Goal: Task Accomplishment & Management: Use online tool/utility

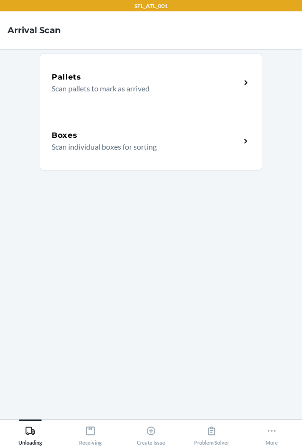
click at [91, 160] on div "Boxes Scan individual boxes for sorting" at bounding box center [151, 141] width 222 height 59
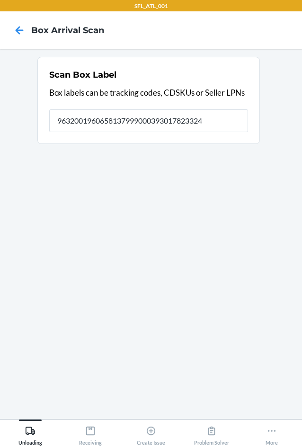
type input "9632001960658137999000393017823324"
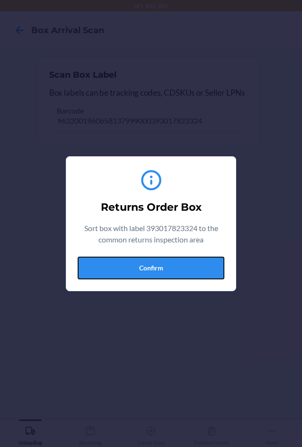
drag, startPoint x: 197, startPoint y: 270, endPoint x: 212, endPoint y: 263, distance: 15.9
click at [201, 268] on button "Confirm" at bounding box center [151, 267] width 147 height 23
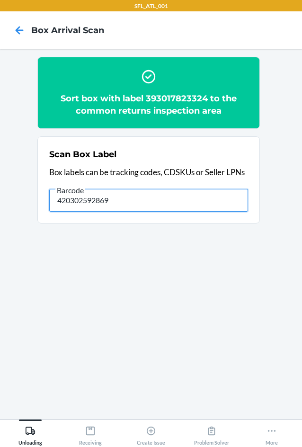
type input "420302592869"
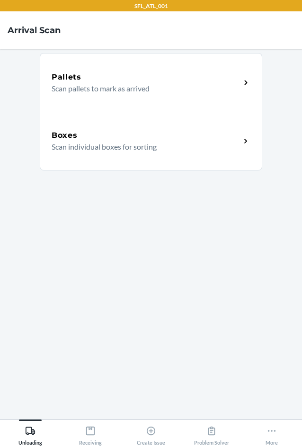
click at [89, 143] on p "Scan individual boxes for sorting" at bounding box center [142, 146] width 181 height 11
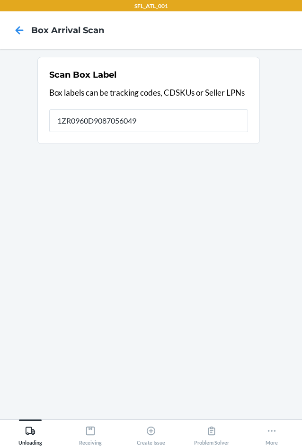
type input "1ZR0960D9087056049"
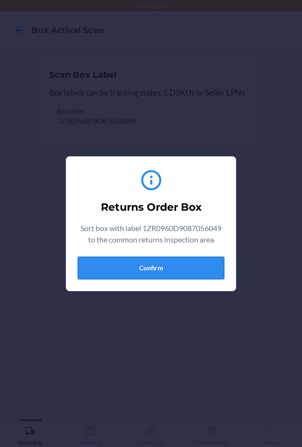
click at [141, 270] on button "Confirm" at bounding box center [151, 267] width 147 height 23
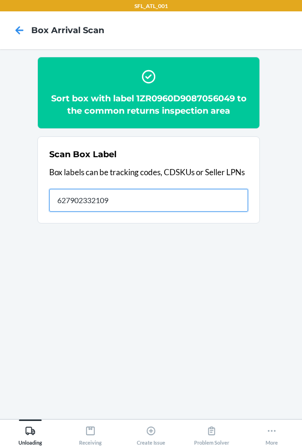
type input "627902332109"
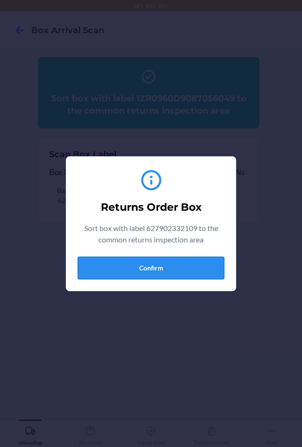
click at [131, 263] on button "Confirm" at bounding box center [151, 267] width 147 height 23
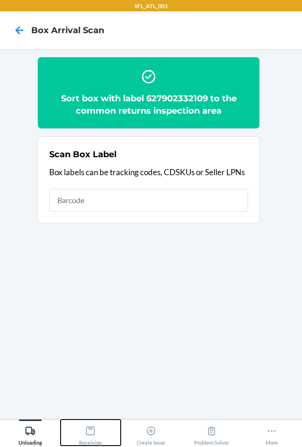
click at [86, 431] on icon at bounding box center [90, 430] width 10 height 10
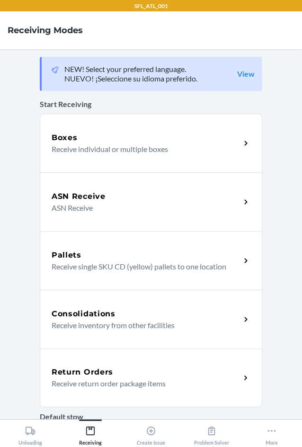
click at [95, 359] on div "Return Orders Receive return order package items" at bounding box center [151, 377] width 222 height 59
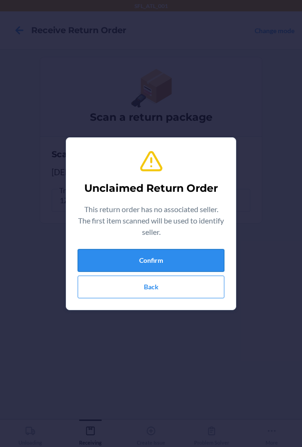
click at [135, 258] on button "Confirm" at bounding box center [151, 260] width 147 height 23
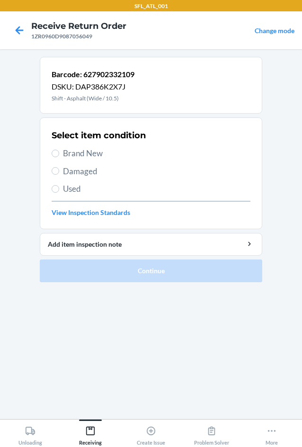
click at [76, 154] on span "Brand New" at bounding box center [156, 153] width 187 height 12
click at [59, 154] on input "Brand New" at bounding box center [56, 153] width 8 height 8
radio input "true"
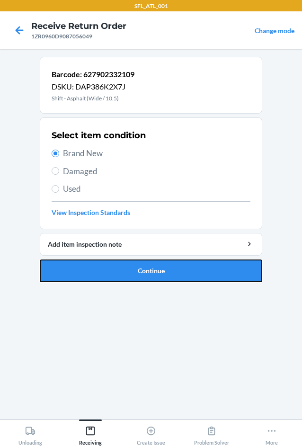
click at [140, 273] on button "Continue" at bounding box center [151, 270] width 222 height 23
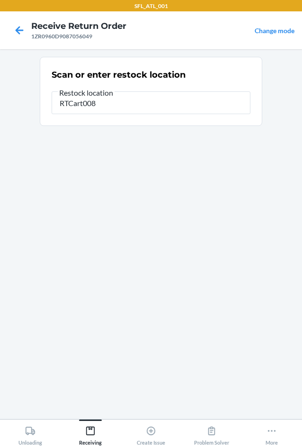
type input "RTCart008"
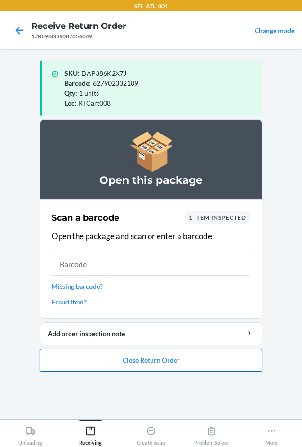
click at [192, 356] on button "Close Return Order" at bounding box center [151, 360] width 222 height 23
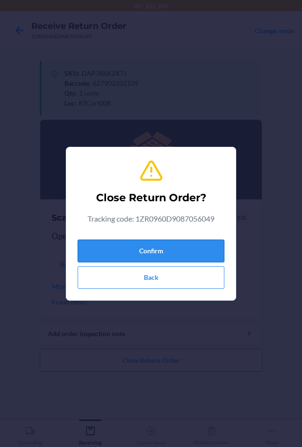
click at [164, 252] on button "Confirm" at bounding box center [151, 250] width 147 height 23
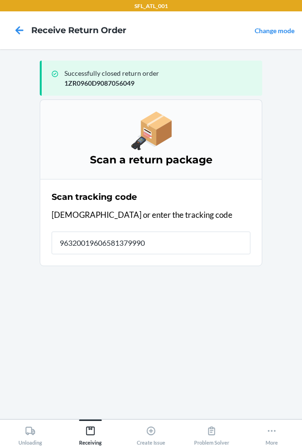
type input "963200196065813799900"
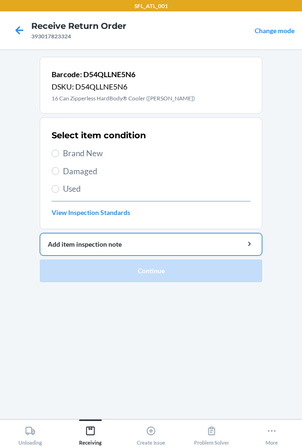
drag, startPoint x: 84, startPoint y: 153, endPoint x: 133, endPoint y: 243, distance: 102.0
click at [88, 159] on span "Brand New" at bounding box center [156, 153] width 187 height 12
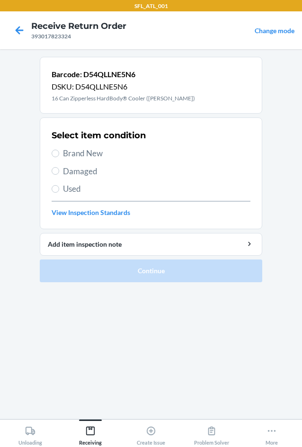
click at [73, 151] on span "Brand New" at bounding box center [156, 153] width 187 height 12
click at [59, 151] on input "Brand New" at bounding box center [56, 153] width 8 height 8
radio input "true"
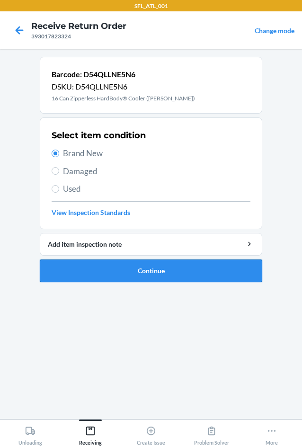
click at [94, 265] on button "Continue" at bounding box center [151, 270] width 222 height 23
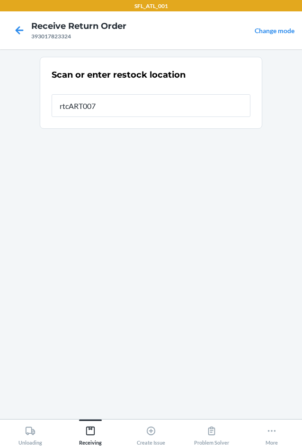
type input "rtcART007"
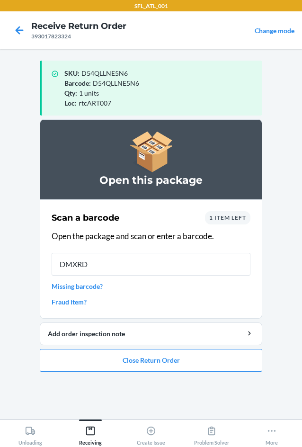
type input "DMXRDS"
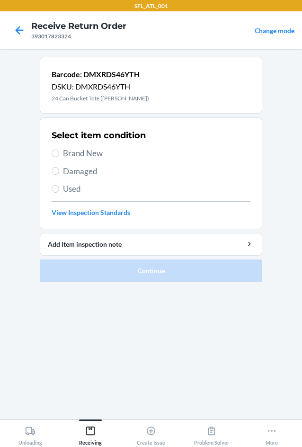
click at [75, 154] on span "Brand New" at bounding box center [156, 153] width 187 height 12
click at [59, 154] on input "Brand New" at bounding box center [56, 153] width 8 height 8
radio input "true"
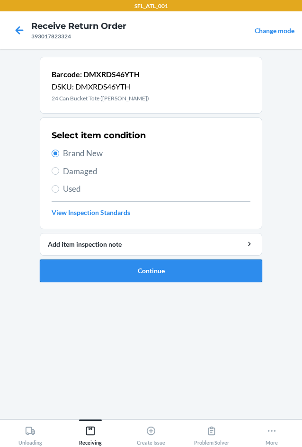
click at [88, 272] on button "Continue" at bounding box center [151, 270] width 222 height 23
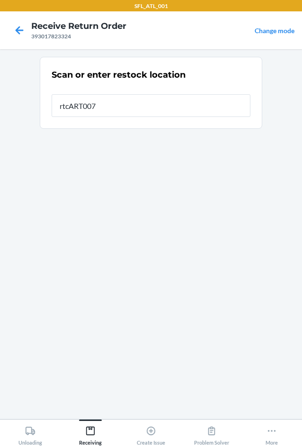
type input "rtcART007"
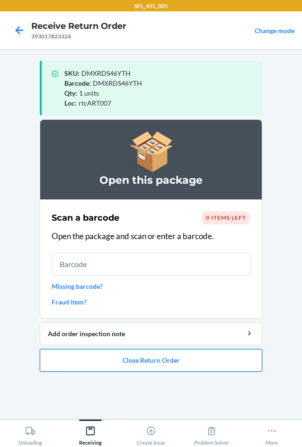
click at [130, 358] on button "Close Return Order" at bounding box center [151, 360] width 222 height 23
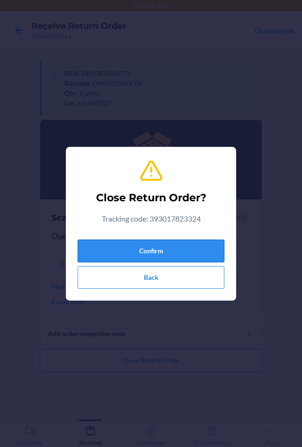
click at [131, 247] on button "Confirm" at bounding box center [151, 250] width 147 height 23
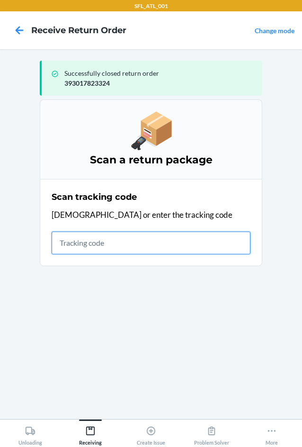
click at [105, 247] on input "text" at bounding box center [151, 242] width 199 height 23
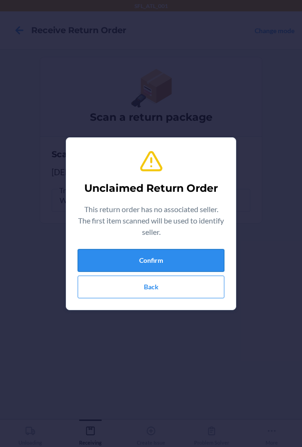
click at [133, 263] on button "Confirm" at bounding box center [151, 260] width 147 height 23
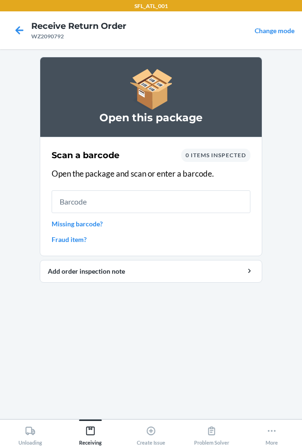
click at [97, 224] on link "Missing barcode?" at bounding box center [151, 224] width 199 height 10
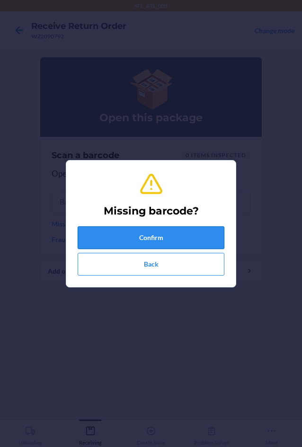
click at [141, 240] on button "Confirm" at bounding box center [151, 237] width 147 height 23
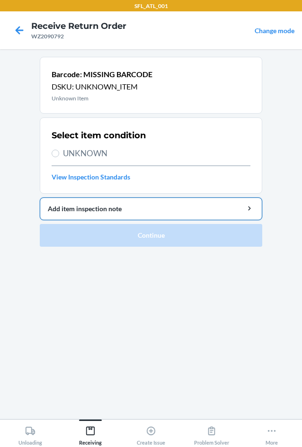
drag, startPoint x: 92, startPoint y: 150, endPoint x: 125, endPoint y: 217, distance: 74.7
click at [93, 152] on span "UNKNOWN" at bounding box center [156, 153] width 187 height 12
click at [59, 152] on input "UNKNOWN" at bounding box center [56, 153] width 8 height 8
radio input "true"
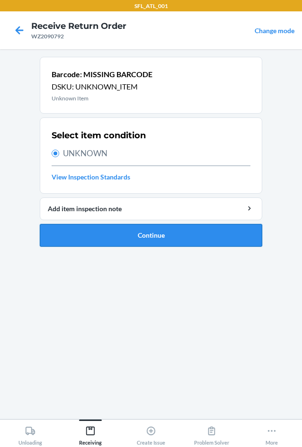
click at [138, 239] on button "Continue" at bounding box center [151, 235] width 222 height 23
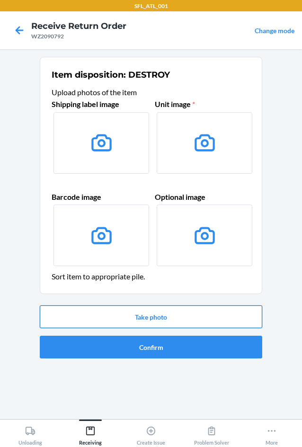
click at [179, 318] on button "Take photo" at bounding box center [151, 316] width 222 height 23
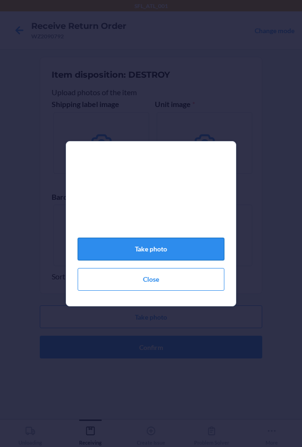
click at [179, 260] on button "Take photo" at bounding box center [151, 248] width 147 height 23
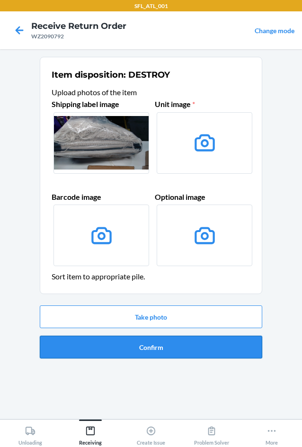
click at [196, 351] on button "Confirm" at bounding box center [151, 346] width 222 height 23
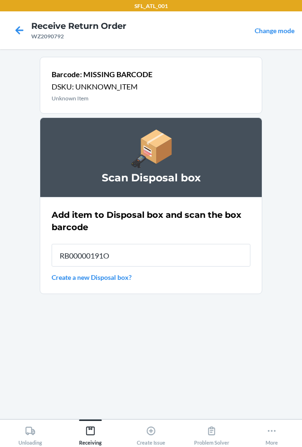
type input "RB00000191O"
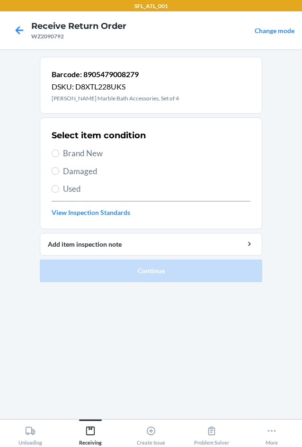
click at [84, 172] on span "Damaged" at bounding box center [156, 171] width 187 height 12
click at [59, 172] on input "Damaged" at bounding box center [56, 171] width 8 height 8
radio input "true"
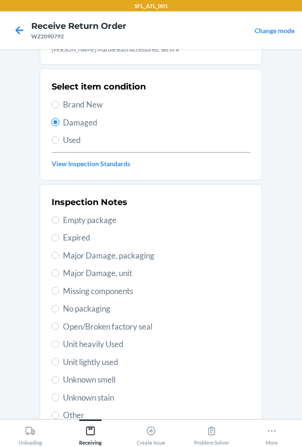
scroll to position [95, 0]
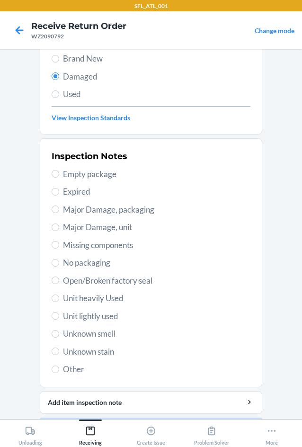
drag, startPoint x: 127, startPoint y: 210, endPoint x: 133, endPoint y: 227, distance: 17.9
click at [128, 212] on span "Major Damage, packaging" at bounding box center [156, 209] width 187 height 12
click at [59, 212] on input "Major Damage, packaging" at bounding box center [56, 209] width 8 height 8
radio input "true"
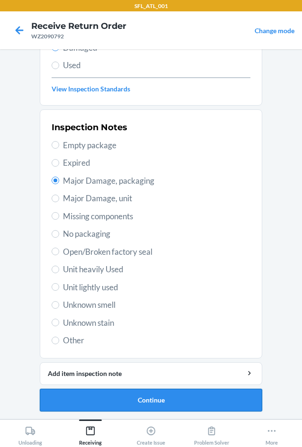
click at [182, 399] on button "Continue" at bounding box center [151, 399] width 222 height 23
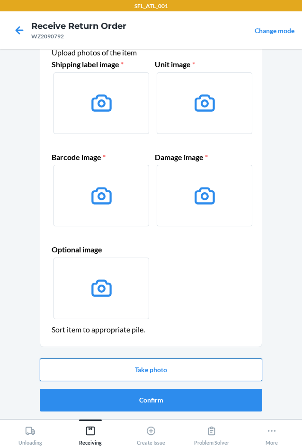
click at [181, 374] on button "Take photo" at bounding box center [151, 369] width 222 height 23
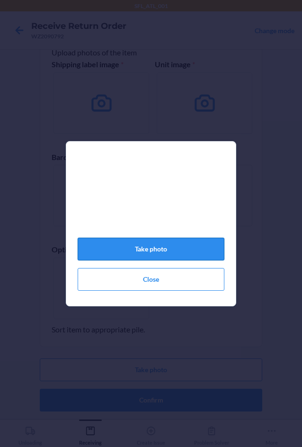
click at [163, 257] on button "Take photo" at bounding box center [151, 248] width 147 height 23
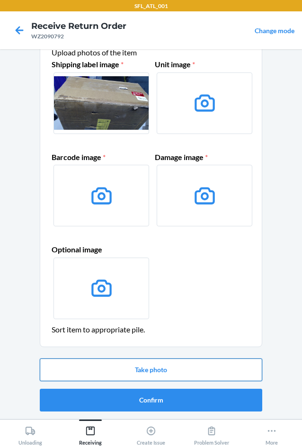
click at [183, 372] on button "Take photo" at bounding box center [151, 369] width 222 height 23
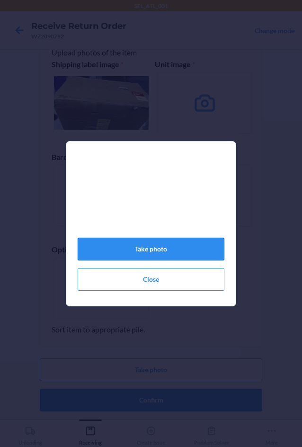
click at [188, 260] on button "Take photo" at bounding box center [151, 248] width 147 height 23
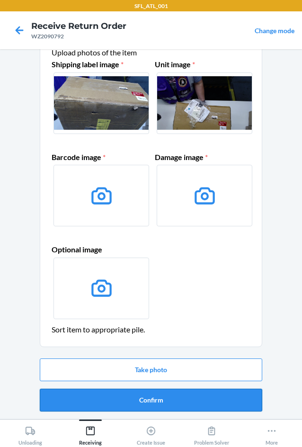
click at [236, 405] on button "Confirm" at bounding box center [151, 399] width 222 height 23
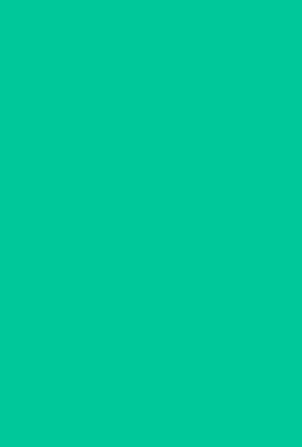
scroll to position [0, 0]
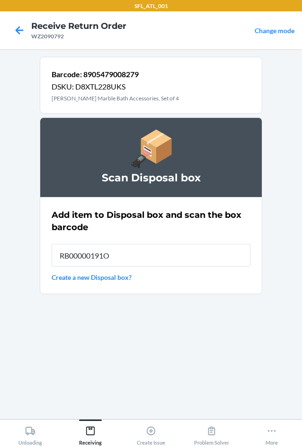
type input "RB00000191O"
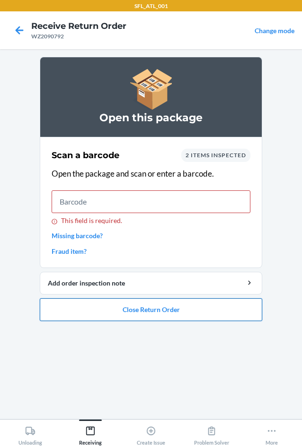
click at [181, 311] on button "Close Return Order" at bounding box center [151, 309] width 222 height 23
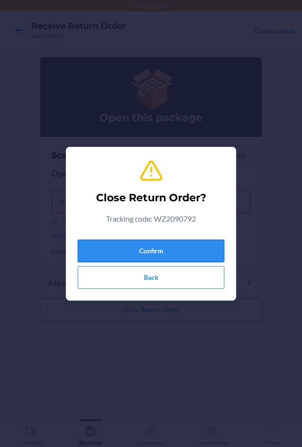
click at [151, 244] on button "Confirm" at bounding box center [151, 250] width 147 height 23
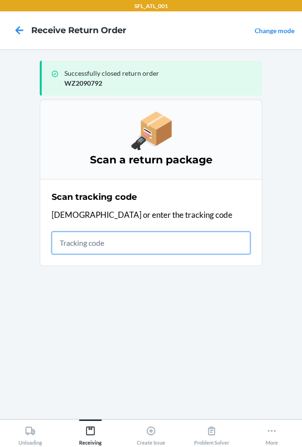
click at [115, 243] on input "text" at bounding box center [151, 242] width 199 height 23
type input "1ZJ19E45903801565"
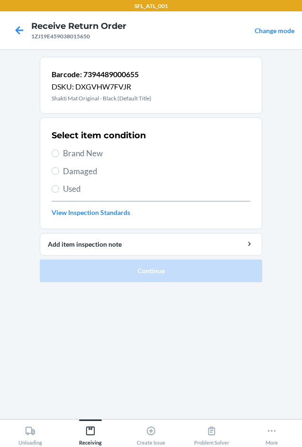
click at [72, 190] on span "Used" at bounding box center [156, 189] width 187 height 12
click at [59, 190] on input "Used" at bounding box center [56, 189] width 8 height 8
radio input "true"
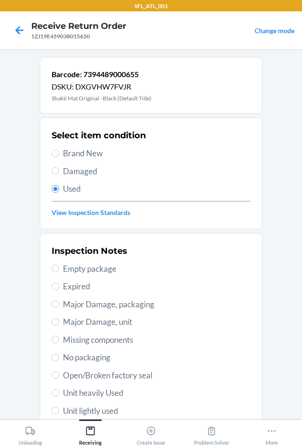
click at [119, 303] on span "Major Damage, packaging" at bounding box center [156, 304] width 187 height 12
click at [59, 303] on input "Major Damage, packaging" at bounding box center [56, 304] width 8 height 8
radio input "true"
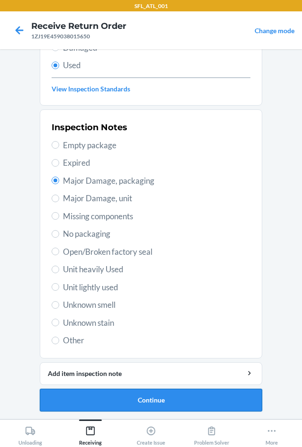
click at [165, 399] on button "Continue" at bounding box center [151, 399] width 222 height 23
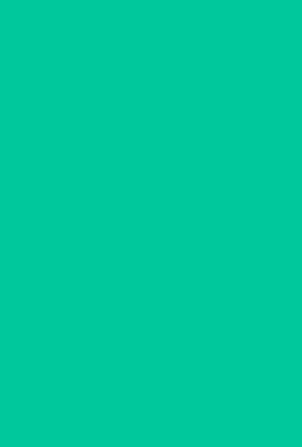
scroll to position [0, 0]
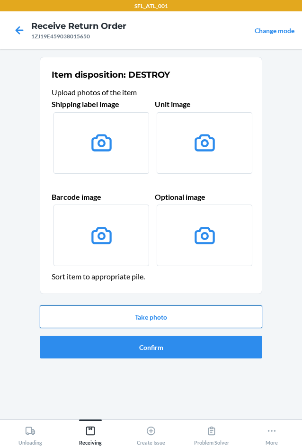
click at [158, 324] on button "Take photo" at bounding box center [151, 316] width 222 height 23
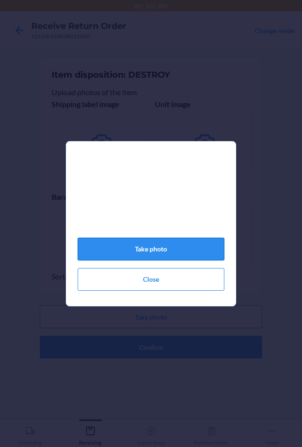
click at [166, 259] on button "Take photo" at bounding box center [151, 248] width 147 height 23
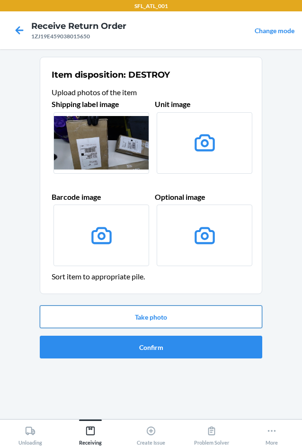
click at [176, 318] on button "Take photo" at bounding box center [151, 316] width 222 height 23
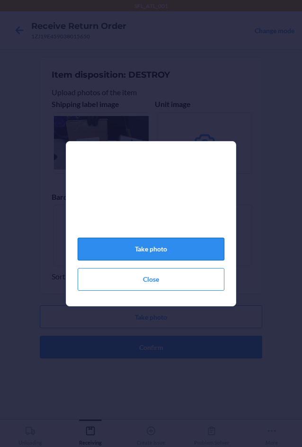
click at [172, 258] on button "Take photo" at bounding box center [151, 248] width 147 height 23
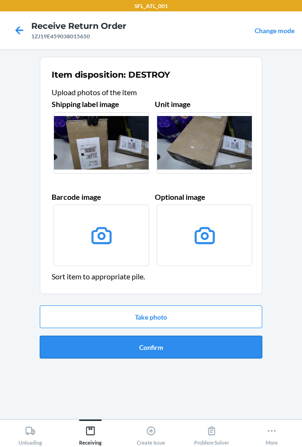
click at [187, 342] on button "Confirm" at bounding box center [151, 346] width 222 height 23
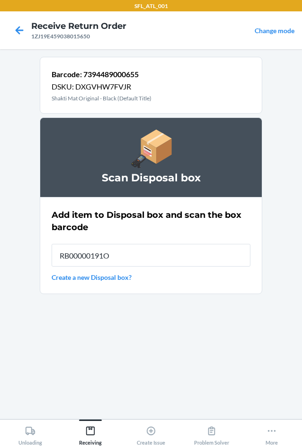
type input "RB00000191O"
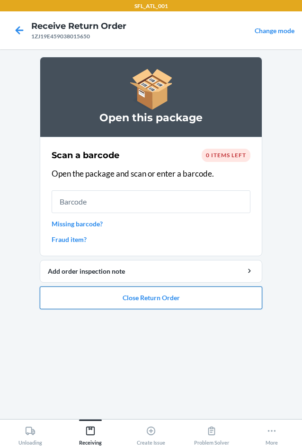
click at [223, 296] on button "Close Return Order" at bounding box center [151, 297] width 222 height 23
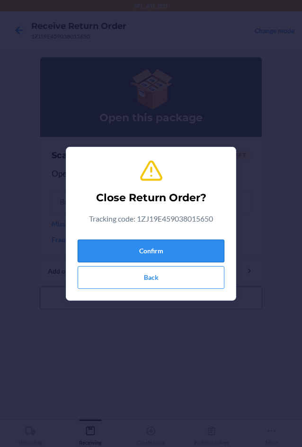
click at [173, 247] on button "Confirm" at bounding box center [151, 250] width 147 height 23
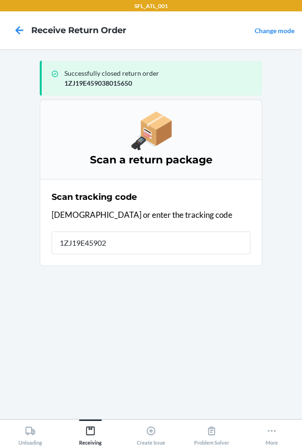
type input "1ZJ19E459022"
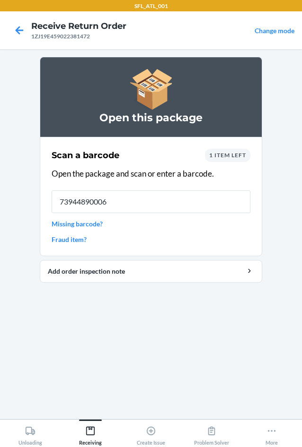
type input "739448900060"
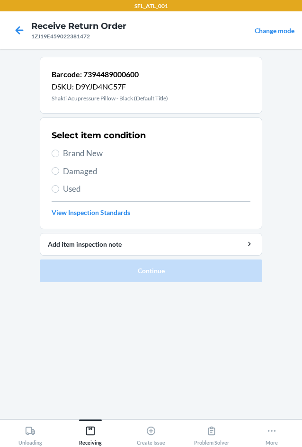
click at [70, 182] on div "Select item condition Brand New Damaged Used View Inspection Standards" at bounding box center [151, 173] width 199 height 94
click at [63, 192] on span "Used" at bounding box center [156, 189] width 187 height 12
click at [59, 192] on input "Used" at bounding box center [56, 189] width 8 height 8
radio input "true"
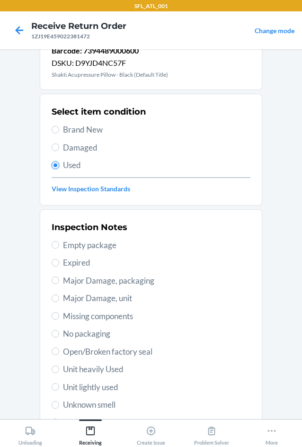
scroll to position [47, 0]
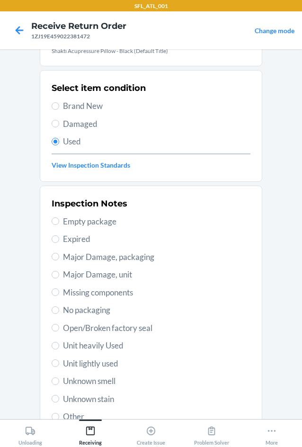
click at [121, 260] on span "Major Damage, packaging" at bounding box center [156, 257] width 187 height 12
click at [59, 260] on input "Major Damage, packaging" at bounding box center [56, 257] width 8 height 8
radio input "true"
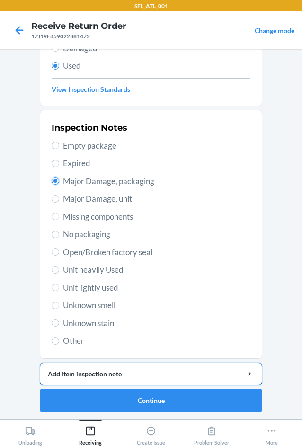
scroll to position [123, 0]
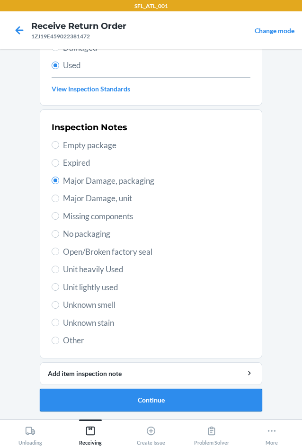
click at [178, 397] on button "Continue" at bounding box center [151, 399] width 222 height 23
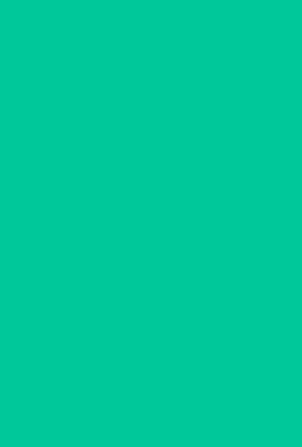
scroll to position [0, 0]
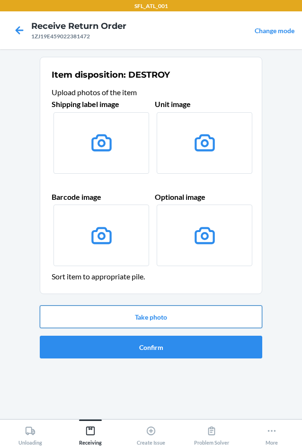
click at [160, 316] on button "Take photo" at bounding box center [151, 316] width 222 height 23
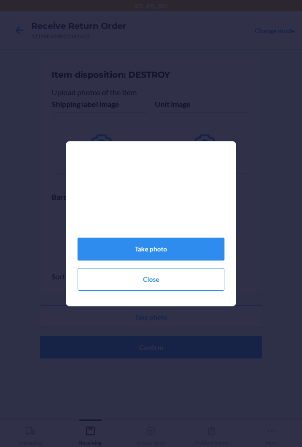
click at [153, 255] on button "Take photo" at bounding box center [151, 248] width 147 height 23
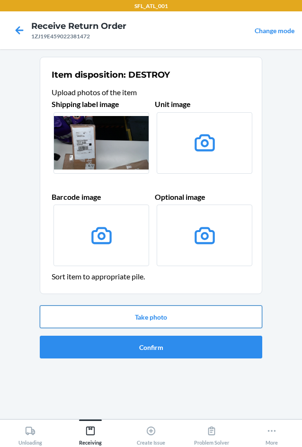
click at [184, 312] on button "Take photo" at bounding box center [151, 316] width 222 height 23
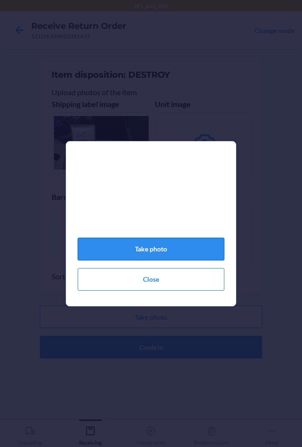
click at [142, 256] on button "Take photo" at bounding box center [151, 248] width 147 height 23
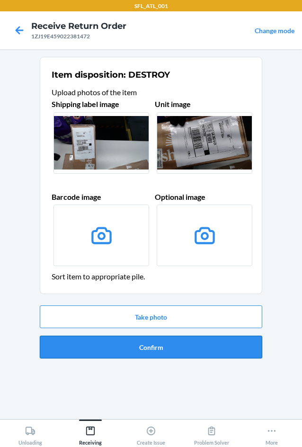
click at [155, 345] on button "Confirm" at bounding box center [151, 346] width 222 height 23
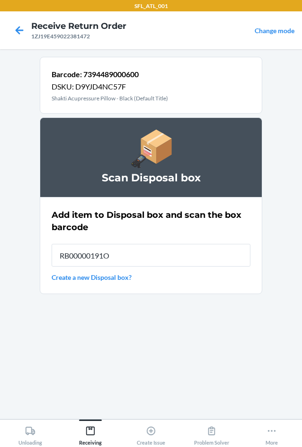
type input "RB00000191O"
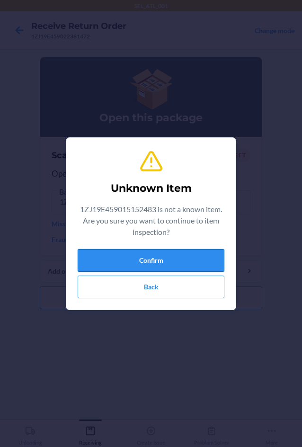
click at [145, 262] on button "Confirm" at bounding box center [151, 260] width 147 height 23
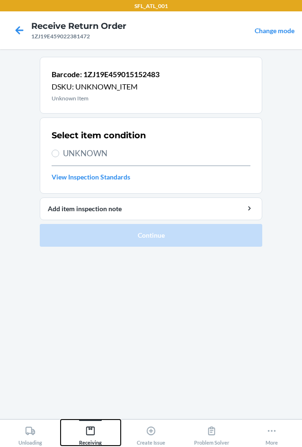
click at [93, 432] on icon at bounding box center [90, 430] width 10 height 10
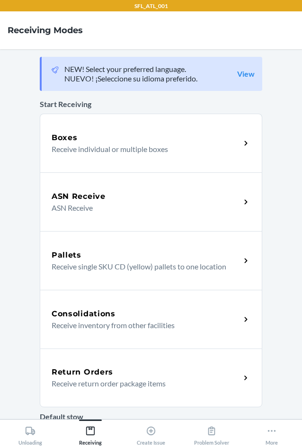
click at [116, 389] on div "Return Orders Receive return order package items" at bounding box center [151, 377] width 222 height 59
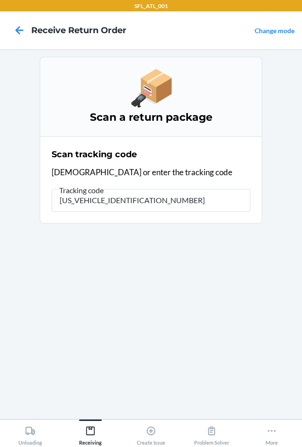
type input "1ZJ19E459015152483"
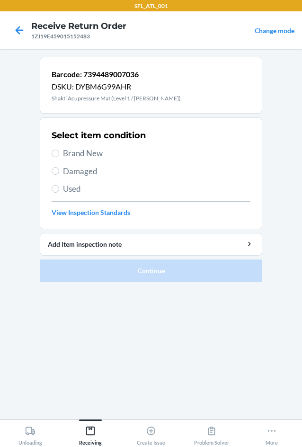
click at [70, 190] on span "Used" at bounding box center [156, 189] width 187 height 12
click at [59, 190] on input "Used" at bounding box center [56, 189] width 8 height 8
radio input "true"
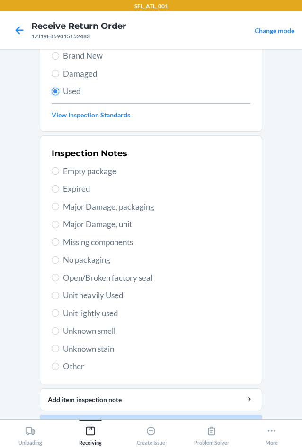
scroll to position [123, 0]
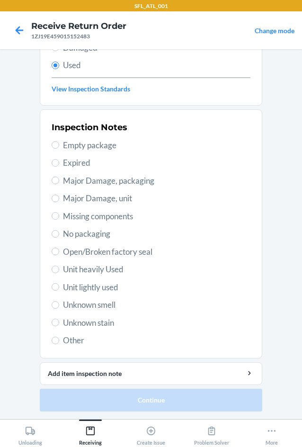
click at [106, 179] on span "Major Damage, packaging" at bounding box center [156, 181] width 187 height 12
click at [59, 179] on input "Major Damage, packaging" at bounding box center [56, 180] width 8 height 8
radio input "true"
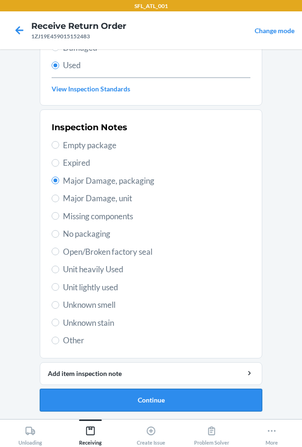
click at [175, 395] on button "Continue" at bounding box center [151, 399] width 222 height 23
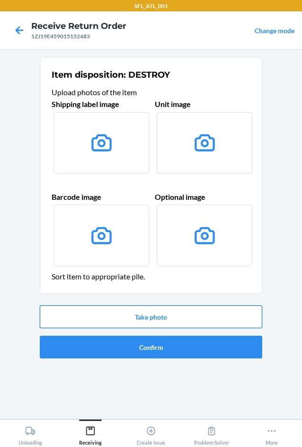
click at [157, 320] on button "Take photo" at bounding box center [151, 316] width 222 height 23
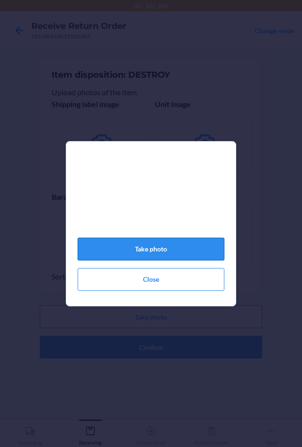
click at [166, 250] on button "Take photo" at bounding box center [151, 248] width 147 height 23
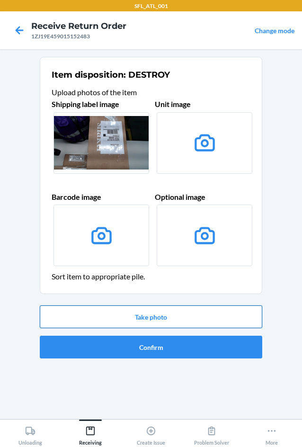
click at [185, 314] on button "Take photo" at bounding box center [151, 316] width 222 height 23
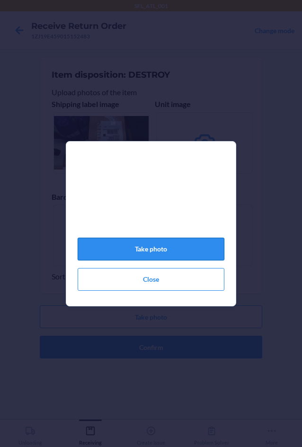
click at [142, 260] on button "Take photo" at bounding box center [151, 248] width 147 height 23
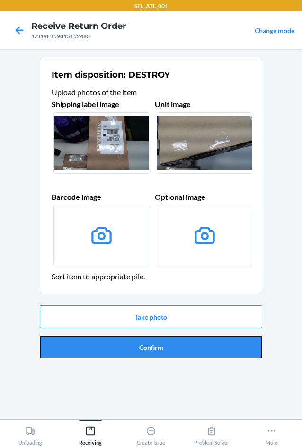
drag, startPoint x: 179, startPoint y: 342, endPoint x: 173, endPoint y: 338, distance: 7.2
click at [180, 342] on button "Confirm" at bounding box center [151, 346] width 222 height 23
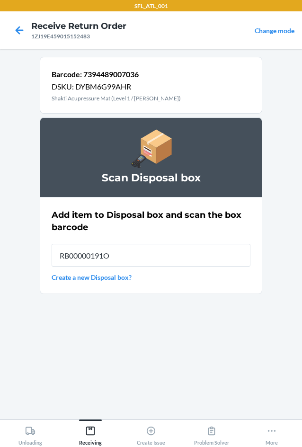
type input "RB00000191O"
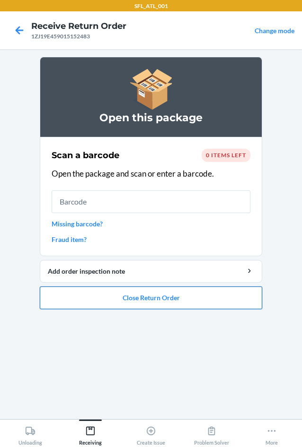
click at [164, 298] on button "Close Return Order" at bounding box center [151, 297] width 222 height 23
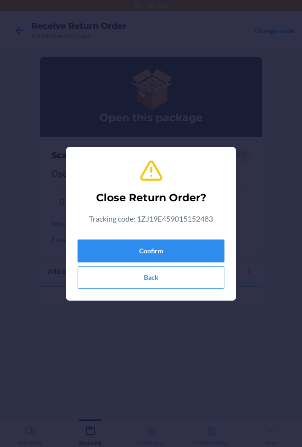
click at [145, 244] on button "Confirm" at bounding box center [151, 250] width 147 height 23
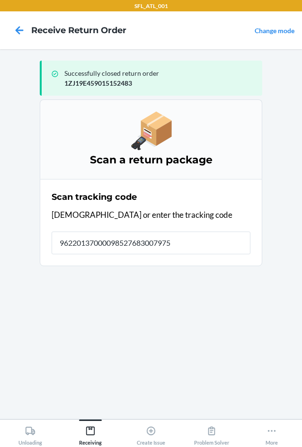
type input "962201370000985276830079759"
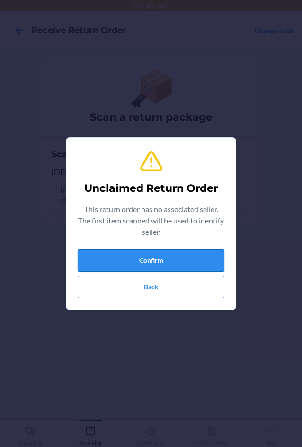
click at [155, 256] on button "Confirm" at bounding box center [151, 260] width 147 height 23
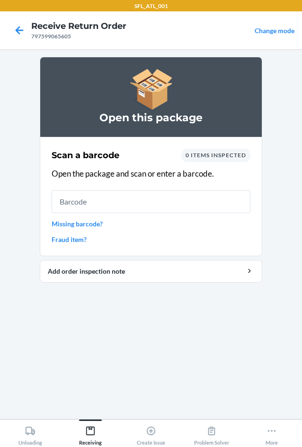
click at [94, 221] on link "Missing barcode?" at bounding box center [151, 224] width 199 height 10
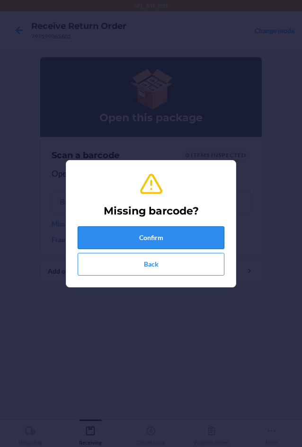
click at [110, 243] on button "Confirm" at bounding box center [151, 237] width 147 height 23
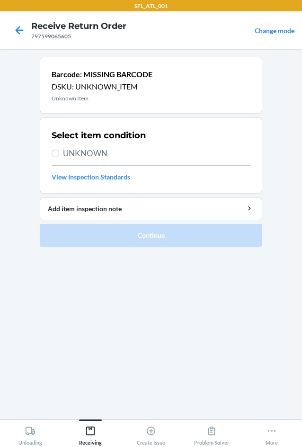
click at [79, 154] on span "UNKNOWN" at bounding box center [156, 153] width 187 height 12
click at [59, 154] on input "UNKNOWN" at bounding box center [56, 153] width 8 height 8
radio input "true"
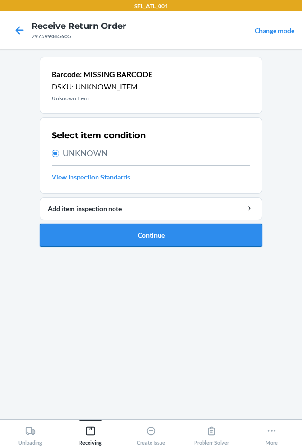
click at [95, 240] on button "Continue" at bounding box center [151, 235] width 222 height 23
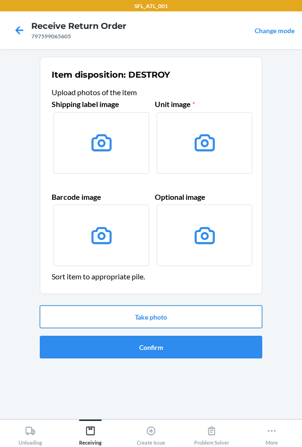
drag, startPoint x: 100, startPoint y: 322, endPoint x: 100, endPoint y: 313, distance: 8.5
click at [100, 314] on button "Take photo" at bounding box center [151, 316] width 222 height 23
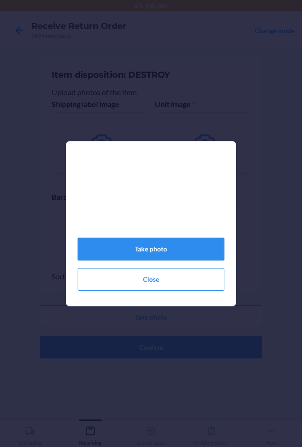
click at [161, 253] on button "Take photo" at bounding box center [151, 248] width 147 height 23
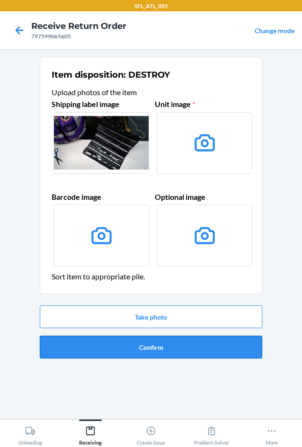
click at [185, 346] on button "Confirm" at bounding box center [151, 346] width 222 height 23
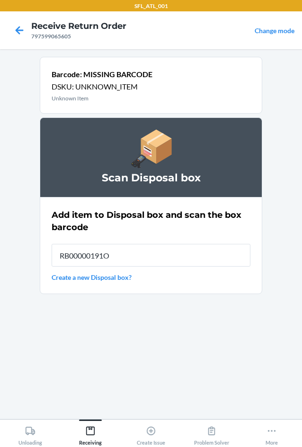
type input "RB00000191O"
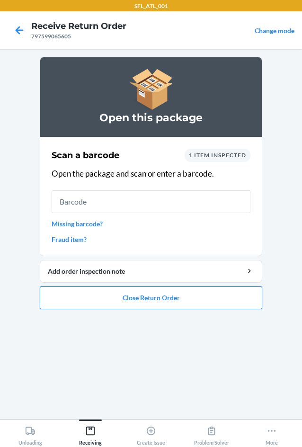
click at [172, 294] on button "Close Return Order" at bounding box center [151, 297] width 222 height 23
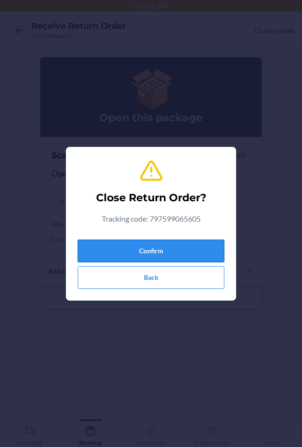
click at [164, 253] on button "Confirm" at bounding box center [151, 250] width 147 height 23
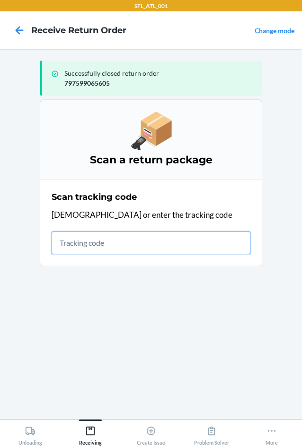
click at [97, 247] on input "text" at bounding box center [151, 242] width 199 height 23
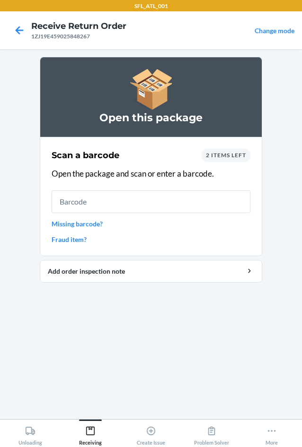
click at [93, 226] on link "Missing barcode?" at bounding box center [151, 224] width 199 height 10
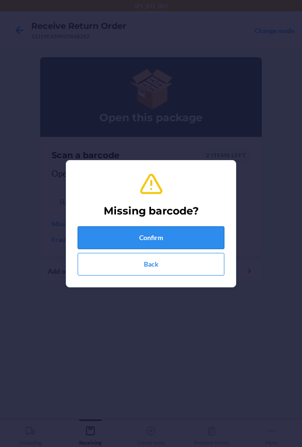
click at [105, 233] on button "Confirm" at bounding box center [151, 237] width 147 height 23
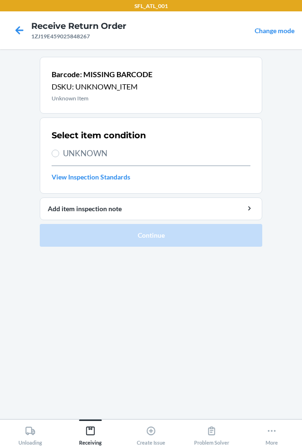
click at [93, 160] on div "Select item condition UNKNOWN View Inspection Standards" at bounding box center [151, 155] width 199 height 58
click at [79, 144] on div "Select item condition UNKNOWN View Inspection Standards" at bounding box center [151, 155] width 199 height 58
click at [84, 154] on span "UNKNOWN" at bounding box center [156, 153] width 187 height 12
click at [59, 154] on input "UNKNOWN" at bounding box center [56, 153] width 8 height 8
radio input "true"
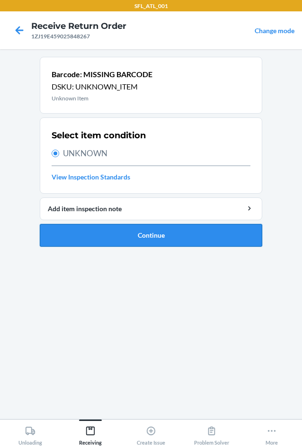
click at [129, 237] on button "Continue" at bounding box center [151, 235] width 222 height 23
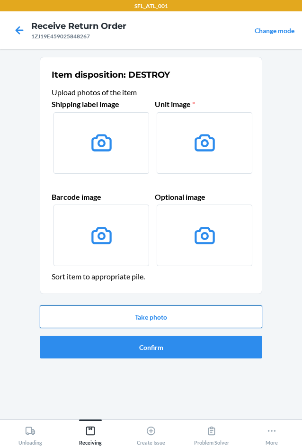
click at [146, 322] on button "Take photo" at bounding box center [151, 316] width 222 height 23
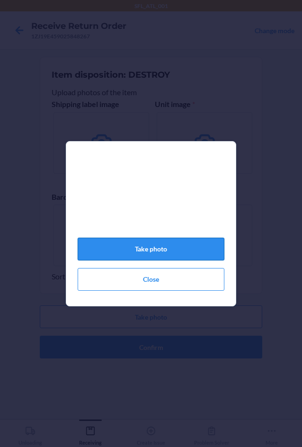
click at [161, 259] on button "Take photo" at bounding box center [151, 248] width 147 height 23
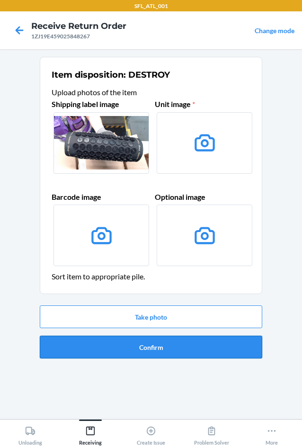
click at [179, 348] on button "Confirm" at bounding box center [151, 346] width 222 height 23
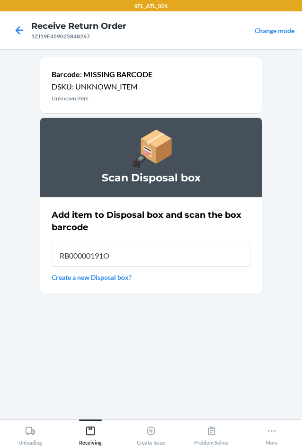
type input "RB00000191O"
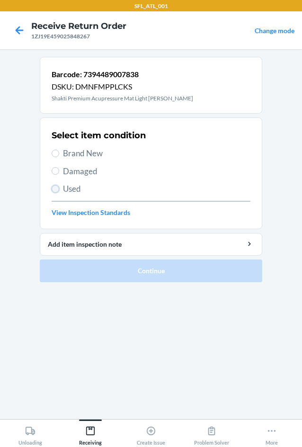
click at [56, 190] on input "Used" at bounding box center [56, 189] width 8 height 8
radio input "true"
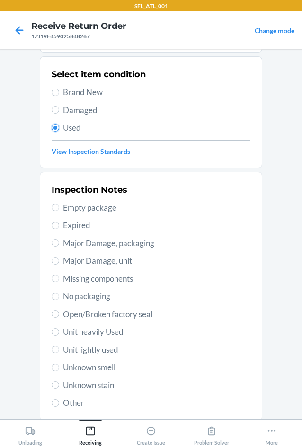
scroll to position [123, 0]
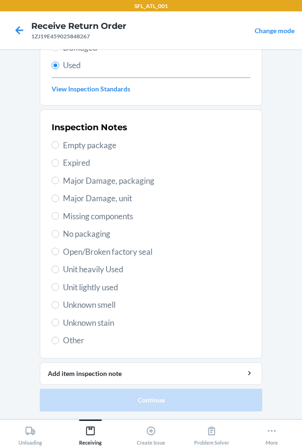
click at [97, 270] on span "Unit heavily Used" at bounding box center [156, 269] width 187 height 12
click at [59, 270] on input "Unit heavily Used" at bounding box center [56, 269] width 8 height 8
radio input "true"
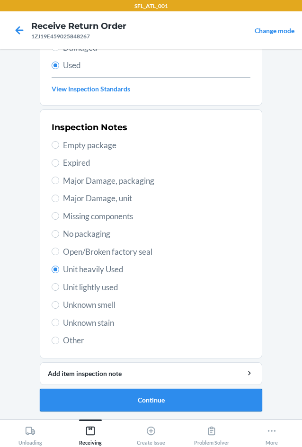
drag, startPoint x: 159, startPoint y: 397, endPoint x: 157, endPoint y: 388, distance: 9.2
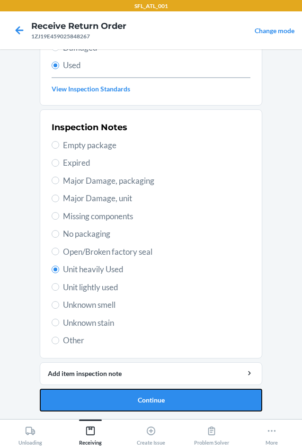
click at [159, 397] on button "Continue" at bounding box center [151, 399] width 222 height 23
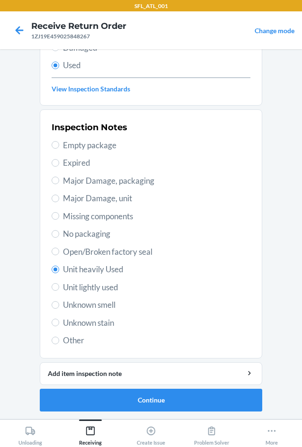
scroll to position [0, 0]
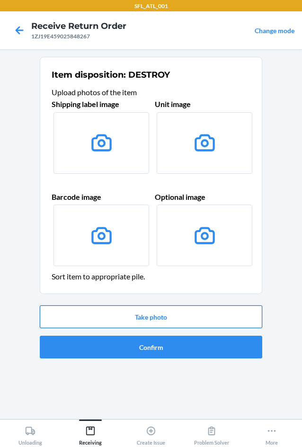
click at [145, 313] on button "Take photo" at bounding box center [151, 316] width 222 height 23
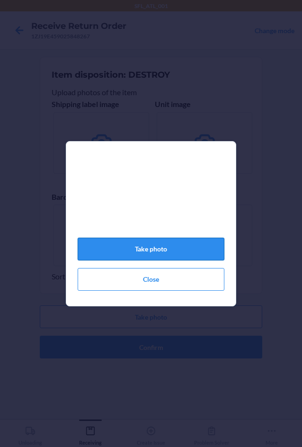
click at [167, 260] on button "Take photo" at bounding box center [151, 248] width 147 height 23
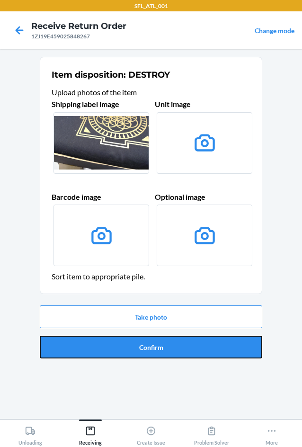
click at [170, 351] on button "Confirm" at bounding box center [151, 346] width 222 height 23
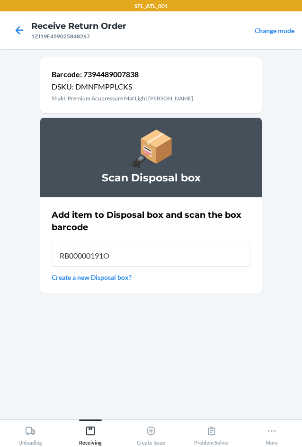
type input "RB00000191O"
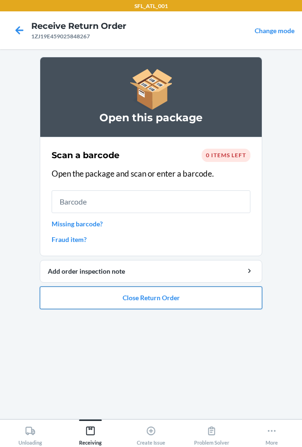
click at [132, 306] on button "Close Return Order" at bounding box center [151, 297] width 222 height 23
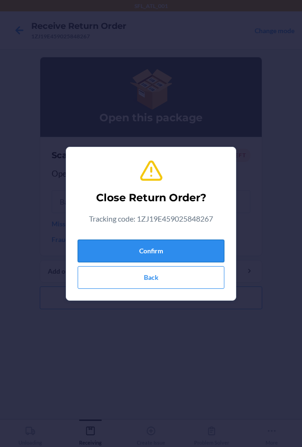
click at [128, 250] on button "Confirm" at bounding box center [151, 250] width 147 height 23
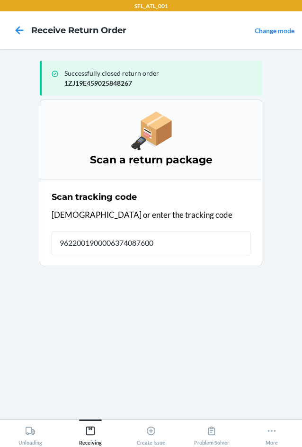
type input "96220019000063740876008"
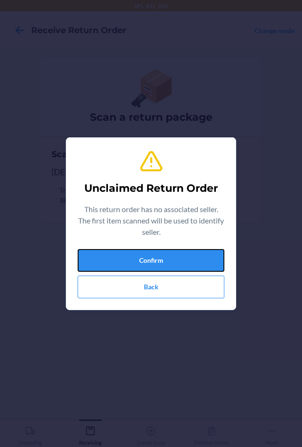
click at [128, 250] on button "Confirm" at bounding box center [151, 260] width 147 height 23
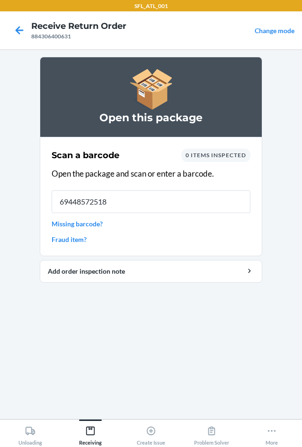
type input "694485725185"
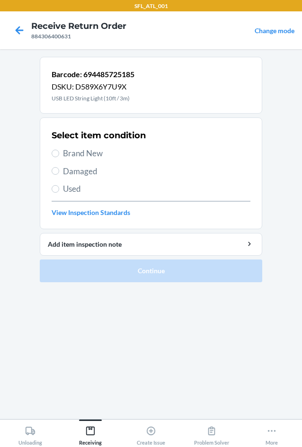
click at [78, 149] on span "Brand New" at bounding box center [156, 153] width 187 height 12
click at [59, 149] on input "Brand New" at bounding box center [56, 153] width 8 height 8
radio input "true"
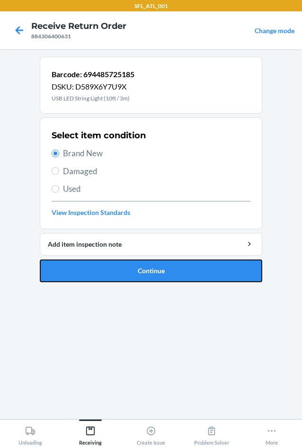
click at [119, 271] on button "Continue" at bounding box center [151, 270] width 222 height 23
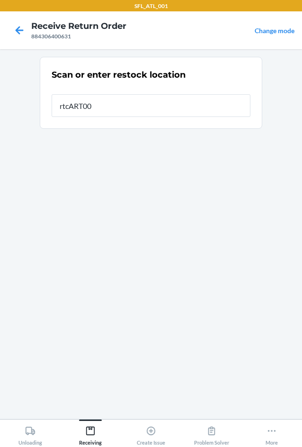
type input "rtcART007"
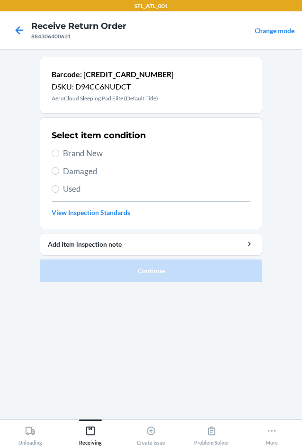
click at [79, 151] on span "Brand New" at bounding box center [156, 153] width 187 height 12
click at [59, 151] on input "Brand New" at bounding box center [56, 153] width 8 height 8
radio input "true"
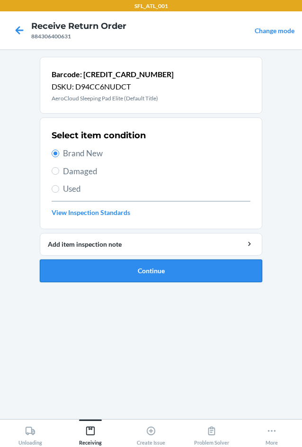
click at [115, 265] on button "Continue" at bounding box center [151, 270] width 222 height 23
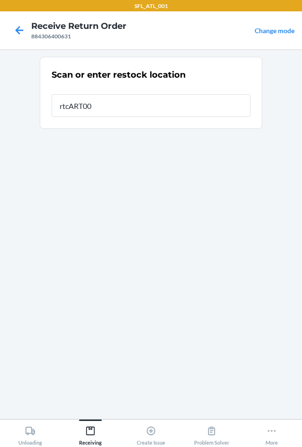
type input "rtcART007"
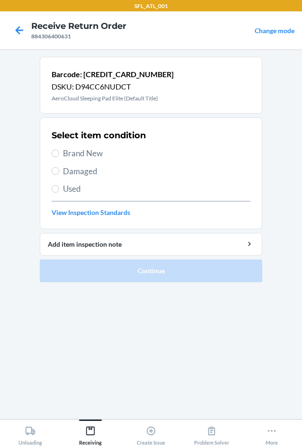
click at [64, 151] on span "Brand New" at bounding box center [156, 153] width 187 height 12
click at [59, 151] on input "Brand New" at bounding box center [56, 153] width 8 height 8
radio input "true"
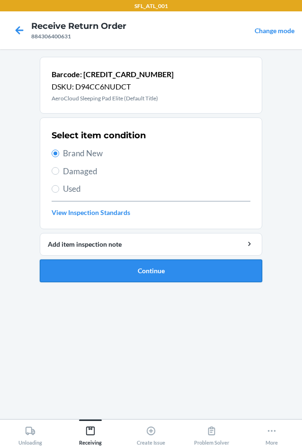
click at [109, 275] on button "Continue" at bounding box center [151, 270] width 222 height 23
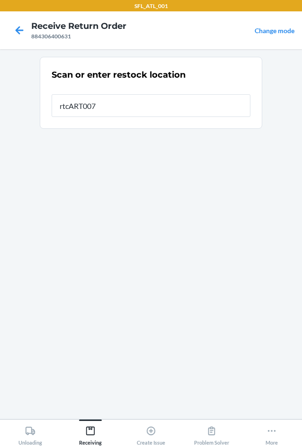
type input "rtcART007"
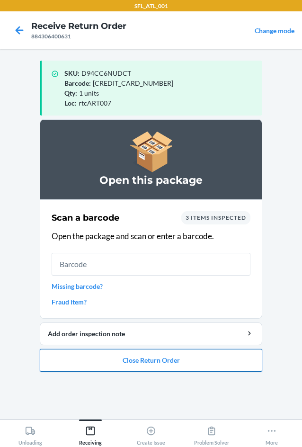
click at [173, 360] on button "Close Return Order" at bounding box center [151, 360] width 222 height 23
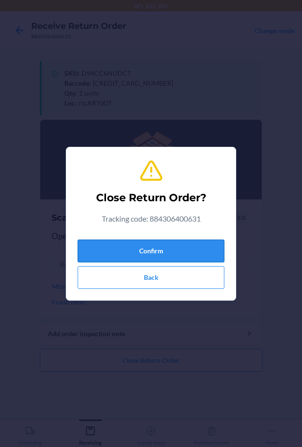
click at [165, 254] on button "Confirm" at bounding box center [151, 250] width 147 height 23
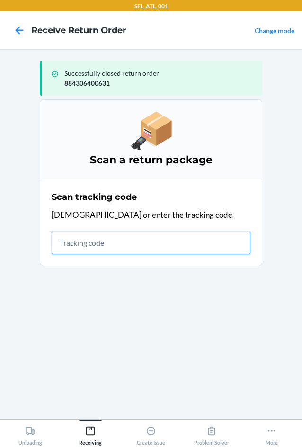
click at [123, 247] on input "text" at bounding box center [151, 242] width 199 height 23
type input "4203463892612903168717"
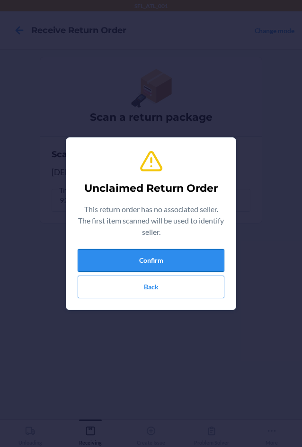
click at [124, 271] on button "Confirm" at bounding box center [151, 260] width 147 height 23
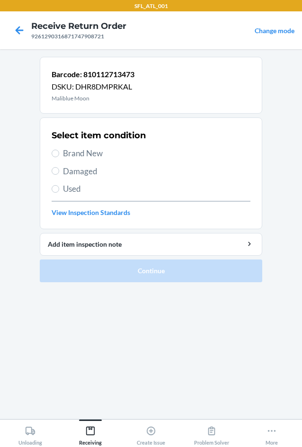
click at [79, 158] on span "Brand New" at bounding box center [156, 153] width 187 height 12
click at [59, 157] on input "Brand New" at bounding box center [56, 153] width 8 height 8
radio input "true"
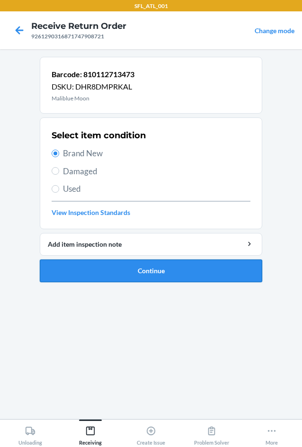
click at [108, 273] on button "Continue" at bounding box center [151, 270] width 222 height 23
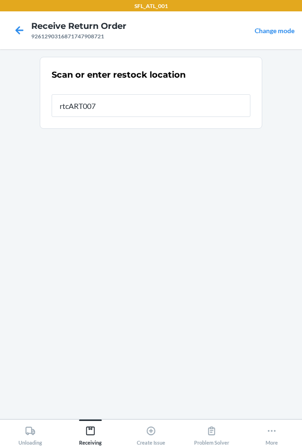
type input "rtcART007"
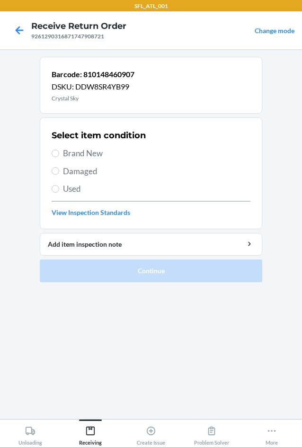
click at [80, 147] on div "Select item condition Brand New Damaged Used View Inspection Standards" at bounding box center [151, 173] width 199 height 94
click at [83, 153] on span "Brand New" at bounding box center [156, 153] width 187 height 12
click at [59, 153] on input "Brand New" at bounding box center [56, 153] width 8 height 8
radio input "true"
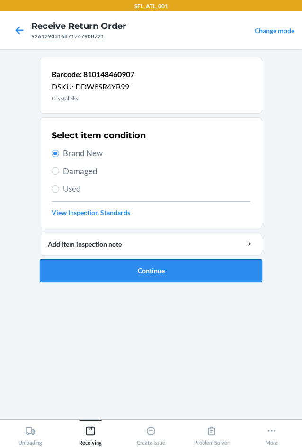
click at [117, 268] on button "Continue" at bounding box center [151, 270] width 222 height 23
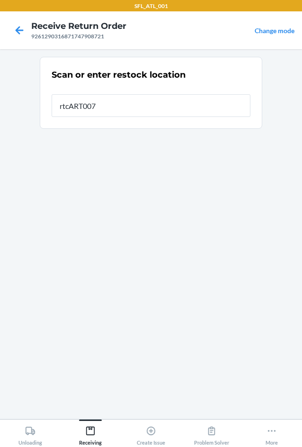
type input "rtcART007"
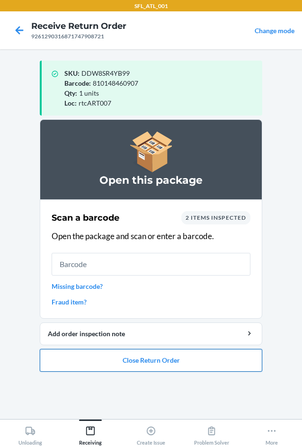
click at [151, 365] on button "Close Return Order" at bounding box center [151, 360] width 222 height 23
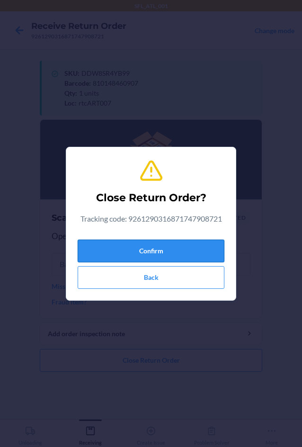
click at [145, 258] on button "Confirm" at bounding box center [151, 250] width 147 height 23
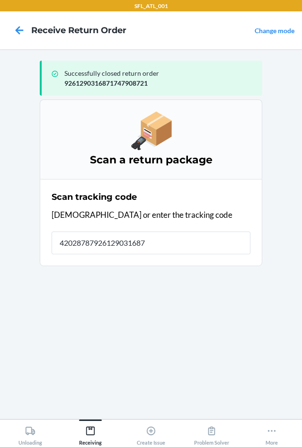
type input "420287879261290316871"
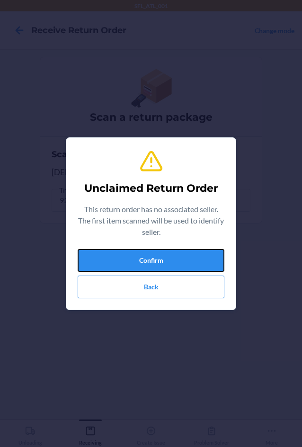
click at [145, 261] on button "Confirm" at bounding box center [151, 260] width 147 height 23
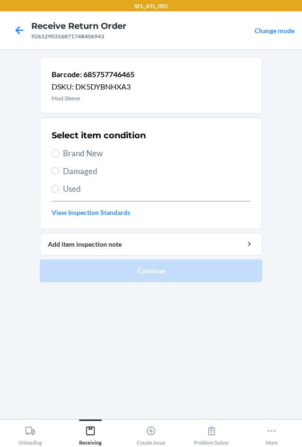
click at [94, 155] on span "Brand New" at bounding box center [156, 153] width 187 height 12
click at [59, 155] on input "Brand New" at bounding box center [56, 153] width 8 height 8
radio input "true"
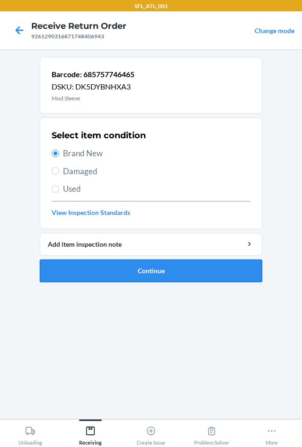
click at [118, 272] on button "Continue" at bounding box center [151, 270] width 222 height 23
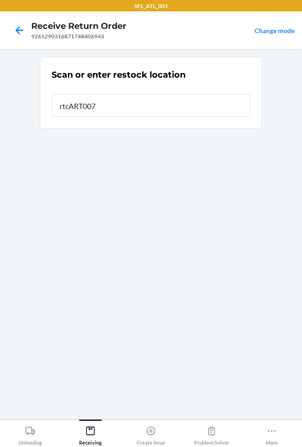
type input "rtcART007"
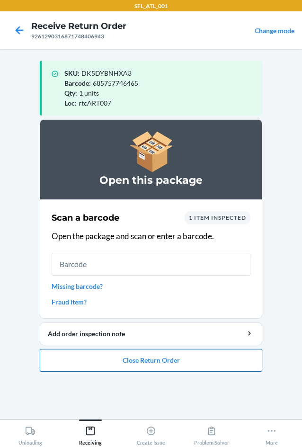
click at [193, 368] on button "Close Return Order" at bounding box center [151, 360] width 222 height 23
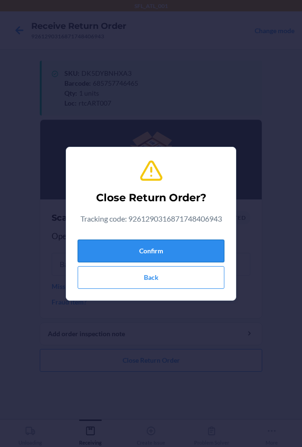
click at [160, 245] on button "Confirm" at bounding box center [151, 250] width 147 height 23
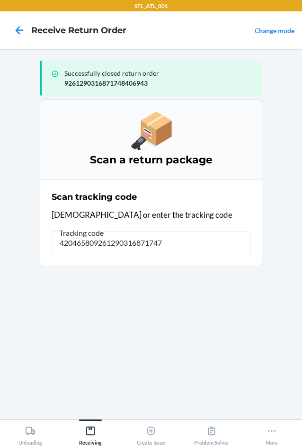
type input "4204658092612903168717477"
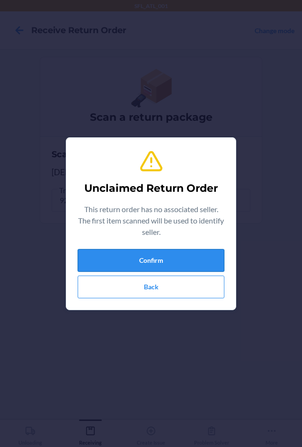
click at [161, 256] on button "Confirm" at bounding box center [151, 260] width 147 height 23
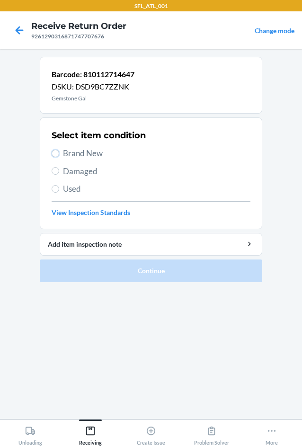
drag, startPoint x: 55, startPoint y: 154, endPoint x: 88, endPoint y: 226, distance: 79.4
click at [56, 154] on input "Brand New" at bounding box center [56, 153] width 8 height 8
radio input "true"
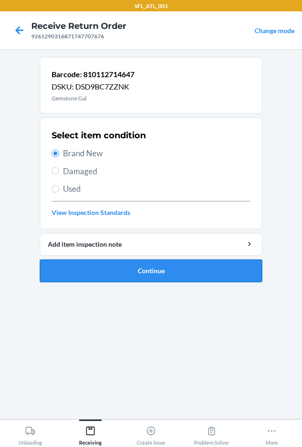
click at [100, 259] on button "Continue" at bounding box center [151, 270] width 222 height 23
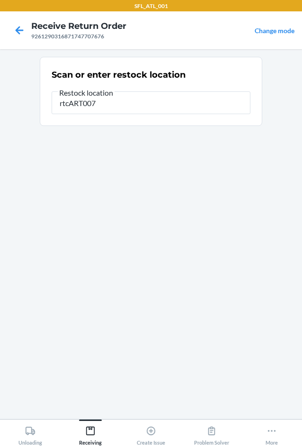
type input "rtcART007"
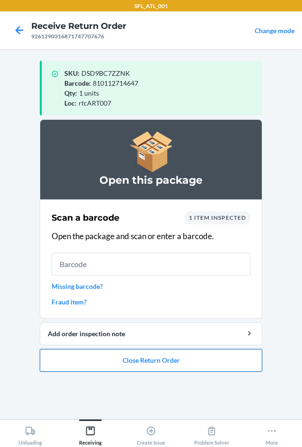
click at [144, 364] on button "Close Return Order" at bounding box center [151, 360] width 222 height 23
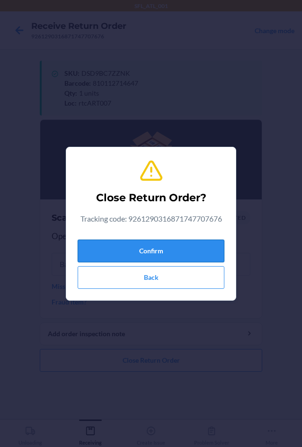
click at [140, 251] on button "Confirm" at bounding box center [151, 250] width 147 height 23
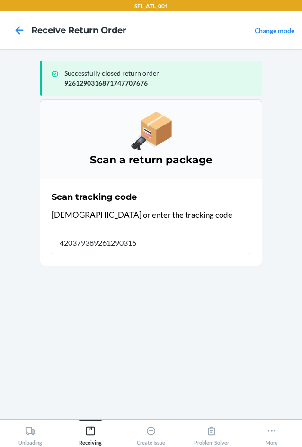
type input "4203793892612903168"
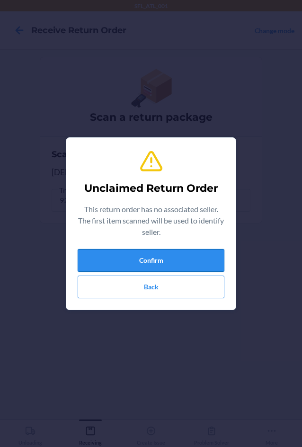
click at [145, 256] on button "Confirm" at bounding box center [151, 260] width 147 height 23
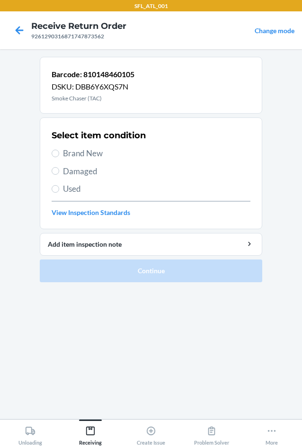
click at [72, 153] on span "Brand New" at bounding box center [156, 153] width 187 height 12
click at [59, 153] on input "Brand New" at bounding box center [56, 153] width 8 height 8
radio input "true"
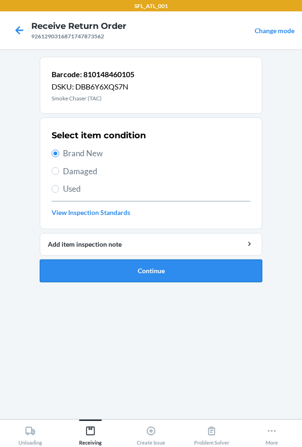
click at [100, 271] on button "Continue" at bounding box center [151, 270] width 222 height 23
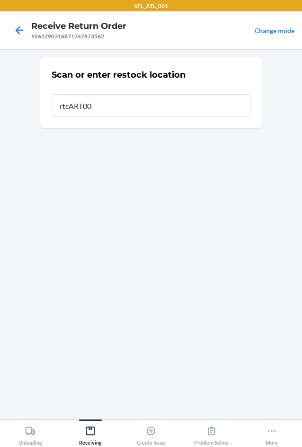
type input "rtcART007"
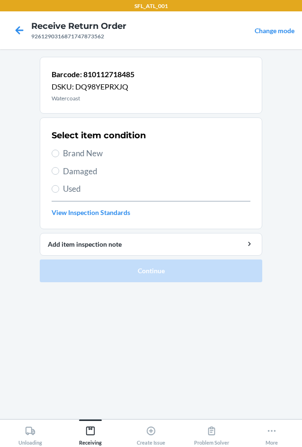
click at [67, 156] on span "Brand New" at bounding box center [156, 153] width 187 height 12
click at [59, 156] on input "Brand New" at bounding box center [56, 153] width 8 height 8
radio input "true"
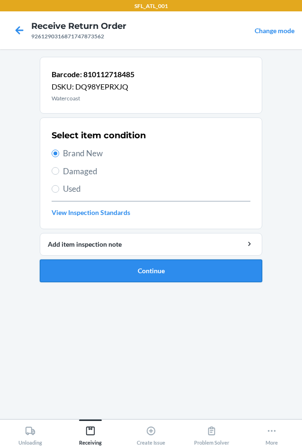
click at [94, 278] on button "Continue" at bounding box center [151, 270] width 222 height 23
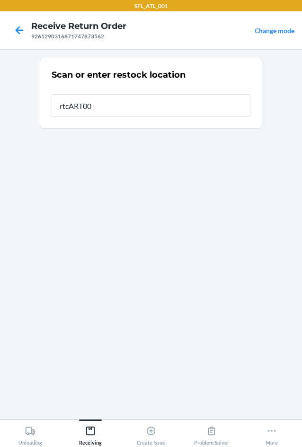
type input "rtcART007"
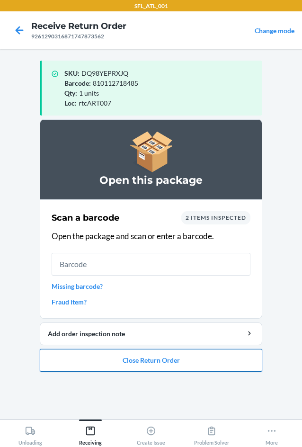
click at [142, 368] on button "Close Return Order" at bounding box center [151, 360] width 222 height 23
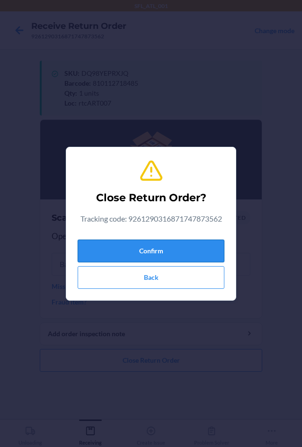
click at [115, 253] on button "Confirm" at bounding box center [151, 250] width 147 height 23
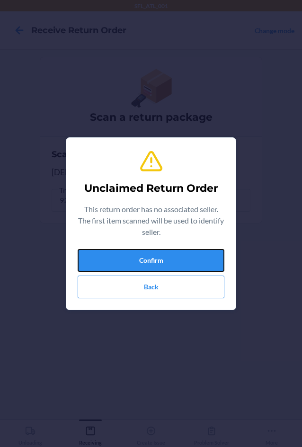
click at [115, 253] on button "Confirm" at bounding box center [151, 260] width 147 height 23
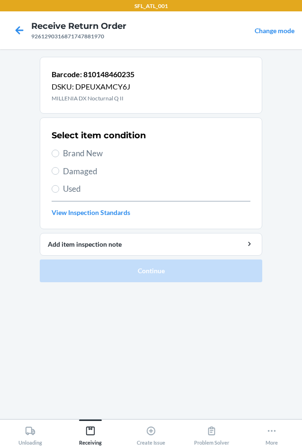
click at [84, 149] on span "Brand New" at bounding box center [156, 153] width 187 height 12
click at [59, 149] on input "Brand New" at bounding box center [56, 153] width 8 height 8
radio input "true"
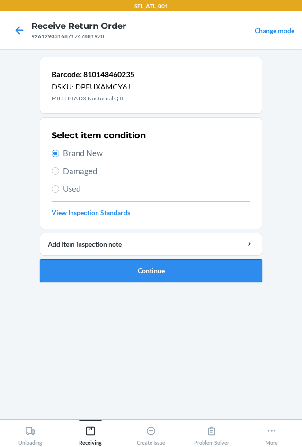
click at [118, 270] on button "Continue" at bounding box center [151, 270] width 222 height 23
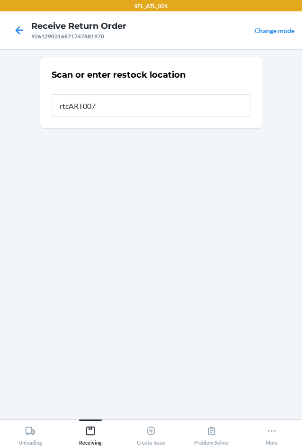
type input "rtcART007"
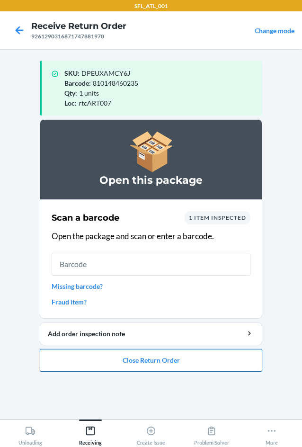
click at [149, 357] on button "Close Return Order" at bounding box center [151, 360] width 222 height 23
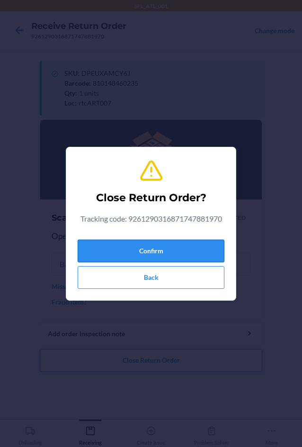
click at [141, 254] on button "Confirm" at bounding box center [151, 250] width 147 height 23
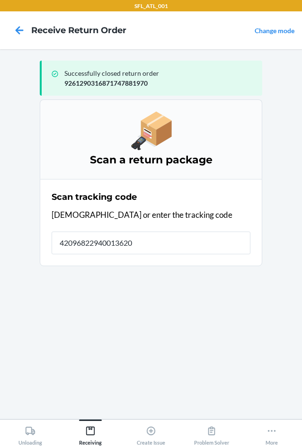
type input "420968229400136207"
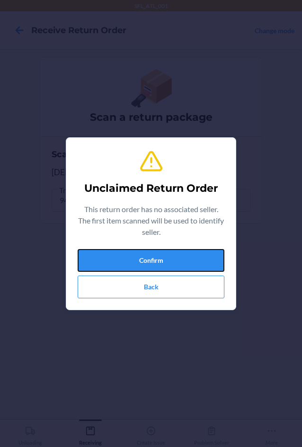
drag, startPoint x: 141, startPoint y: 258, endPoint x: 144, endPoint y: 272, distance: 14.5
click at [142, 267] on button "Confirm" at bounding box center [151, 260] width 147 height 23
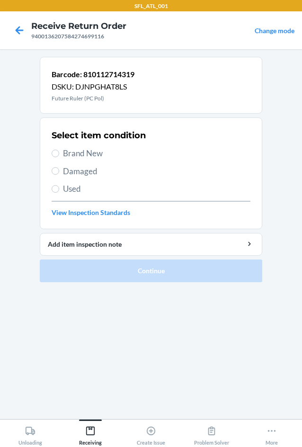
click at [81, 153] on span "Brand New" at bounding box center [156, 153] width 187 height 12
click at [59, 153] on input "Brand New" at bounding box center [56, 153] width 8 height 8
radio input "true"
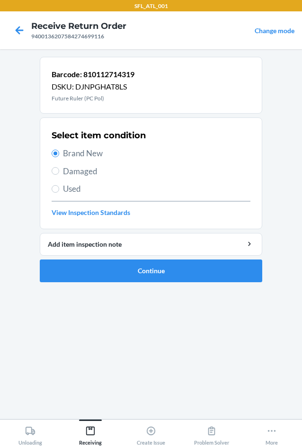
click at [123, 284] on ol "Barcode: 810112714319 DSKU: DJNPGHAT8LS Future Ruler (PC Pol) Select item condi…" at bounding box center [151, 173] width 222 height 233
click at [123, 271] on button "Continue" at bounding box center [151, 270] width 222 height 23
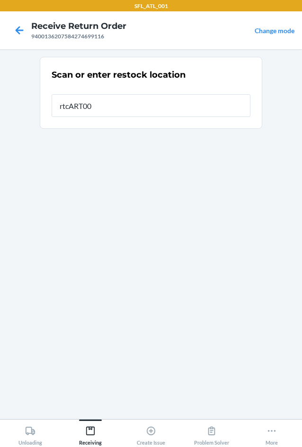
type input "rtcART007"
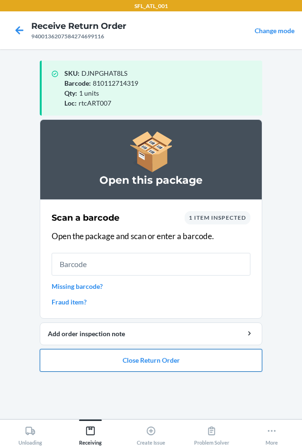
click at [137, 361] on button "Close Return Order" at bounding box center [151, 360] width 222 height 23
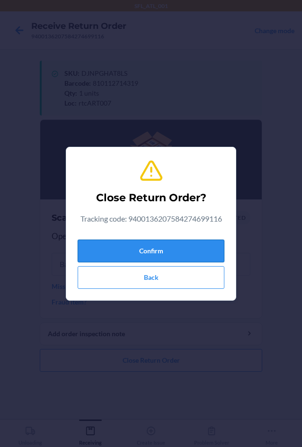
click at [132, 250] on button "Confirm" at bounding box center [151, 250] width 147 height 23
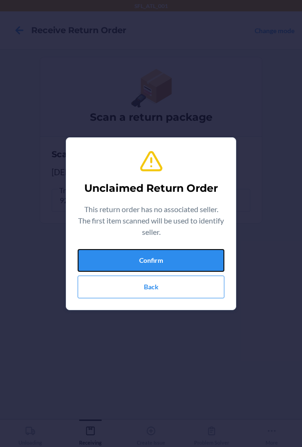
click at [132, 250] on button "Confirm" at bounding box center [151, 260] width 147 height 23
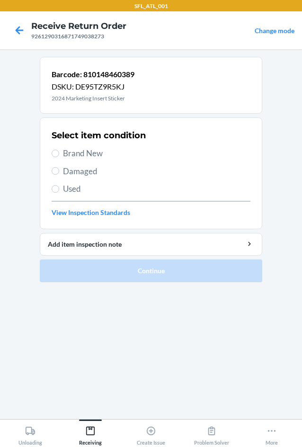
click at [78, 150] on span "Brand New" at bounding box center [156, 153] width 187 height 12
click at [59, 150] on input "Brand New" at bounding box center [56, 153] width 8 height 8
radio input "true"
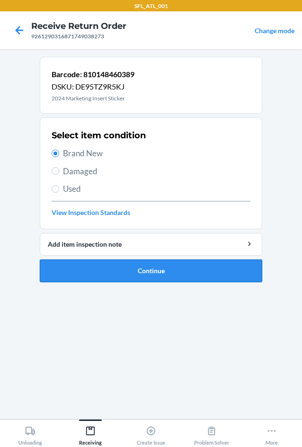
click at [100, 267] on button "Continue" at bounding box center [151, 270] width 222 height 23
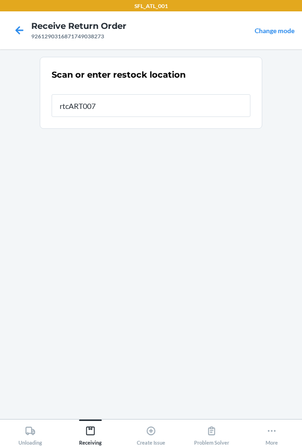
type input "rtcART007"
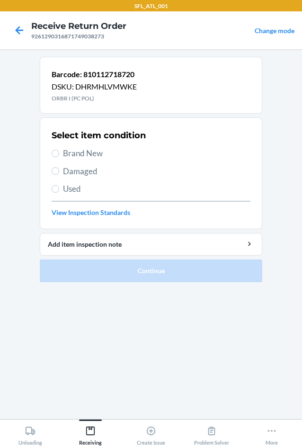
drag, startPoint x: 81, startPoint y: 152, endPoint x: 87, endPoint y: 220, distance: 68.3
click at [82, 154] on span "Brand New" at bounding box center [156, 153] width 187 height 12
click at [59, 154] on input "Brand New" at bounding box center [56, 153] width 8 height 8
radio input "true"
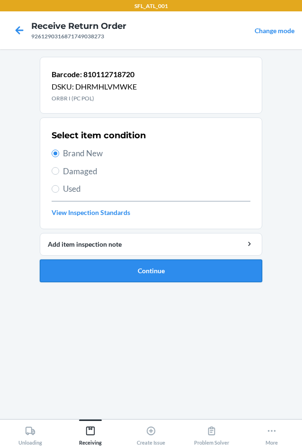
click at [98, 262] on button "Continue" at bounding box center [151, 270] width 222 height 23
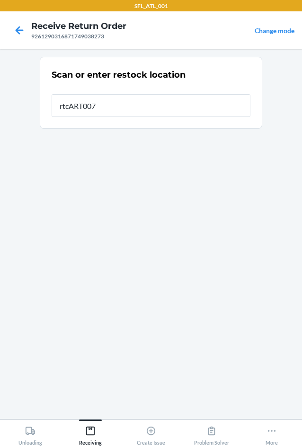
type input "rtcART007"
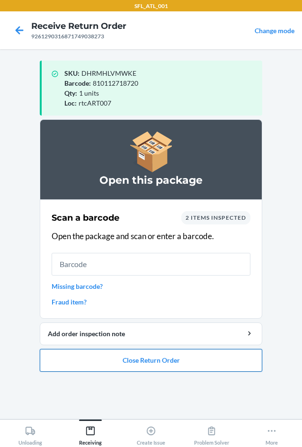
click at [180, 359] on button "Close Return Order" at bounding box center [151, 360] width 222 height 23
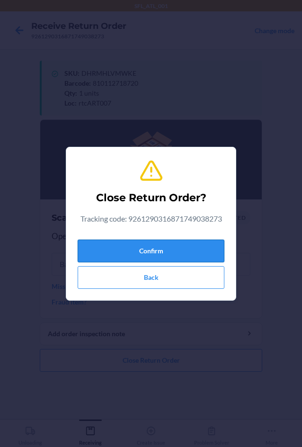
click at [166, 254] on button "Confirm" at bounding box center [151, 250] width 147 height 23
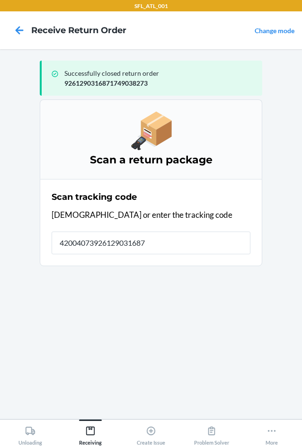
type input "420040739261290316871"
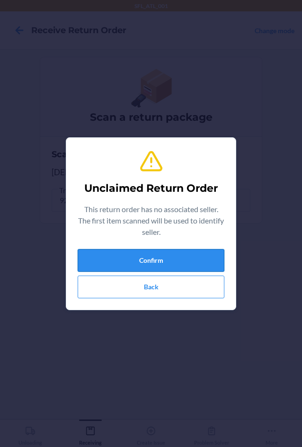
click at [154, 259] on button "Confirm" at bounding box center [151, 260] width 147 height 23
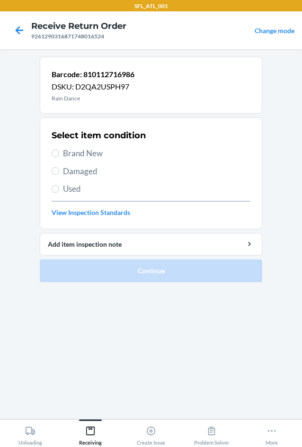
drag, startPoint x: 73, startPoint y: 150, endPoint x: 95, endPoint y: 207, distance: 60.8
click at [74, 152] on span "Brand New" at bounding box center [156, 153] width 187 height 12
click at [61, 153] on label "Brand New" at bounding box center [151, 153] width 199 height 12
click at [59, 153] on input "Brand New" at bounding box center [56, 153] width 8 height 8
radio input "true"
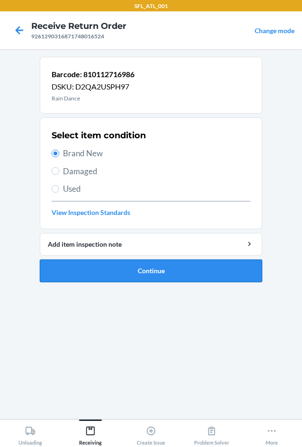
click at [99, 271] on button "Continue" at bounding box center [151, 270] width 222 height 23
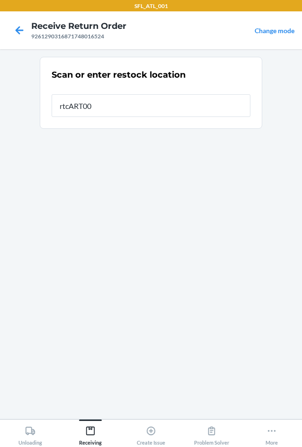
type input "rtcART007"
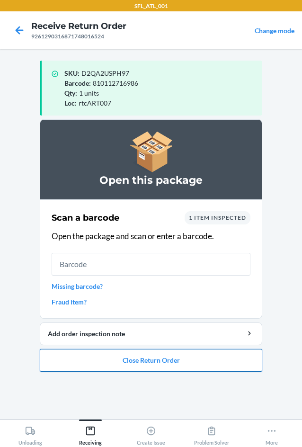
click at [100, 359] on button "Close Return Order" at bounding box center [151, 360] width 222 height 23
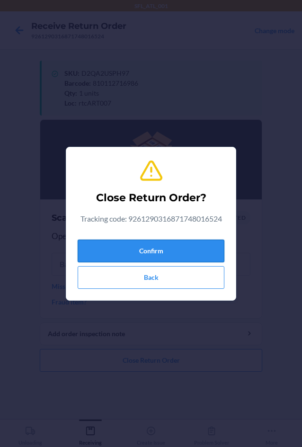
click at [111, 251] on button "Confirm" at bounding box center [151, 250] width 147 height 23
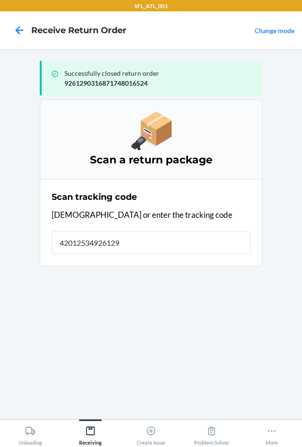
type input "420125349261290"
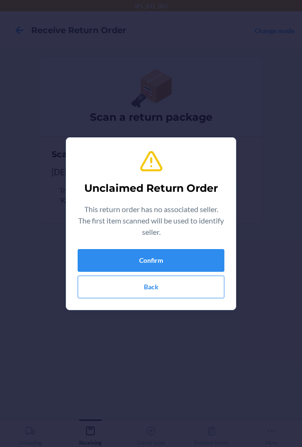
type input "810148460389"
click at [119, 287] on button "Back" at bounding box center [151, 286] width 147 height 23
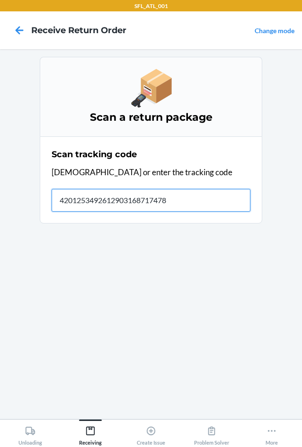
type input "42012534926129031687174789"
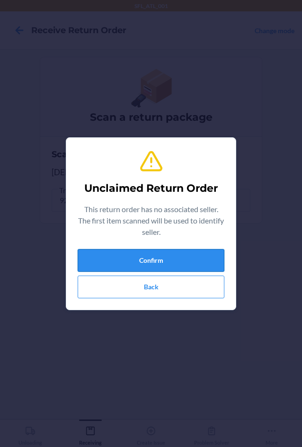
click at [143, 256] on button "Confirm" at bounding box center [151, 260] width 147 height 23
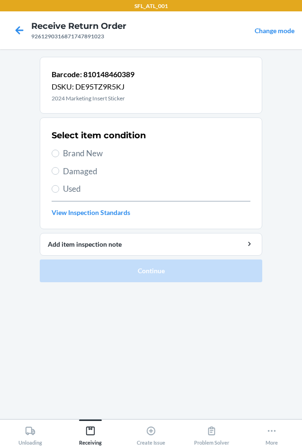
drag, startPoint x: 74, startPoint y: 148, endPoint x: 87, endPoint y: 165, distance: 21.7
click at [76, 151] on span "Brand New" at bounding box center [156, 153] width 187 height 12
click at [59, 151] on input "Brand New" at bounding box center [56, 153] width 8 height 8
radio input "true"
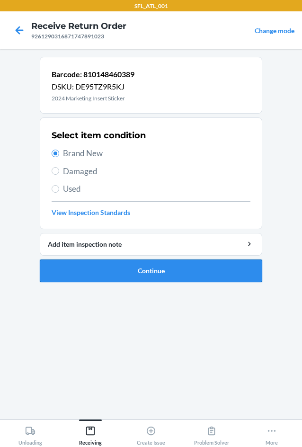
click at [104, 269] on button "Continue" at bounding box center [151, 270] width 222 height 23
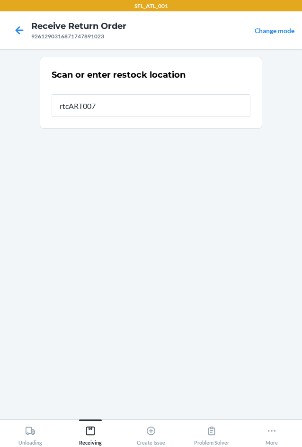
type input "rtcART007"
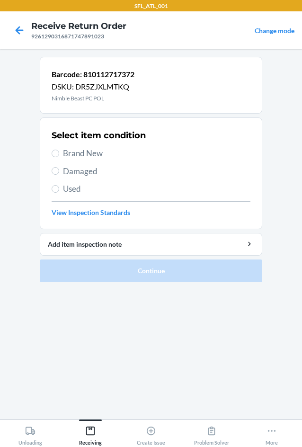
click at [70, 154] on span "Brand New" at bounding box center [156, 153] width 187 height 12
click at [59, 154] on input "Brand New" at bounding box center [56, 153] width 8 height 8
radio input "true"
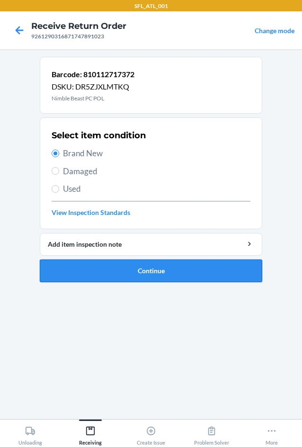
click at [101, 269] on button "Continue" at bounding box center [151, 270] width 222 height 23
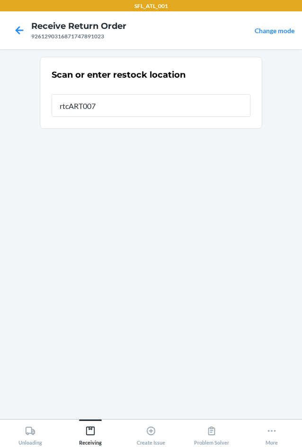
type input "rtcART007"
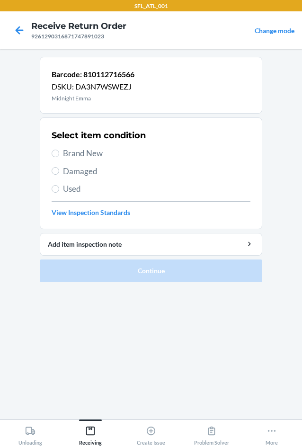
click at [67, 156] on span "Brand New" at bounding box center [156, 153] width 187 height 12
click at [59, 156] on input "Brand New" at bounding box center [56, 153] width 8 height 8
radio input "true"
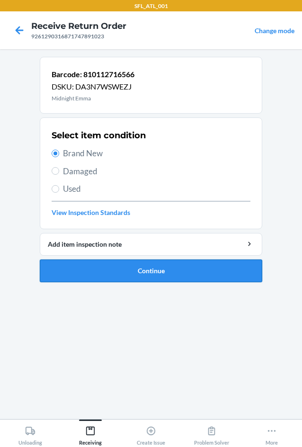
click at [103, 267] on button "Continue" at bounding box center [151, 270] width 222 height 23
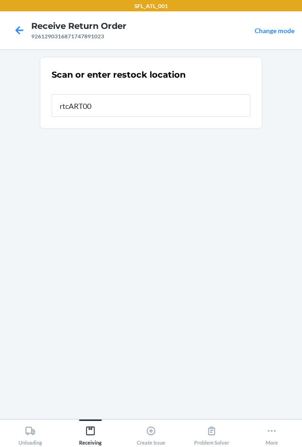
type input "rtcART007"
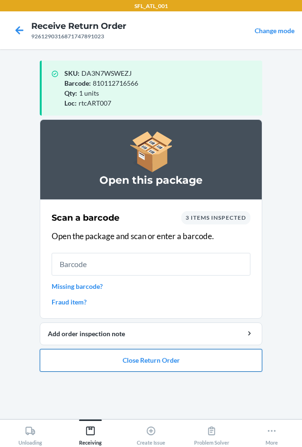
click at [208, 367] on button "Close Return Order" at bounding box center [151, 360] width 222 height 23
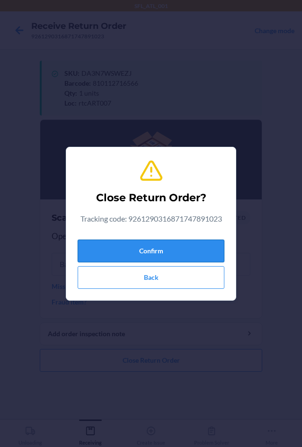
click at [153, 239] on button "Confirm" at bounding box center [151, 250] width 147 height 23
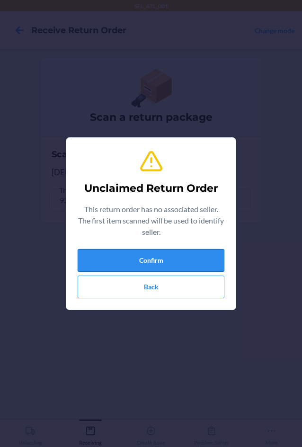
click at [149, 258] on button "Confirm" at bounding box center [151, 260] width 147 height 23
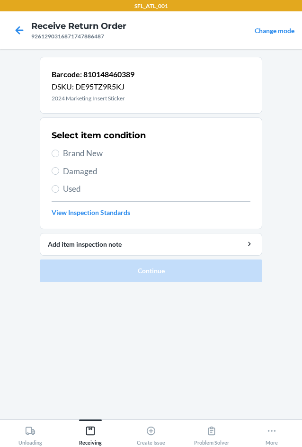
click at [91, 152] on span "Brand New" at bounding box center [156, 153] width 187 height 12
click at [59, 152] on input "Brand New" at bounding box center [56, 153] width 8 height 8
radio input "true"
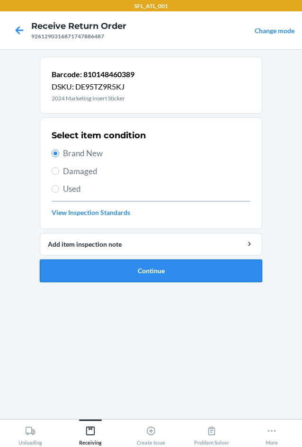
click at [122, 270] on button "Continue" at bounding box center [151, 270] width 222 height 23
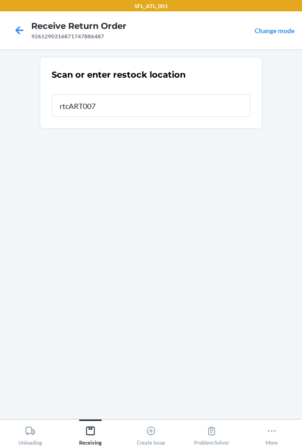
type input "rtcART007"
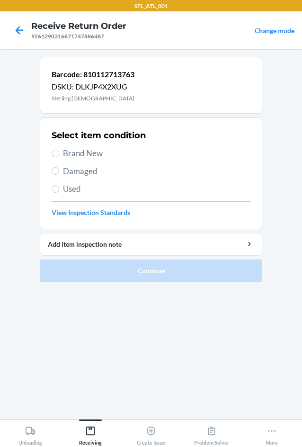
drag, startPoint x: 72, startPoint y: 150, endPoint x: 80, endPoint y: 197, distance: 47.6
click at [72, 152] on span "Brand New" at bounding box center [156, 153] width 187 height 12
click at [59, 152] on input "Brand New" at bounding box center [56, 153] width 8 height 8
radio input "true"
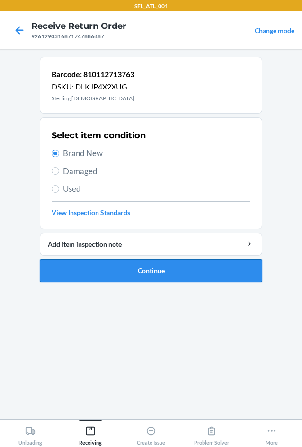
click at [96, 271] on button "Continue" at bounding box center [151, 270] width 222 height 23
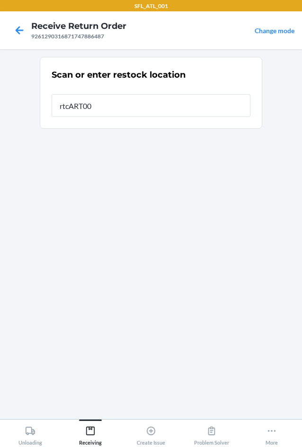
type input "rtcART007"
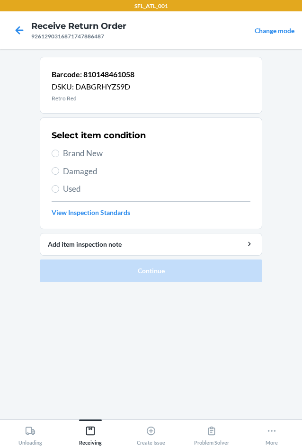
click at [74, 157] on span "Brand New" at bounding box center [156, 153] width 187 height 12
click at [59, 157] on input "Brand New" at bounding box center [56, 153] width 8 height 8
radio input "true"
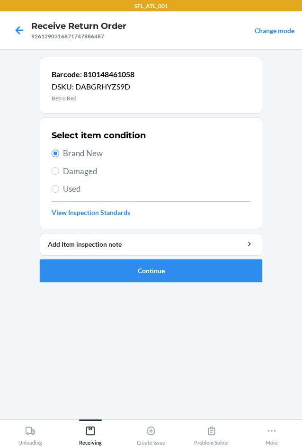
click at [90, 271] on button "Continue" at bounding box center [151, 270] width 222 height 23
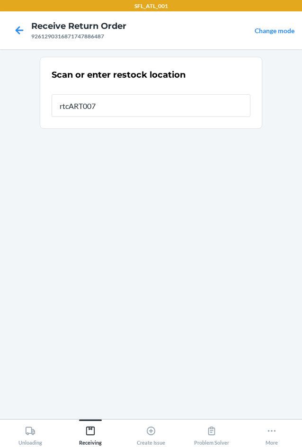
type input "rtcART007"
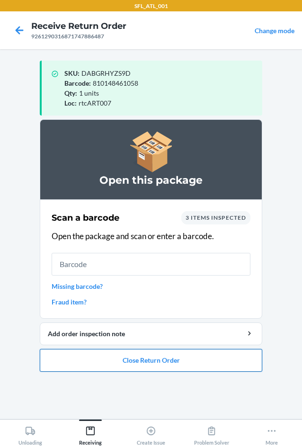
click at [101, 367] on button "Close Return Order" at bounding box center [151, 360] width 222 height 23
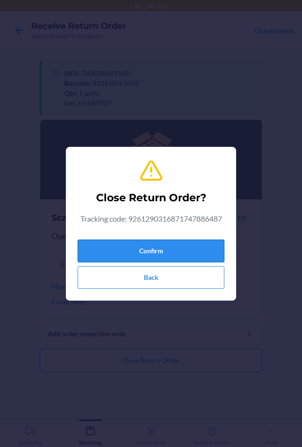
click at [115, 258] on button "Confirm" at bounding box center [151, 250] width 147 height 23
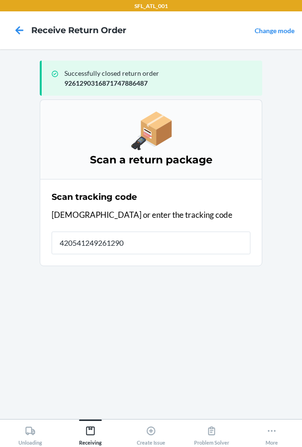
type input "4205412492612903"
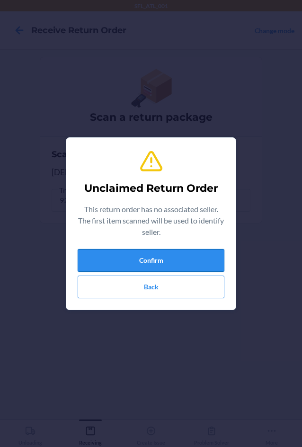
click at [115, 256] on button "Confirm" at bounding box center [151, 260] width 147 height 23
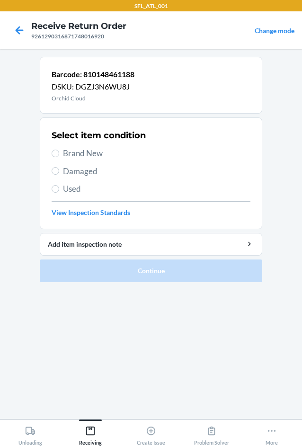
drag, startPoint x: 90, startPoint y: 149, endPoint x: 101, endPoint y: 205, distance: 57.3
click at [90, 150] on span "Brand New" at bounding box center [156, 153] width 187 height 12
click at [59, 150] on input "Brand New" at bounding box center [56, 153] width 8 height 8
radio input "true"
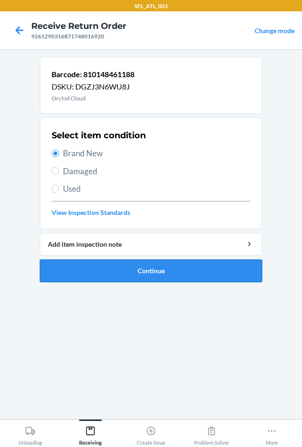
click at [104, 278] on button "Continue" at bounding box center [151, 270] width 222 height 23
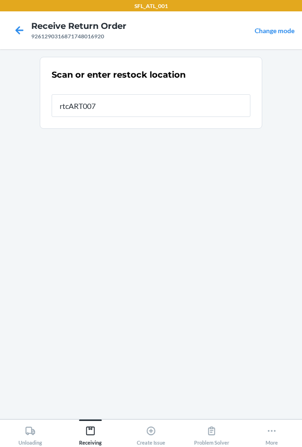
type input "rtcART007"
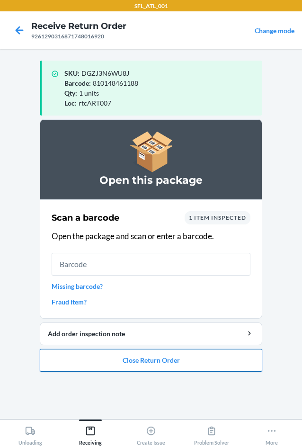
click at [144, 366] on button "Close Return Order" at bounding box center [151, 360] width 222 height 23
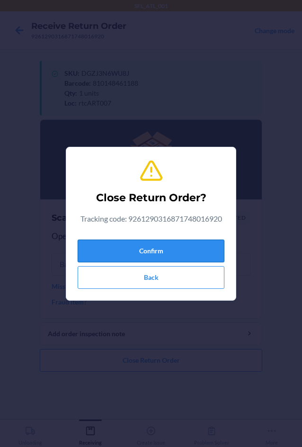
click at [131, 247] on button "Confirm" at bounding box center [151, 250] width 147 height 23
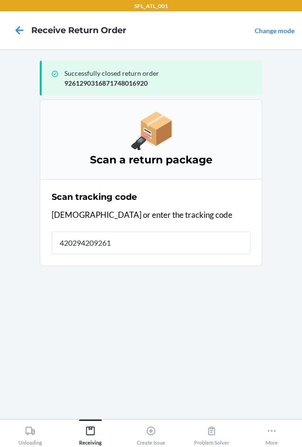
type input "4202942092612"
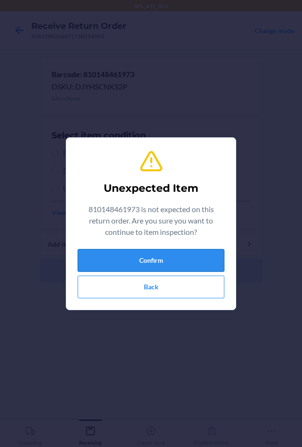
click at [141, 258] on button "Confirm" at bounding box center [151, 260] width 147 height 23
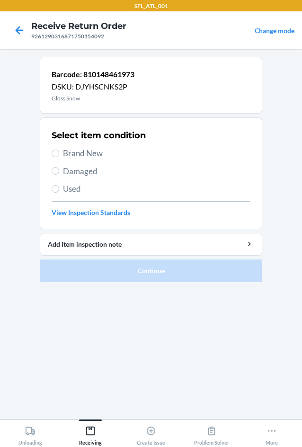
click at [80, 150] on span "Brand New" at bounding box center [156, 153] width 187 height 12
click at [59, 150] on input "Brand New" at bounding box center [56, 153] width 8 height 8
radio input "true"
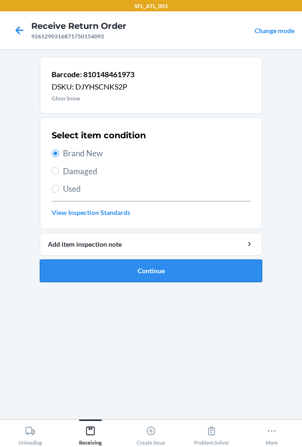
click at [113, 264] on button "Continue" at bounding box center [151, 270] width 222 height 23
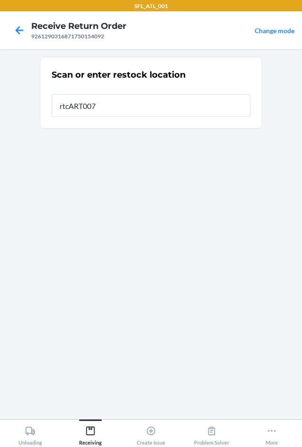
type input "rtcART007"
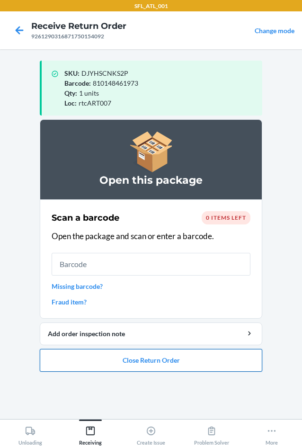
click at [168, 359] on button "Close Return Order" at bounding box center [151, 360] width 222 height 23
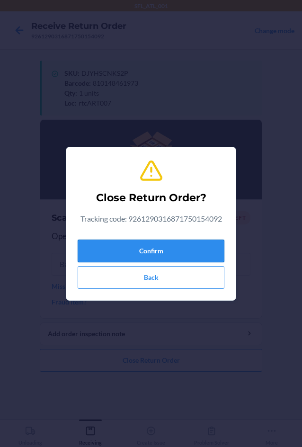
click at [146, 249] on button "Confirm" at bounding box center [151, 250] width 147 height 23
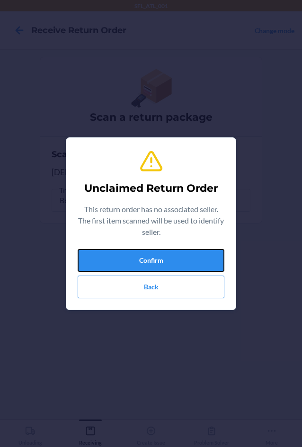
click at [146, 249] on button "Confirm" at bounding box center [151, 260] width 147 height 23
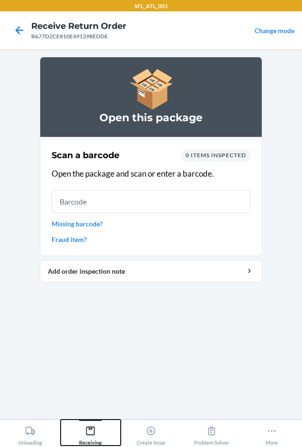
click at [92, 431] on icon at bounding box center [90, 430] width 10 height 10
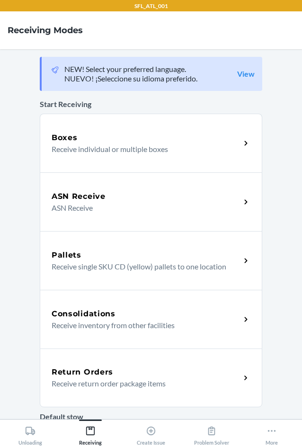
click at [123, 389] on div "Return Orders Receive return order package items" at bounding box center [151, 377] width 222 height 59
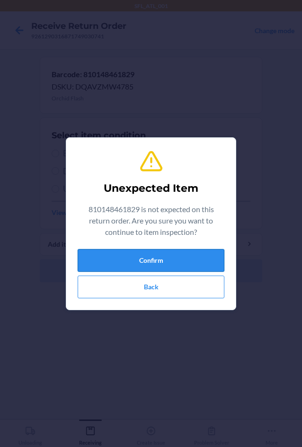
click at [130, 260] on button "Confirm" at bounding box center [151, 260] width 147 height 23
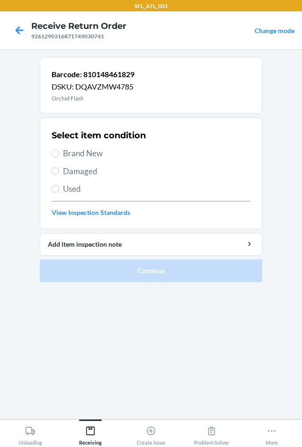
click at [63, 152] on span "Brand New" at bounding box center [156, 153] width 187 height 12
click at [59, 152] on input "Brand New" at bounding box center [56, 153] width 8 height 8
radio input "true"
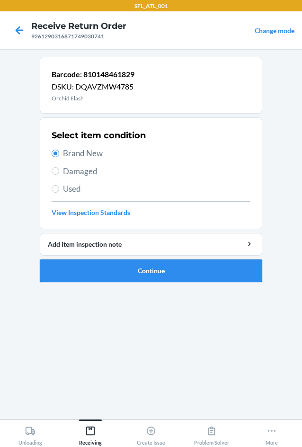
click at [86, 269] on button "Continue" at bounding box center [151, 270] width 222 height 23
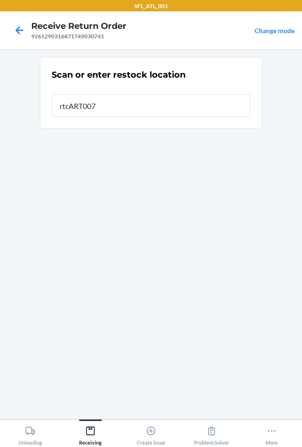
type input "rtcART007"
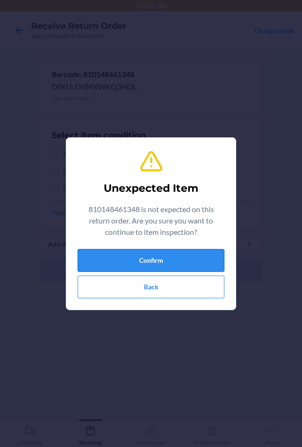
click at [138, 264] on button "Confirm" at bounding box center [151, 260] width 147 height 23
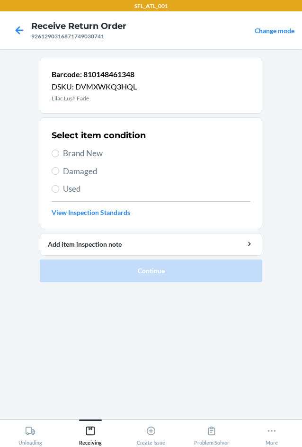
click at [88, 158] on span "Brand New" at bounding box center [156, 153] width 187 height 12
click at [59, 157] on input "Brand New" at bounding box center [56, 153] width 8 height 8
radio input "true"
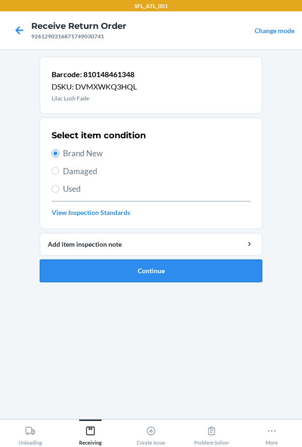
click at [95, 276] on button "Continue" at bounding box center [151, 270] width 222 height 23
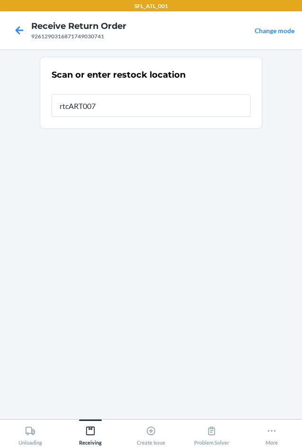
type input "rtcART007"
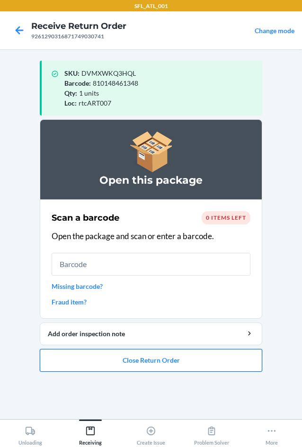
click at [167, 368] on button "Close Return Order" at bounding box center [151, 360] width 222 height 23
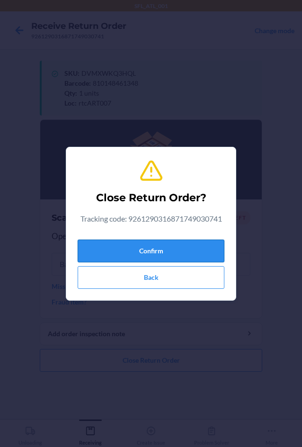
click at [161, 258] on button "Confirm" at bounding box center [151, 250] width 147 height 23
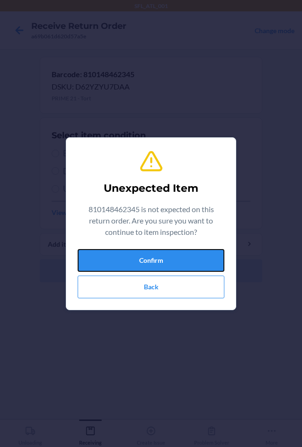
click at [161, 258] on button "Confirm" at bounding box center [151, 260] width 147 height 23
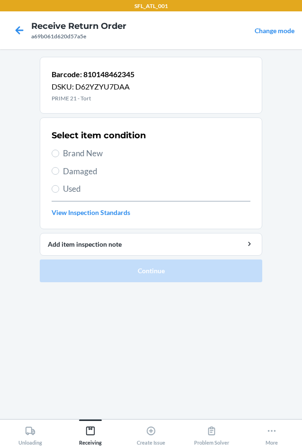
click at [89, 151] on span "Brand New" at bounding box center [156, 153] width 187 height 12
click at [59, 151] on input "Brand New" at bounding box center [56, 153] width 8 height 8
radio input "true"
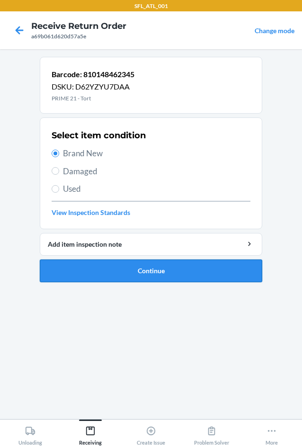
click at [110, 274] on button "Continue" at bounding box center [151, 270] width 222 height 23
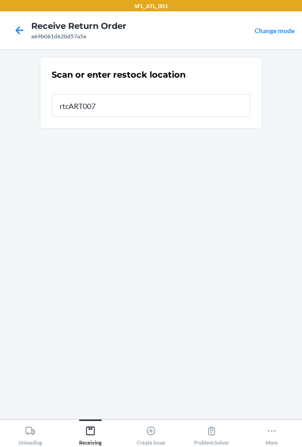
type input "rtcART007"
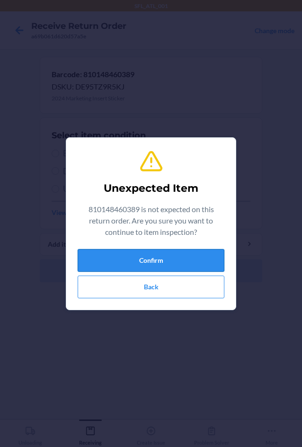
click at [123, 261] on button "Confirm" at bounding box center [151, 260] width 147 height 23
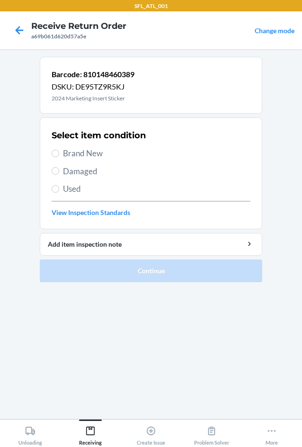
drag, startPoint x: 70, startPoint y: 153, endPoint x: 70, endPoint y: 187, distance: 34.1
click at [70, 154] on span "Brand New" at bounding box center [156, 153] width 187 height 12
click at [59, 154] on input "Brand New" at bounding box center [56, 153] width 8 height 8
radio input "true"
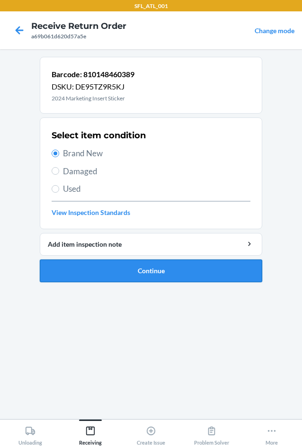
click at [89, 270] on button "Continue" at bounding box center [151, 270] width 222 height 23
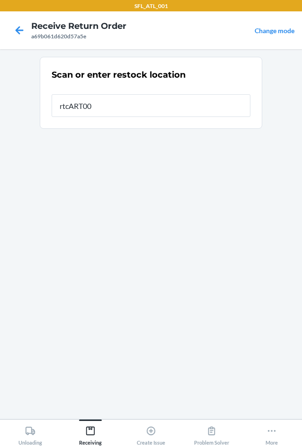
type input "rtcART007"
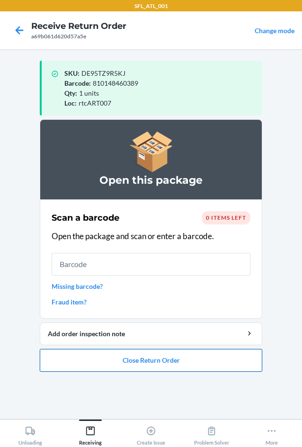
click at [114, 360] on button "Close Return Order" at bounding box center [151, 360] width 222 height 23
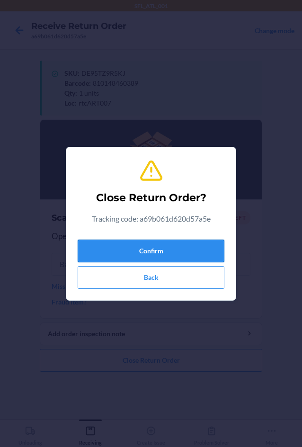
click at [118, 247] on button "Confirm" at bounding box center [151, 250] width 147 height 23
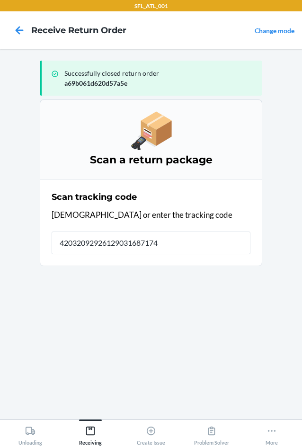
type input "420320929261290316871747"
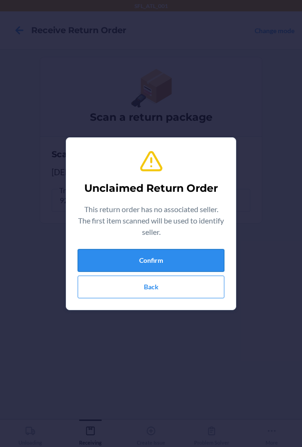
click at [123, 262] on button "Confirm" at bounding box center [151, 260] width 147 height 23
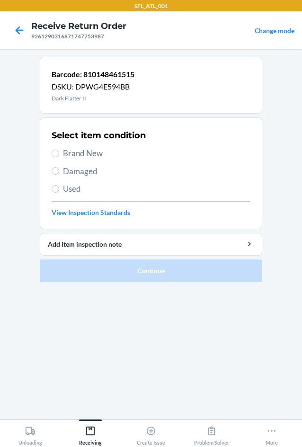
click at [75, 156] on span "Brand New" at bounding box center [156, 153] width 187 height 12
click at [59, 156] on input "Brand New" at bounding box center [56, 153] width 8 height 8
radio input "true"
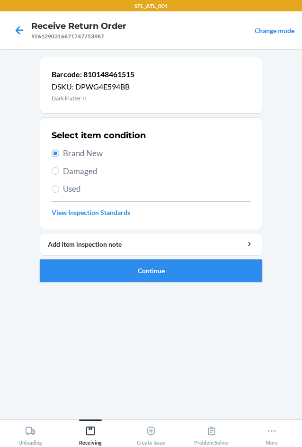
click at [114, 271] on button "Continue" at bounding box center [151, 270] width 222 height 23
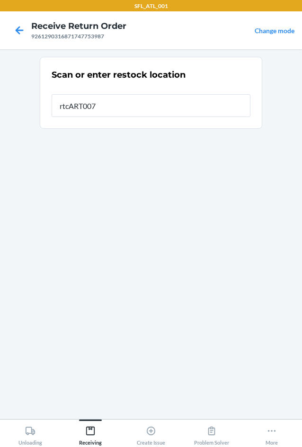
type input "rtcART007"
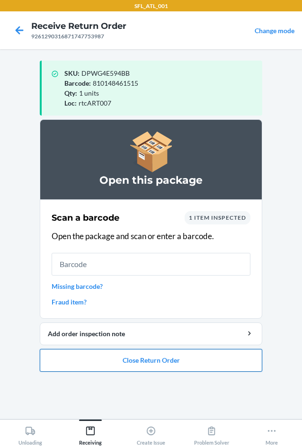
click at [167, 360] on button "Close Return Order" at bounding box center [151, 360] width 222 height 23
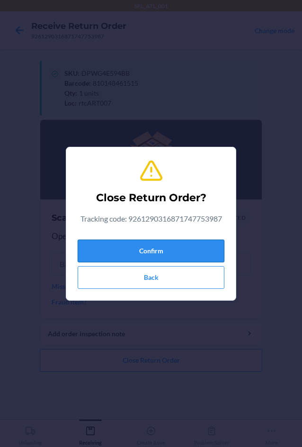
click at [143, 254] on button "Confirm" at bounding box center [151, 250] width 147 height 23
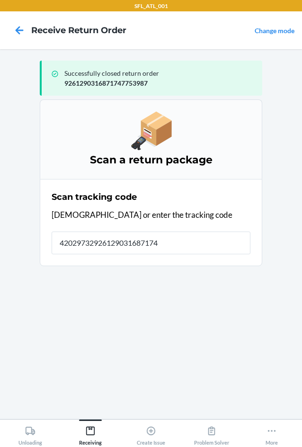
type input "420297329261290316871747"
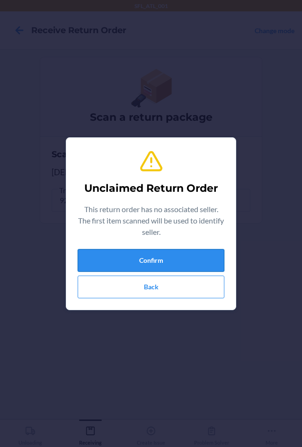
click at [154, 258] on button "Confirm" at bounding box center [151, 260] width 147 height 23
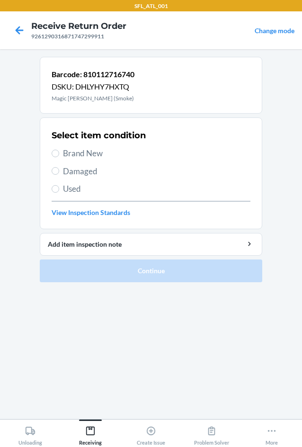
click at [82, 155] on span "Brand New" at bounding box center [156, 153] width 187 height 12
click at [59, 155] on input "Brand New" at bounding box center [56, 153] width 8 height 8
radio input "true"
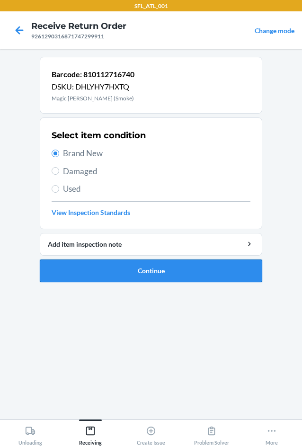
click at [96, 267] on button "Continue" at bounding box center [151, 270] width 222 height 23
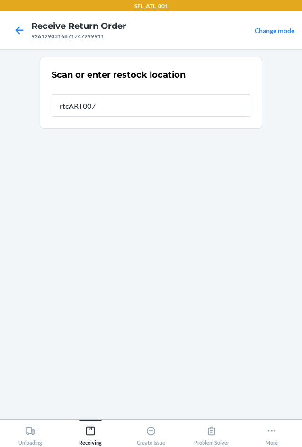
type input "rtcART007"
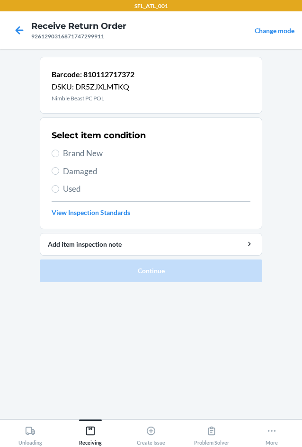
click at [62, 156] on label "Brand New" at bounding box center [151, 153] width 199 height 12
click at [59, 156] on input "Brand New" at bounding box center [56, 153] width 8 height 8
radio input "true"
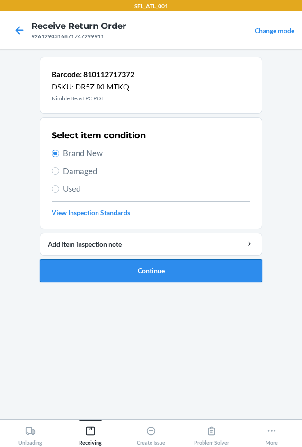
click at [88, 275] on button "Continue" at bounding box center [151, 270] width 222 height 23
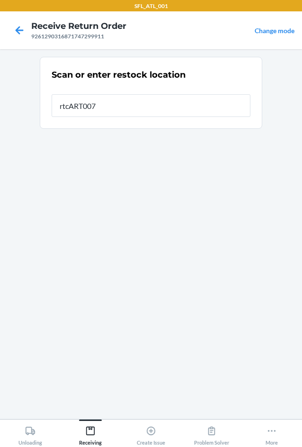
type input "rtcART007"
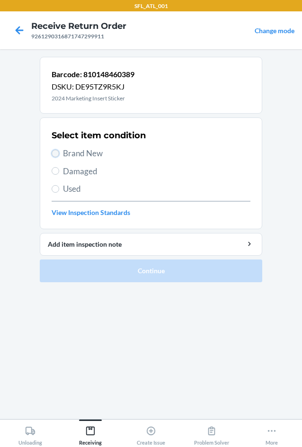
drag, startPoint x: 59, startPoint y: 152, endPoint x: 83, endPoint y: 231, distance: 83.2
click at [61, 155] on label "Brand New" at bounding box center [151, 153] width 199 height 12
click at [59, 155] on input "Brand New" at bounding box center [56, 153] width 8 height 8
radio input "true"
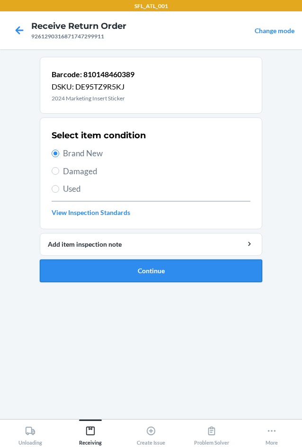
click at [97, 262] on button "Continue" at bounding box center [151, 270] width 222 height 23
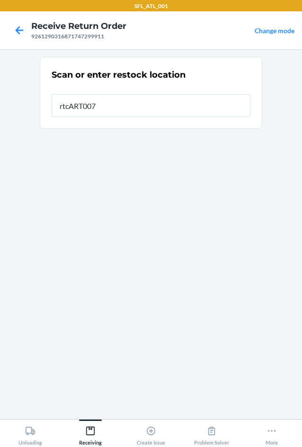
type input "rtcART007"
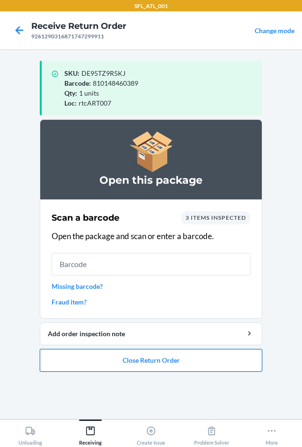
click at [154, 362] on button "Close Return Order" at bounding box center [151, 360] width 222 height 23
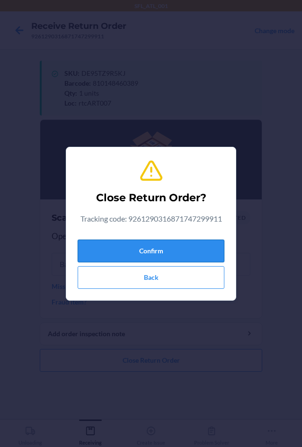
click at [129, 250] on button "Confirm" at bounding box center [151, 250] width 147 height 23
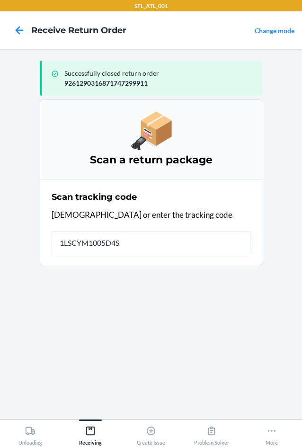
type input "1LSCYM1005D4SO"
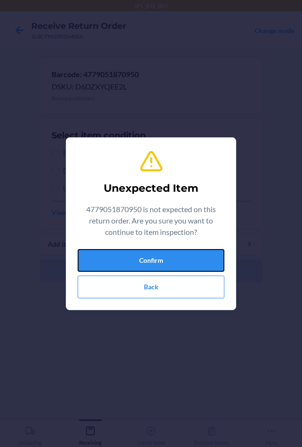
click at [129, 250] on button "Confirm" at bounding box center [151, 260] width 147 height 23
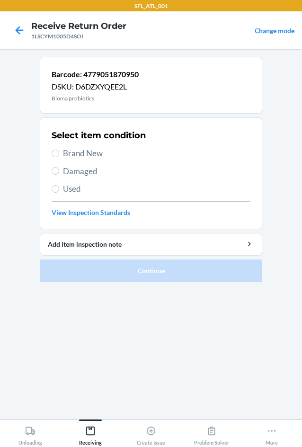
click at [67, 170] on span "Damaged" at bounding box center [156, 171] width 187 height 12
click at [59, 170] on input "Damaged" at bounding box center [56, 171] width 8 height 8
radio input "true"
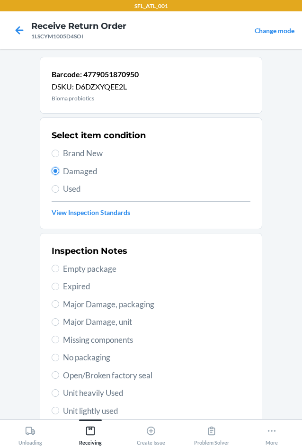
scroll to position [123, 0]
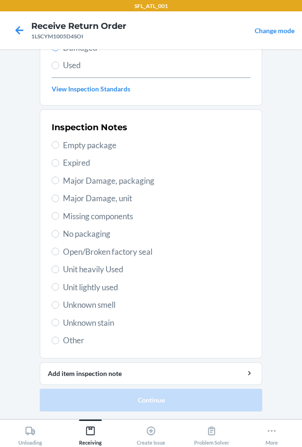
click at [63, 339] on span "Other" at bounding box center [156, 340] width 187 height 12
click at [59, 339] on input "Other" at bounding box center [56, 340] width 8 height 8
radio input "true"
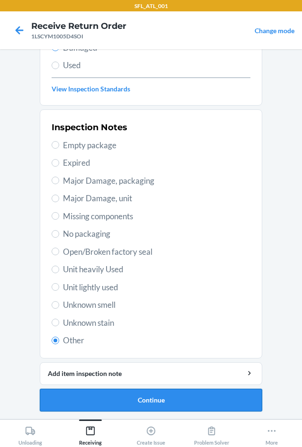
click at [115, 388] on button "Continue" at bounding box center [151, 399] width 222 height 23
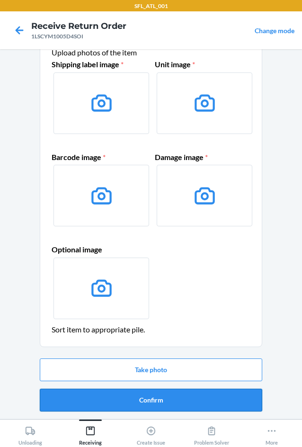
click at [132, 404] on button "Confirm" at bounding box center [151, 399] width 222 height 23
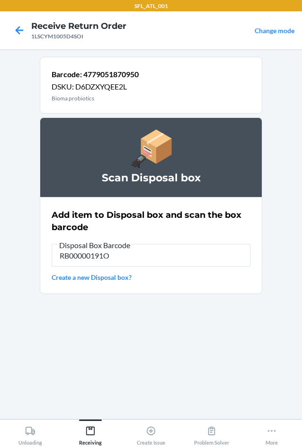
type input "RB00000191O"
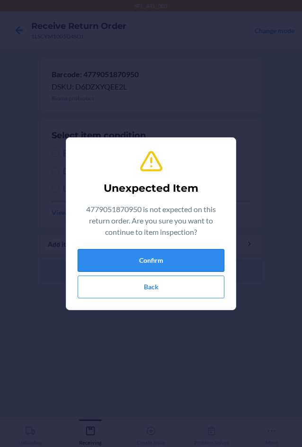
click at [136, 259] on button "Confirm" at bounding box center [151, 260] width 147 height 23
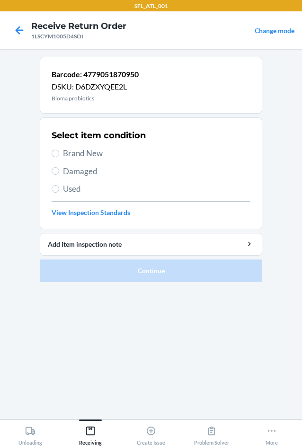
click at [70, 171] on span "Damaged" at bounding box center [156, 171] width 187 height 12
click at [59, 171] on input "Damaged" at bounding box center [56, 171] width 8 height 8
radio input "true"
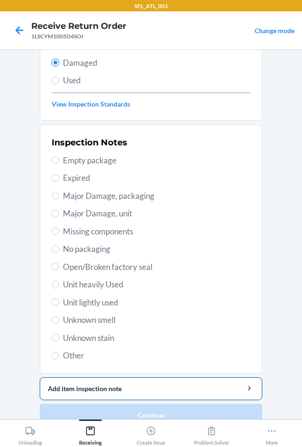
scroll to position [123, 0]
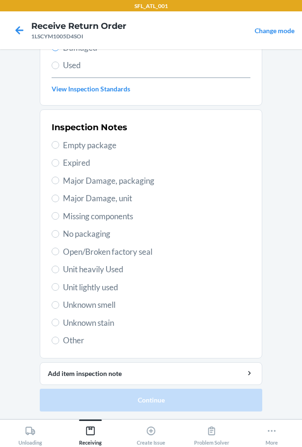
drag, startPoint x: 56, startPoint y: 336, endPoint x: 62, endPoint y: 342, distance: 8.4
click at [57, 337] on label "Other" at bounding box center [151, 340] width 199 height 12
click at [57, 337] on input "Other" at bounding box center [56, 340] width 8 height 8
radio input "true"
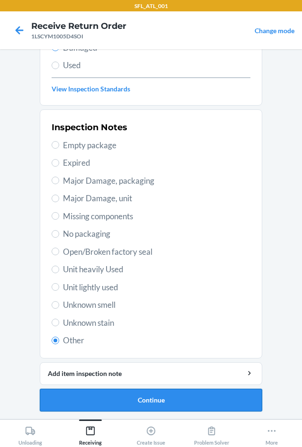
click at [127, 406] on button "Continue" at bounding box center [151, 399] width 222 height 23
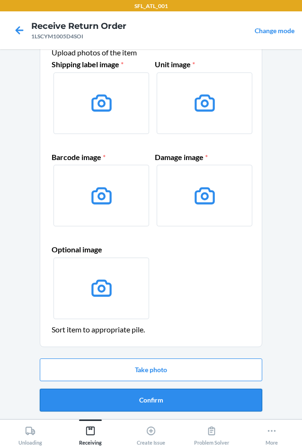
click at [135, 399] on button "Confirm" at bounding box center [151, 399] width 222 height 23
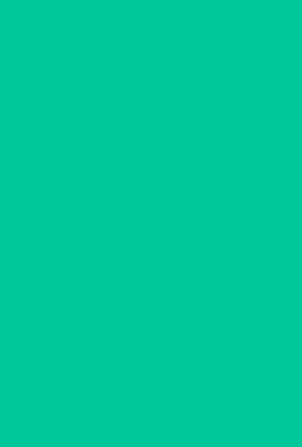
scroll to position [0, 0]
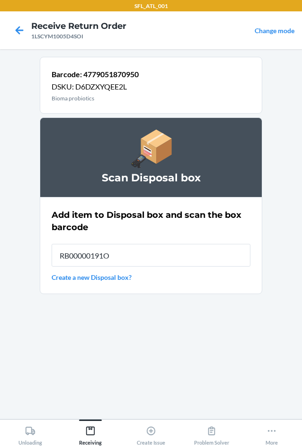
type input "RB00000191O"
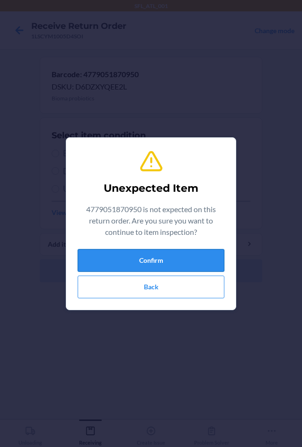
click at [120, 260] on button "Confirm" at bounding box center [151, 260] width 147 height 23
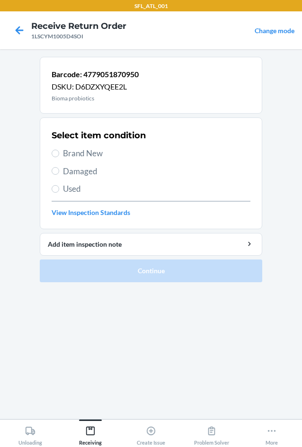
drag, startPoint x: 71, startPoint y: 173, endPoint x: 70, endPoint y: 180, distance: 7.6
click at [70, 175] on span "Damaged" at bounding box center [156, 171] width 187 height 12
click at [59, 175] on input "Damaged" at bounding box center [56, 171] width 8 height 8
radio input "true"
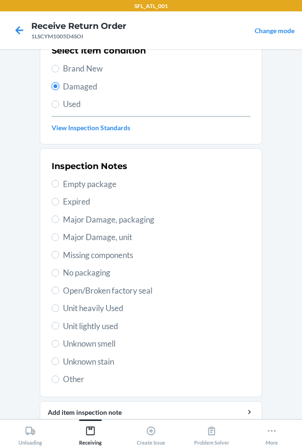
scroll to position [123, 0]
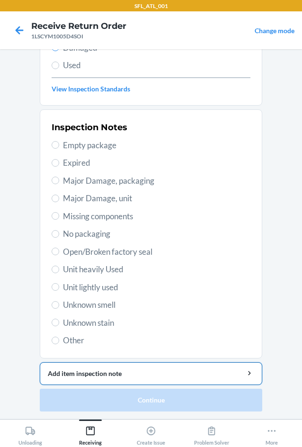
drag, startPoint x: 67, startPoint y: 337, endPoint x: 80, endPoint y: 367, distance: 32.6
click at [67, 341] on span "Other" at bounding box center [156, 340] width 187 height 12
click at [59, 341] on input "Other" at bounding box center [56, 340] width 8 height 8
radio input "true"
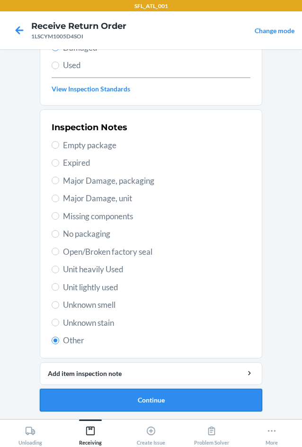
click at [119, 407] on button "Continue" at bounding box center [151, 399] width 222 height 23
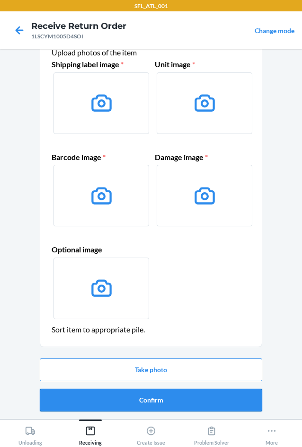
click at [140, 399] on button "Confirm" at bounding box center [151, 399] width 222 height 23
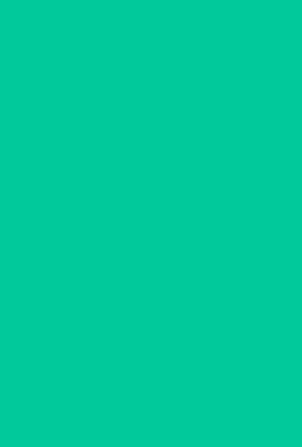
scroll to position [0, 0]
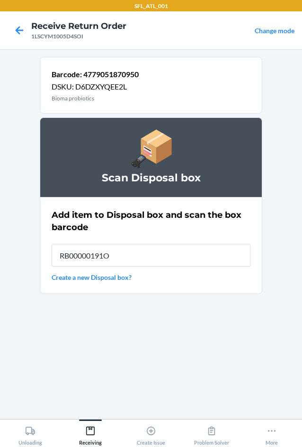
type input "RB00000191O"
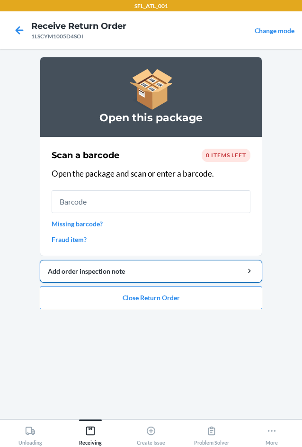
click at [117, 277] on button "Add order inspection note" at bounding box center [151, 271] width 222 height 23
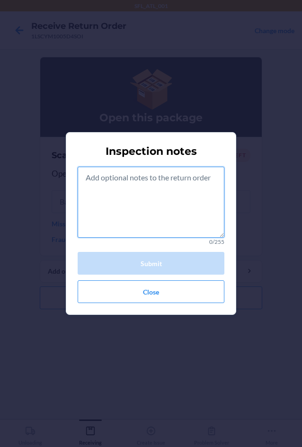
click at [113, 207] on textarea at bounding box center [151, 201] width 147 height 71
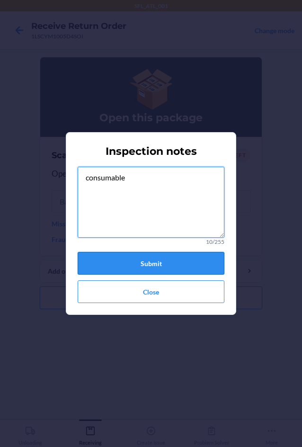
type textarea "consumable"
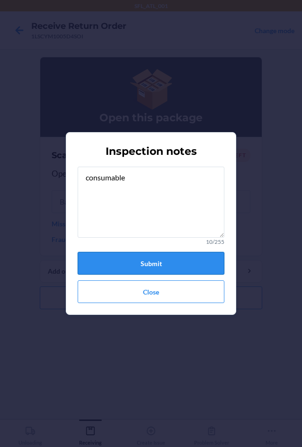
click at [161, 262] on button "Submit" at bounding box center [151, 263] width 147 height 23
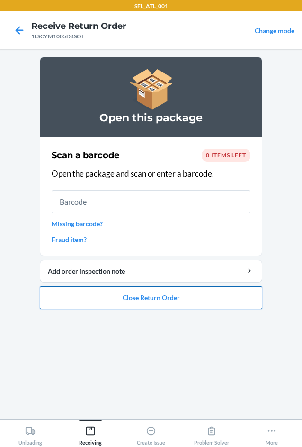
click at [167, 298] on button "Close Return Order" at bounding box center [151, 297] width 222 height 23
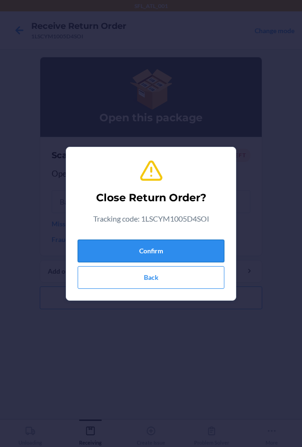
click at [154, 248] on button "Confirm" at bounding box center [151, 250] width 147 height 23
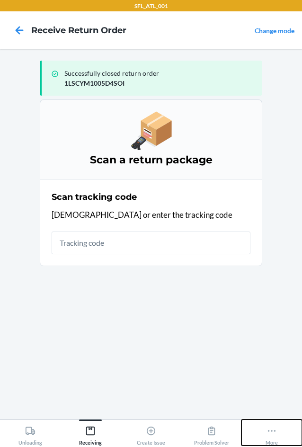
click at [280, 437] on button "More" at bounding box center [271, 432] width 61 height 26
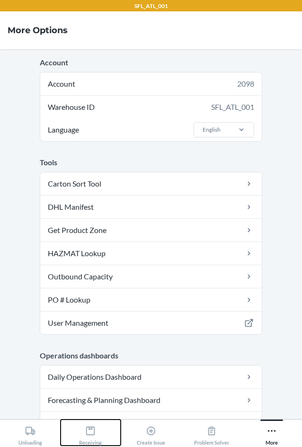
click at [95, 435] on icon at bounding box center [90, 430] width 10 height 10
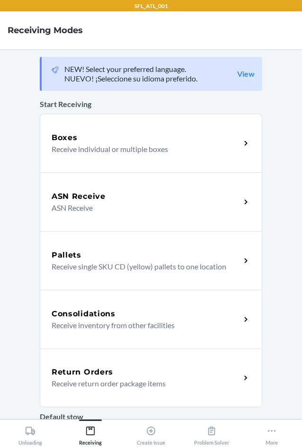
click at [90, 386] on p "Receive return order package items" at bounding box center [142, 382] width 181 height 11
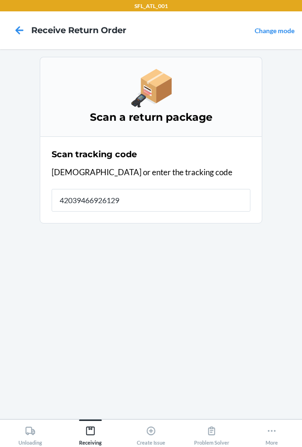
type input "420394669261290"
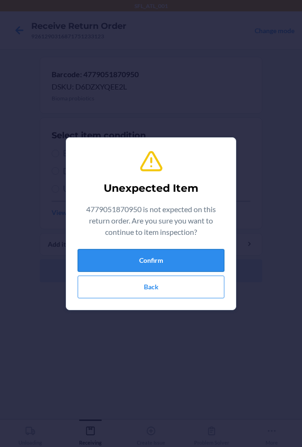
click at [167, 263] on button "Confirm" at bounding box center [151, 260] width 147 height 23
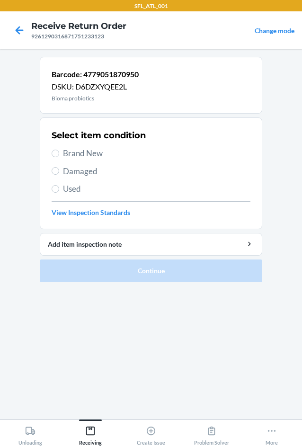
click at [77, 174] on span "Damaged" at bounding box center [156, 171] width 187 height 12
click at [59, 174] on input "Damaged" at bounding box center [56, 171] width 8 height 8
radio input "true"
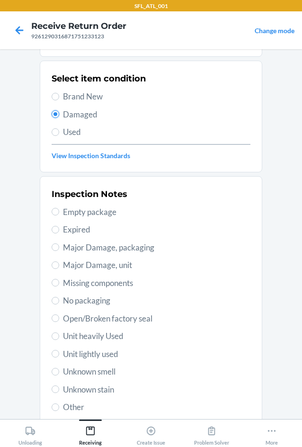
scroll to position [123, 0]
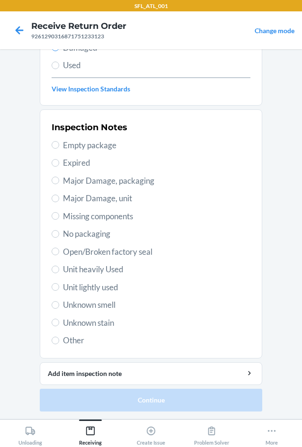
click at [69, 338] on span "Other" at bounding box center [156, 340] width 187 height 12
click at [59, 338] on input "Other" at bounding box center [56, 340] width 8 height 8
radio input "true"
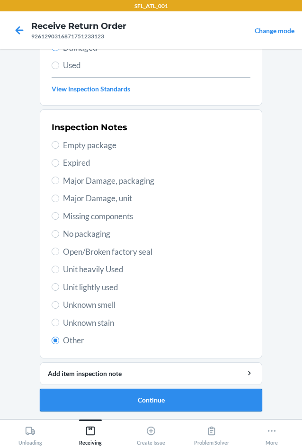
click at [127, 399] on button "Continue" at bounding box center [151, 399] width 222 height 23
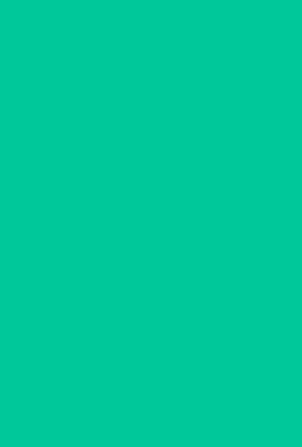
scroll to position [40, 0]
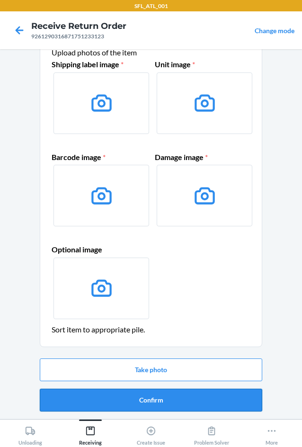
click at [139, 402] on button "Confirm" at bounding box center [151, 399] width 222 height 23
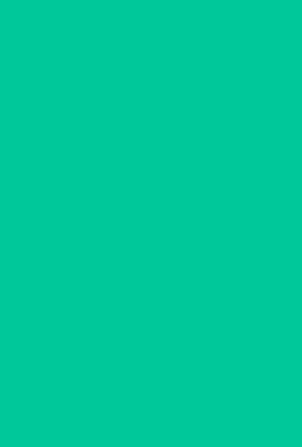
scroll to position [0, 0]
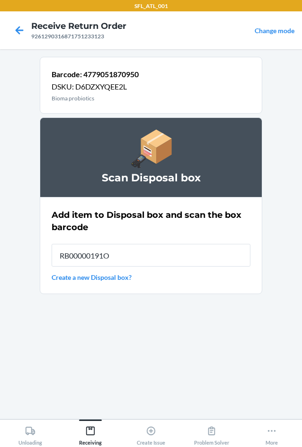
type input "RB00000191O"
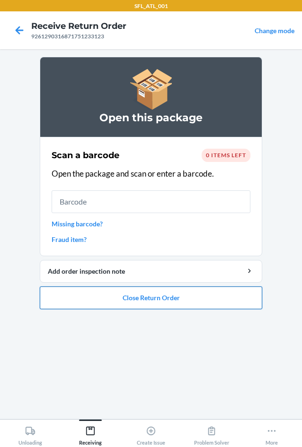
click at [114, 298] on button "Close Return Order" at bounding box center [151, 297] width 222 height 23
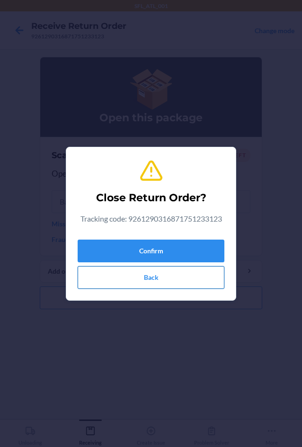
click at [118, 272] on button "Back" at bounding box center [151, 277] width 147 height 23
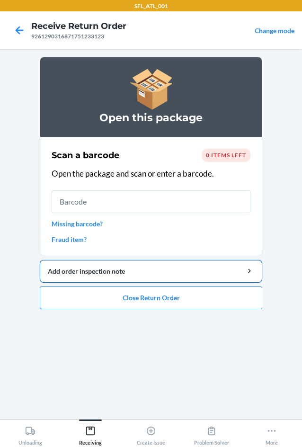
click at [108, 273] on div "Add order inspection note" at bounding box center [151, 271] width 206 height 10
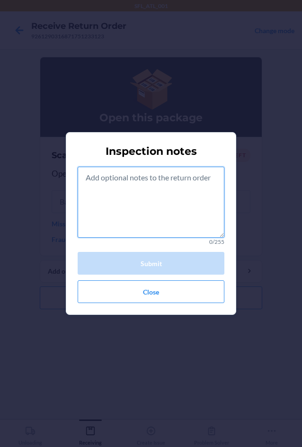
click at [113, 223] on textarea at bounding box center [151, 201] width 147 height 71
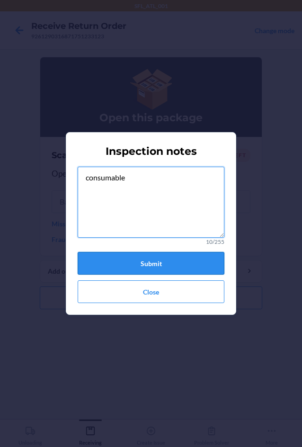
type textarea "consumable"
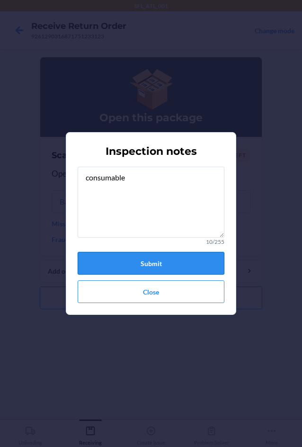
click at [174, 263] on button "Submit" at bounding box center [151, 263] width 147 height 23
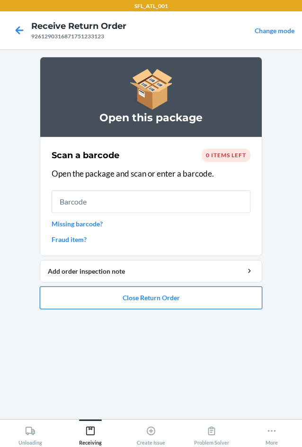
click at [156, 303] on button "Close Return Order" at bounding box center [151, 297] width 222 height 23
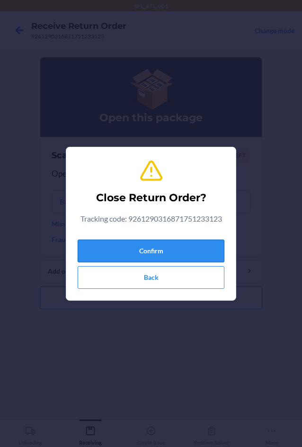
click at [132, 252] on button "Confirm" at bounding box center [151, 250] width 147 height 23
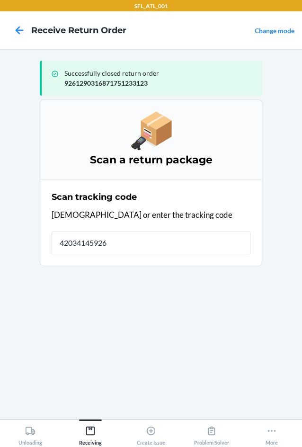
type input "420341459261"
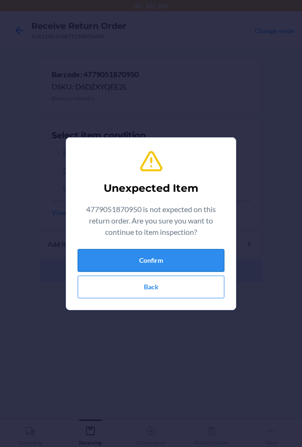
click at [99, 257] on button "Confirm" at bounding box center [151, 260] width 147 height 23
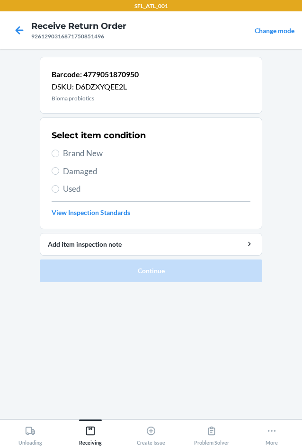
drag, startPoint x: 67, startPoint y: 169, endPoint x: 68, endPoint y: 175, distance: 5.8
click at [67, 171] on span "Damaged" at bounding box center [156, 171] width 187 height 12
click at [59, 171] on input "Damaged" at bounding box center [56, 171] width 8 height 8
radio input "true"
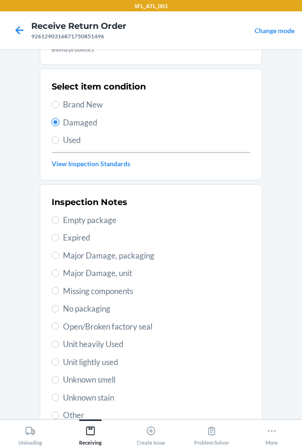
scroll to position [123, 0]
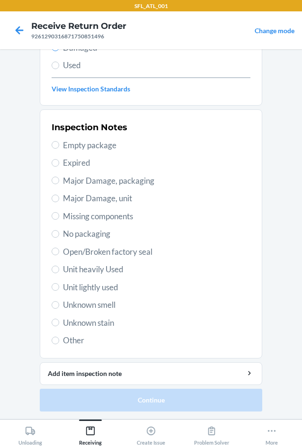
click at [68, 337] on span "Other" at bounding box center [156, 340] width 187 height 12
click at [59, 337] on input "Other" at bounding box center [56, 340] width 8 height 8
radio input "true"
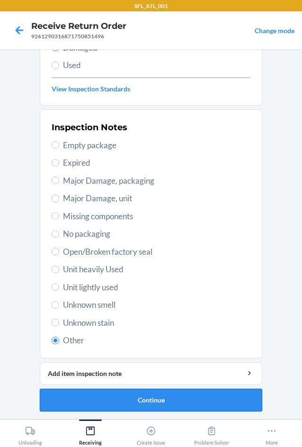
click at [117, 403] on button "Continue" at bounding box center [151, 399] width 222 height 23
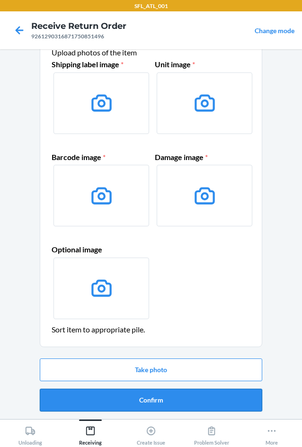
click at [132, 396] on button "Confirm" at bounding box center [151, 399] width 222 height 23
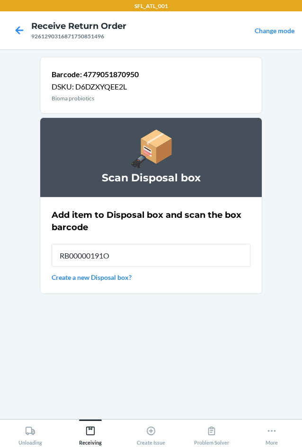
type input "RB00000191O"
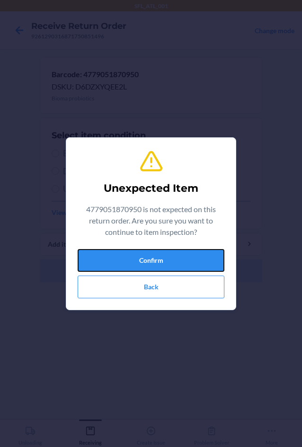
click at [150, 256] on button "Confirm" at bounding box center [151, 260] width 147 height 23
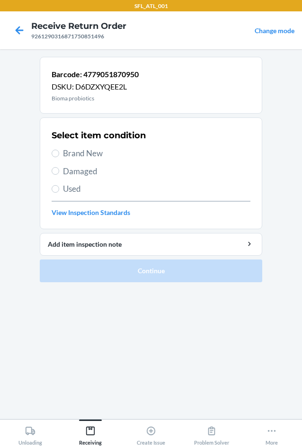
click at [67, 171] on span "Damaged" at bounding box center [156, 171] width 187 height 12
click at [59, 171] on input "Damaged" at bounding box center [56, 171] width 8 height 8
radio input "true"
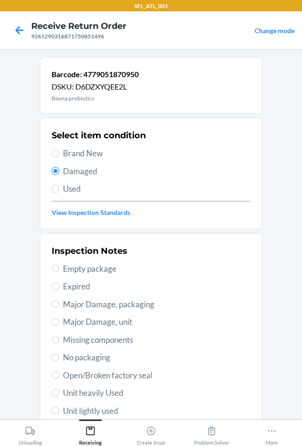
scroll to position [95, 0]
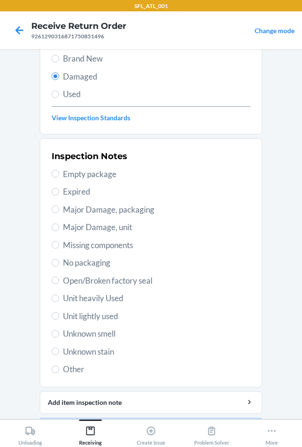
drag, startPoint x: 72, startPoint y: 369, endPoint x: 94, endPoint y: 377, distance: 22.4
click at [73, 369] on span "Other" at bounding box center [156, 369] width 187 height 12
click at [59, 369] on input "Other" at bounding box center [56, 369] width 8 height 8
radio input "true"
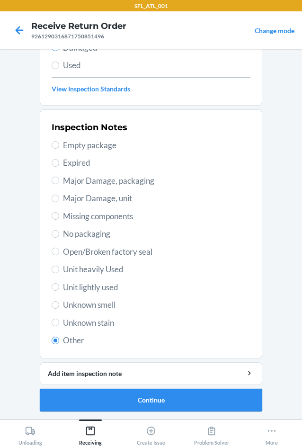
click at [142, 402] on button "Continue" at bounding box center [151, 399] width 222 height 23
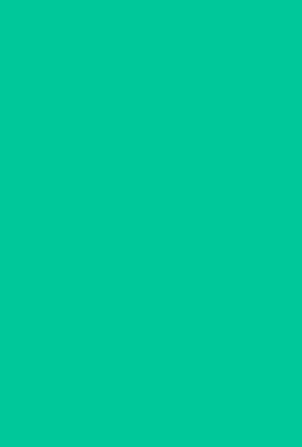
scroll to position [40, 0]
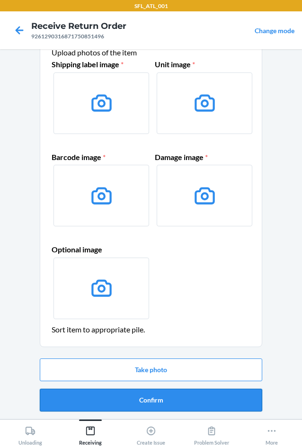
click at [153, 397] on button "Confirm" at bounding box center [151, 399] width 222 height 23
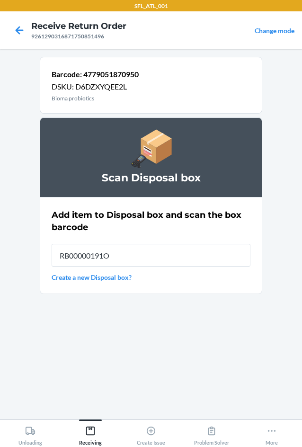
type input "RB00000191O"
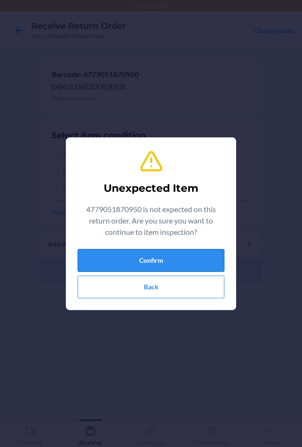
click at [99, 266] on button "Confirm" at bounding box center [151, 260] width 147 height 23
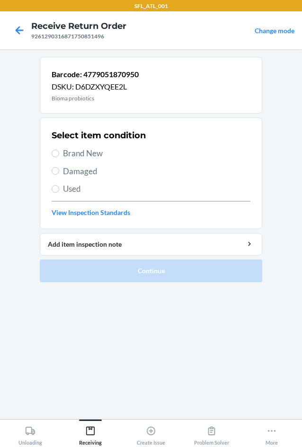
click at [70, 173] on span "Damaged" at bounding box center [156, 171] width 187 height 12
click at [59, 173] on input "Damaged" at bounding box center [56, 171] width 8 height 8
radio input "true"
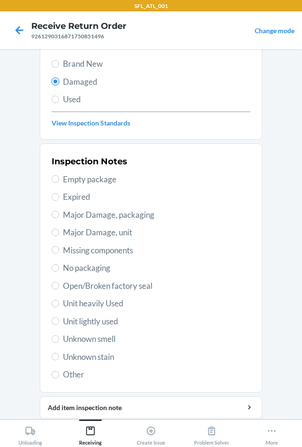
scroll to position [123, 0]
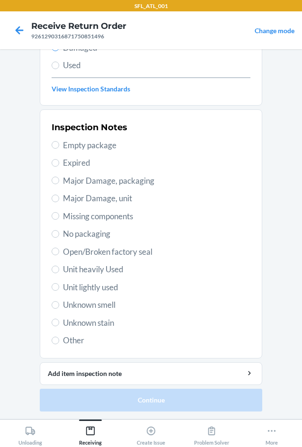
drag, startPoint x: 65, startPoint y: 342, endPoint x: 83, endPoint y: 359, distance: 25.4
click at [67, 342] on span "Other" at bounding box center [156, 340] width 187 height 12
click at [59, 342] on input "Other" at bounding box center [56, 340] width 8 height 8
radio input "true"
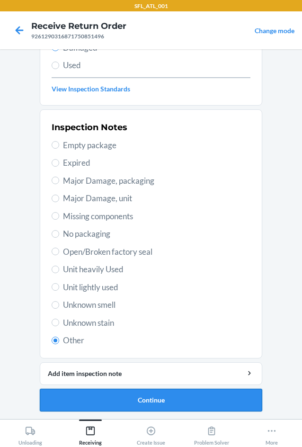
click at [143, 399] on button "Continue" at bounding box center [151, 399] width 222 height 23
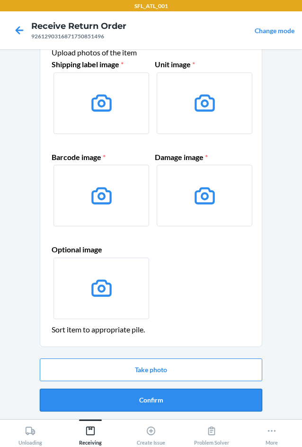
click at [157, 399] on button "Confirm" at bounding box center [151, 399] width 222 height 23
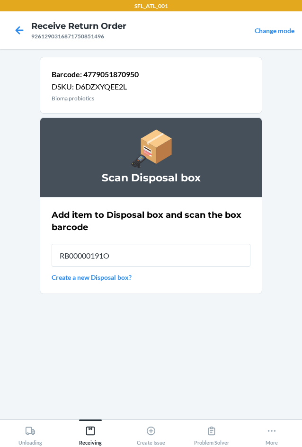
type input "RB00000191O"
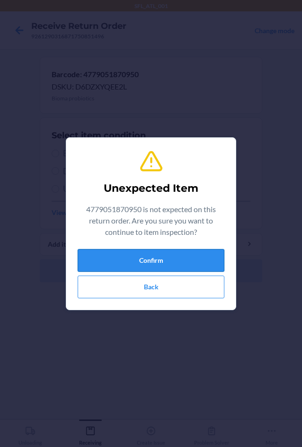
click at [133, 265] on button "Confirm" at bounding box center [151, 260] width 147 height 23
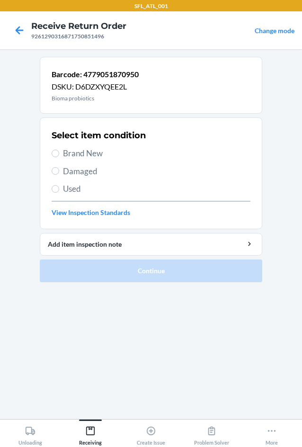
click at [76, 174] on span "Damaged" at bounding box center [156, 171] width 187 height 12
click at [59, 174] on input "Damaged" at bounding box center [56, 171] width 8 height 8
radio input "true"
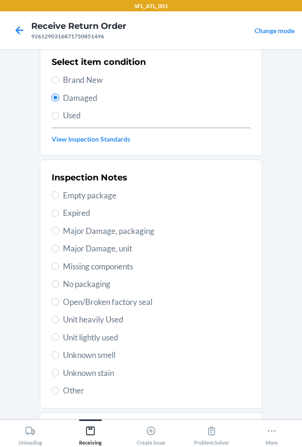
scroll to position [123, 0]
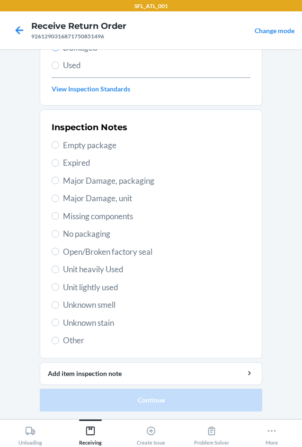
click at [66, 340] on span "Other" at bounding box center [156, 340] width 187 height 12
click at [59, 340] on input "Other" at bounding box center [56, 340] width 8 height 8
radio input "true"
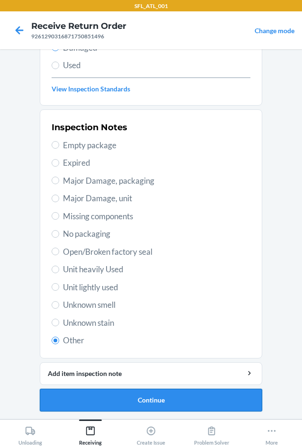
click at [125, 395] on button "Continue" at bounding box center [151, 399] width 222 height 23
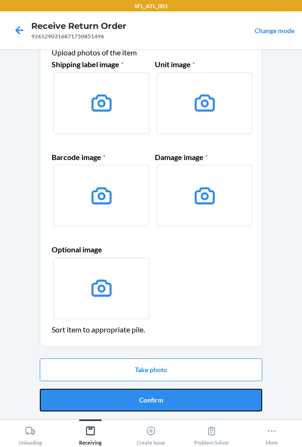
click at [162, 401] on button "Confirm" at bounding box center [151, 399] width 222 height 23
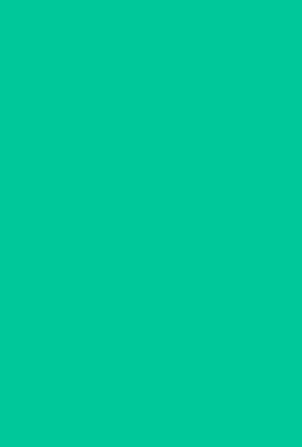
scroll to position [0, 0]
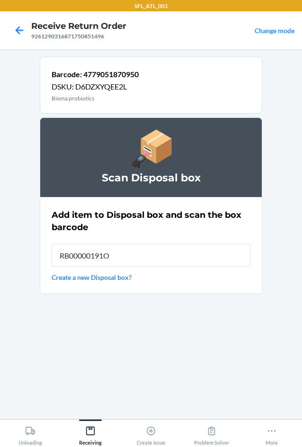
type input "RB00000191O"
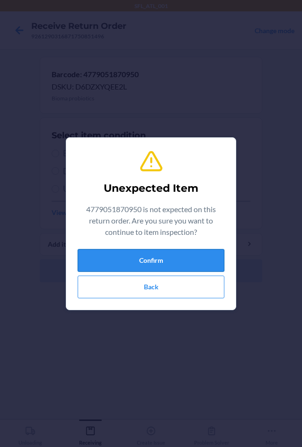
click at [114, 257] on button "Confirm" at bounding box center [151, 260] width 147 height 23
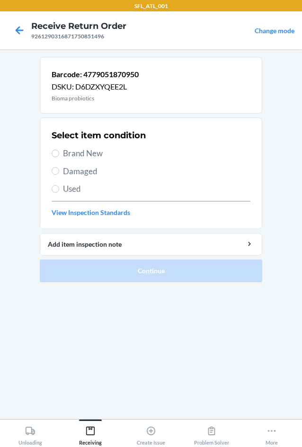
click at [78, 173] on span "Damaged" at bounding box center [156, 171] width 187 height 12
click at [59, 173] on input "Damaged" at bounding box center [56, 171] width 8 height 8
radio input "true"
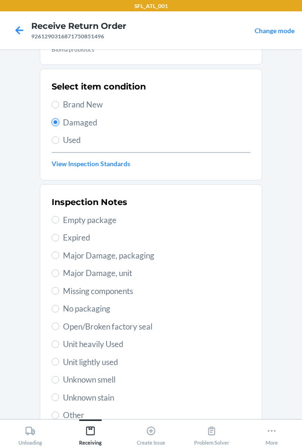
scroll to position [123, 0]
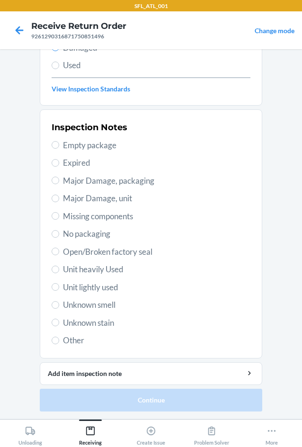
click at [75, 341] on span "Other" at bounding box center [156, 340] width 187 height 12
click at [59, 341] on input "Other" at bounding box center [56, 340] width 8 height 8
radio input "true"
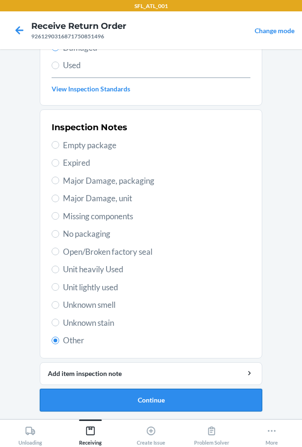
click at [141, 401] on button "Continue" at bounding box center [151, 399] width 222 height 23
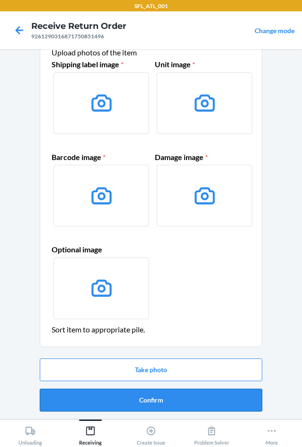
click at [141, 392] on button "Confirm" at bounding box center [151, 399] width 222 height 23
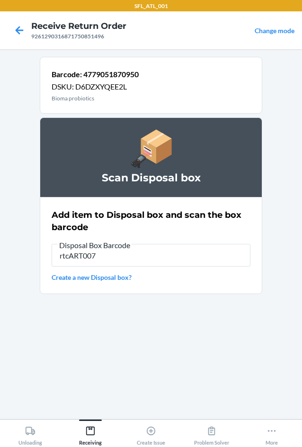
type input "rtcART007"
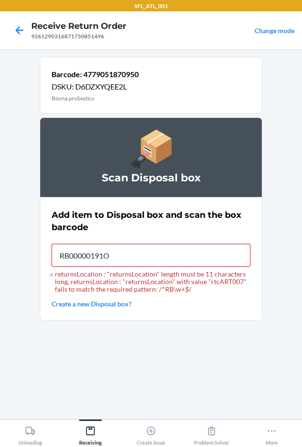
type input "RB00000191O"
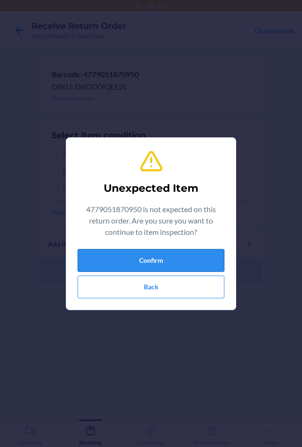
click at [116, 262] on button "Confirm" at bounding box center [151, 260] width 147 height 23
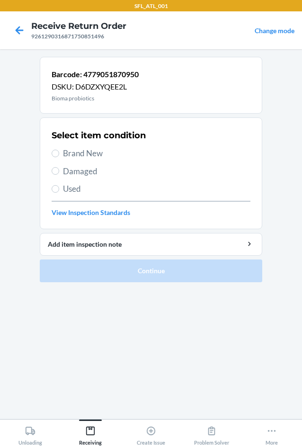
click at [69, 173] on span "Damaged" at bounding box center [156, 171] width 187 height 12
click at [59, 173] on input "Damaged" at bounding box center [56, 171] width 8 height 8
radio input "true"
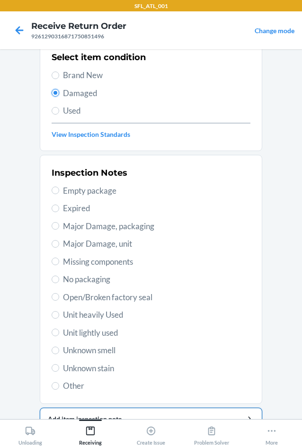
scroll to position [123, 0]
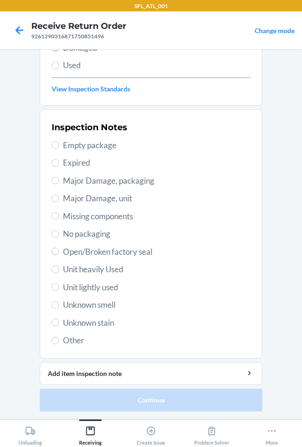
click at [61, 338] on div "Inspection Notes Empty package Expired Major Damage, packaging Major Damage, un…" at bounding box center [151, 233] width 199 height 231
click at [63, 338] on span "Other" at bounding box center [156, 340] width 187 height 12
click at [59, 338] on input "Other" at bounding box center [56, 340] width 8 height 8
radio input "true"
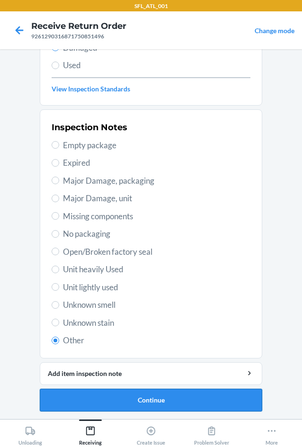
click at [118, 401] on button "Continue" at bounding box center [151, 399] width 222 height 23
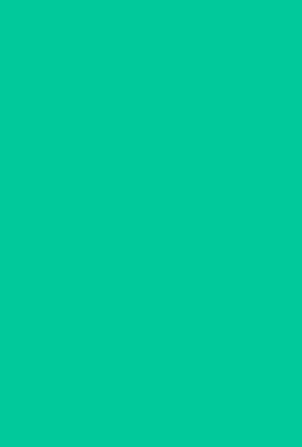
scroll to position [40, 0]
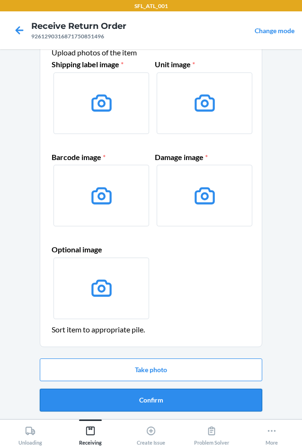
click at [135, 396] on button "Confirm" at bounding box center [151, 399] width 222 height 23
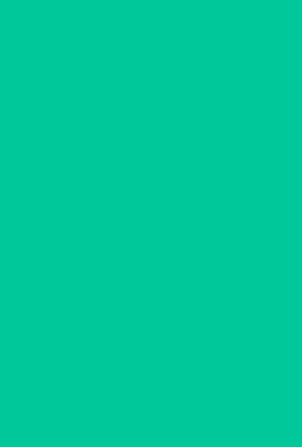
scroll to position [0, 0]
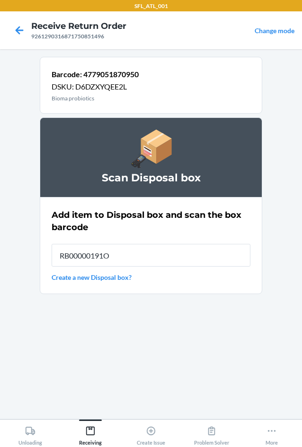
type input "RB00000191O"
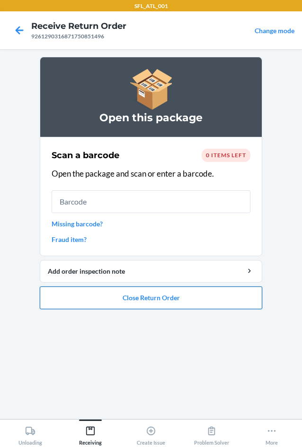
click at [118, 300] on button "Close Return Order" at bounding box center [151, 297] width 222 height 23
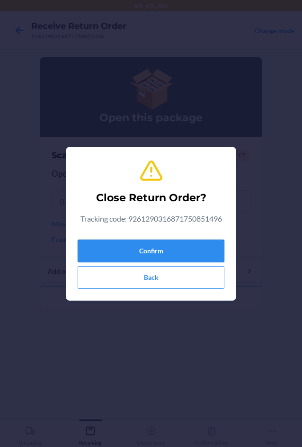
click at [100, 245] on button "Confirm" at bounding box center [151, 250] width 147 height 23
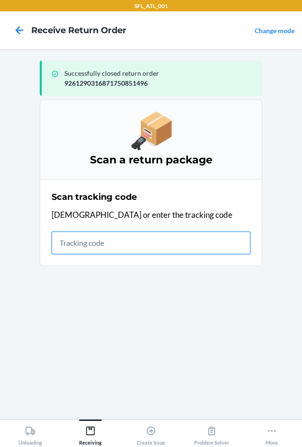
click at [74, 241] on input "text" at bounding box center [151, 242] width 199 height 23
type input "420296059261290"
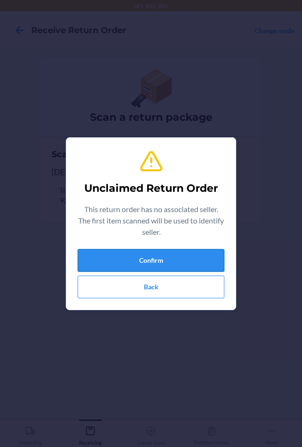
click at [84, 255] on button "Confirm" at bounding box center [151, 260] width 147 height 23
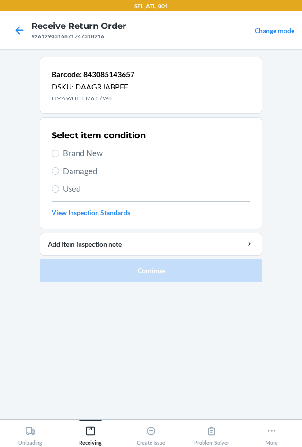
click at [77, 158] on span "Brand New" at bounding box center [156, 153] width 187 height 12
click at [59, 157] on input "Brand New" at bounding box center [56, 153] width 8 height 8
radio input "true"
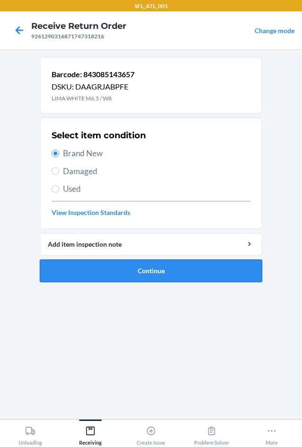
click at [107, 267] on button "Continue" at bounding box center [151, 270] width 222 height 23
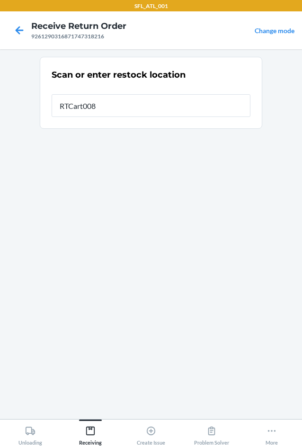
type input "RTCart008"
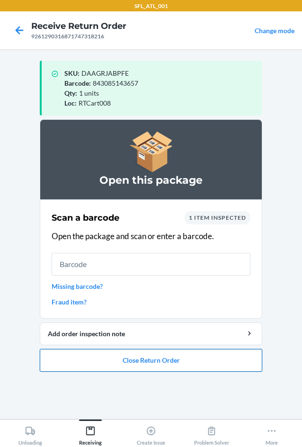
click at [166, 361] on button "Close Return Order" at bounding box center [151, 360] width 222 height 23
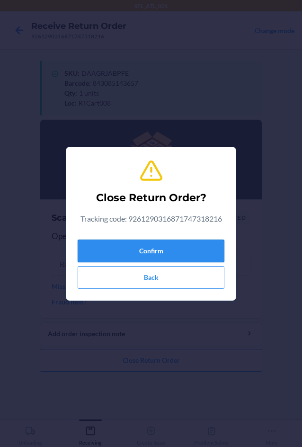
click at [136, 249] on button "Confirm" at bounding box center [151, 250] width 147 height 23
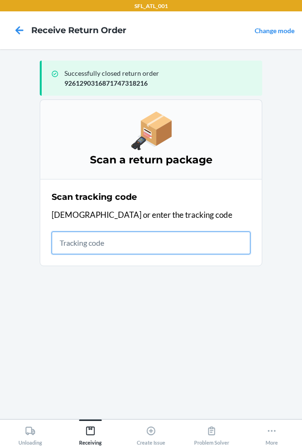
click at [108, 242] on input "text" at bounding box center [151, 242] width 199 height 23
type input "4203561192612903168717"
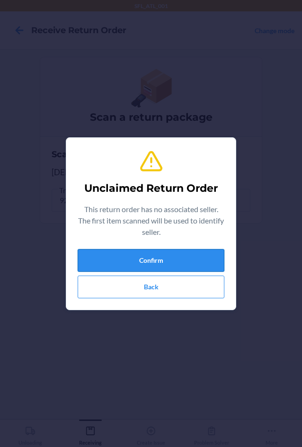
click at [120, 260] on button "Confirm" at bounding box center [151, 260] width 147 height 23
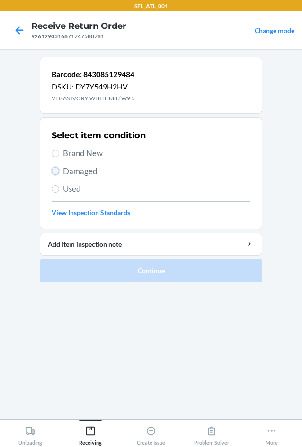
click at [58, 170] on input "Damaged" at bounding box center [56, 171] width 8 height 8
radio input "true"
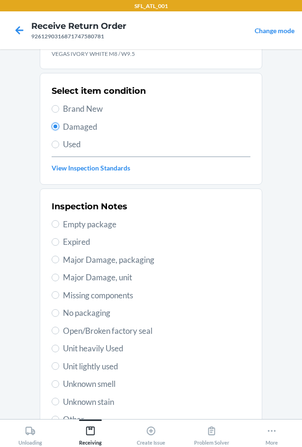
scroll to position [95, 0]
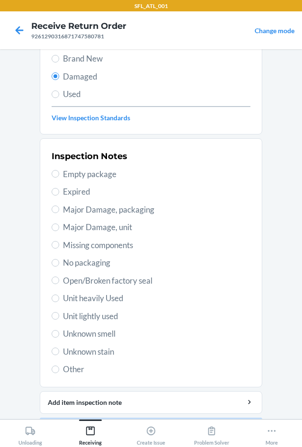
click at [89, 210] on span "Major Damage, packaging" at bounding box center [156, 209] width 187 height 12
click at [59, 210] on input "Major Damage, packaging" at bounding box center [56, 209] width 8 height 8
radio input "true"
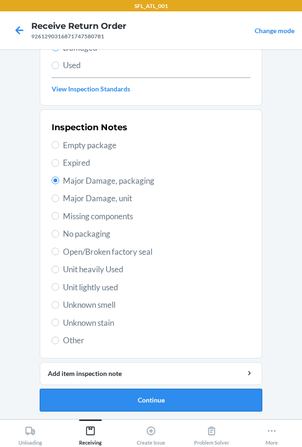
click at [175, 395] on button "Continue" at bounding box center [151, 399] width 222 height 23
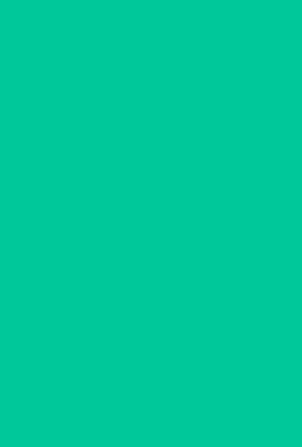
scroll to position [40, 0]
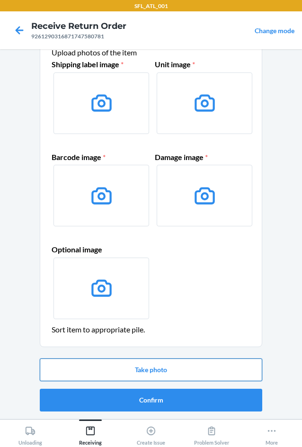
click at [178, 375] on button "Take photo" at bounding box center [151, 369] width 222 height 23
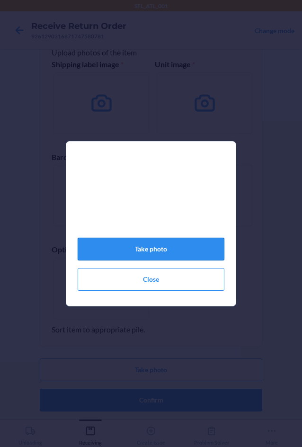
click at [156, 247] on button "Take photo" at bounding box center [151, 248] width 147 height 23
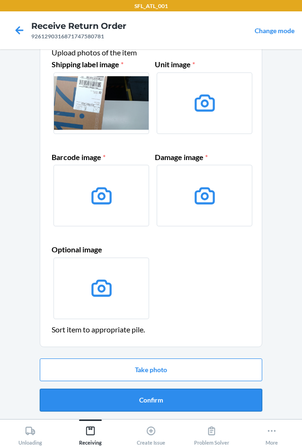
click at [185, 406] on button "Confirm" at bounding box center [151, 399] width 222 height 23
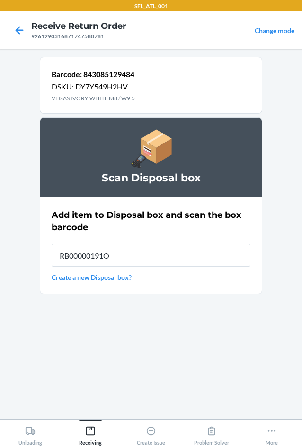
type input "RB00000191O"
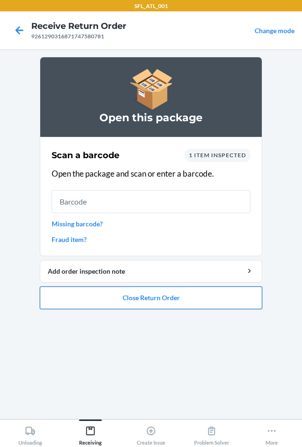
click at [131, 296] on button "Close Return Order" at bounding box center [151, 297] width 222 height 23
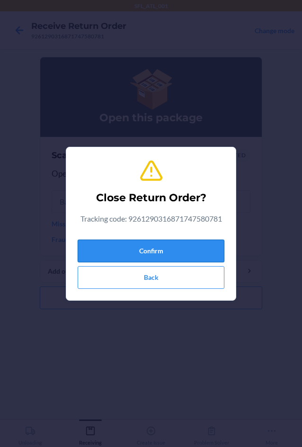
click at [123, 248] on button "Confirm" at bounding box center [151, 250] width 147 height 23
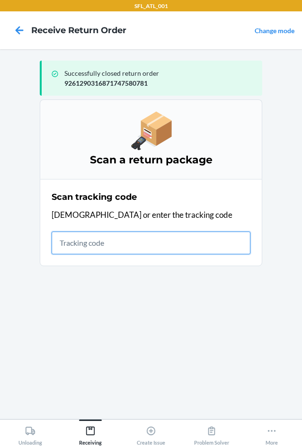
click at [78, 240] on input "text" at bounding box center [151, 242] width 199 height 23
type input "42032771926129031"
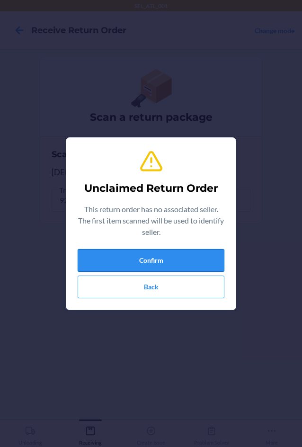
click at [106, 254] on button "Confirm" at bounding box center [151, 260] width 147 height 23
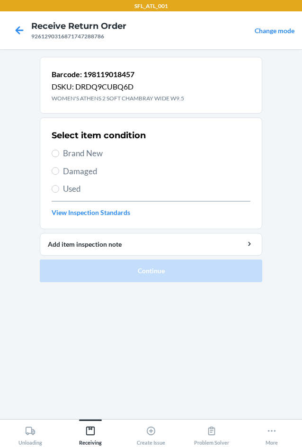
drag, startPoint x: 88, startPoint y: 155, endPoint x: 106, endPoint y: 217, distance: 64.5
click at [89, 157] on span "Brand New" at bounding box center [156, 153] width 187 height 12
click at [60, 155] on label "Brand New" at bounding box center [151, 153] width 199 height 12
click at [59, 155] on input "Brand New" at bounding box center [56, 153] width 8 height 8
radio input "true"
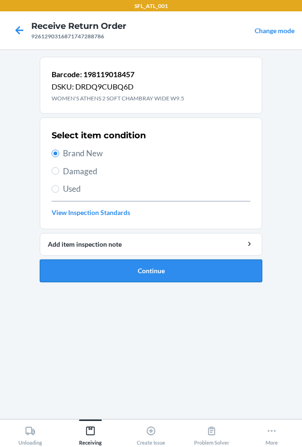
click at [95, 267] on button "Continue" at bounding box center [151, 270] width 222 height 23
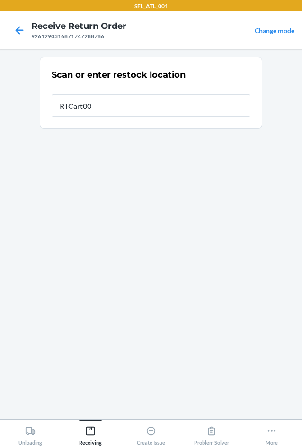
type input "RTCart008"
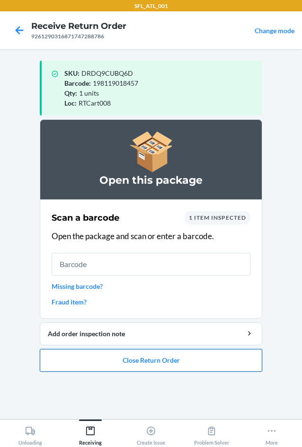
click at [217, 367] on button "Close Return Order" at bounding box center [151, 360] width 222 height 23
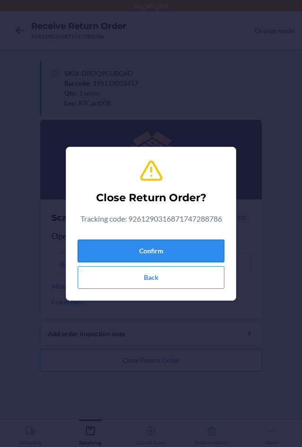
click at [175, 257] on button "Confirm" at bounding box center [151, 250] width 147 height 23
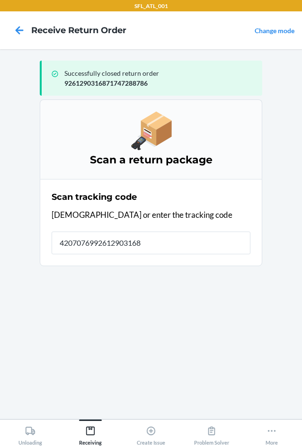
type input "42070769926129031687"
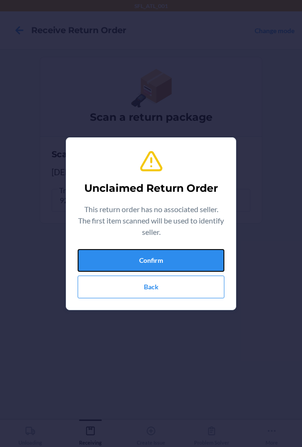
click at [175, 257] on button "Confirm" at bounding box center [151, 260] width 147 height 23
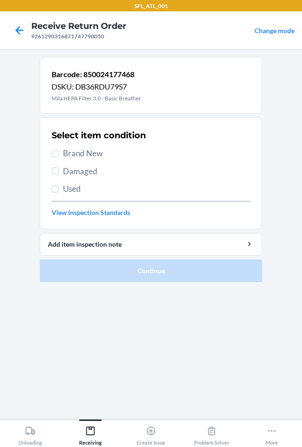
drag, startPoint x: 82, startPoint y: 154, endPoint x: 107, endPoint y: 223, distance: 73.0
click at [85, 156] on span "Brand New" at bounding box center [156, 153] width 187 height 12
click at [59, 156] on input "Brand New" at bounding box center [56, 153] width 8 height 8
radio input "true"
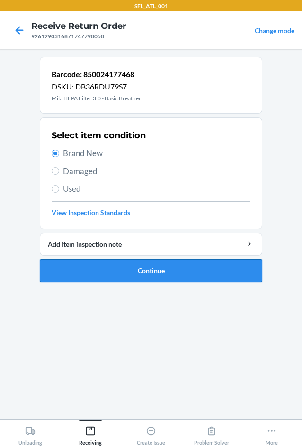
click at [116, 273] on button "Continue" at bounding box center [151, 270] width 222 height 23
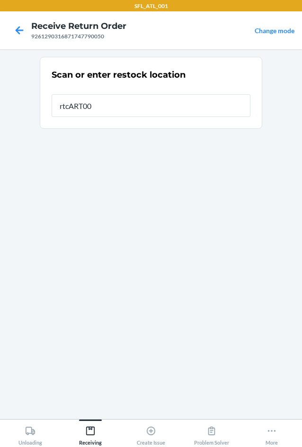
type input "rtcART007"
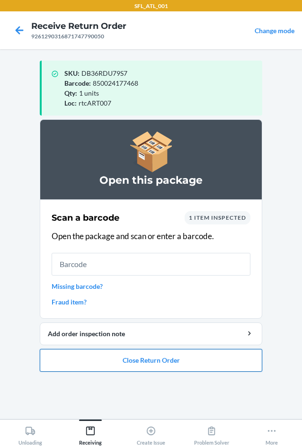
click at [123, 366] on button "Close Return Order" at bounding box center [151, 360] width 222 height 23
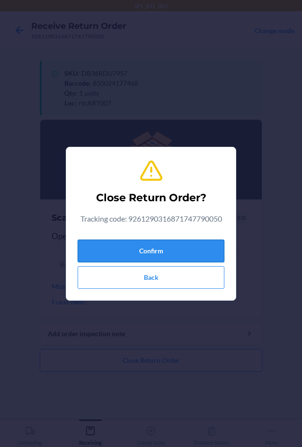
click at [131, 244] on button "Confirm" at bounding box center [151, 250] width 147 height 23
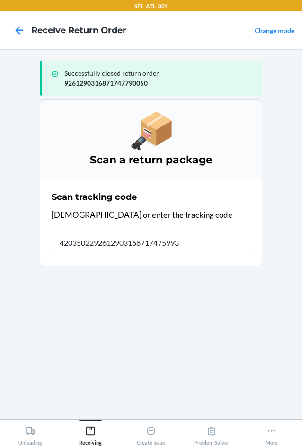
type input "42035022926129031687174759931"
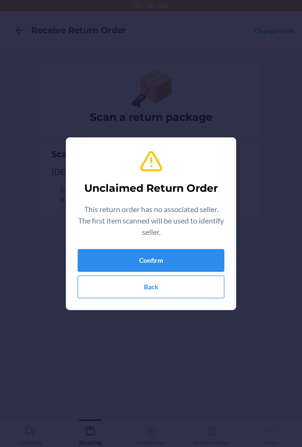
drag, startPoint x: 131, startPoint y: 244, endPoint x: 126, endPoint y: 329, distance: 84.8
click at [126, 329] on div "Unclaimed Return Order This return order has no associated seller. The first it…" at bounding box center [151, 223] width 302 height 447
click at [123, 260] on button "Confirm" at bounding box center [151, 260] width 147 height 23
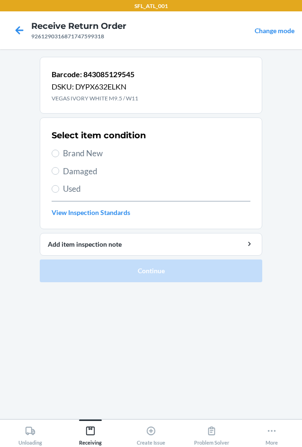
click at [60, 156] on label "Brand New" at bounding box center [151, 153] width 199 height 12
click at [59, 156] on input "Brand New" at bounding box center [56, 153] width 8 height 8
radio input "true"
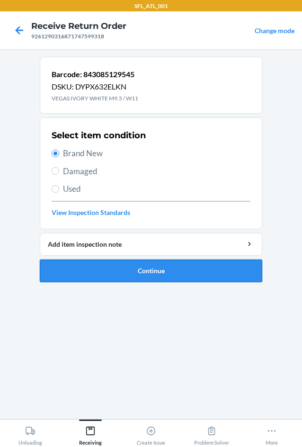
click at [95, 270] on button "Continue" at bounding box center [151, 270] width 222 height 23
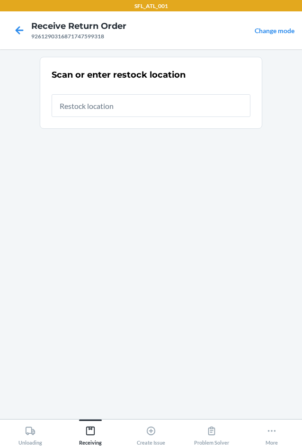
click at [45, 36] on div "9261290316871747599318" at bounding box center [78, 36] width 95 height 9
copy div "9261290316871747599318"
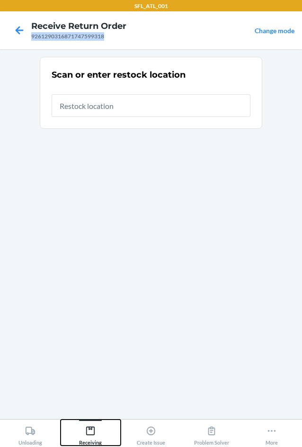
click at [99, 429] on div "Receiving" at bounding box center [90, 433] width 23 height 24
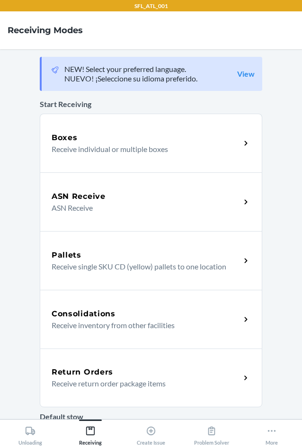
click at [106, 395] on div "Return Orders Receive return order package items" at bounding box center [151, 377] width 222 height 59
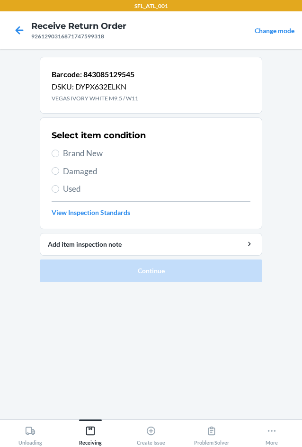
drag, startPoint x: 70, startPoint y: 153, endPoint x: 98, endPoint y: 248, distance: 99.7
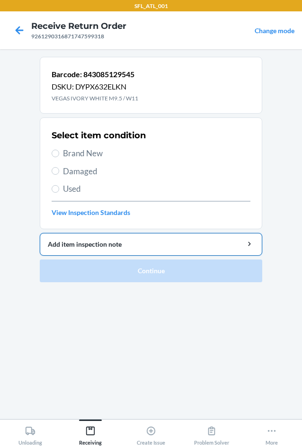
click at [70, 155] on span "Brand New" at bounding box center [156, 153] width 187 height 12
click at [59, 155] on input "Brand New" at bounding box center [56, 153] width 8 height 8
radio input "true"
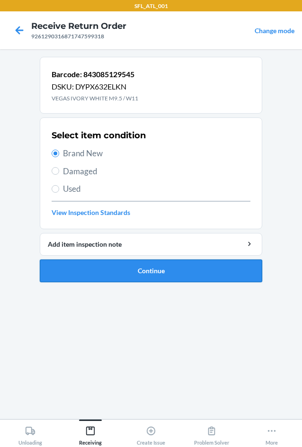
click at [112, 269] on button "Continue" at bounding box center [151, 270] width 222 height 23
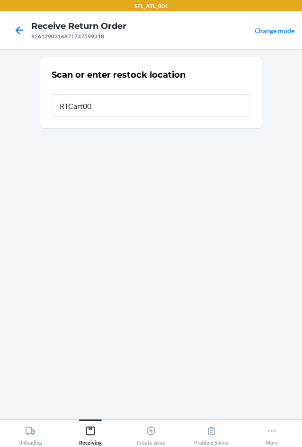
type input "RTCart008"
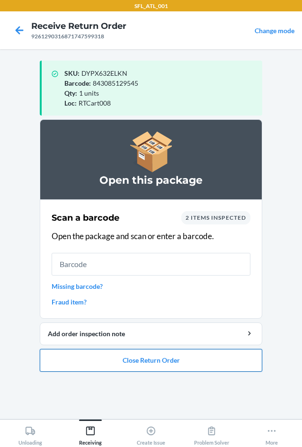
drag, startPoint x: 186, startPoint y: 365, endPoint x: 184, endPoint y: 349, distance: 16.2
click at [184, 349] on button "Close Return Order" at bounding box center [151, 360] width 222 height 23
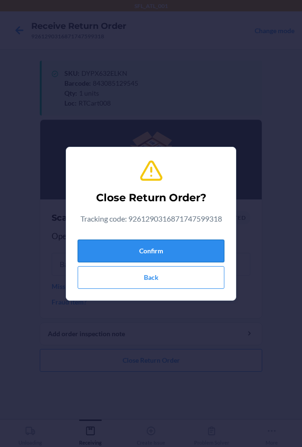
click at [161, 255] on button "Confirm" at bounding box center [151, 250] width 147 height 23
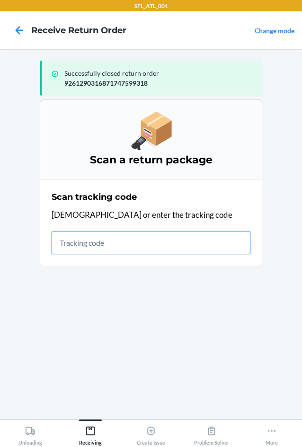
click at [87, 245] on input "text" at bounding box center [151, 242] width 199 height 23
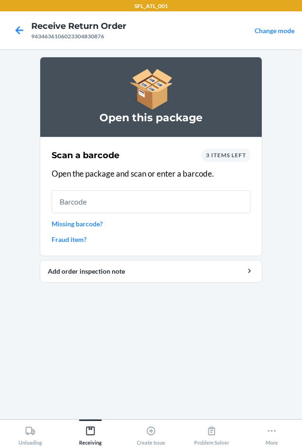
click at [95, 227] on link "Missing barcode?" at bounding box center [151, 224] width 199 height 10
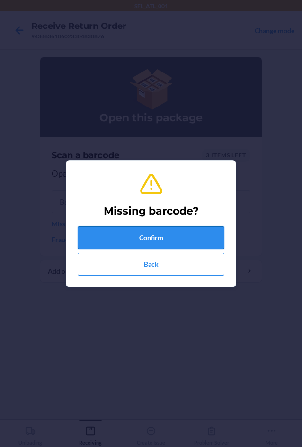
click at [101, 238] on button "Confirm" at bounding box center [151, 237] width 147 height 23
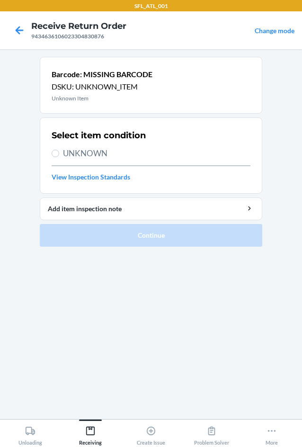
drag, startPoint x: 100, startPoint y: 150, endPoint x: 107, endPoint y: 181, distance: 31.1
click at [100, 155] on span "UNKNOWN" at bounding box center [156, 153] width 187 height 12
click at [59, 155] on input "UNKNOWN" at bounding box center [56, 153] width 8 height 8
radio input "true"
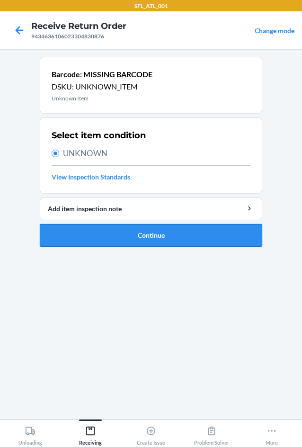
click at [121, 241] on button "Continue" at bounding box center [151, 235] width 222 height 23
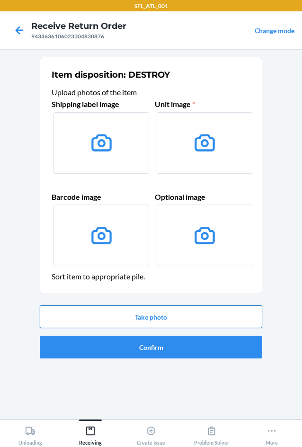
click at [146, 319] on button "Take photo" at bounding box center [151, 316] width 222 height 23
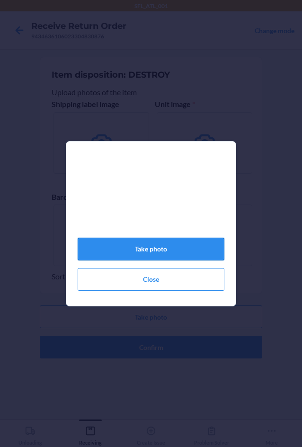
click at [147, 254] on button "Take photo" at bounding box center [151, 248] width 147 height 23
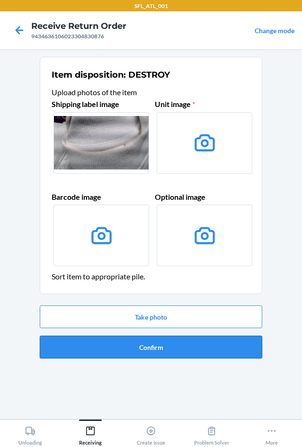
click at [167, 347] on button "Confirm" at bounding box center [151, 346] width 222 height 23
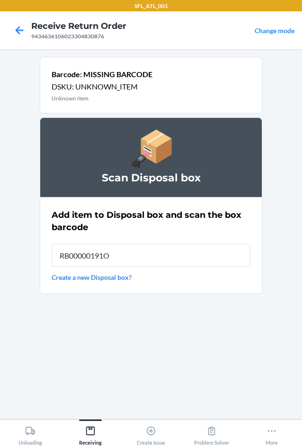
type input "RB00000191O"
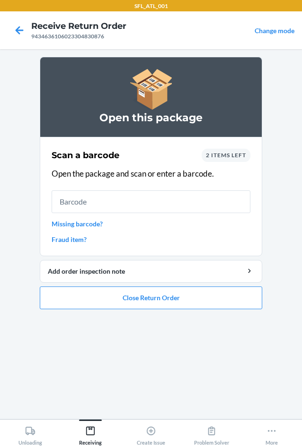
click at [231, 159] on div "2 items left" at bounding box center [225, 155] width 49 height 13
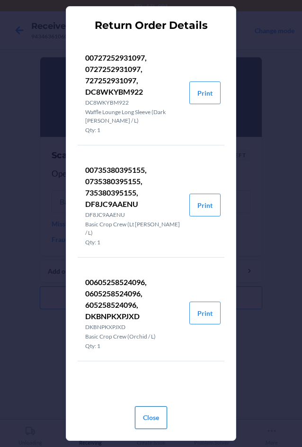
drag, startPoint x: 149, startPoint y: 410, endPoint x: 151, endPoint y: 403, distance: 7.6
click at [149, 408] on button "Close" at bounding box center [151, 417] width 32 height 23
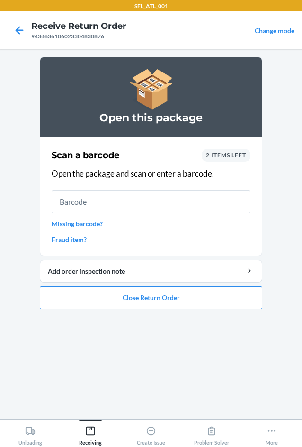
click at [90, 226] on link "Missing barcode?" at bounding box center [151, 224] width 199 height 10
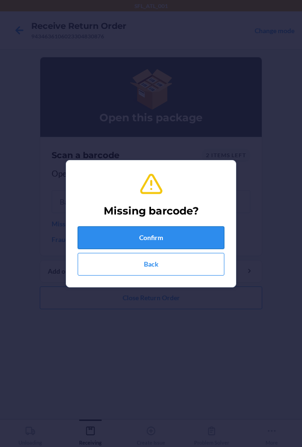
click at [112, 237] on button "Confirm" at bounding box center [151, 237] width 147 height 23
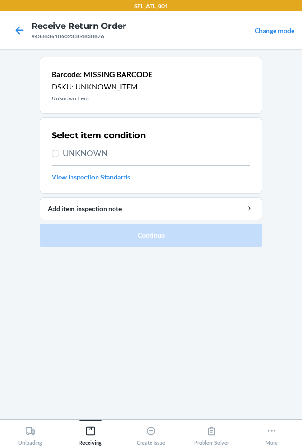
drag, startPoint x: 81, startPoint y: 146, endPoint x: 84, endPoint y: 151, distance: 5.9
click at [82, 149] on div "Select item condition UNKNOWN View Inspection Standards" at bounding box center [151, 155] width 199 height 58
click at [88, 153] on span "UNKNOWN" at bounding box center [156, 153] width 187 height 12
click at [59, 153] on input "UNKNOWN" at bounding box center [56, 153] width 8 height 8
radio input "true"
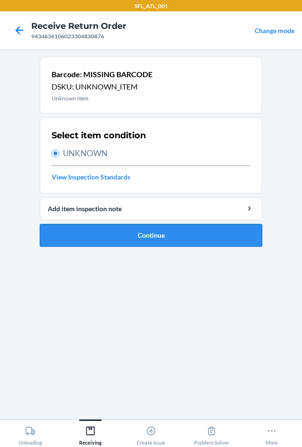
click at [133, 236] on button "Continue" at bounding box center [151, 235] width 222 height 23
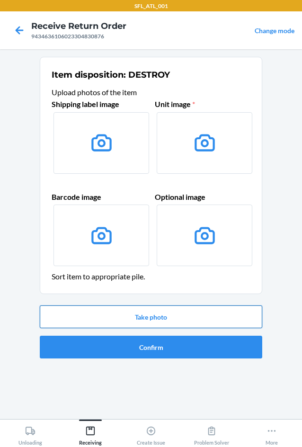
click at [186, 321] on button "Take photo" at bounding box center [151, 316] width 222 height 23
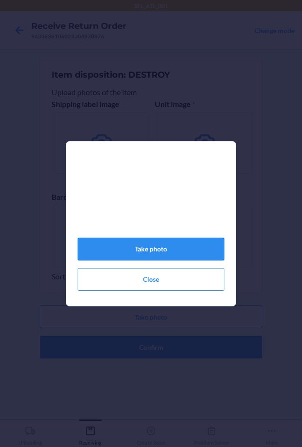
click at [149, 259] on button "Take photo" at bounding box center [151, 248] width 147 height 23
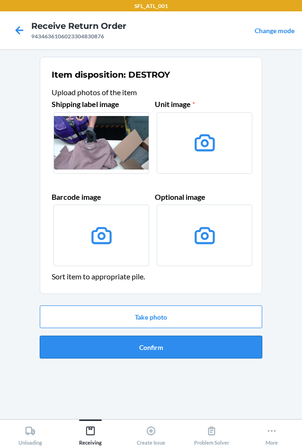
click at [175, 353] on button "Confirm" at bounding box center [151, 346] width 222 height 23
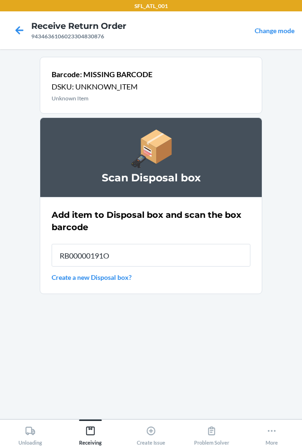
type input "RB00000191O"
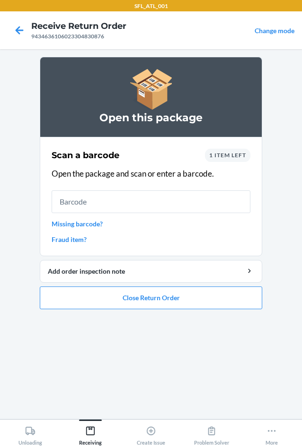
click at [76, 225] on link "Missing barcode?" at bounding box center [151, 224] width 199 height 10
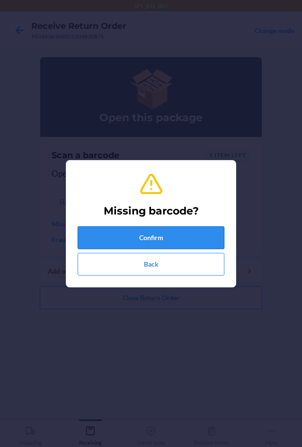
click at [97, 245] on button "Confirm" at bounding box center [151, 237] width 147 height 23
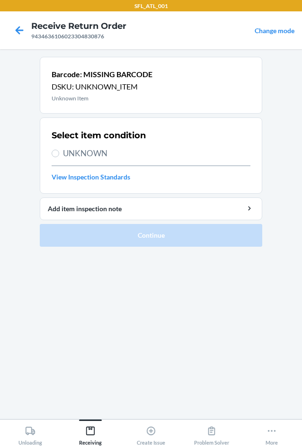
click at [75, 158] on span "UNKNOWN" at bounding box center [156, 153] width 187 height 12
click at [59, 157] on input "UNKNOWN" at bounding box center [56, 153] width 8 height 8
radio input "true"
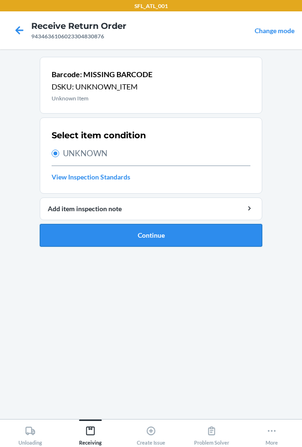
click at [110, 242] on button "Continue" at bounding box center [151, 235] width 222 height 23
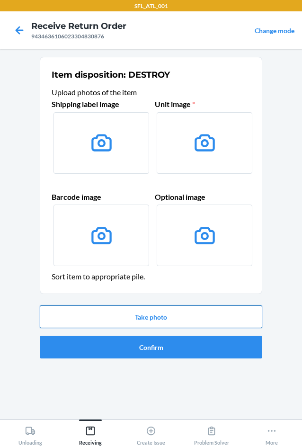
click at [159, 313] on button "Take photo" at bounding box center [151, 316] width 222 height 23
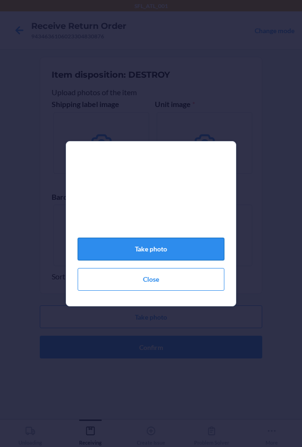
click at [161, 254] on button "Take photo" at bounding box center [151, 248] width 147 height 23
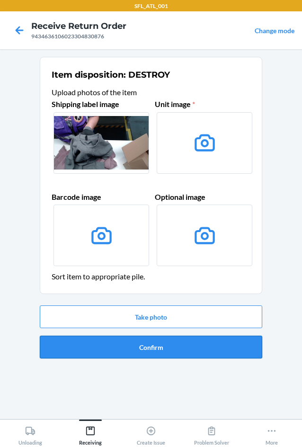
click at [158, 346] on button "Confirm" at bounding box center [151, 346] width 222 height 23
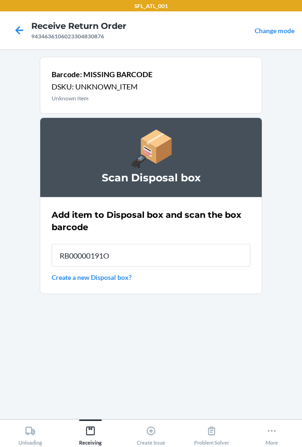
type input "RB00000191O"
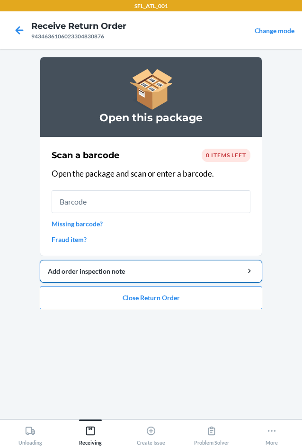
click at [115, 266] on div "Add order inspection note" at bounding box center [151, 271] width 206 height 10
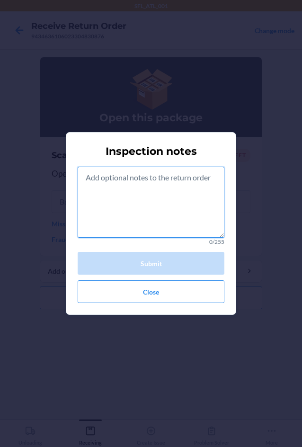
paste textarea "The items smell like too much lotion"
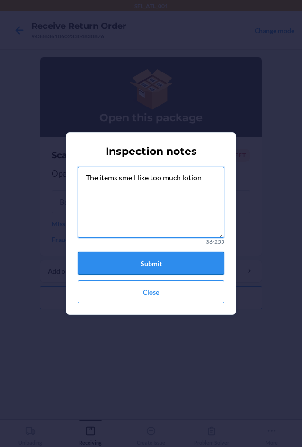
type textarea "The items smell like too much lotion"
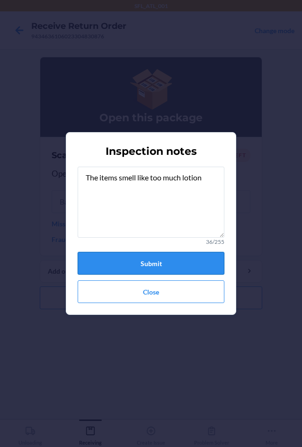
click at [165, 262] on button "Submit" at bounding box center [151, 263] width 147 height 23
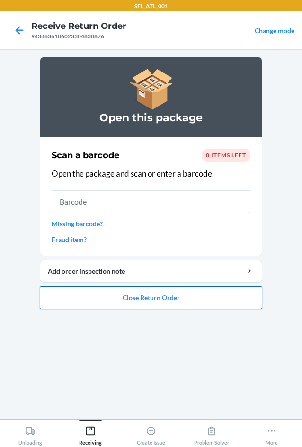
click at [200, 304] on button "Close Return Order" at bounding box center [151, 297] width 222 height 23
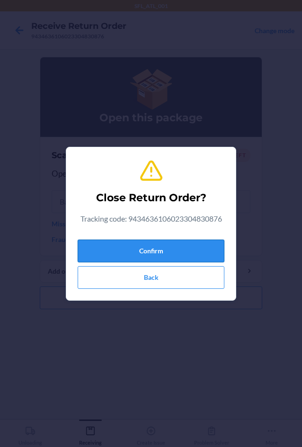
click at [170, 254] on button "Confirm" at bounding box center [151, 250] width 147 height 23
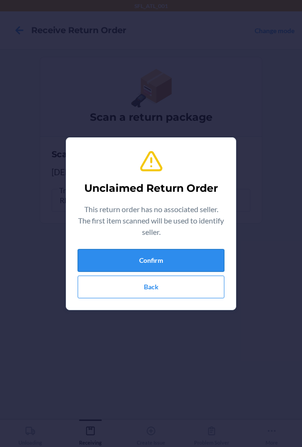
click at [169, 253] on button "Confirm" at bounding box center [151, 260] width 147 height 23
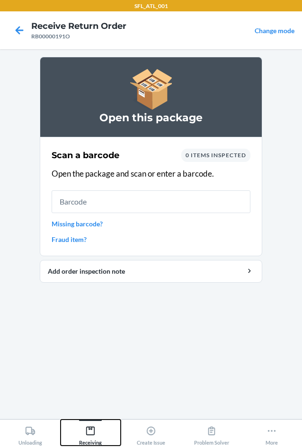
click at [96, 427] on div "Receiving" at bounding box center [90, 433] width 23 height 24
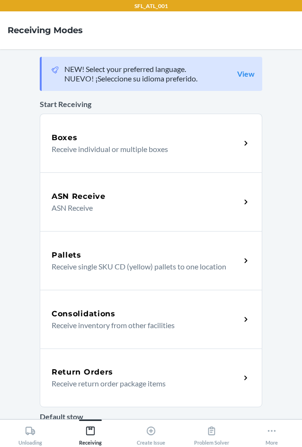
click at [101, 388] on p "Receive return order package items" at bounding box center [142, 382] width 181 height 11
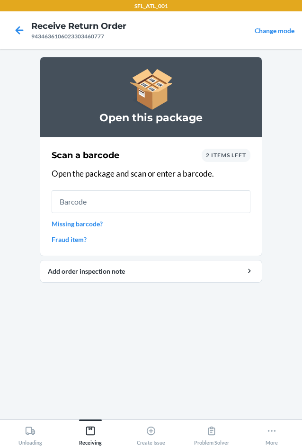
click at [219, 149] on div "2 items left" at bounding box center [225, 155] width 49 height 13
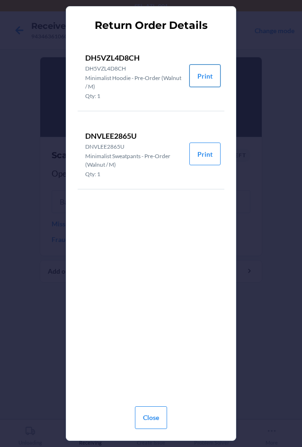
click at [203, 78] on button "Print" at bounding box center [204, 75] width 31 height 23
click at [202, 160] on button "Print" at bounding box center [204, 153] width 31 height 23
click at [149, 426] on button "Close" at bounding box center [151, 417] width 32 height 23
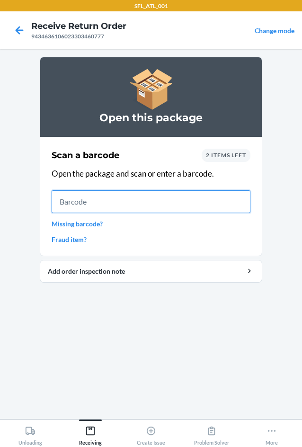
click at [111, 197] on input "text" at bounding box center [151, 201] width 199 height 23
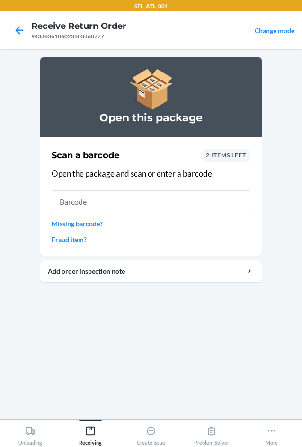
click at [219, 155] on span "2 items left" at bounding box center [226, 154] width 40 height 7
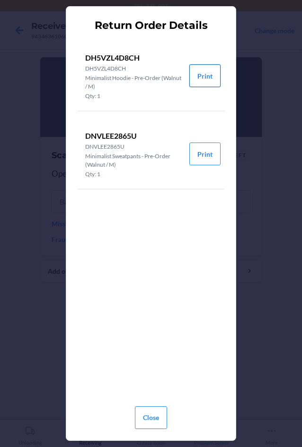
click at [200, 75] on button "Print" at bounding box center [204, 75] width 31 height 23
click at [153, 428] on button "Close" at bounding box center [151, 417] width 32 height 23
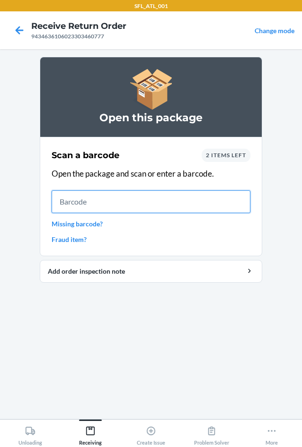
click at [98, 196] on input "text" at bounding box center [151, 201] width 199 height 23
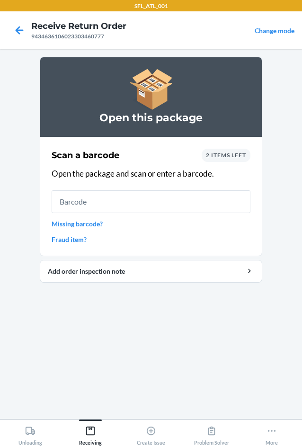
click at [224, 150] on div "2 items left" at bounding box center [225, 155] width 49 height 13
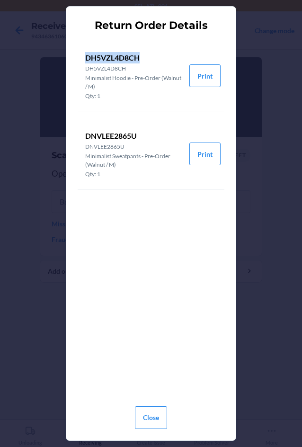
drag, startPoint x: 86, startPoint y: 55, endPoint x: 140, endPoint y: 55, distance: 54.9
click at [140, 55] on p "DH5VZL4D8CH" at bounding box center [133, 57] width 96 height 11
copy p "DH5VZL4D8CH"
drag, startPoint x: 91, startPoint y: 133, endPoint x: 146, endPoint y: 136, distance: 55.0
click at [146, 136] on p "DNVLEE2865U" at bounding box center [133, 135] width 96 height 11
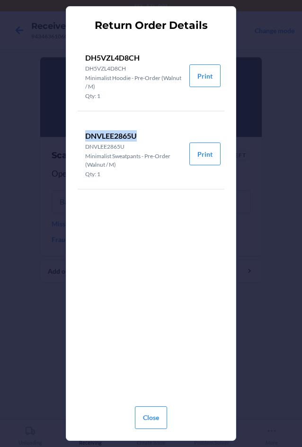
copy p "DNVLEE2865U"
click at [155, 418] on button "Close" at bounding box center [151, 417] width 32 height 23
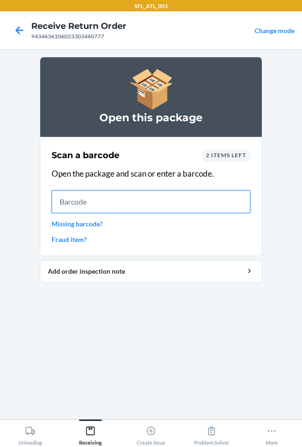
click at [116, 200] on input "text" at bounding box center [151, 201] width 199 height 23
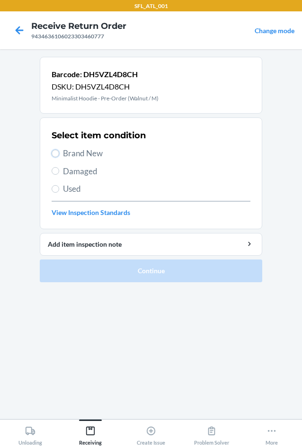
drag, startPoint x: 55, startPoint y: 151, endPoint x: 57, endPoint y: 163, distance: 12.5
click at [55, 153] on input "Brand New" at bounding box center [56, 153] width 8 height 8
radio input "true"
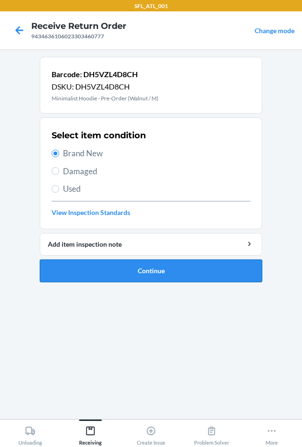
click at [90, 278] on button "Continue" at bounding box center [151, 270] width 222 height 23
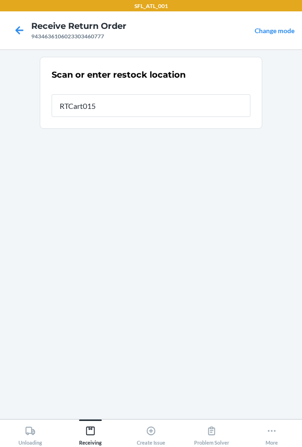
type input "RTCart015"
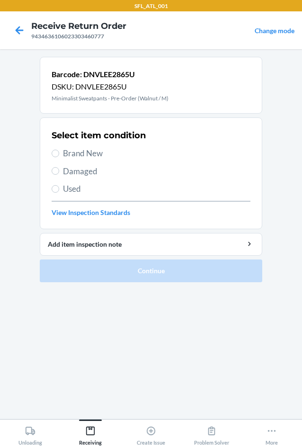
click at [64, 154] on span "Brand New" at bounding box center [156, 153] width 187 height 12
click at [59, 154] on input "Brand New" at bounding box center [56, 153] width 8 height 8
radio input "true"
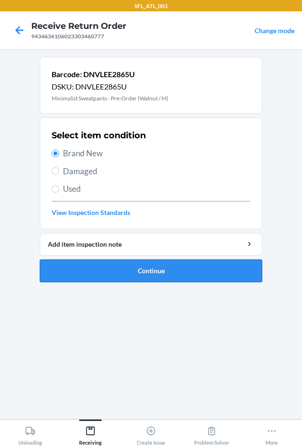
click at [109, 274] on button "Continue" at bounding box center [151, 270] width 222 height 23
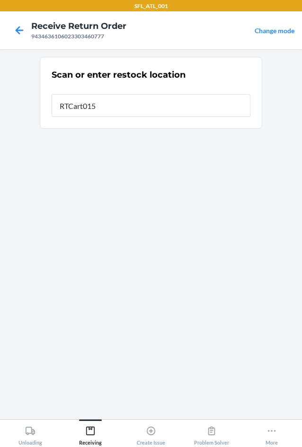
type input "RTCart015"
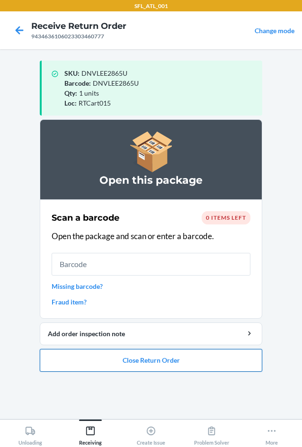
click at [131, 366] on button "Close Return Order" at bounding box center [151, 360] width 222 height 23
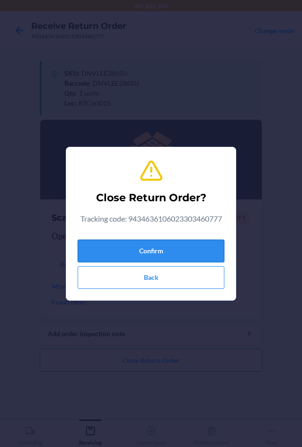
drag, startPoint x: 130, startPoint y: 248, endPoint x: 133, endPoint y: 244, distance: 5.0
click at [132, 245] on button "Confirm" at bounding box center [151, 250] width 147 height 23
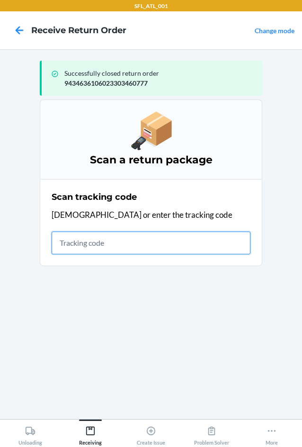
click at [83, 237] on input "text" at bounding box center [151, 242] width 199 height 23
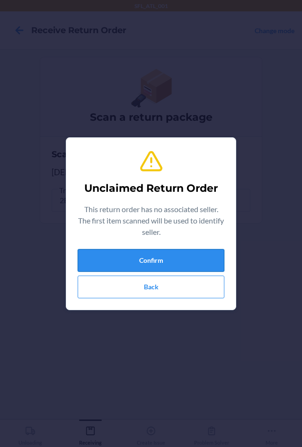
click at [129, 260] on button "Confirm" at bounding box center [151, 260] width 147 height 23
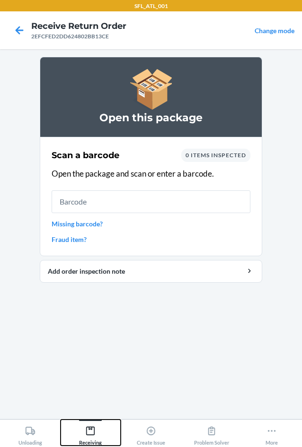
click at [98, 420] on button "Receiving" at bounding box center [91, 432] width 61 height 26
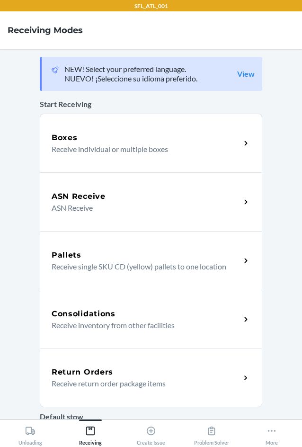
click at [128, 387] on p "Receive return order package items" at bounding box center [142, 382] width 181 height 11
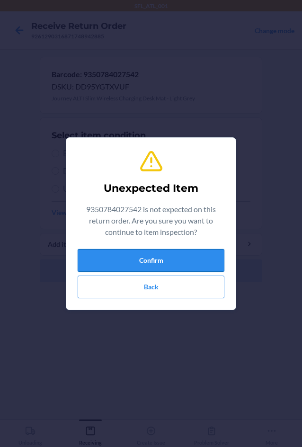
click at [125, 264] on button "Confirm" at bounding box center [151, 260] width 147 height 23
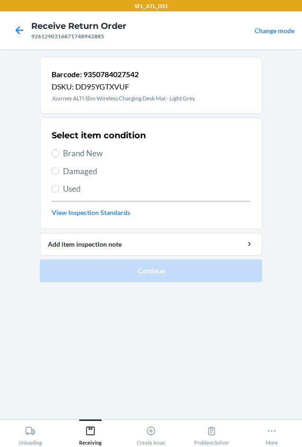
drag, startPoint x: 70, startPoint y: 154, endPoint x: 89, endPoint y: 197, distance: 47.8
click at [70, 155] on span "Brand New" at bounding box center [156, 153] width 187 height 12
click at [59, 155] on input "Brand New" at bounding box center [56, 153] width 8 height 8
radio input "true"
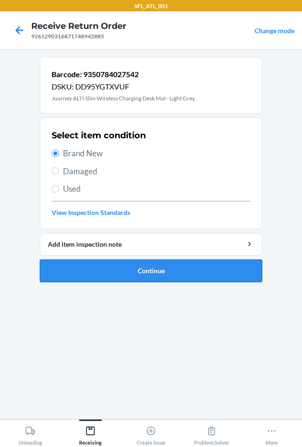
click at [114, 273] on button "Continue" at bounding box center [151, 270] width 222 height 23
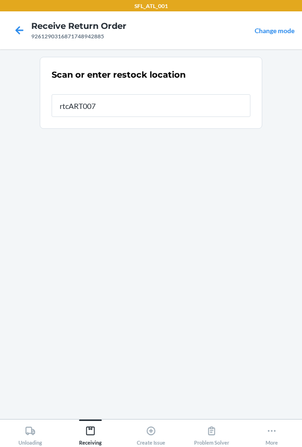
type input "rtcART007"
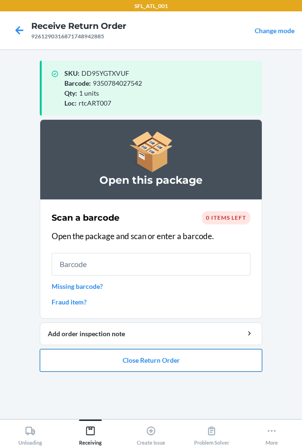
click at [196, 359] on button "Close Return Order" at bounding box center [151, 360] width 222 height 23
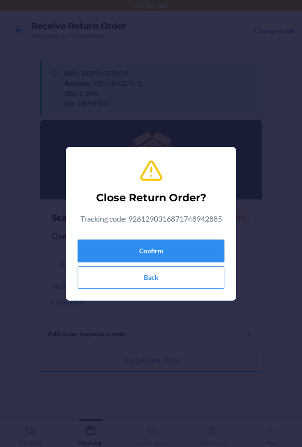
click at [164, 257] on button "Confirm" at bounding box center [151, 250] width 147 height 23
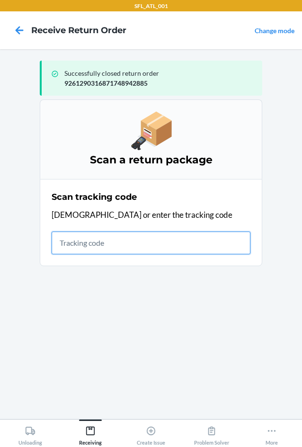
click at [78, 246] on input "text" at bounding box center [151, 242] width 199 height 23
type input "42030259943463610602"
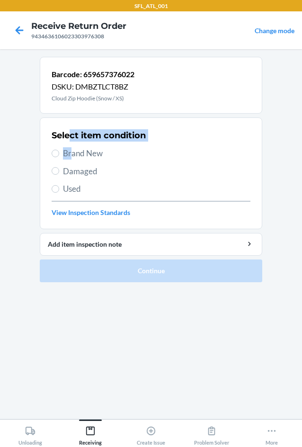
drag, startPoint x: 69, startPoint y: 143, endPoint x: 71, endPoint y: 151, distance: 8.1
click at [71, 150] on div "Select item condition Brand New Damaged Used View Inspection Standards" at bounding box center [151, 173] width 199 height 94
click at [73, 153] on span "Brand New" at bounding box center [156, 153] width 187 height 12
click at [59, 153] on input "Brand New" at bounding box center [56, 153] width 8 height 8
radio input "true"
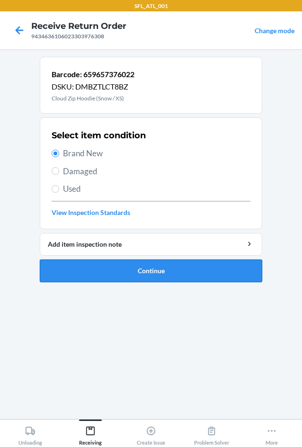
click at [111, 273] on button "Continue" at bounding box center [151, 270] width 222 height 23
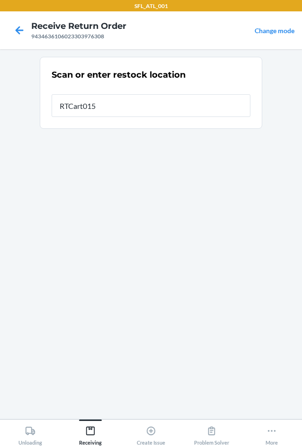
type input "RTCart015"
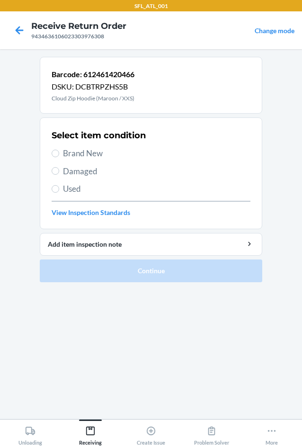
click at [91, 155] on span "Brand New" at bounding box center [156, 153] width 187 height 12
click at [59, 155] on input "Brand New" at bounding box center [56, 153] width 8 height 8
radio input "true"
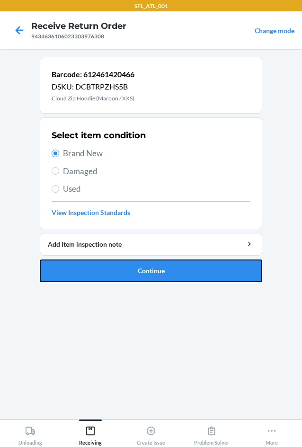
click at [117, 270] on button "Continue" at bounding box center [151, 270] width 222 height 23
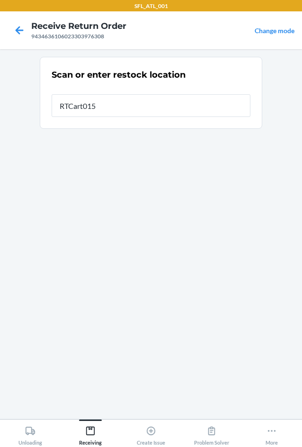
type input "RTCart015"
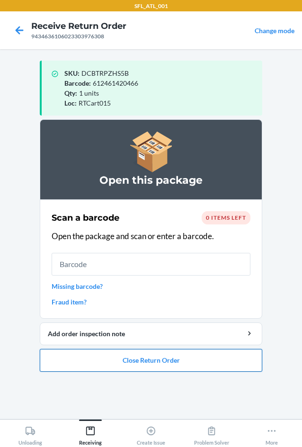
click at [152, 365] on button "Close Return Order" at bounding box center [151, 360] width 222 height 23
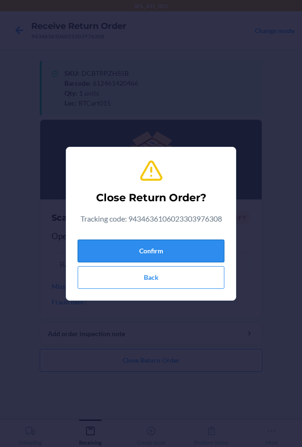
click at [157, 252] on button "Confirm" at bounding box center [151, 250] width 147 height 23
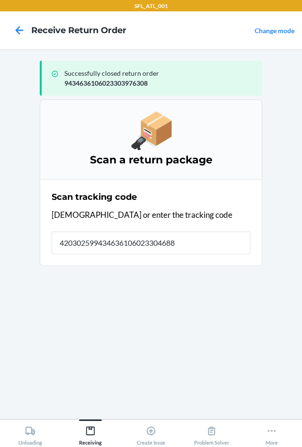
type input "4203025994346361060233046887"
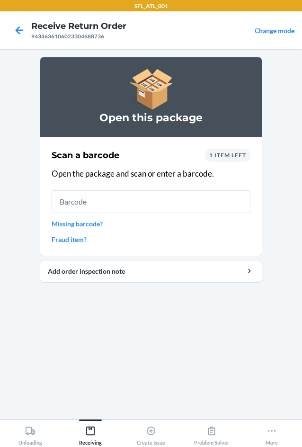
click at [238, 160] on div "1 item left" at bounding box center [227, 155] width 45 height 13
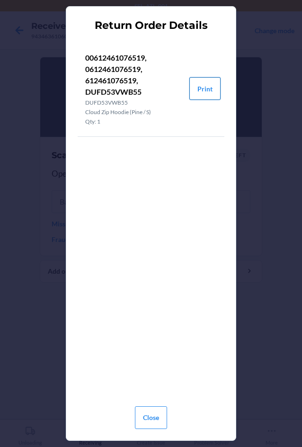
click at [201, 92] on button "Print" at bounding box center [204, 88] width 31 height 23
drag, startPoint x: 148, startPoint y: 421, endPoint x: 140, endPoint y: 393, distance: 29.6
click at [149, 421] on button "Close" at bounding box center [151, 417] width 32 height 23
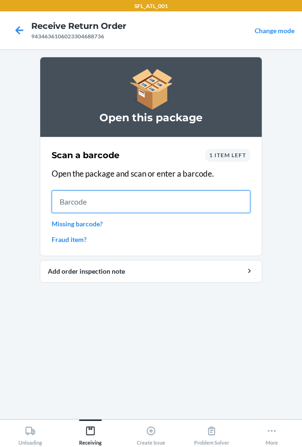
click at [114, 199] on input "text" at bounding box center [151, 201] width 199 height 23
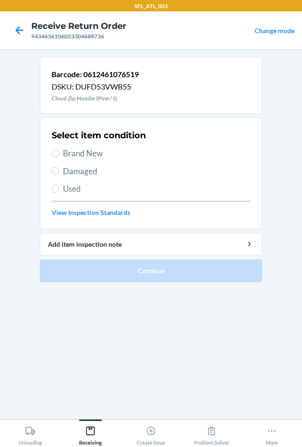
click at [72, 193] on span "Used" at bounding box center [156, 189] width 187 height 12
click at [59, 193] on input "Used" at bounding box center [56, 189] width 8 height 8
radio input "true"
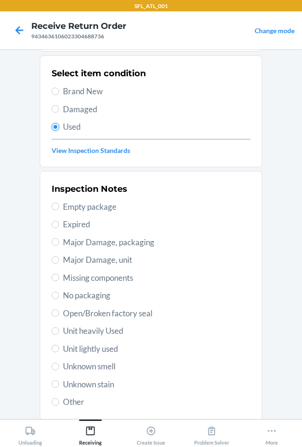
scroll to position [123, 0]
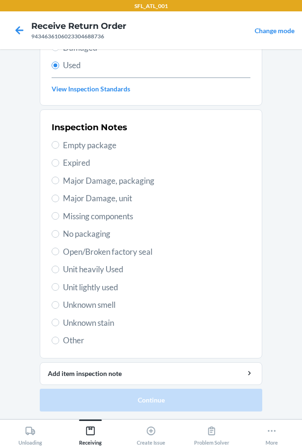
drag, startPoint x: 95, startPoint y: 265, endPoint x: 127, endPoint y: 338, distance: 79.6
click at [95, 266] on span "Unit heavily Used" at bounding box center [156, 269] width 187 height 12
click at [59, 266] on input "Unit heavily Used" at bounding box center [56, 269] width 8 height 8
radio input "true"
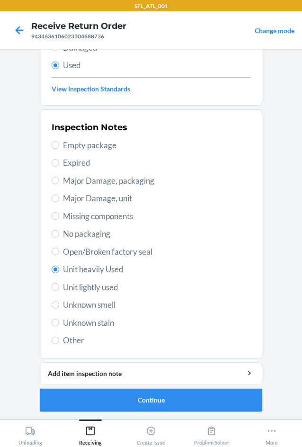
click at [179, 399] on button "Continue" at bounding box center [151, 399] width 222 height 23
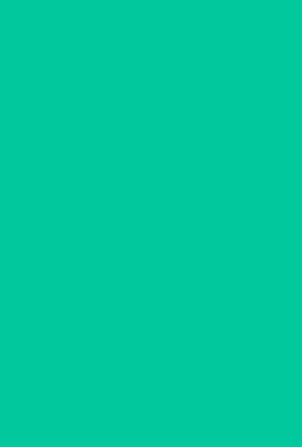
scroll to position [0, 0]
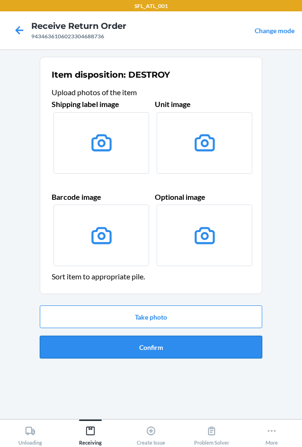
click at [165, 345] on button "Confirm" at bounding box center [151, 346] width 222 height 23
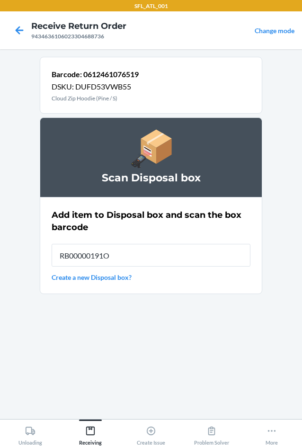
type input "RB00000191O"
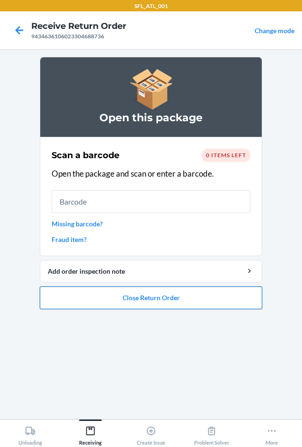
click at [168, 296] on button "Close Return Order" at bounding box center [151, 297] width 222 height 23
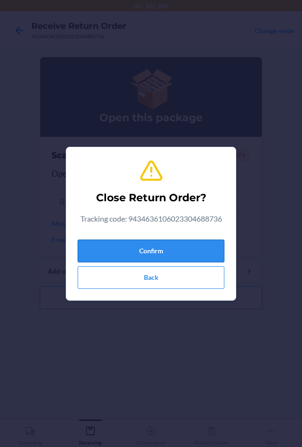
click at [177, 245] on button "Confirm" at bounding box center [151, 250] width 147 height 23
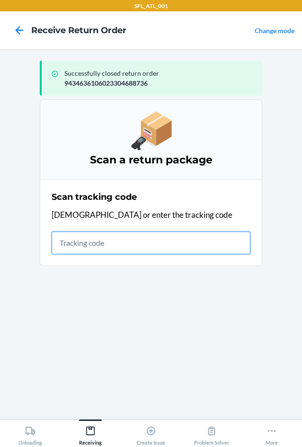
click at [105, 241] on input "text" at bounding box center [151, 242] width 199 height 23
type input "42030259943463610602"
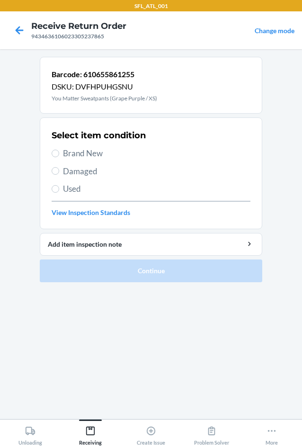
drag, startPoint x: 68, startPoint y: 188, endPoint x: 68, endPoint y: 193, distance: 5.2
click at [68, 190] on span "Used" at bounding box center [156, 189] width 187 height 12
click at [59, 190] on input "Used" at bounding box center [56, 189] width 8 height 8
radio input "true"
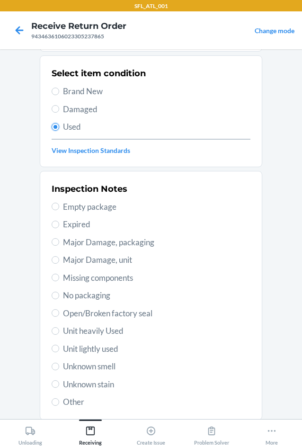
scroll to position [123, 0]
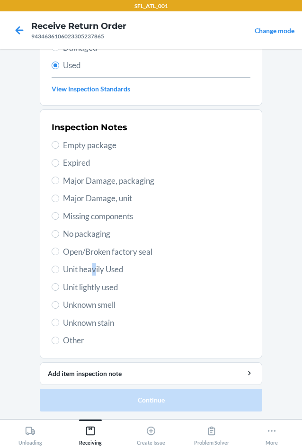
drag, startPoint x: 91, startPoint y: 265, endPoint x: 105, endPoint y: 298, distance: 35.6
click at [92, 276] on div "Inspection Notes Empty package Expired Major Damage, packaging Major Damage, un…" at bounding box center [151, 233] width 199 height 231
drag, startPoint x: 98, startPoint y: 267, endPoint x: 118, endPoint y: 318, distance: 54.8
click at [98, 271] on span "Unit heavily Used" at bounding box center [156, 269] width 187 height 12
click at [59, 271] on input "Unit heavily Used" at bounding box center [56, 269] width 8 height 8
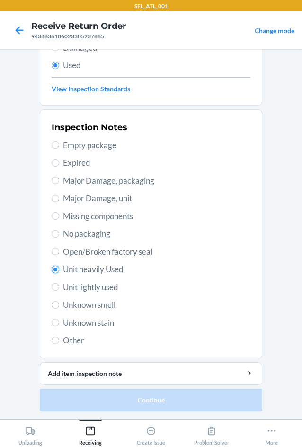
radio input "true"
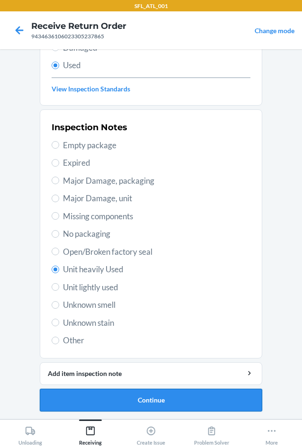
click at [178, 403] on button "Continue" at bounding box center [151, 399] width 222 height 23
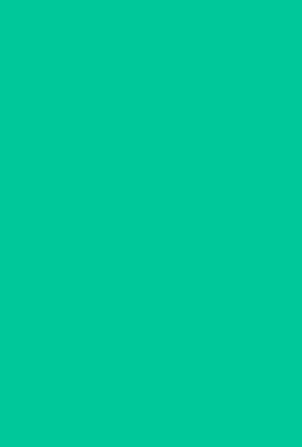
scroll to position [0, 0]
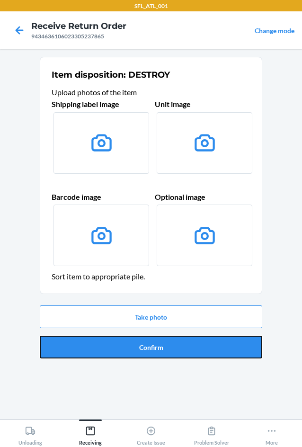
click at [167, 349] on button "Confirm" at bounding box center [151, 346] width 222 height 23
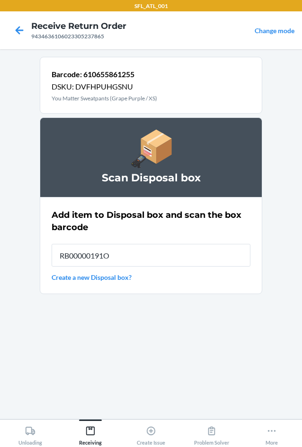
type input "RB00000191O"
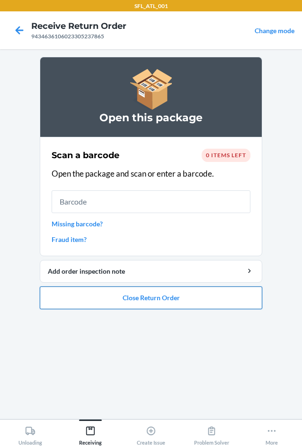
click at [158, 303] on button "Close Return Order" at bounding box center [151, 297] width 222 height 23
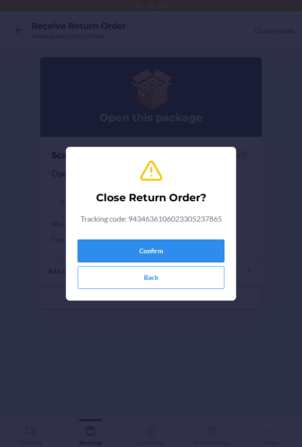
click at [158, 245] on button "Confirm" at bounding box center [151, 250] width 147 height 23
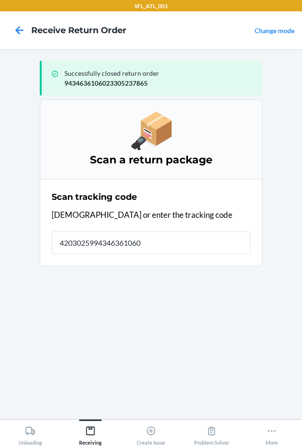
type input "42030259943463610602"
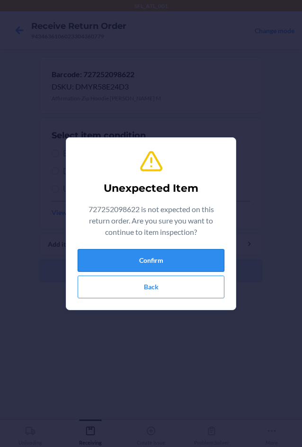
click at [140, 254] on button "Confirm" at bounding box center [151, 260] width 147 height 23
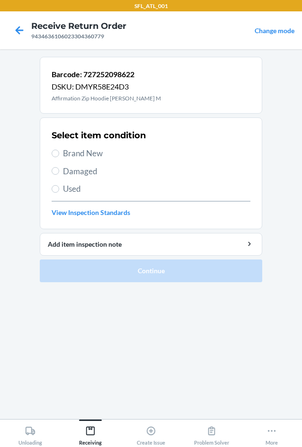
drag, startPoint x: 88, startPoint y: 151, endPoint x: 96, endPoint y: 163, distance: 13.4
click at [91, 156] on span "Brand New" at bounding box center [156, 153] width 187 height 12
drag, startPoint x: 60, startPoint y: 154, endPoint x: 77, endPoint y: 171, distance: 24.1
click at [60, 155] on label "Brand New" at bounding box center [151, 153] width 199 height 12
click at [59, 155] on input "Brand New" at bounding box center [56, 153] width 8 height 8
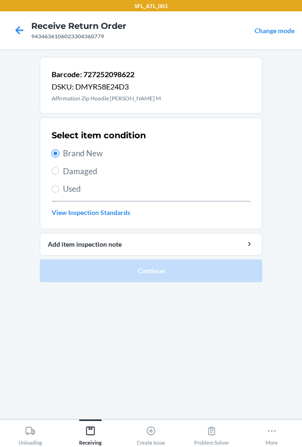
radio input "true"
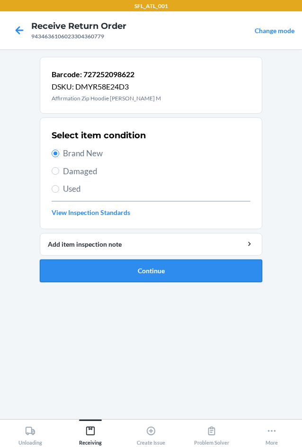
click at [116, 269] on button "Continue" at bounding box center [151, 270] width 222 height 23
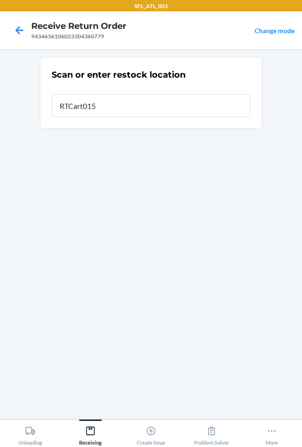
type input "RTCart015"
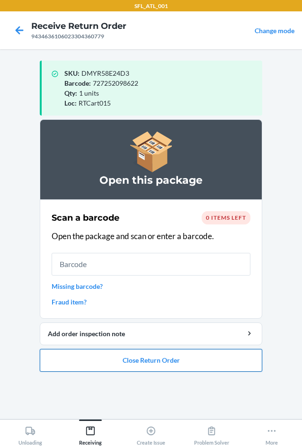
click at [157, 362] on button "Close Return Order" at bounding box center [151, 360] width 222 height 23
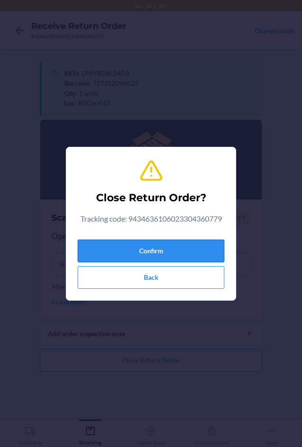
click at [154, 249] on button "Confirm" at bounding box center [151, 250] width 147 height 23
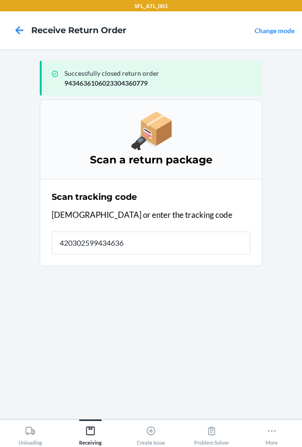
type input "4203025994346361"
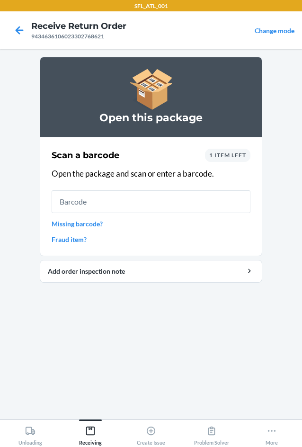
click at [233, 160] on div "1 item left" at bounding box center [227, 155] width 45 height 13
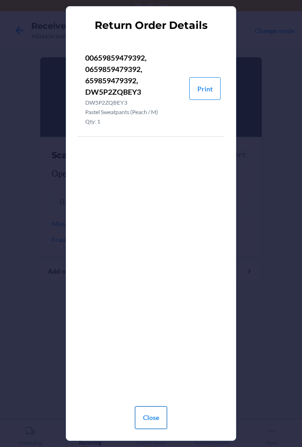
click at [142, 424] on button "Close" at bounding box center [151, 417] width 32 height 23
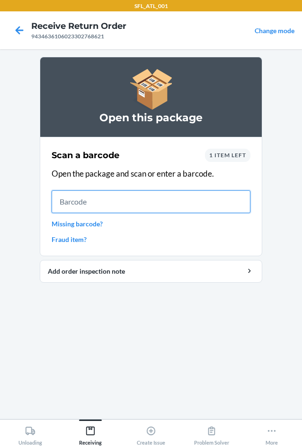
click at [109, 199] on input "text" at bounding box center [151, 201] width 199 height 23
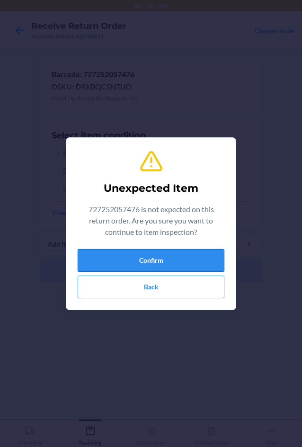
click at [121, 263] on button "Confirm" at bounding box center [151, 260] width 147 height 23
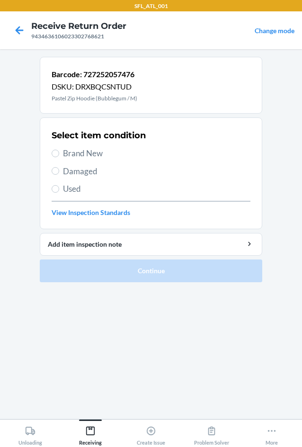
click at [81, 152] on span "Brand New" at bounding box center [156, 153] width 187 height 12
click at [59, 152] on input "Brand New" at bounding box center [56, 153] width 8 height 8
radio input "true"
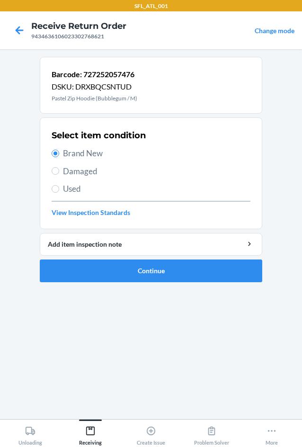
click at [104, 288] on ol "Barcode: 727252057476 DSKU: DRXBQCSNTUD Pastel Zip Hoodie (Bubblegum / M) Selec…" at bounding box center [151, 173] width 222 height 233
click at [104, 272] on button "Continue" at bounding box center [151, 270] width 222 height 23
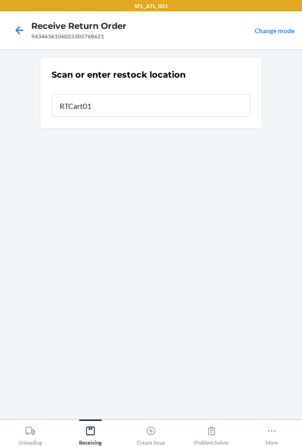
type input "RTCart015"
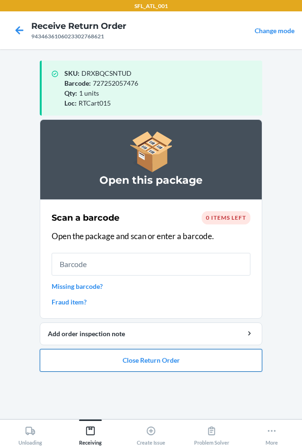
click at [143, 360] on button "Close Return Order" at bounding box center [151, 360] width 222 height 23
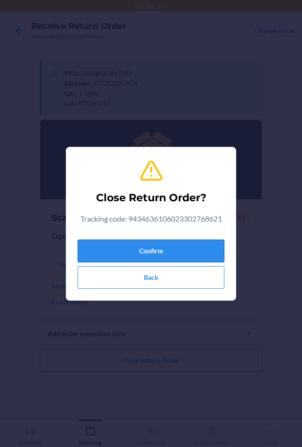
click at [142, 250] on button "Confirm" at bounding box center [151, 250] width 147 height 23
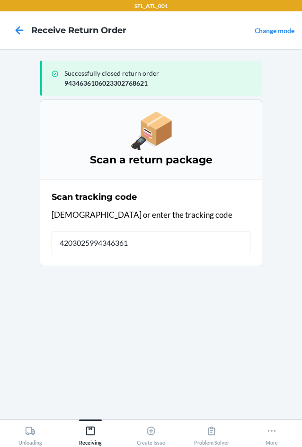
type input "42030259943463610"
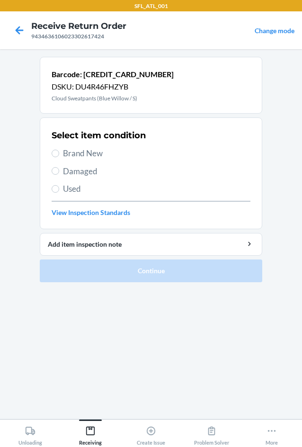
click at [72, 150] on span "Brand New" at bounding box center [156, 153] width 187 height 12
click at [59, 150] on input "Brand New" at bounding box center [56, 153] width 8 height 8
radio input "true"
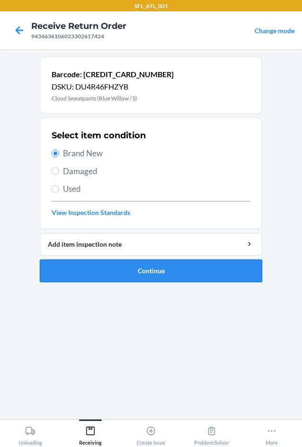
click at [99, 276] on button "Continue" at bounding box center [151, 270] width 222 height 23
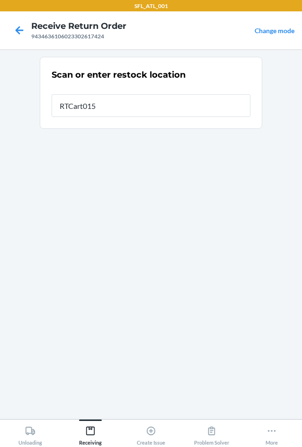
type input "RTCart015"
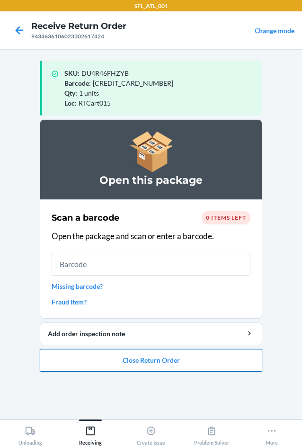
click at [155, 359] on button "Close Return Order" at bounding box center [151, 360] width 222 height 23
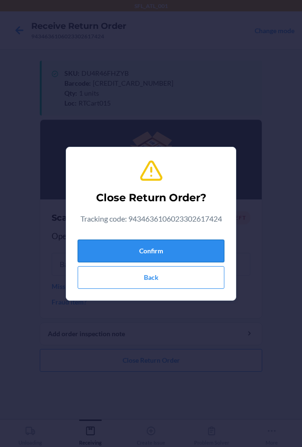
click at [144, 245] on button "Confirm" at bounding box center [151, 250] width 147 height 23
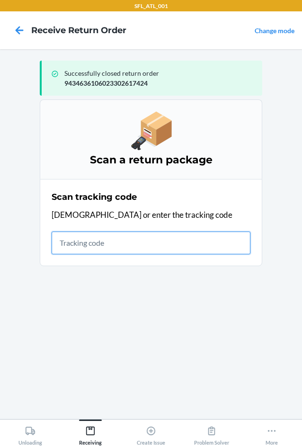
click at [69, 247] on input "text" at bounding box center [151, 242] width 199 height 23
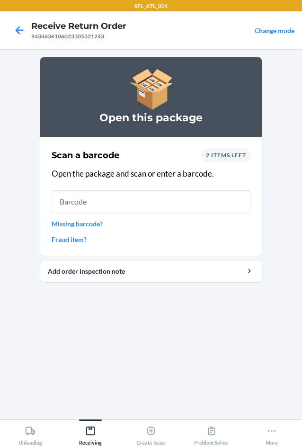
click at [237, 156] on span "2 items left" at bounding box center [226, 154] width 40 height 7
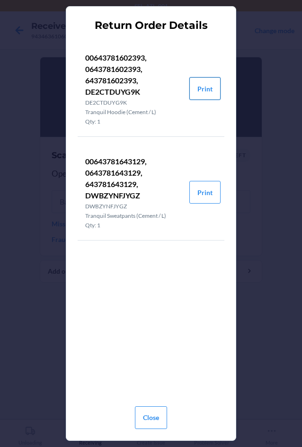
click at [205, 92] on button "Print" at bounding box center [204, 88] width 31 height 23
click at [207, 193] on button "Print" at bounding box center [204, 192] width 31 height 23
click at [202, 88] on button "Print" at bounding box center [204, 88] width 31 height 23
click at [194, 88] on button "Print" at bounding box center [204, 88] width 31 height 23
drag, startPoint x: 156, startPoint y: 415, endPoint x: 154, endPoint y: 408, distance: 7.3
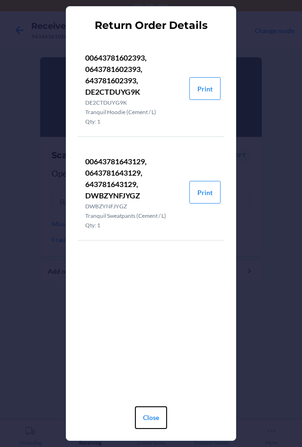
click at [156, 416] on button "Close" at bounding box center [151, 417] width 32 height 23
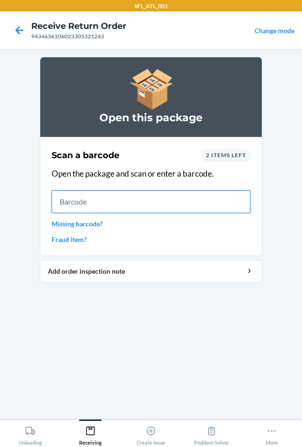
click at [109, 202] on input "text" at bounding box center [151, 201] width 199 height 23
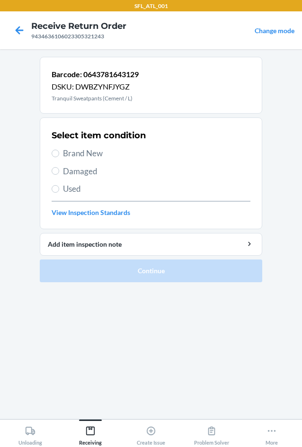
click at [84, 152] on span "Brand New" at bounding box center [156, 153] width 187 height 12
click at [59, 152] on input "Brand New" at bounding box center [56, 153] width 8 height 8
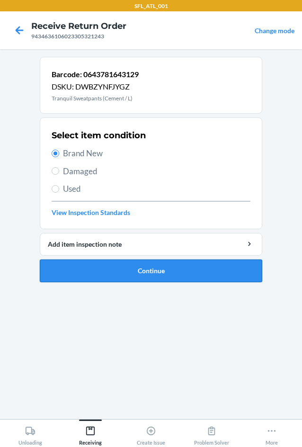
click at [114, 274] on button "Continue" at bounding box center [151, 270] width 222 height 23
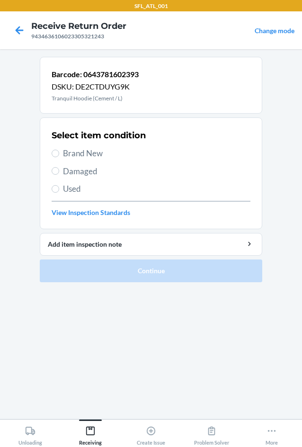
click at [72, 158] on span "Brand New" at bounding box center [156, 153] width 187 height 12
click at [59, 157] on input "Brand New" at bounding box center [56, 153] width 8 height 8
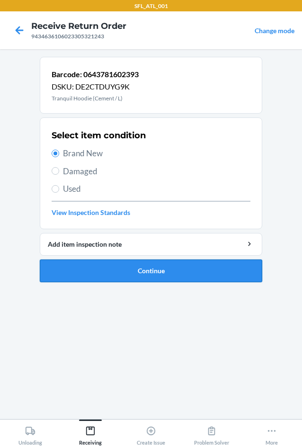
click at [108, 273] on button "Continue" at bounding box center [151, 270] width 222 height 23
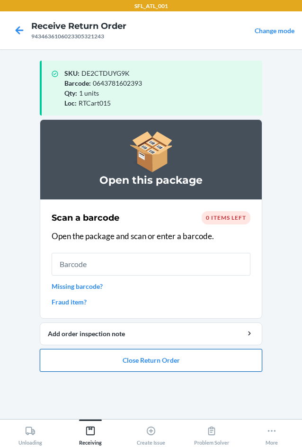
click at [123, 356] on button "Close Return Order" at bounding box center [151, 360] width 222 height 23
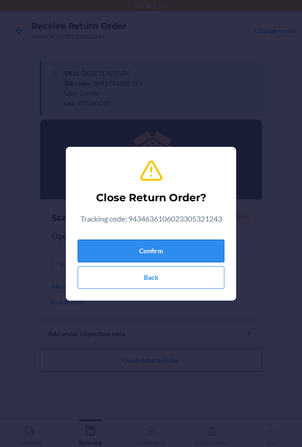
click at [126, 258] on button "Confirm" at bounding box center [151, 250] width 147 height 23
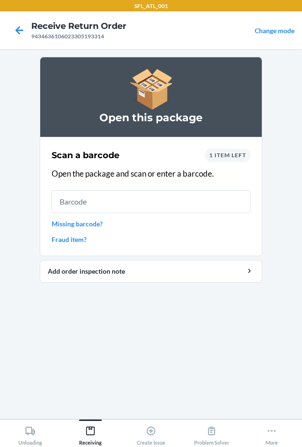
click at [239, 153] on span "1 item left" at bounding box center [227, 154] width 37 height 7
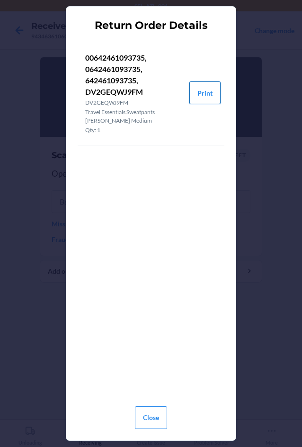
click at [204, 92] on button "Print" at bounding box center [204, 92] width 31 height 23
click at [149, 423] on button "Close" at bounding box center [151, 417] width 32 height 23
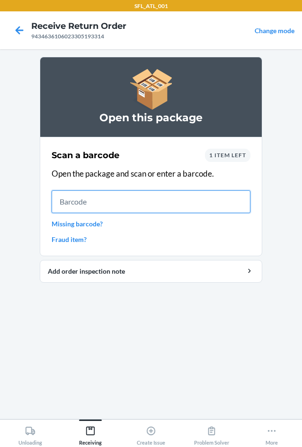
click at [117, 205] on input "text" at bounding box center [151, 201] width 199 height 23
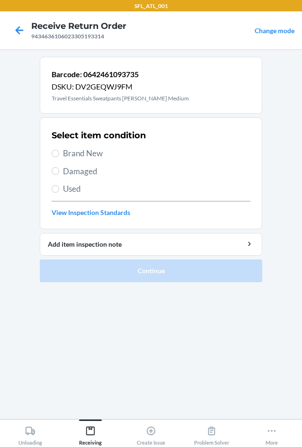
click at [67, 157] on span "Brand New" at bounding box center [156, 153] width 187 height 12
click at [59, 157] on input "Brand New" at bounding box center [56, 153] width 8 height 8
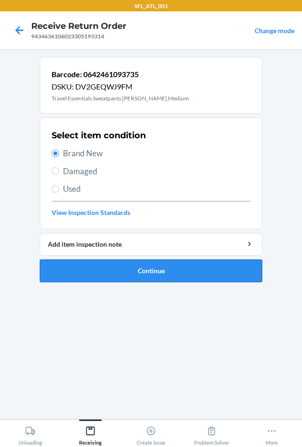
click at [106, 267] on button "Continue" at bounding box center [151, 270] width 222 height 23
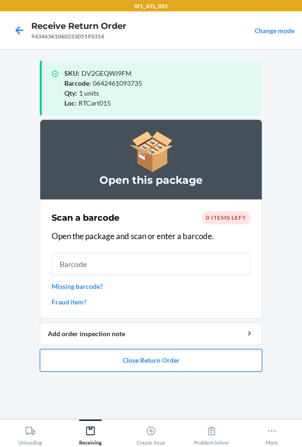
click at [126, 363] on button "Close Return Order" at bounding box center [151, 360] width 222 height 23
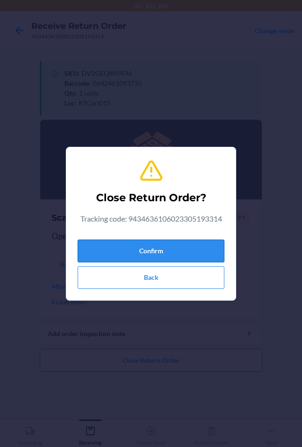
click at [113, 245] on button "Confirm" at bounding box center [151, 250] width 147 height 23
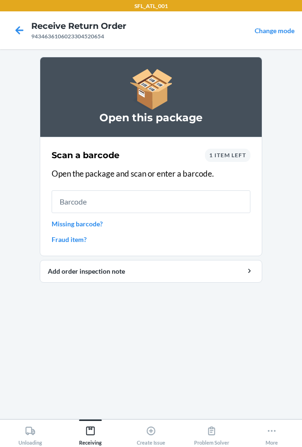
click at [224, 152] on span "1 item left" at bounding box center [227, 154] width 37 height 7
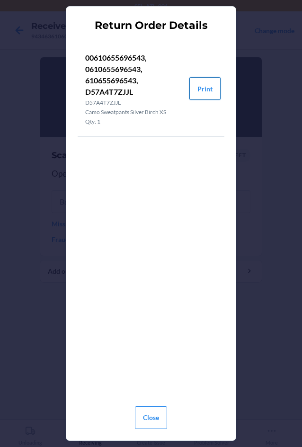
click at [205, 88] on button "Print" at bounding box center [204, 88] width 31 height 23
click at [149, 421] on button "Close" at bounding box center [151, 417] width 32 height 23
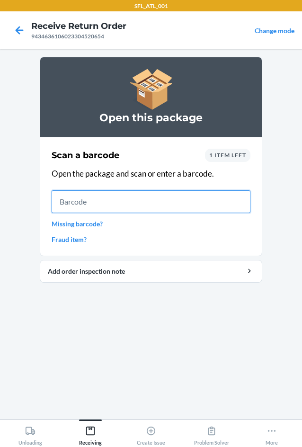
click at [131, 196] on input "text" at bounding box center [151, 201] width 199 height 23
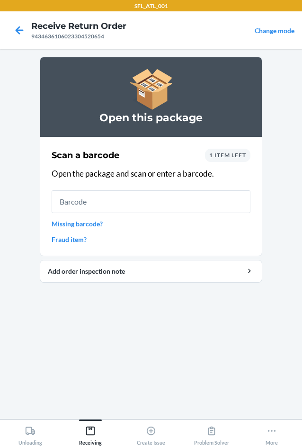
click at [225, 155] on span "1 item left" at bounding box center [227, 154] width 37 height 7
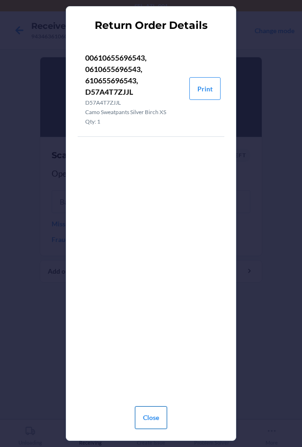
click at [157, 417] on button "Close" at bounding box center [151, 417] width 32 height 23
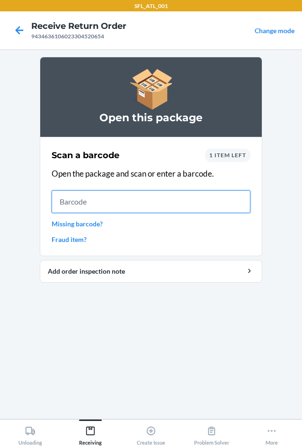
click at [102, 198] on input "text" at bounding box center [151, 201] width 199 height 23
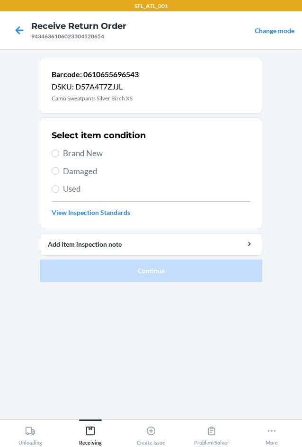
click at [94, 149] on span "Brand New" at bounding box center [156, 153] width 187 height 12
click at [59, 149] on input "Brand New" at bounding box center [56, 153] width 8 height 8
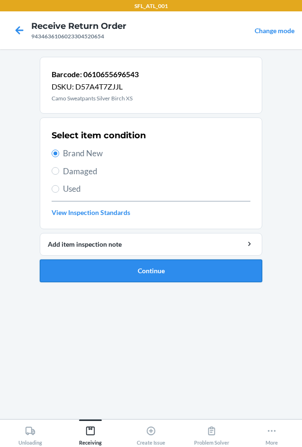
click at [128, 279] on button "Continue" at bounding box center [151, 270] width 222 height 23
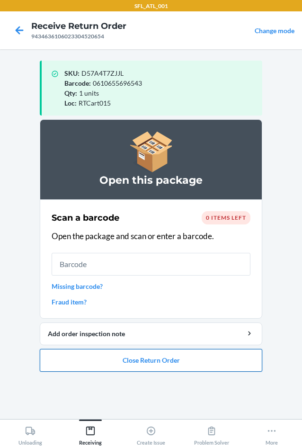
click at [169, 361] on button "Close Return Order" at bounding box center [151, 360] width 222 height 23
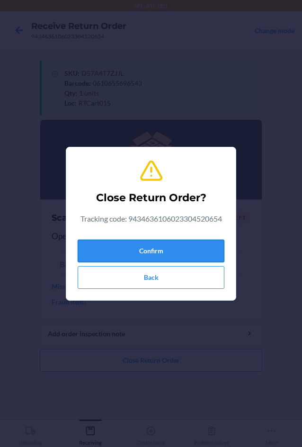
click at [158, 246] on button "Confirm" at bounding box center [151, 250] width 147 height 23
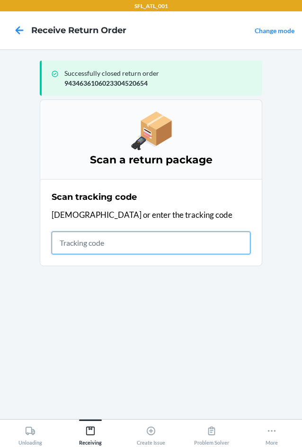
click at [131, 240] on input "text" at bounding box center [151, 242] width 199 height 23
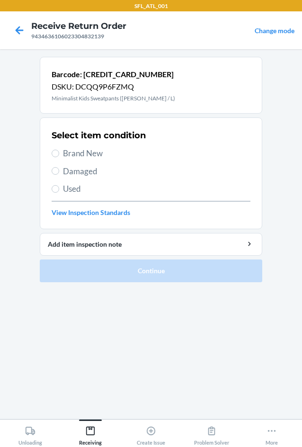
drag, startPoint x: 68, startPoint y: 152, endPoint x: 75, endPoint y: 222, distance: 70.4
click at [68, 153] on span "Brand New" at bounding box center [156, 153] width 187 height 12
click at [59, 153] on input "Brand New" at bounding box center [56, 153] width 8 height 8
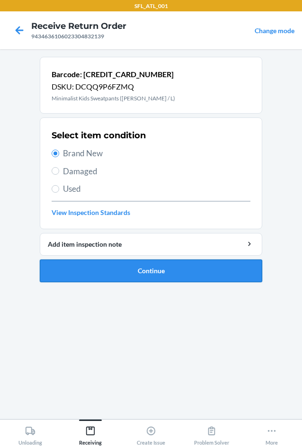
click at [96, 277] on button "Continue" at bounding box center [151, 270] width 222 height 23
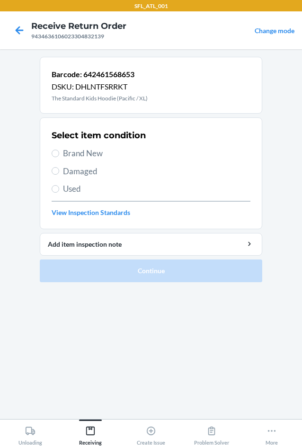
click at [63, 156] on span "Brand New" at bounding box center [156, 153] width 187 height 12
click at [59, 156] on input "Brand New" at bounding box center [56, 153] width 8 height 8
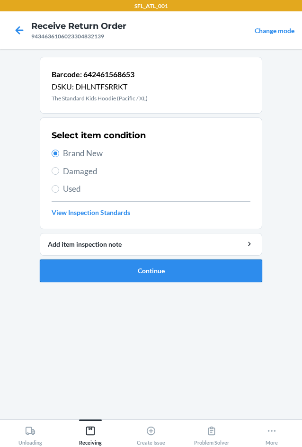
click at [109, 269] on button "Continue" at bounding box center [151, 270] width 222 height 23
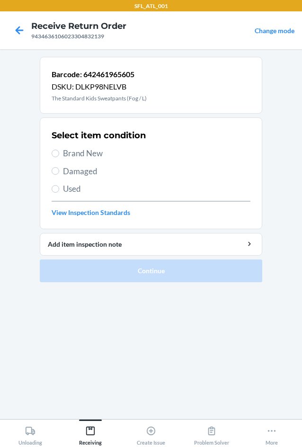
drag, startPoint x: 77, startPoint y: 154, endPoint x: 111, endPoint y: 260, distance: 111.4
click at [77, 154] on span "Brand New" at bounding box center [156, 153] width 187 height 12
click at [59, 154] on input "Brand New" at bounding box center [56, 153] width 8 height 8
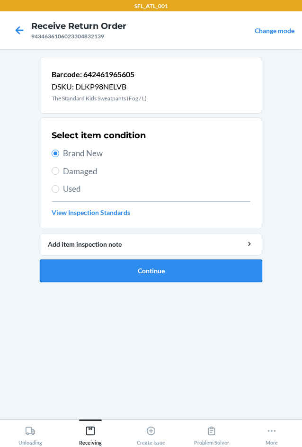
click at [123, 268] on button "Continue" at bounding box center [151, 270] width 222 height 23
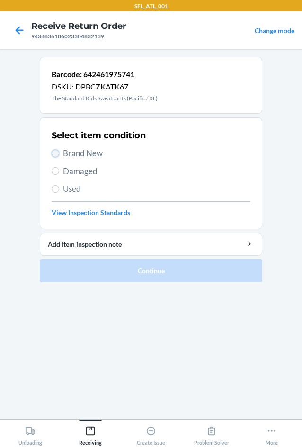
drag, startPoint x: 53, startPoint y: 156, endPoint x: 67, endPoint y: 184, distance: 32.2
click at [53, 156] on input "Brand New" at bounding box center [56, 153] width 8 height 8
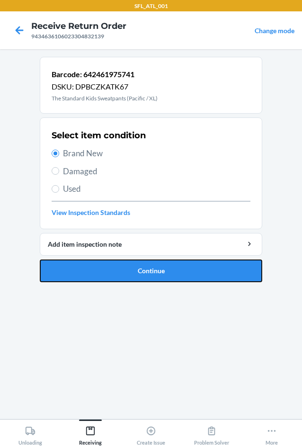
click at [85, 269] on button "Continue" at bounding box center [151, 270] width 222 height 23
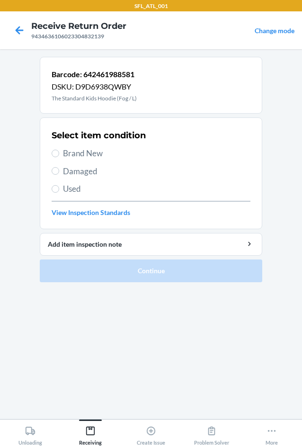
drag, startPoint x: 67, startPoint y: 155, endPoint x: 83, endPoint y: 219, distance: 66.2
click at [69, 158] on span "Brand New" at bounding box center [156, 153] width 187 height 12
click at [59, 157] on input "Brand New" at bounding box center [56, 153] width 8 height 8
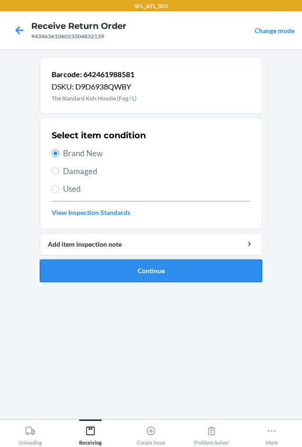
click at [98, 267] on button "Continue" at bounding box center [151, 270] width 222 height 23
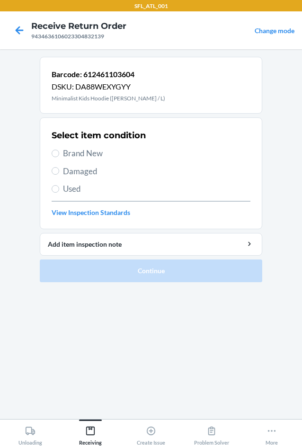
click at [77, 157] on span "Brand New" at bounding box center [156, 153] width 187 height 12
click at [59, 157] on input "Brand New" at bounding box center [56, 153] width 8 height 8
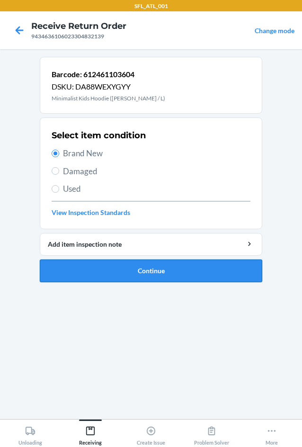
click at [101, 269] on button "Continue" at bounding box center [151, 270] width 222 height 23
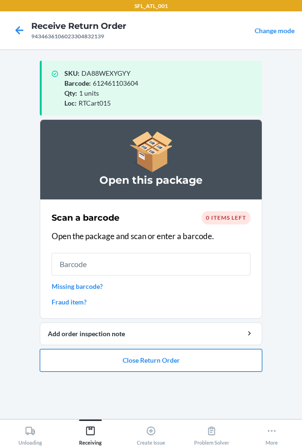
click at [153, 364] on button "Close Return Order" at bounding box center [151, 360] width 222 height 23
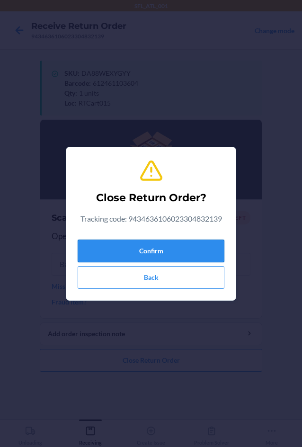
click at [145, 254] on button "Confirm" at bounding box center [151, 250] width 147 height 23
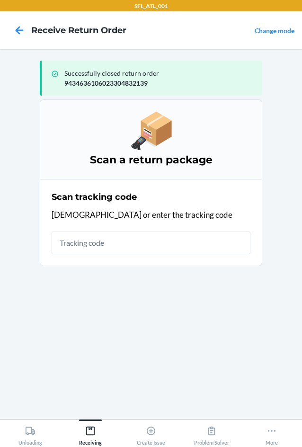
drag, startPoint x: 219, startPoint y: 368, endPoint x: 178, endPoint y: 355, distance: 43.7
click at [219, 368] on section "Scan a return package Scan tracking code Scan or enter the tracking code" at bounding box center [151, 255] width 222 height 312
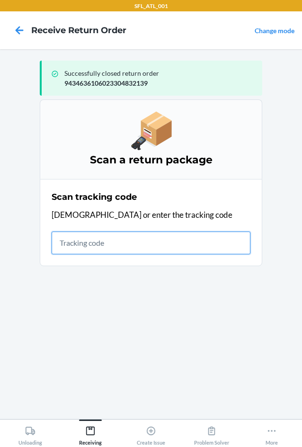
click at [108, 240] on input "text" at bounding box center [151, 242] width 199 height 23
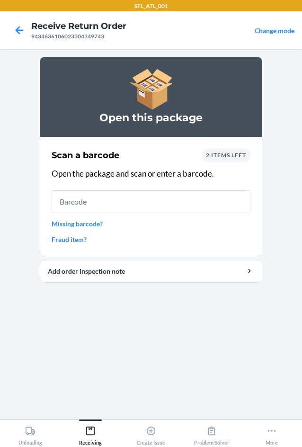
click at [220, 148] on div "Scan a barcode 2 items left Open the package and scan or enter a barcode. Missi…" at bounding box center [151, 196] width 199 height 101
click at [227, 158] on span "2 items left" at bounding box center [226, 154] width 40 height 7
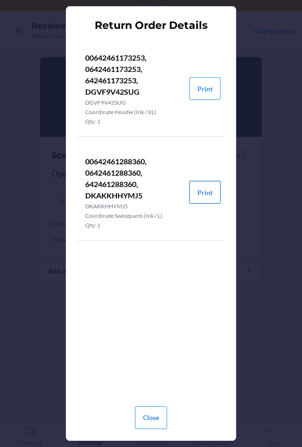
click at [204, 193] on button "Print" at bounding box center [204, 192] width 31 height 23
drag, startPoint x: 151, startPoint y: 413, endPoint x: 152, endPoint y: 378, distance: 35.5
click at [151, 413] on button "Close" at bounding box center [151, 417] width 32 height 23
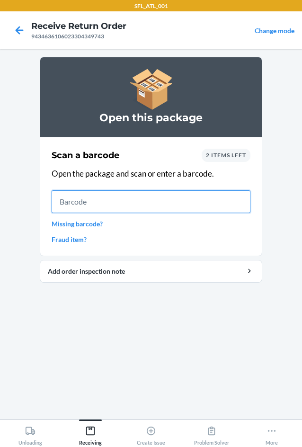
click at [133, 201] on input "text" at bounding box center [151, 201] width 199 height 23
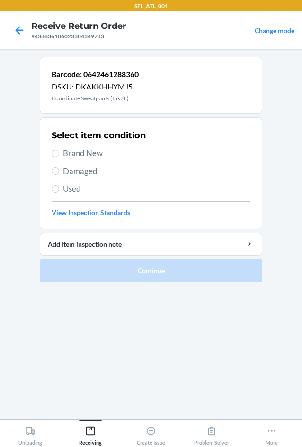
drag, startPoint x: 98, startPoint y: 149, endPoint x: 106, endPoint y: 179, distance: 31.3
click at [97, 149] on span "Brand New" at bounding box center [156, 153] width 187 height 12
click at [59, 149] on input "Brand New" at bounding box center [56, 153] width 8 height 8
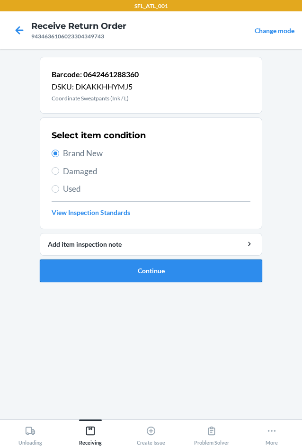
click at [132, 263] on button "Continue" at bounding box center [151, 270] width 222 height 23
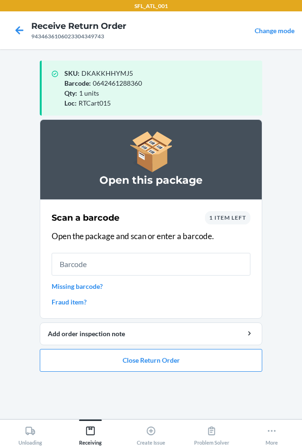
click at [224, 221] on div "1 item left" at bounding box center [227, 217] width 45 height 13
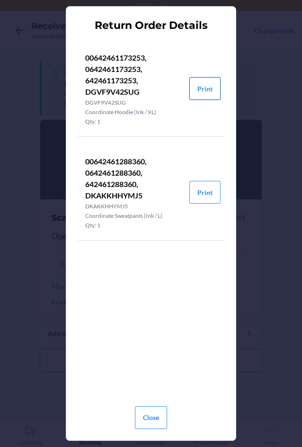
click at [201, 85] on button "Print" at bounding box center [204, 88] width 31 height 23
click at [156, 420] on button "Close" at bounding box center [151, 417] width 32 height 23
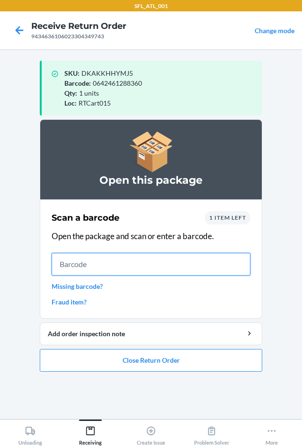
click at [136, 262] on input "text" at bounding box center [151, 264] width 199 height 23
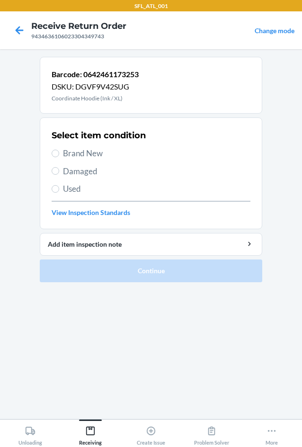
click at [71, 153] on span "Brand New" at bounding box center [156, 153] width 187 height 12
click at [59, 153] on input "Brand New" at bounding box center [56, 153] width 8 height 8
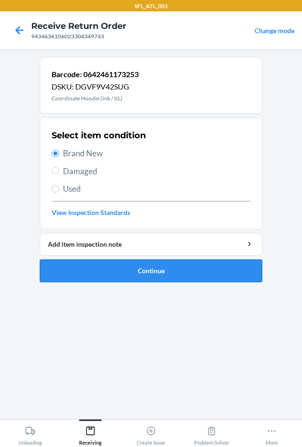
click at [108, 278] on button "Continue" at bounding box center [151, 270] width 222 height 23
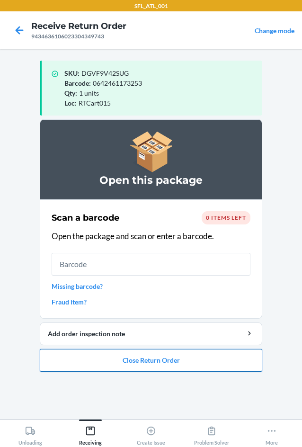
click at [208, 355] on button "Close Return Order" at bounding box center [151, 360] width 222 height 23
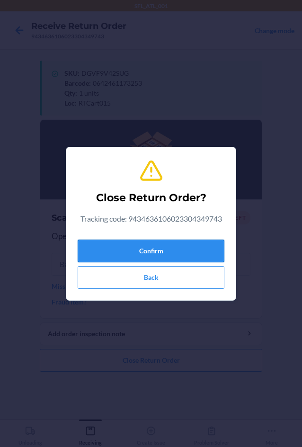
click at [165, 247] on button "Confirm" at bounding box center [151, 250] width 147 height 23
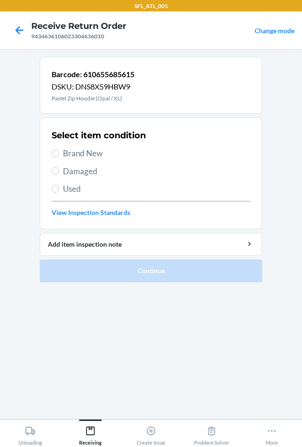
click at [82, 152] on span "Brand New" at bounding box center [156, 153] width 187 height 12
click at [59, 152] on input "Brand New" at bounding box center [56, 153] width 8 height 8
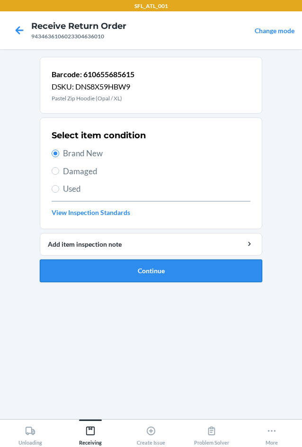
click at [101, 280] on button "Continue" at bounding box center [151, 270] width 222 height 23
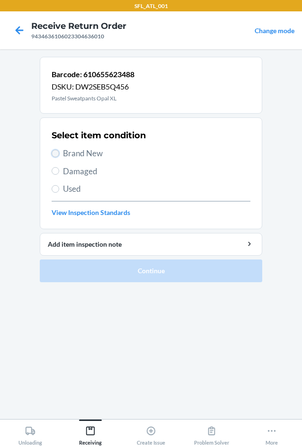
click at [54, 153] on input "Brand New" at bounding box center [56, 153] width 8 height 8
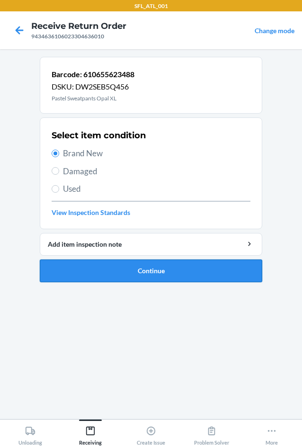
click at [76, 268] on button "Continue" at bounding box center [151, 270] width 222 height 23
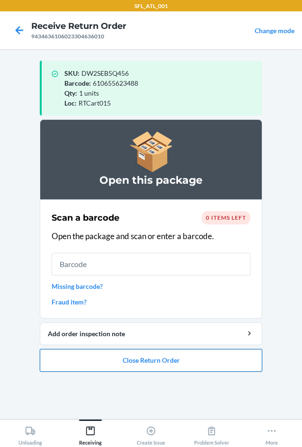
click at [140, 360] on button "Close Return Order" at bounding box center [151, 360] width 222 height 23
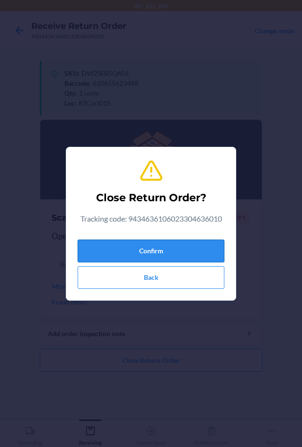
click at [124, 247] on button "Confirm" at bounding box center [151, 250] width 147 height 23
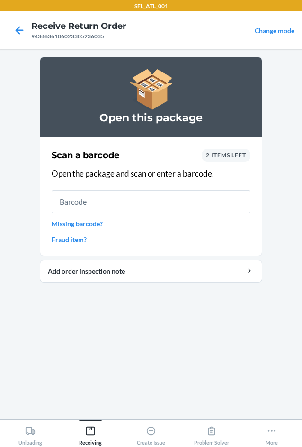
click at [228, 155] on span "2 items left" at bounding box center [226, 154] width 40 height 7
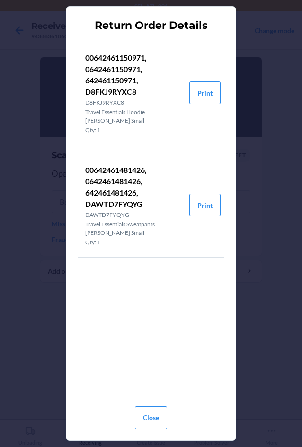
click at [86, 194] on p "00642461481426, 0642461481426, 642461481426, DAWTD7FYQYG" at bounding box center [133, 186] width 96 height 45
drag, startPoint x: 87, startPoint y: 194, endPoint x: 143, endPoint y: 171, distance: 61.1
click at [143, 171] on p "00642461481426, 0642461481426, 642461481426, DAWTD7FYQYG" at bounding box center [133, 186] width 96 height 45
click at [115, 197] on p "00642461481426, 0642461481426, 642461481426, DAWTD7FYQYG" at bounding box center [133, 186] width 96 height 45
click at [116, 197] on p "00642461481426, 0642461481426, 642461481426, DAWTD7FYQYG" at bounding box center [133, 186] width 96 height 45
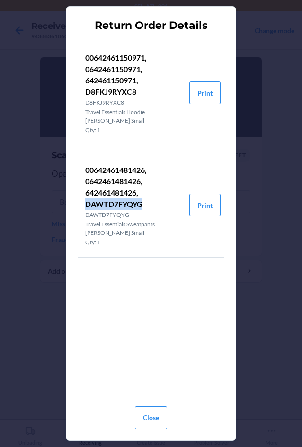
copy p "DAWTD7FYQYG"
drag, startPoint x: 157, startPoint y: 408, endPoint x: 151, endPoint y: 355, distance: 53.3
click at [157, 407] on button "Close" at bounding box center [151, 417] width 32 height 23
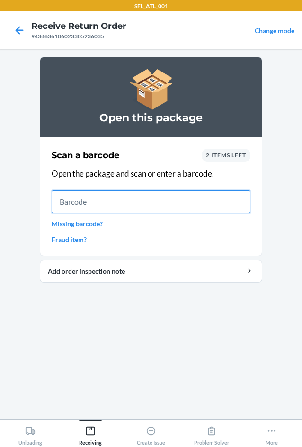
click at [114, 204] on input "text" at bounding box center [151, 201] width 199 height 23
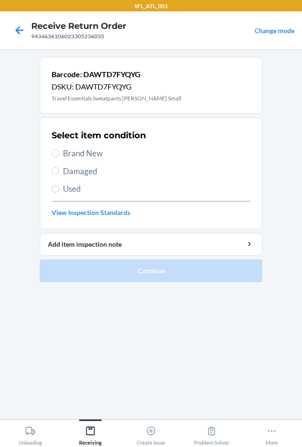
click at [78, 195] on div "Select item condition Brand New Damaged Used View Inspection Standards" at bounding box center [151, 173] width 199 height 94
click at [55, 180] on div "Select item condition Brand New Damaged Used View Inspection Standards" at bounding box center [151, 173] width 199 height 94
click at [57, 187] on input "Used" at bounding box center [56, 189] width 8 height 8
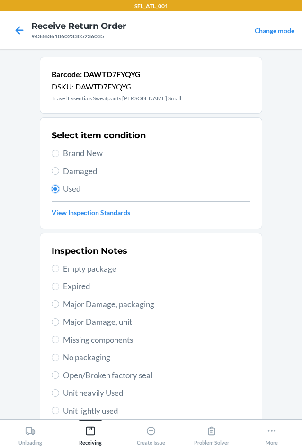
scroll to position [123, 0]
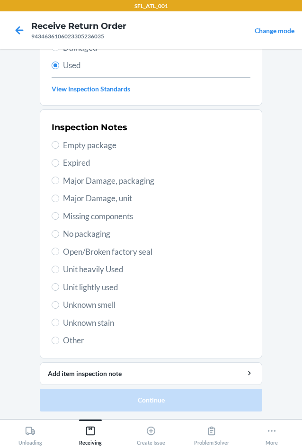
click at [99, 302] on span "Unknown smell" at bounding box center [156, 304] width 187 height 12
click at [59, 302] on input "Unknown smell" at bounding box center [56, 305] width 8 height 8
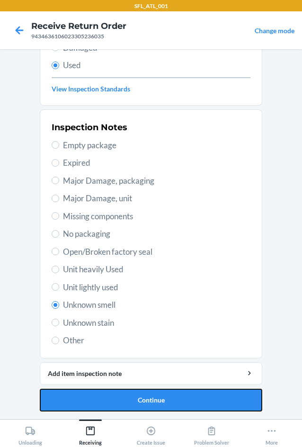
drag, startPoint x: 177, startPoint y: 401, endPoint x: 169, endPoint y: 377, distance: 24.7
click at [177, 398] on button "Continue" at bounding box center [151, 399] width 222 height 23
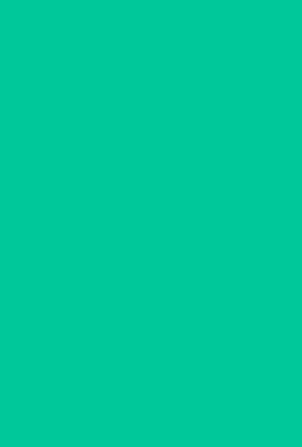
scroll to position [0, 0]
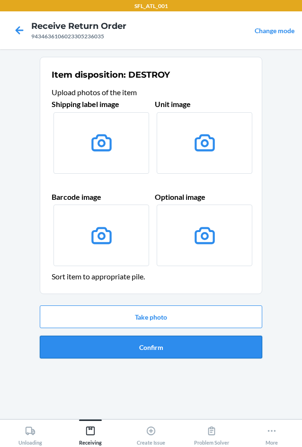
click at [165, 355] on button "Confirm" at bounding box center [151, 346] width 222 height 23
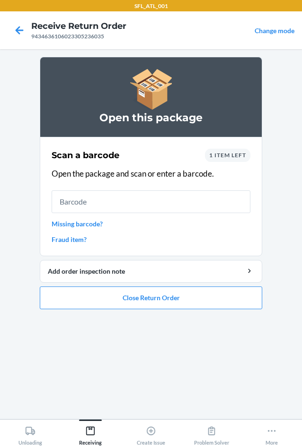
click at [227, 153] on span "1 item left" at bounding box center [227, 154] width 37 height 7
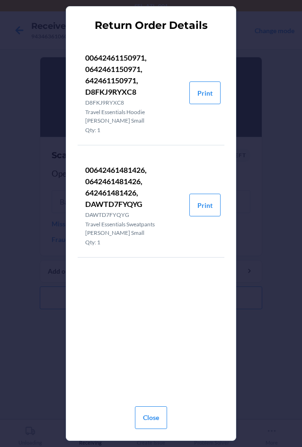
click at [91, 91] on p "00642461150971, 0642461150971, 642461150971, D8FKJ9RYXC8" at bounding box center [133, 74] width 96 height 45
copy p "D8FKJ9RYXC8"
drag, startPoint x: 155, startPoint y: 407, endPoint x: 154, endPoint y: 382, distance: 25.5
click at [156, 403] on div "Close" at bounding box center [151, 413] width 32 height 38
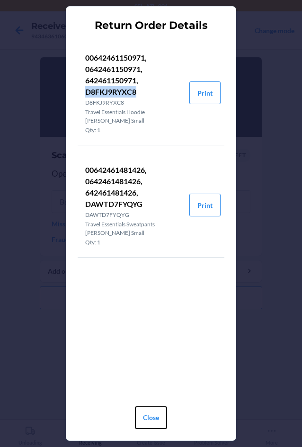
drag, startPoint x: 152, startPoint y: 410, endPoint x: 135, endPoint y: 325, distance: 86.7
click at [153, 409] on button "Close" at bounding box center [151, 417] width 32 height 23
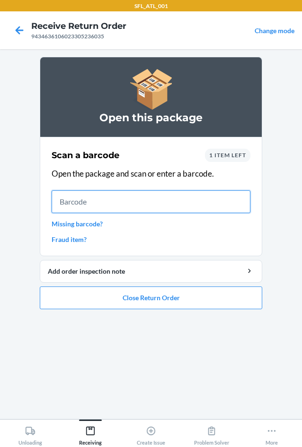
click at [113, 212] on input "text" at bounding box center [151, 201] width 199 height 23
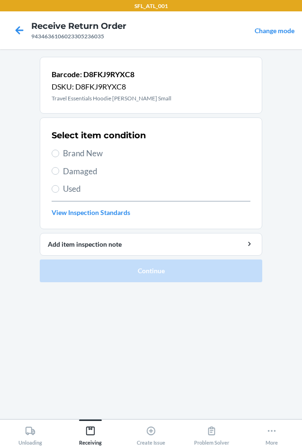
click at [65, 190] on span "Used" at bounding box center [156, 189] width 187 height 12
click at [59, 190] on input "Used" at bounding box center [56, 189] width 8 height 8
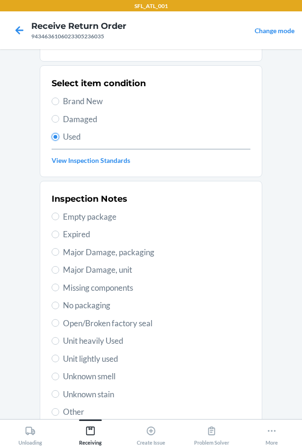
scroll to position [123, 0]
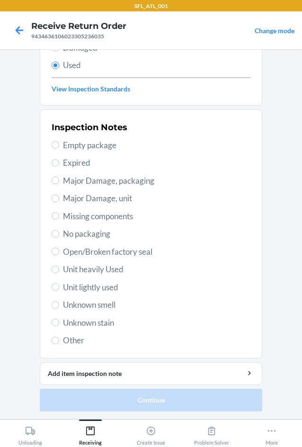
click at [97, 307] on span "Unknown smell" at bounding box center [156, 304] width 187 height 12
click at [59, 307] on input "Unknown smell" at bounding box center [56, 305] width 8 height 8
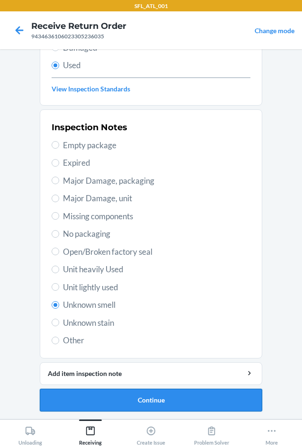
click at [176, 396] on button "Continue" at bounding box center [151, 399] width 222 height 23
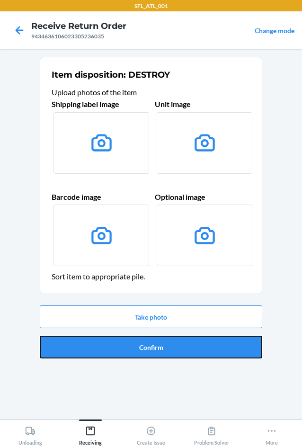
click at [162, 338] on button "Confirm" at bounding box center [151, 346] width 222 height 23
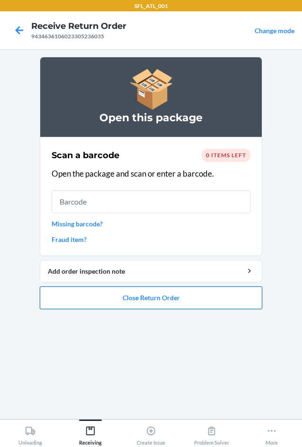
click at [177, 300] on button "Close Return Order" at bounding box center [151, 297] width 222 height 23
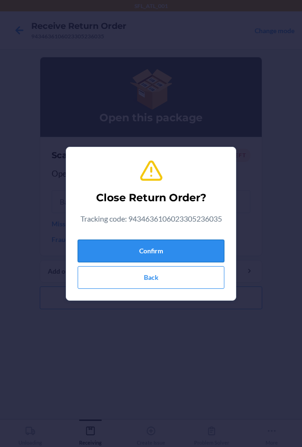
click at [159, 248] on button "Confirm" at bounding box center [151, 250] width 147 height 23
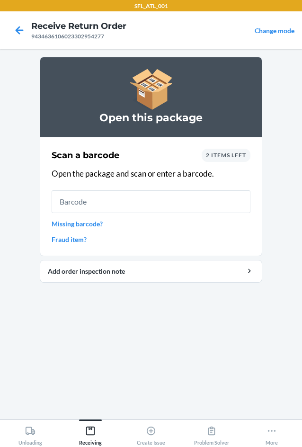
click at [236, 156] on span "2 items left" at bounding box center [226, 154] width 40 height 7
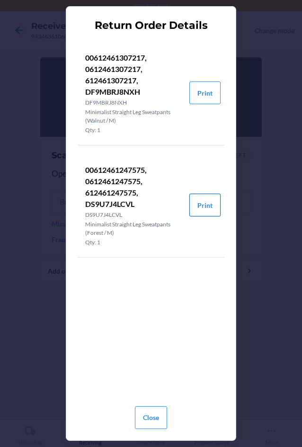
click at [208, 201] on button "Print" at bounding box center [204, 204] width 31 height 23
click at [149, 417] on button "Close" at bounding box center [151, 417] width 32 height 23
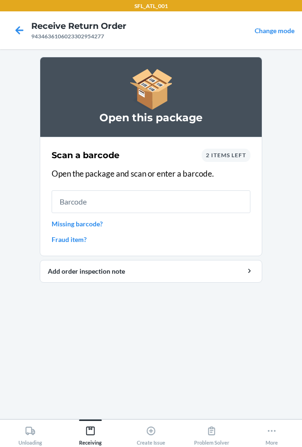
click at [224, 148] on div "Scan a barcode 2 items left Open the package and scan or enter a barcode. Missi…" at bounding box center [151, 196] width 199 height 101
click at [225, 154] on span "2 items left" at bounding box center [226, 154] width 40 height 7
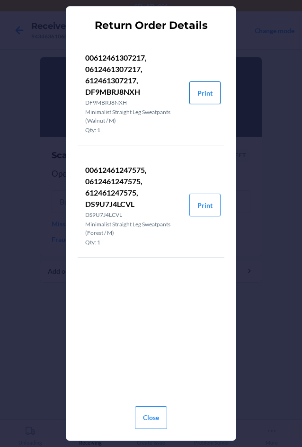
click at [205, 92] on button "Print" at bounding box center [204, 92] width 31 height 23
click at [166, 416] on button "Close" at bounding box center [151, 417] width 32 height 23
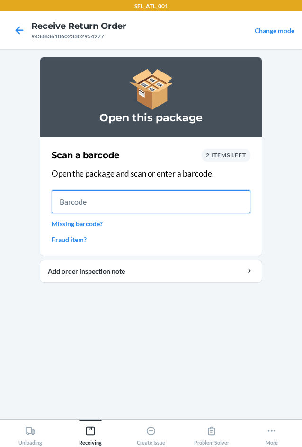
click at [93, 201] on input "text" at bounding box center [151, 201] width 199 height 23
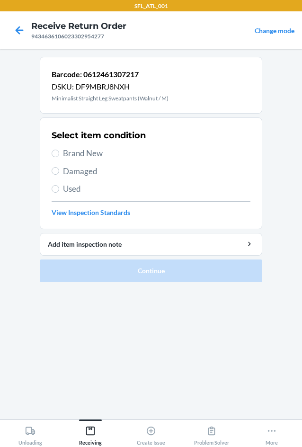
click at [92, 152] on span "Brand New" at bounding box center [156, 153] width 187 height 12
click at [59, 152] on input "Brand New" at bounding box center [56, 153] width 8 height 8
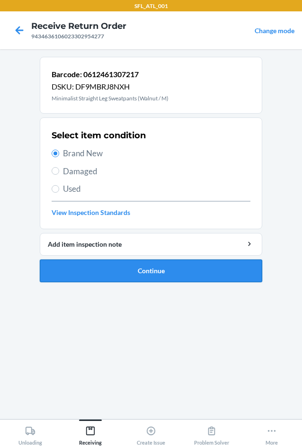
click at [92, 267] on button "Continue" at bounding box center [151, 270] width 222 height 23
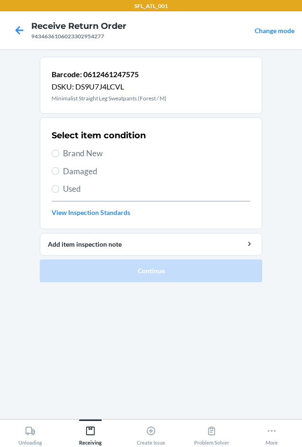
click at [63, 150] on span "Brand New" at bounding box center [156, 153] width 187 height 12
click at [59, 150] on input "Brand New" at bounding box center [56, 153] width 8 height 8
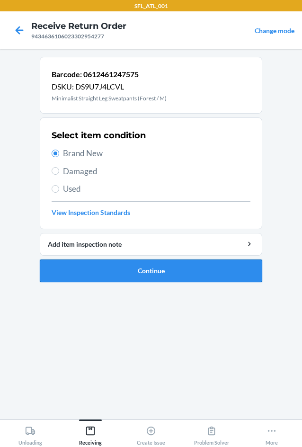
click at [81, 268] on button "Continue" at bounding box center [151, 270] width 222 height 23
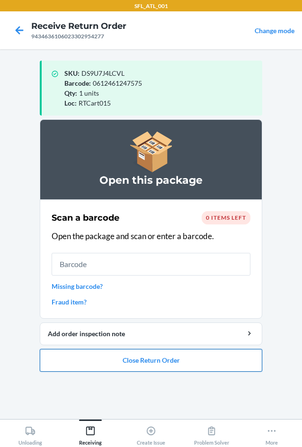
click at [132, 363] on button "Close Return Order" at bounding box center [151, 360] width 222 height 23
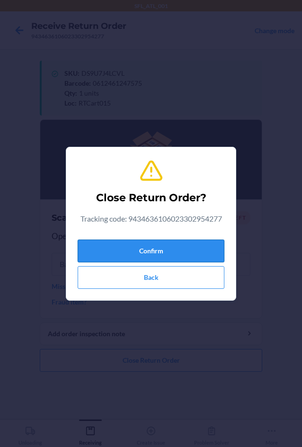
click at [132, 251] on button "Confirm" at bounding box center [151, 250] width 147 height 23
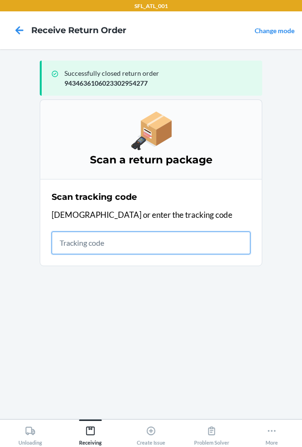
click at [120, 246] on input "text" at bounding box center [151, 242] width 199 height 23
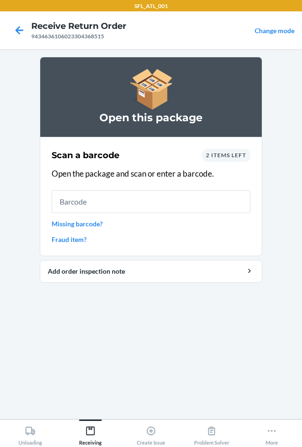
click at [217, 155] on span "2 items left" at bounding box center [226, 154] width 40 height 7
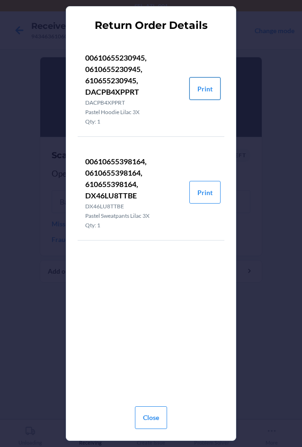
click at [205, 88] on button "Print" at bounding box center [204, 88] width 31 height 23
click at [208, 192] on button "Print" at bounding box center [204, 192] width 31 height 23
drag, startPoint x: 149, startPoint y: 423, endPoint x: 143, endPoint y: 393, distance: 30.7
click at [149, 419] on button "Close" at bounding box center [151, 417] width 32 height 23
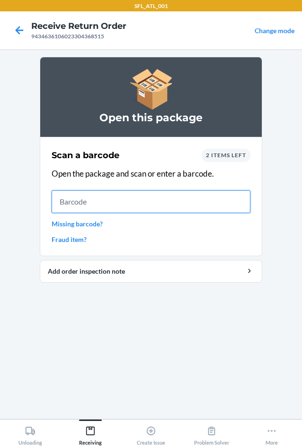
click at [100, 201] on input "text" at bounding box center [151, 201] width 199 height 23
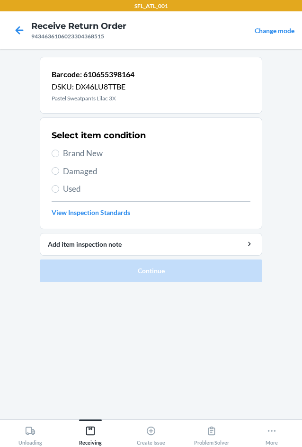
click at [70, 190] on span "Used" at bounding box center [156, 189] width 187 height 12
click at [59, 190] on input "Used" at bounding box center [56, 189] width 8 height 8
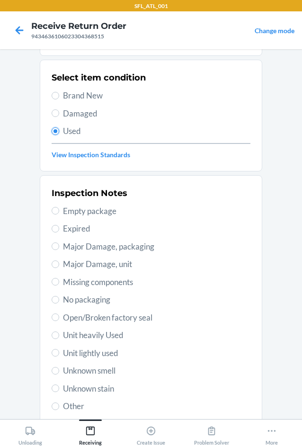
scroll to position [123, 0]
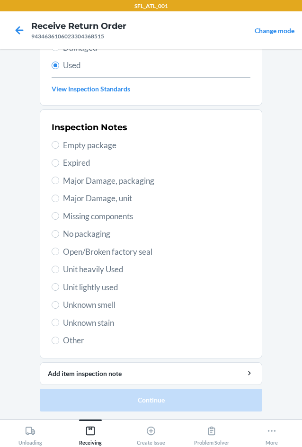
drag, startPoint x: 95, startPoint y: 261, endPoint x: 96, endPoint y: 271, distance: 10.0
click at [95, 265] on div "Inspection Notes Empty package Expired Major Damage, packaging Major Damage, un…" at bounding box center [151, 233] width 199 height 231
click at [96, 271] on span "Unit heavily Used" at bounding box center [156, 269] width 187 height 12
click at [59, 271] on input "Unit heavily Used" at bounding box center [56, 269] width 8 height 8
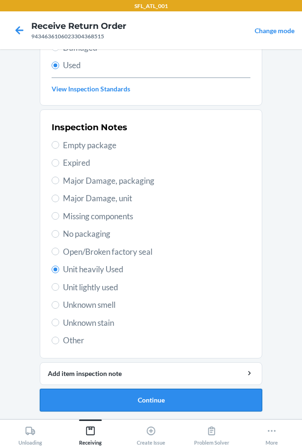
click at [149, 401] on button "Continue" at bounding box center [151, 399] width 222 height 23
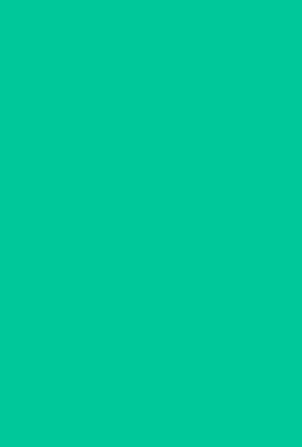
scroll to position [0, 0]
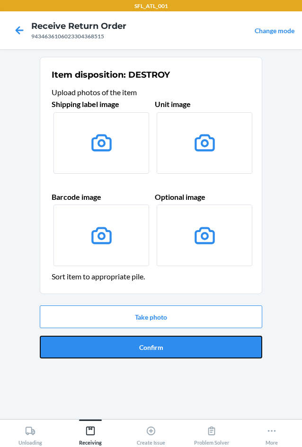
drag, startPoint x: 141, startPoint y: 348, endPoint x: 145, endPoint y: 359, distance: 12.1
click at [141, 349] on button "Confirm" at bounding box center [151, 346] width 222 height 23
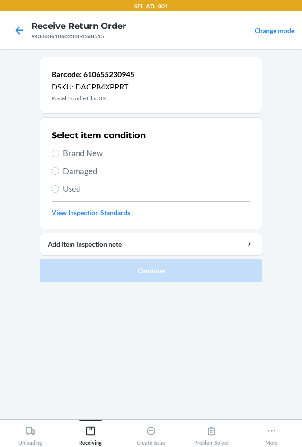
click at [60, 153] on label "Brand New" at bounding box center [151, 153] width 199 height 12
click at [59, 153] on input "Brand New" at bounding box center [56, 153] width 8 height 8
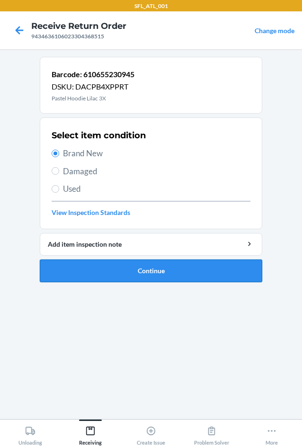
click at [102, 267] on button "Continue" at bounding box center [151, 270] width 222 height 23
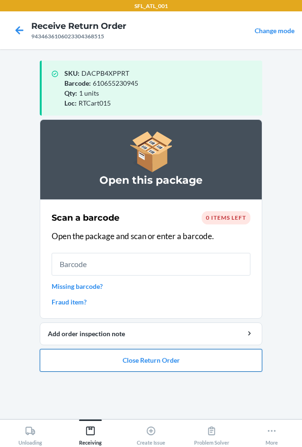
click at [159, 358] on button "Close Return Order" at bounding box center [151, 360] width 222 height 23
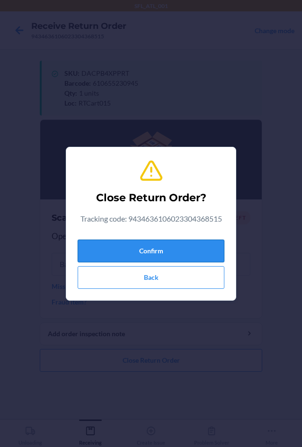
click at [112, 247] on button "Confirm" at bounding box center [151, 250] width 147 height 23
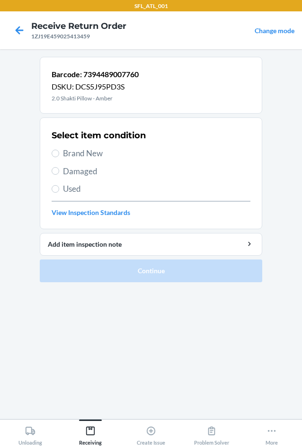
click at [61, 187] on label "Used" at bounding box center [151, 189] width 199 height 12
click at [59, 187] on input "Used" at bounding box center [56, 189] width 8 height 8
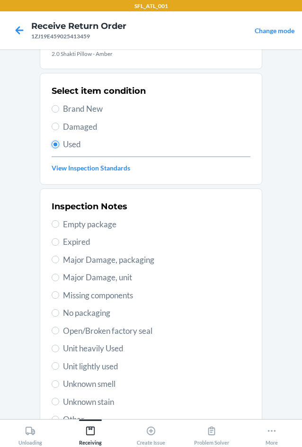
scroll to position [95, 0]
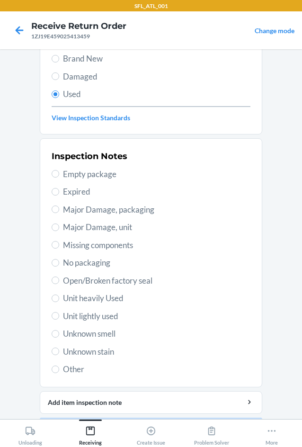
click at [89, 298] on span "Unit heavily Used" at bounding box center [156, 298] width 187 height 12
click at [59, 298] on input "Unit heavily Used" at bounding box center [56, 298] width 8 height 8
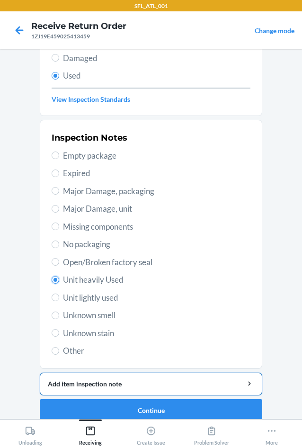
scroll to position [123, 0]
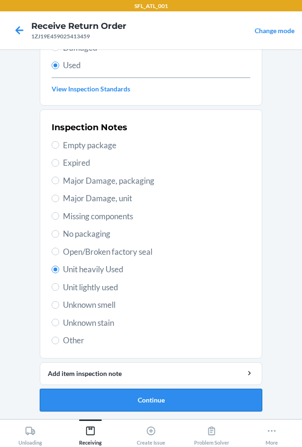
click at [147, 398] on button "Continue" at bounding box center [151, 399] width 222 height 23
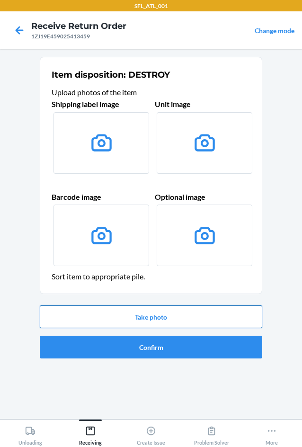
click at [149, 313] on button "Take photo" at bounding box center [151, 316] width 222 height 23
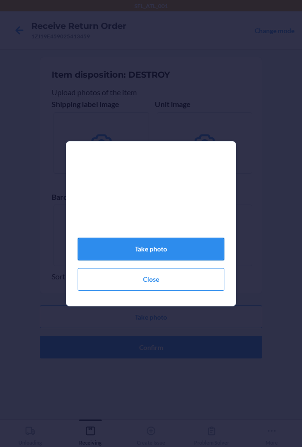
click at [174, 260] on button "Take photo" at bounding box center [151, 248] width 147 height 23
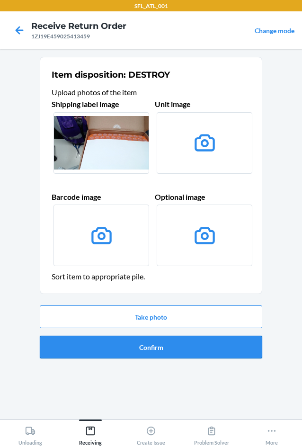
click at [195, 345] on button "Confirm" at bounding box center [151, 346] width 222 height 23
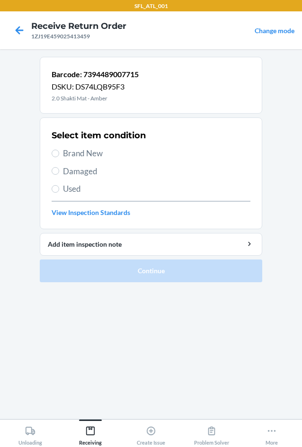
click at [70, 190] on span "Used" at bounding box center [156, 189] width 187 height 12
click at [59, 190] on input "Used" at bounding box center [56, 189] width 8 height 8
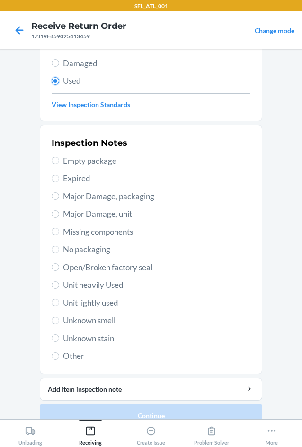
scroll to position [123, 0]
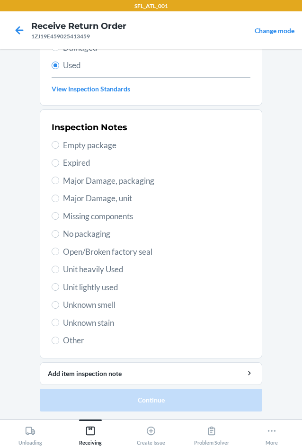
click at [122, 182] on span "Major Damage, packaging" at bounding box center [156, 181] width 187 height 12
click at [59, 182] on input "Major Damage, packaging" at bounding box center [56, 180] width 8 height 8
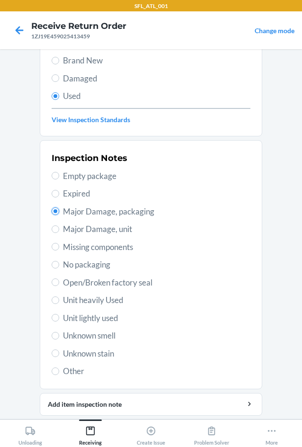
scroll to position [76, 0]
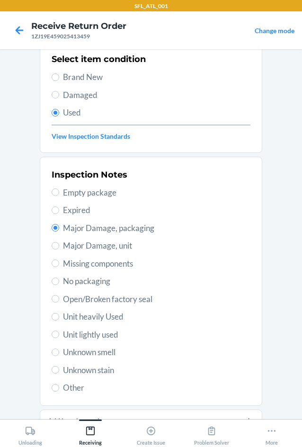
click at [87, 96] on span "Damaged" at bounding box center [156, 95] width 187 height 12
click at [59, 96] on input "Damaged" at bounding box center [56, 95] width 8 height 8
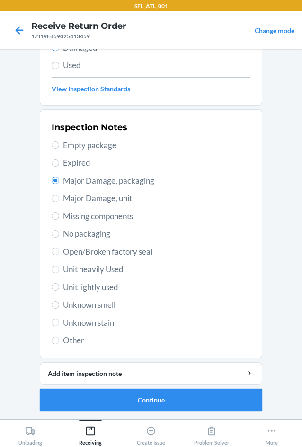
click at [167, 404] on button "Continue" at bounding box center [151, 399] width 222 height 23
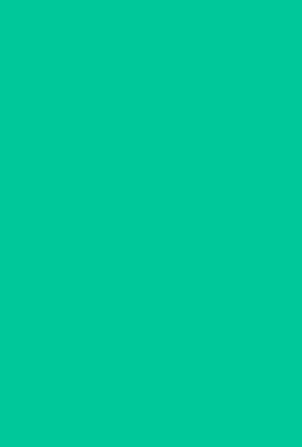
scroll to position [40, 0]
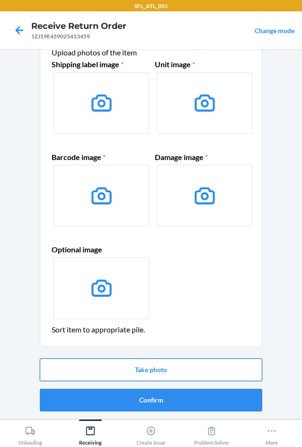
click at [171, 377] on button "Take photo" at bounding box center [151, 369] width 222 height 23
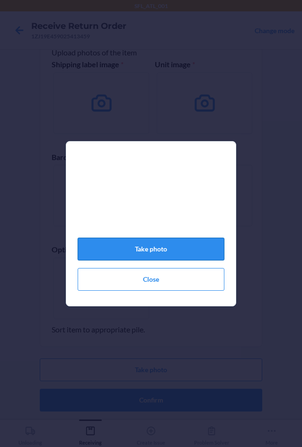
click at [146, 248] on button "Take photo" at bounding box center [151, 248] width 147 height 23
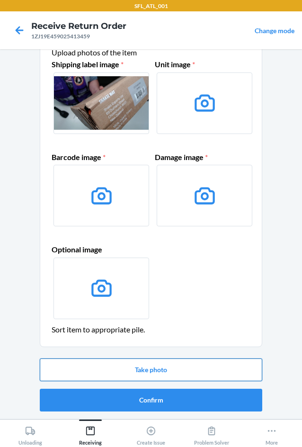
click at [175, 371] on button "Take photo" at bounding box center [151, 369] width 222 height 23
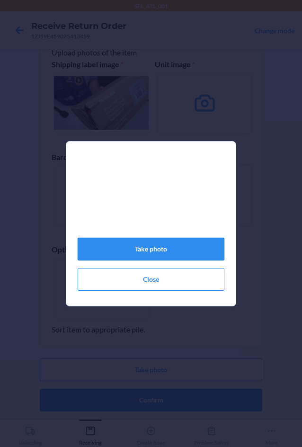
click at [158, 249] on button "Take photo" at bounding box center [151, 248] width 147 height 23
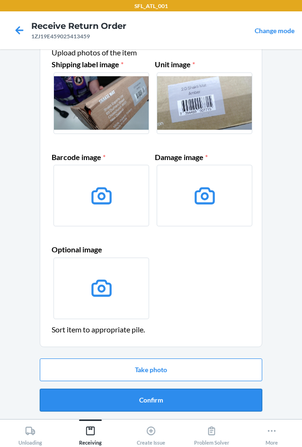
click at [184, 392] on button "Confirm" at bounding box center [151, 399] width 222 height 23
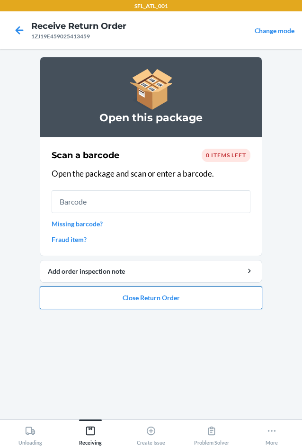
click at [160, 298] on button "Close Return Order" at bounding box center [151, 297] width 222 height 23
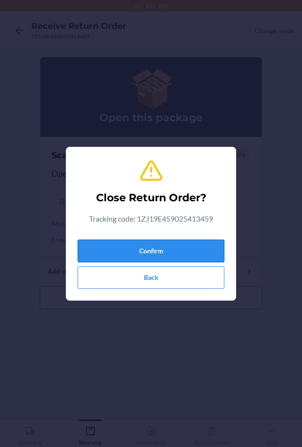
click at [153, 242] on button "Confirm" at bounding box center [151, 250] width 147 height 23
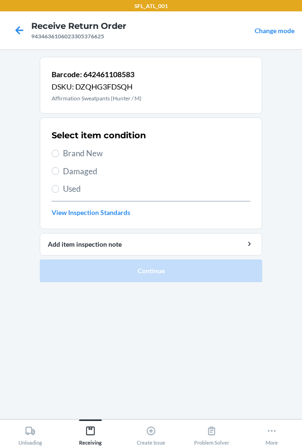
click at [66, 147] on span "Brand New" at bounding box center [156, 153] width 187 height 12
click at [59, 149] on input "Brand New" at bounding box center [56, 153] width 8 height 8
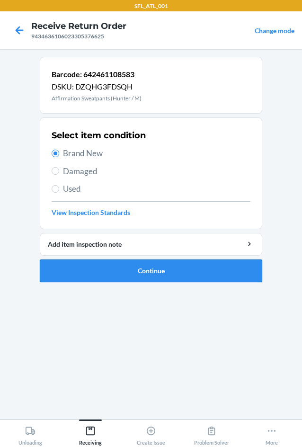
click at [89, 268] on button "Continue" at bounding box center [151, 270] width 222 height 23
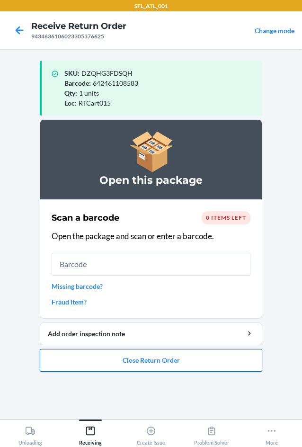
click at [150, 362] on button "Close Return Order" at bounding box center [151, 360] width 222 height 23
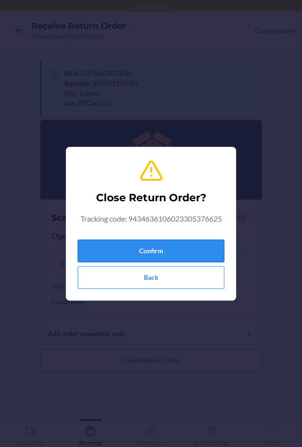
click at [129, 245] on button "Confirm" at bounding box center [151, 250] width 147 height 23
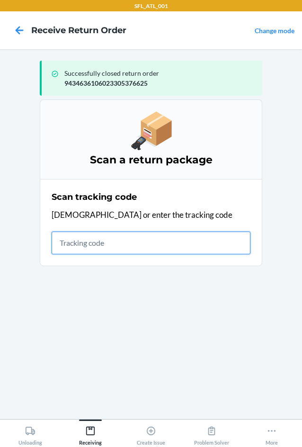
click at [80, 251] on input "text" at bounding box center [151, 242] width 199 height 23
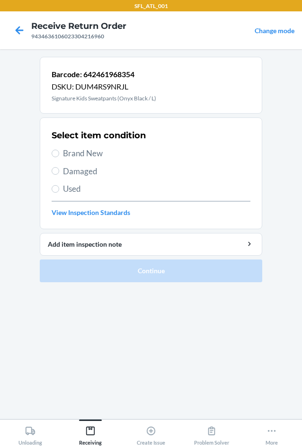
click at [71, 193] on span "Used" at bounding box center [156, 189] width 187 height 12
click at [59, 193] on input "Used" at bounding box center [56, 189] width 8 height 8
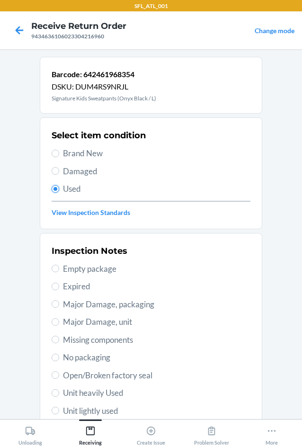
scroll to position [123, 0]
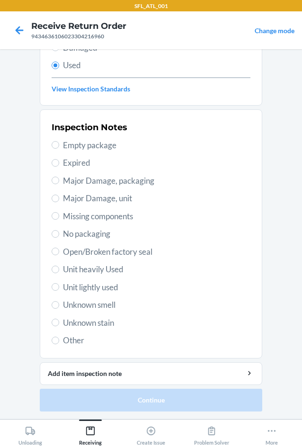
click at [94, 269] on span "Unit heavily Used" at bounding box center [156, 269] width 187 height 12
click at [59, 269] on input "Unit heavily Used" at bounding box center [56, 269] width 8 height 8
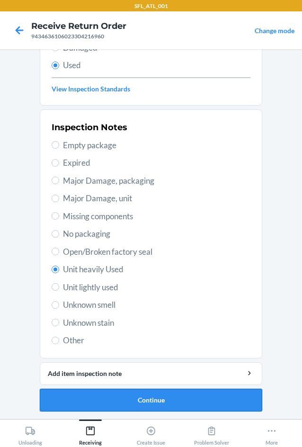
click at [151, 404] on button "Continue" at bounding box center [151, 399] width 222 height 23
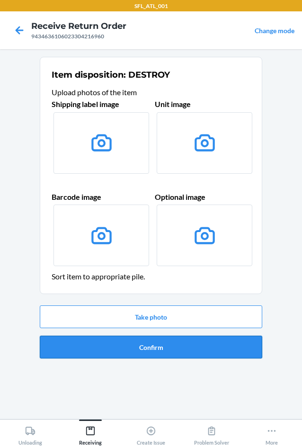
click at [146, 349] on button "Confirm" at bounding box center [151, 346] width 222 height 23
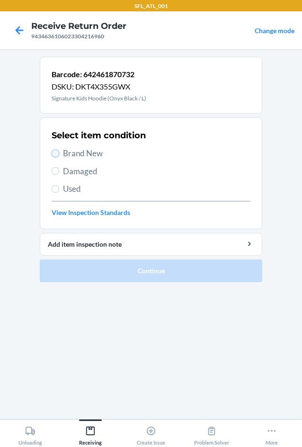
click at [55, 157] on input "Brand New" at bounding box center [56, 153] width 8 height 8
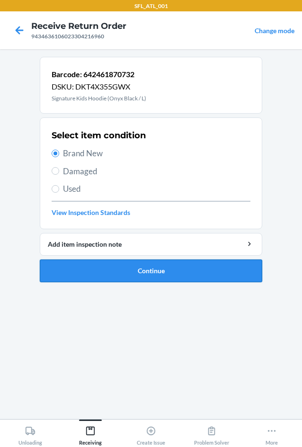
click at [96, 267] on button "Continue" at bounding box center [151, 270] width 222 height 23
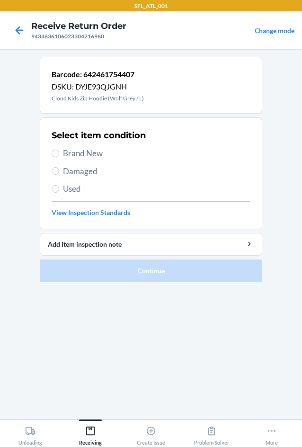
click at [76, 154] on span "Brand New" at bounding box center [156, 153] width 187 height 12
click at [59, 154] on input "Brand New" at bounding box center [56, 153] width 8 height 8
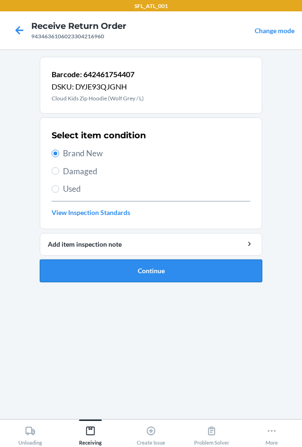
click at [103, 267] on button "Continue" at bounding box center [151, 270] width 222 height 23
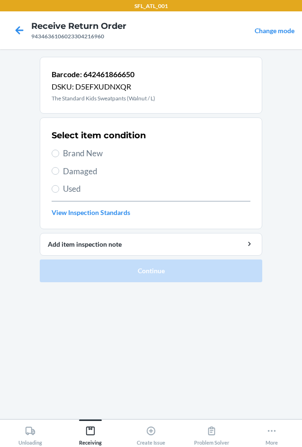
drag, startPoint x: 78, startPoint y: 150, endPoint x: 93, endPoint y: 179, distance: 32.6
click at [79, 157] on span "Brand New" at bounding box center [156, 153] width 187 height 12
click at [59, 157] on input "Brand New" at bounding box center [56, 153] width 8 height 8
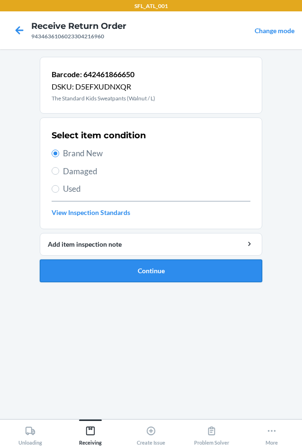
click at [103, 276] on button "Continue" at bounding box center [151, 270] width 222 height 23
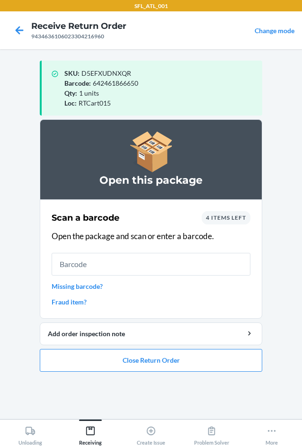
click at [219, 221] on div "4 items left" at bounding box center [225, 217] width 49 height 13
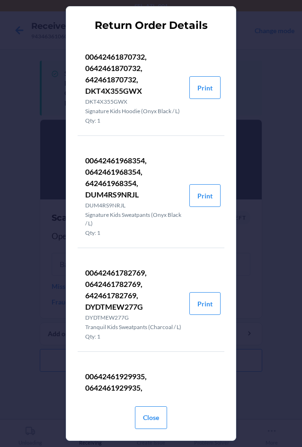
scroll to position [314, 0]
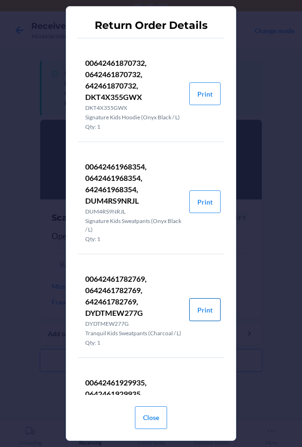
click at [193, 321] on button "Print" at bounding box center [204, 309] width 31 height 23
click at [156, 415] on button "Close" at bounding box center [151, 417] width 32 height 23
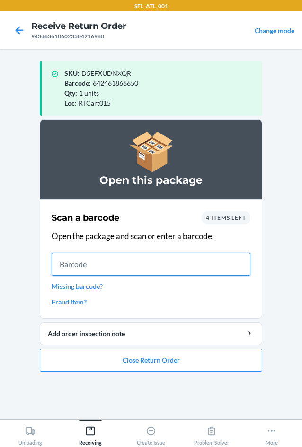
click at [101, 267] on input "text" at bounding box center [151, 264] width 199 height 23
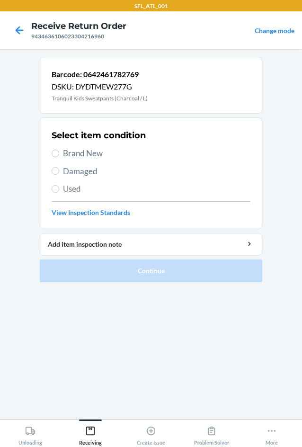
click at [69, 156] on span "Brand New" at bounding box center [156, 153] width 187 height 12
click at [59, 156] on input "Brand New" at bounding box center [56, 153] width 8 height 8
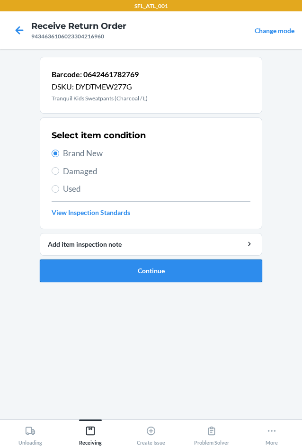
click at [100, 273] on button "Continue" at bounding box center [151, 270] width 222 height 23
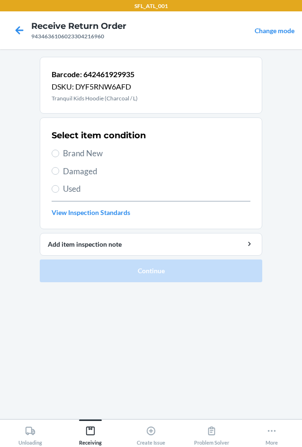
click at [81, 154] on span "Brand New" at bounding box center [156, 153] width 187 height 12
click at [59, 154] on input "Brand New" at bounding box center [56, 153] width 8 height 8
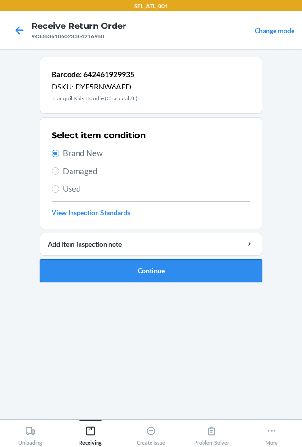
click at [113, 270] on button "Continue" at bounding box center [151, 270] width 222 height 23
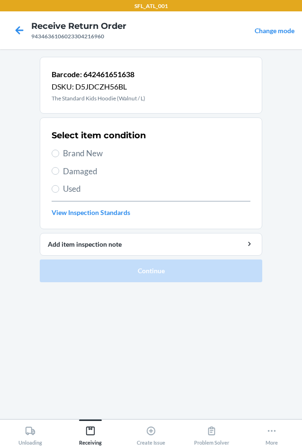
click at [81, 154] on span "Brand New" at bounding box center [156, 153] width 187 height 12
click at [59, 154] on input "Brand New" at bounding box center [56, 153] width 8 height 8
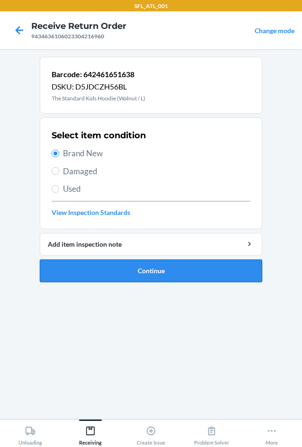
click at [107, 278] on button "Continue" at bounding box center [151, 270] width 222 height 23
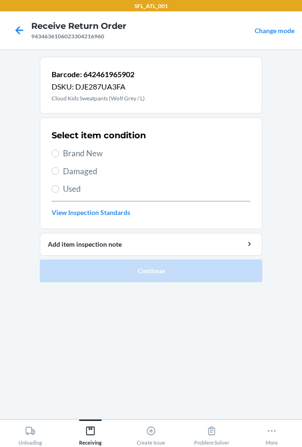
click at [68, 158] on span "Brand New" at bounding box center [156, 153] width 187 height 12
click at [59, 157] on input "Brand New" at bounding box center [56, 153] width 8 height 8
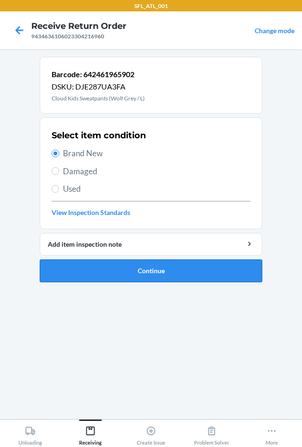
click at [105, 270] on button "Continue" at bounding box center [151, 270] width 222 height 23
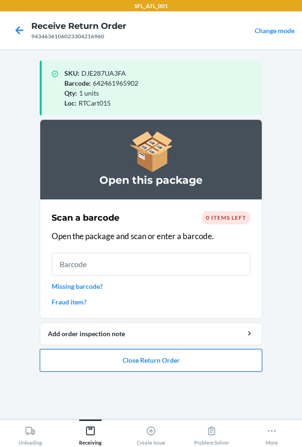
drag, startPoint x: 155, startPoint y: 365, endPoint x: 156, endPoint y: 359, distance: 5.9
click at [156, 361] on button "Close Return Order" at bounding box center [151, 360] width 222 height 23
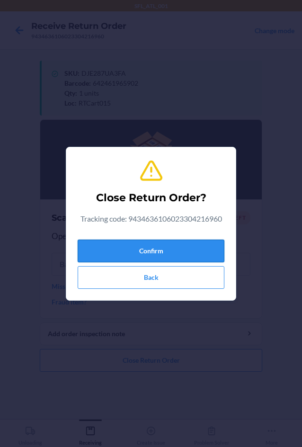
click at [138, 255] on button "Confirm" at bounding box center [151, 250] width 147 height 23
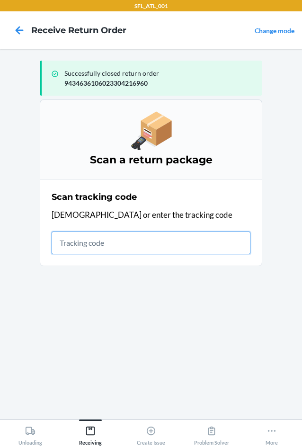
click at [73, 237] on input "text" at bounding box center [151, 242] width 199 height 23
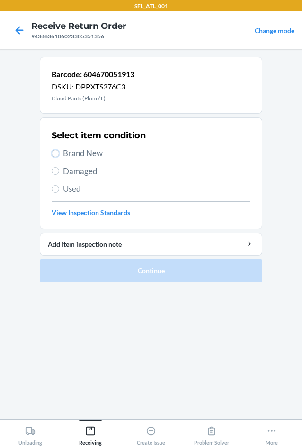
drag, startPoint x: 58, startPoint y: 155, endPoint x: 83, endPoint y: 230, distance: 79.4
click at [61, 158] on label "Brand New" at bounding box center [151, 153] width 199 height 12
click at [59, 157] on input "Brand New" at bounding box center [56, 153] width 8 height 8
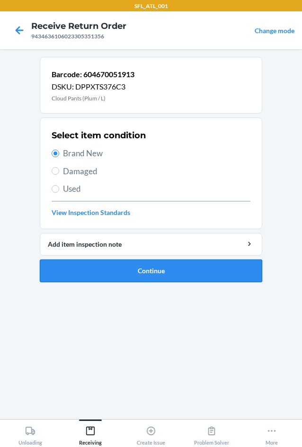
click at [96, 276] on button "Continue" at bounding box center [151, 270] width 222 height 23
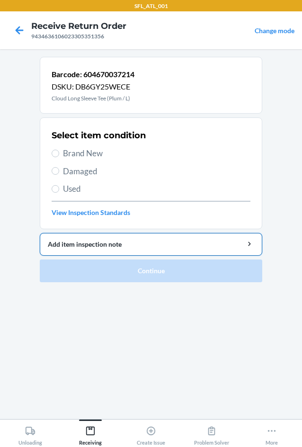
drag, startPoint x: 70, startPoint y: 154, endPoint x: 93, endPoint y: 236, distance: 84.8
click at [73, 160] on div "Select item condition Brand New Damaged Used View Inspection Standards" at bounding box center [151, 173] width 199 height 94
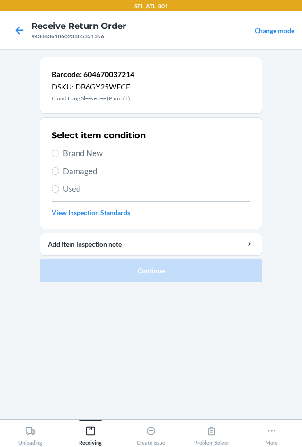
click at [97, 156] on span "Brand New" at bounding box center [156, 153] width 187 height 12
click at [59, 156] on input "Brand New" at bounding box center [56, 153] width 8 height 8
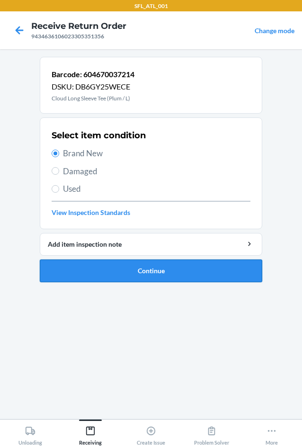
click at [110, 267] on button "Continue" at bounding box center [151, 270] width 222 height 23
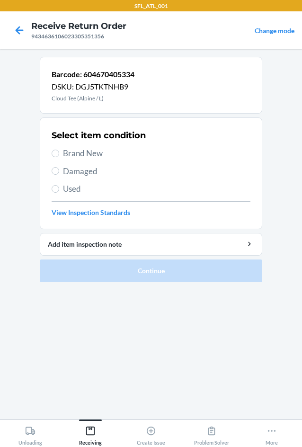
drag, startPoint x: 78, startPoint y: 158, endPoint x: 75, endPoint y: 194, distance: 36.1
click at [78, 158] on span "Brand New" at bounding box center [156, 153] width 187 height 12
click at [59, 157] on input "Brand New" at bounding box center [56, 153] width 8 height 8
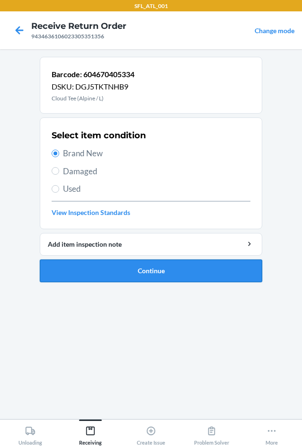
click at [93, 263] on button "Continue" at bounding box center [151, 270] width 222 height 23
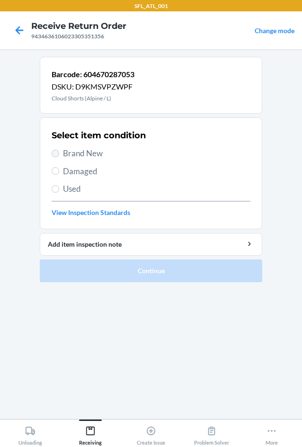
drag, startPoint x: 44, startPoint y: 149, endPoint x: 53, endPoint y: 152, distance: 8.9
click at [48, 153] on section "Select item condition Brand New Damaged Used View Inspection Standards" at bounding box center [151, 173] width 222 height 112
drag, startPoint x: 53, startPoint y: 152, endPoint x: 55, endPoint y: 158, distance: 6.6
click at [53, 154] on input "Brand New" at bounding box center [56, 153] width 8 height 8
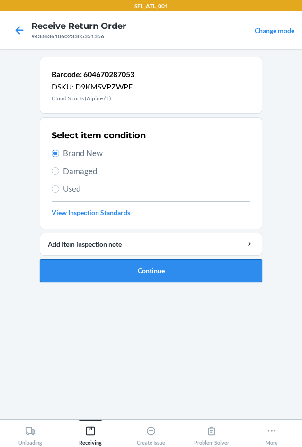
click at [109, 281] on button "Continue" at bounding box center [151, 270] width 222 height 23
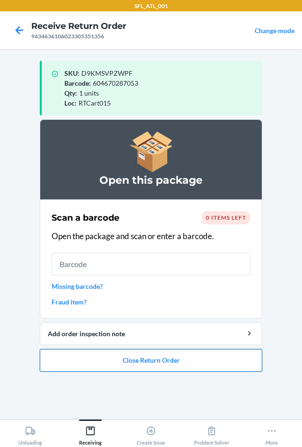
click at [154, 365] on button "Close Return Order" at bounding box center [151, 360] width 222 height 23
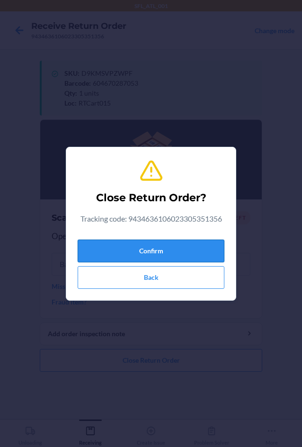
click at [149, 254] on button "Confirm" at bounding box center [151, 250] width 147 height 23
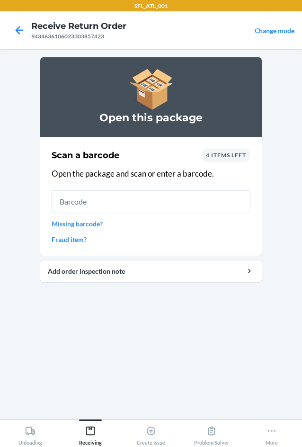
click at [237, 149] on div "4 items left" at bounding box center [225, 155] width 49 height 13
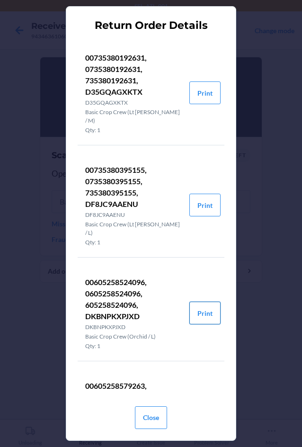
click at [202, 313] on button "Print" at bounding box center [204, 312] width 31 height 23
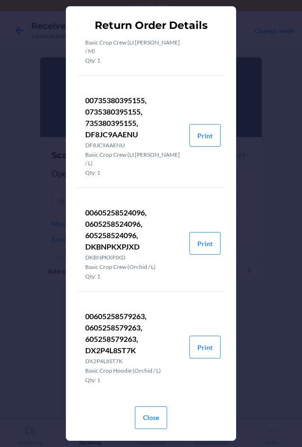
scroll to position [74, 0]
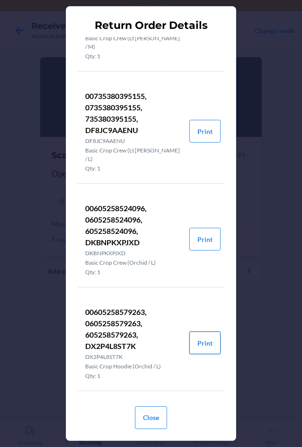
click at [201, 341] on button "Print" at bounding box center [204, 342] width 31 height 23
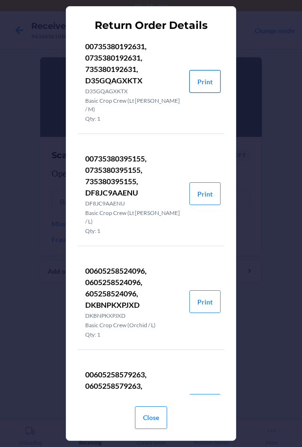
scroll to position [10, 0]
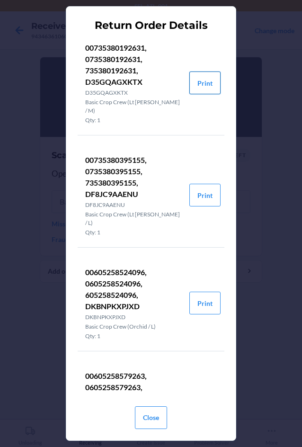
click at [191, 86] on button "Print" at bounding box center [204, 82] width 31 height 23
click at [195, 196] on button "Print" at bounding box center [204, 195] width 31 height 23
click at [149, 420] on button "Close" at bounding box center [151, 417] width 32 height 23
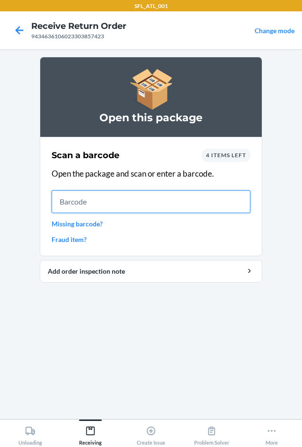
click at [105, 203] on input "text" at bounding box center [151, 201] width 199 height 23
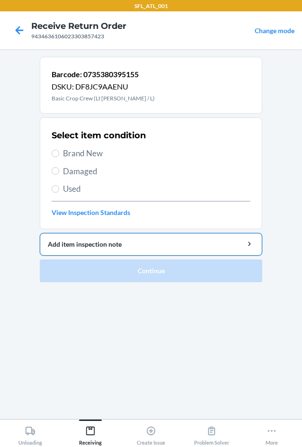
drag, startPoint x: 97, startPoint y: 153, endPoint x: 119, endPoint y: 243, distance: 92.9
click at [97, 155] on span "Brand New" at bounding box center [156, 153] width 187 height 12
click at [59, 155] on input "Brand New" at bounding box center [56, 153] width 8 height 8
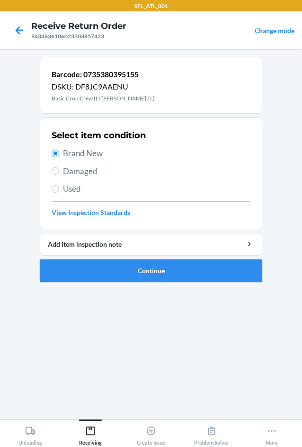
click at [118, 272] on button "Continue" at bounding box center [151, 270] width 222 height 23
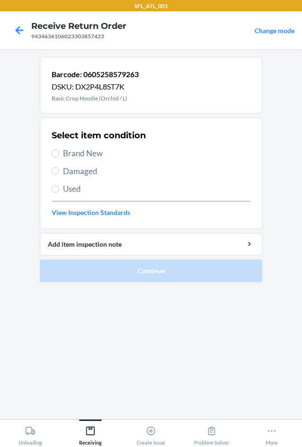
drag, startPoint x: 77, startPoint y: 153, endPoint x: 79, endPoint y: 170, distance: 17.7
click at [77, 155] on span "Brand New" at bounding box center [156, 153] width 187 height 12
click at [59, 155] on input "Brand New" at bounding box center [56, 153] width 8 height 8
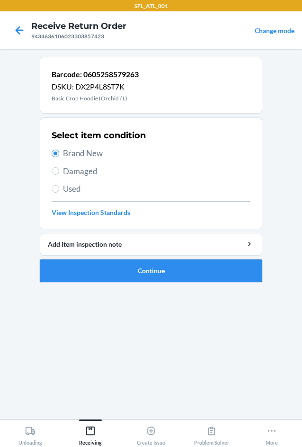
click at [90, 264] on button "Continue" at bounding box center [151, 270] width 222 height 23
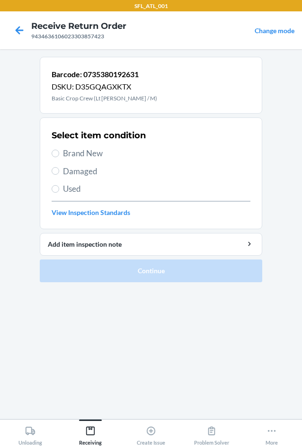
drag, startPoint x: 61, startPoint y: 142, endPoint x: 63, endPoint y: 155, distance: 13.4
click at [62, 150] on div "Select item condition Brand New Damaged Used View Inspection Standards" at bounding box center [151, 173] width 199 height 94
click at [63, 155] on span "Brand New" at bounding box center [156, 153] width 187 height 12
click at [59, 155] on input "Brand New" at bounding box center [56, 153] width 8 height 8
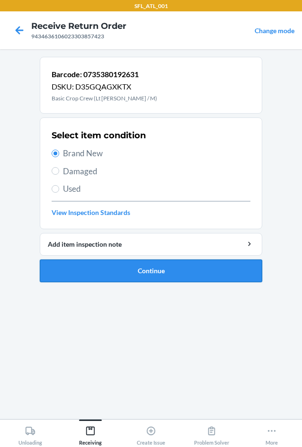
click at [107, 281] on button "Continue" at bounding box center [151, 270] width 222 height 23
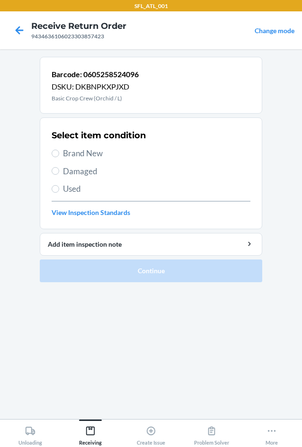
click at [66, 158] on span "Brand New" at bounding box center [156, 153] width 187 height 12
click at [59, 157] on input "Brand New" at bounding box center [56, 153] width 8 height 8
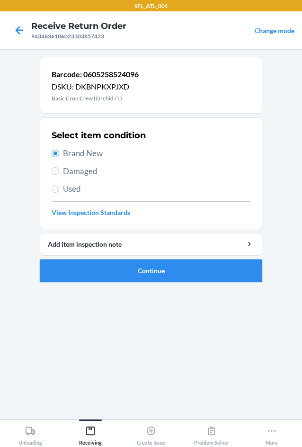
click at [112, 267] on button "Continue" at bounding box center [151, 270] width 222 height 23
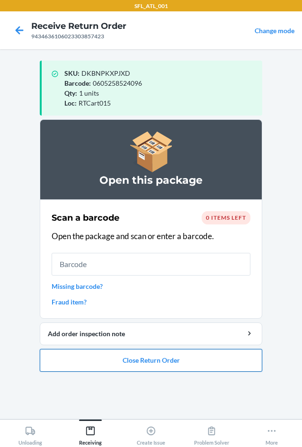
click at [153, 354] on button "Close Return Order" at bounding box center [151, 360] width 222 height 23
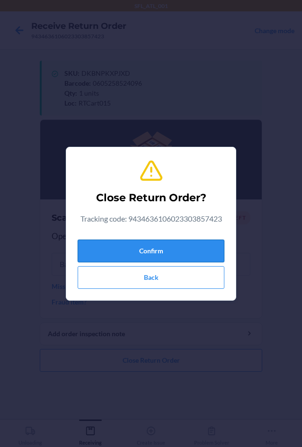
drag, startPoint x: 146, startPoint y: 253, endPoint x: 152, endPoint y: 261, distance: 9.8
click at [147, 255] on button "Confirm" at bounding box center [151, 250] width 147 height 23
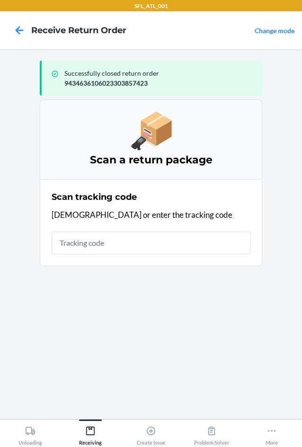
click at [127, 255] on div "Scan tracking code Scan or enter the tracking code" at bounding box center [151, 222] width 199 height 69
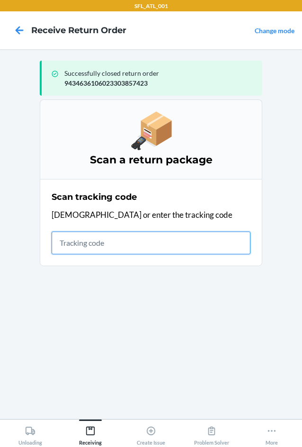
click at [122, 244] on input "text" at bounding box center [151, 242] width 199 height 23
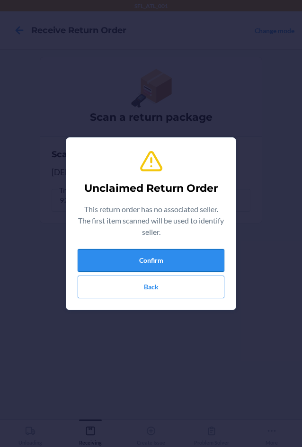
click at [123, 262] on button "Confirm" at bounding box center [151, 260] width 147 height 23
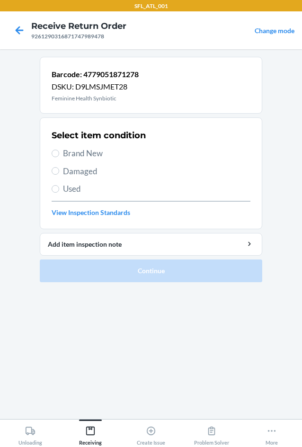
click at [75, 165] on div "Select item condition Brand New Damaged Used View Inspection Standards" at bounding box center [151, 173] width 199 height 94
drag, startPoint x: 75, startPoint y: 168, endPoint x: 76, endPoint y: 175, distance: 6.2
click at [75, 169] on span "Damaged" at bounding box center [156, 171] width 187 height 12
click at [59, 169] on input "Damaged" at bounding box center [56, 171] width 8 height 8
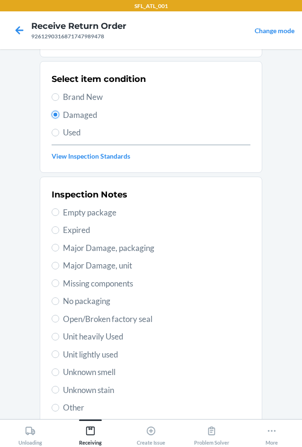
scroll to position [123, 0]
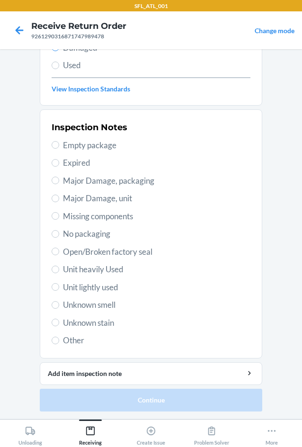
click at [67, 343] on span "Other" at bounding box center [156, 340] width 187 height 12
click at [59, 343] on input "Other" at bounding box center [56, 340] width 8 height 8
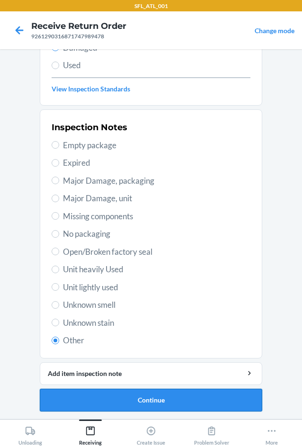
click at [135, 405] on button "Continue" at bounding box center [151, 399] width 222 height 23
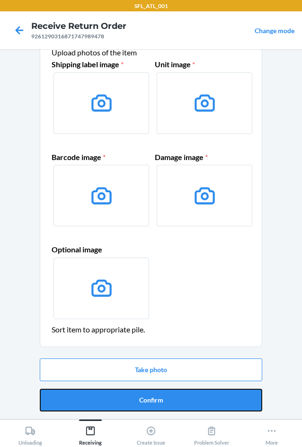
click at [135, 404] on button "Confirm" at bounding box center [151, 399] width 222 height 23
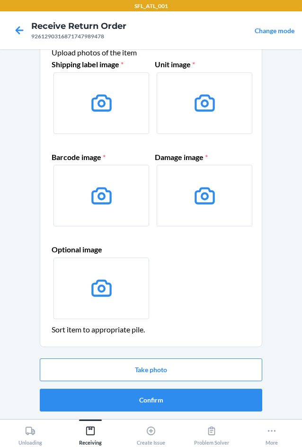
scroll to position [0, 0]
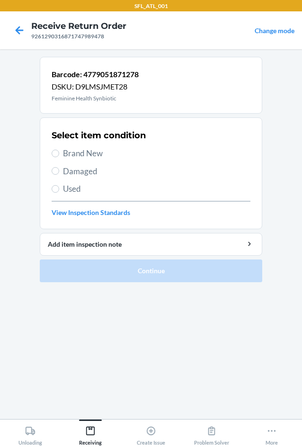
click at [79, 172] on span "Damaged" at bounding box center [156, 171] width 187 height 12
click at [59, 172] on input "Damaged" at bounding box center [56, 171] width 8 height 8
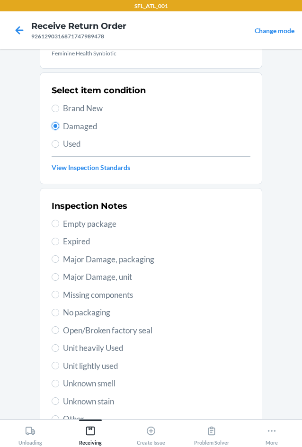
scroll to position [123, 0]
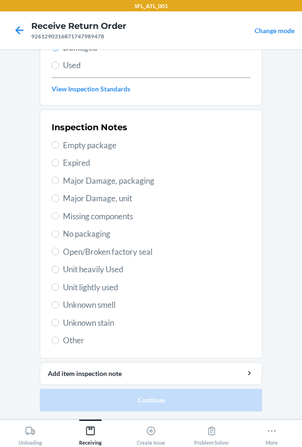
click at [88, 346] on div "Inspection Notes Empty package Expired Major Damage, packaging Major Damage, un…" at bounding box center [151, 233] width 199 height 231
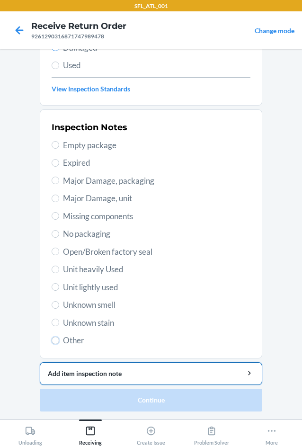
drag, startPoint x: 54, startPoint y: 341, endPoint x: 89, endPoint y: 366, distance: 43.1
click at [55, 341] on input "Other" at bounding box center [56, 340] width 8 height 8
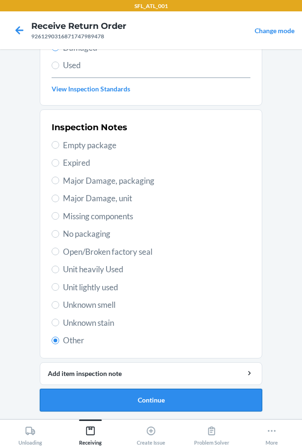
click at [124, 394] on button "Continue" at bounding box center [151, 399] width 222 height 23
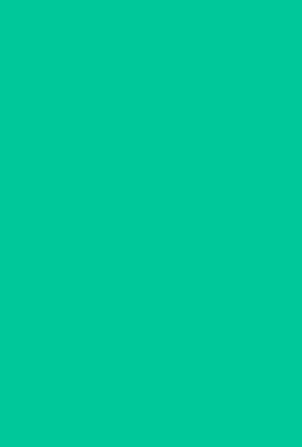
scroll to position [40, 0]
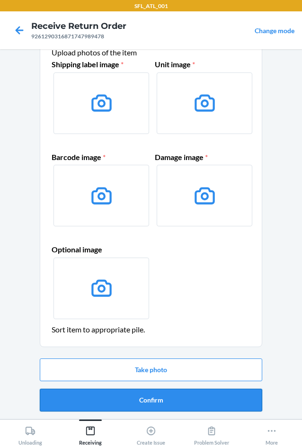
click at [151, 402] on button "Confirm" at bounding box center [151, 399] width 222 height 23
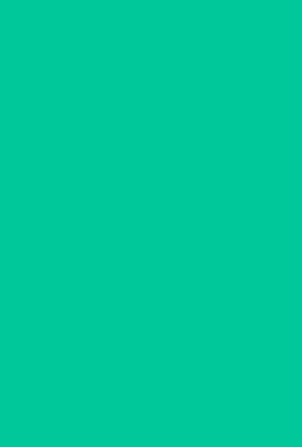
scroll to position [0, 0]
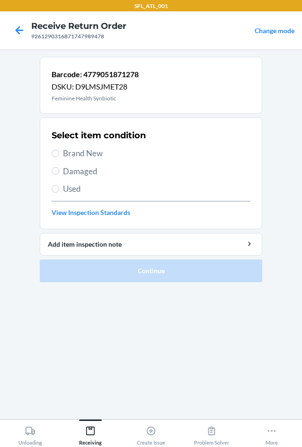
click at [60, 172] on label "Damaged" at bounding box center [151, 171] width 199 height 12
click at [59, 172] on input "Damaged" at bounding box center [56, 171] width 8 height 8
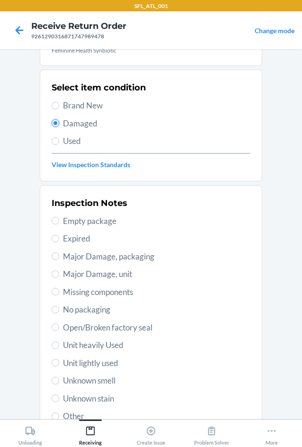
scroll to position [123, 0]
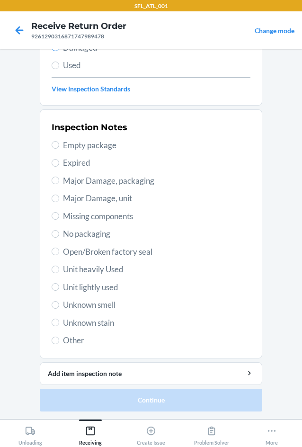
click at [70, 341] on span "Other" at bounding box center [156, 340] width 187 height 12
click at [59, 341] on input "Other" at bounding box center [56, 340] width 8 height 8
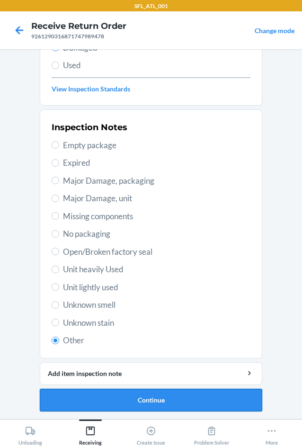
click at [95, 406] on button "Continue" at bounding box center [151, 399] width 222 height 23
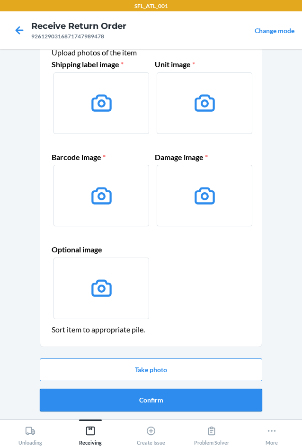
click at [75, 399] on button "Confirm" at bounding box center [151, 399] width 222 height 23
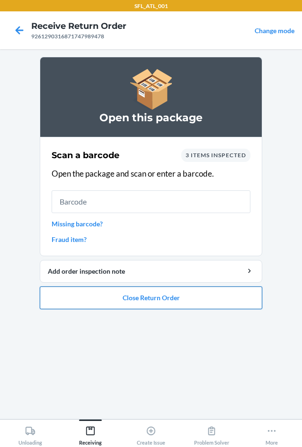
click at [118, 297] on button "Close Return Order" at bounding box center [151, 297] width 222 height 23
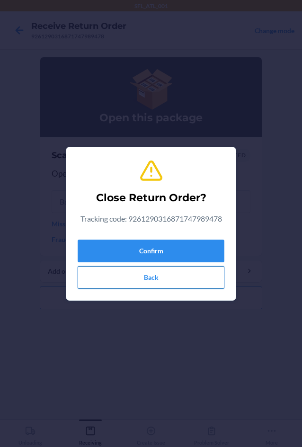
click at [122, 273] on button "Back" at bounding box center [151, 277] width 147 height 23
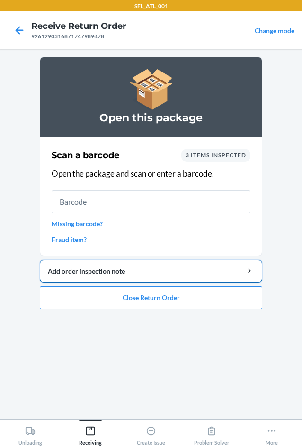
click at [119, 274] on div "Add order inspection note" at bounding box center [151, 271] width 206 height 10
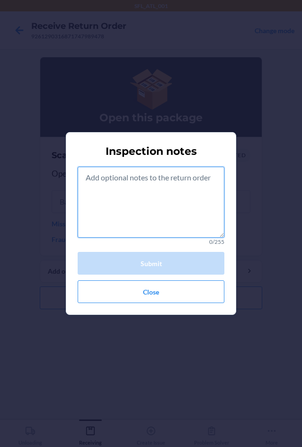
click at [133, 217] on textarea at bounding box center [151, 201] width 147 height 71
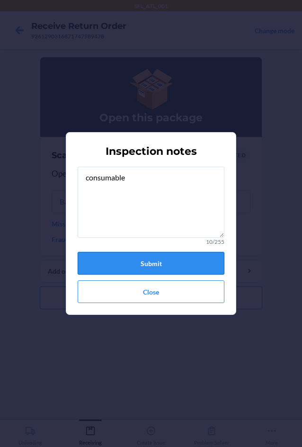
click at [155, 264] on button "Submit" at bounding box center [151, 263] width 147 height 23
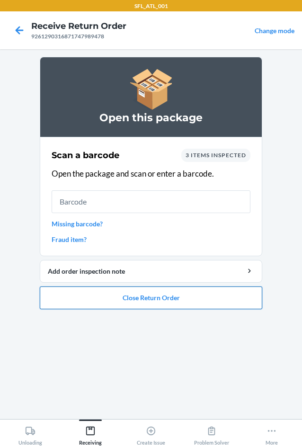
click at [174, 297] on button "Close Return Order" at bounding box center [151, 297] width 222 height 23
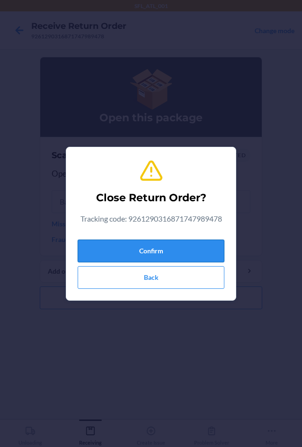
click at [154, 250] on button "Confirm" at bounding box center [151, 250] width 147 height 23
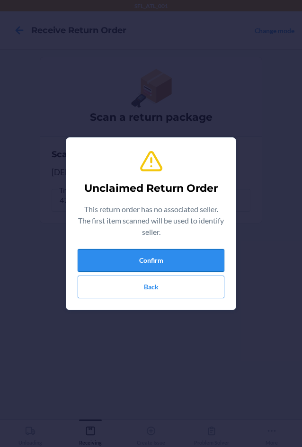
click at [177, 252] on button "Confirm" at bounding box center [151, 260] width 147 height 23
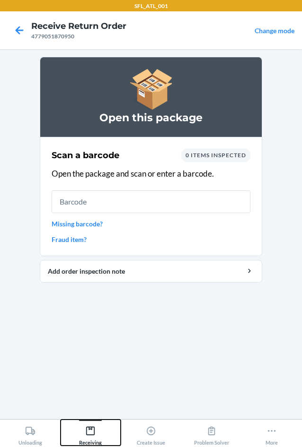
click at [91, 433] on icon at bounding box center [90, 430] width 10 height 10
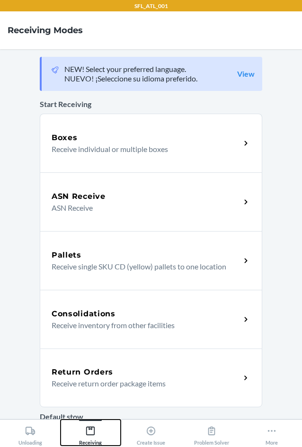
click at [61, 419] on button "Receiving" at bounding box center [91, 432] width 61 height 26
click at [97, 378] on p "Receive return order package items" at bounding box center [142, 382] width 181 height 11
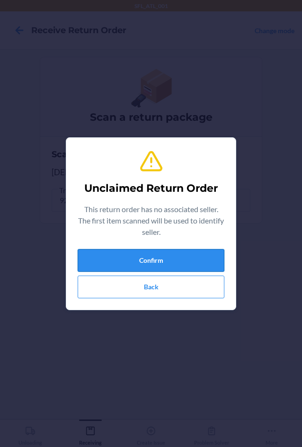
click at [132, 263] on button "Confirm" at bounding box center [151, 260] width 147 height 23
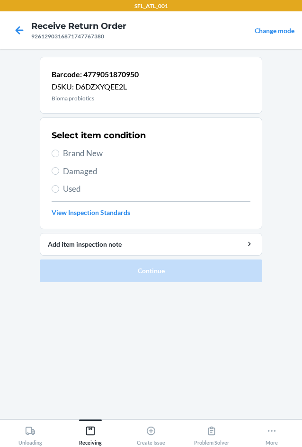
drag, startPoint x: 75, startPoint y: 173, endPoint x: 78, endPoint y: 216, distance: 43.6
click at [75, 175] on span "Damaged" at bounding box center [156, 171] width 187 height 12
click at [59, 175] on input "Damaged" at bounding box center [56, 171] width 8 height 8
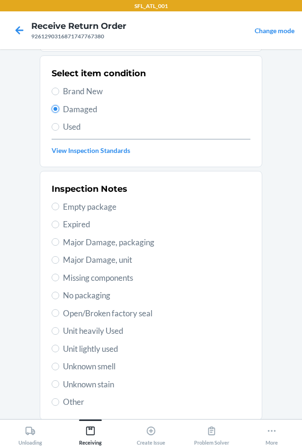
scroll to position [123, 0]
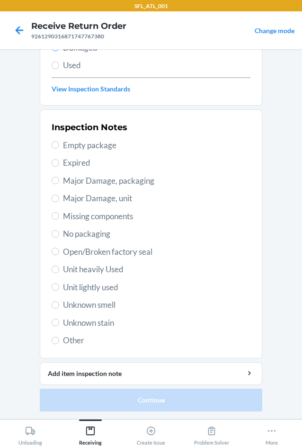
click at [72, 340] on span "Other" at bounding box center [156, 340] width 187 height 12
click at [59, 340] on input "Other" at bounding box center [56, 340] width 8 height 8
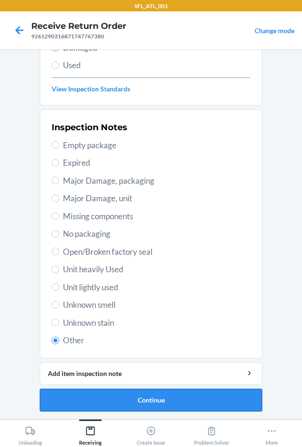
click at [109, 399] on button "Continue" at bounding box center [151, 399] width 222 height 23
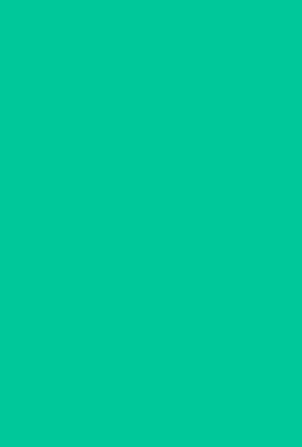
scroll to position [40, 0]
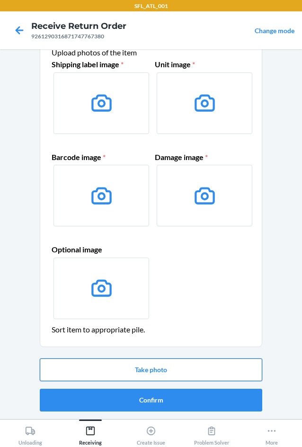
click at [123, 379] on button "Take photo" at bounding box center [151, 369] width 222 height 23
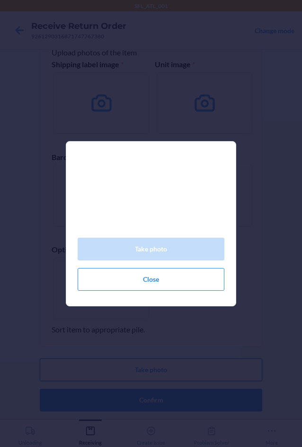
click at [127, 393] on div "Take photo Close" at bounding box center [151, 223] width 302 height 447
click at [144, 290] on button "Close" at bounding box center [151, 279] width 147 height 23
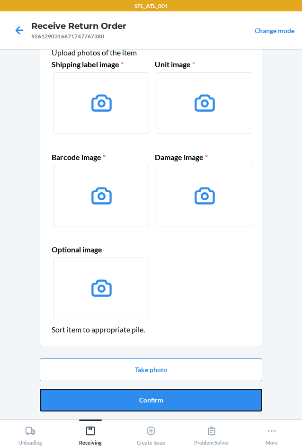
click at [152, 402] on button "Confirm" at bounding box center [151, 399] width 222 height 23
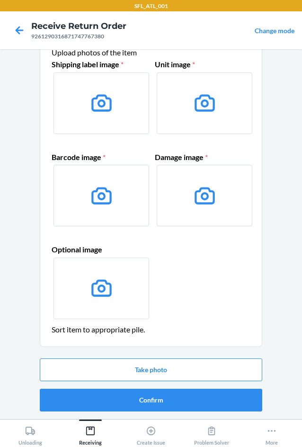
scroll to position [0, 0]
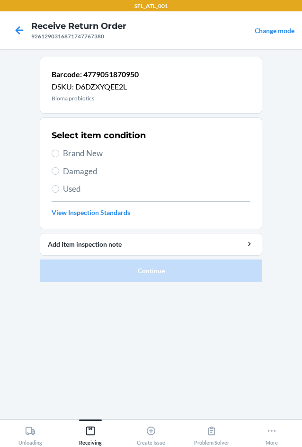
click at [65, 189] on span "Used" at bounding box center [156, 189] width 187 height 12
click at [59, 189] on input "Used" at bounding box center [56, 189] width 8 height 8
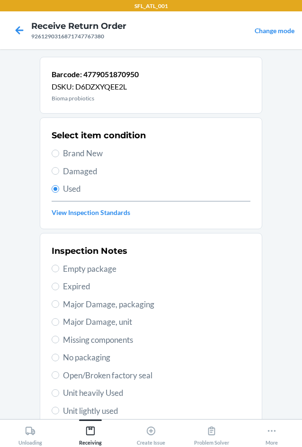
click at [69, 171] on span "Damaged" at bounding box center [156, 171] width 187 height 12
click at [59, 171] on input "Damaged" at bounding box center [56, 171] width 8 height 8
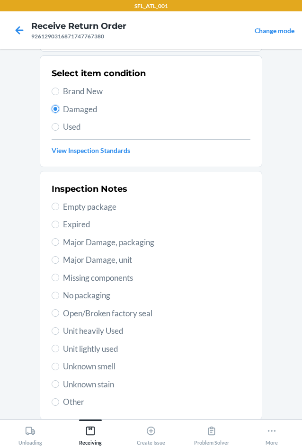
scroll to position [123, 0]
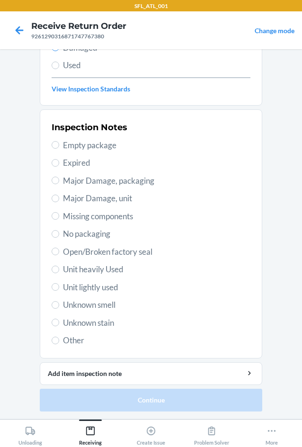
click at [58, 342] on label "Other" at bounding box center [151, 340] width 199 height 12
click at [58, 342] on input "Other" at bounding box center [56, 340] width 8 height 8
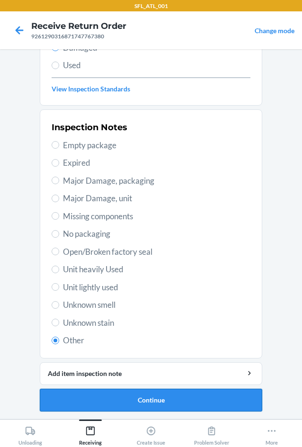
click at [106, 394] on button "Continue" at bounding box center [151, 399] width 222 height 23
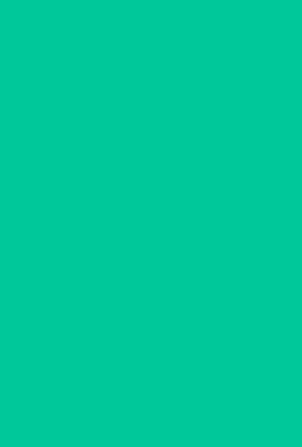
scroll to position [40, 0]
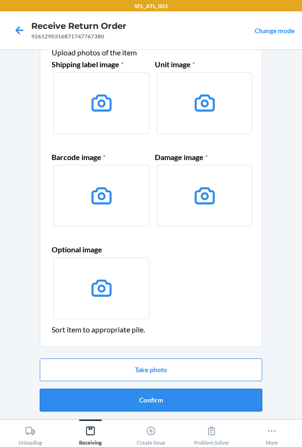
click at [133, 408] on button "Confirm" at bounding box center [151, 399] width 222 height 23
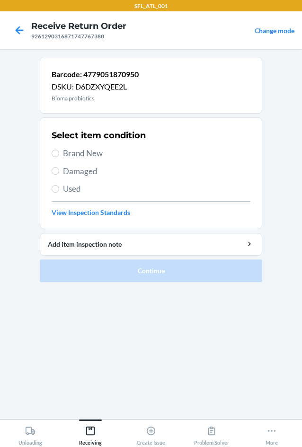
click at [67, 191] on span "Used" at bounding box center [156, 189] width 187 height 12
click at [59, 191] on input "Used" at bounding box center [56, 189] width 8 height 8
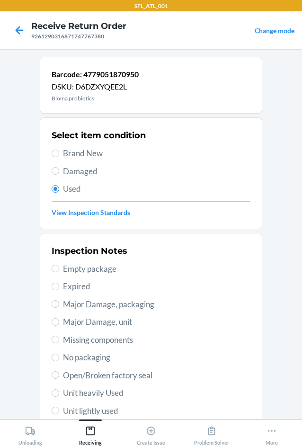
click at [63, 172] on span "Damaged" at bounding box center [156, 171] width 187 height 12
click at [59, 172] on input "Damaged" at bounding box center [56, 171] width 8 height 8
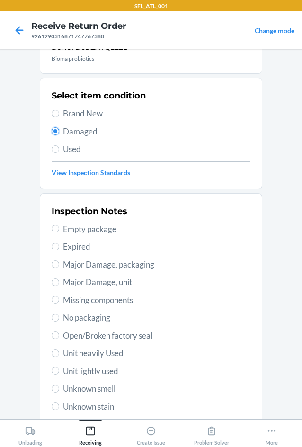
scroll to position [95, 0]
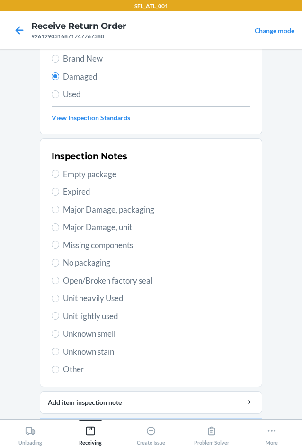
click at [63, 368] on span "Other" at bounding box center [156, 369] width 187 height 12
click at [59, 368] on input "Other" at bounding box center [56, 369] width 8 height 8
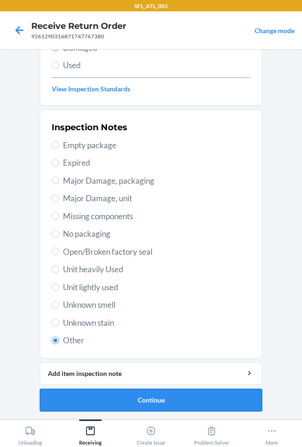
click at [149, 399] on button "Continue" at bounding box center [151, 399] width 222 height 23
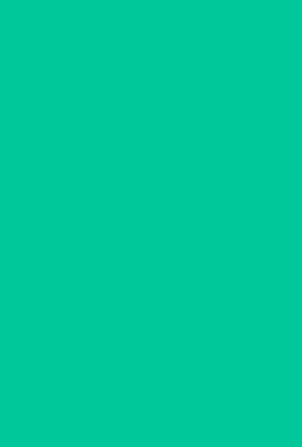
scroll to position [40, 0]
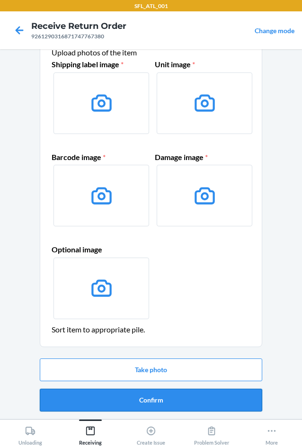
click at [157, 396] on button "Confirm" at bounding box center [151, 399] width 222 height 23
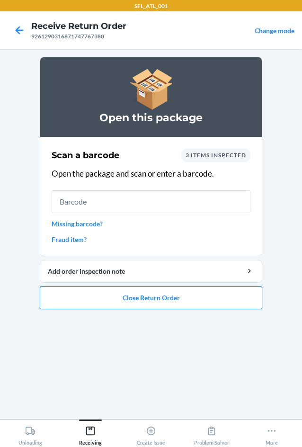
click at [143, 296] on button "Close Return Order" at bounding box center [151, 297] width 222 height 23
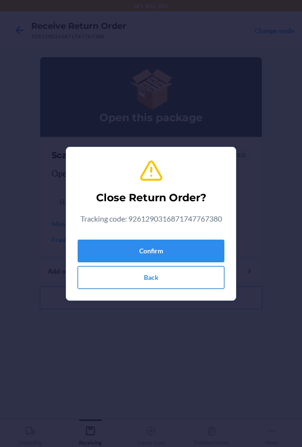
click at [139, 272] on button "Back" at bounding box center [151, 277] width 147 height 23
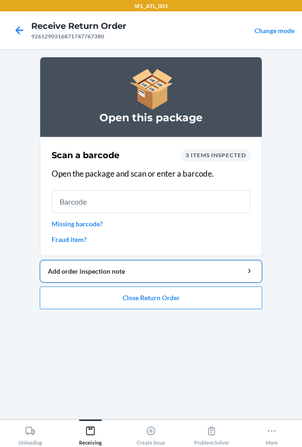
click at [132, 273] on div "Add order inspection note" at bounding box center [151, 271] width 206 height 10
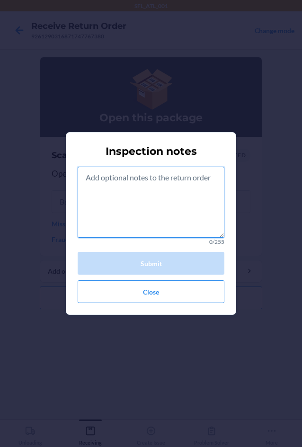
click at [120, 211] on textarea at bounding box center [151, 201] width 147 height 71
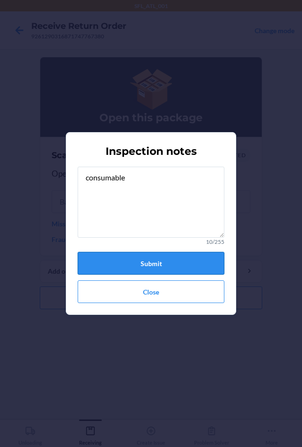
click at [141, 269] on button "Submit" at bounding box center [151, 263] width 147 height 23
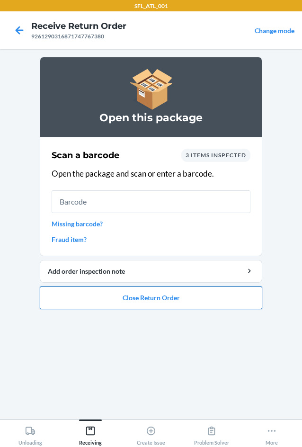
click at [157, 301] on button "Close Return Order" at bounding box center [151, 297] width 222 height 23
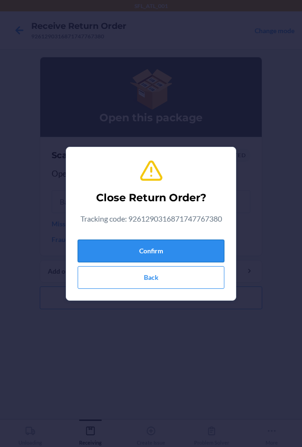
click at [136, 251] on button "Confirm" at bounding box center [151, 250] width 147 height 23
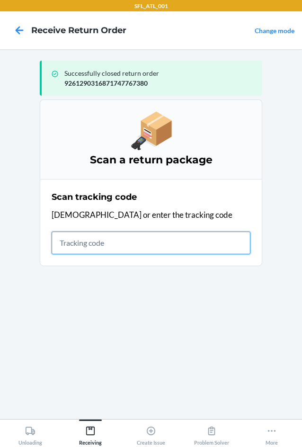
click at [126, 245] on input "text" at bounding box center [151, 242] width 199 height 23
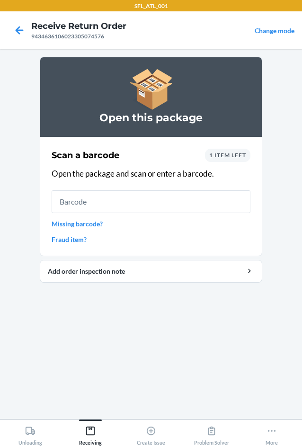
click at [232, 152] on div "1 item left" at bounding box center [227, 155] width 45 height 13
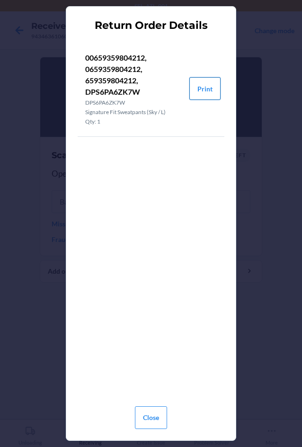
click at [213, 92] on button "Print" at bounding box center [204, 88] width 31 height 23
click at [154, 417] on button "Close" at bounding box center [151, 417] width 32 height 23
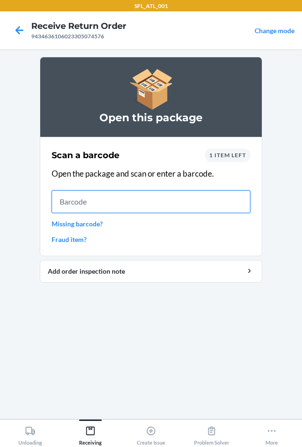
click at [104, 199] on input "text" at bounding box center [151, 201] width 199 height 23
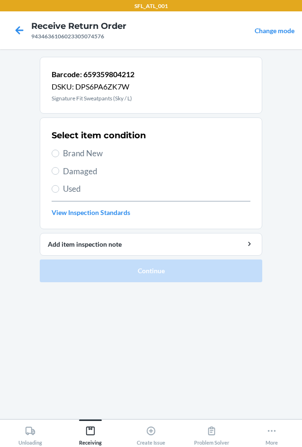
click at [62, 191] on label "Used" at bounding box center [151, 189] width 199 height 12
click at [59, 191] on input "Used" at bounding box center [56, 189] width 8 height 8
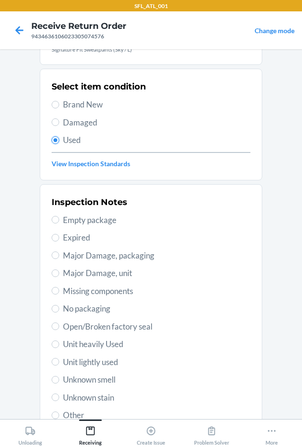
scroll to position [95, 0]
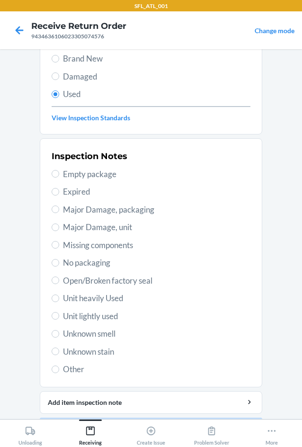
click at [82, 297] on span "Unit heavily Used" at bounding box center [156, 298] width 187 height 12
click at [59, 297] on input "Unit heavily Used" at bounding box center [56, 298] width 8 height 8
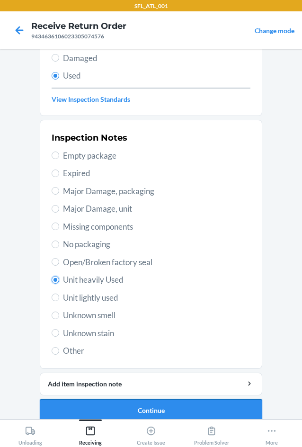
scroll to position [123, 0]
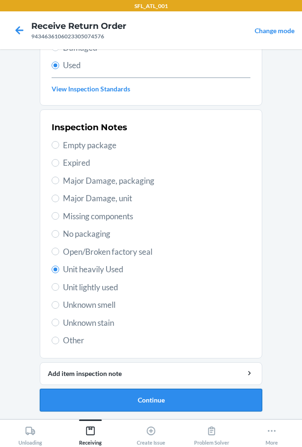
click at [119, 403] on button "Continue" at bounding box center [151, 399] width 222 height 23
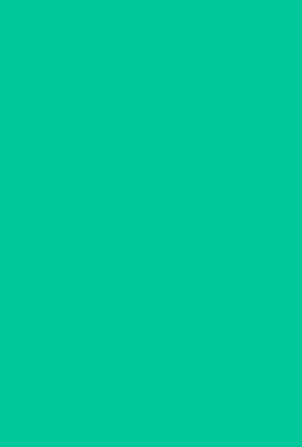
scroll to position [0, 0]
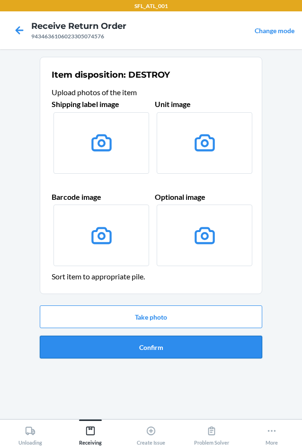
click at [134, 339] on button "Confirm" at bounding box center [151, 346] width 222 height 23
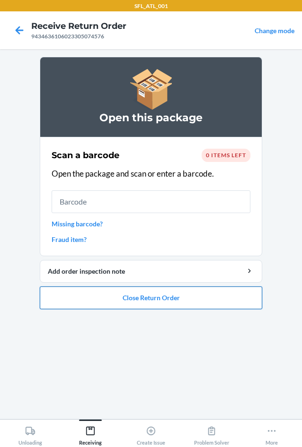
click at [143, 298] on button "Close Return Order" at bounding box center [151, 297] width 222 height 23
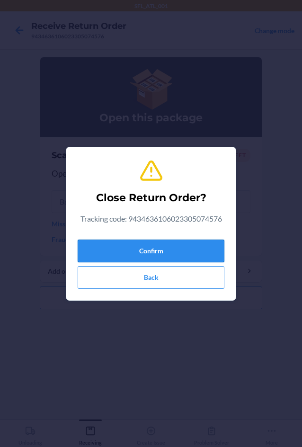
click at [140, 241] on button "Confirm" at bounding box center [151, 250] width 147 height 23
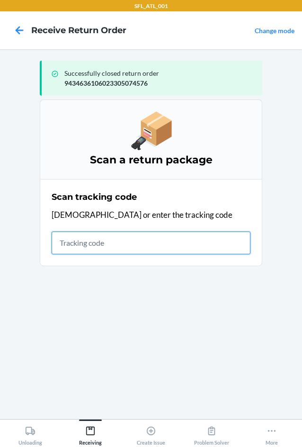
click at [91, 236] on input "text" at bounding box center [151, 242] width 199 height 23
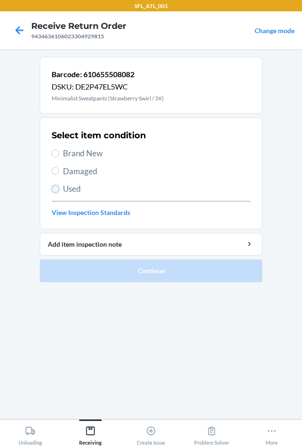
click at [58, 190] on input "Used" at bounding box center [56, 189] width 8 height 8
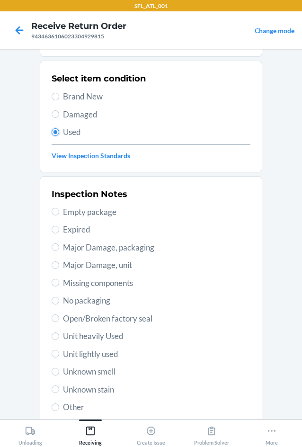
scroll to position [123, 0]
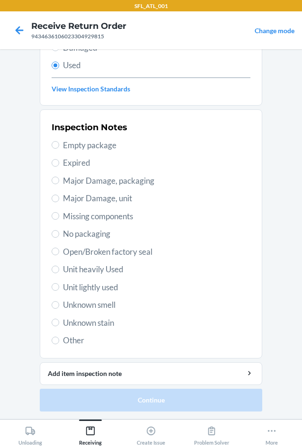
click at [78, 304] on span "Unknown smell" at bounding box center [156, 304] width 187 height 12
click at [59, 304] on input "Unknown smell" at bounding box center [56, 305] width 8 height 8
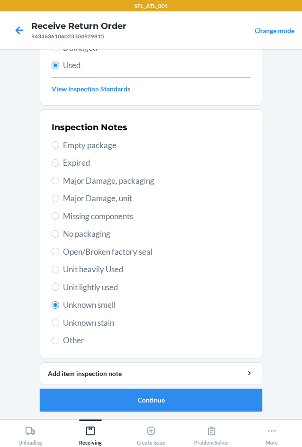
click at [173, 393] on button "Continue" at bounding box center [151, 399] width 222 height 23
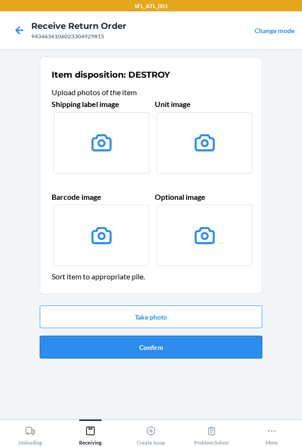
click at [161, 351] on button "Confirm" at bounding box center [151, 346] width 222 height 23
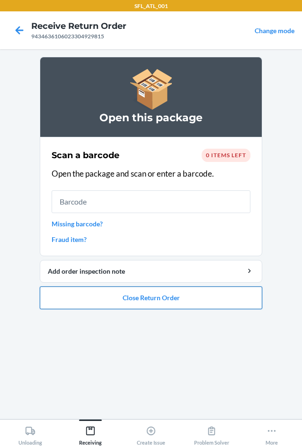
click at [135, 303] on button "Close Return Order" at bounding box center [151, 297] width 222 height 23
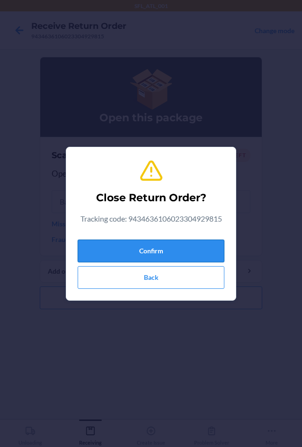
click at [121, 248] on button "Confirm" at bounding box center [151, 250] width 147 height 23
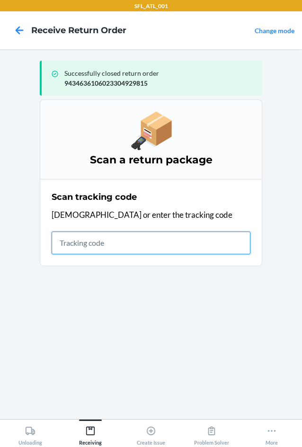
click at [77, 238] on input "text" at bounding box center [151, 242] width 199 height 23
click at [77, 251] on input "text" at bounding box center [151, 242] width 199 height 23
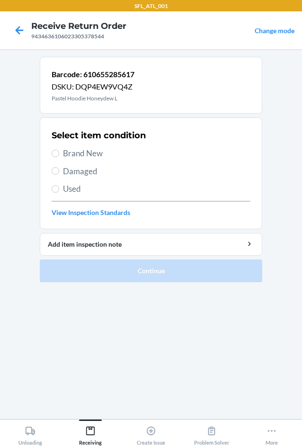
click at [59, 148] on label "Brand New" at bounding box center [151, 153] width 199 height 12
click at [59, 149] on input "Brand New" at bounding box center [56, 153] width 8 height 8
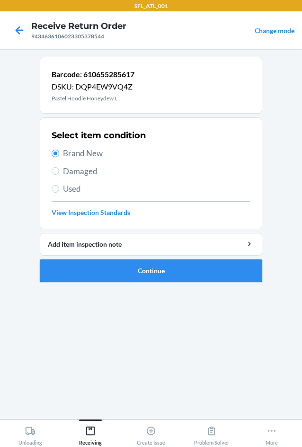
click at [127, 271] on button "Continue" at bounding box center [151, 270] width 222 height 23
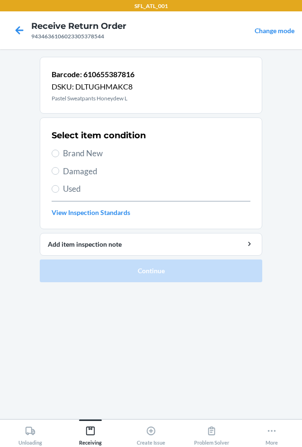
click at [68, 152] on span "Brand New" at bounding box center [156, 153] width 187 height 12
click at [59, 152] on input "Brand New" at bounding box center [56, 153] width 8 height 8
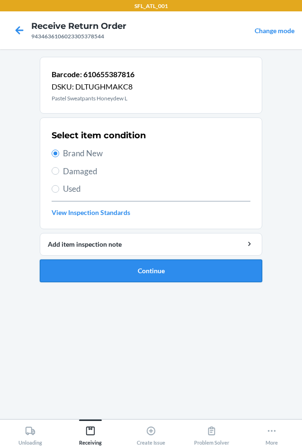
click at [105, 265] on button "Continue" at bounding box center [151, 270] width 222 height 23
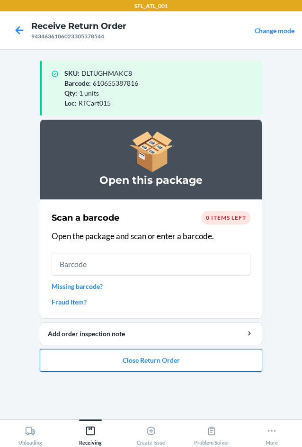
click at [125, 360] on button "Close Return Order" at bounding box center [151, 360] width 222 height 23
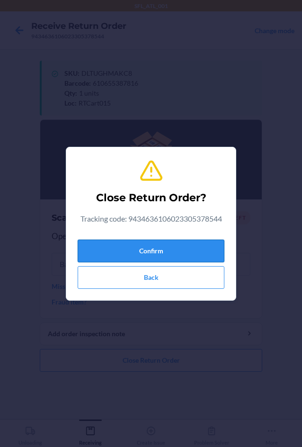
click at [130, 246] on button "Confirm" at bounding box center [151, 250] width 147 height 23
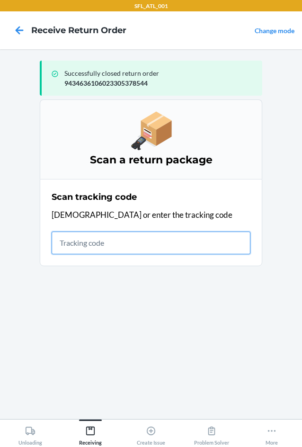
click at [131, 245] on input "text" at bounding box center [151, 242] width 199 height 23
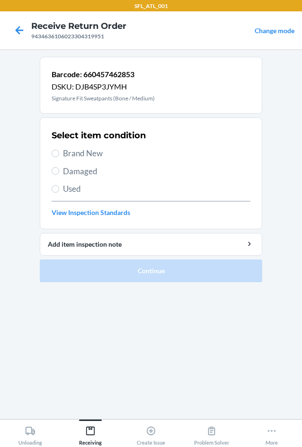
click at [77, 156] on span "Brand New" at bounding box center [156, 153] width 187 height 12
click at [59, 156] on input "Brand New" at bounding box center [56, 153] width 8 height 8
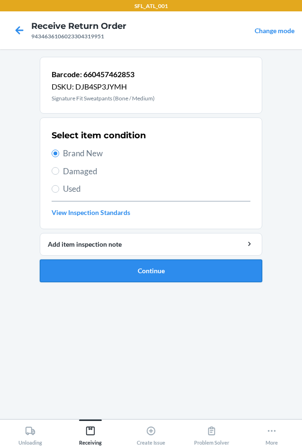
click at [121, 276] on button "Continue" at bounding box center [151, 270] width 222 height 23
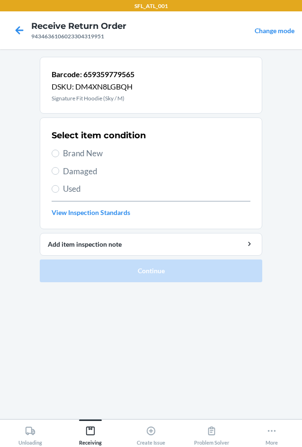
drag, startPoint x: 78, startPoint y: 147, endPoint x: 78, endPoint y: 152, distance: 5.2
click at [78, 149] on div "Select item condition Brand New Damaged Used View Inspection Standards" at bounding box center [151, 173] width 199 height 94
drag, startPoint x: 78, startPoint y: 152, endPoint x: 83, endPoint y: 164, distance: 13.4
click at [79, 154] on span "Brand New" at bounding box center [156, 153] width 187 height 12
click at [59, 154] on input "Brand New" at bounding box center [56, 153] width 8 height 8
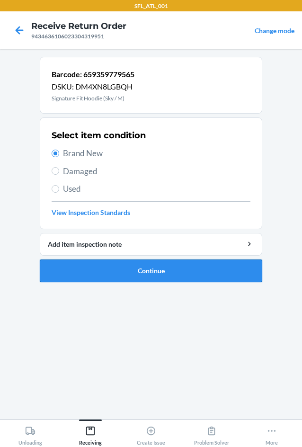
click at [96, 269] on button "Continue" at bounding box center [151, 270] width 222 height 23
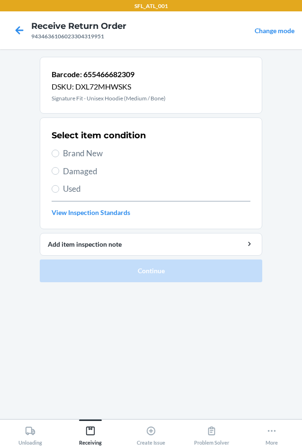
click at [89, 157] on span "Brand New" at bounding box center [156, 153] width 187 height 12
click at [59, 157] on input "Brand New" at bounding box center [56, 153] width 8 height 8
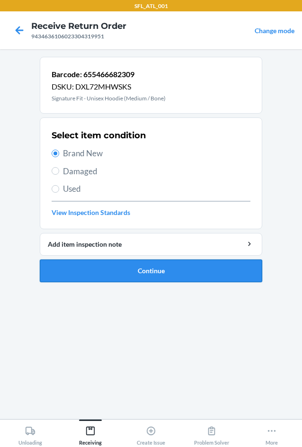
click at [110, 268] on button "Continue" at bounding box center [151, 270] width 222 height 23
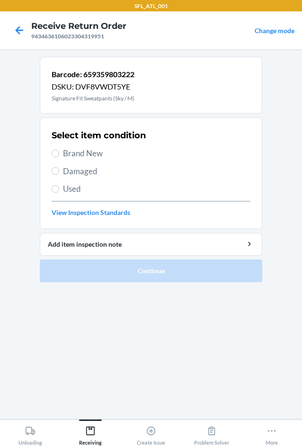
drag, startPoint x: 73, startPoint y: 154, endPoint x: 94, endPoint y: 242, distance: 90.4
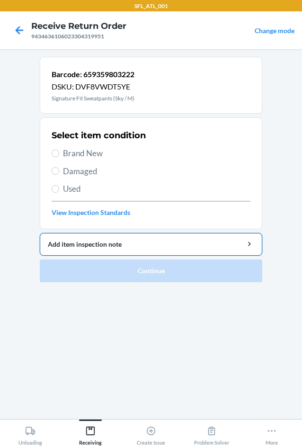
click at [72, 154] on span "Brand New" at bounding box center [156, 153] width 187 height 12
click at [59, 154] on input "Brand New" at bounding box center [56, 153] width 8 height 8
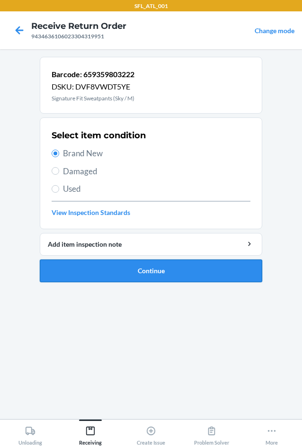
click at [105, 264] on button "Continue" at bounding box center [151, 270] width 222 height 23
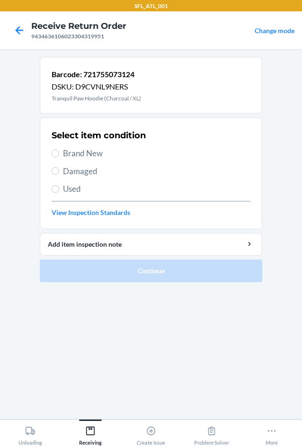
click at [77, 153] on span "Brand New" at bounding box center [156, 153] width 187 height 12
click at [59, 153] on input "Brand New" at bounding box center [56, 153] width 8 height 8
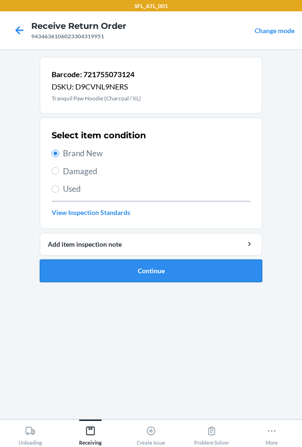
click at [105, 260] on button "Continue" at bounding box center [151, 270] width 222 height 23
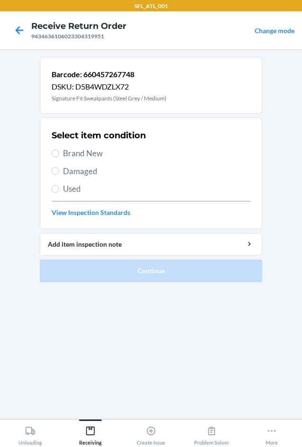
click at [62, 184] on label "Used" at bounding box center [151, 189] width 199 height 12
click at [59, 185] on input "Used" at bounding box center [56, 189] width 8 height 8
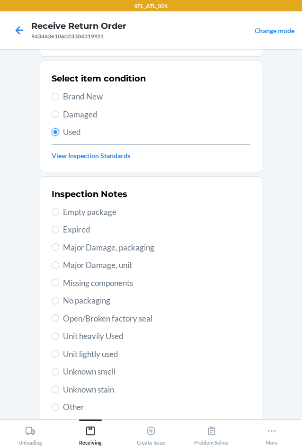
scroll to position [123, 0]
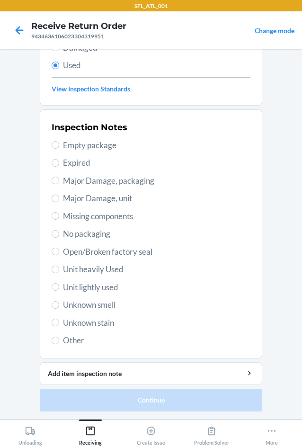
click at [88, 272] on span "Unit heavily Used" at bounding box center [156, 269] width 187 height 12
click at [59, 272] on input "Unit heavily Used" at bounding box center [56, 269] width 8 height 8
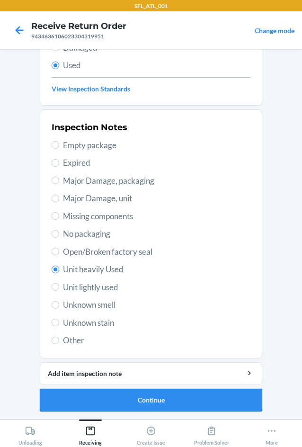
click at [189, 398] on button "Continue" at bounding box center [151, 399] width 222 height 23
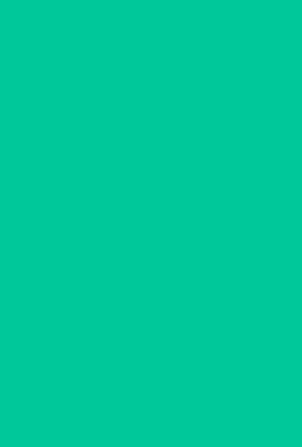
scroll to position [0, 0]
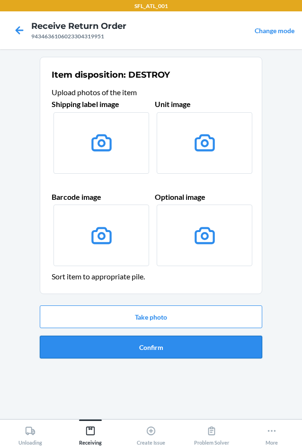
click at [178, 348] on button "Confirm" at bounding box center [151, 346] width 222 height 23
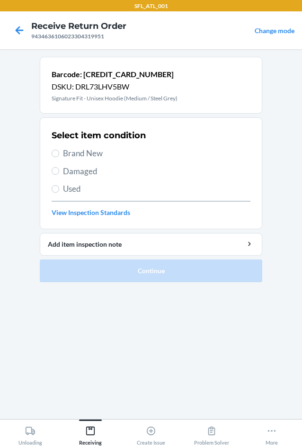
click at [69, 155] on span "Brand New" at bounding box center [156, 153] width 187 height 12
click at [59, 155] on input "Brand New" at bounding box center [56, 153] width 8 height 8
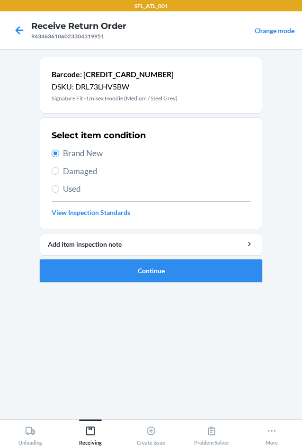
click at [91, 269] on button "Continue" at bounding box center [151, 270] width 222 height 23
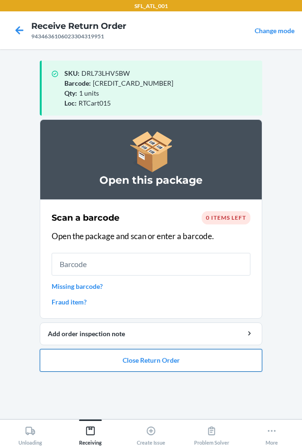
click at [148, 363] on button "Close Return Order" at bounding box center [151, 360] width 222 height 23
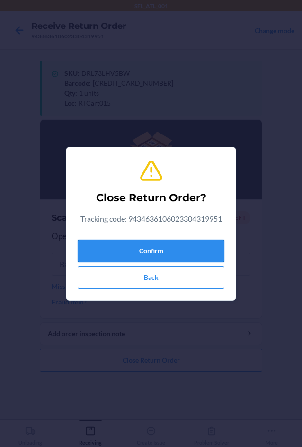
click at [129, 252] on button "Confirm" at bounding box center [151, 250] width 147 height 23
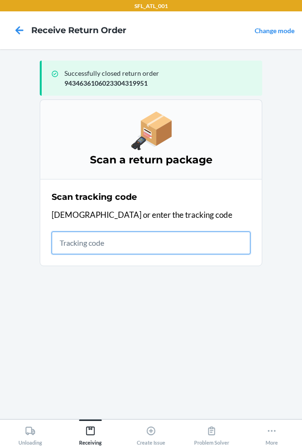
click at [143, 250] on input "text" at bounding box center [151, 242] width 199 height 23
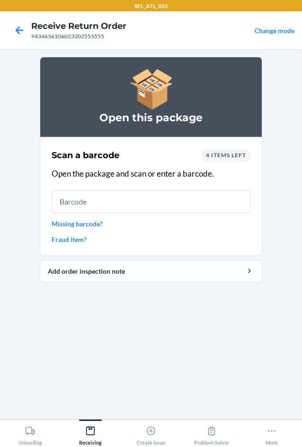
click at [235, 155] on span "4 items left" at bounding box center [226, 154] width 40 height 7
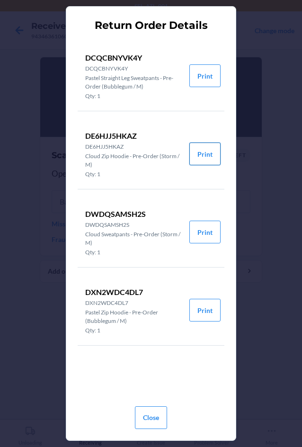
click at [201, 152] on button "Print" at bounding box center [204, 153] width 31 height 23
click at [156, 410] on button "Close" at bounding box center [151, 417] width 32 height 23
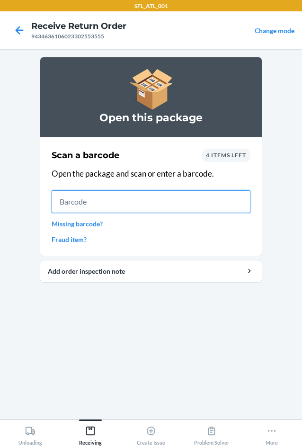
click at [118, 199] on input "text" at bounding box center [151, 201] width 199 height 23
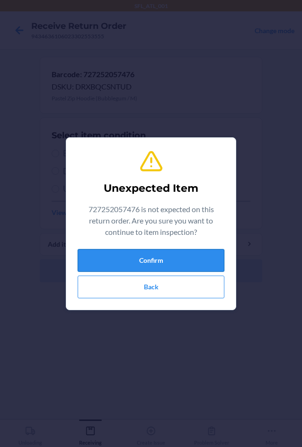
click at [138, 256] on button "Confirm" at bounding box center [151, 260] width 147 height 23
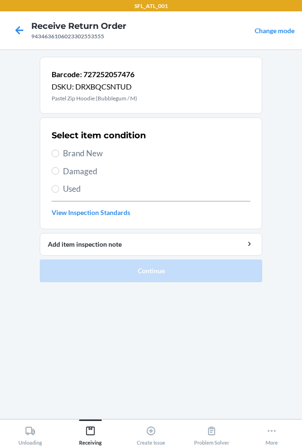
click at [69, 154] on span "Brand New" at bounding box center [156, 153] width 187 height 12
click at [59, 154] on input "Brand New" at bounding box center [56, 153] width 8 height 8
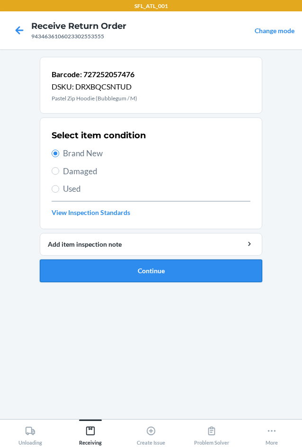
click at [61, 263] on button "Continue" at bounding box center [151, 270] width 222 height 23
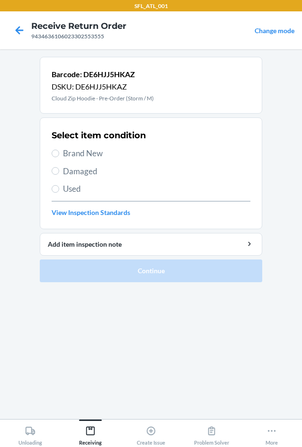
drag, startPoint x: 83, startPoint y: 153, endPoint x: 97, endPoint y: 225, distance: 73.2
click at [85, 162] on div "Select item condition Brand New Damaged Used View Inspection Standards" at bounding box center [151, 173] width 199 height 94
drag, startPoint x: 64, startPoint y: 163, endPoint x: 61, endPoint y: 158, distance: 5.5
click at [62, 158] on div "Select item condition Brand New Damaged Used View Inspection Standards" at bounding box center [151, 173] width 199 height 94
click at [61, 158] on label "Brand New" at bounding box center [151, 153] width 199 height 12
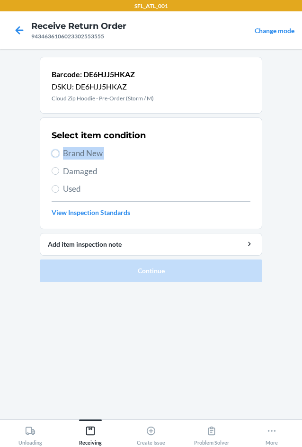
click at [59, 157] on input "Brand New" at bounding box center [56, 153] width 8 height 8
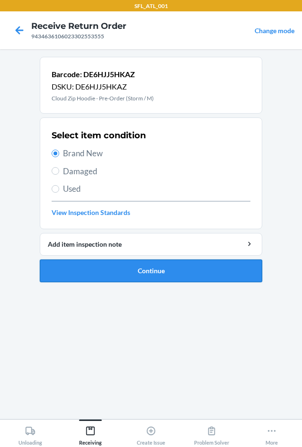
click at [90, 267] on button "Continue" at bounding box center [151, 270] width 222 height 23
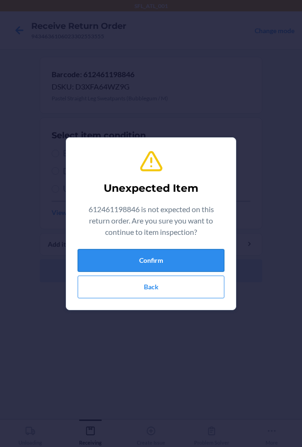
click at [120, 259] on button "Confirm" at bounding box center [151, 260] width 147 height 23
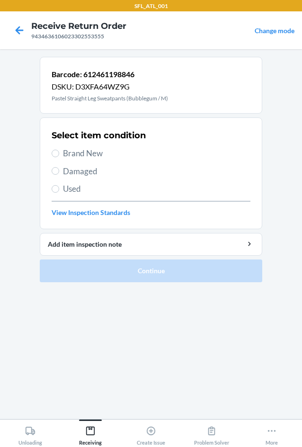
click at [61, 155] on label "Brand New" at bounding box center [151, 153] width 199 height 12
click at [59, 155] on input "Brand New" at bounding box center [56, 153] width 8 height 8
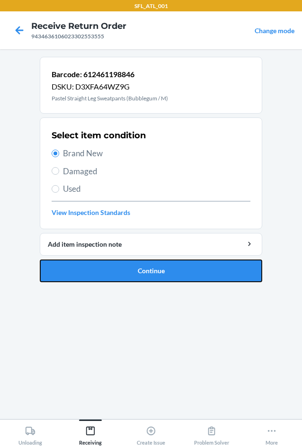
click at [92, 277] on button "Continue" at bounding box center [151, 270] width 222 height 23
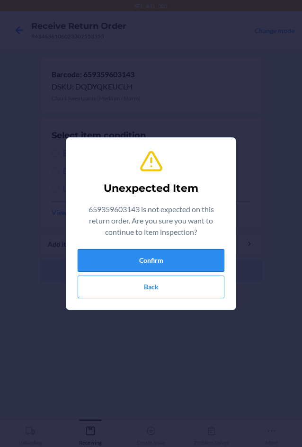
click at [90, 266] on button "Confirm" at bounding box center [151, 260] width 147 height 23
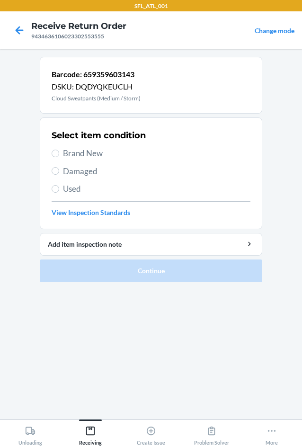
click at [86, 155] on span "Brand New" at bounding box center [156, 153] width 187 height 12
click at [59, 155] on input "Brand New" at bounding box center [56, 153] width 8 height 8
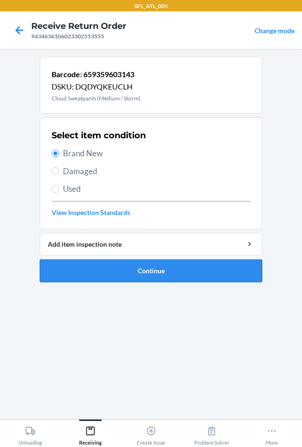
click at [113, 277] on button "Continue" at bounding box center [151, 270] width 222 height 23
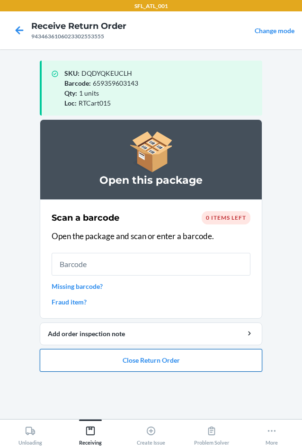
click at [176, 362] on button "Close Return Order" at bounding box center [151, 360] width 222 height 23
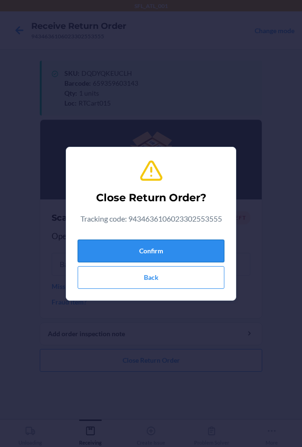
click at [154, 255] on button "Confirm" at bounding box center [151, 250] width 147 height 23
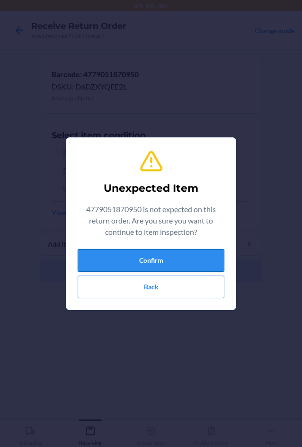
click at [110, 254] on button "Confirm" at bounding box center [151, 260] width 147 height 23
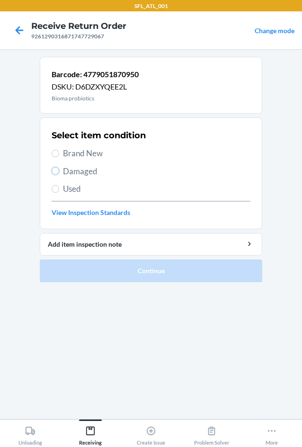
drag, startPoint x: 55, startPoint y: 170, endPoint x: 56, endPoint y: 176, distance: 6.3
click at [55, 174] on input "Damaged" at bounding box center [56, 171] width 8 height 8
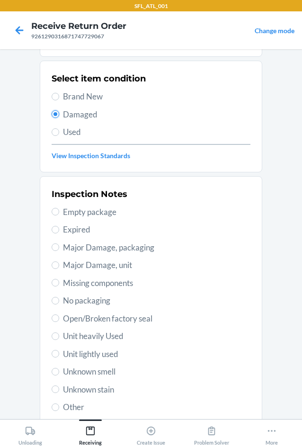
scroll to position [123, 0]
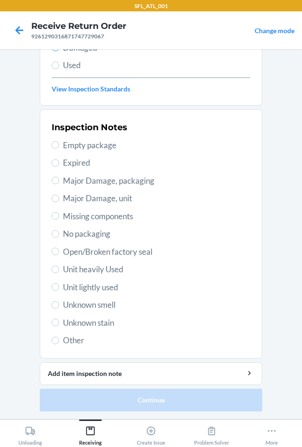
click at [65, 342] on span "Other" at bounding box center [156, 340] width 187 height 12
click at [59, 342] on input "Other" at bounding box center [56, 340] width 8 height 8
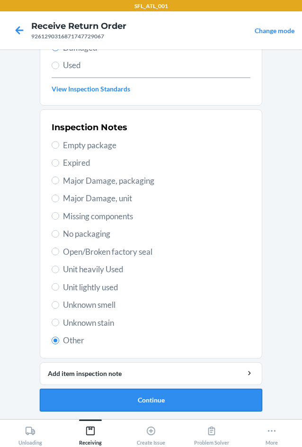
click at [156, 403] on button "Continue" at bounding box center [151, 399] width 222 height 23
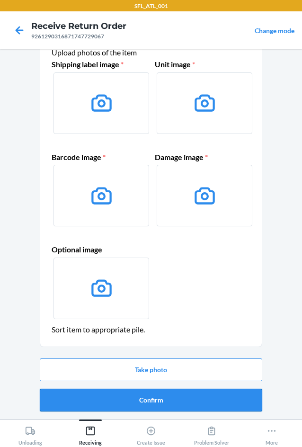
click at [182, 394] on button "Confirm" at bounding box center [151, 399] width 222 height 23
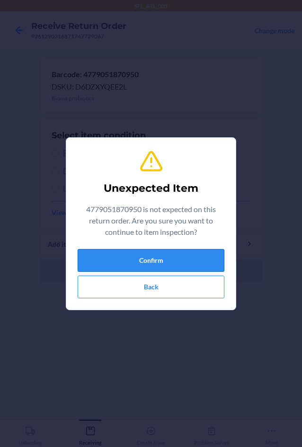
click at [140, 262] on button "Confirm" at bounding box center [151, 260] width 147 height 23
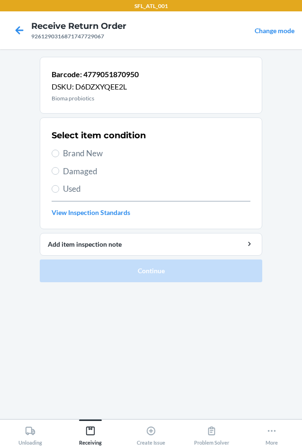
click at [71, 176] on span "Damaged" at bounding box center [156, 171] width 187 height 12
click at [59, 175] on input "Damaged" at bounding box center [56, 171] width 8 height 8
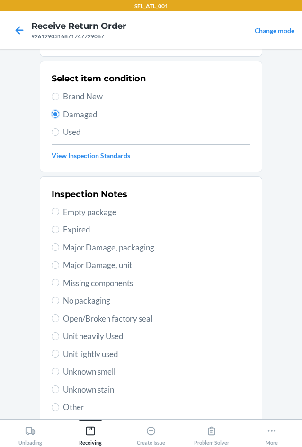
scroll to position [123, 0]
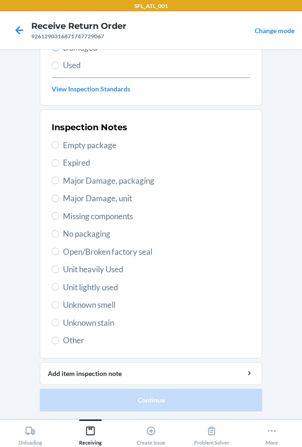
click at [70, 340] on span "Other" at bounding box center [156, 340] width 187 height 12
click at [59, 340] on input "Other" at bounding box center [56, 340] width 8 height 8
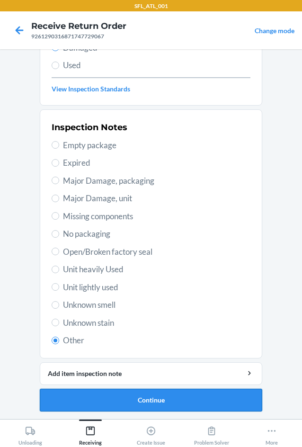
click at [127, 393] on button "Continue" at bounding box center [151, 399] width 222 height 23
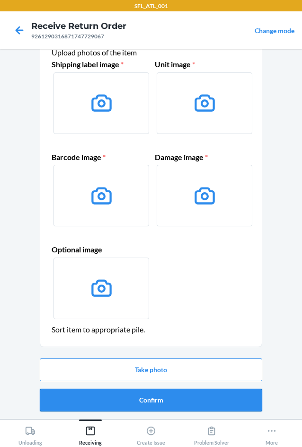
click at [147, 397] on button "Confirm" at bounding box center [151, 399] width 222 height 23
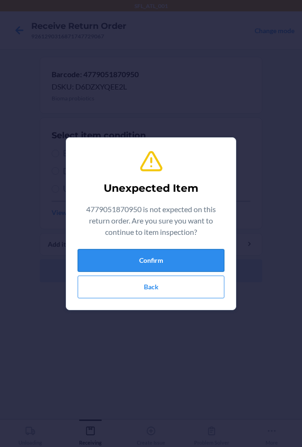
click at [96, 251] on button "Confirm" at bounding box center [151, 260] width 147 height 23
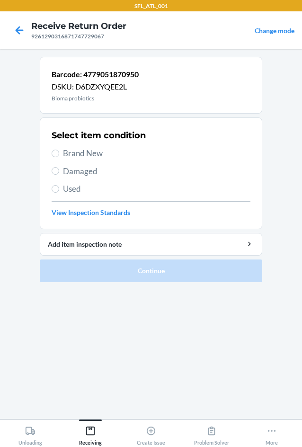
drag, startPoint x: 65, startPoint y: 175, endPoint x: 65, endPoint y: 200, distance: 24.1
click at [65, 177] on div "Select item condition Brand New Damaged Used View Inspection Standards" at bounding box center [151, 173] width 199 height 94
drag, startPoint x: 52, startPoint y: 168, endPoint x: 56, endPoint y: 174, distance: 6.4
click at [53, 171] on input "Damaged" at bounding box center [56, 171] width 8 height 8
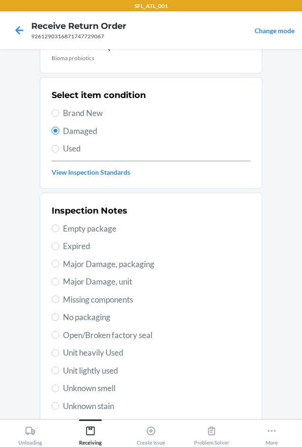
scroll to position [95, 0]
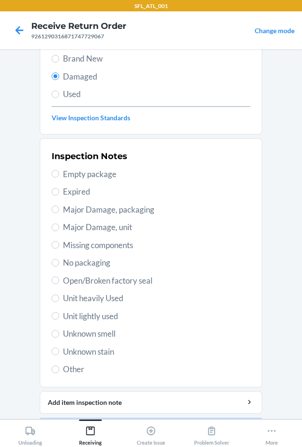
click at [72, 363] on span "Other" at bounding box center [156, 369] width 187 height 12
click at [59, 365] on input "Other" at bounding box center [56, 369] width 8 height 8
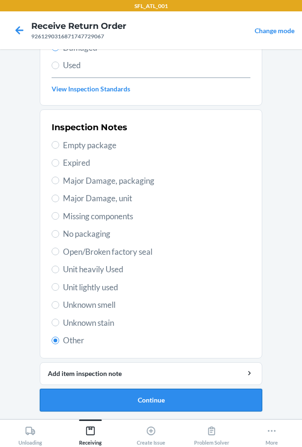
click at [157, 403] on button "Continue" at bounding box center [151, 399] width 222 height 23
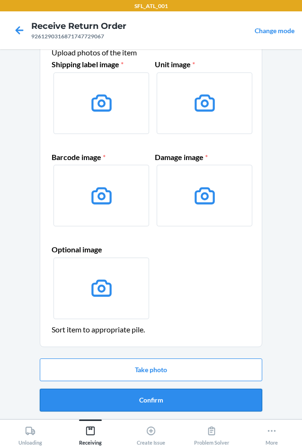
click at [162, 409] on button "Confirm" at bounding box center [151, 399] width 222 height 23
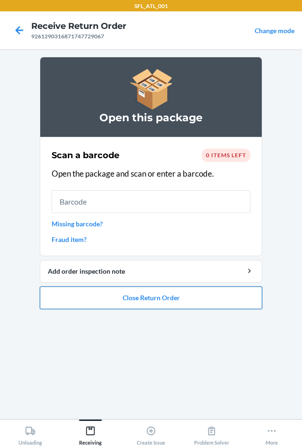
click at [127, 299] on button "Close Return Order" at bounding box center [151, 297] width 222 height 23
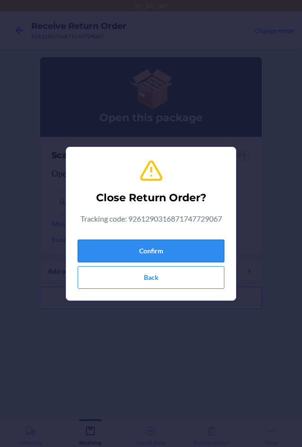
click at [123, 248] on button "Confirm" at bounding box center [151, 250] width 147 height 23
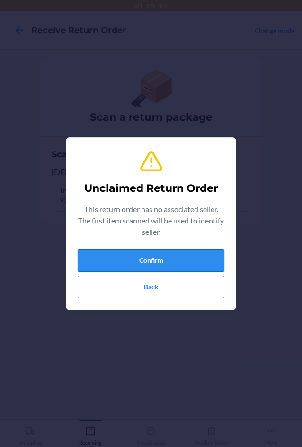
click at [132, 258] on button "Confirm" at bounding box center [151, 260] width 147 height 23
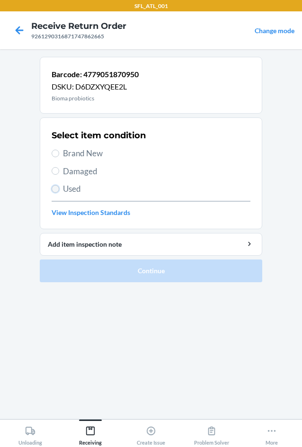
click at [57, 189] on input "Used" at bounding box center [56, 189] width 8 height 8
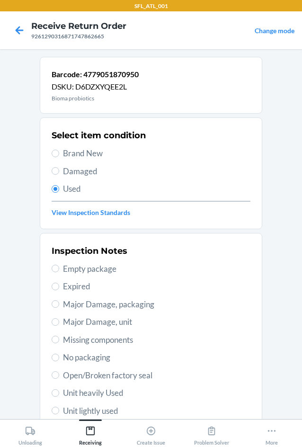
click at [64, 173] on span "Damaged" at bounding box center [156, 171] width 187 height 12
click at [59, 173] on input "Damaged" at bounding box center [56, 171] width 8 height 8
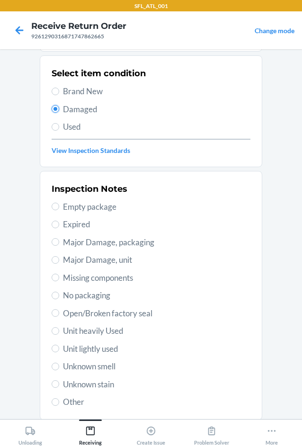
scroll to position [123, 0]
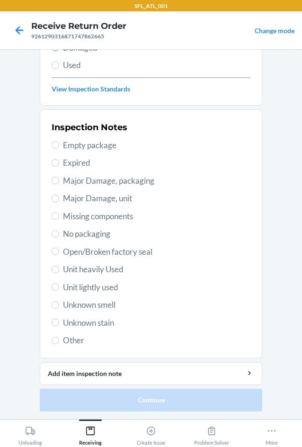
click at [64, 340] on span "Other" at bounding box center [156, 340] width 187 height 12
click at [59, 340] on input "Other" at bounding box center [56, 340] width 8 height 8
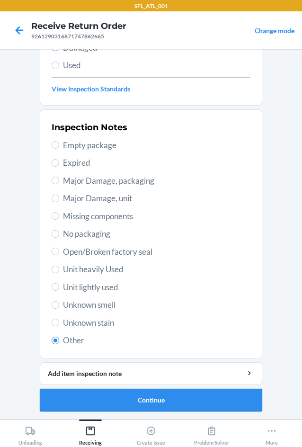
click at [173, 402] on button "Continue" at bounding box center [151, 399] width 222 height 23
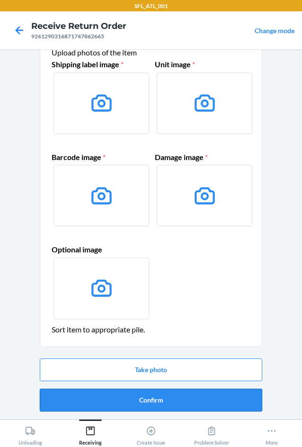
click at [162, 400] on button "Confirm" at bounding box center [151, 399] width 222 height 23
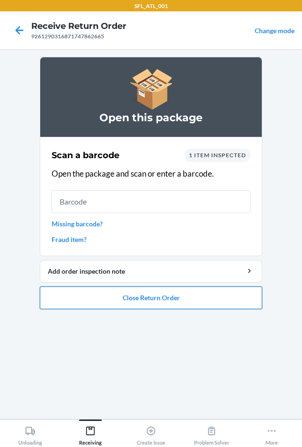
click at [135, 294] on button "Close Return Order" at bounding box center [151, 297] width 222 height 23
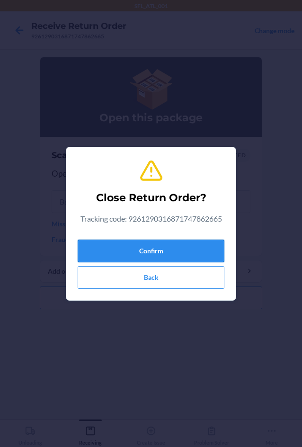
click at [128, 252] on button "Confirm" at bounding box center [151, 250] width 147 height 23
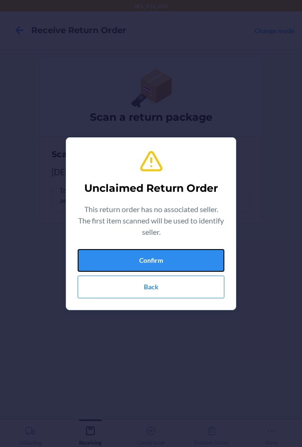
click at [128, 252] on button "Confirm" at bounding box center [151, 260] width 147 height 23
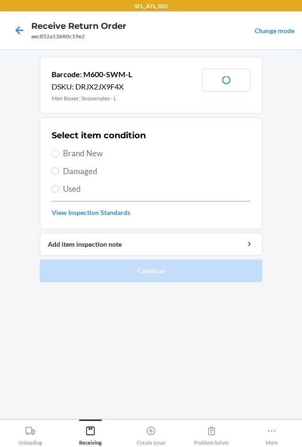
click at [80, 156] on span "Brand New" at bounding box center [156, 153] width 187 height 12
click at [59, 156] on input "Brand New" at bounding box center [56, 153] width 8 height 8
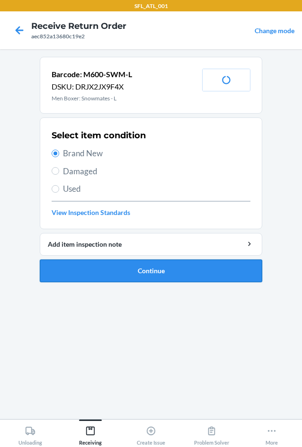
click at [105, 279] on button "Continue" at bounding box center [151, 270] width 222 height 23
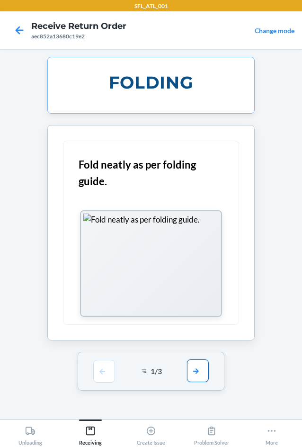
click at [197, 380] on button "button" at bounding box center [198, 370] width 22 height 23
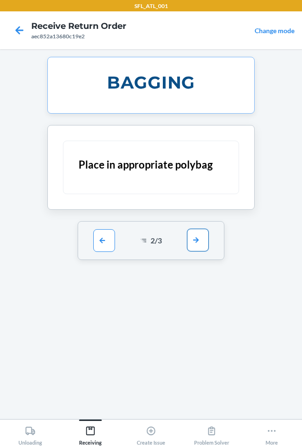
click at [195, 246] on button "button" at bounding box center [198, 239] width 22 height 23
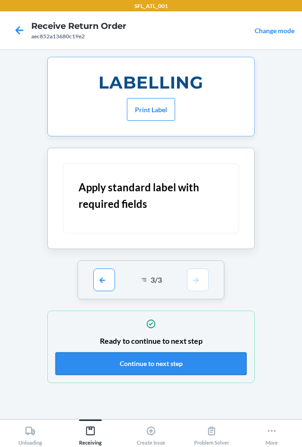
click at [183, 368] on button "Continue to next step" at bounding box center [150, 363] width 191 height 23
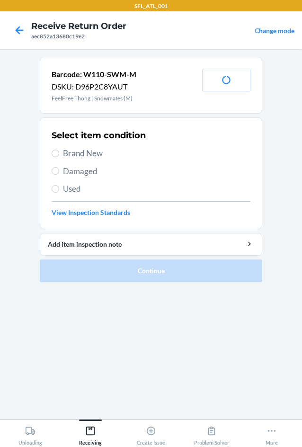
drag, startPoint x: 72, startPoint y: 149, endPoint x: 85, endPoint y: 190, distance: 42.2
click at [72, 150] on span "Brand New" at bounding box center [156, 153] width 187 height 12
click at [59, 150] on input "Brand New" at bounding box center [56, 153] width 8 height 8
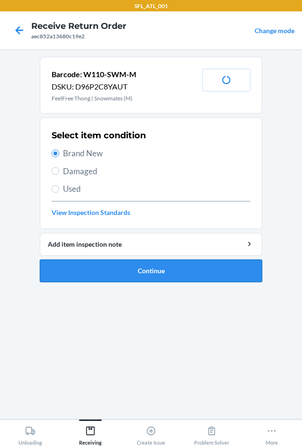
click at [96, 268] on button "Continue" at bounding box center [151, 270] width 222 height 23
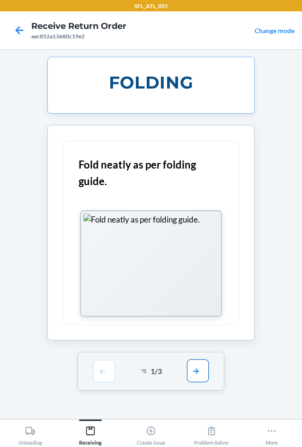
click at [192, 371] on button "button" at bounding box center [198, 370] width 22 height 23
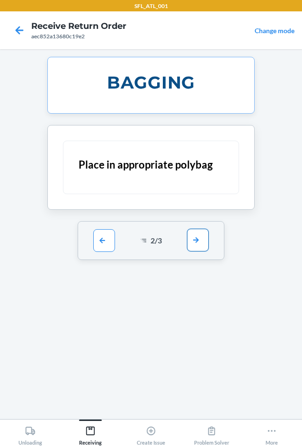
click at [193, 242] on button "button" at bounding box center [198, 239] width 22 height 23
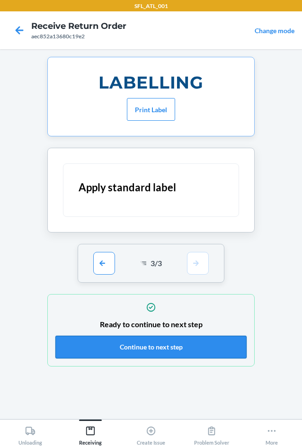
click at [180, 350] on button "Continue to next step" at bounding box center [150, 346] width 191 height 23
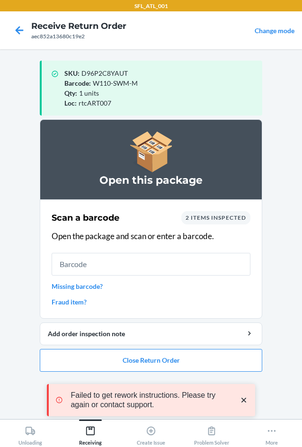
click at [172, 363] on div "Failed to get rework instructions. Please try again or contact support." at bounding box center [151, 400] width 208 height 78
click at [166, 357] on button "Close Return Order" at bounding box center [151, 360] width 222 height 23
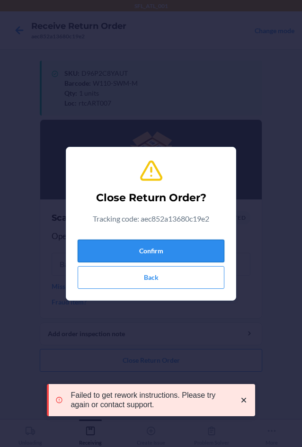
click at [156, 254] on button "Confirm" at bounding box center [151, 250] width 147 height 23
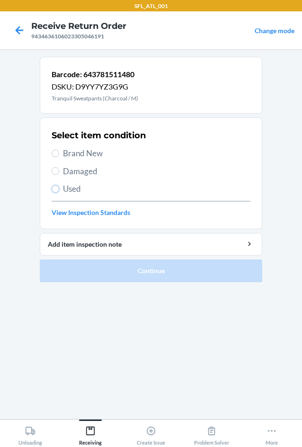
drag, startPoint x: 53, startPoint y: 189, endPoint x: 58, endPoint y: 189, distance: 5.2
click at [53, 189] on input "Used" at bounding box center [56, 189] width 8 height 8
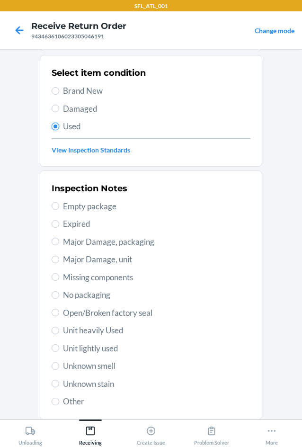
scroll to position [95, 0]
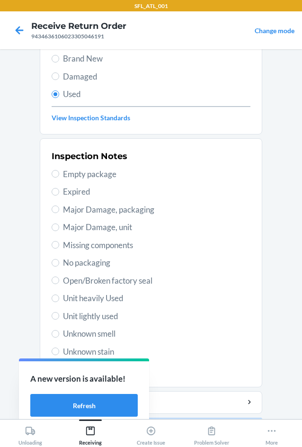
drag, startPoint x: 87, startPoint y: 299, endPoint x: 88, endPoint y: 309, distance: 9.5
click at [87, 300] on span "Unit heavily Used" at bounding box center [156, 298] width 187 height 12
click at [59, 300] on input "Unit heavily Used" at bounding box center [56, 298] width 8 height 8
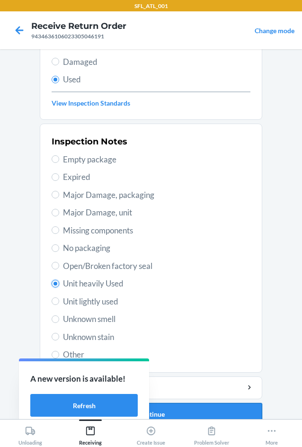
scroll to position [123, 0]
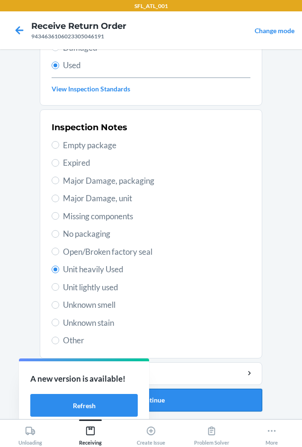
click at [171, 402] on button "Continue" at bounding box center [151, 399] width 222 height 23
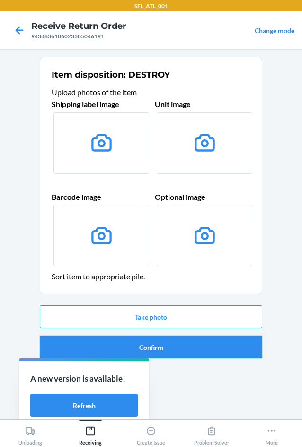
click at [162, 350] on button "Confirm" at bounding box center [151, 346] width 222 height 23
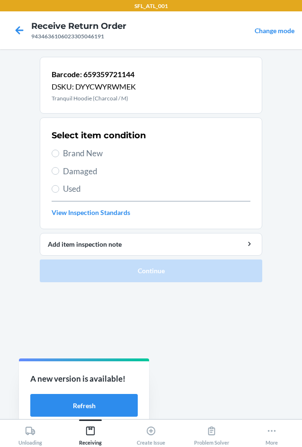
click at [60, 153] on label "Brand New" at bounding box center [151, 153] width 199 height 12
click at [59, 153] on input "Brand New" at bounding box center [56, 153] width 8 height 8
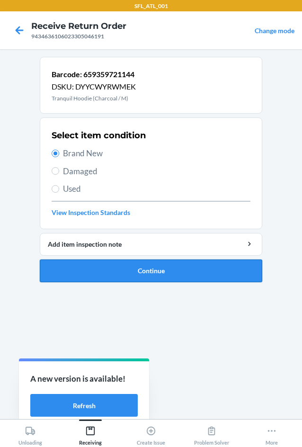
click at [92, 276] on button "Continue" at bounding box center [151, 270] width 222 height 23
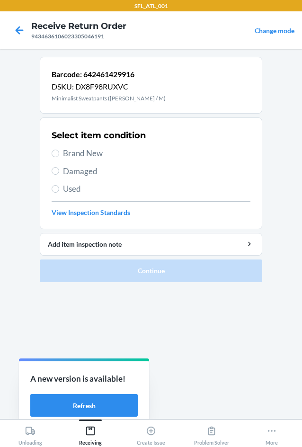
drag, startPoint x: 84, startPoint y: 151, endPoint x: 93, endPoint y: 161, distance: 13.4
click at [86, 154] on span "Brand New" at bounding box center [156, 153] width 187 height 12
drag, startPoint x: 61, startPoint y: 150, endPoint x: 78, endPoint y: 182, distance: 35.6
click at [61, 151] on label "Brand New" at bounding box center [151, 153] width 199 height 12
click at [59, 151] on input "Brand New" at bounding box center [56, 153] width 8 height 8
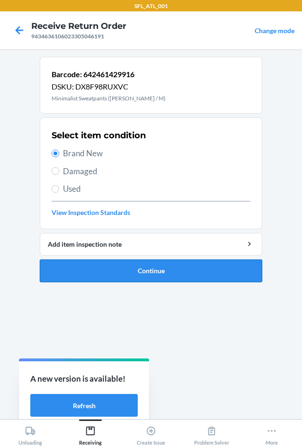
click at [101, 277] on button "Continue" at bounding box center [151, 270] width 222 height 23
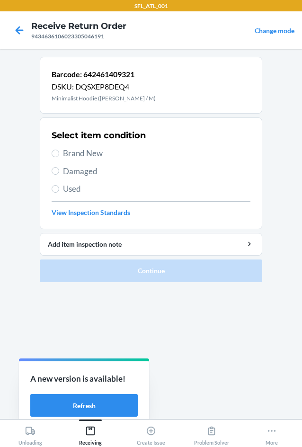
drag, startPoint x: 67, startPoint y: 152, endPoint x: 74, endPoint y: 204, distance: 52.4
click at [68, 152] on span "Brand New" at bounding box center [156, 153] width 187 height 12
click at [59, 152] on input "Brand New" at bounding box center [56, 153] width 8 height 8
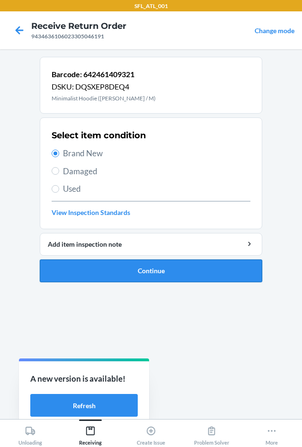
click at [92, 276] on button "Continue" at bounding box center [151, 270] width 222 height 23
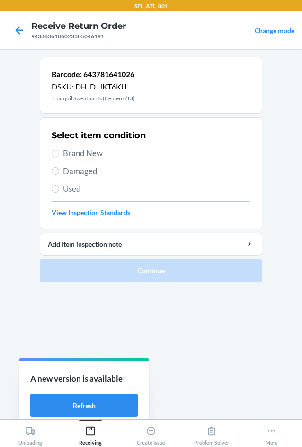
click at [87, 153] on span "Brand New" at bounding box center [156, 153] width 187 height 12
click at [59, 153] on input "Brand New" at bounding box center [56, 153] width 8 height 8
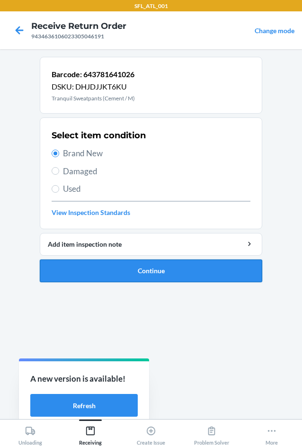
click at [122, 273] on button "Continue" at bounding box center [151, 270] width 222 height 23
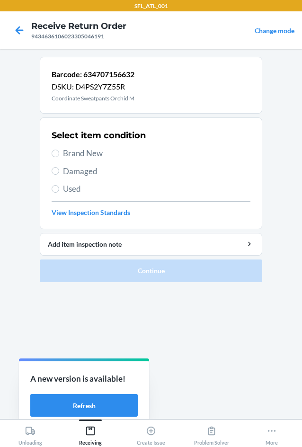
click at [56, 193] on label "Used" at bounding box center [151, 189] width 199 height 12
click at [56, 193] on input "Used" at bounding box center [56, 189] width 8 height 8
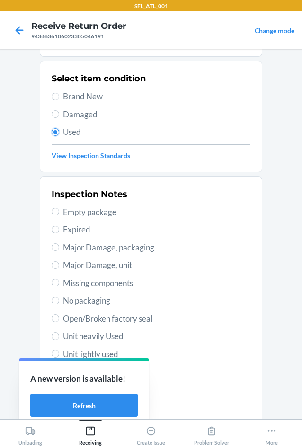
scroll to position [123, 0]
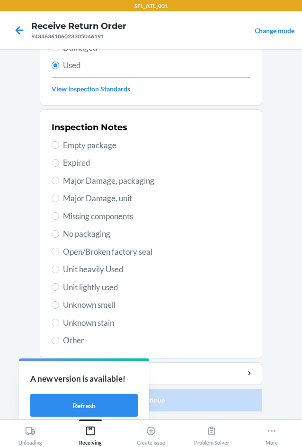
click at [70, 268] on span "Unit heavily Used" at bounding box center [156, 269] width 187 height 12
click at [59, 268] on input "Unit heavily Used" at bounding box center [56, 269] width 8 height 8
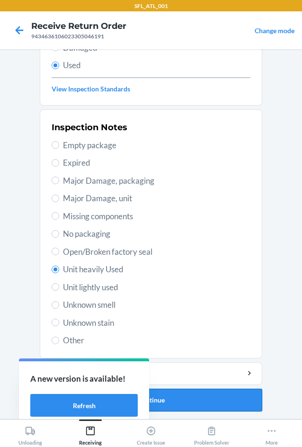
click at [219, 394] on button "Continue" at bounding box center [151, 399] width 222 height 23
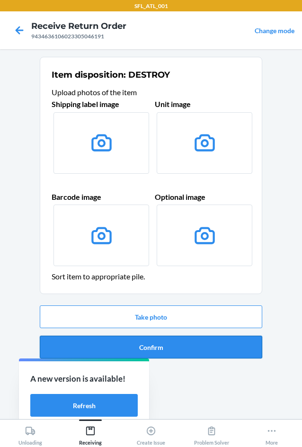
click at [197, 339] on button "Confirm" at bounding box center [151, 346] width 222 height 23
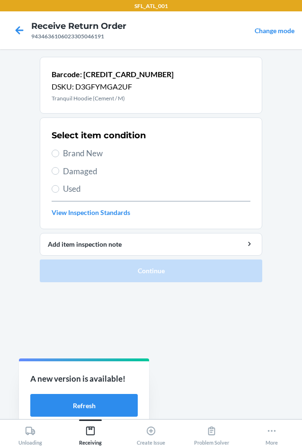
click at [83, 151] on span "Brand New" at bounding box center [156, 153] width 187 height 12
click at [59, 151] on input "Brand New" at bounding box center [56, 153] width 8 height 8
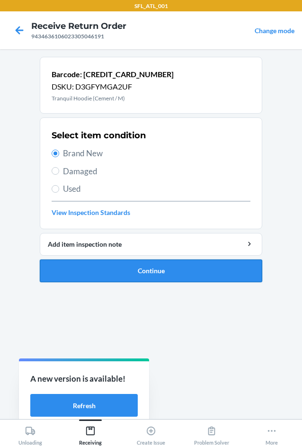
click at [104, 274] on button "Continue" at bounding box center [151, 270] width 222 height 23
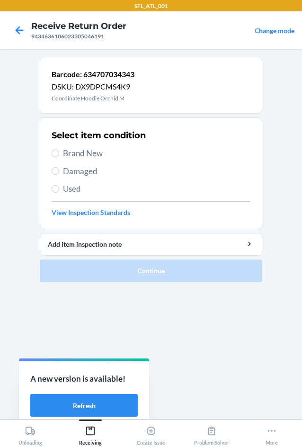
click at [70, 153] on span "Brand New" at bounding box center [156, 153] width 187 height 12
click at [59, 153] on input "Brand New" at bounding box center [56, 153] width 8 height 8
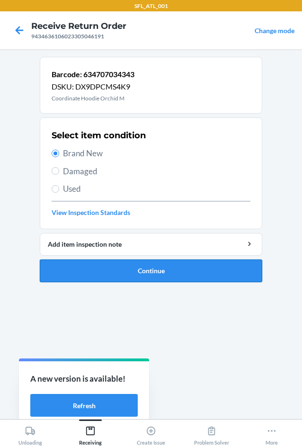
click at [105, 269] on button "Continue" at bounding box center [151, 270] width 222 height 23
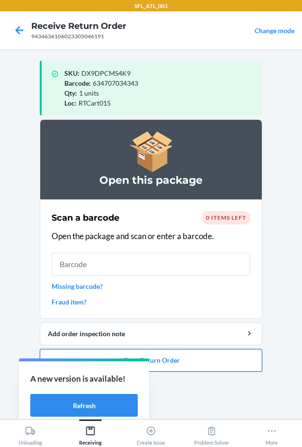
click at [189, 360] on button "Close Return Order" at bounding box center [151, 360] width 222 height 23
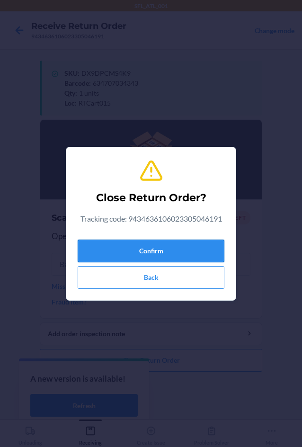
click at [165, 248] on button "Confirm" at bounding box center [151, 250] width 147 height 23
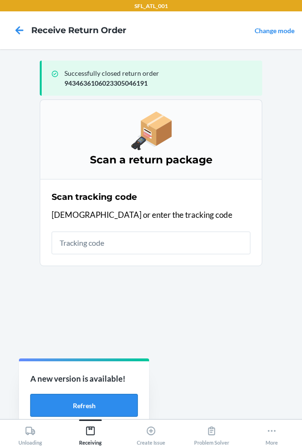
click at [128, 411] on button "Refresh" at bounding box center [83, 405] width 107 height 23
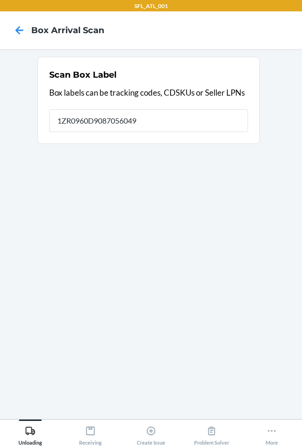
type input "1ZR0960D9087056049"
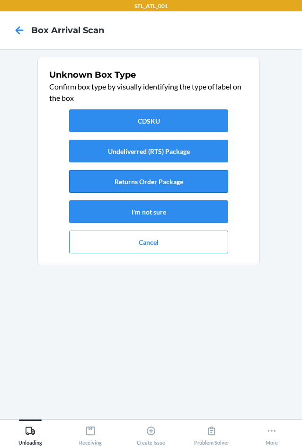
click at [158, 179] on button "Returns Order Package" at bounding box center [148, 181] width 159 height 23
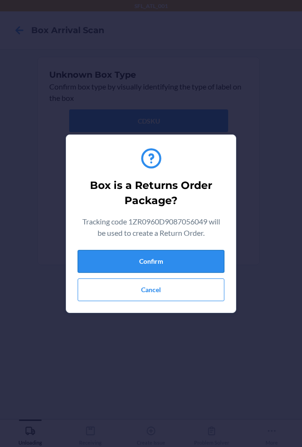
click at [188, 259] on button "Confirm" at bounding box center [151, 261] width 147 height 23
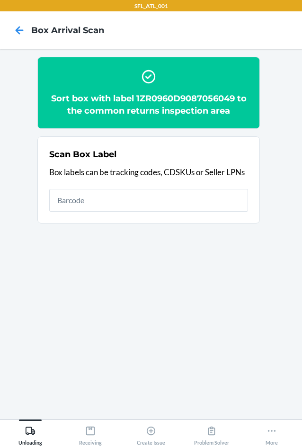
click at [176, 93] on h2 "Sort box with label 1ZR0960D9087056049 to the common returns inspection area" at bounding box center [148, 104] width 199 height 25
copy h2 "1ZR0960D9087056049"
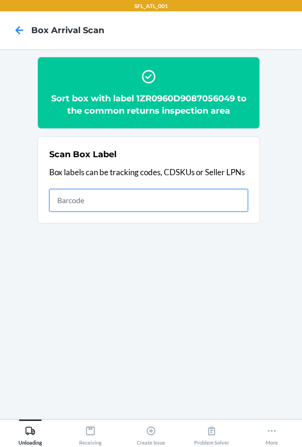
click at [119, 202] on input "text" at bounding box center [148, 200] width 199 height 23
type input "9622013700009852768300797599065605"
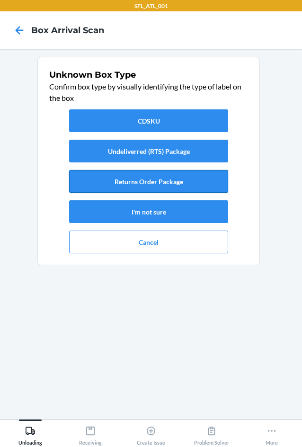
click at [122, 184] on button "Returns Order Package" at bounding box center [148, 181] width 159 height 23
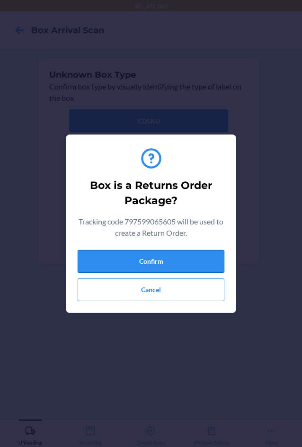
click at [157, 261] on button "Confirm" at bounding box center [151, 261] width 147 height 23
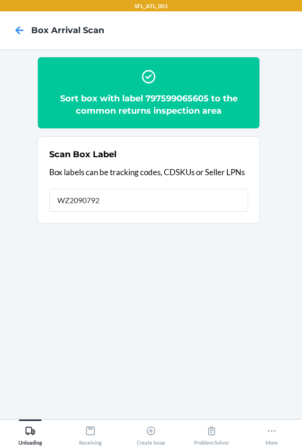
type input "WZ2090792"
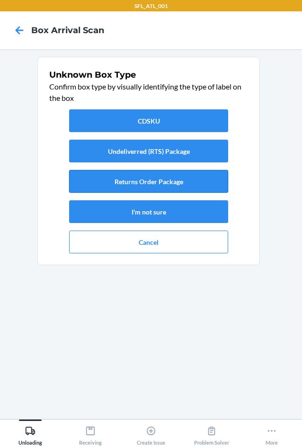
click at [194, 188] on button "Returns Order Package" at bounding box center [148, 181] width 159 height 23
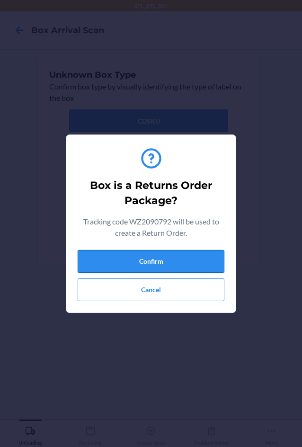
click at [192, 263] on button "Confirm" at bounding box center [151, 261] width 147 height 23
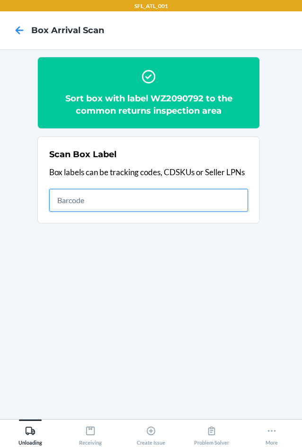
click at [118, 202] on input "text" at bounding box center [148, 200] width 199 height 23
type input "42030259"
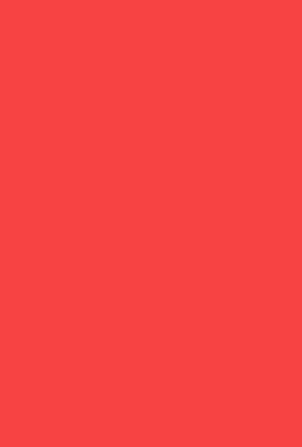
click at [33, 433] on icon at bounding box center [30, 430] width 9 height 8
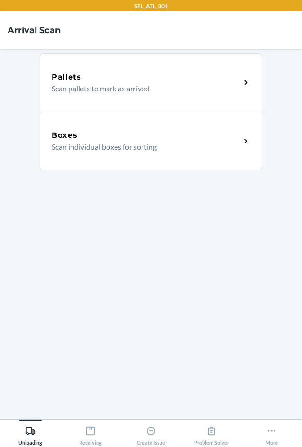
click at [105, 153] on div "Boxes Scan individual boxes for sorting" at bounding box center [151, 141] width 222 height 59
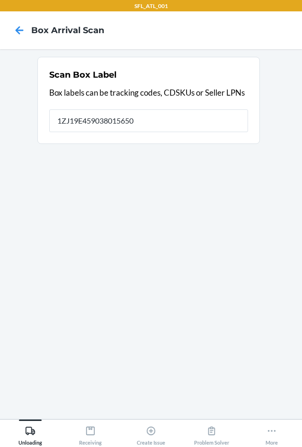
type input "1ZJ19E459038015650"
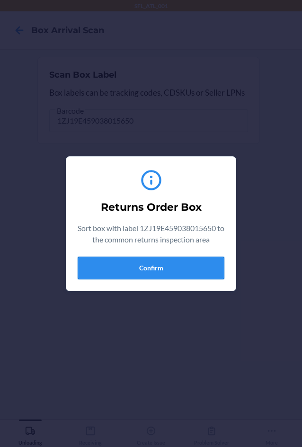
click at [164, 278] on button "Confirm" at bounding box center [151, 267] width 147 height 23
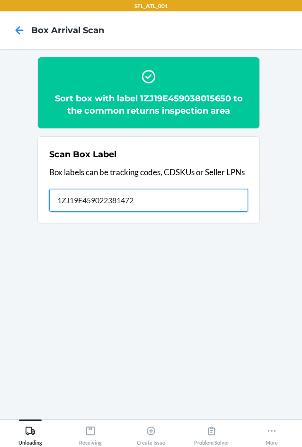
type input "1ZJ19E459022381472"
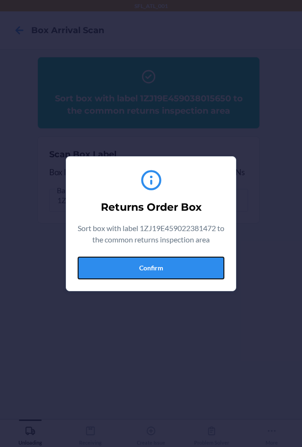
click at [161, 263] on button "Confirm" at bounding box center [151, 267] width 147 height 23
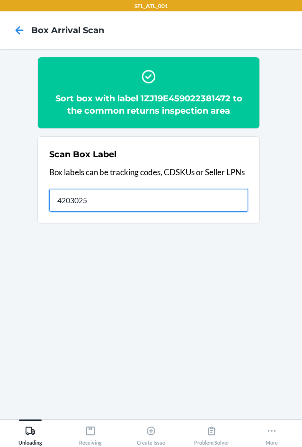
type input "42030259"
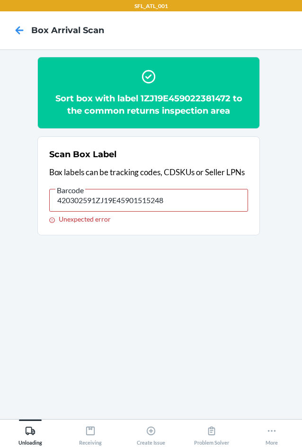
type input "420302591ZJ19E459015152483"
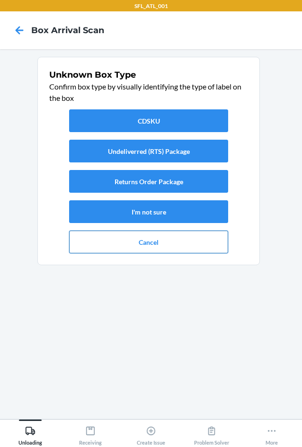
click at [137, 236] on button "Cancel" at bounding box center [148, 241] width 159 height 23
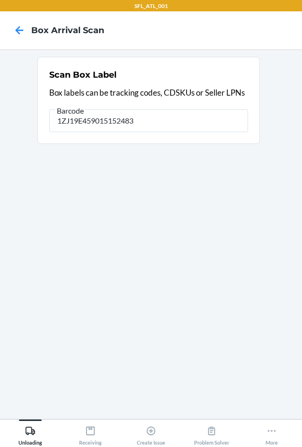
type input "1ZJ19E459015152483"
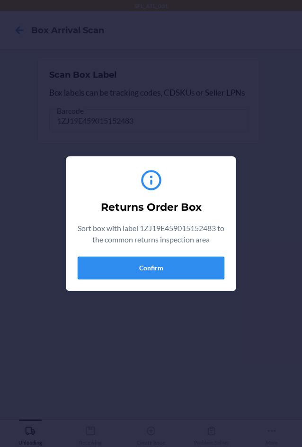
click at [197, 269] on button "Confirm" at bounding box center [151, 267] width 147 height 23
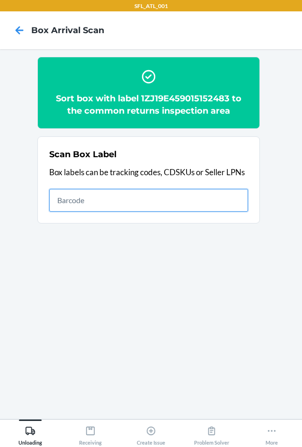
drag, startPoint x: 170, startPoint y: 196, endPoint x: 186, endPoint y: 195, distance: 16.1
click at [170, 196] on input "text" at bounding box center [148, 200] width 199 height 23
type input "1ZJ19E459025848267"
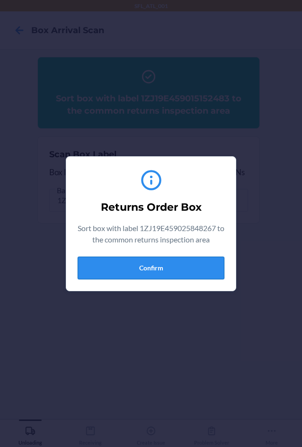
click at [188, 262] on button "Confirm" at bounding box center [151, 267] width 147 height 23
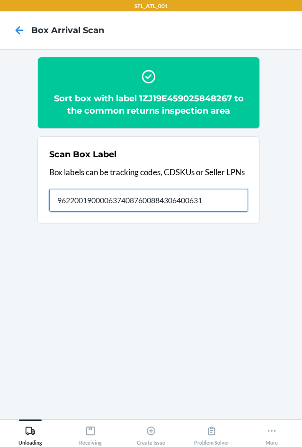
type input "9622001900006374087600884306400631"
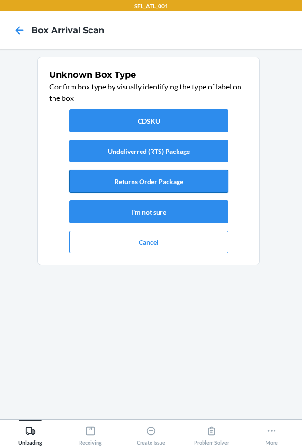
click at [166, 187] on button "Returns Order Package" at bounding box center [148, 181] width 159 height 23
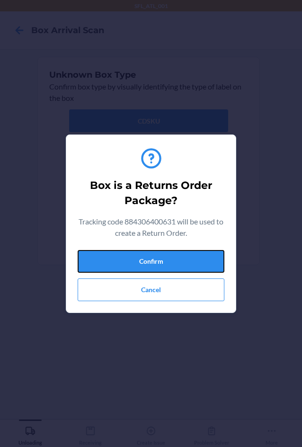
drag, startPoint x: 204, startPoint y: 265, endPoint x: 276, endPoint y: 256, distance: 72.9
click at [206, 266] on button "Confirm" at bounding box center [151, 261] width 147 height 23
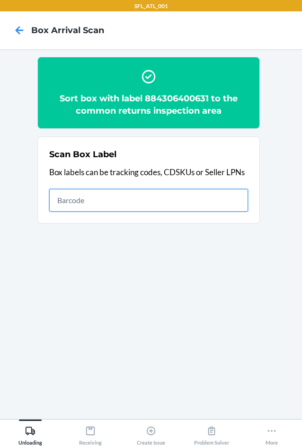
click at [99, 201] on input "text" at bounding box center [148, 200] width 199 height 23
type input "420294209261290316871750154092"
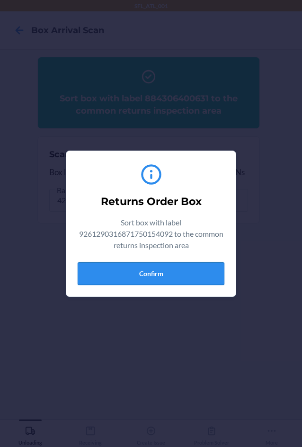
click at [149, 272] on button "Confirm" at bounding box center [151, 273] width 147 height 23
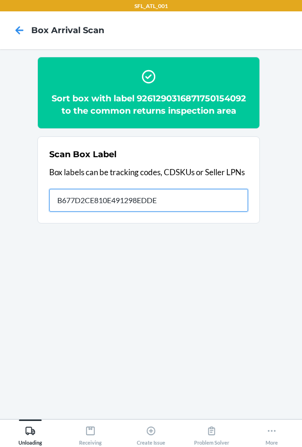
type input "B677D2CE810E491298EDDE"
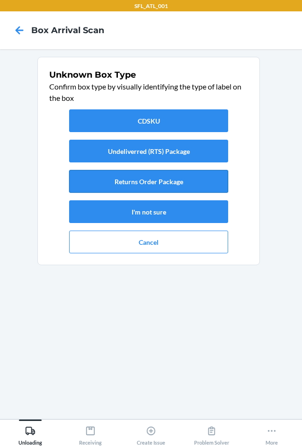
click at [148, 186] on button "Returns Order Package" at bounding box center [148, 181] width 159 height 23
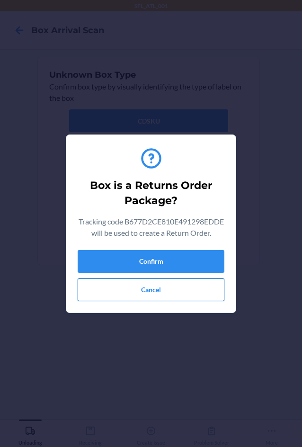
click at [176, 298] on button "Cancel" at bounding box center [151, 289] width 147 height 23
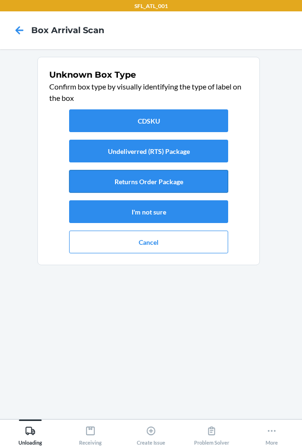
click at [149, 185] on button "Returns Order Package" at bounding box center [148, 181] width 159 height 23
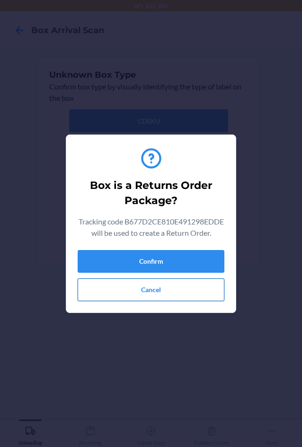
click at [172, 298] on button "Cancel" at bounding box center [151, 289] width 147 height 23
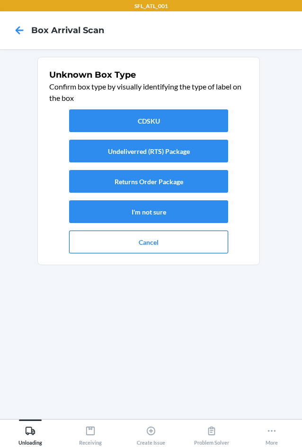
click at [151, 241] on button "Cancel" at bounding box center [148, 241] width 159 height 23
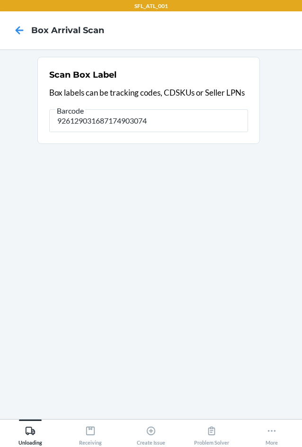
type input "9261290316871749030741"
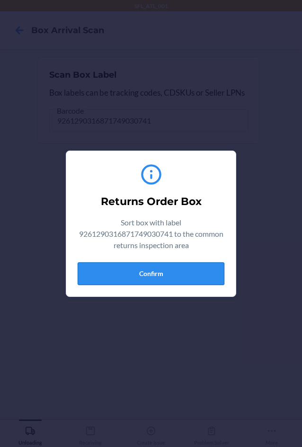
click at [185, 272] on button "Confirm" at bounding box center [151, 273] width 147 height 23
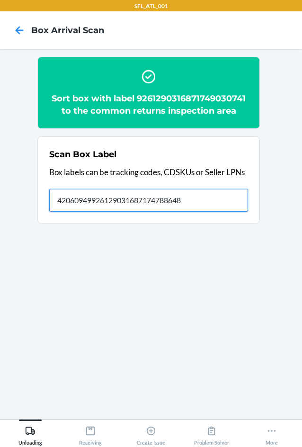
type input "420609499261290316871747886487"
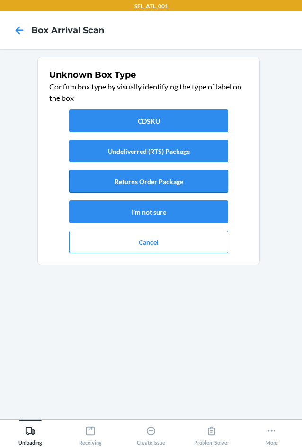
click at [132, 184] on button "Returns Order Package" at bounding box center [148, 181] width 159 height 23
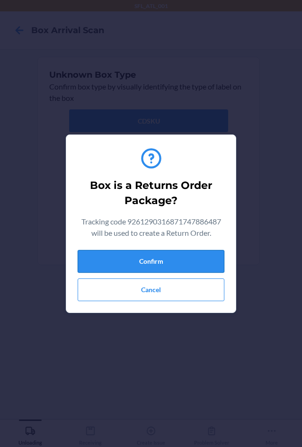
click at [160, 259] on button "Confirm" at bounding box center [151, 261] width 147 height 23
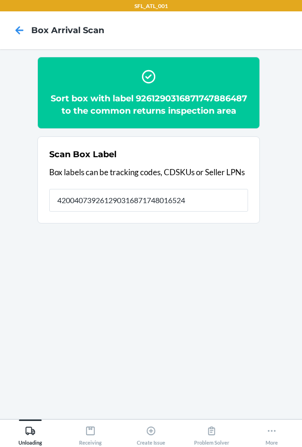
type input "420040739261290316871748016524"
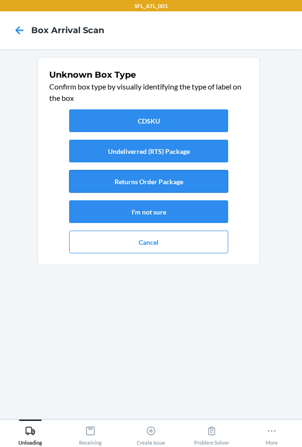
click at [139, 184] on button "Returns Order Package" at bounding box center [148, 181] width 159 height 23
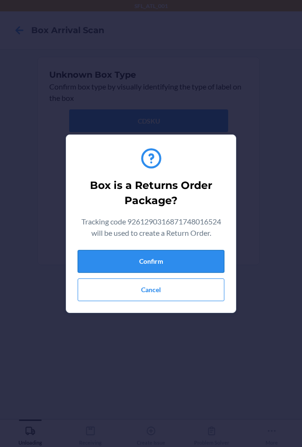
click at [165, 266] on button "Confirm" at bounding box center [151, 261] width 147 height 23
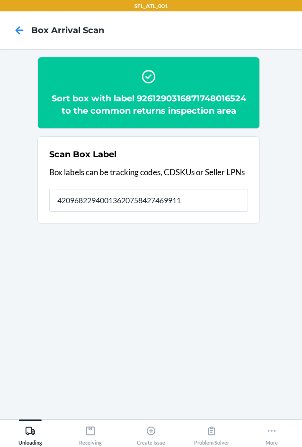
type input "420968229400136207584274699116"
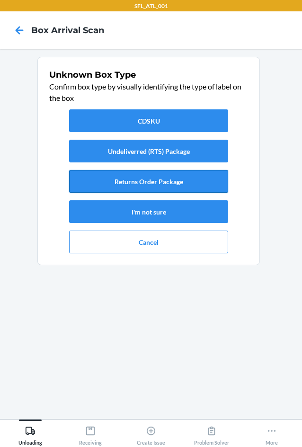
click at [125, 187] on button "Returns Order Package" at bounding box center [148, 181] width 159 height 23
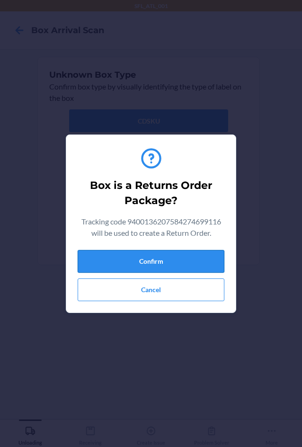
click at [162, 257] on button "Confirm" at bounding box center [151, 261] width 147 height 23
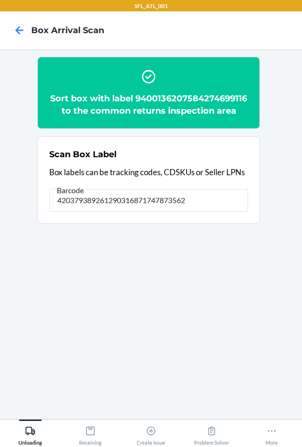
type input "420379389261290316871747873562"
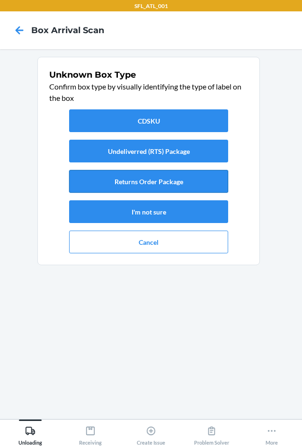
click at [114, 188] on button "Returns Order Package" at bounding box center [148, 181] width 159 height 23
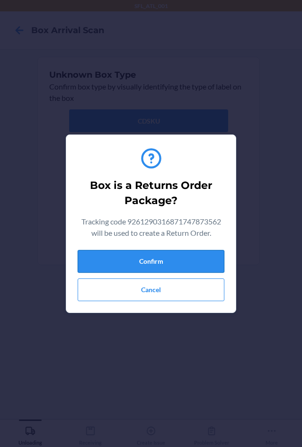
click at [155, 258] on button "Confirm" at bounding box center [151, 261] width 147 height 23
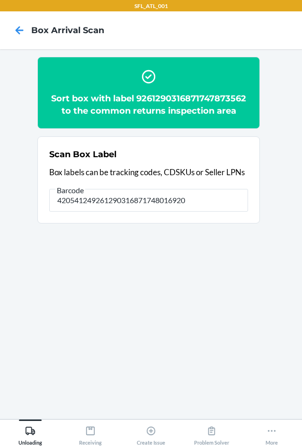
type input "420541249261290316871748016920"
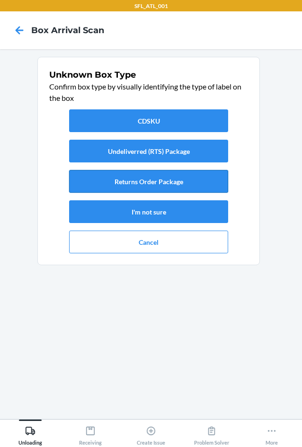
drag, startPoint x: 153, startPoint y: 180, endPoint x: 154, endPoint y: 187, distance: 7.6
click at [153, 184] on button "Returns Order Package" at bounding box center [148, 181] width 159 height 23
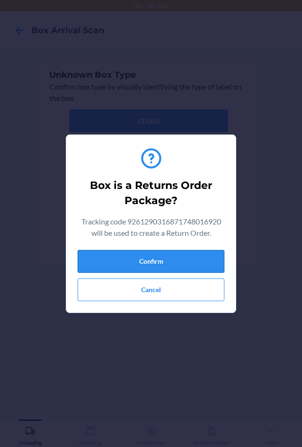
click at [180, 261] on button "Confirm" at bounding box center [151, 261] width 147 height 23
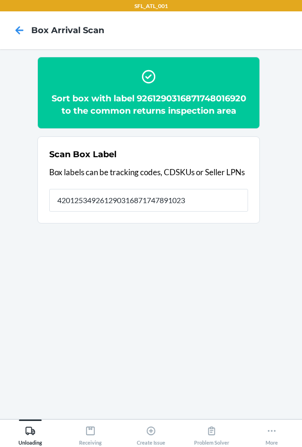
type input "420125349261290316871747891023"
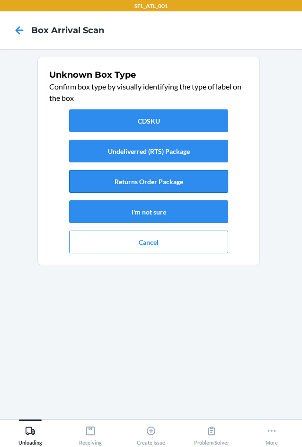
click at [152, 182] on button "Returns Order Package" at bounding box center [148, 181] width 159 height 23
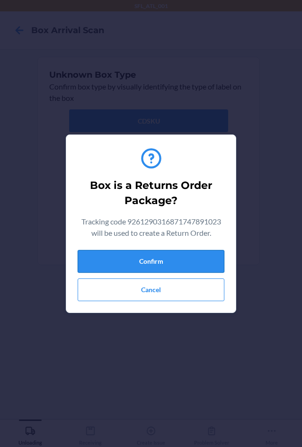
click at [165, 258] on button "Confirm" at bounding box center [151, 261] width 147 height 23
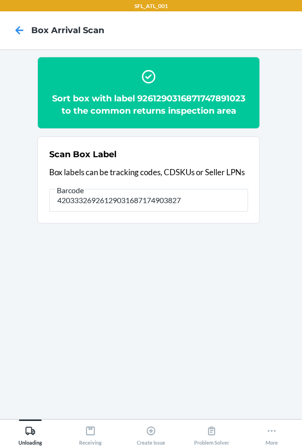
type input "420333269261290316871749038273"
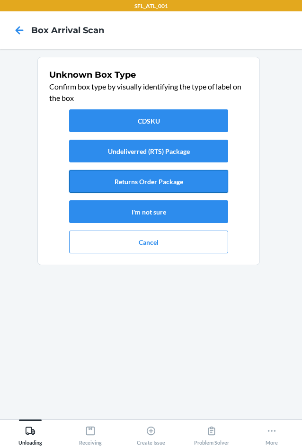
click at [142, 192] on button "Returns Order Package" at bounding box center [148, 181] width 159 height 23
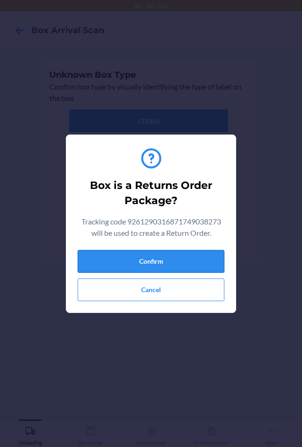
click at [180, 263] on button "Confirm" at bounding box center [151, 261] width 147 height 23
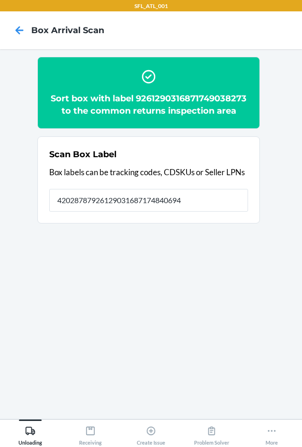
type input "420287879261290316871748406943"
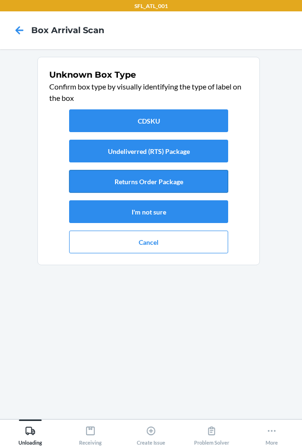
click at [172, 187] on button "Returns Order Package" at bounding box center [148, 181] width 159 height 23
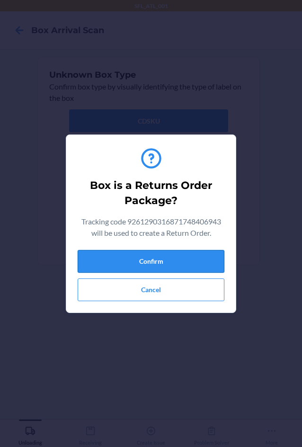
click at [195, 265] on button "Confirm" at bounding box center [151, 261] width 147 height 23
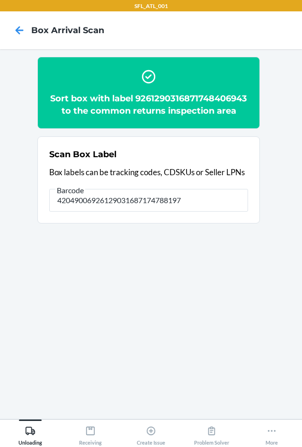
type input "420490069261290316871747881970"
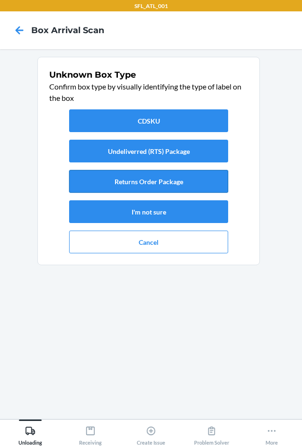
click at [152, 176] on button "Returns Order Package" at bounding box center [148, 181] width 159 height 23
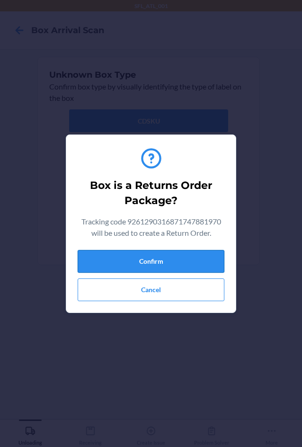
click at [172, 258] on button "Confirm" at bounding box center [151, 261] width 147 height 23
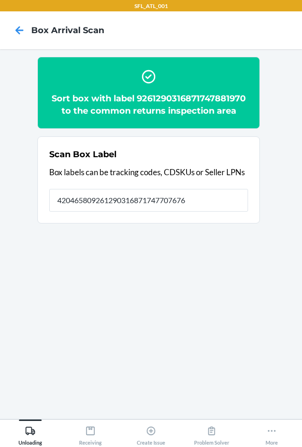
type input "420465809261290316871747707676"
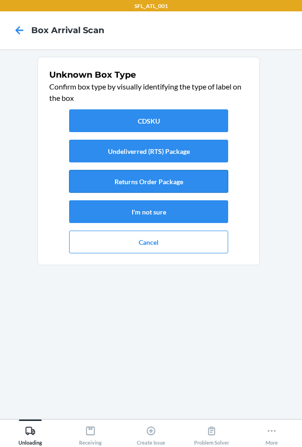
click at [173, 187] on button "Returns Order Package" at bounding box center [148, 181] width 159 height 23
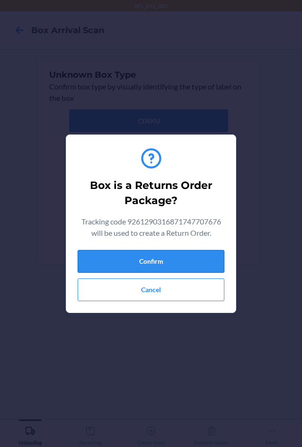
click at [186, 258] on button "Confirm" at bounding box center [151, 261] width 147 height 23
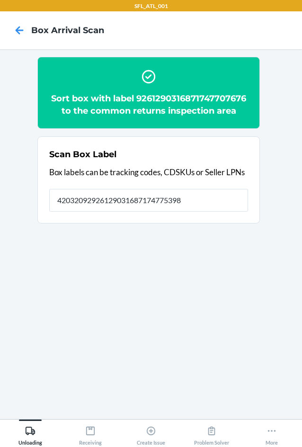
type input "420320929261290316871747753987"
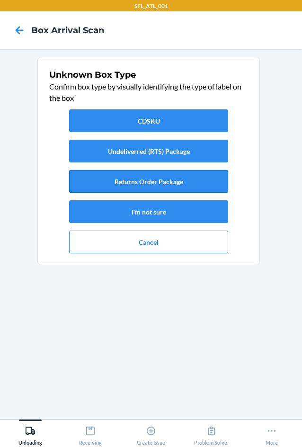
click at [175, 192] on button "Returns Order Package" at bounding box center [148, 181] width 159 height 23
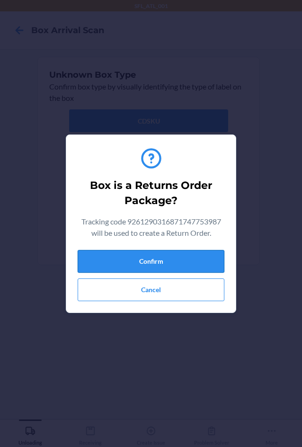
click at [189, 263] on button "Confirm" at bounding box center [151, 261] width 147 height 23
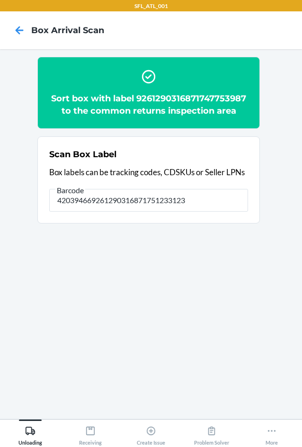
type input "420394669261290316871751233123"
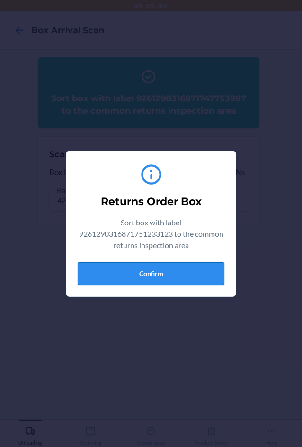
click at [187, 274] on button "Confirm" at bounding box center [151, 273] width 147 height 23
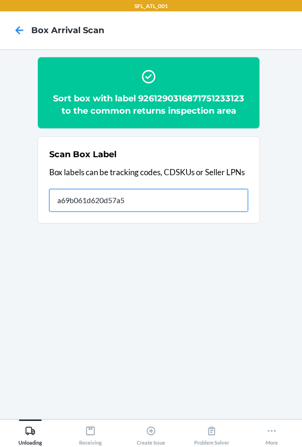
type input "a69b061d620d57a5e"
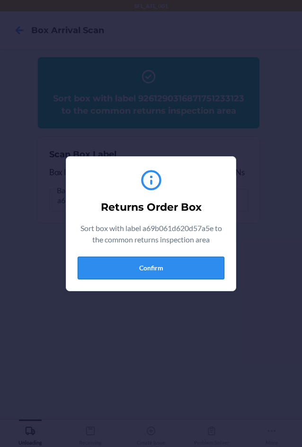
click at [123, 268] on button "Confirm" at bounding box center [151, 267] width 147 height 23
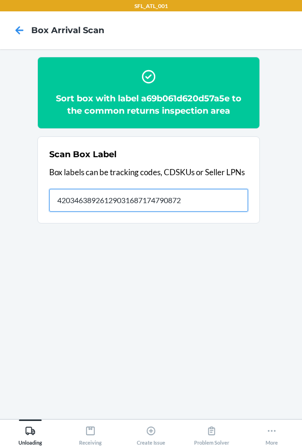
type input "420346389261290316871747908721"
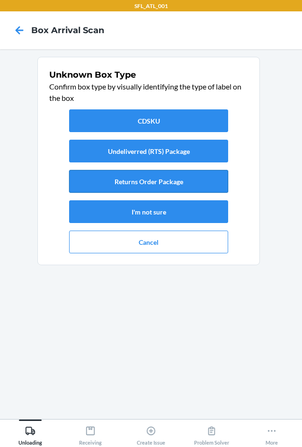
click at [106, 181] on button "Returns Order Package" at bounding box center [148, 181] width 159 height 23
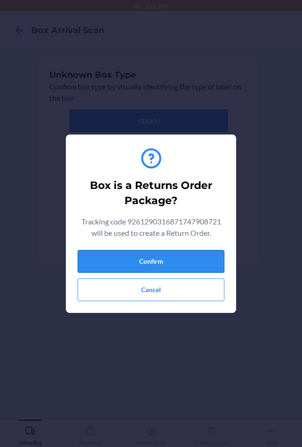
click at [162, 263] on button "Confirm" at bounding box center [151, 261] width 147 height 23
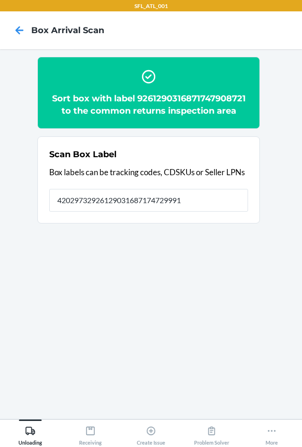
type input "420297329261290316871747299911"
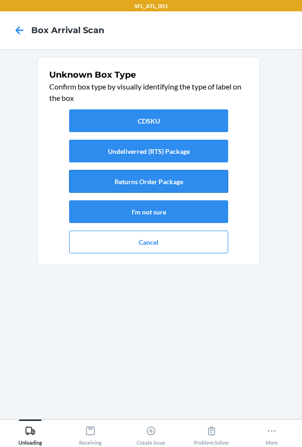
click at [143, 186] on button "Returns Order Package" at bounding box center [148, 181] width 159 height 23
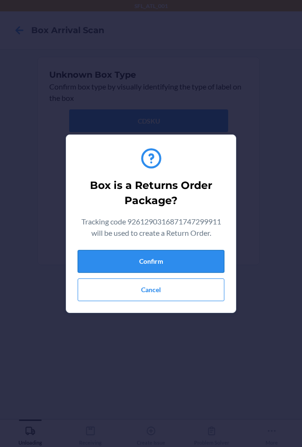
click at [166, 265] on button "Confirm" at bounding box center [151, 261] width 147 height 23
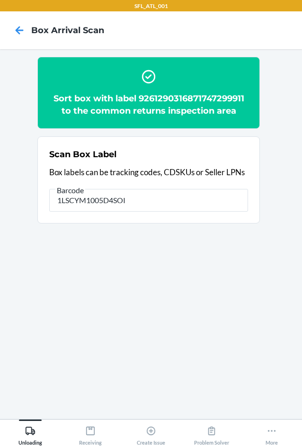
type input "1LSCYM1005D4SOI"
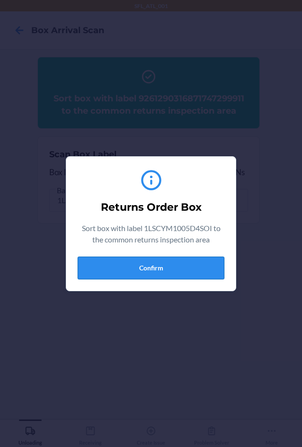
click at [163, 266] on button "Confirm" at bounding box center [151, 267] width 147 height 23
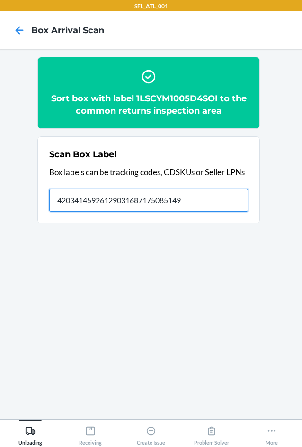
type input "420341459261290316871750851496"
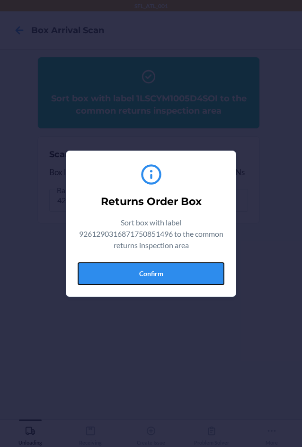
click at [166, 278] on button "Confirm" at bounding box center [151, 273] width 147 height 23
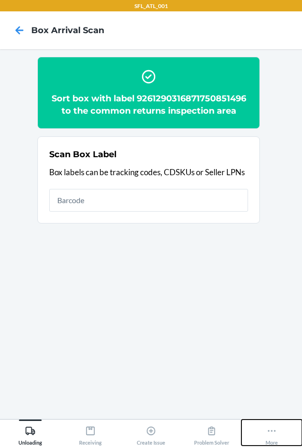
click at [282, 435] on button "More" at bounding box center [271, 432] width 61 height 26
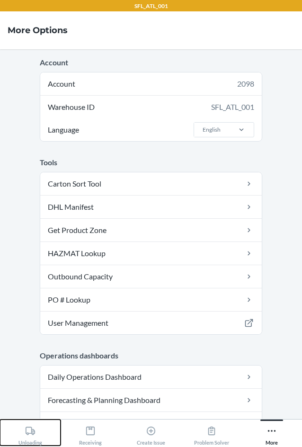
click at [22, 428] on div "Unloading" at bounding box center [30, 433] width 24 height 24
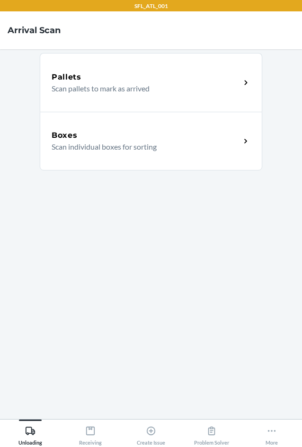
click at [57, 148] on p "Scan individual boxes for sorting" at bounding box center [142, 146] width 181 height 11
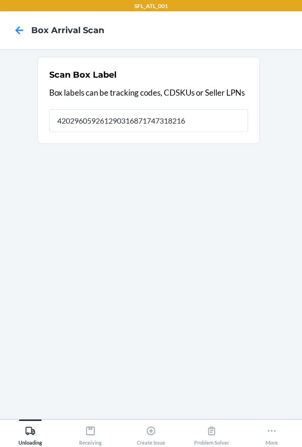
type input "420296059261290316871747318216"
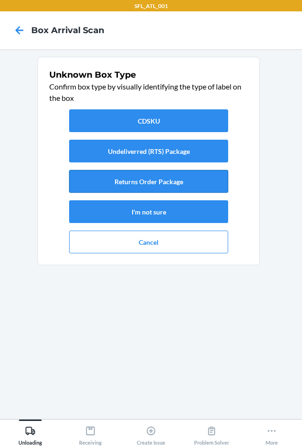
click at [139, 179] on button "Returns Order Package" at bounding box center [148, 181] width 159 height 23
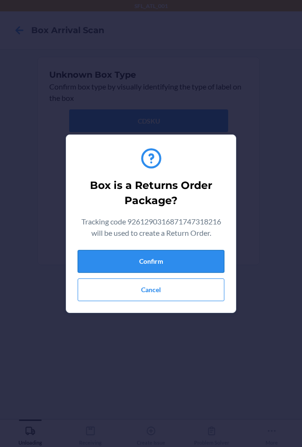
click at [161, 261] on button "Confirm" at bounding box center [151, 261] width 147 height 23
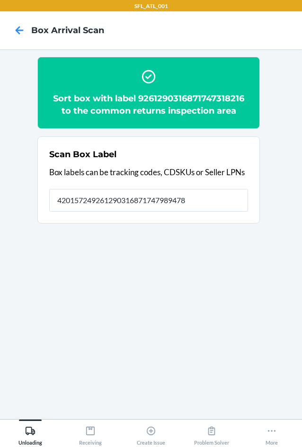
type input "420157249261290316871747989478"
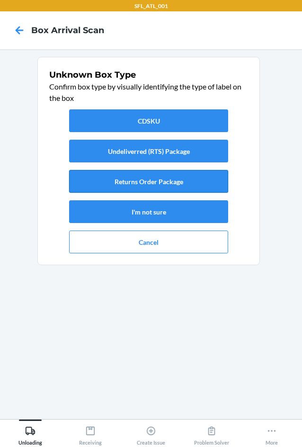
click at [135, 186] on button "Returns Order Package" at bounding box center [148, 181] width 159 height 23
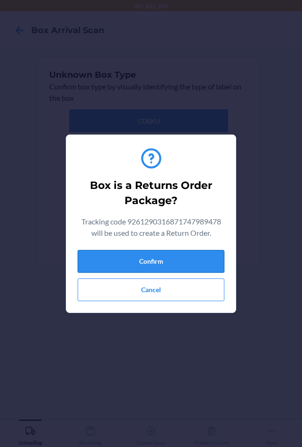
click at [155, 263] on button "Confirm" at bounding box center [151, 261] width 147 height 23
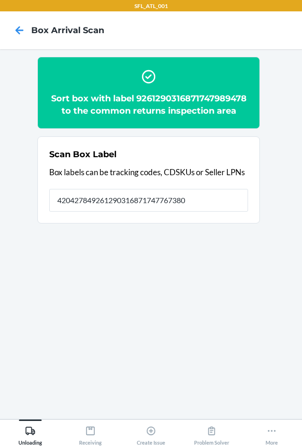
type input "420427849261290316871747767380"
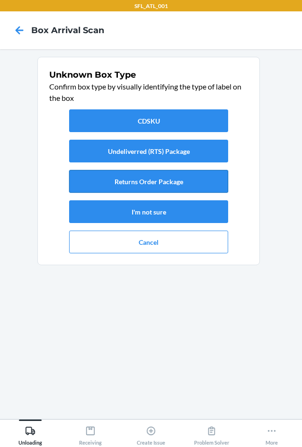
click at [137, 187] on button "Returns Order Package" at bounding box center [148, 181] width 159 height 23
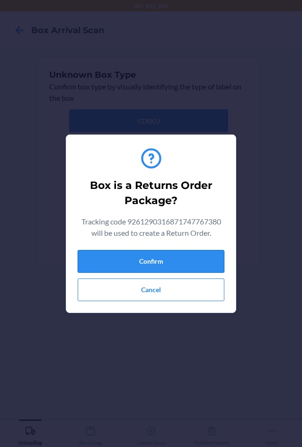
click at [166, 262] on button "Confirm" at bounding box center [151, 261] width 147 height 23
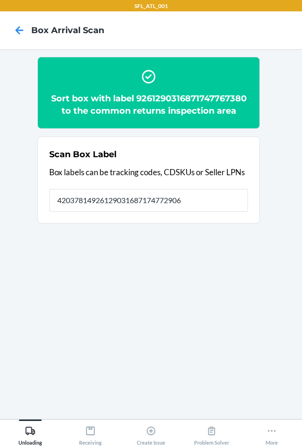
type input "420378149261290316871747729067"
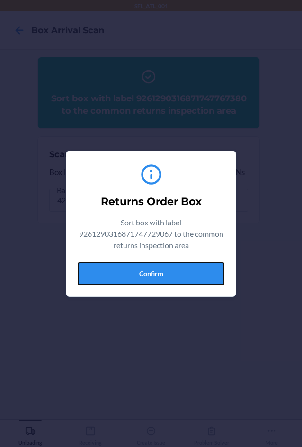
click at [147, 269] on button "Confirm" at bounding box center [151, 273] width 147 height 23
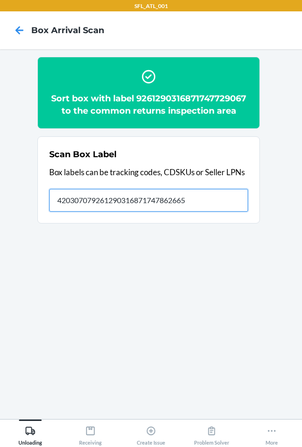
type input "420307079261290316871747862665"
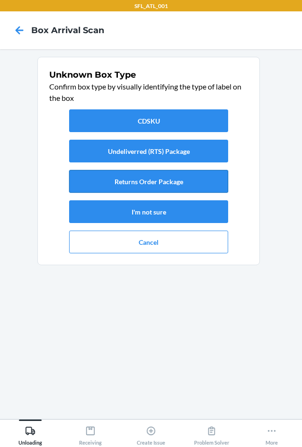
click at [155, 187] on button "Returns Order Package" at bounding box center [148, 181] width 159 height 23
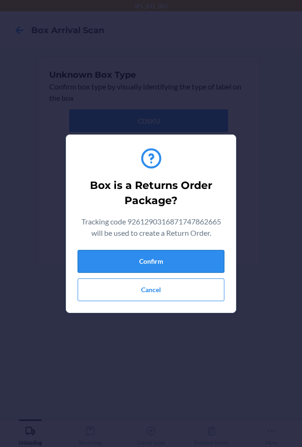
click at [174, 254] on button "Confirm" at bounding box center [151, 261] width 147 height 23
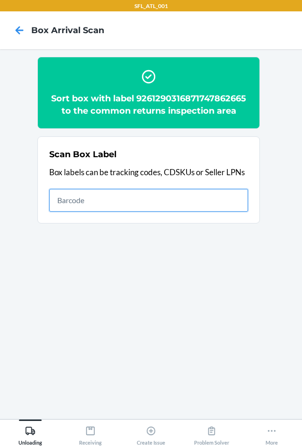
click at [176, 198] on input "text" at bounding box center [148, 200] width 199 height 23
type input "420356119261290316871747580781"
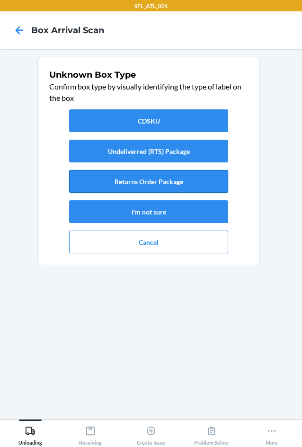
click at [160, 185] on button "Returns Order Package" at bounding box center [148, 181] width 159 height 23
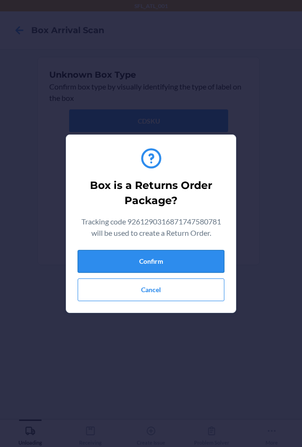
click at [194, 271] on button "Confirm" at bounding box center [151, 261] width 147 height 23
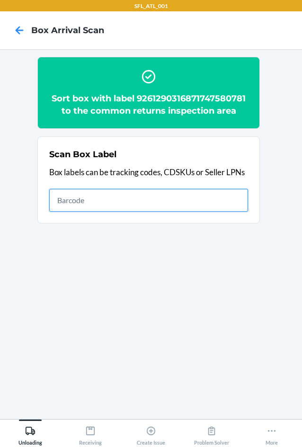
click at [127, 203] on input "text" at bounding box center [148, 200] width 199 height 23
type input "420707699261290316871747790050"
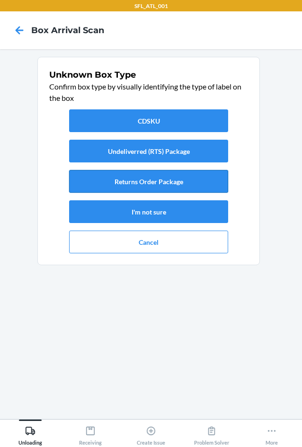
click at [157, 189] on button "Returns Order Package" at bounding box center [148, 181] width 159 height 23
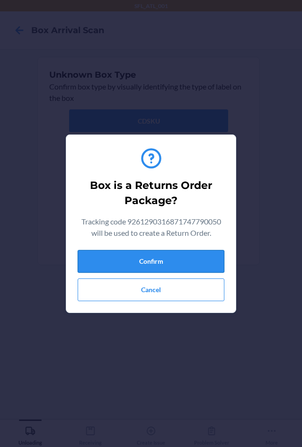
click at [172, 267] on button "Confirm" at bounding box center [151, 261] width 147 height 23
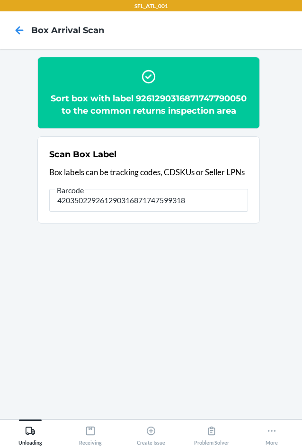
type input "420350229261290316871747599318"
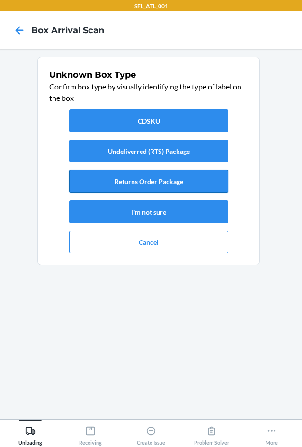
drag, startPoint x: 130, startPoint y: 170, endPoint x: 137, endPoint y: 186, distance: 17.6
click at [136, 184] on button "Returns Order Package" at bounding box center [148, 181] width 159 height 23
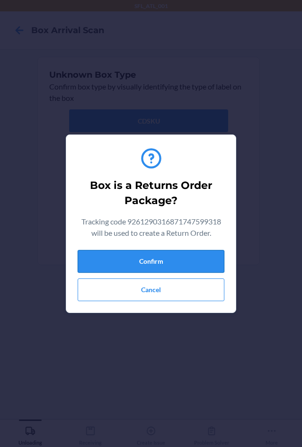
click at [170, 263] on button "Confirm" at bounding box center [151, 261] width 147 height 23
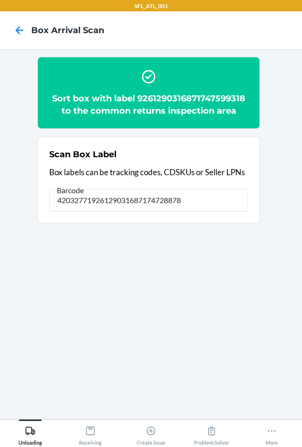
type input "420327719261290316871747288786"
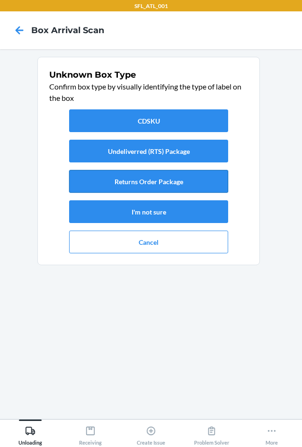
click at [135, 181] on button "Returns Order Package" at bounding box center [148, 181] width 159 height 23
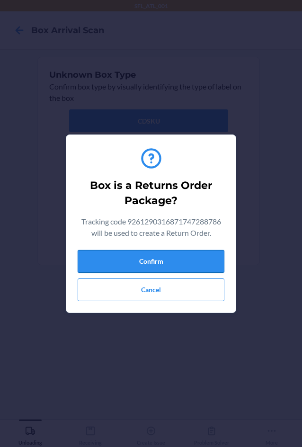
click at [166, 263] on button "Confirm" at bounding box center [151, 261] width 147 height 23
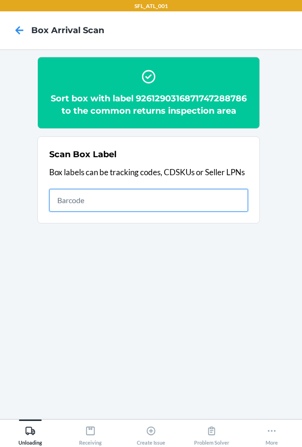
click at [214, 209] on input "text" at bounding box center [148, 200] width 199 height 23
type input "420302599434636106023304830876"
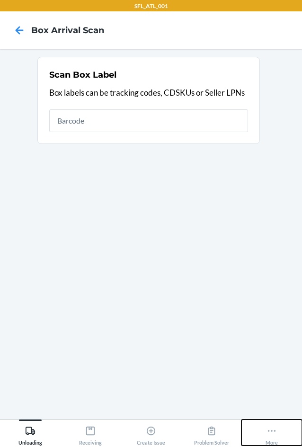
click at [274, 431] on icon at bounding box center [271, 430] width 10 height 10
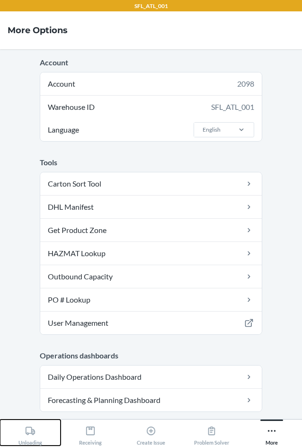
drag, startPoint x: 43, startPoint y: 437, endPoint x: 64, endPoint y: 412, distance: 33.2
click at [43, 436] on button "Unloading" at bounding box center [30, 432] width 61 height 26
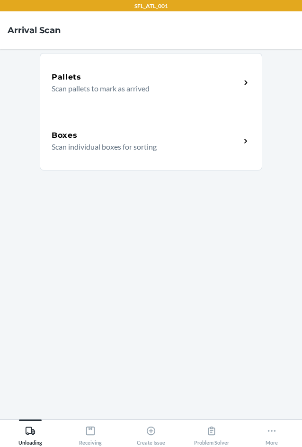
click at [77, 146] on p "Scan individual boxes for sorting" at bounding box center [142, 146] width 181 height 11
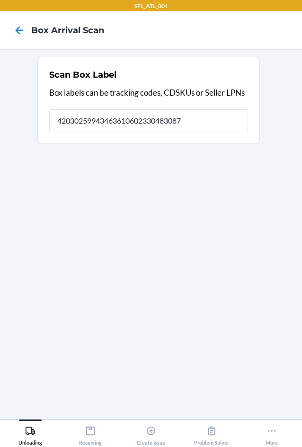
type input "420302599434636106023304830876"
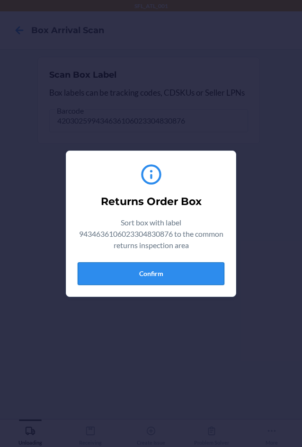
click at [162, 270] on button "Confirm" at bounding box center [151, 273] width 147 height 23
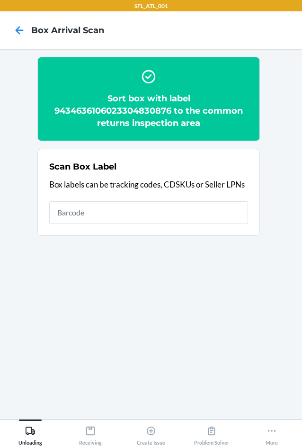
click at [150, 108] on h2 "Sort box with label 9434636106023304830876 to the common returns inspection area" at bounding box center [148, 110] width 199 height 37
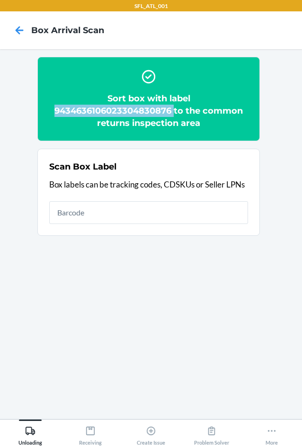
click at [150, 108] on h2 "Sort box with label 9434636106023304830876 to the common returns inspection area" at bounding box center [148, 110] width 199 height 37
copy h2 "9434636106023304830876"
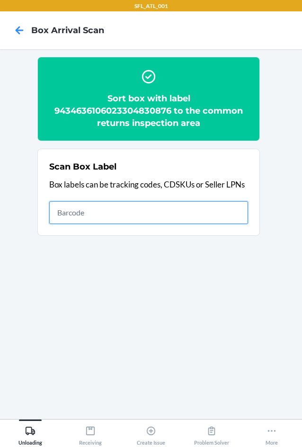
click at [201, 219] on input "text" at bounding box center [148, 212] width 199 height 23
type input "420302599434636106023303460777"
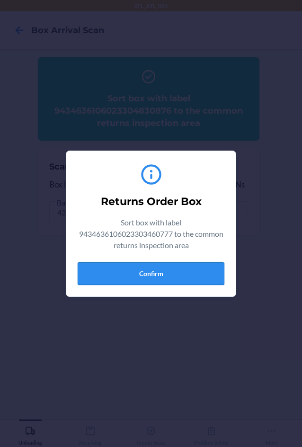
click at [145, 272] on button "Confirm" at bounding box center [151, 273] width 147 height 23
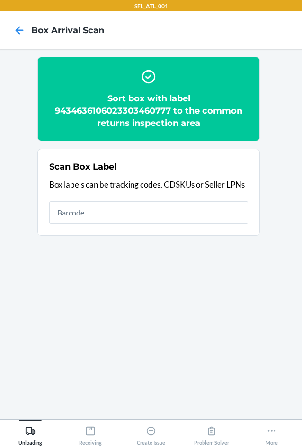
click at [151, 225] on div "Scan Box Label Box labels can be tracking codes, CDSKUs or Seller LPNs" at bounding box center [148, 192] width 199 height 69
click at [154, 224] on div "Scan Box Label Box labels can be tracking codes, CDSKUs or Seller LPNs" at bounding box center [148, 192] width 199 height 69
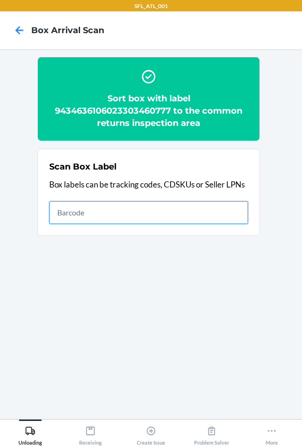
click at [156, 218] on input "text" at bounding box center [148, 212] width 199 height 23
type input "9261290316871748942885"
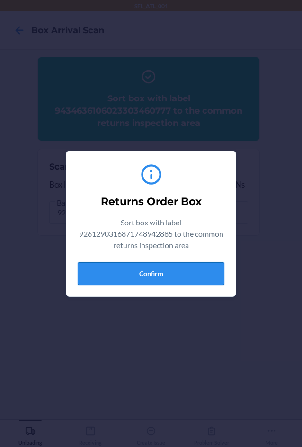
click at [141, 267] on button "Confirm" at bounding box center [151, 273] width 147 height 23
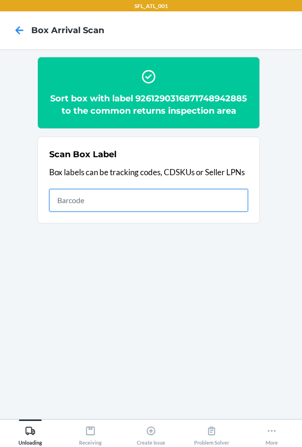
click at [137, 202] on input "text" at bounding box center [148, 200] width 199 height 23
type input "420302599434636106023304688736"
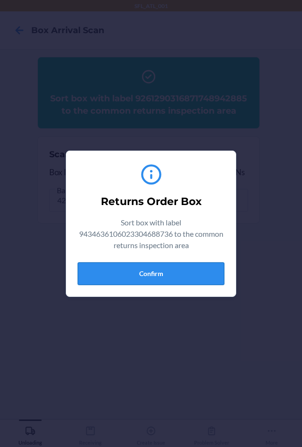
click at [171, 274] on button "Confirm" at bounding box center [151, 273] width 147 height 23
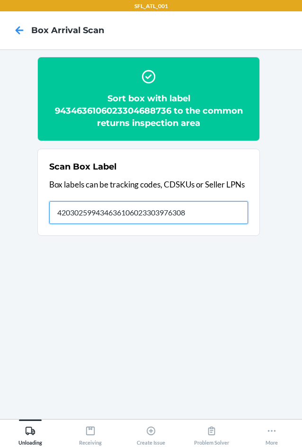
type input "420302599434636106023303976308"
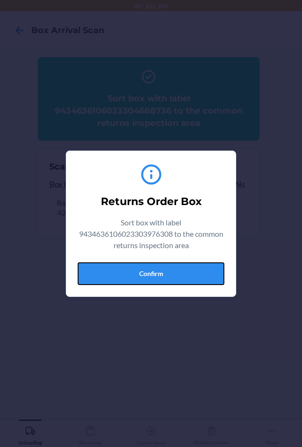
drag, startPoint x: 177, startPoint y: 273, endPoint x: 207, endPoint y: 277, distance: 29.6
click at [180, 275] on button "Confirm" at bounding box center [151, 273] width 147 height 23
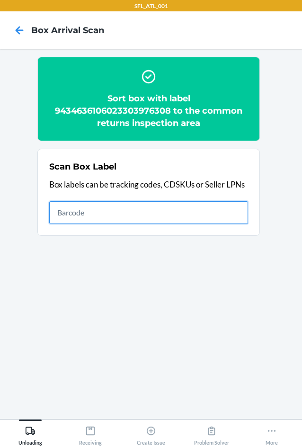
click at [224, 221] on input "text" at bounding box center [148, 212] width 199 height 23
type input "420302599434636106023302617424"
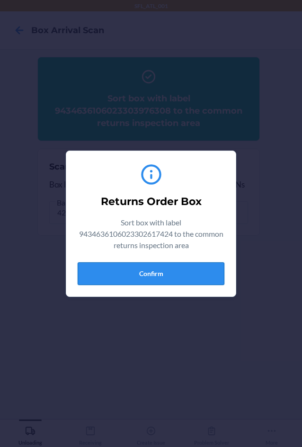
click at [140, 267] on button "Confirm" at bounding box center [151, 273] width 147 height 23
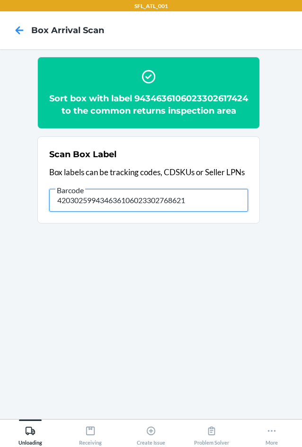
type input "420302599434636106023302768621"
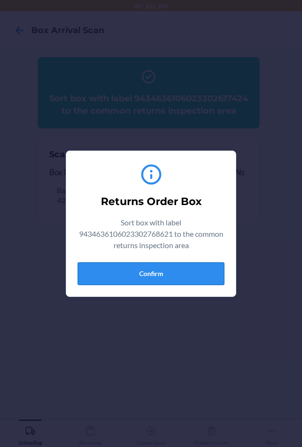
click at [155, 272] on button "Confirm" at bounding box center [151, 273] width 147 height 23
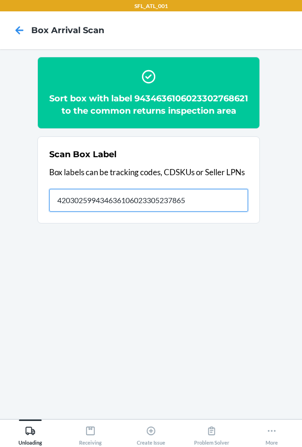
type input "420302599434636106023305237865"
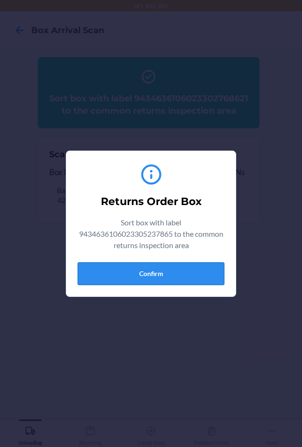
click at [156, 278] on button "Confirm" at bounding box center [151, 273] width 147 height 23
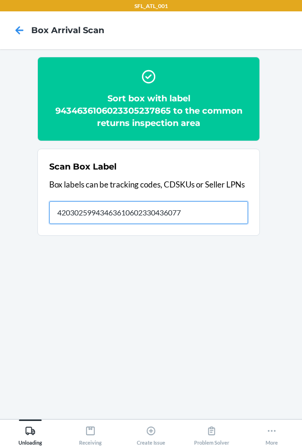
type input "420302599434636106023304360779"
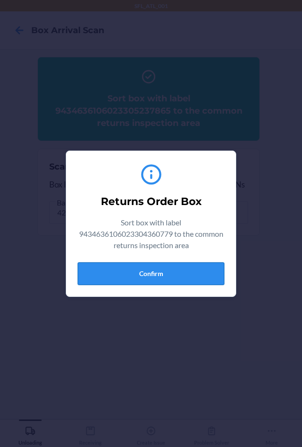
click at [142, 272] on button "Confirm" at bounding box center [151, 273] width 147 height 23
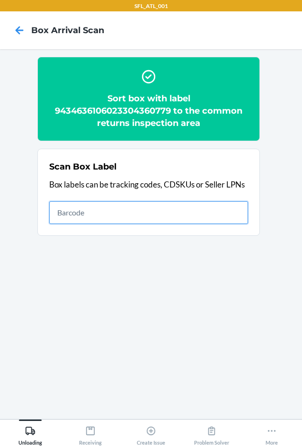
click at [218, 211] on input "text" at bounding box center [148, 212] width 199 height 23
type input "420302599434636106023305193314"
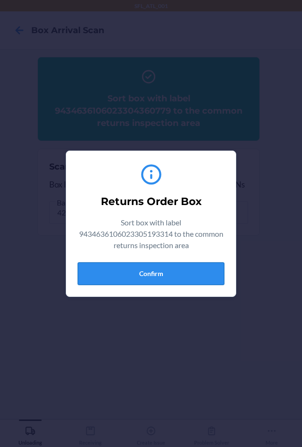
click at [171, 263] on button "Confirm" at bounding box center [151, 273] width 147 height 23
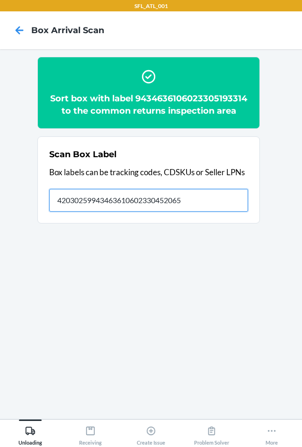
type input "420302599434636106023304520654"
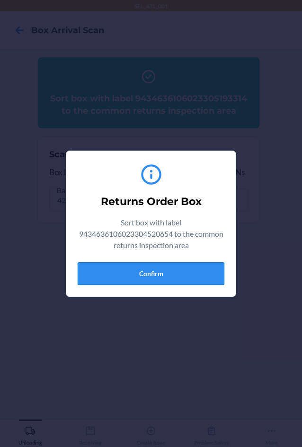
click at [172, 269] on button "Confirm" at bounding box center [151, 273] width 147 height 23
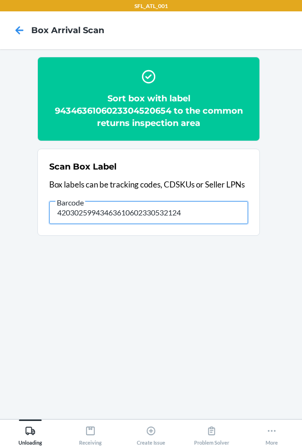
type input "420302599434636106023305321243"
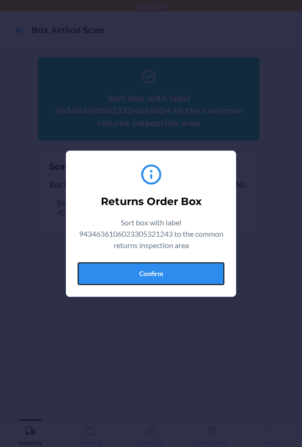
click at [172, 269] on button "Confirm" at bounding box center [151, 273] width 147 height 23
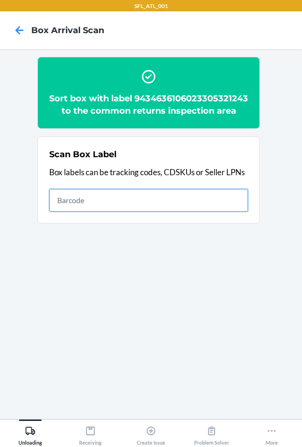
click at [123, 210] on input "text" at bounding box center [148, 200] width 199 height 23
type input "420302599434636106023304832139"
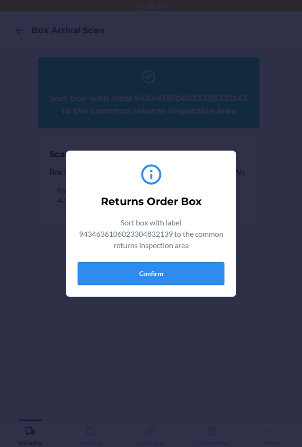
drag, startPoint x: 171, startPoint y: 271, endPoint x: 294, endPoint y: 253, distance: 124.3
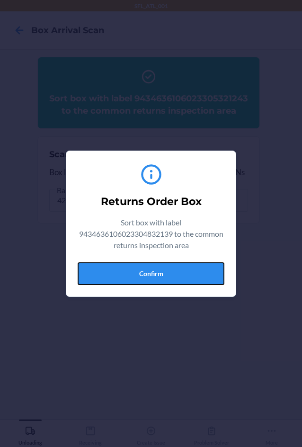
click at [175, 274] on button "Confirm" at bounding box center [151, 273] width 147 height 23
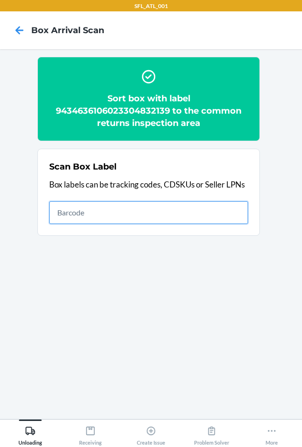
click at [153, 201] on input "text" at bounding box center [148, 212] width 199 height 23
type input "420302599434636106023305236035"
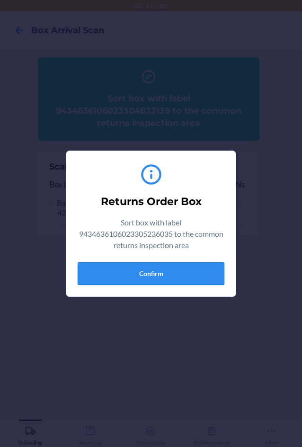
click at [130, 272] on button "Confirm" at bounding box center [151, 273] width 147 height 23
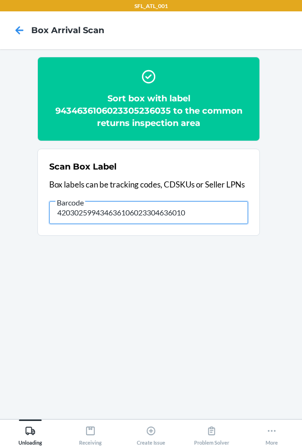
type input "420302599434636106023304636010"
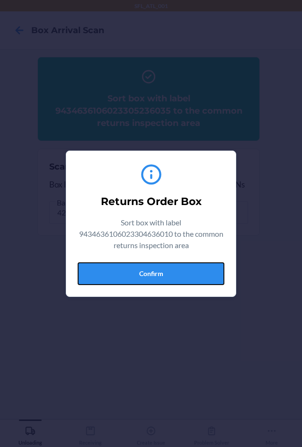
click at [138, 278] on button "Confirm" at bounding box center [151, 273] width 147 height 23
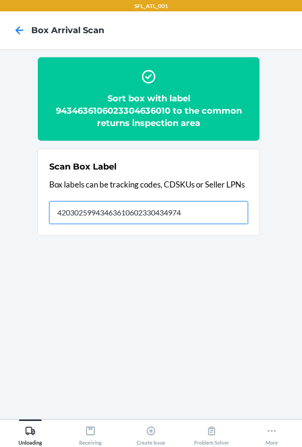
type input "420302599434636106023304349743"
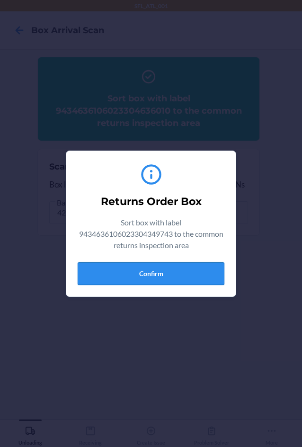
click at [196, 280] on button "Confirm" at bounding box center [151, 273] width 147 height 23
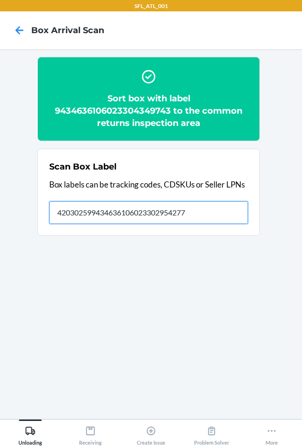
type input "420302599434636106023302954277"
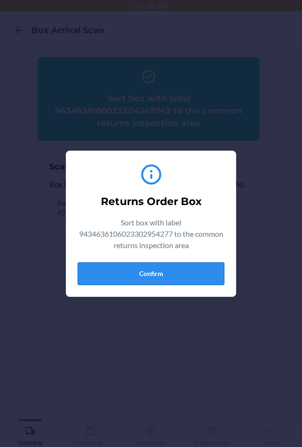
click at [177, 273] on button "Confirm" at bounding box center [151, 273] width 147 height 23
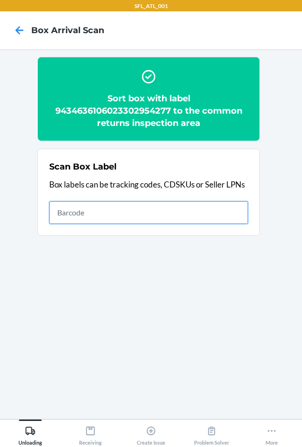
click at [166, 214] on input "text" at bounding box center [148, 212] width 199 height 23
type input "1ZJ19E459025413459"
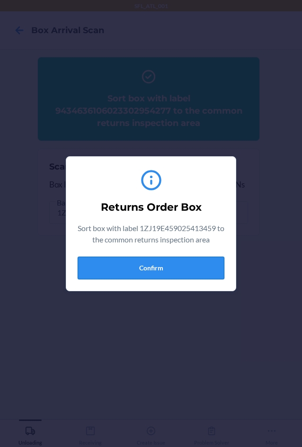
click at [166, 266] on button "Confirm" at bounding box center [151, 267] width 147 height 23
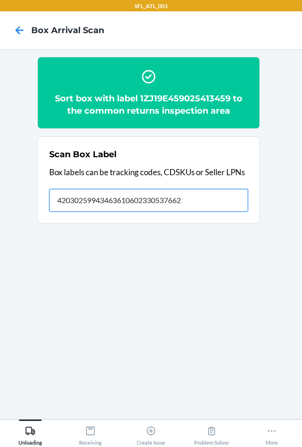
type input "420302599434636106023305376625"
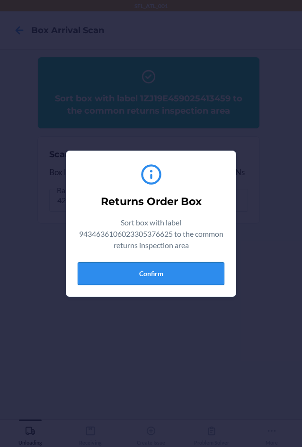
click at [154, 278] on button "Confirm" at bounding box center [151, 273] width 147 height 23
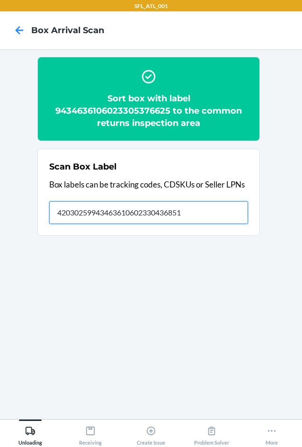
type input "420302599434636106023304368515"
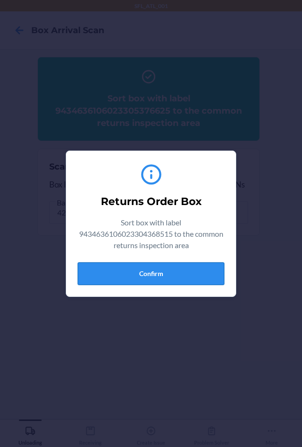
click at [151, 270] on button "Confirm" at bounding box center [151, 273] width 147 height 23
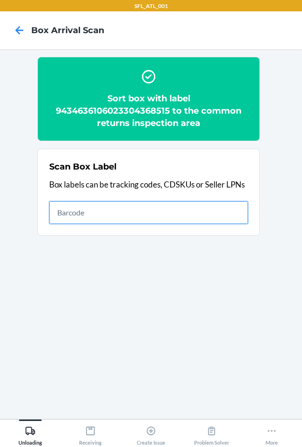
click at [166, 219] on input "text" at bounding box center [148, 212] width 199 height 23
type input "420302599434636106023304216960"
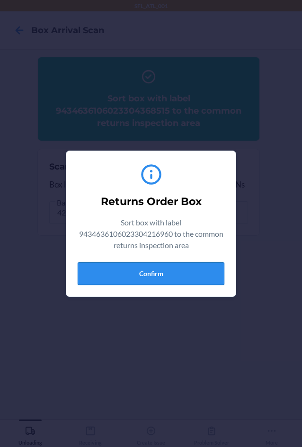
click at [175, 272] on button "Confirm" at bounding box center [151, 273] width 147 height 23
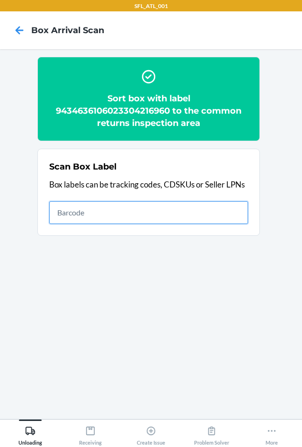
click at [137, 220] on input "text" at bounding box center [148, 212] width 199 height 23
type input "420302599434636106023303857423"
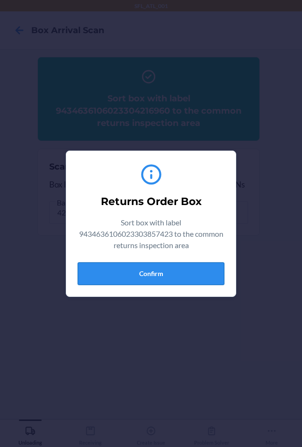
click at [133, 272] on button "Confirm" at bounding box center [151, 273] width 147 height 23
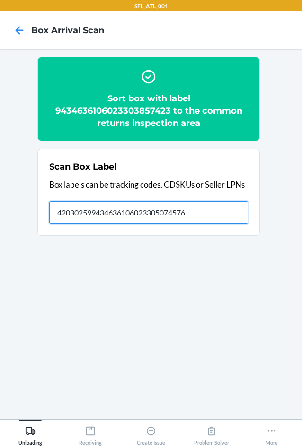
type input "420302599434636106023305074576"
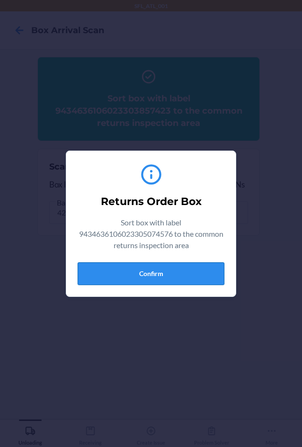
click at [149, 272] on button "Confirm" at bounding box center [151, 273] width 147 height 23
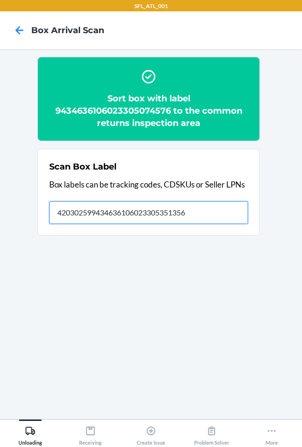
type input "420302599434636106023305351356"
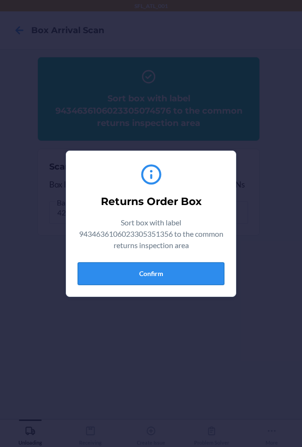
click at [165, 276] on button "Confirm" at bounding box center [151, 273] width 147 height 23
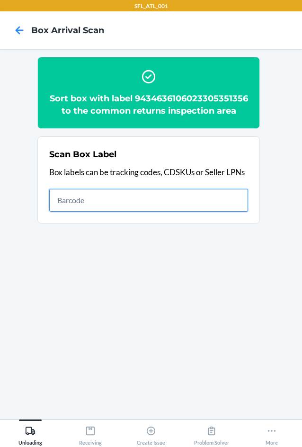
click at [230, 211] on input "text" at bounding box center [148, 200] width 199 height 23
type input "420157249261290316871747989478"
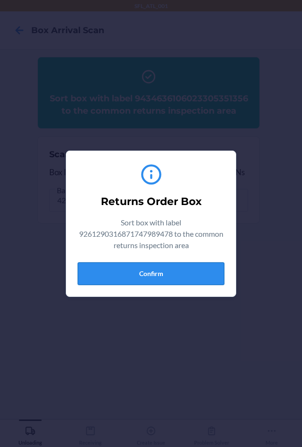
click at [184, 274] on button "Confirm" at bounding box center [151, 273] width 147 height 23
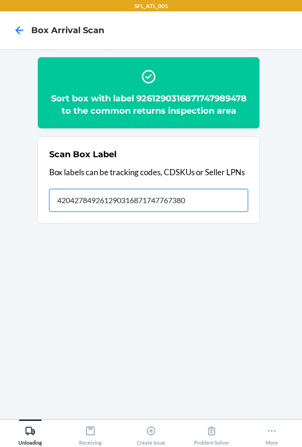
type input "420427849261290316871747767380"
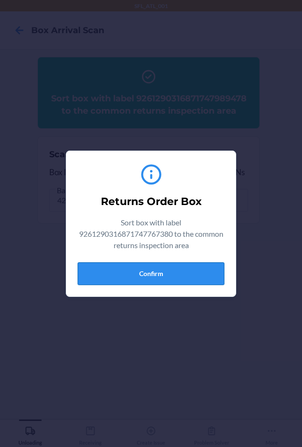
click at [121, 270] on button "Confirm" at bounding box center [151, 273] width 147 height 23
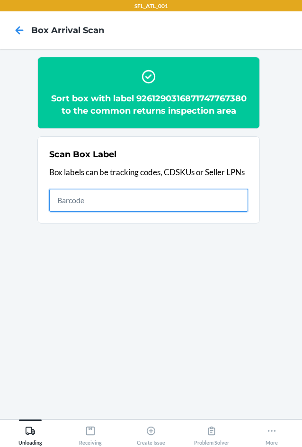
click at [124, 195] on input "text" at bounding box center [148, 200] width 199 height 23
type input "420302599434636106023304929815"
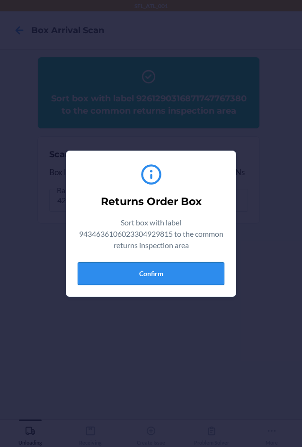
click at [164, 267] on button "Confirm" at bounding box center [151, 273] width 147 height 23
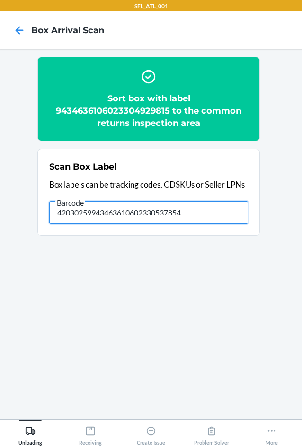
type input "420302599434636106023305378544"
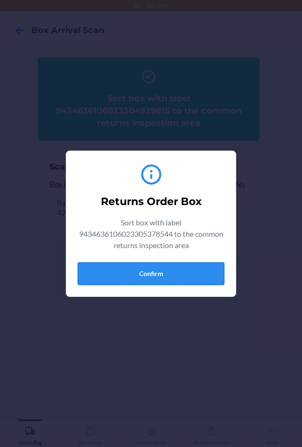
click at [153, 271] on button "Confirm" at bounding box center [151, 273] width 147 height 23
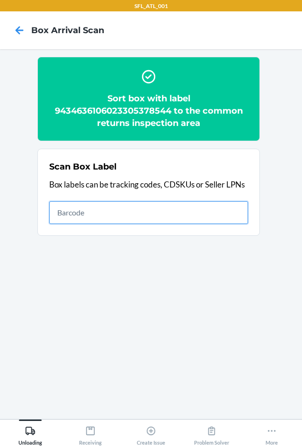
click at [165, 213] on input "text" at bounding box center [148, 212] width 199 height 23
type input "420302599434636106023305378544"
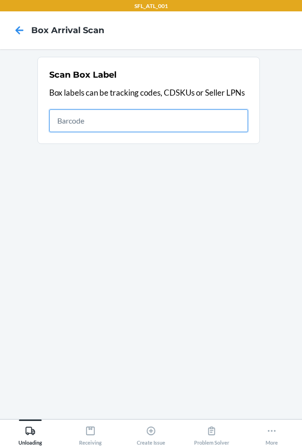
click at [209, 124] on input "text" at bounding box center [148, 120] width 199 height 23
type input "420302599434636106023304319951"
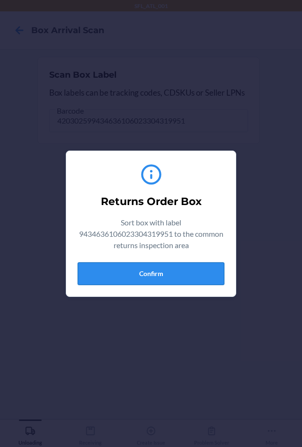
click at [194, 272] on button "Confirm" at bounding box center [151, 273] width 147 height 23
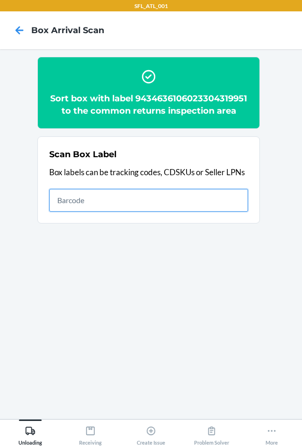
click at [197, 209] on input "text" at bounding box center [148, 200] width 199 height 23
type input "420302599434636106023302553555"
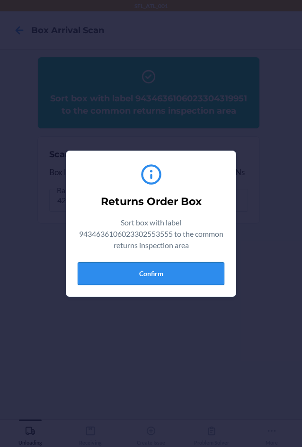
click at [186, 275] on button "Confirm" at bounding box center [151, 273] width 147 height 23
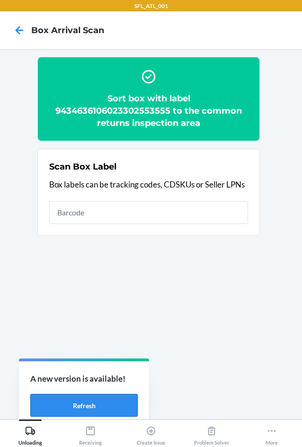
click at [102, 411] on button "Refresh" at bounding box center [83, 405] width 107 height 23
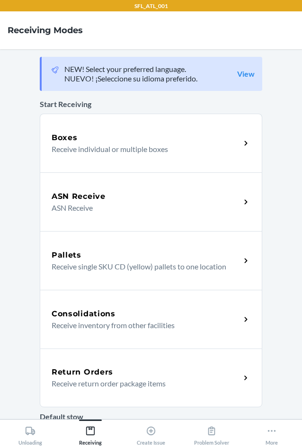
click at [125, 401] on div "Return Orders Receive return order package items" at bounding box center [151, 377] width 222 height 59
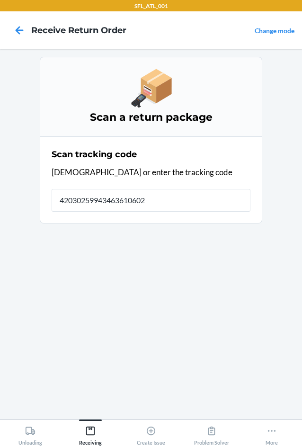
type input "420302599434636106023"
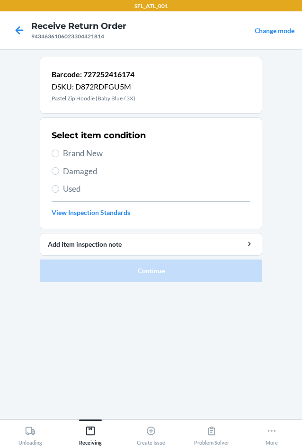
click at [76, 161] on div "Select item condition Brand New Damaged Used View Inspection Standards" at bounding box center [151, 173] width 199 height 94
click at [61, 152] on label "Brand New" at bounding box center [151, 153] width 199 height 12
click at [59, 152] on input "Brand New" at bounding box center [56, 153] width 8 height 8
radio input "true"
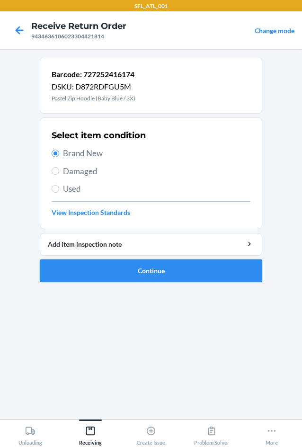
click at [84, 269] on button "Continue" at bounding box center [151, 270] width 222 height 23
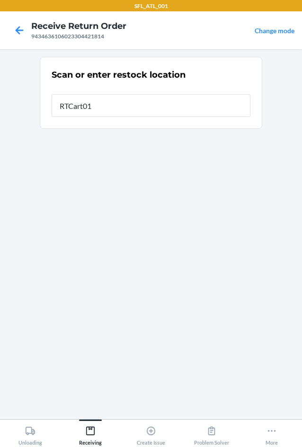
type input "RTCart015"
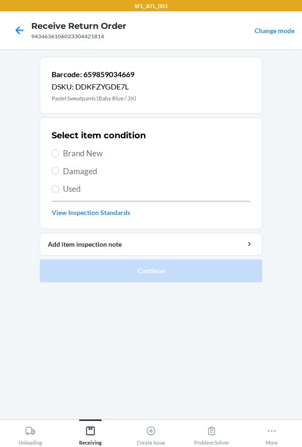
drag, startPoint x: 64, startPoint y: 154, endPoint x: 68, endPoint y: 166, distance: 12.0
click at [64, 154] on span "Brand New" at bounding box center [156, 153] width 187 height 12
click at [59, 154] on input "Brand New" at bounding box center [56, 153] width 8 height 8
radio input "true"
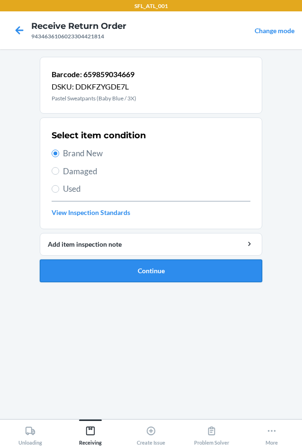
click at [91, 272] on button "Continue" at bounding box center [151, 270] width 222 height 23
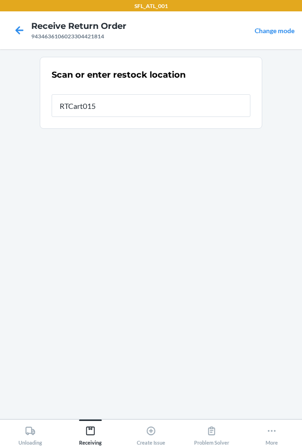
type input "RTCart015"
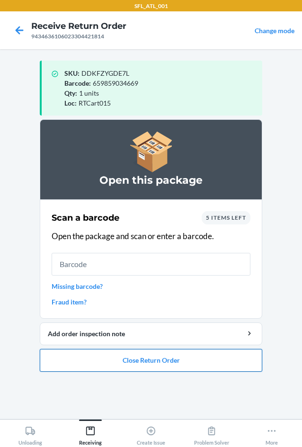
click at [141, 357] on button "Close Return Order" at bounding box center [151, 360] width 222 height 23
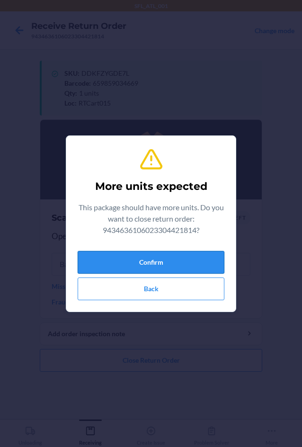
click at [138, 261] on button "Confirm" at bounding box center [151, 262] width 147 height 23
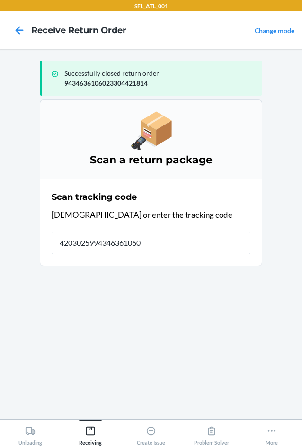
type input "42030259943463610602"
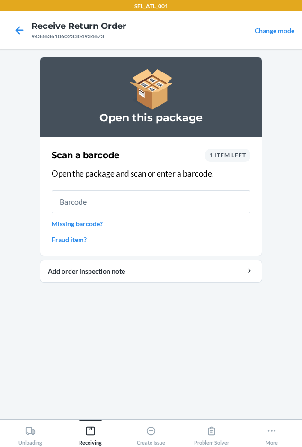
click at [244, 156] on span "1 item left" at bounding box center [227, 154] width 37 height 7
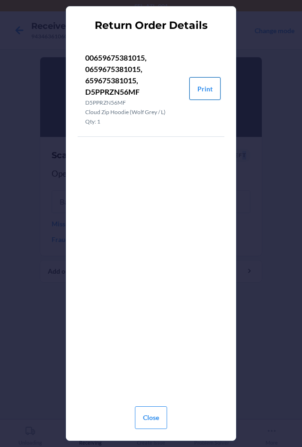
click at [203, 88] on button "Print" at bounding box center [204, 88] width 31 height 23
click at [145, 417] on button "Close" at bounding box center [151, 417] width 32 height 23
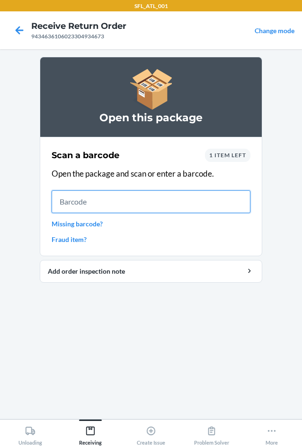
click at [118, 202] on input "text" at bounding box center [151, 201] width 199 height 23
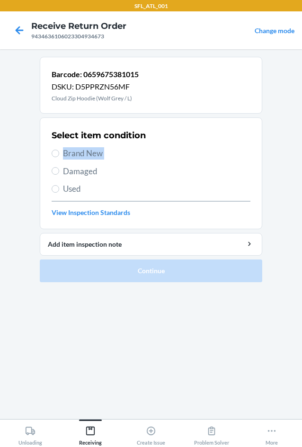
click at [63, 162] on div "Select item condition Brand New Damaged Used View Inspection Standards" at bounding box center [151, 173] width 199 height 94
click at [60, 153] on label "Brand New" at bounding box center [151, 153] width 199 height 12
click at [59, 153] on input "Brand New" at bounding box center [56, 153] width 8 height 8
radio input "true"
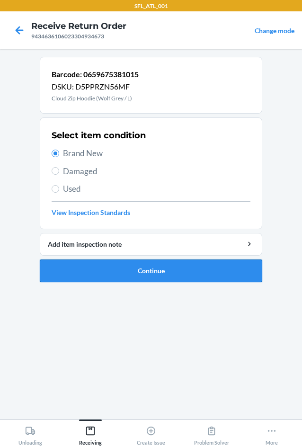
click at [106, 277] on button "Continue" at bounding box center [151, 270] width 222 height 23
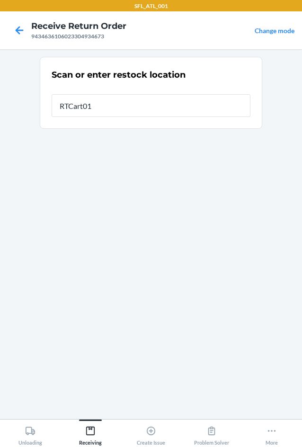
type input "RTCart015"
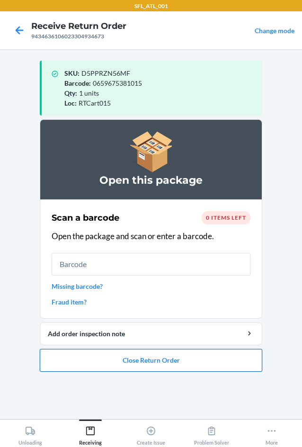
click at [123, 365] on button "Close Return Order" at bounding box center [151, 360] width 222 height 23
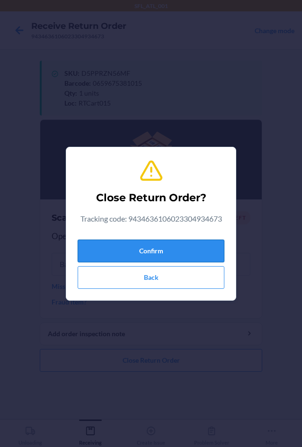
click at [93, 258] on button "Confirm" at bounding box center [151, 250] width 147 height 23
click at [130, 253] on button "Confirm" at bounding box center [151, 250] width 147 height 23
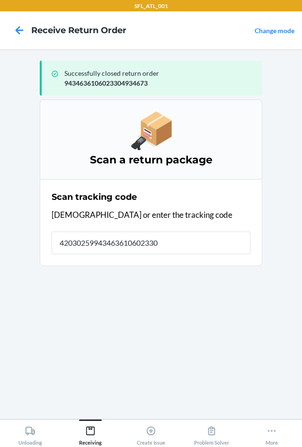
type input "420302599434636106023304"
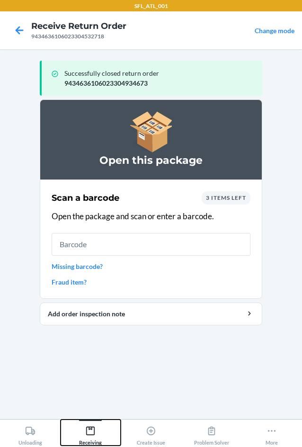
click at [92, 430] on icon at bounding box center [90, 430] width 10 height 10
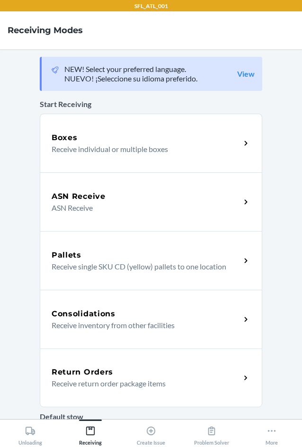
click at [104, 385] on p "Receive return order package items" at bounding box center [142, 382] width 181 height 11
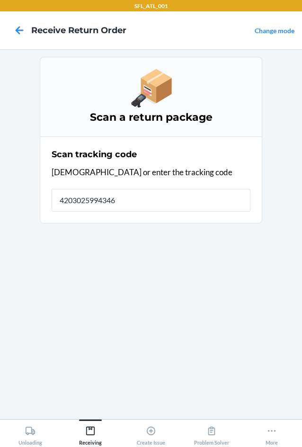
type input "42030259943463"
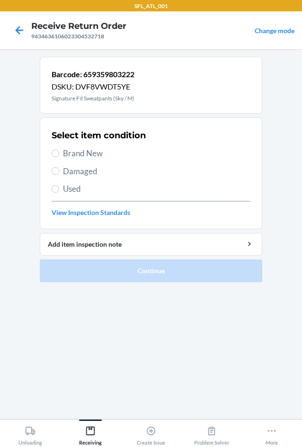
click at [64, 151] on span "Brand New" at bounding box center [156, 153] width 187 height 12
click at [59, 151] on input "Brand New" at bounding box center [56, 153] width 8 height 8
radio input "true"
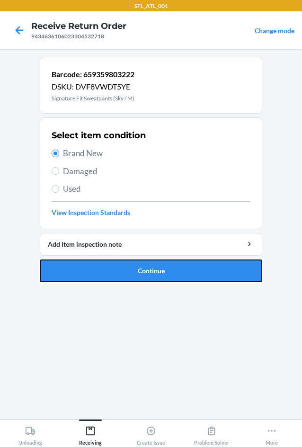
click at [158, 277] on button "Continue" at bounding box center [151, 270] width 222 height 23
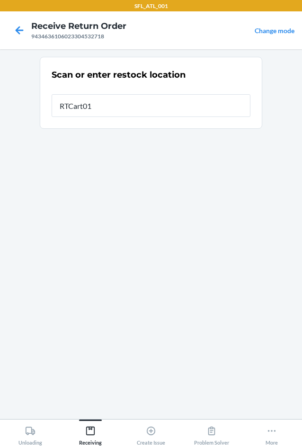
type input "RTCart015"
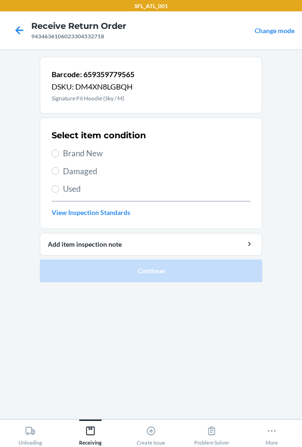
click at [86, 156] on span "Brand New" at bounding box center [156, 153] width 187 height 12
click at [59, 156] on input "Brand New" at bounding box center [56, 153] width 8 height 8
radio input "true"
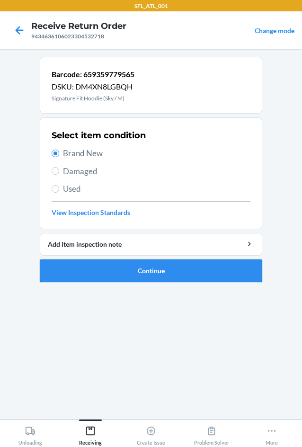
click at [106, 268] on button "Continue" at bounding box center [151, 270] width 222 height 23
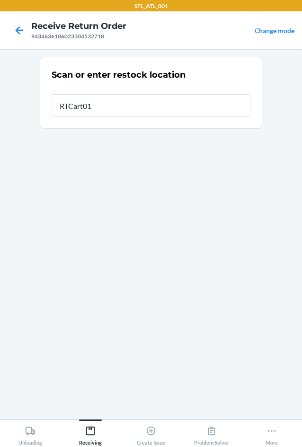
type input "RTCart015"
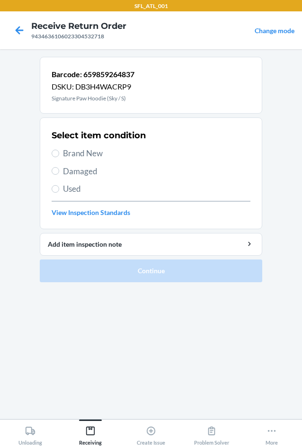
click at [77, 189] on span "Used" at bounding box center [156, 189] width 187 height 12
click at [59, 189] on input "Used" at bounding box center [56, 189] width 8 height 8
radio input "true"
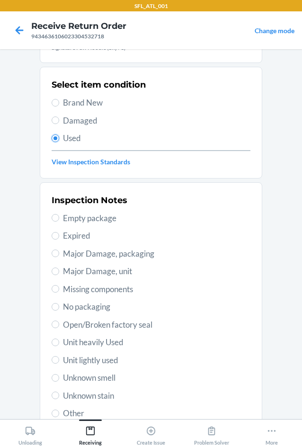
scroll to position [123, 0]
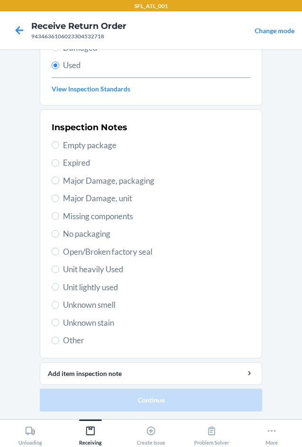
click at [105, 268] on span "Unit heavily Used" at bounding box center [156, 269] width 187 height 12
click at [59, 268] on input "Unit heavily Used" at bounding box center [56, 269] width 8 height 8
radio input "true"
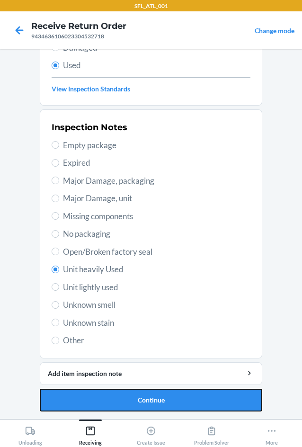
click at [193, 399] on button "Continue" at bounding box center [151, 399] width 222 height 23
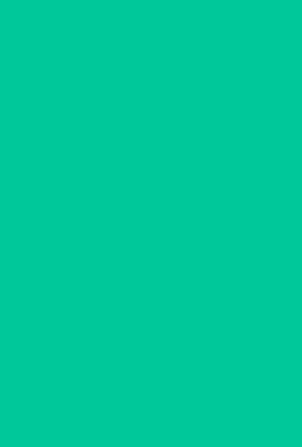
scroll to position [0, 0]
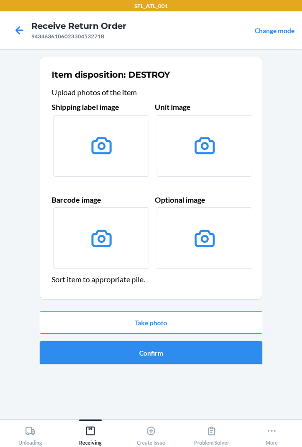
click at [191, 353] on button "Confirm" at bounding box center [151, 352] width 222 height 23
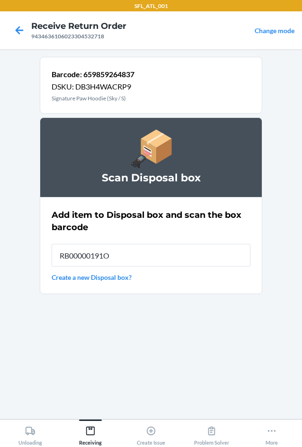
type input "RB00000191O"
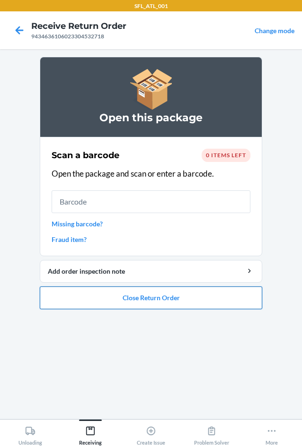
click at [188, 303] on button "Close Return Order" at bounding box center [151, 297] width 222 height 23
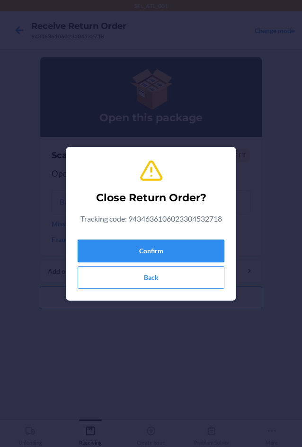
click at [166, 250] on button "Confirm" at bounding box center [151, 250] width 147 height 23
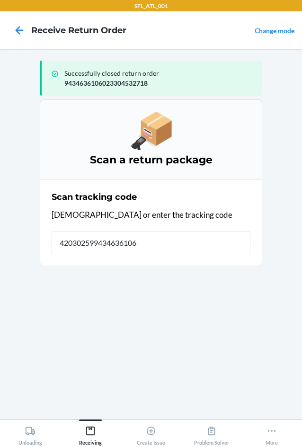
type input "4203025994346361060"
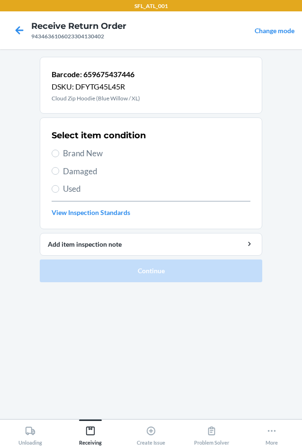
click at [61, 155] on label "Brand New" at bounding box center [151, 153] width 199 height 12
click at [59, 155] on input "Brand New" at bounding box center [56, 153] width 8 height 8
radio input "true"
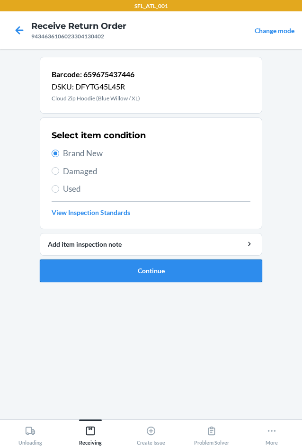
click at [115, 265] on button "Continue" at bounding box center [151, 270] width 222 height 23
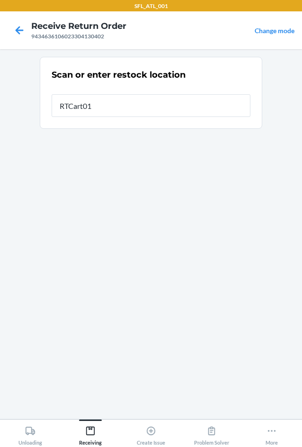
type input "RTCart015"
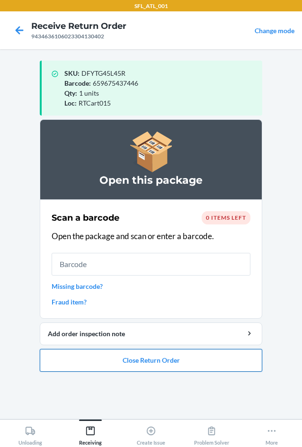
click at [152, 359] on button "Close Return Order" at bounding box center [151, 360] width 222 height 23
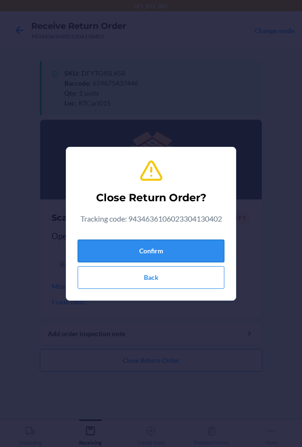
click at [97, 251] on button "Confirm" at bounding box center [151, 250] width 147 height 23
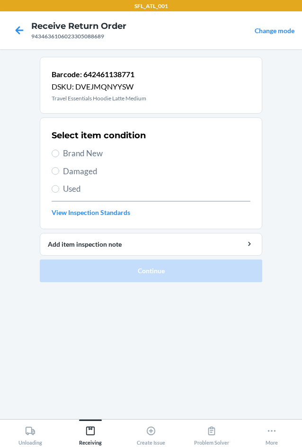
drag, startPoint x: 79, startPoint y: 144, endPoint x: 84, endPoint y: 154, distance: 10.4
click at [81, 150] on div "Select item condition Brand New Damaged Used View Inspection Standards" at bounding box center [151, 173] width 199 height 94
click at [84, 154] on span "Brand New" at bounding box center [156, 153] width 187 height 12
click at [59, 154] on input "Brand New" at bounding box center [56, 153] width 8 height 8
radio input "true"
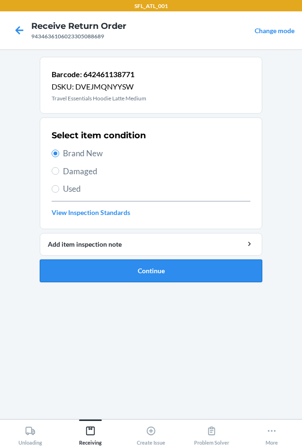
click at [116, 268] on button "Continue" at bounding box center [151, 270] width 222 height 23
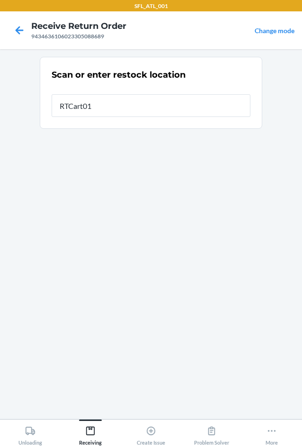
type input "RTCart015"
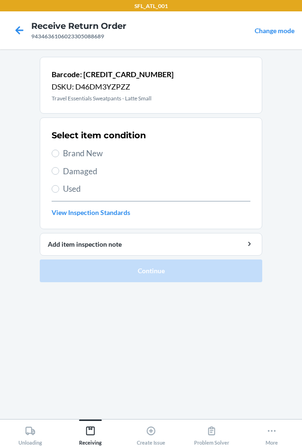
click at [87, 151] on span "Brand New" at bounding box center [156, 153] width 187 height 12
click at [59, 151] on input "Brand New" at bounding box center [56, 153] width 8 height 8
radio input "true"
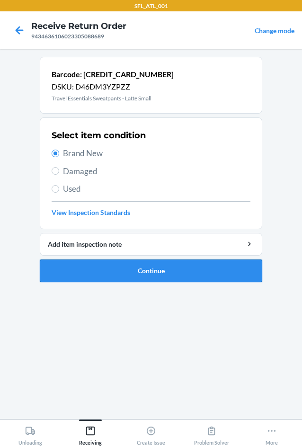
click at [105, 274] on button "Continue" at bounding box center [151, 270] width 222 height 23
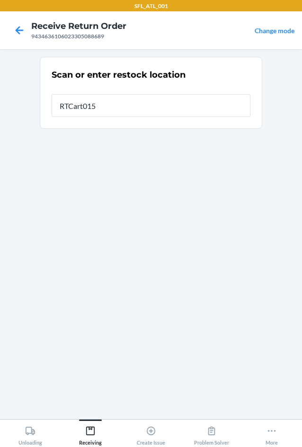
type input "RTCart015"
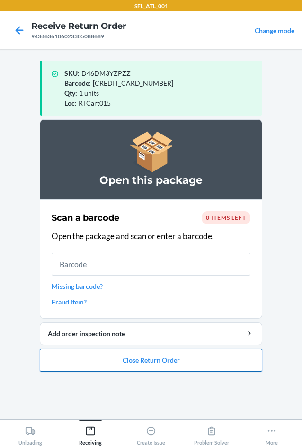
click at [138, 360] on button "Close Return Order" at bounding box center [151, 360] width 222 height 23
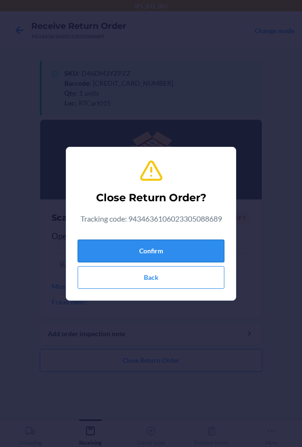
click at [155, 251] on button "Confirm" at bounding box center [151, 250] width 147 height 23
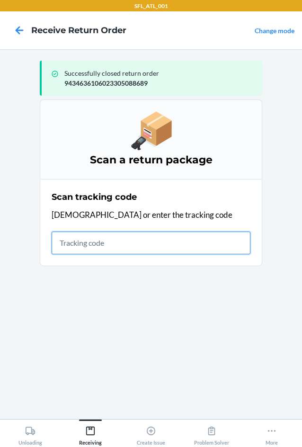
click at [106, 238] on input "text" at bounding box center [151, 242] width 199 height 23
click at [81, 249] on input "text" at bounding box center [151, 242] width 199 height 23
click at [90, 239] on input "text" at bounding box center [151, 242] width 199 height 23
click at [116, 244] on input "text" at bounding box center [151, 242] width 199 height 23
type input "420302599434636106023304825209"
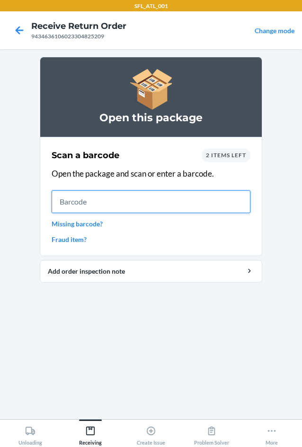
click at [89, 202] on input "text" at bounding box center [151, 201] width 199 height 23
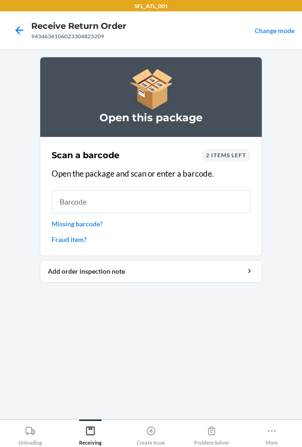
click at [233, 343] on section "Open this package Scan a barcode 2 items left Open the package and scan or ente…" at bounding box center [151, 234] width 222 height 354
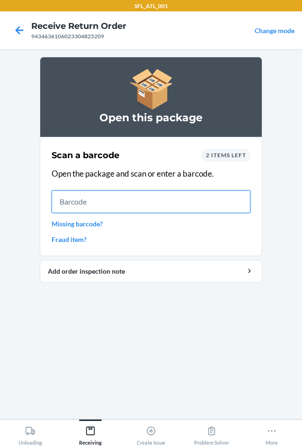
click at [178, 205] on input "text" at bounding box center [151, 201] width 199 height 23
click at [115, 204] on input "text" at bounding box center [151, 201] width 199 height 23
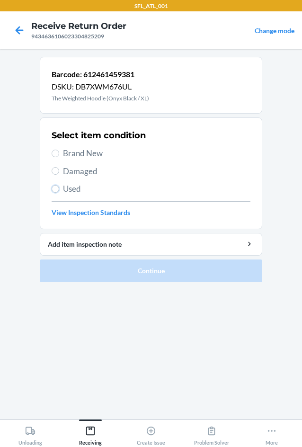
drag, startPoint x: 56, startPoint y: 189, endPoint x: 70, endPoint y: 222, distance: 35.7
click at [57, 189] on input "Used" at bounding box center [56, 189] width 8 height 8
radio input "true"
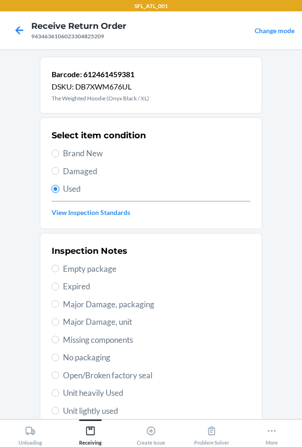
scroll to position [123, 0]
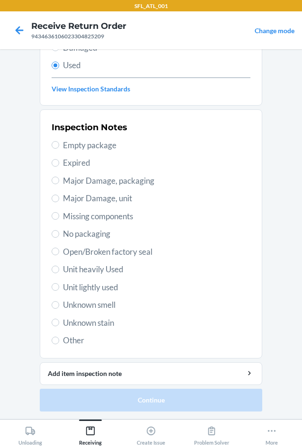
click at [86, 271] on span "Unit heavily Used" at bounding box center [156, 269] width 187 height 12
click at [59, 271] on input "Unit heavily Used" at bounding box center [56, 269] width 8 height 8
radio input "true"
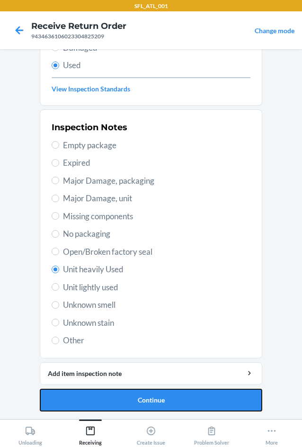
click at [205, 397] on button "Continue" at bounding box center [151, 399] width 222 height 23
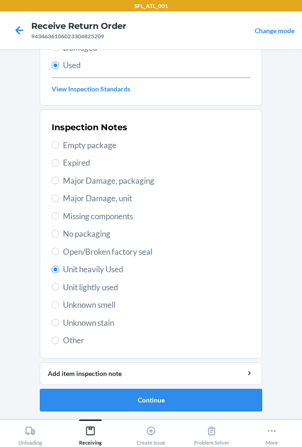
scroll to position [0, 0]
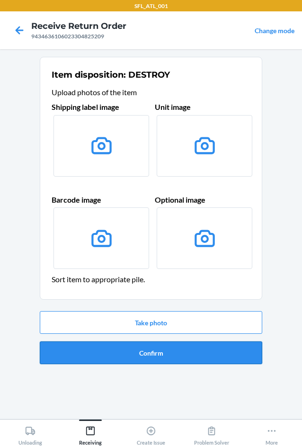
click at [175, 350] on button "Confirm" at bounding box center [151, 352] width 222 height 23
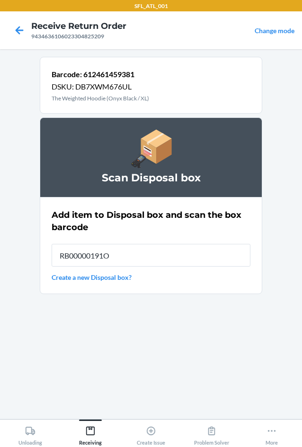
type input "RB00000191O"
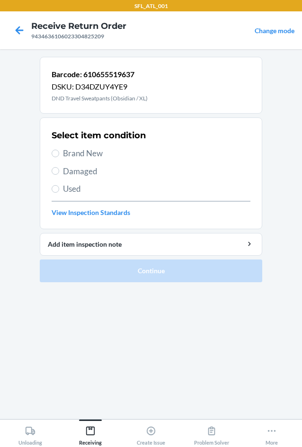
click at [79, 154] on span "Brand New" at bounding box center [156, 153] width 187 height 12
click at [59, 154] on input "Brand New" at bounding box center [56, 153] width 8 height 8
radio input "true"
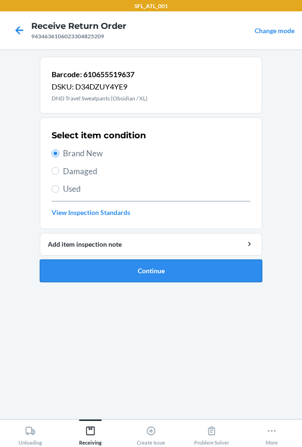
click at [174, 272] on button "Continue" at bounding box center [151, 270] width 222 height 23
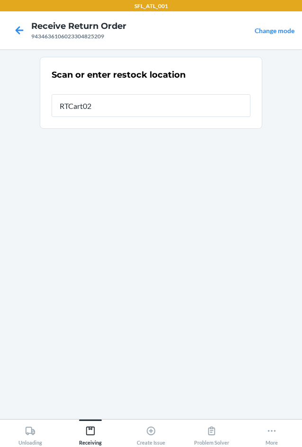
type input "RTCart020"
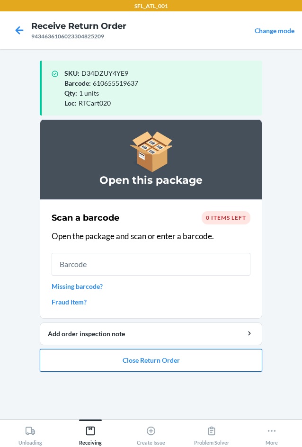
click at [161, 356] on button "Close Return Order" at bounding box center [151, 360] width 222 height 23
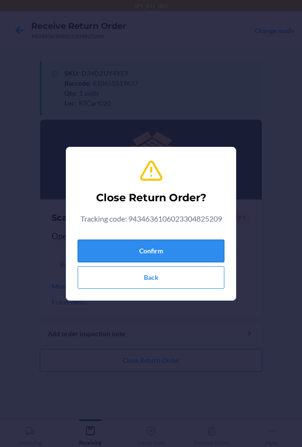
click at [139, 244] on button "Confirm" at bounding box center [151, 250] width 147 height 23
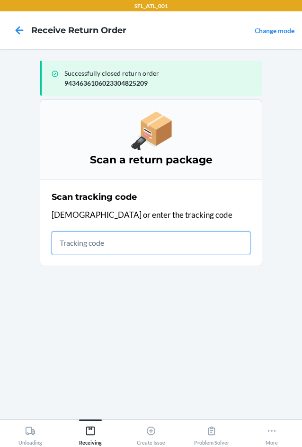
click at [95, 237] on input "text" at bounding box center [151, 242] width 199 height 23
click at [125, 242] on input "text" at bounding box center [151, 242] width 199 height 23
type input "42030259943463610"
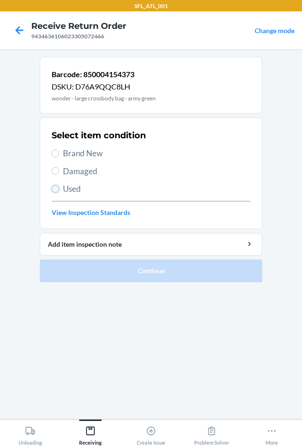
click at [59, 187] on input "Used" at bounding box center [56, 189] width 8 height 8
radio input "true"
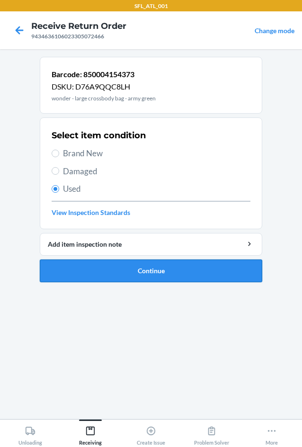
click at [95, 273] on button "Continue" at bounding box center [151, 270] width 222 height 23
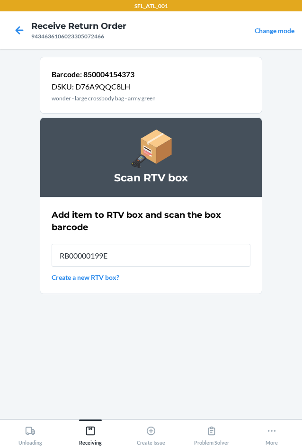
type input "RB00000199E"
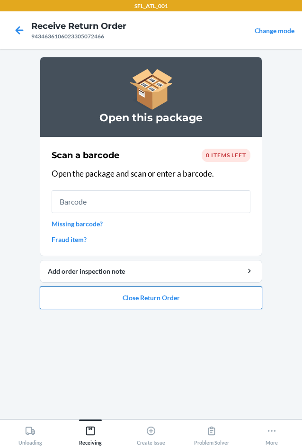
click at [105, 300] on button "Close Return Order" at bounding box center [151, 297] width 222 height 23
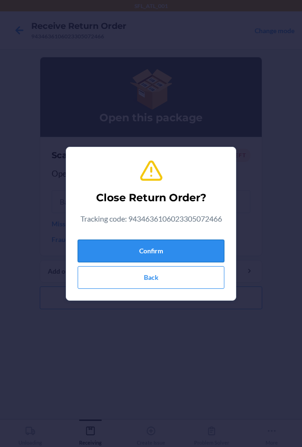
click at [107, 243] on button "Confirm" at bounding box center [151, 250] width 147 height 23
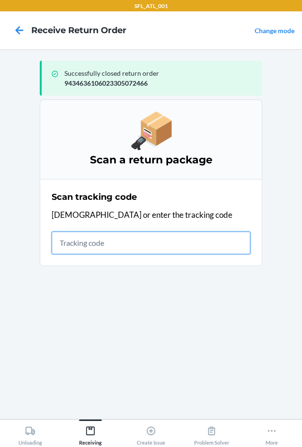
click at [115, 235] on input "text" at bounding box center [151, 242] width 199 height 23
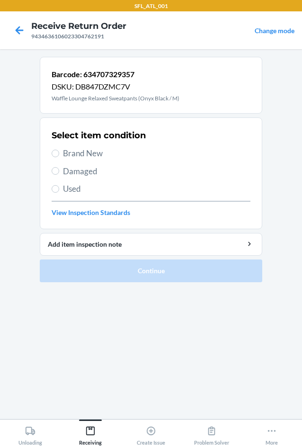
click at [65, 191] on span "Used" at bounding box center [156, 189] width 187 height 12
click at [59, 191] on input "Used" at bounding box center [56, 189] width 8 height 8
radio input "true"
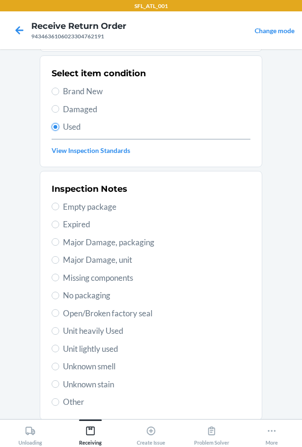
scroll to position [123, 0]
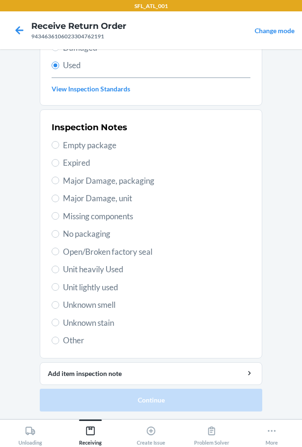
click at [90, 271] on span "Unit heavily Used" at bounding box center [156, 269] width 187 height 12
click at [59, 271] on input "Unit heavily Used" at bounding box center [56, 269] width 8 height 8
radio input "true"
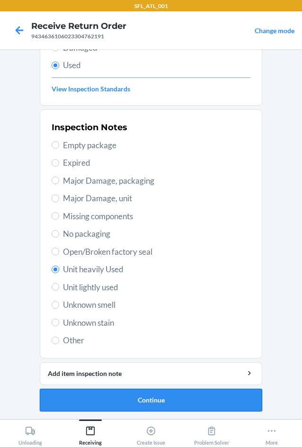
click at [209, 395] on button "Continue" at bounding box center [151, 399] width 222 height 23
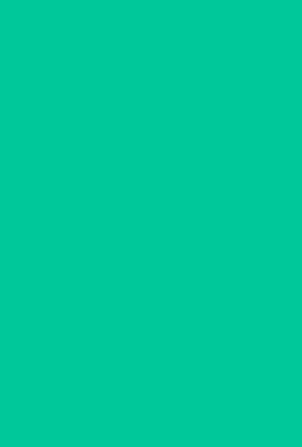
scroll to position [0, 0]
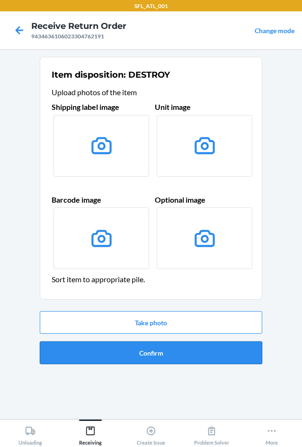
click at [207, 351] on button "Confirm" at bounding box center [151, 352] width 222 height 23
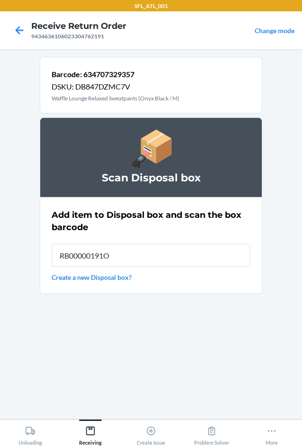
type input "RB00000191O"
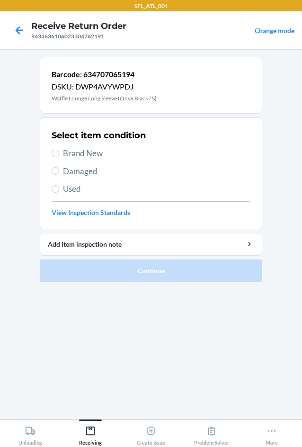
click at [70, 189] on span "Used" at bounding box center [156, 189] width 187 height 12
click at [59, 189] on input "Used" at bounding box center [56, 189] width 8 height 8
radio input "true"
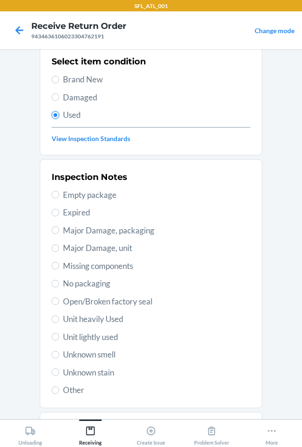
scroll to position [123, 0]
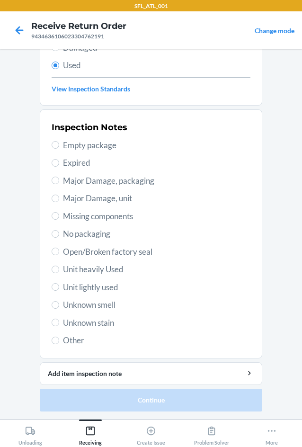
click at [75, 266] on span "Unit heavily Used" at bounding box center [156, 269] width 187 height 12
click at [59, 266] on input "Unit heavily Used" at bounding box center [56, 269] width 8 height 8
radio input "true"
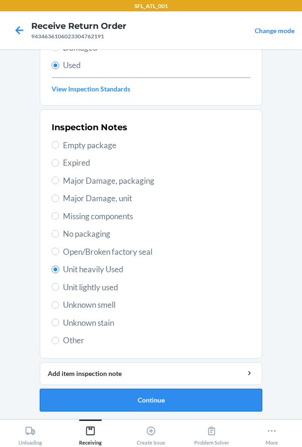
click at [202, 395] on button "Continue" at bounding box center [151, 399] width 222 height 23
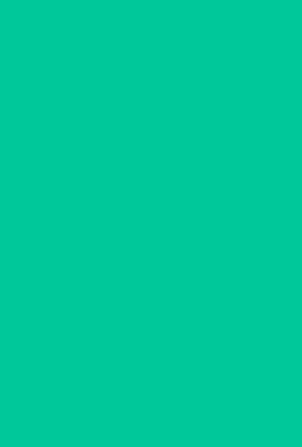
scroll to position [0, 0]
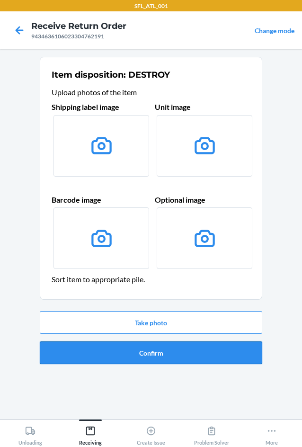
click at [188, 362] on button "Confirm" at bounding box center [151, 352] width 222 height 23
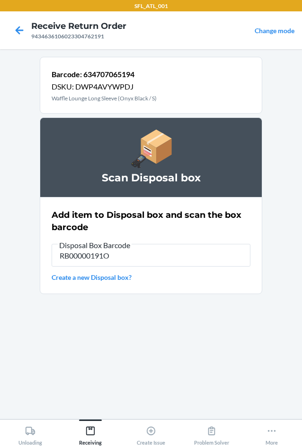
type input "RB00000191O"
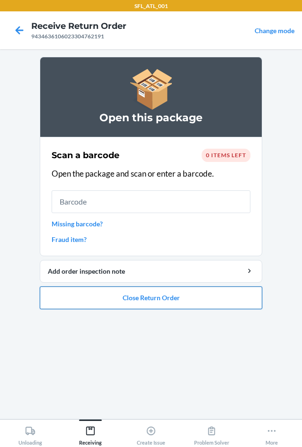
click at [169, 300] on button "Close Return Order" at bounding box center [151, 297] width 222 height 23
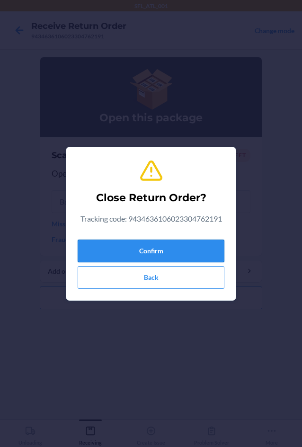
click at [150, 242] on button "Confirm" at bounding box center [151, 250] width 147 height 23
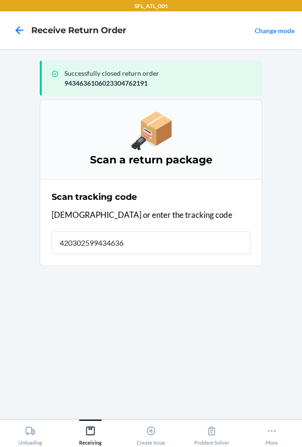
type input "4203025994346361"
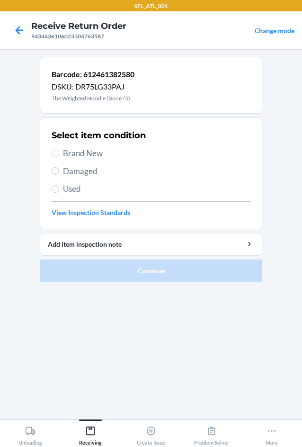
click at [59, 154] on label "Brand New" at bounding box center [151, 153] width 199 height 12
click at [59, 154] on input "Brand New" at bounding box center [56, 153] width 8 height 8
radio input "true"
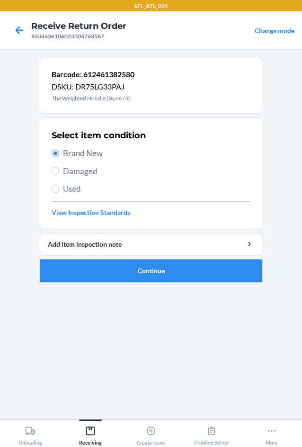
click at [72, 265] on button "Continue" at bounding box center [151, 270] width 222 height 23
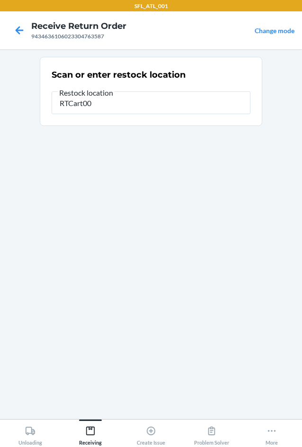
type input "RTCart007"
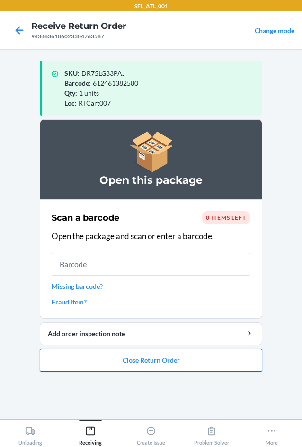
click at [158, 359] on button "Close Return Order" at bounding box center [151, 360] width 222 height 23
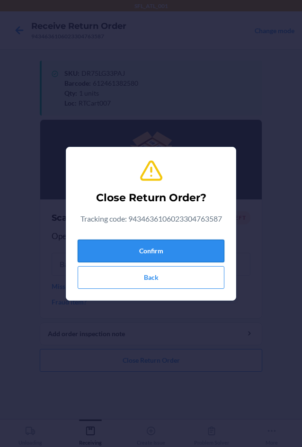
click at [142, 252] on button "Confirm" at bounding box center [151, 250] width 147 height 23
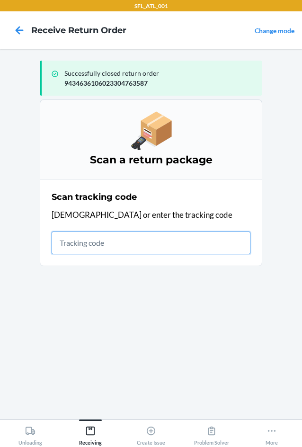
click at [112, 242] on input "text" at bounding box center [151, 242] width 199 height 23
type input "420302599434636106023"
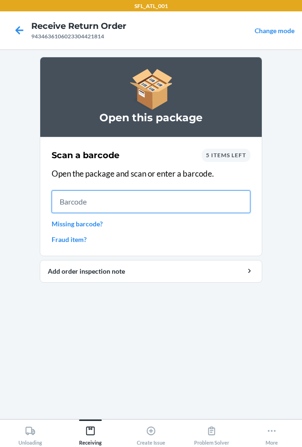
click at [133, 210] on input "text" at bounding box center [151, 201] width 199 height 23
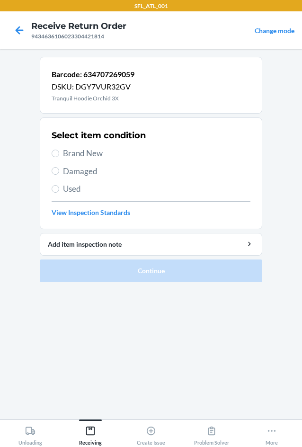
click at [78, 157] on span "Brand New" at bounding box center [156, 153] width 187 height 12
click at [59, 157] on input "Brand New" at bounding box center [56, 153] width 8 height 8
radio input "true"
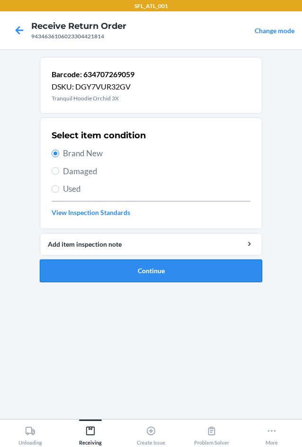
click at [106, 269] on button "Continue" at bounding box center [151, 270] width 222 height 23
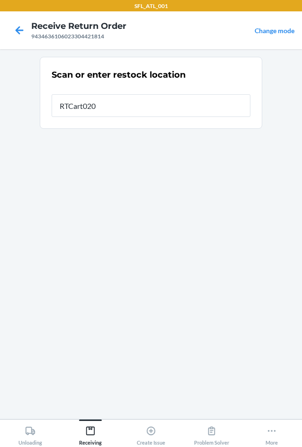
type input "RTCart020"
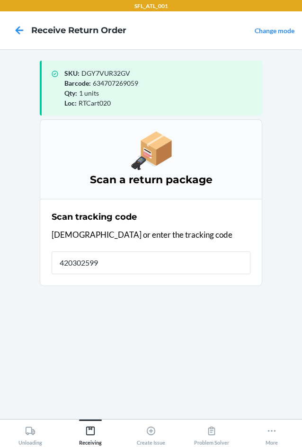
type input "4203025994"
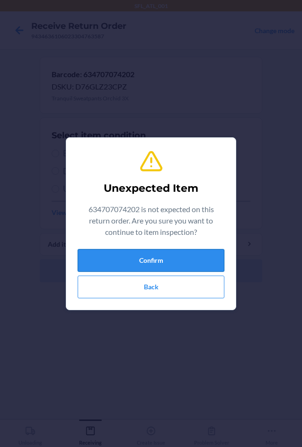
click at [123, 262] on button "Confirm" at bounding box center [151, 260] width 147 height 23
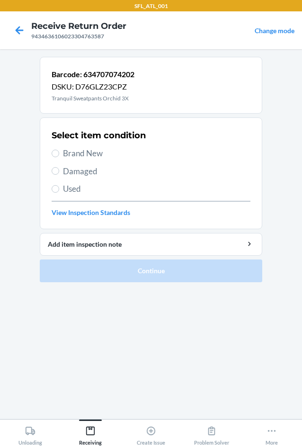
click at [70, 155] on span "Brand New" at bounding box center [156, 153] width 187 height 12
click at [59, 155] on input "Brand New" at bounding box center [56, 153] width 8 height 8
radio input "true"
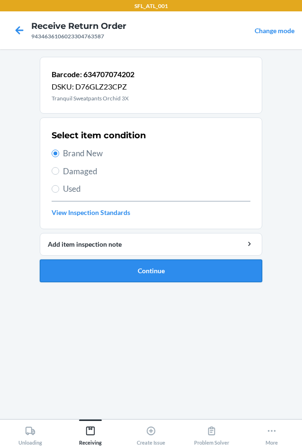
click at [158, 264] on button "Continue" at bounding box center [151, 270] width 222 height 23
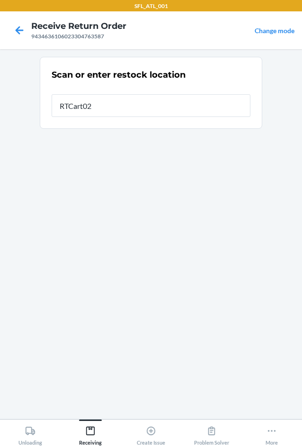
type input "RTCart020"
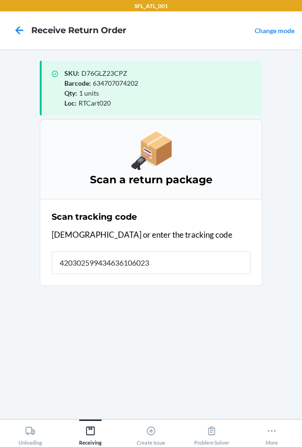
type input "4203025994346361060233"
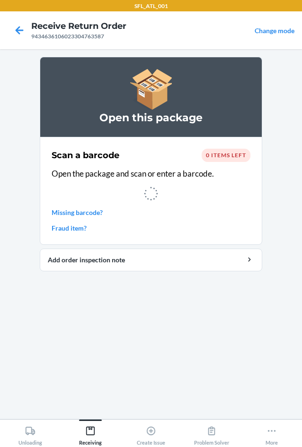
click at [45, 39] on div "9434636106023304763587" at bounding box center [78, 36] width 95 height 9
copy div "9434636106023304763587"
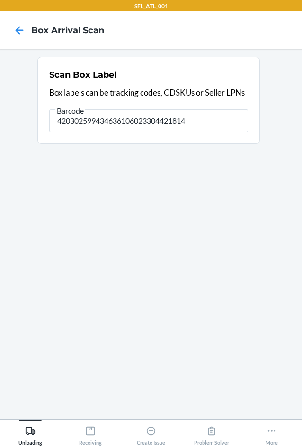
type input "420302599434636106023304421814"
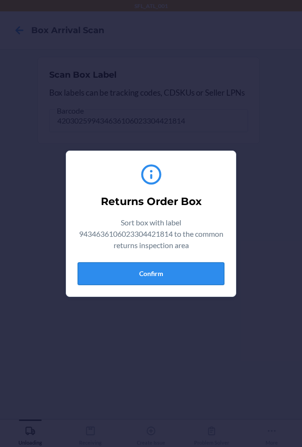
click at [142, 270] on button "Confirm" at bounding box center [151, 273] width 147 height 23
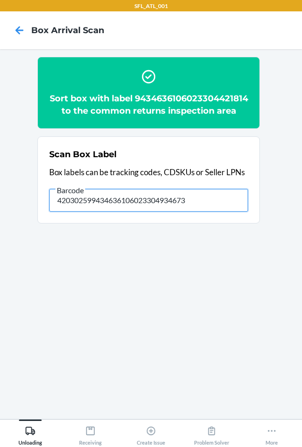
type input "420302599434636106023304934673"
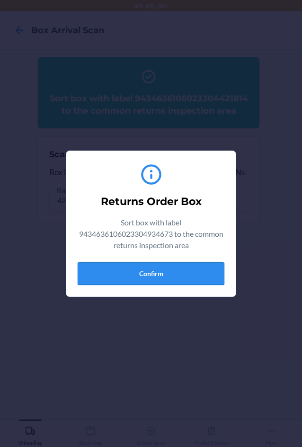
click at [156, 279] on button "Confirm" at bounding box center [151, 273] width 147 height 23
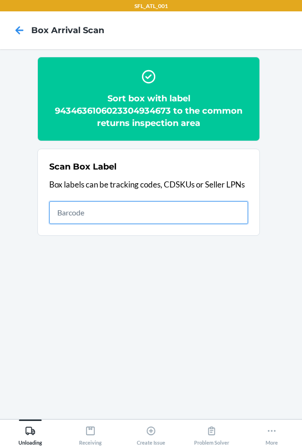
click at [107, 205] on input "text" at bounding box center [148, 212] width 199 height 23
type input "420302599434636106023304532718"
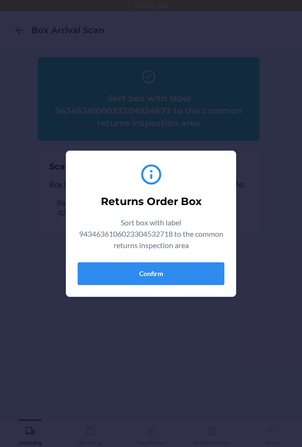
click at [177, 285] on div "Returns Order Box Sort box with label 9434636106023304532718 to the common retu…" at bounding box center [151, 223] width 147 height 130
click at [174, 280] on button "Confirm" at bounding box center [151, 273] width 147 height 23
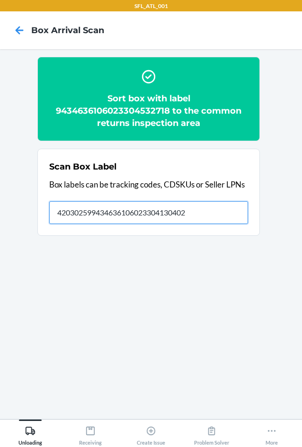
type input "420302599434636106023304130402"
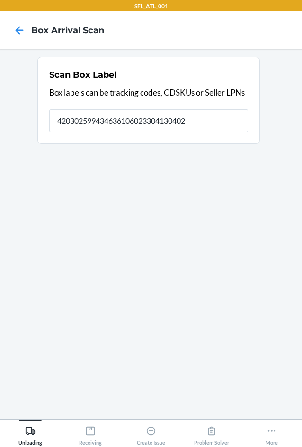
type input "420302599434636106023304130402"
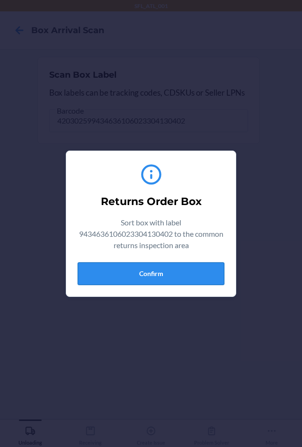
click at [149, 281] on button "Confirm" at bounding box center [151, 273] width 147 height 23
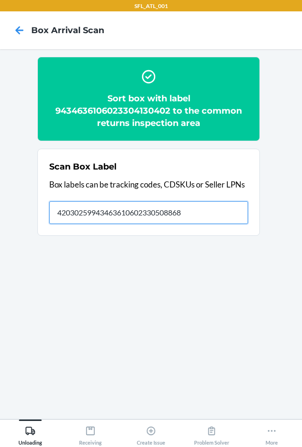
type input "420302599434636106023305088689"
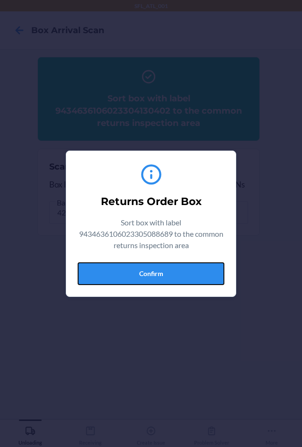
drag, startPoint x: 166, startPoint y: 277, endPoint x: 221, endPoint y: 293, distance: 57.0
click at [167, 277] on button "Confirm" at bounding box center [151, 273] width 147 height 23
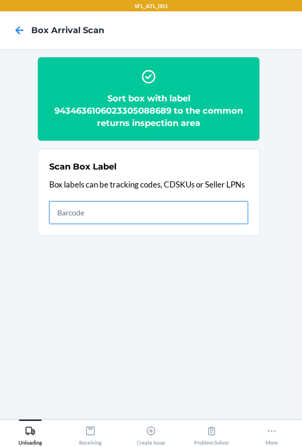
click at [95, 213] on input "text" at bounding box center [148, 212] width 199 height 23
type input "420302599434636106023304825209"
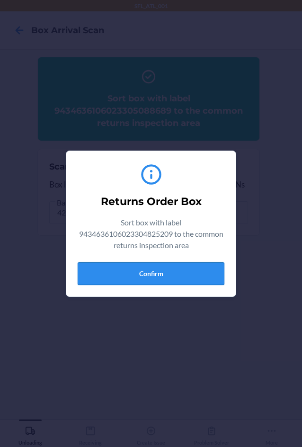
click at [182, 267] on button "Confirm" at bounding box center [151, 273] width 147 height 23
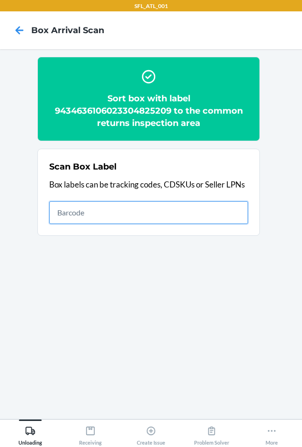
drag, startPoint x: 192, startPoint y: 205, endPoint x: 200, endPoint y: 211, distance: 10.1
click at [192, 208] on input "text" at bounding box center [148, 212] width 199 height 23
type input "420302599434636106023305072466"
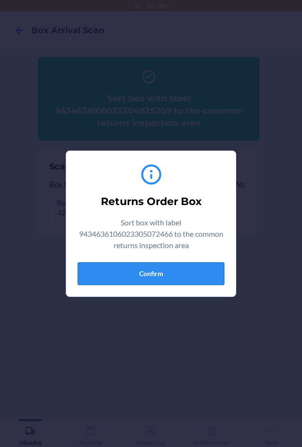
click at [186, 277] on button "Confirm" at bounding box center [151, 273] width 147 height 23
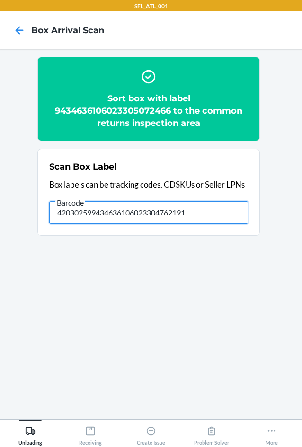
type input "420302599434636106023304762191"
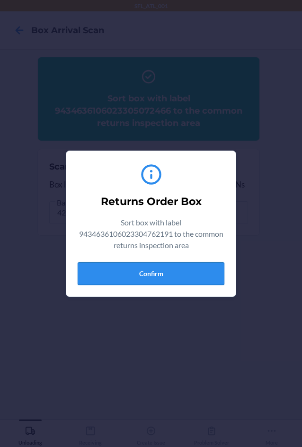
click at [131, 274] on button "Confirm" at bounding box center [151, 273] width 147 height 23
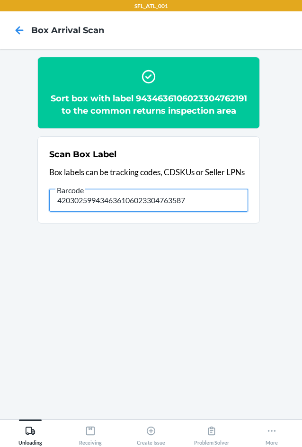
type input "420302599434636106023304763587"
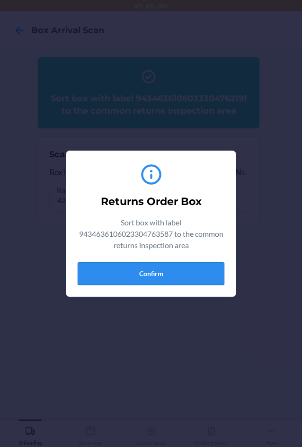
click at [113, 275] on button "Confirm" at bounding box center [151, 273] width 147 height 23
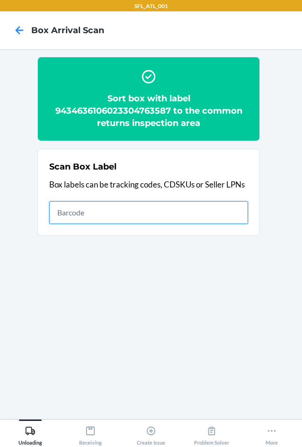
click at [133, 215] on input "text" at bounding box center [148, 212] width 199 height 23
type input "420302599434636106023304762191"
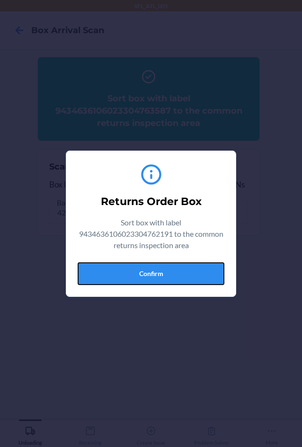
drag, startPoint x: 154, startPoint y: 268, endPoint x: 157, endPoint y: 277, distance: 9.4
click at [155, 268] on button "Confirm" at bounding box center [151, 273] width 147 height 23
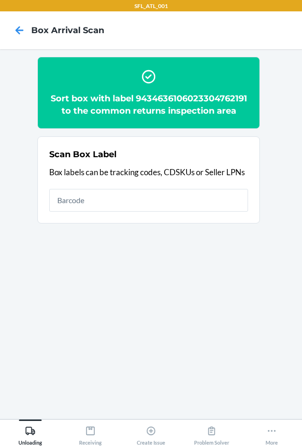
click at [175, 98] on h2 "Sort box with label 9434636106023304762191 to the common returns inspection area" at bounding box center [148, 104] width 199 height 25
click at [176, 98] on h2 "Sort box with label 9434636106023304762191 to the common returns inspection area" at bounding box center [148, 104] width 199 height 25
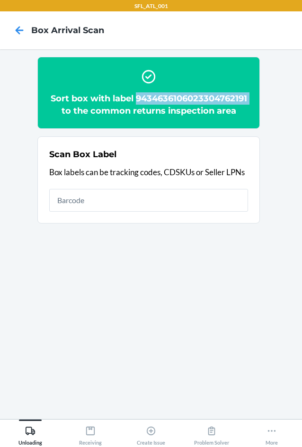
click at [176, 98] on h2 "Sort box with label 9434636106023304762191 to the common returns inspection area" at bounding box center [148, 104] width 199 height 25
copy h2 "9434636106023304762191"
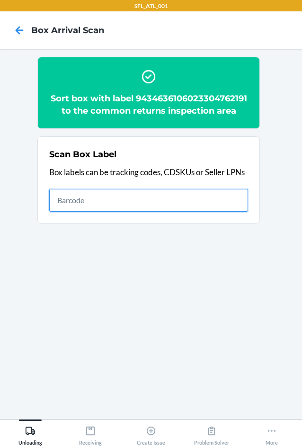
click at [134, 198] on input "text" at bounding box center [148, 200] width 199 height 23
type input "420302599434636106023304727855"
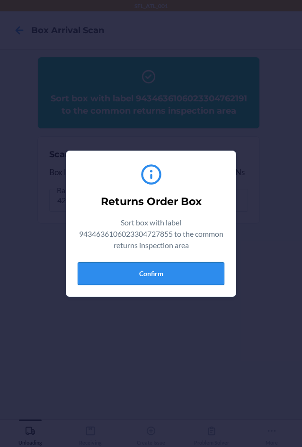
click at [169, 265] on button "Confirm" at bounding box center [151, 273] width 147 height 23
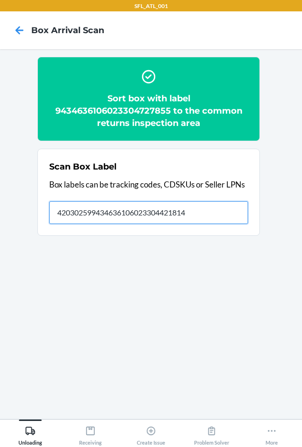
type input "420302599434636106023304421814"
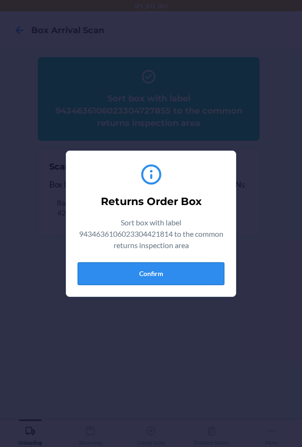
click at [180, 269] on button "Confirm" at bounding box center [151, 273] width 147 height 23
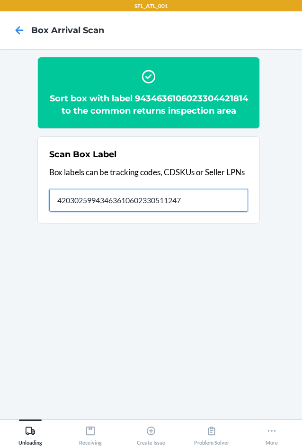
type input "420302599434636106023305112476"
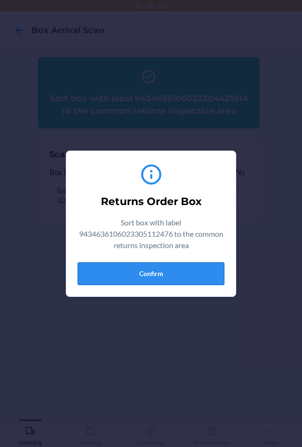
click at [127, 274] on button "Confirm" at bounding box center [151, 273] width 147 height 23
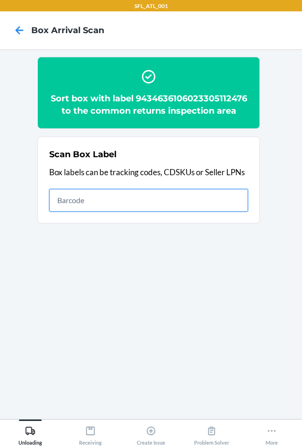
click at [183, 209] on input "text" at bounding box center [148, 200] width 199 height 23
type input "420302599434636106023302274337"
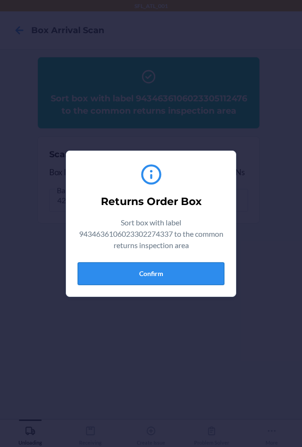
click at [184, 275] on button "Confirm" at bounding box center [151, 273] width 147 height 23
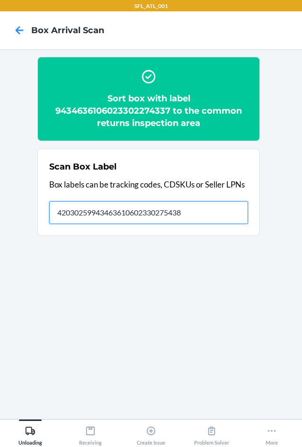
type input "420302599434636106023302754389"
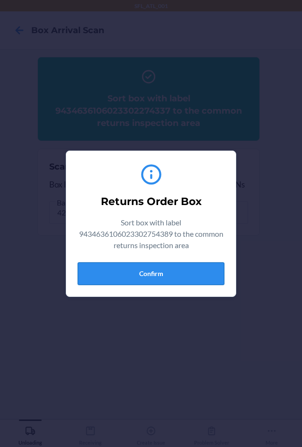
click at [143, 272] on button "Confirm" at bounding box center [151, 273] width 147 height 23
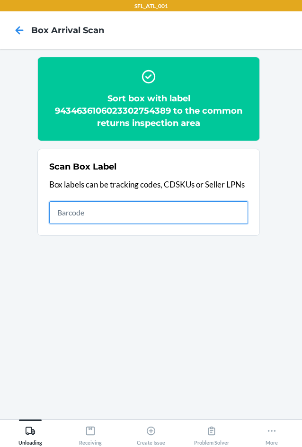
click at [112, 219] on input "text" at bounding box center [148, 212] width 199 height 23
type input "420302599434636106023304739209"
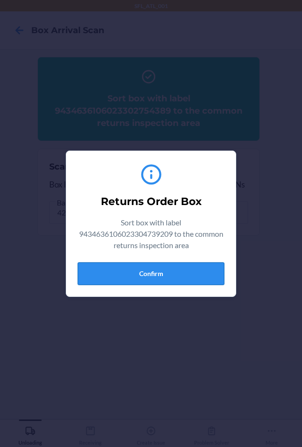
click at [163, 281] on button "Confirm" at bounding box center [151, 273] width 147 height 23
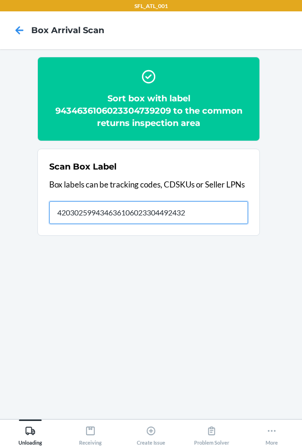
type input "420302599434636106023304492432"
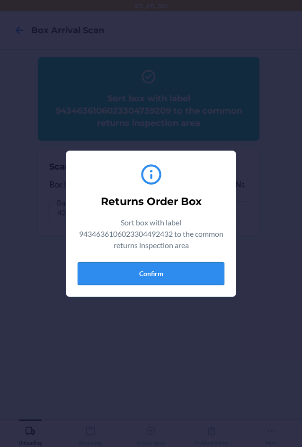
click at [172, 279] on button "Confirm" at bounding box center [151, 273] width 147 height 23
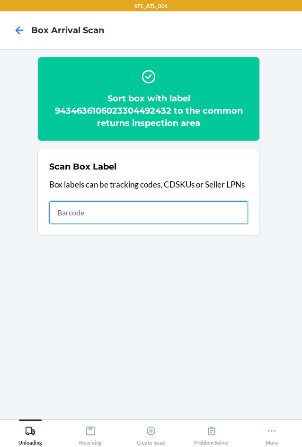
click at [221, 215] on input "text" at bounding box center [148, 212] width 199 height 23
type input "420302599434636106023304894045"
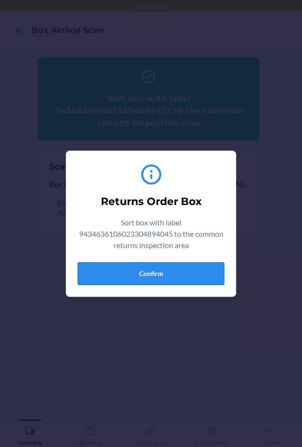
click at [198, 269] on button "Confirm" at bounding box center [151, 273] width 147 height 23
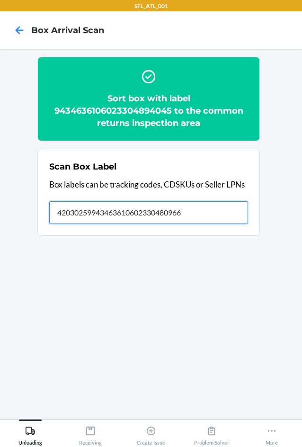
type input "420302599434636106023304809667"
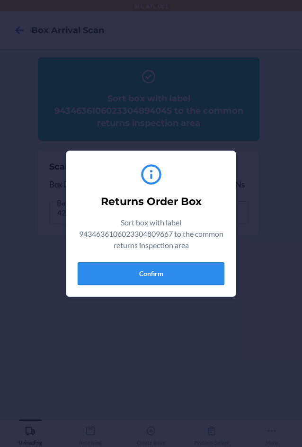
click at [198, 272] on button "Confirm" at bounding box center [151, 273] width 147 height 23
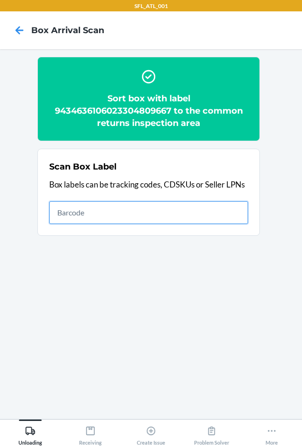
click at [184, 223] on input "text" at bounding box center [148, 212] width 199 height 23
type input "420302599434636106023304791917"
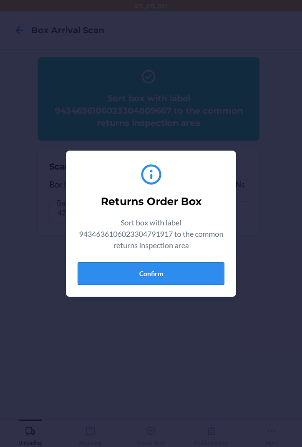
click at [139, 274] on button "Confirm" at bounding box center [151, 273] width 147 height 23
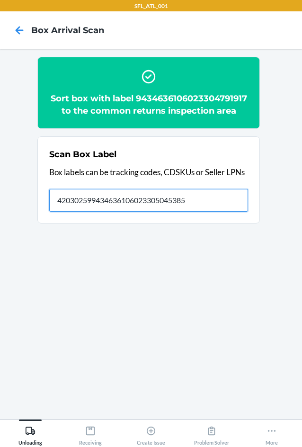
type input "420302599434636106023305045385"
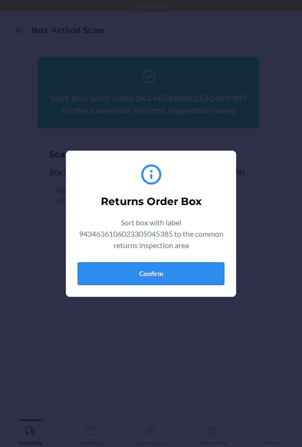
click at [158, 272] on button "Confirm" at bounding box center [151, 273] width 147 height 23
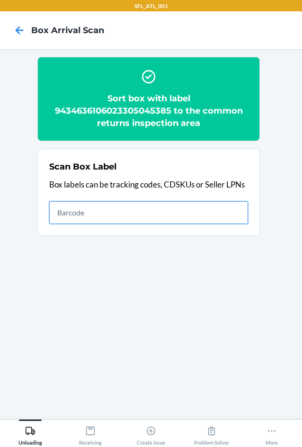
click at [119, 214] on input "text" at bounding box center [148, 212] width 199 height 23
type input "420302599434636106023304609144"
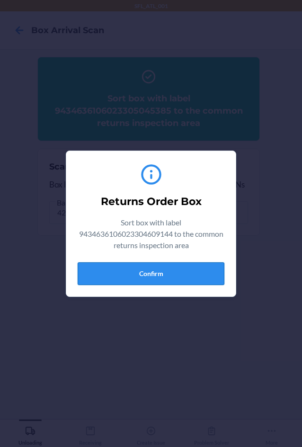
click at [184, 281] on button "Confirm" at bounding box center [151, 273] width 147 height 23
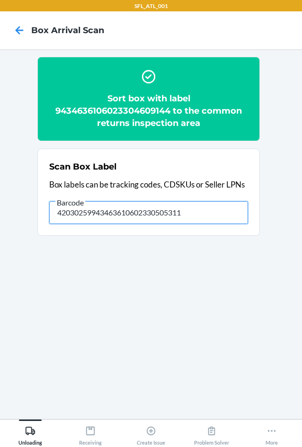
type input "420302599434636106023305053113"
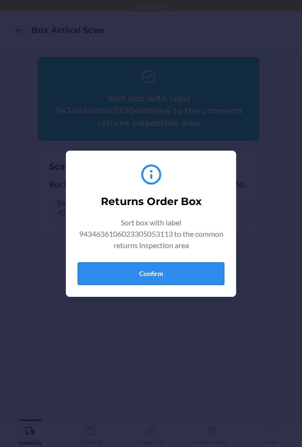
click at [184, 279] on button "Confirm" at bounding box center [151, 273] width 147 height 23
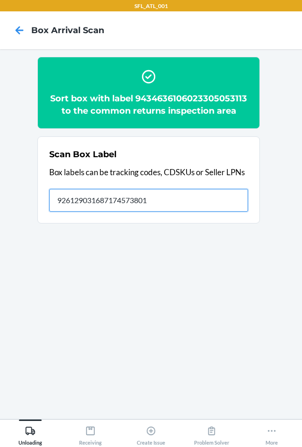
type input "9261290316871745738016"
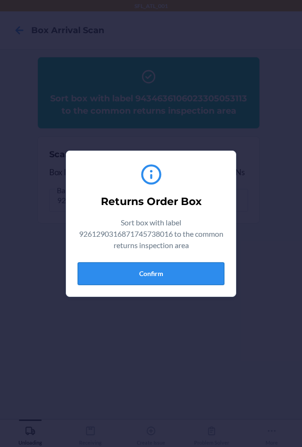
click at [163, 274] on button "Confirm" at bounding box center [151, 273] width 147 height 23
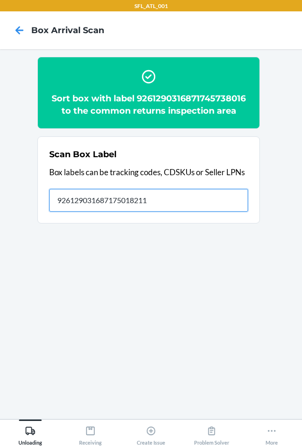
type input "9261290316871750182118"
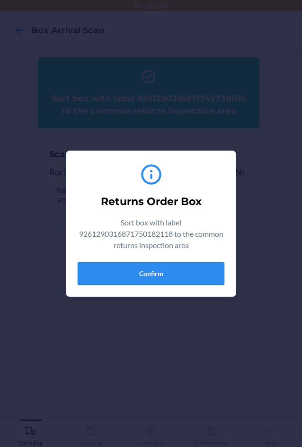
click at [167, 272] on button "Confirm" at bounding box center [151, 273] width 147 height 23
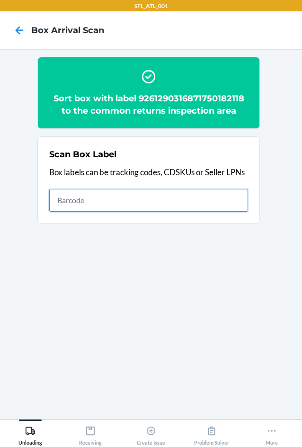
click at [70, 194] on input "text" at bounding box center [148, 200] width 199 height 23
type input "420302599434636106023304744838"
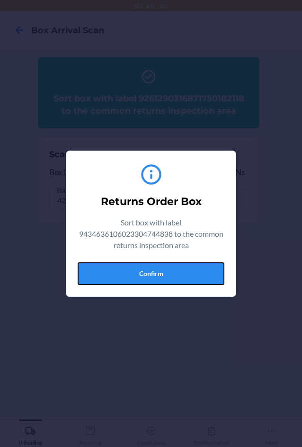
drag, startPoint x: 166, startPoint y: 275, endPoint x: 165, endPoint y: 280, distance: 4.8
click at [166, 278] on button "Confirm" at bounding box center [151, 273] width 147 height 23
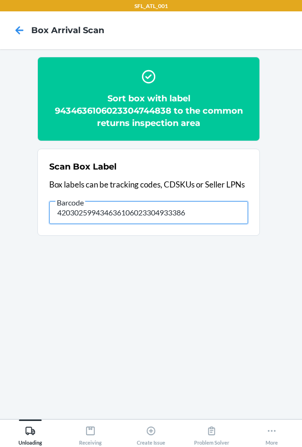
type input "420302599434636106023304933386"
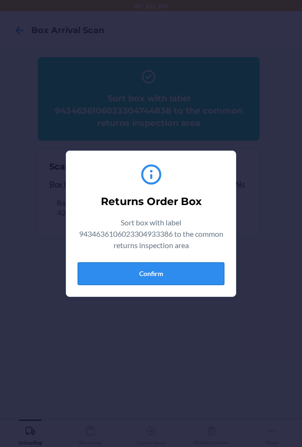
drag, startPoint x: 141, startPoint y: 269, endPoint x: 151, endPoint y: 273, distance: 10.6
click at [146, 271] on button "Confirm" at bounding box center [151, 273] width 147 height 23
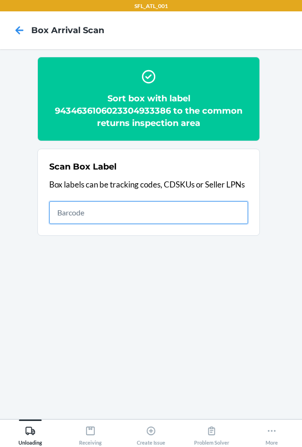
click at [149, 216] on input "text" at bounding box center [148, 212] width 199 height 23
type input "420302599434636106023303237690"
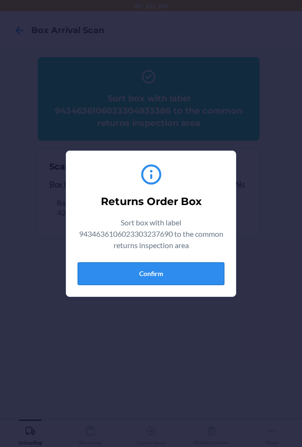
click at [115, 269] on button "Confirm" at bounding box center [151, 273] width 147 height 23
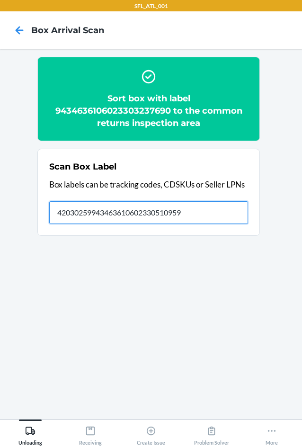
type input "420302599434636106023305109599"
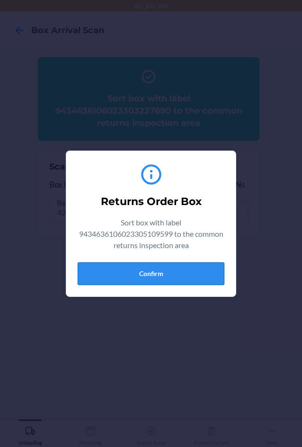
click at [160, 270] on button "Confirm" at bounding box center [151, 273] width 147 height 23
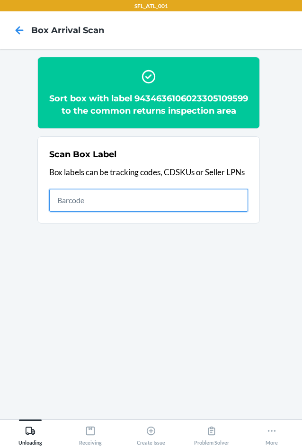
drag, startPoint x: 126, startPoint y: 216, endPoint x: 145, endPoint y: 224, distance: 21.0
click at [133, 211] on input "text" at bounding box center [148, 200] width 199 height 23
type input "420302599434636106023304934161"
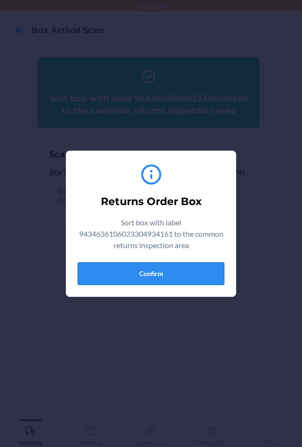
click at [166, 282] on button "Confirm" at bounding box center [151, 273] width 147 height 23
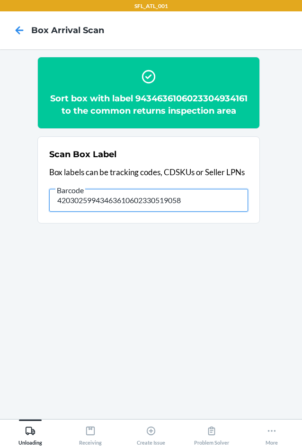
type input "420302599434636106023305190580"
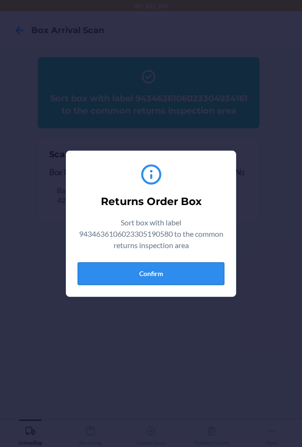
click at [196, 284] on button "Confirm" at bounding box center [151, 273] width 147 height 23
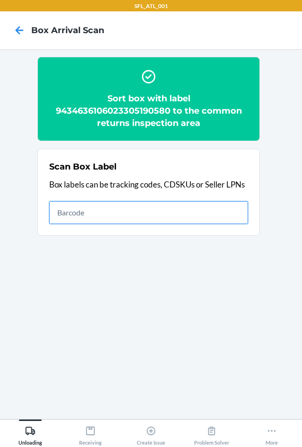
click at [142, 209] on input "text" at bounding box center [148, 212] width 199 height 23
type input "9261290316871748542412"
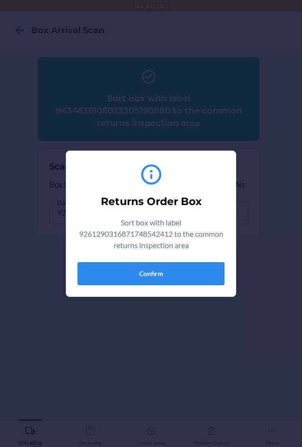
click at [95, 270] on button "Confirm" at bounding box center [151, 273] width 147 height 23
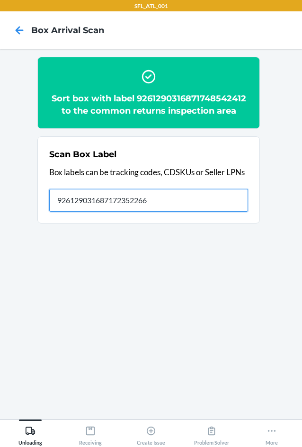
type input "9261290316871723522668"
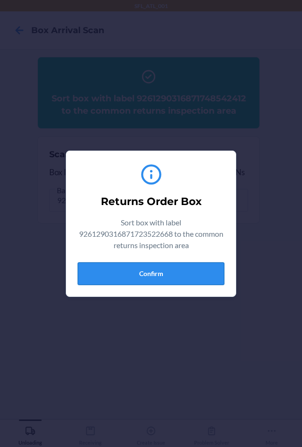
click at [121, 277] on button "Confirm" at bounding box center [151, 273] width 147 height 23
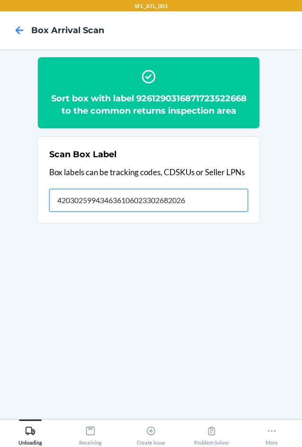
type input "420302599434636106023302682026"
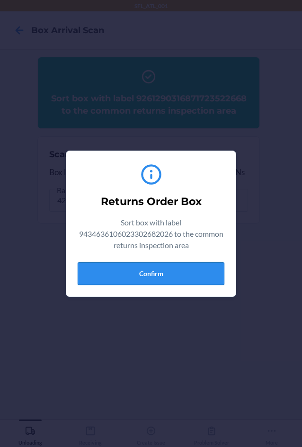
click at [155, 275] on button "Confirm" at bounding box center [151, 273] width 147 height 23
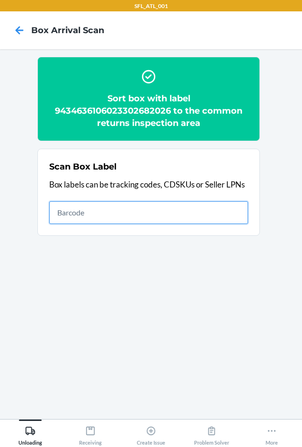
click at [196, 219] on input "text" at bounding box center [148, 212] width 199 height 23
type input "9ADAEE059EEF455E82B60F"
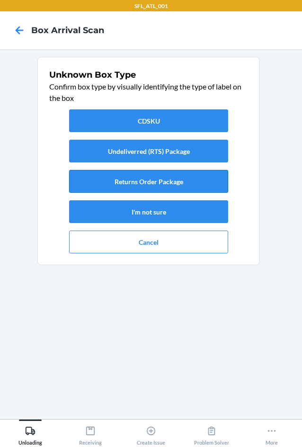
click at [185, 181] on button "Returns Order Package" at bounding box center [148, 181] width 159 height 23
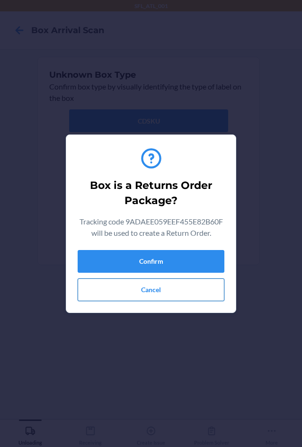
click at [103, 292] on button "Cancel" at bounding box center [151, 289] width 147 height 23
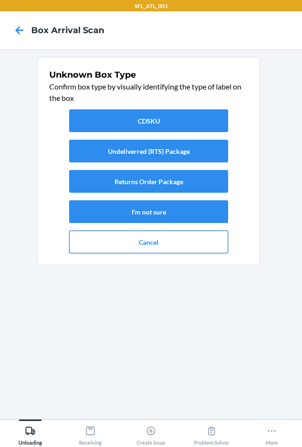
click at [149, 240] on button "Cancel" at bounding box center [148, 241] width 159 height 23
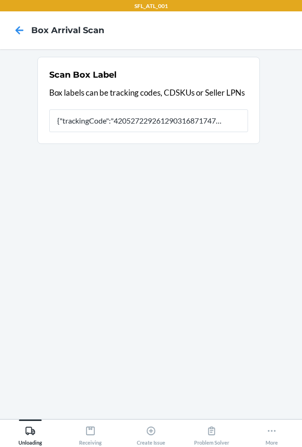
type input "{"trackingCode":"420527229261290316871747895885","sortCode":"ATL-D3"}"
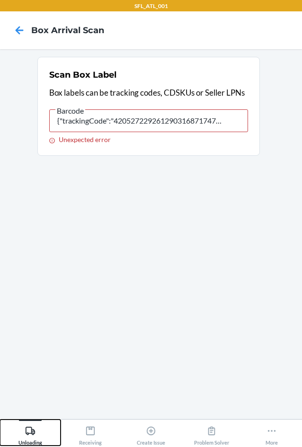
click at [31, 431] on icon at bounding box center [30, 430] width 10 height 10
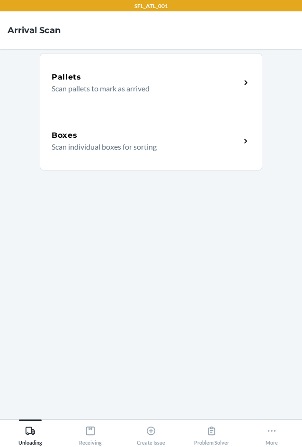
click at [136, 146] on p "Scan individual boxes for sorting" at bounding box center [142, 146] width 181 height 11
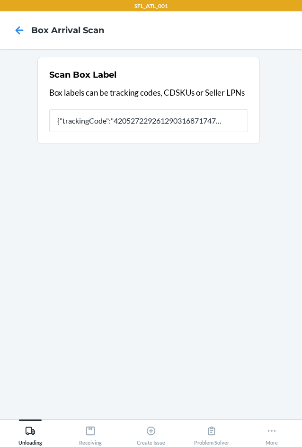
type input "{"trackingCode":"420527229261290316871747895885","sortCode":"ATL-D3"}"
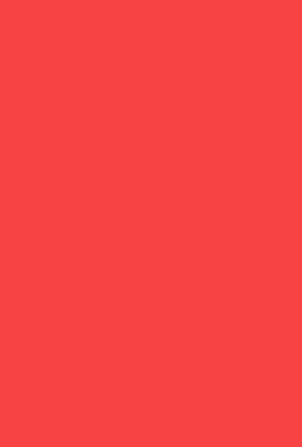
scroll to position [0, 96]
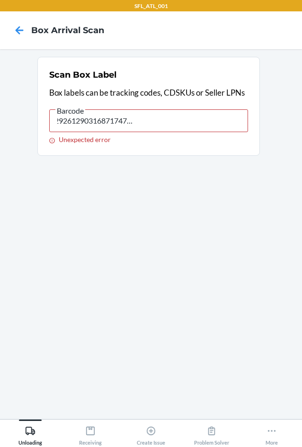
click at [66, 118] on input "{"trackingCode":"420527229261290316871747895885","sortCode":"ATL-D3"}" at bounding box center [148, 120] width 199 height 23
drag, startPoint x: 66, startPoint y: 118, endPoint x: 36, endPoint y: 157, distance: 48.9
click at [36, 157] on section "Scan Box Label Box labels can be tracking codes, CDSKUs or Seller LPNs Barcode …" at bounding box center [151, 234] width 287 height 354
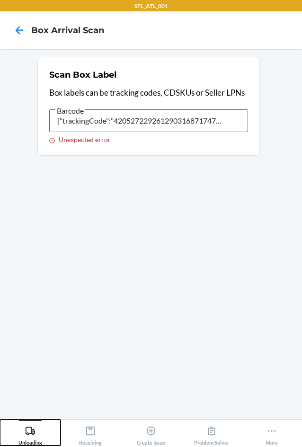
click at [39, 429] on div "Unloading" at bounding box center [30, 433] width 24 height 24
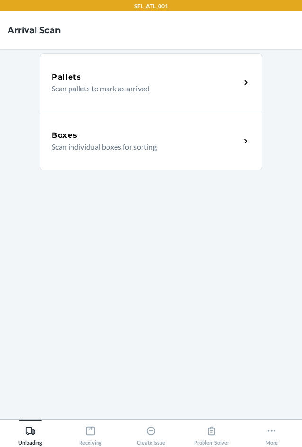
click at [176, 146] on p "Scan individual boxes for sorting" at bounding box center [142, 146] width 181 height 11
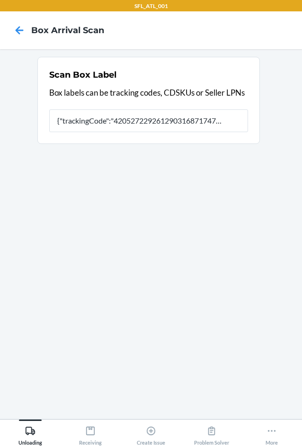
type input "{"trackingCode":"420527229261290316871747895885","sortCode":"ATL-D3"}"
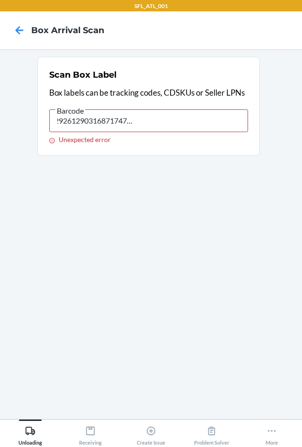
scroll to position [0, 93]
drag, startPoint x: 57, startPoint y: 117, endPoint x: 138, endPoint y: 123, distance: 81.1
click at [138, 123] on input "{"trackingCode":"420527229261290316871747895885","sortCode":"ATL-D3"}" at bounding box center [148, 120] width 199 height 23
click at [139, 222] on section "Scan Box Label Box labels can be tracking codes, CDSKUs or Seller LPNs Barcode …" at bounding box center [151, 234] width 287 height 354
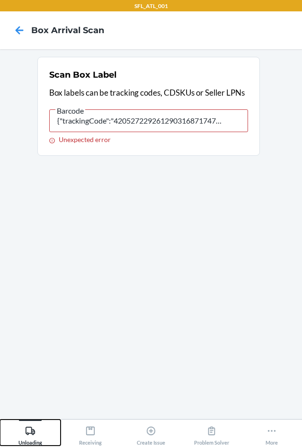
drag, startPoint x: 18, startPoint y: 424, endPoint x: 20, endPoint y: 417, distance: 6.9
click at [19, 420] on button "Unloading" at bounding box center [30, 432] width 61 height 26
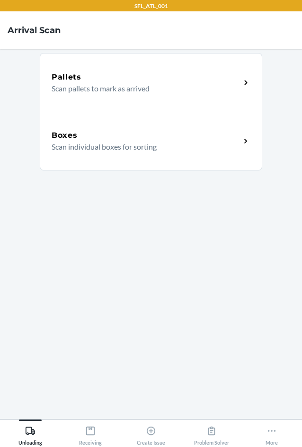
click at [66, 153] on div "Boxes Scan individual boxes for sorting" at bounding box center [151, 141] width 222 height 59
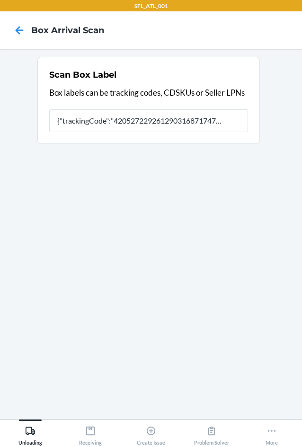
type input "{"trackingCode":"420527229261290316871747895885","sortCode":"ATL-D3"}"
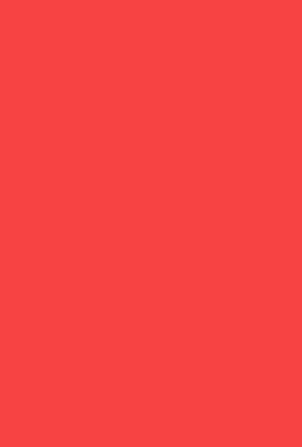
scroll to position [0, 96]
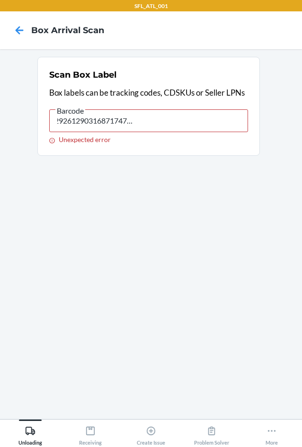
click at [235, 124] on input "{"trackingCode":"420527229261290316871747895885","sortCode":"ATL-D3"}" at bounding box center [148, 120] width 199 height 23
click at [58, 119] on input "{"trackingCode":"420527229261290316871747895885","sortCode":"ATL-D3"}" at bounding box center [148, 120] width 199 height 23
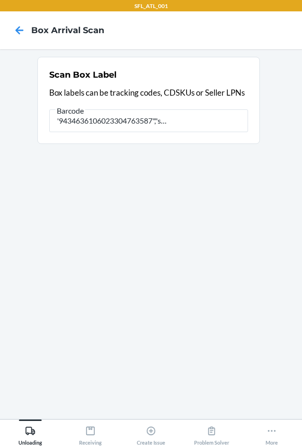
type input "{"trackingCode":"9434636106023304763587","sortCode":"ATL-D3"}"
drag, startPoint x: 28, startPoint y: 434, endPoint x: 34, endPoint y: 393, distance: 41.1
click at [28, 433] on icon at bounding box center [30, 430] width 10 height 10
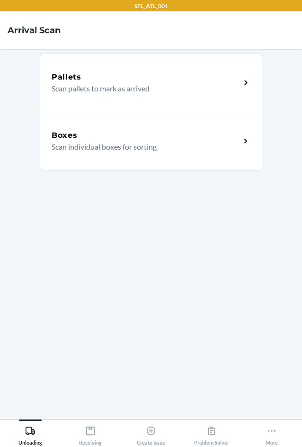
click at [146, 158] on div "Boxes Scan individual boxes for sorting" at bounding box center [151, 141] width 222 height 59
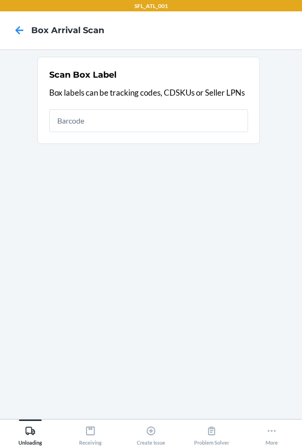
type input "9434636106023304763587"
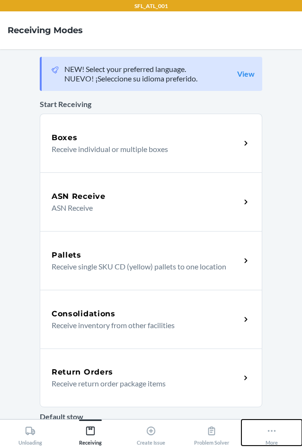
click at [266, 433] on icon at bounding box center [271, 430] width 10 height 10
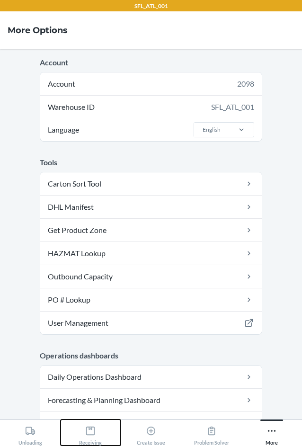
click at [94, 423] on div "Receiving" at bounding box center [90, 433] width 23 height 24
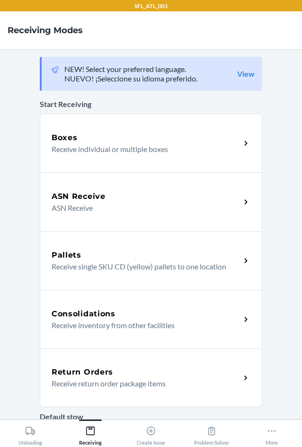
click at [91, 375] on h5 "Return Orders" at bounding box center [82, 371] width 61 height 11
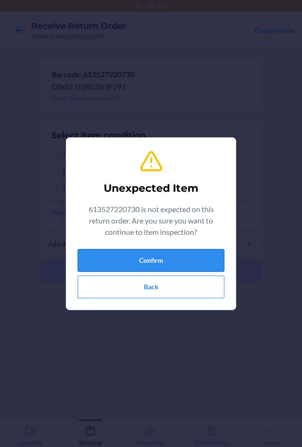
click at [122, 258] on button "Confirm" at bounding box center [151, 260] width 147 height 23
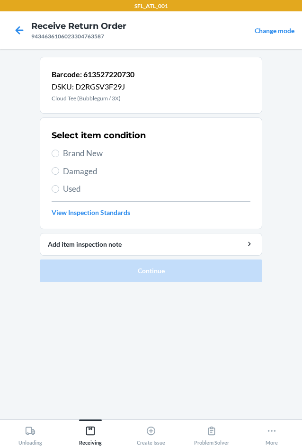
click at [72, 156] on span "Brand New" at bounding box center [156, 153] width 187 height 12
click at [59, 156] on input "Brand New" at bounding box center [56, 153] width 8 height 8
radio input "true"
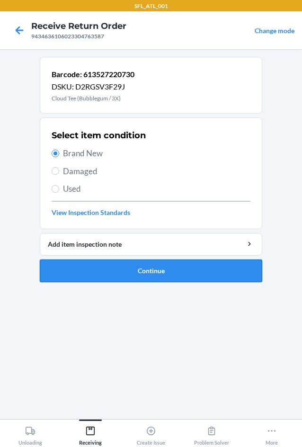
click at [94, 268] on button "Continue" at bounding box center [151, 270] width 222 height 23
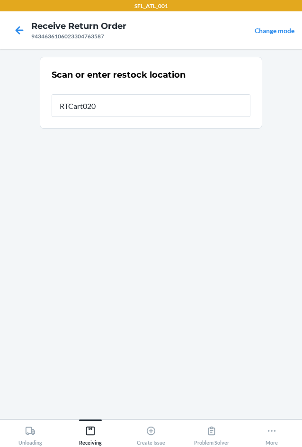
type input "RTCart020"
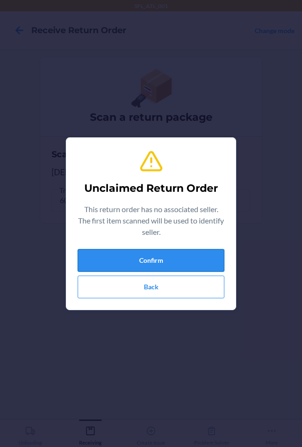
click at [125, 259] on button "Confirm" at bounding box center [151, 260] width 147 height 23
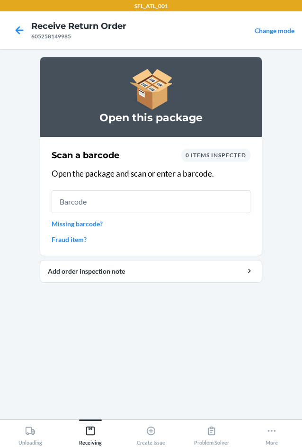
click at [94, 417] on main "Open this package Scan a barcode 0 items inspected Open the package and scan or…" at bounding box center [151, 233] width 302 height 369
click at [94, 435] on icon at bounding box center [90, 430] width 10 height 10
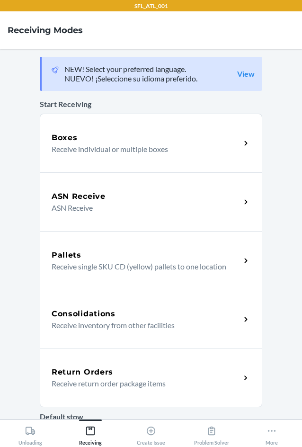
click at [104, 395] on div "Return Orders Receive return order package items" at bounding box center [151, 377] width 222 height 59
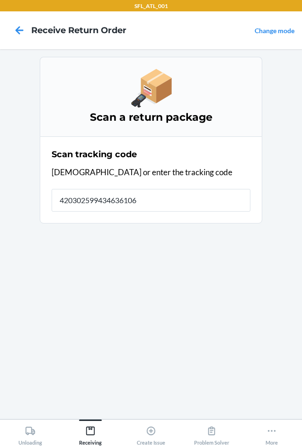
type input "4203025994346361060"
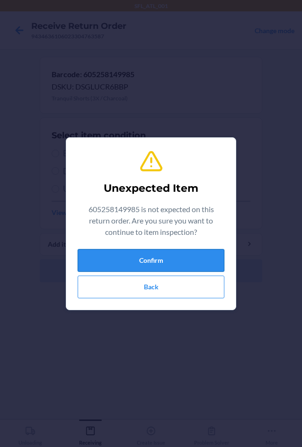
drag, startPoint x: 109, startPoint y: 247, endPoint x: 119, endPoint y: 260, distance: 16.5
click at [110, 251] on div "Unexpected Item 605258149985 is not expected on this return order. Are you sure…" at bounding box center [151, 223] width 147 height 157
click at [122, 263] on button "Confirm" at bounding box center [151, 260] width 147 height 23
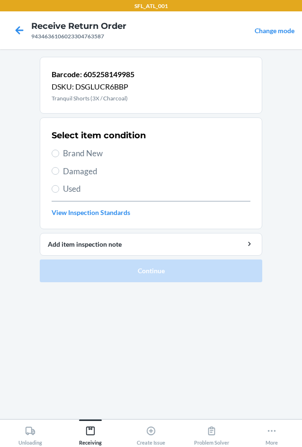
click at [77, 156] on span "Brand New" at bounding box center [156, 153] width 187 height 12
click at [59, 156] on input "Brand New" at bounding box center [56, 153] width 8 height 8
radio input "true"
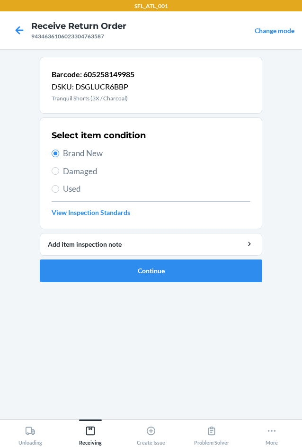
click at [121, 282] on ol "Barcode: 605258149985 DSKU: DSGLUCR6BBP Tranquil Shorts (3X / Charcoal) Select …" at bounding box center [151, 173] width 222 height 233
click at [120, 274] on button "Continue" at bounding box center [151, 270] width 222 height 23
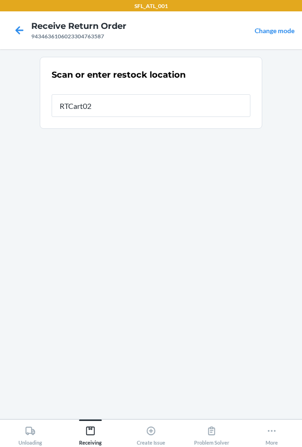
type input "RTCart020"
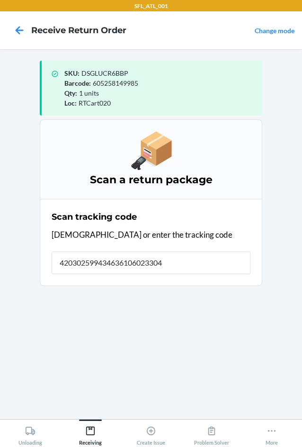
type input "4203025994346361060233047"
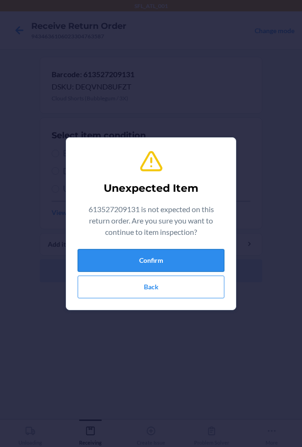
click at [141, 259] on button "Confirm" at bounding box center [151, 260] width 147 height 23
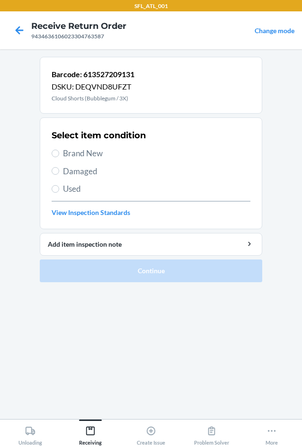
click at [70, 158] on span "Brand New" at bounding box center [156, 153] width 187 height 12
click at [59, 157] on input "Brand New" at bounding box center [56, 153] width 8 height 8
radio input "true"
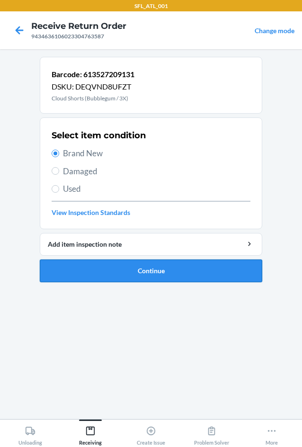
click at [134, 269] on button "Continue" at bounding box center [151, 270] width 222 height 23
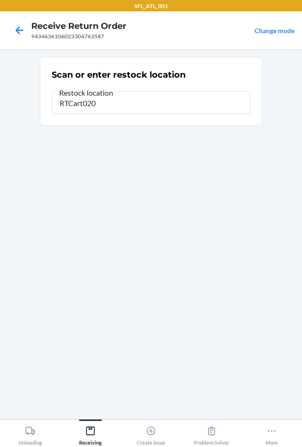
type input "RTCart020"
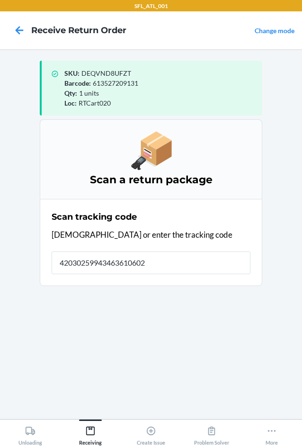
type input "420302599434636106023"
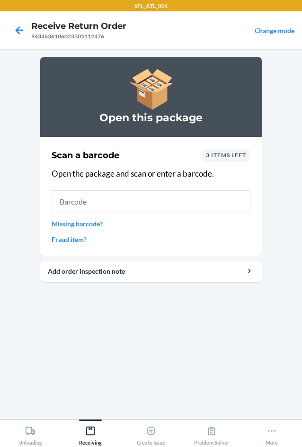
click at [234, 155] on span "3 items left" at bounding box center [226, 154] width 40 height 7
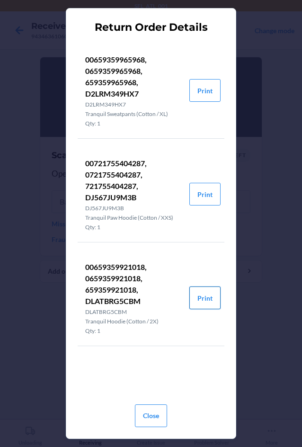
click at [205, 298] on button "Print" at bounding box center [204, 297] width 31 height 23
drag, startPoint x: 148, startPoint y: 418, endPoint x: 135, endPoint y: 348, distance: 71.2
click at [148, 418] on button "Close" at bounding box center [151, 415] width 32 height 23
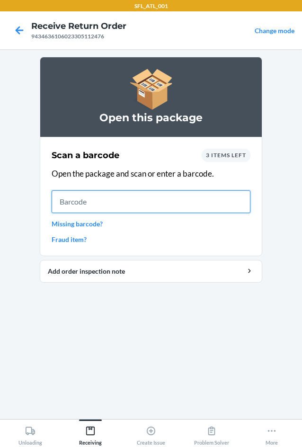
click at [95, 199] on input "text" at bounding box center [151, 201] width 199 height 23
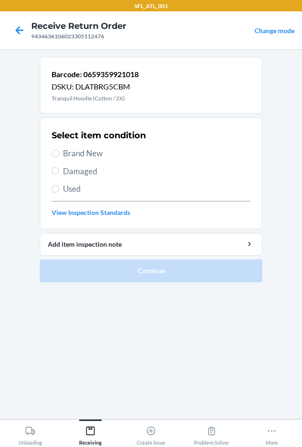
click at [85, 158] on span "Brand New" at bounding box center [156, 153] width 187 height 12
click at [59, 157] on input "Brand New" at bounding box center [56, 153] width 8 height 8
radio input "true"
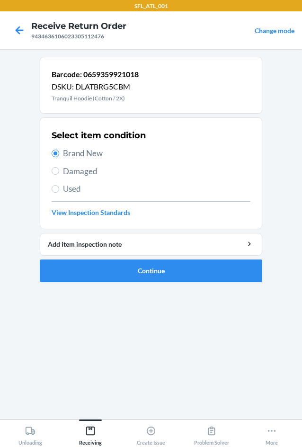
click at [85, 155] on span "Brand New" at bounding box center [156, 153] width 187 height 12
click at [59, 155] on input "Brand New" at bounding box center [56, 153] width 8 height 8
click at [126, 267] on button "Continue" at bounding box center [151, 270] width 222 height 23
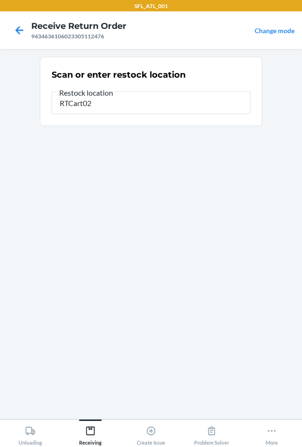
type input "RTCart020"
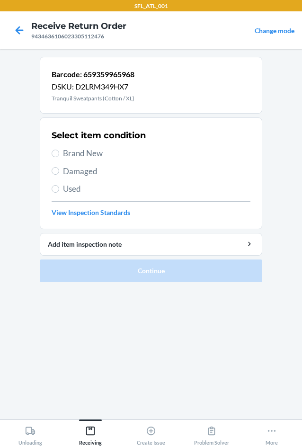
click at [66, 150] on span "Brand New" at bounding box center [156, 153] width 187 height 12
click at [59, 150] on input "Brand New" at bounding box center [56, 153] width 8 height 8
radio input "true"
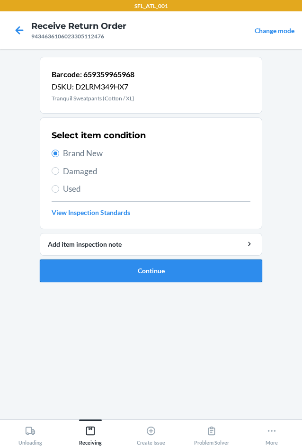
click at [92, 272] on button "Continue" at bounding box center [151, 270] width 222 height 23
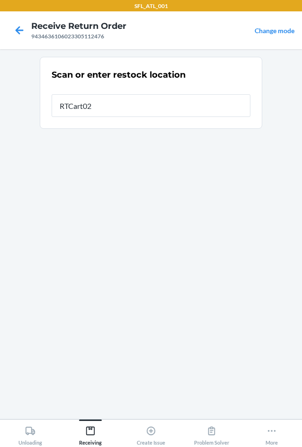
type input "RTCart020"
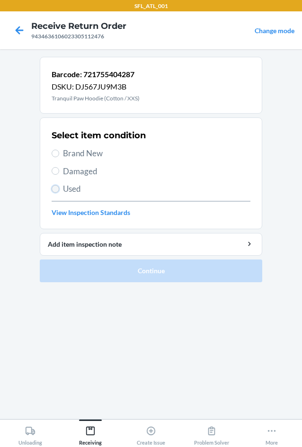
click at [54, 189] on input "Used" at bounding box center [56, 189] width 8 height 8
radio input "true"
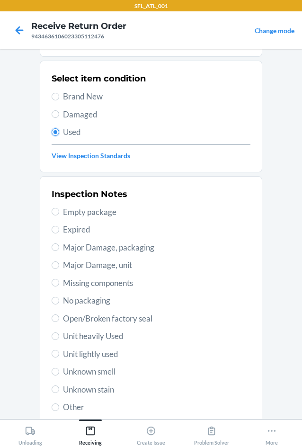
scroll to position [123, 0]
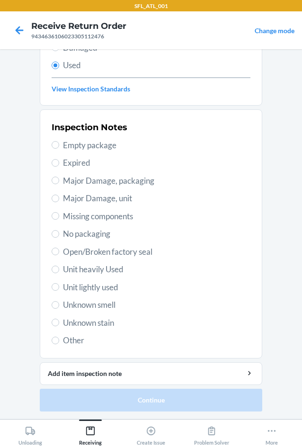
click at [70, 273] on span "Unit heavily Used" at bounding box center [156, 269] width 187 height 12
click at [59, 273] on input "Unit heavily Used" at bounding box center [56, 269] width 8 height 8
radio input "true"
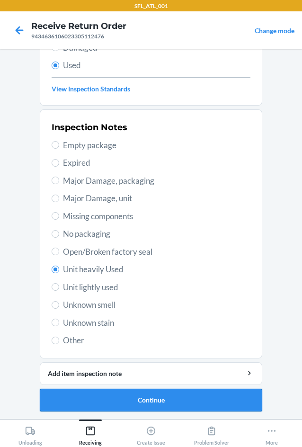
click at [167, 392] on button "Continue" at bounding box center [151, 399] width 222 height 23
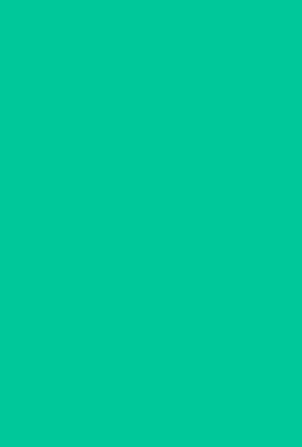
scroll to position [0, 0]
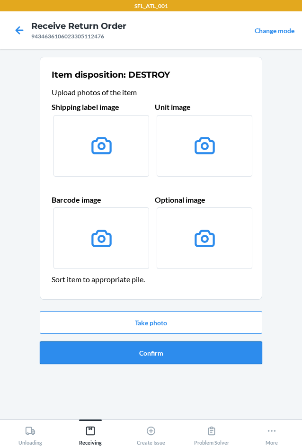
click at [168, 358] on button "Confirm" at bounding box center [151, 352] width 222 height 23
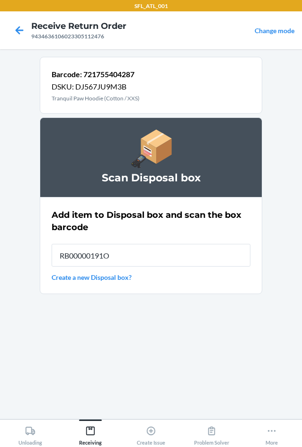
type input "RB00000191O"
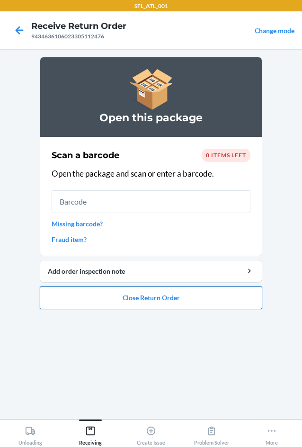
click at [170, 295] on button "Close Return Order" at bounding box center [151, 297] width 222 height 23
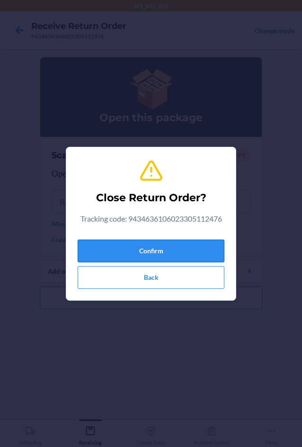
click at [153, 255] on button "Confirm" at bounding box center [151, 250] width 147 height 23
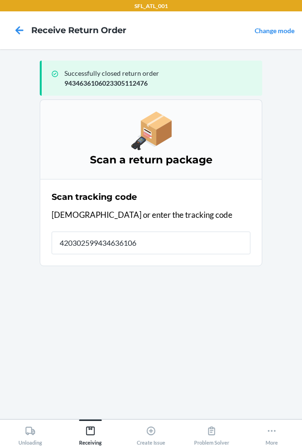
type input "4203025994346361060"
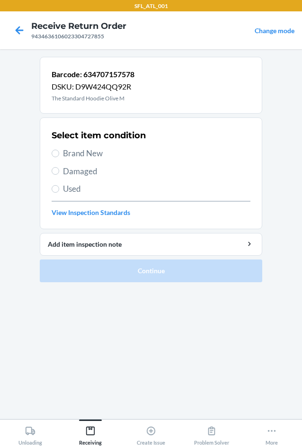
drag, startPoint x: 88, startPoint y: 154, endPoint x: 95, endPoint y: 217, distance: 63.4
click at [88, 156] on span "Brand New" at bounding box center [156, 153] width 187 height 12
click at [59, 156] on input "Brand New" at bounding box center [56, 153] width 8 height 8
radio input "true"
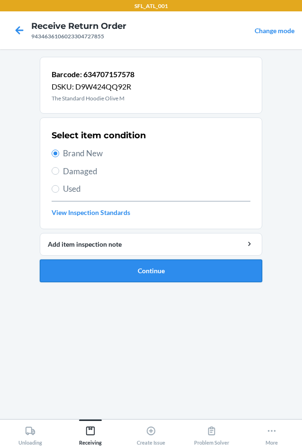
click at [116, 273] on button "Continue" at bounding box center [151, 270] width 222 height 23
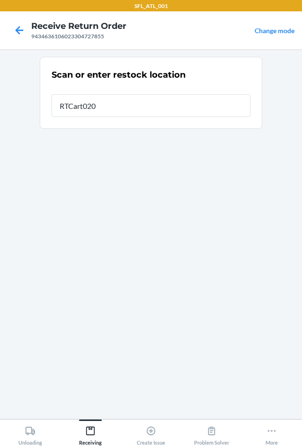
type input "RTCart020"
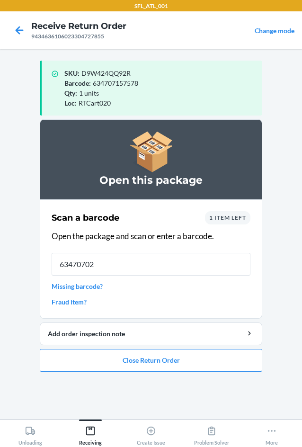
type input "634707022"
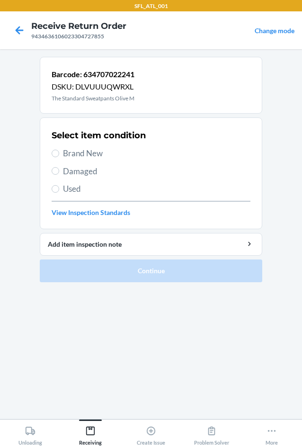
click at [85, 157] on span "Brand New" at bounding box center [156, 153] width 187 height 12
click at [59, 157] on input "Brand New" at bounding box center [56, 153] width 8 height 8
radio input "true"
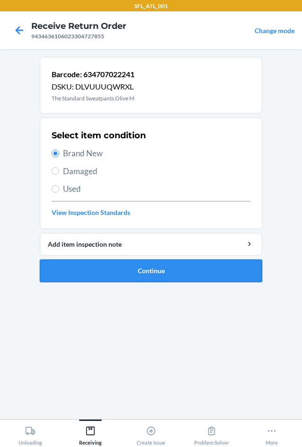
click at [131, 266] on button "Continue" at bounding box center [151, 270] width 222 height 23
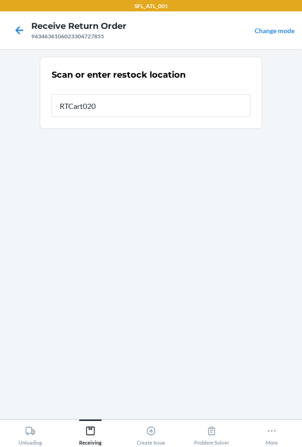
type input "RTCart020"
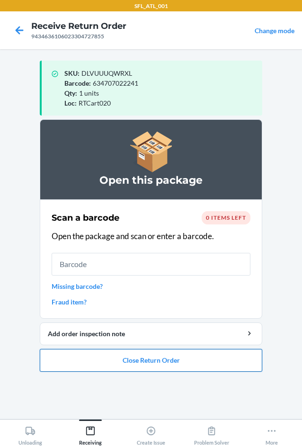
click at [168, 358] on button "Close Return Order" at bounding box center [151, 360] width 222 height 23
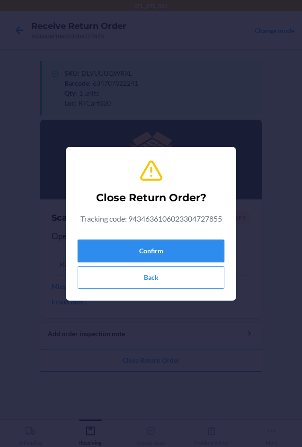
click at [144, 254] on button "Confirm" at bounding box center [151, 250] width 147 height 23
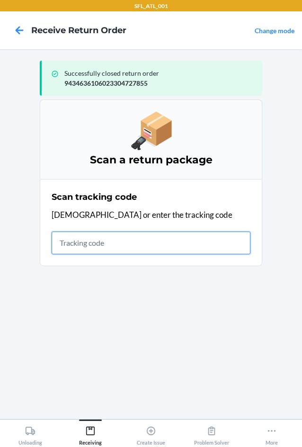
click at [134, 244] on input "text" at bounding box center [151, 242] width 199 height 23
type input "4203025994346361060233022"
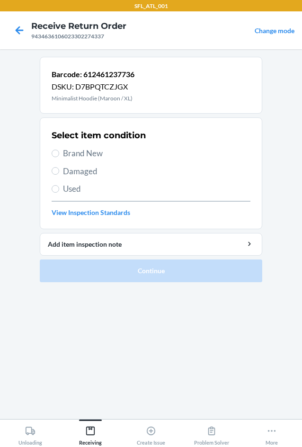
click at [64, 186] on span "Used" at bounding box center [156, 189] width 187 height 12
click at [59, 186] on input "Used" at bounding box center [56, 189] width 8 height 8
radio input "true"
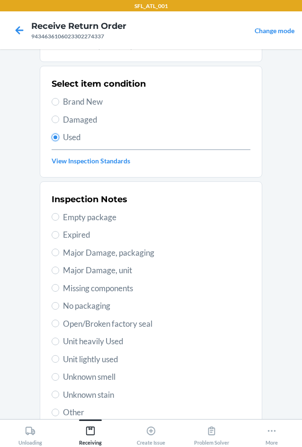
scroll to position [123, 0]
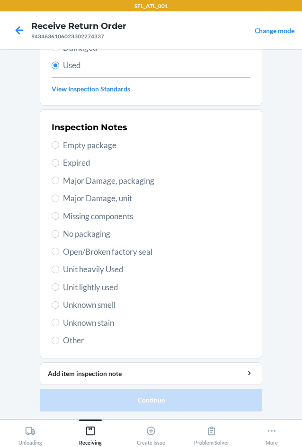
drag, startPoint x: 71, startPoint y: 269, endPoint x: 141, endPoint y: 379, distance: 130.2
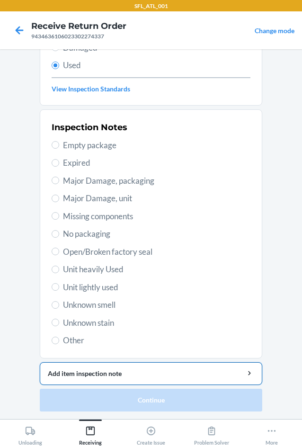
click at [71, 270] on span "Unit heavily Used" at bounding box center [156, 269] width 187 height 12
click at [59, 270] on input "Unit heavily Used" at bounding box center [56, 269] width 8 height 8
radio input "true"
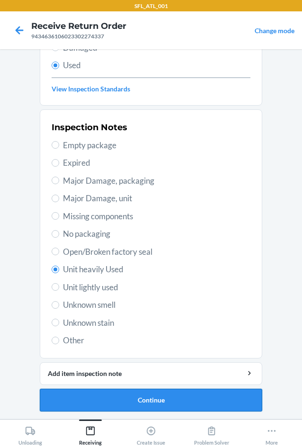
click at [159, 396] on button "Continue" at bounding box center [151, 399] width 222 height 23
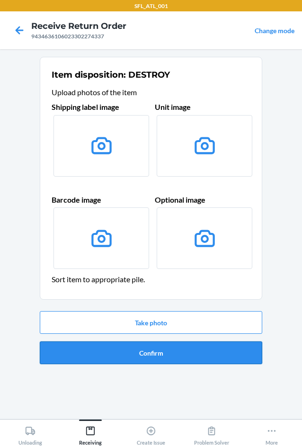
click at [143, 358] on button "Confirm" at bounding box center [151, 352] width 222 height 23
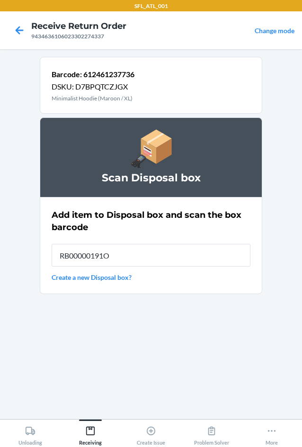
type input "RB00000191O"
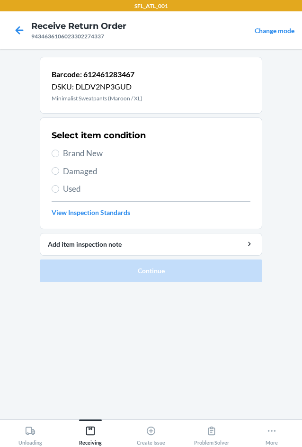
drag, startPoint x: 79, startPoint y: 155, endPoint x: 84, endPoint y: 158, distance: 5.7
click at [81, 157] on span "Brand New" at bounding box center [156, 153] width 187 height 12
click at [59, 157] on input "Brand New" at bounding box center [56, 153] width 8 height 8
radio input "true"
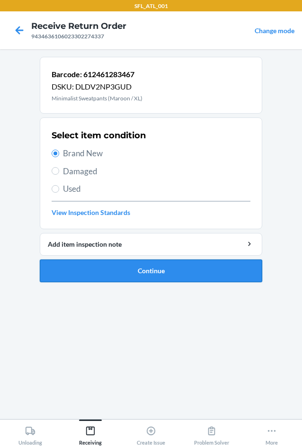
click at [138, 272] on button "Continue" at bounding box center [151, 270] width 222 height 23
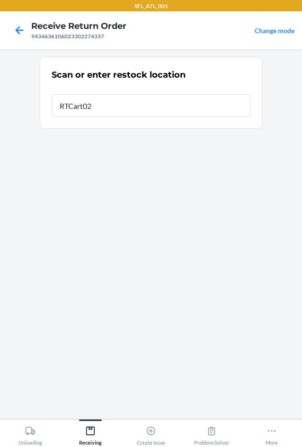
type input "RTCart020"
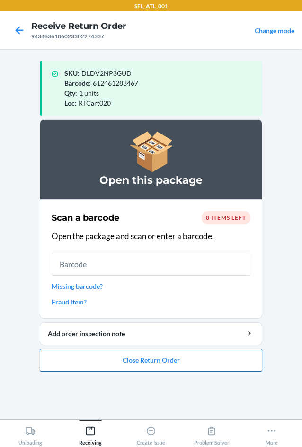
click at [200, 359] on button "Close Return Order" at bounding box center [151, 360] width 222 height 23
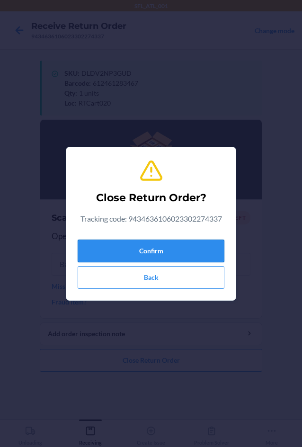
click at [172, 248] on button "Confirm" at bounding box center [151, 250] width 147 height 23
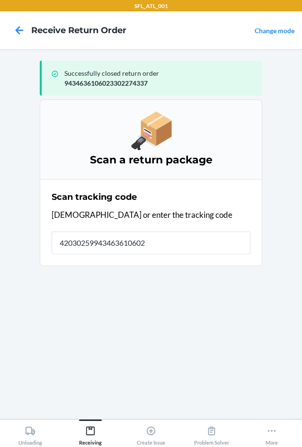
type input "420302599434636106023"
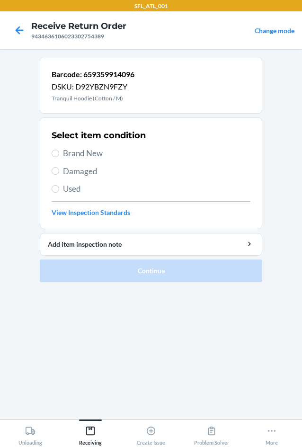
click at [68, 189] on span "Used" at bounding box center [156, 189] width 187 height 12
click at [59, 189] on input "Used" at bounding box center [56, 189] width 8 height 8
radio input "true"
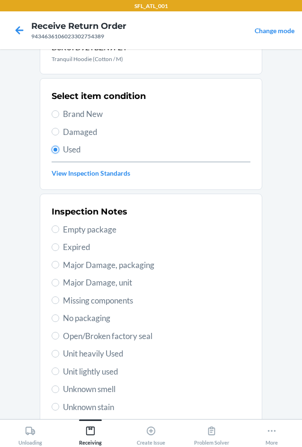
scroll to position [123, 0]
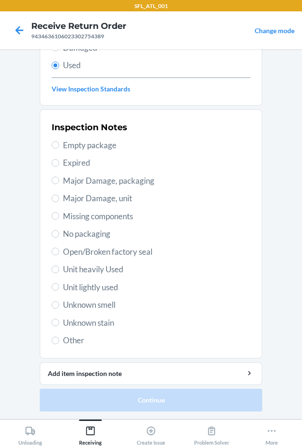
click at [84, 272] on span "Unit heavily Used" at bounding box center [156, 269] width 187 height 12
click at [59, 272] on input "Unit heavily Used" at bounding box center [56, 269] width 8 height 8
radio input "true"
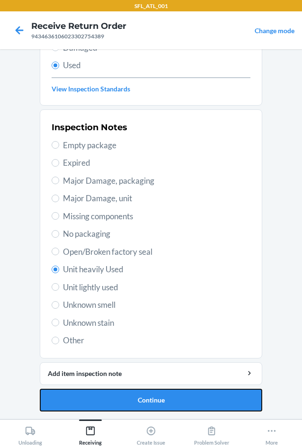
drag, startPoint x: 160, startPoint y: 395, endPoint x: 155, endPoint y: 373, distance: 23.3
click at [160, 394] on button "Continue" at bounding box center [151, 399] width 222 height 23
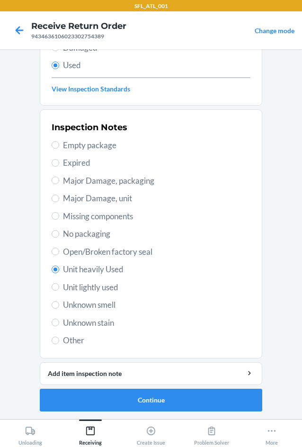
scroll to position [0, 0]
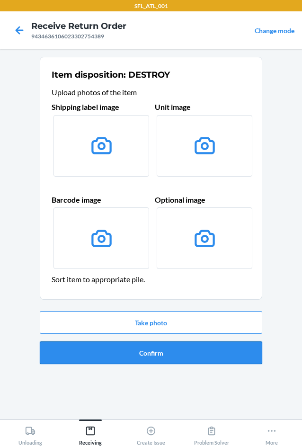
click at [149, 349] on button "Confirm" at bounding box center [151, 352] width 222 height 23
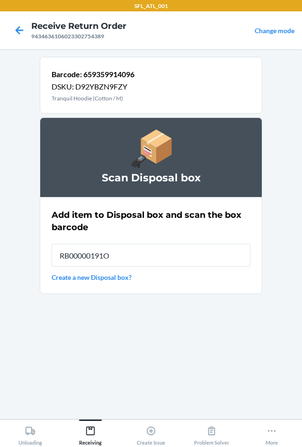
type input "RB00000191O"
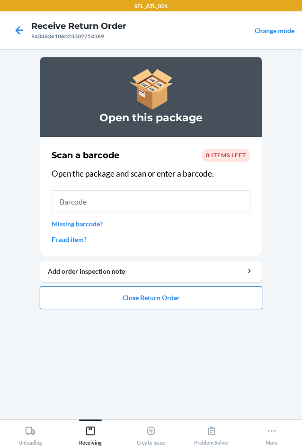
click at [156, 293] on button "Close Return Order" at bounding box center [151, 297] width 222 height 23
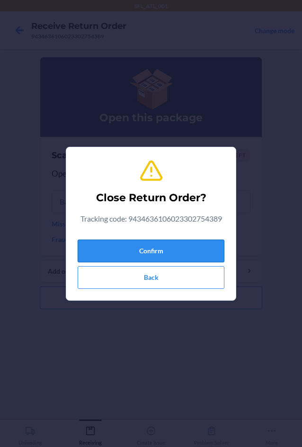
click at [159, 247] on button "Confirm" at bounding box center [151, 250] width 147 height 23
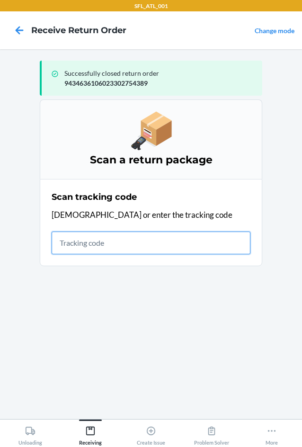
click at [92, 243] on input "text" at bounding box center [151, 242] width 199 height 23
type input "42030259943463610602"
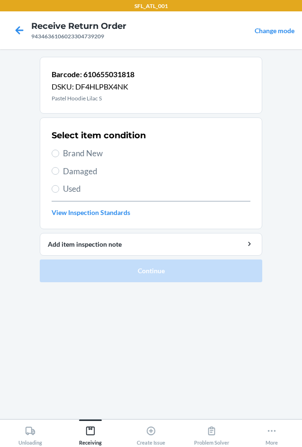
drag, startPoint x: 67, startPoint y: 189, endPoint x: 74, endPoint y: 203, distance: 15.7
click at [67, 191] on span "Used" at bounding box center [156, 189] width 187 height 12
click at [59, 191] on input "Used" at bounding box center [56, 189] width 8 height 8
radio input "true"
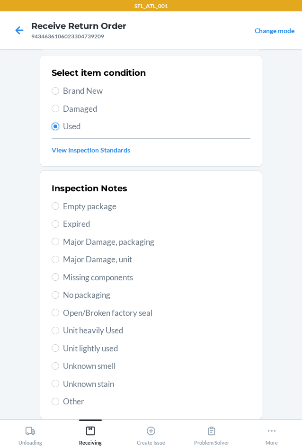
scroll to position [123, 0]
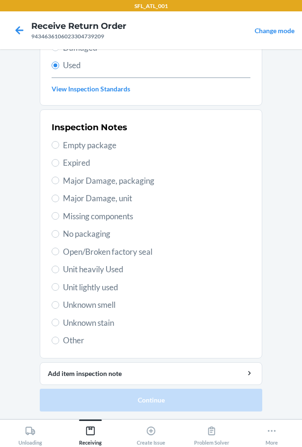
click at [92, 271] on span "Unit heavily Used" at bounding box center [156, 269] width 187 height 12
click at [59, 271] on input "Unit heavily Used" at bounding box center [56, 269] width 8 height 8
radio input "true"
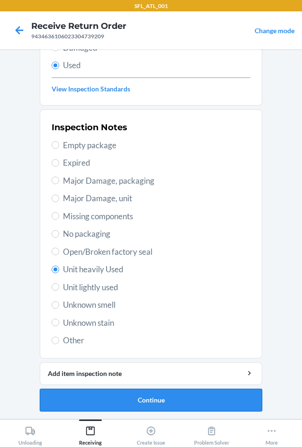
click at [164, 401] on button "Continue" at bounding box center [151, 399] width 222 height 23
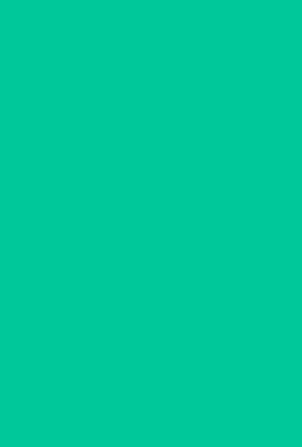
scroll to position [0, 0]
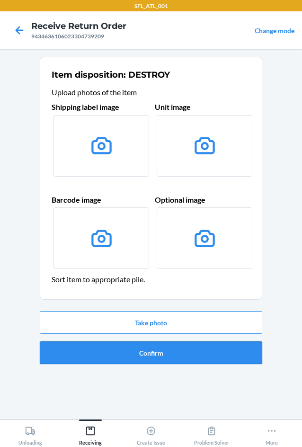
click at [159, 341] on button "Confirm" at bounding box center [151, 352] width 222 height 23
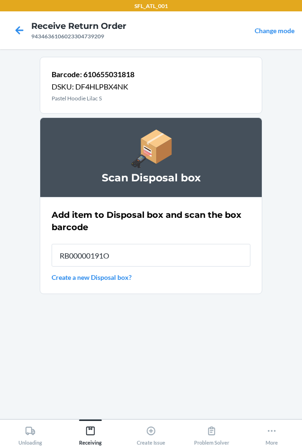
type input "RB00000191O"
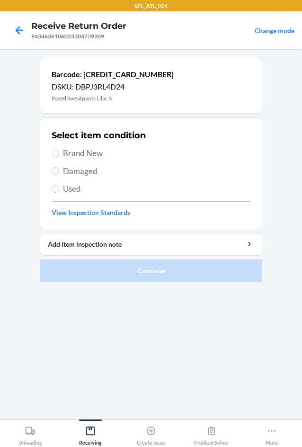
click at [69, 190] on span "Used" at bounding box center [156, 189] width 187 height 12
click at [59, 190] on input "Used" at bounding box center [56, 189] width 8 height 8
radio input "true"
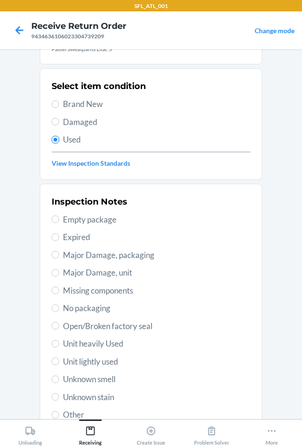
scroll to position [123, 0]
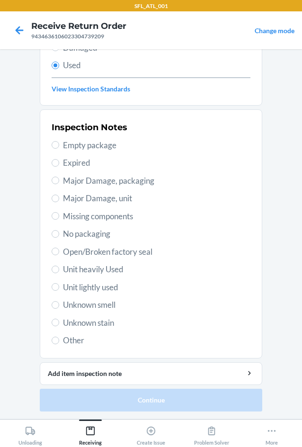
click at [75, 270] on span "Unit heavily Used" at bounding box center [156, 269] width 187 height 12
click at [59, 270] on input "Unit heavily Used" at bounding box center [56, 269] width 8 height 8
radio input "true"
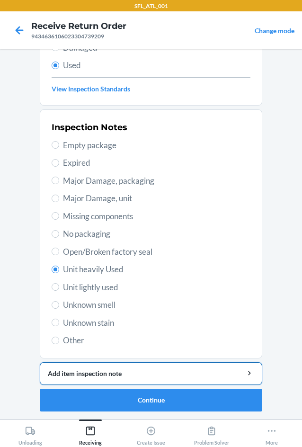
click at [135, 383] on button "Add item inspection note" at bounding box center [151, 373] width 222 height 23
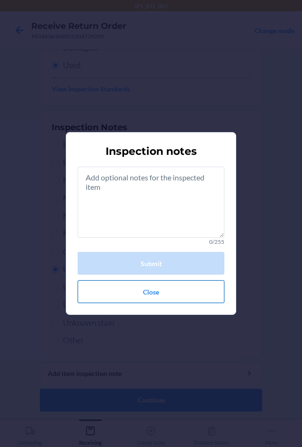
click at [141, 299] on button "Close" at bounding box center [151, 291] width 147 height 23
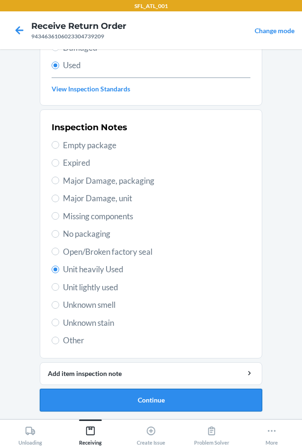
click at [180, 402] on button "Continue" at bounding box center [151, 399] width 222 height 23
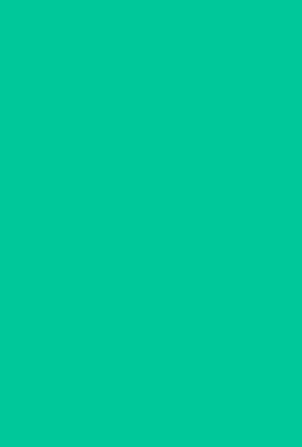
scroll to position [0, 0]
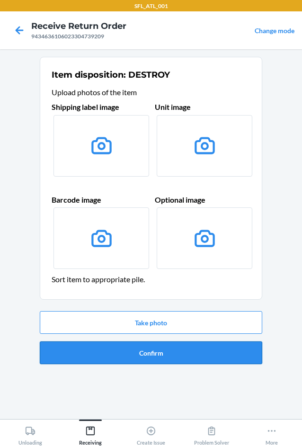
click at [175, 347] on button "Confirm" at bounding box center [151, 352] width 222 height 23
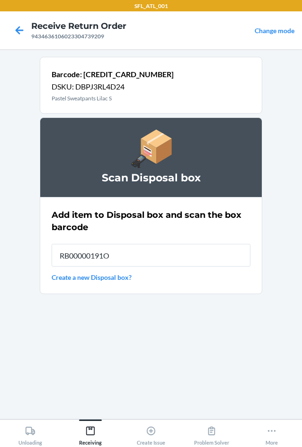
type input "RB00000191O"
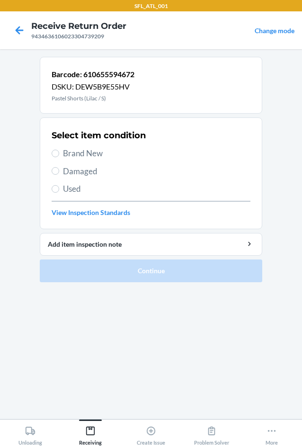
click at [73, 189] on span "Used" at bounding box center [156, 189] width 187 height 12
click at [59, 189] on input "Used" at bounding box center [56, 189] width 8 height 8
radio input "true"
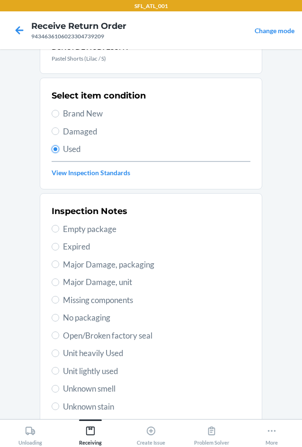
scroll to position [123, 0]
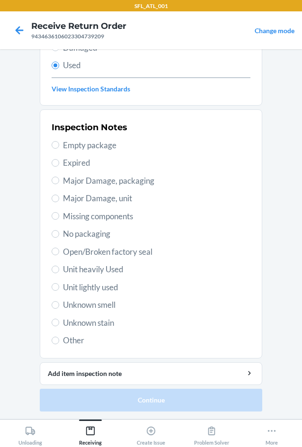
click at [86, 271] on span "Unit heavily Used" at bounding box center [156, 269] width 187 height 12
click at [59, 271] on input "Unit heavily Used" at bounding box center [56, 269] width 8 height 8
radio input "true"
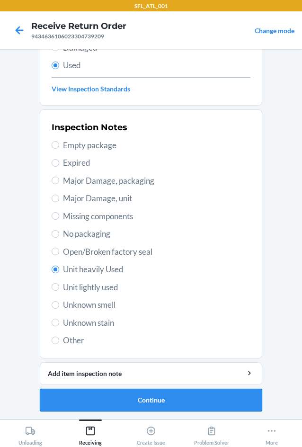
click at [172, 388] on button "Continue" at bounding box center [151, 399] width 222 height 23
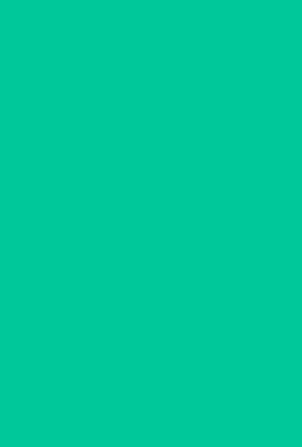
scroll to position [0, 0]
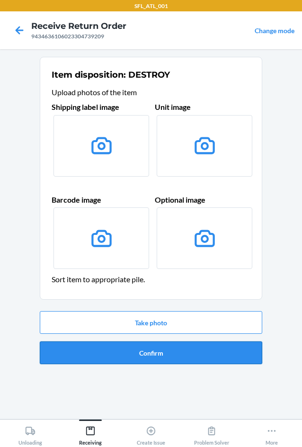
click at [177, 351] on button "Confirm" at bounding box center [151, 352] width 222 height 23
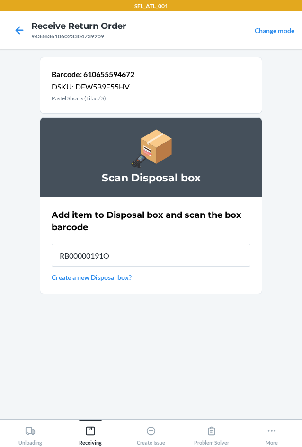
type input "RB00000191O"
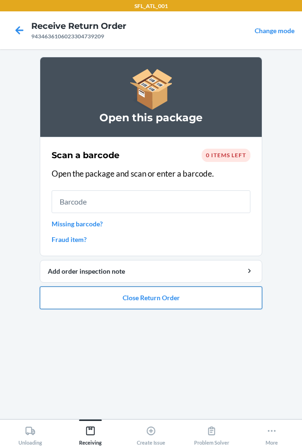
click at [139, 298] on button "Close Return Order" at bounding box center [151, 297] width 222 height 23
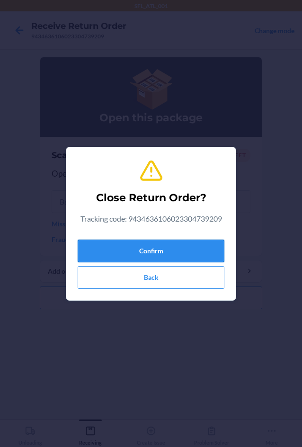
click at [128, 260] on button "Confirm" at bounding box center [151, 250] width 147 height 23
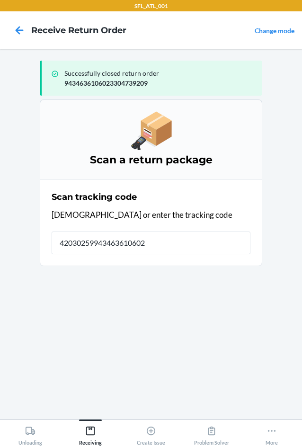
type input "420302599434636106023"
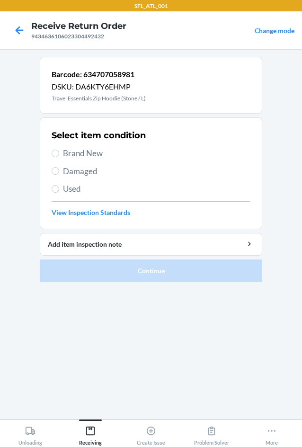
click at [68, 151] on span "Brand New" at bounding box center [156, 153] width 187 height 12
click at [59, 151] on input "Brand New" at bounding box center [56, 153] width 8 height 8
radio input "true"
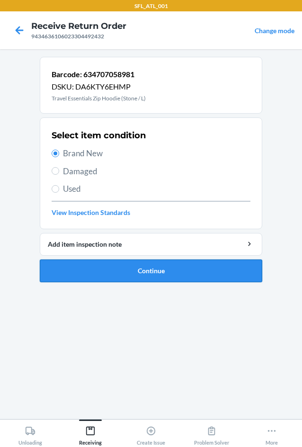
click at [102, 272] on button "Continue" at bounding box center [151, 270] width 222 height 23
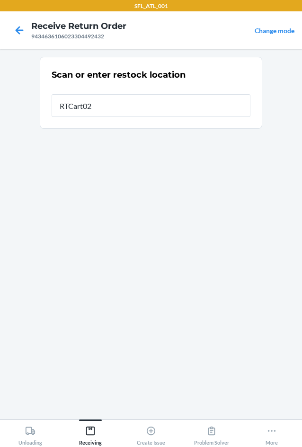
type input "RTCart020"
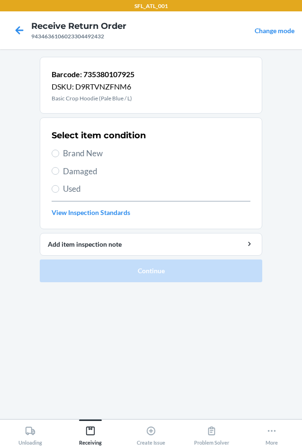
drag, startPoint x: 84, startPoint y: 144, endPoint x: 88, endPoint y: 160, distance: 16.0
click at [84, 149] on div "Select item condition Brand New Damaged Used View Inspection Standards" at bounding box center [151, 173] width 199 height 94
click at [88, 159] on div "Select item condition Brand New Damaged Used View Inspection Standards" at bounding box center [151, 173] width 199 height 94
click at [87, 157] on span "Brand New" at bounding box center [156, 153] width 187 height 12
click at [59, 157] on input "Brand New" at bounding box center [56, 153] width 8 height 8
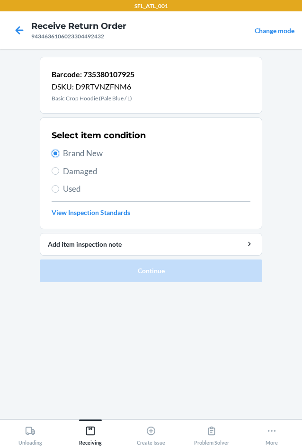
radio input "true"
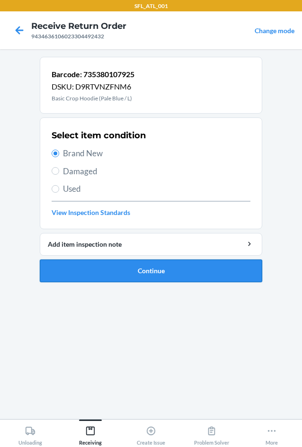
click at [123, 268] on button "Continue" at bounding box center [151, 270] width 222 height 23
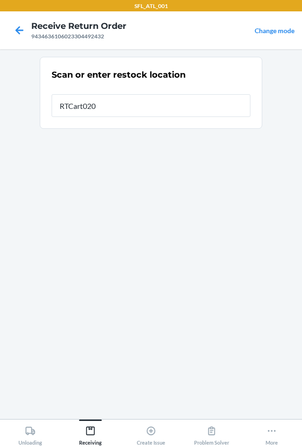
type input "RTCart020"
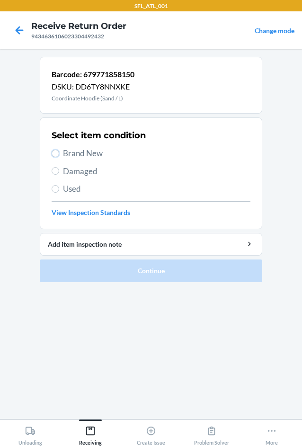
drag, startPoint x: 57, startPoint y: 149, endPoint x: 74, endPoint y: 171, distance: 27.6
click at [57, 150] on input "Brand New" at bounding box center [56, 153] width 8 height 8
radio input "true"
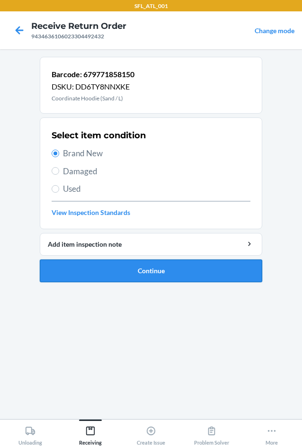
click at [118, 274] on button "Continue" at bounding box center [151, 270] width 222 height 23
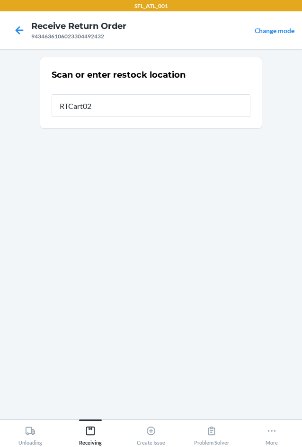
type input "RTCart020"
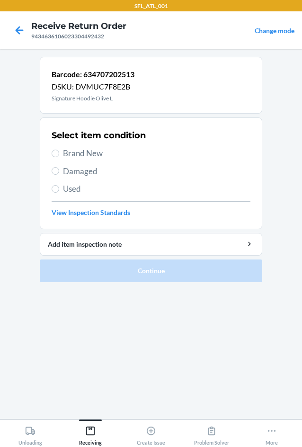
drag, startPoint x: 64, startPoint y: 157, endPoint x: 67, endPoint y: 163, distance: 6.8
click at [64, 158] on span "Brand New" at bounding box center [156, 153] width 187 height 12
click at [59, 157] on input "Brand New" at bounding box center [56, 153] width 8 height 8
radio input "true"
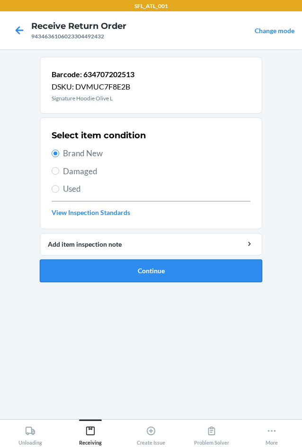
click at [104, 262] on button "Continue" at bounding box center [151, 270] width 222 height 23
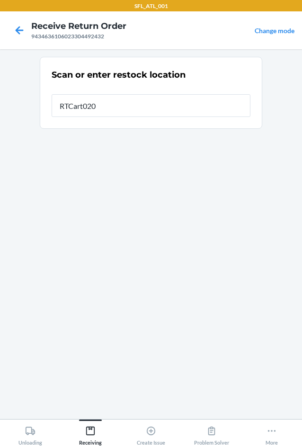
type input "RTCart020"
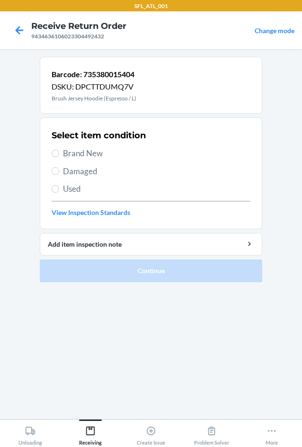
click at [96, 155] on span "Brand New" at bounding box center [156, 153] width 187 height 12
click at [59, 155] on input "Brand New" at bounding box center [56, 153] width 8 height 8
radio input "true"
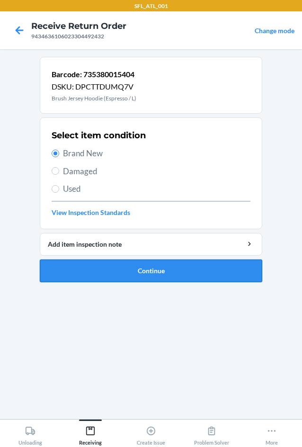
click at [130, 272] on button "Continue" at bounding box center [151, 270] width 222 height 23
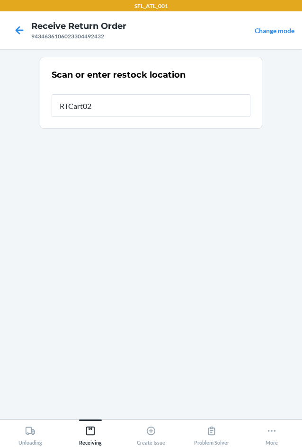
type input "RTCart020"
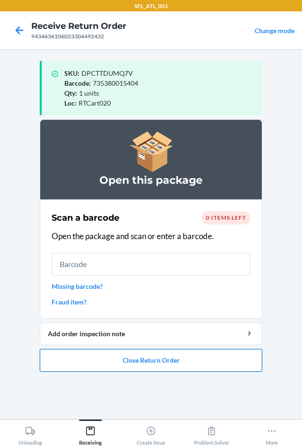
click at [141, 364] on button "Close Return Order" at bounding box center [151, 360] width 222 height 23
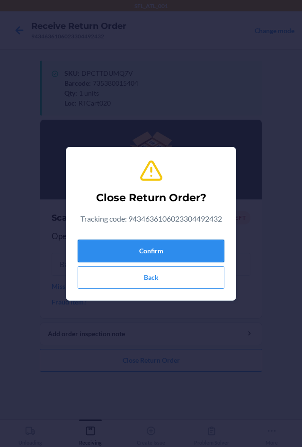
click at [141, 247] on button "Confirm" at bounding box center [151, 250] width 147 height 23
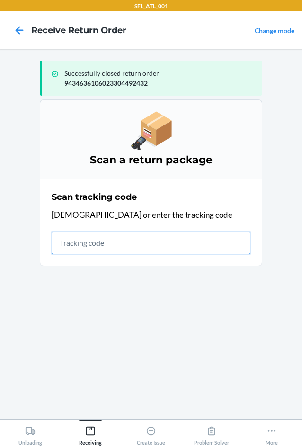
click at [102, 246] on input "text" at bounding box center [151, 242] width 199 height 23
type input "42030259"
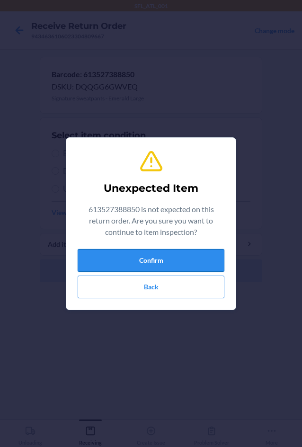
click at [131, 263] on button "Confirm" at bounding box center [151, 260] width 147 height 23
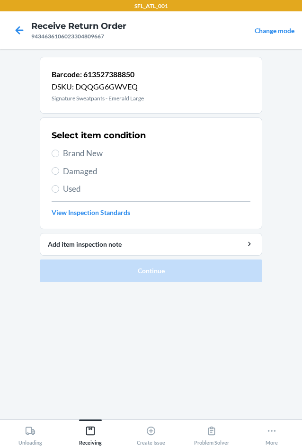
click at [78, 153] on span "Brand New" at bounding box center [156, 153] width 187 height 12
click at [59, 153] on input "Brand New" at bounding box center [56, 153] width 8 height 8
radio input "true"
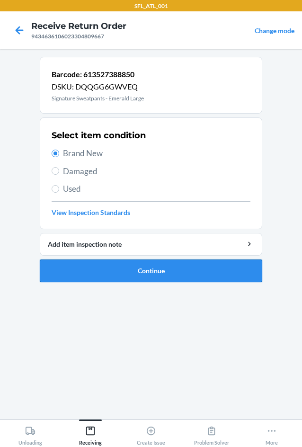
click at [98, 271] on button "Continue" at bounding box center [151, 270] width 222 height 23
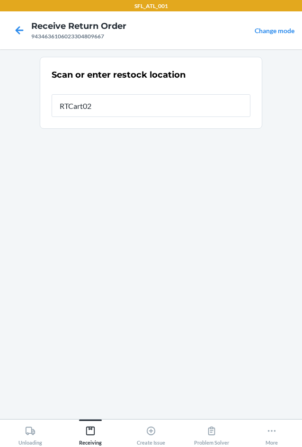
type input "RTCart020"
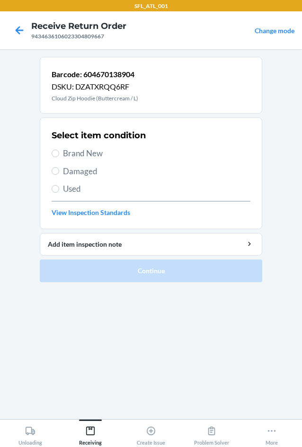
click at [60, 153] on label "Brand New" at bounding box center [151, 153] width 199 height 12
click at [59, 153] on input "Brand New" at bounding box center [56, 153] width 8 height 8
radio input "true"
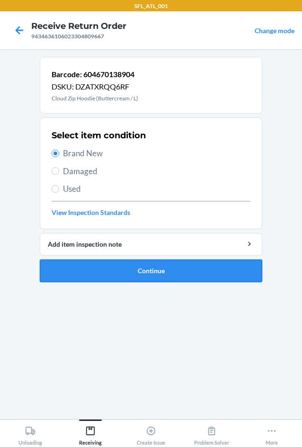
click at [114, 276] on button "Continue" at bounding box center [151, 270] width 222 height 23
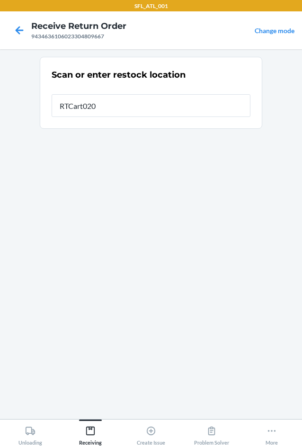
type input "RTCart020"
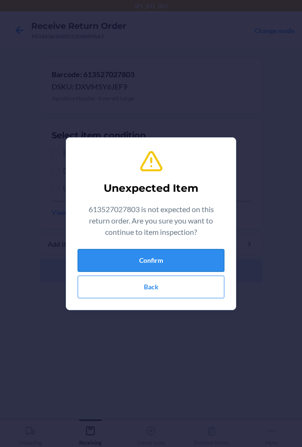
click at [133, 264] on button "Confirm" at bounding box center [151, 260] width 147 height 23
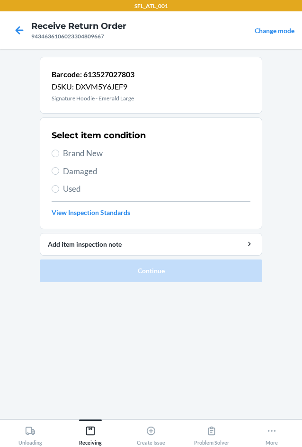
click at [79, 153] on span "Brand New" at bounding box center [156, 153] width 187 height 12
click at [59, 153] on input "Brand New" at bounding box center [56, 153] width 8 height 8
radio input "true"
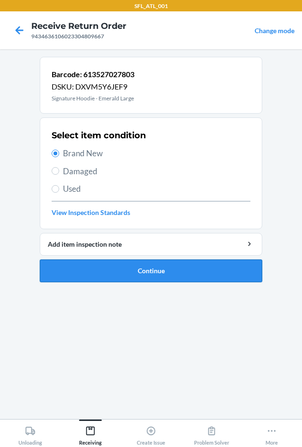
click at [120, 276] on button "Continue" at bounding box center [151, 270] width 222 height 23
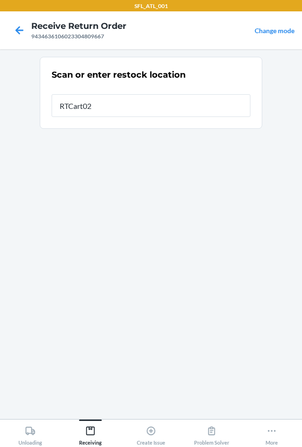
type input "RTCart020"
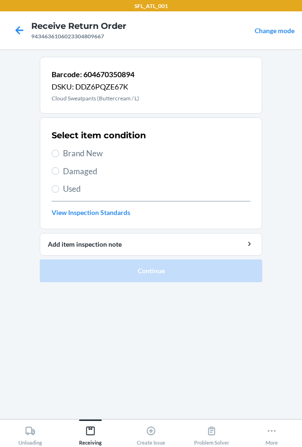
click at [79, 156] on span "Brand New" at bounding box center [156, 153] width 187 height 12
click at [59, 156] on input "Brand New" at bounding box center [56, 153] width 8 height 8
radio input "true"
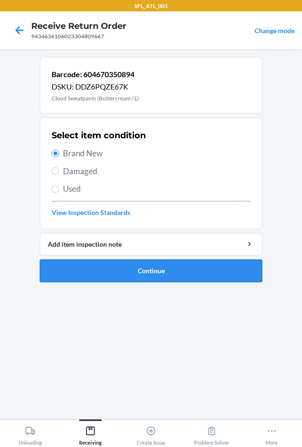
click at [104, 274] on button "Continue" at bounding box center [151, 270] width 222 height 23
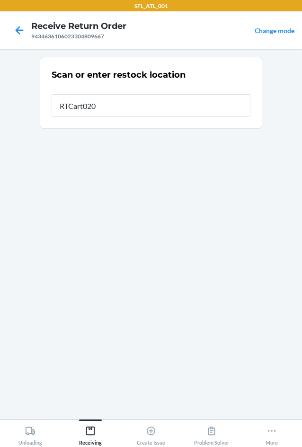
type input "RTCart020"
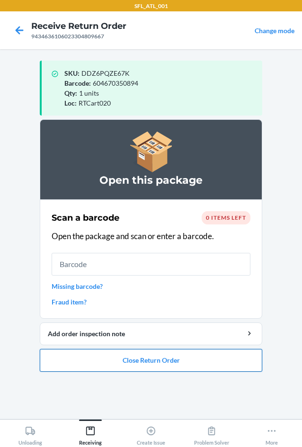
click at [108, 363] on button "Close Return Order" at bounding box center [151, 360] width 222 height 23
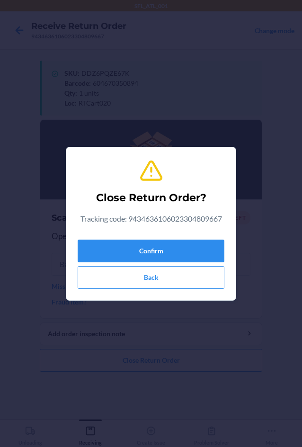
click at [138, 264] on div "Confirm Back" at bounding box center [151, 262] width 147 height 53
click at [137, 255] on button "Confirm" at bounding box center [151, 250] width 147 height 23
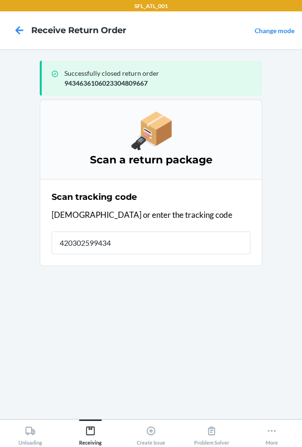
type input "4203025994346"
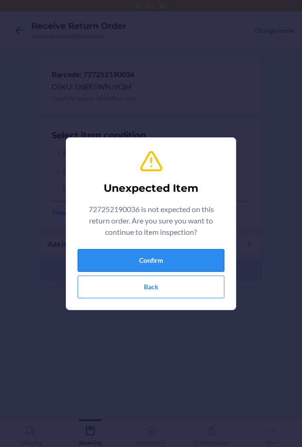
click at [137, 255] on button "Confirm" at bounding box center [151, 260] width 147 height 23
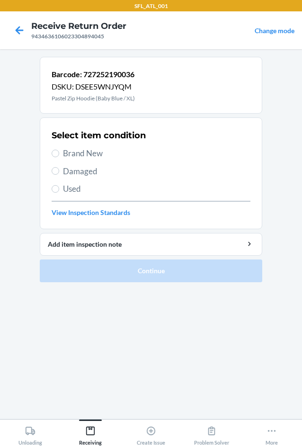
click at [78, 154] on span "Brand New" at bounding box center [156, 153] width 187 height 12
click at [59, 154] on input "Brand New" at bounding box center [56, 153] width 8 height 8
radio input "true"
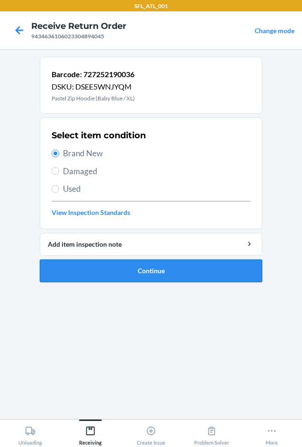
click at [126, 272] on button "Continue" at bounding box center [151, 270] width 222 height 23
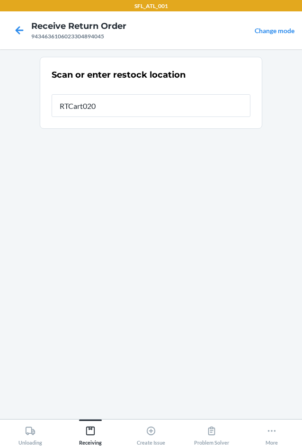
type input "RTCart020"
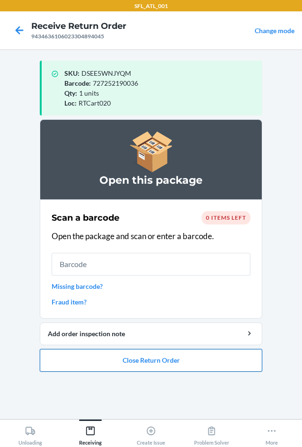
click at [200, 356] on button "Close Return Order" at bounding box center [151, 360] width 222 height 23
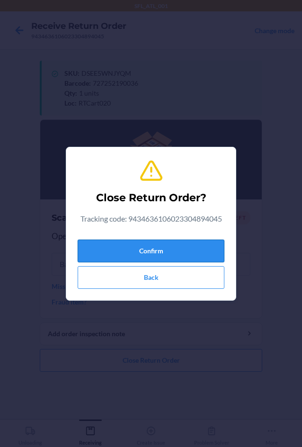
click at [164, 246] on button "Confirm" at bounding box center [151, 250] width 147 height 23
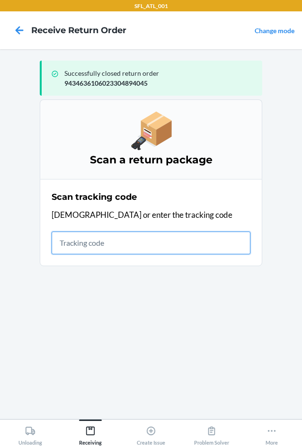
click at [100, 247] on input "text" at bounding box center [151, 242] width 199 height 23
type input "42030259943463610602"
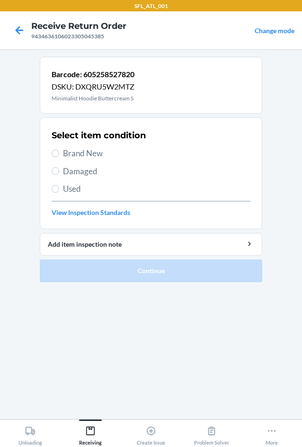
click at [69, 156] on span "Brand New" at bounding box center [156, 153] width 187 height 12
click at [59, 156] on input "Brand New" at bounding box center [56, 153] width 8 height 8
radio input "true"
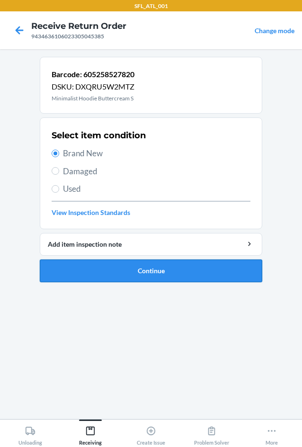
click at [106, 272] on button "Continue" at bounding box center [151, 270] width 222 height 23
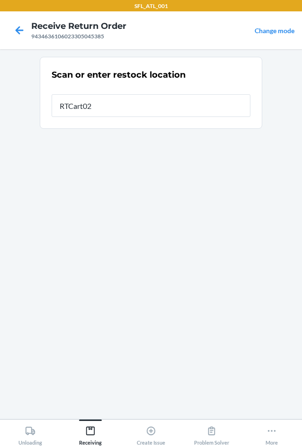
type input "RTCart020"
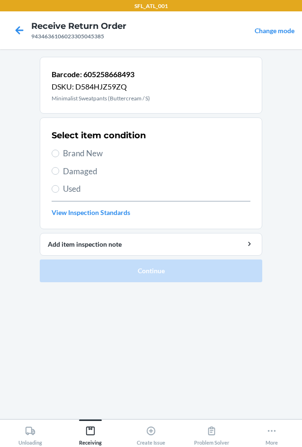
drag, startPoint x: 76, startPoint y: 153, endPoint x: 117, endPoint y: 210, distance: 70.5
click at [77, 153] on span "Brand New" at bounding box center [156, 153] width 187 height 12
click at [59, 153] on input "Brand New" at bounding box center [56, 153] width 8 height 8
radio input "true"
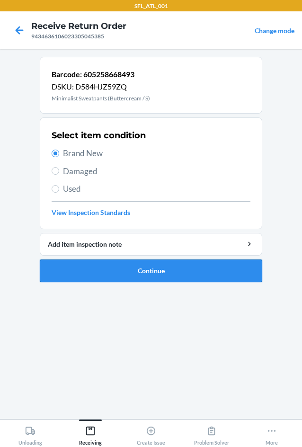
click at [140, 265] on button "Continue" at bounding box center [151, 270] width 222 height 23
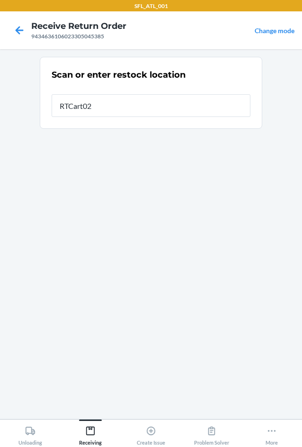
type input "RTCart020"
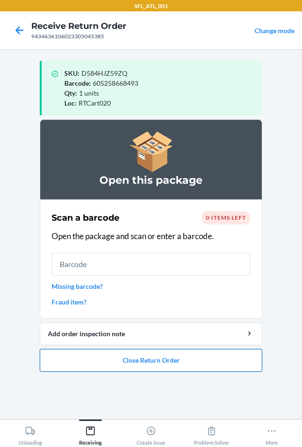
click at [182, 362] on button "Close Return Order" at bounding box center [151, 360] width 222 height 23
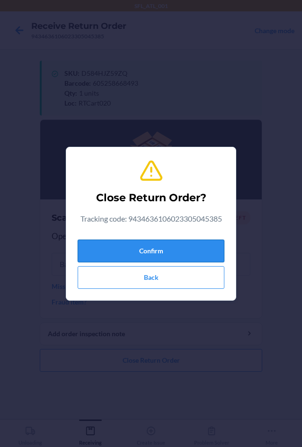
click at [158, 253] on button "Confirm" at bounding box center [151, 250] width 147 height 23
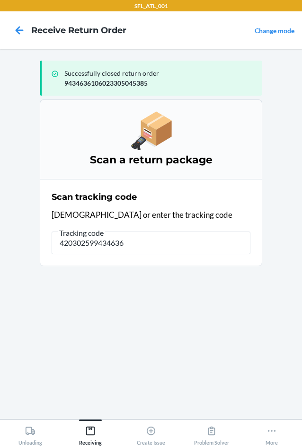
type input "4203025994346361"
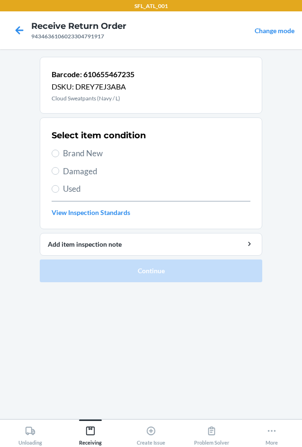
click at [80, 159] on div "Select item condition Brand New Damaged Used View Inspection Standards" at bounding box center [151, 173] width 199 height 94
click at [79, 158] on span "Brand New" at bounding box center [156, 153] width 187 height 12
click at [59, 157] on input "Brand New" at bounding box center [56, 153] width 8 height 8
radio input "true"
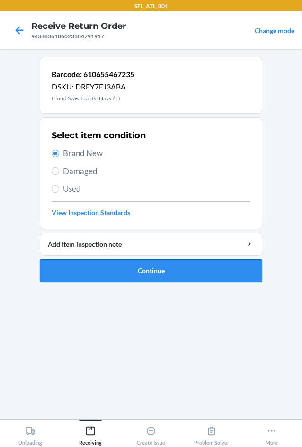
click at [78, 263] on button "Continue" at bounding box center [151, 270] width 222 height 23
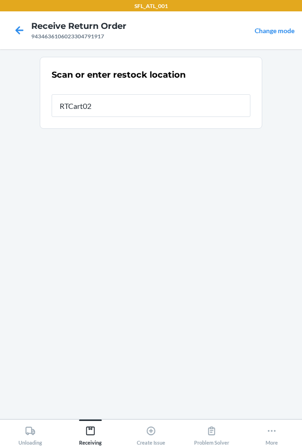
type input "RTCart020"
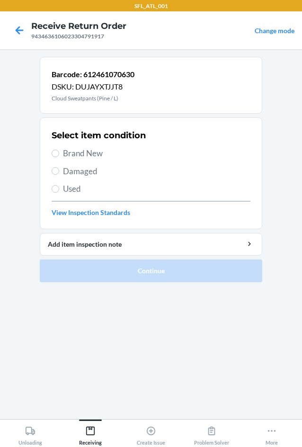
click at [79, 152] on span "Brand New" at bounding box center [156, 153] width 187 height 12
click at [59, 152] on input "Brand New" at bounding box center [56, 153] width 8 height 8
radio input "true"
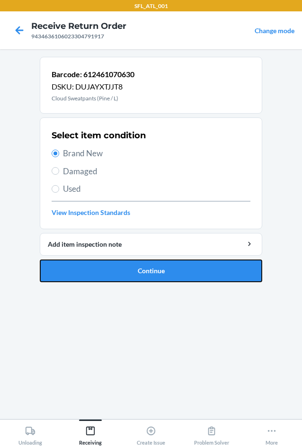
click at [112, 268] on button "Continue" at bounding box center [151, 270] width 222 height 23
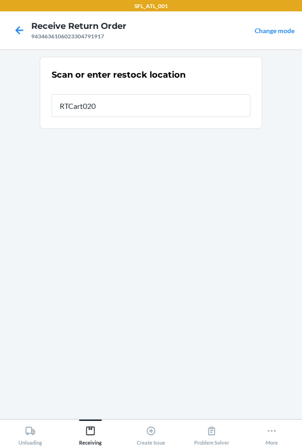
type input "RTCart020"
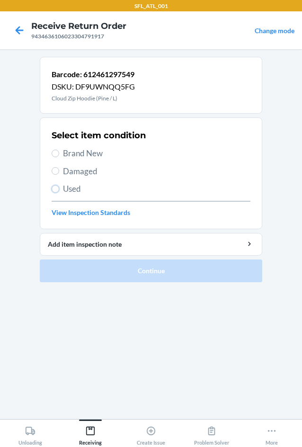
click at [57, 186] on input "Used" at bounding box center [56, 189] width 8 height 8
radio input "true"
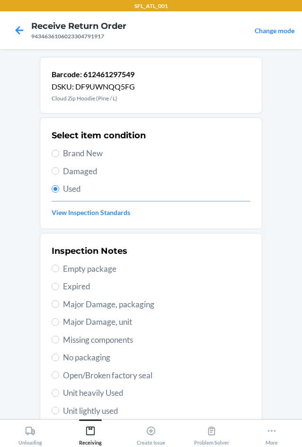
click at [110, 324] on span "Major Damage, unit" at bounding box center [156, 321] width 187 height 12
click at [59, 324] on input "Major Damage, unit" at bounding box center [56, 322] width 8 height 8
radio input "true"
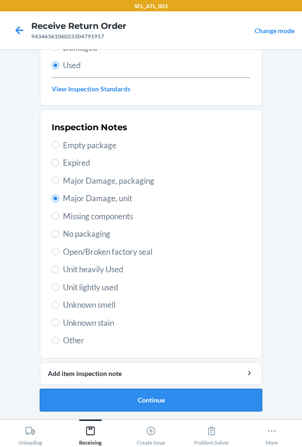
click at [166, 407] on button "Continue" at bounding box center [151, 399] width 222 height 23
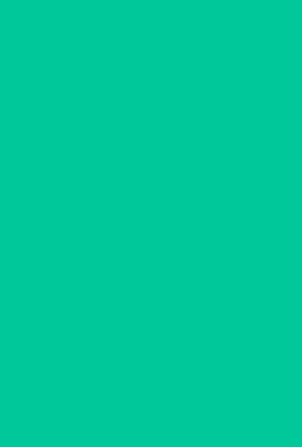
scroll to position [0, 0]
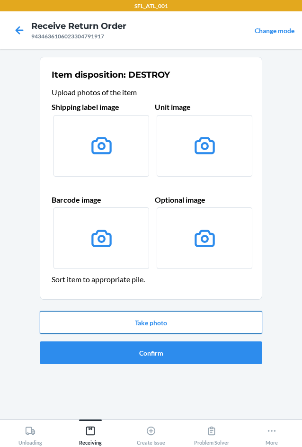
click at [133, 327] on button "Take photo" at bounding box center [151, 322] width 222 height 23
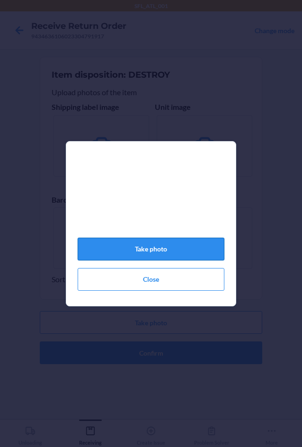
click at [157, 256] on button "Take photo" at bounding box center [151, 248] width 147 height 23
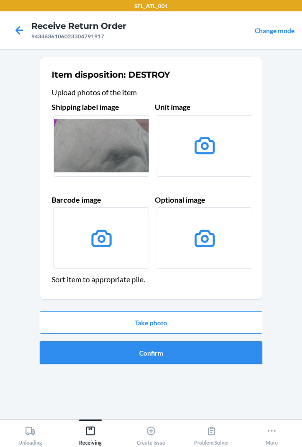
click at [152, 349] on button "Confirm" at bounding box center [151, 352] width 222 height 23
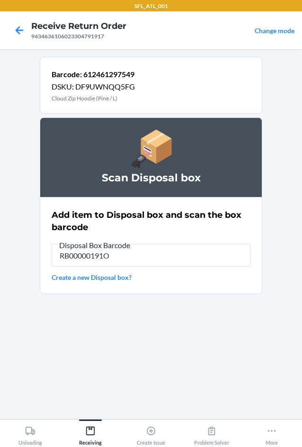
type input "RB00000191O"
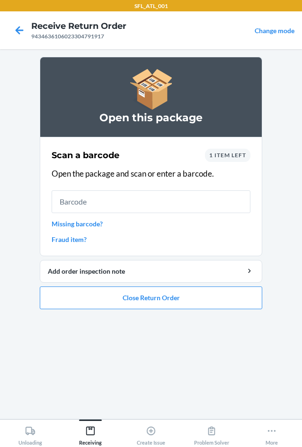
click at [228, 152] on span "1 item left" at bounding box center [227, 154] width 37 height 7
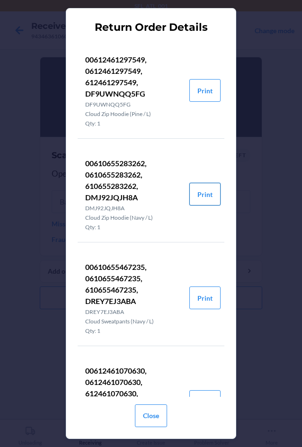
click at [202, 193] on button "Print" at bounding box center [204, 194] width 31 height 23
click at [158, 414] on button "Close" at bounding box center [151, 415] width 32 height 23
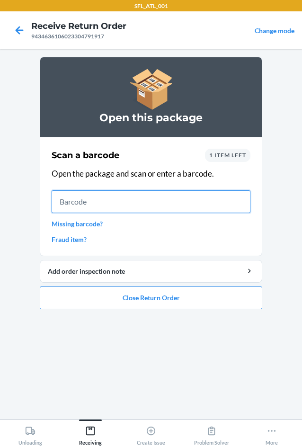
click at [124, 205] on input "text" at bounding box center [151, 201] width 199 height 23
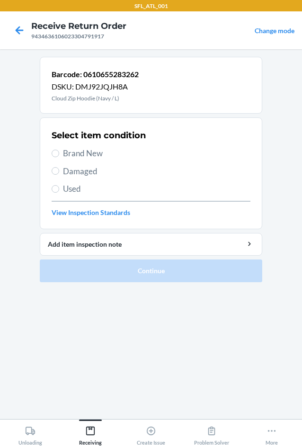
click at [85, 154] on span "Brand New" at bounding box center [156, 153] width 187 height 12
click at [59, 154] on input "Brand New" at bounding box center [56, 153] width 8 height 8
radio input "true"
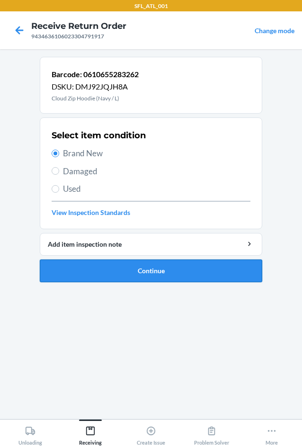
click at [116, 272] on button "Continue" at bounding box center [151, 270] width 222 height 23
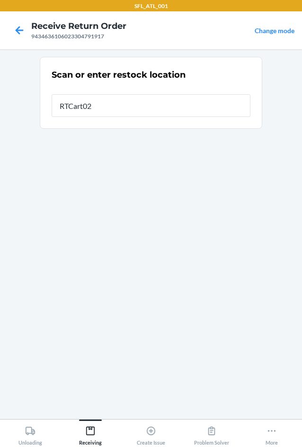
type input "RTCart020"
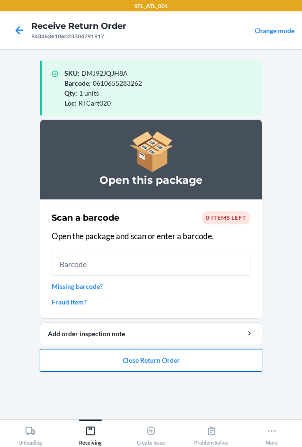
click at [143, 366] on button "Close Return Order" at bounding box center [151, 360] width 222 height 23
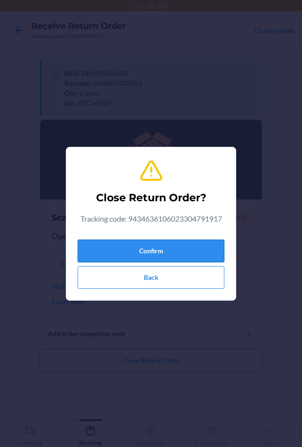
click at [137, 258] on button "Confirm" at bounding box center [151, 250] width 147 height 23
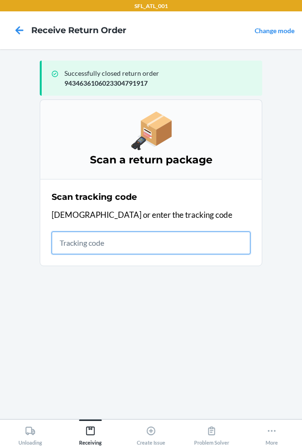
click at [70, 242] on input "text" at bounding box center [151, 242] width 199 height 23
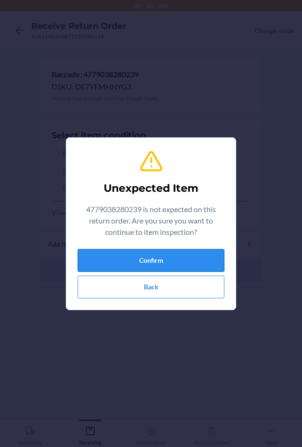
click at [96, 255] on button "Confirm" at bounding box center [151, 260] width 147 height 23
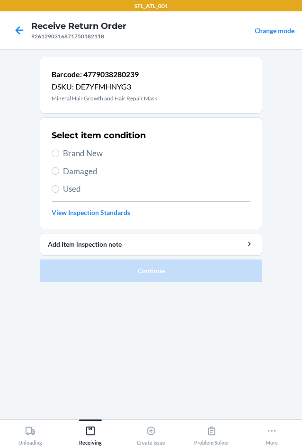
click at [59, 171] on label "Damaged" at bounding box center [151, 171] width 199 height 12
click at [59, 171] on input "Damaged" at bounding box center [56, 171] width 8 height 8
radio input "true"
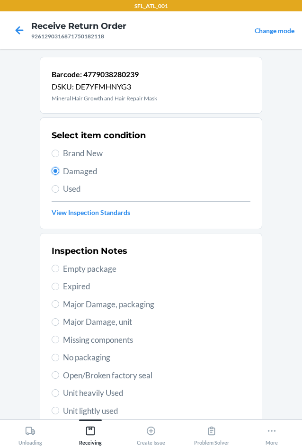
scroll to position [47, 0]
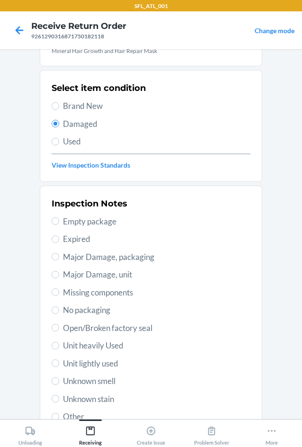
click at [100, 274] on span "Major Damage, unit" at bounding box center [156, 274] width 187 height 12
click at [59, 274] on input "Major Damage, unit" at bounding box center [56, 275] width 8 height 8
radio input "true"
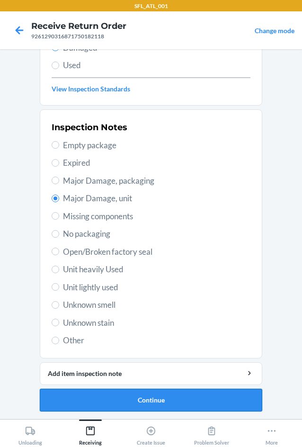
click at [193, 393] on button "Continue" at bounding box center [151, 399] width 222 height 23
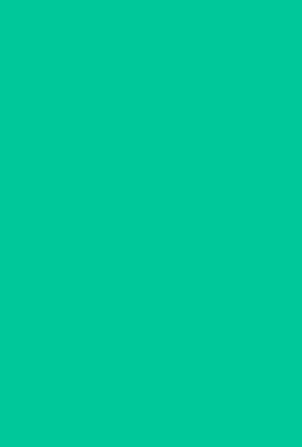
scroll to position [45, 0]
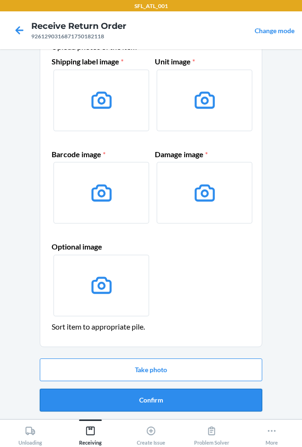
click at [183, 399] on button "Confirm" at bounding box center [151, 399] width 222 height 23
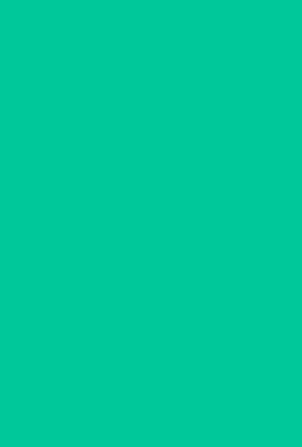
scroll to position [0, 0]
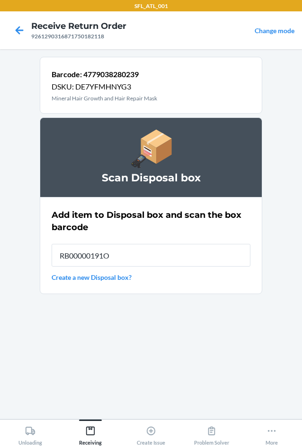
type input "RB00000191O"
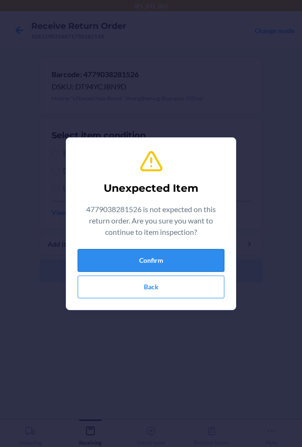
click at [165, 266] on button "Confirm" at bounding box center [151, 260] width 147 height 23
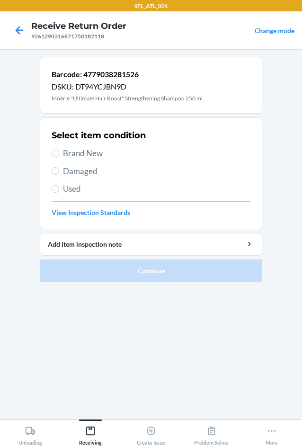
drag, startPoint x: 72, startPoint y: 148, endPoint x: 74, endPoint y: 167, distance: 19.0
click at [72, 150] on span "Brand New" at bounding box center [156, 153] width 187 height 12
click at [59, 150] on input "Brand New" at bounding box center [56, 153] width 8 height 8
radio input "true"
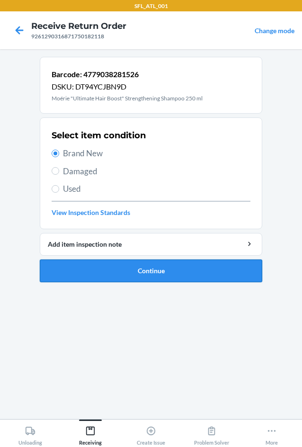
click at [108, 266] on button "Continue" at bounding box center [151, 270] width 222 height 23
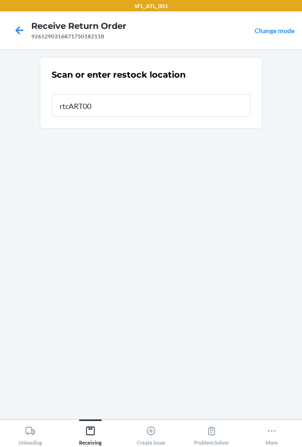
type input "rtcART007"
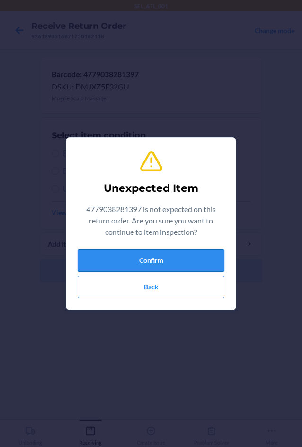
click at [136, 252] on button "Confirm" at bounding box center [151, 260] width 147 height 23
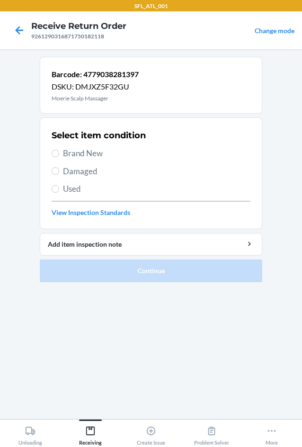
drag, startPoint x: 58, startPoint y: 148, endPoint x: 61, endPoint y: 152, distance: 5.0
click at [59, 150] on label "Brand New" at bounding box center [151, 153] width 199 height 12
click at [59, 150] on input "Brand New" at bounding box center [56, 153] width 8 height 8
radio input "true"
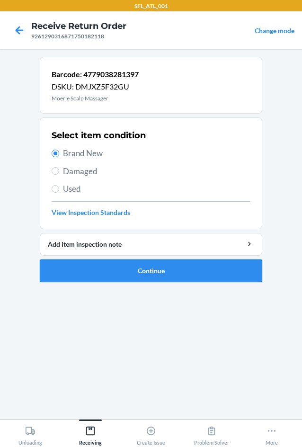
click at [120, 276] on button "Continue" at bounding box center [151, 270] width 222 height 23
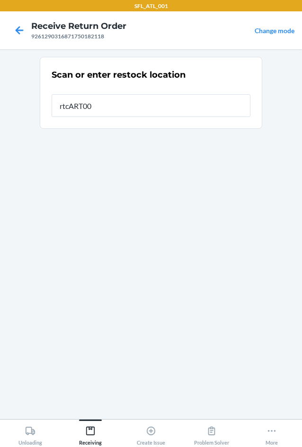
type input "rtcART007"
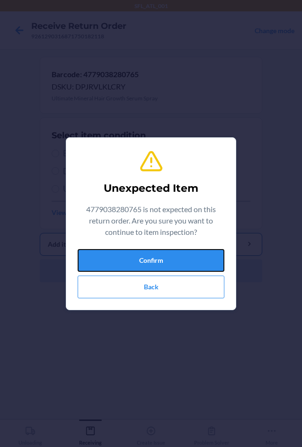
drag, startPoint x: 122, startPoint y: 257, endPoint x: 99, endPoint y: 234, distance: 32.4
click at [122, 257] on button "Confirm" at bounding box center [151, 260] width 147 height 23
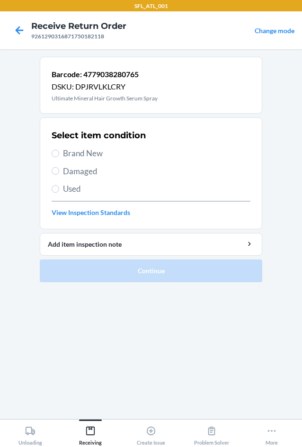
click at [70, 171] on span "Damaged" at bounding box center [156, 171] width 187 height 12
click at [59, 171] on input "Damaged" at bounding box center [56, 171] width 8 height 8
radio input "true"
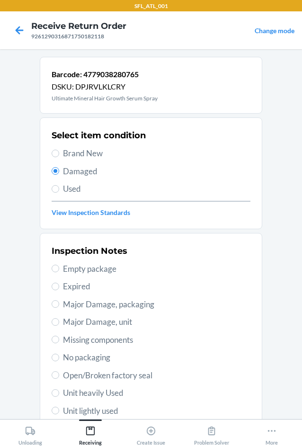
click at [119, 321] on span "Major Damage, unit" at bounding box center [156, 321] width 187 height 12
click at [59, 321] on input "Major Damage, unit" at bounding box center [56, 322] width 8 height 8
radio input "true"
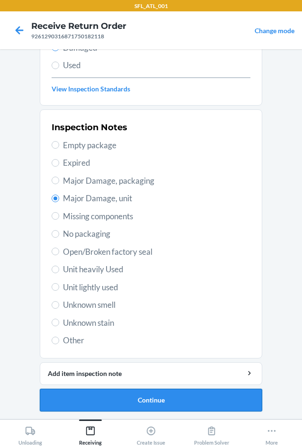
click at [146, 394] on button "Continue" at bounding box center [151, 399] width 222 height 23
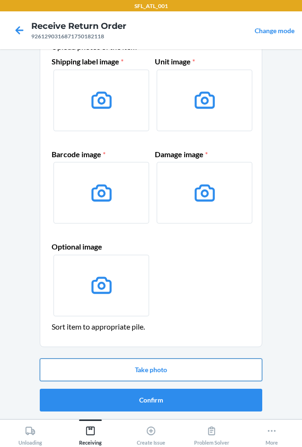
click at [141, 372] on button "Take photo" at bounding box center [151, 369] width 222 height 23
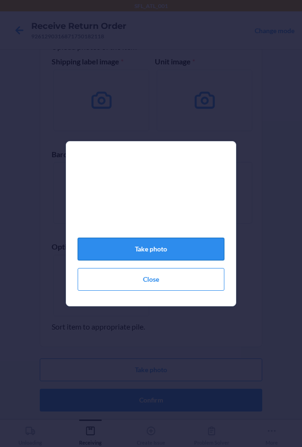
click at [149, 254] on button "Take photo" at bounding box center [151, 248] width 147 height 23
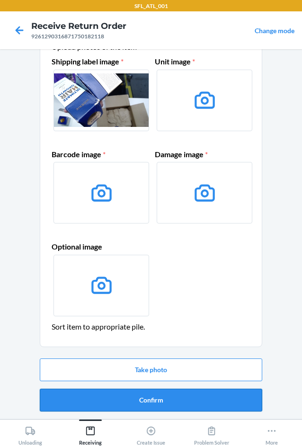
click at [192, 401] on button "Confirm" at bounding box center [151, 399] width 222 height 23
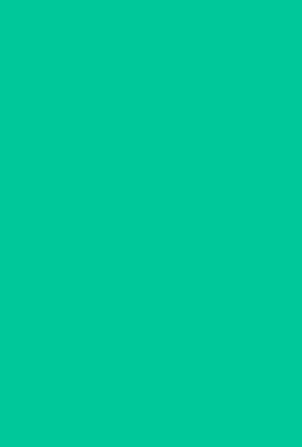
scroll to position [0, 0]
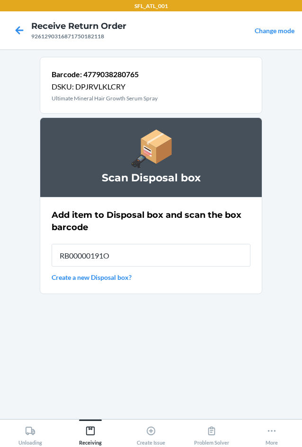
type input "RB00000191O"
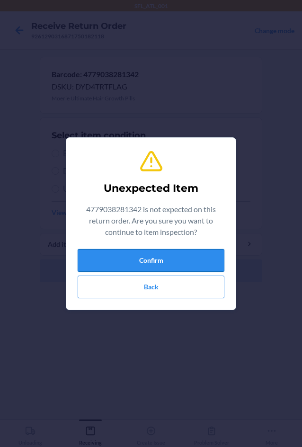
click at [164, 261] on button "Confirm" at bounding box center [151, 260] width 147 height 23
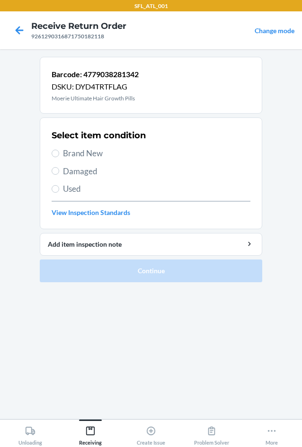
click at [75, 171] on span "Damaged" at bounding box center [156, 171] width 187 height 12
click at [59, 171] on input "Damaged" at bounding box center [56, 171] width 8 height 8
radio input "true"
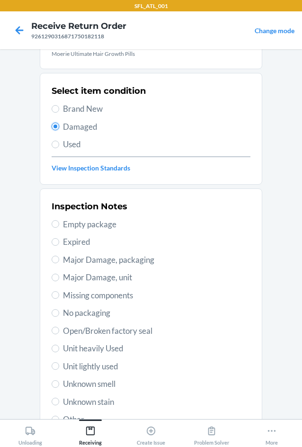
scroll to position [123, 0]
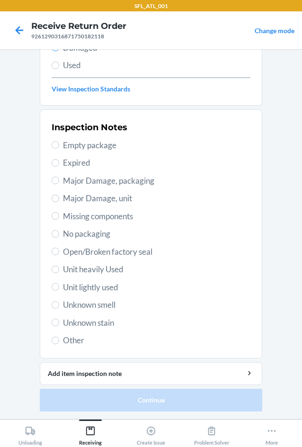
click at [64, 336] on span "Other" at bounding box center [156, 340] width 187 height 12
click at [59, 336] on input "Other" at bounding box center [56, 340] width 8 height 8
radio input "true"
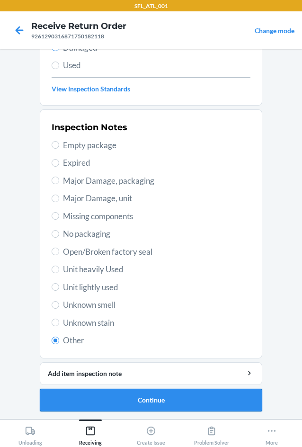
click at [129, 405] on button "Continue" at bounding box center [151, 399] width 222 height 23
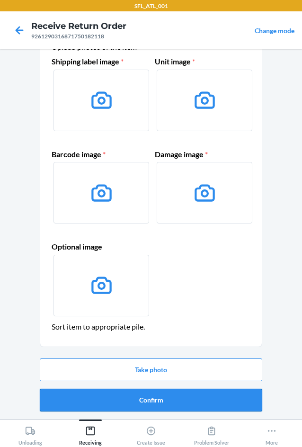
click at [164, 405] on button "Confirm" at bounding box center [151, 399] width 222 height 23
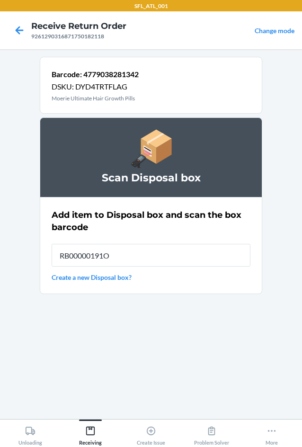
type input "RB00000191O"
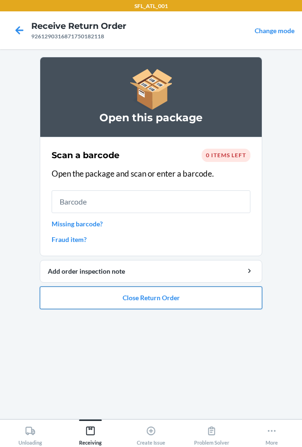
click at [161, 298] on button "Close Return Order" at bounding box center [151, 297] width 222 height 23
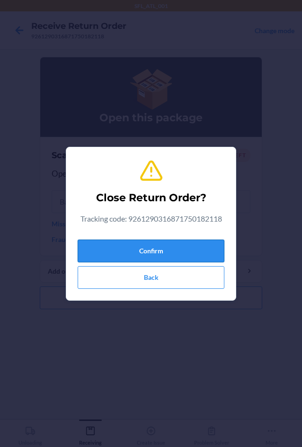
click at [150, 245] on button "Confirm" at bounding box center [151, 250] width 147 height 23
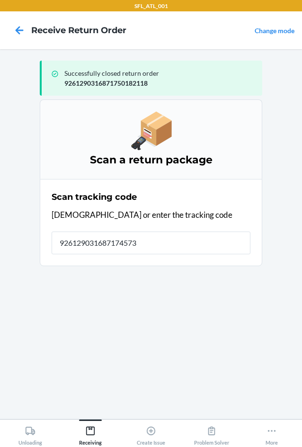
type input "9261290316871745738"
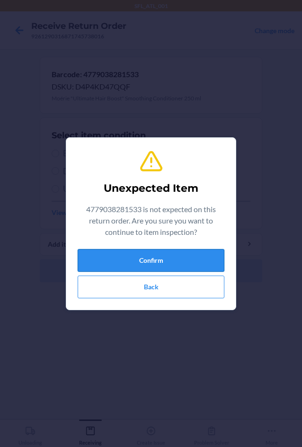
click at [155, 250] on button "Confirm" at bounding box center [151, 260] width 147 height 23
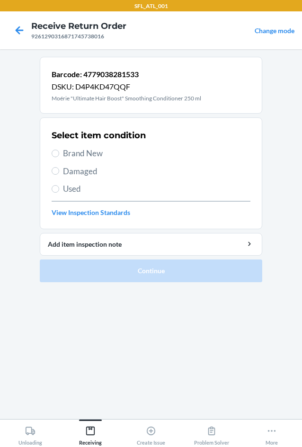
click at [78, 155] on span "Brand New" at bounding box center [156, 153] width 187 height 12
click at [59, 155] on input "Brand New" at bounding box center [56, 153] width 8 height 8
radio input "true"
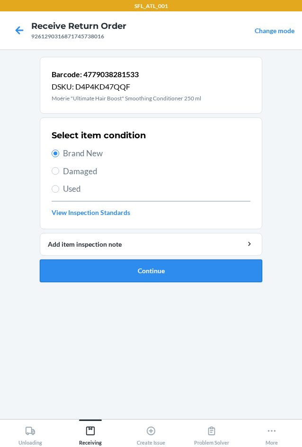
click at [95, 278] on button "Continue" at bounding box center [151, 270] width 222 height 23
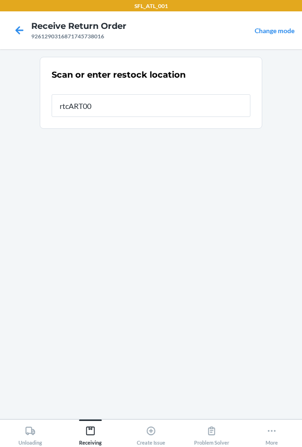
type input "rtcART007"
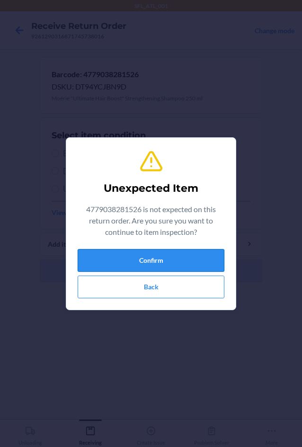
click at [90, 261] on button "Confirm" at bounding box center [151, 260] width 147 height 23
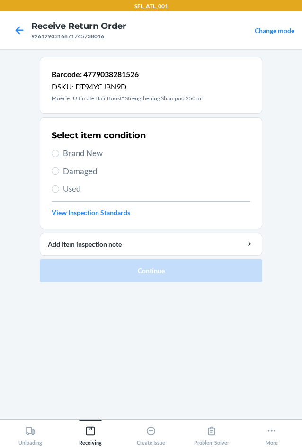
drag, startPoint x: 72, startPoint y: 153, endPoint x: 108, endPoint y: 224, distance: 79.1
click at [73, 155] on span "Brand New" at bounding box center [156, 153] width 187 height 12
click at [59, 155] on input "Brand New" at bounding box center [56, 153] width 8 height 8
radio input "true"
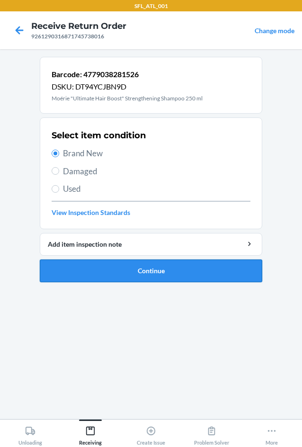
click at [125, 276] on button "Continue" at bounding box center [151, 270] width 222 height 23
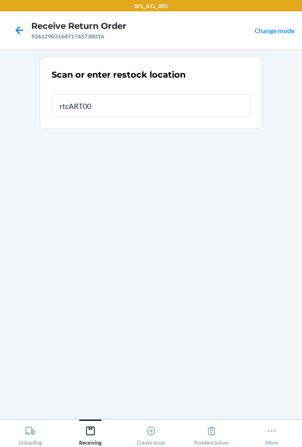
type input "rtcART007"
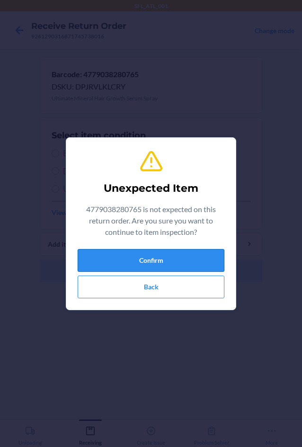
click at [129, 255] on button "Confirm" at bounding box center [151, 260] width 147 height 23
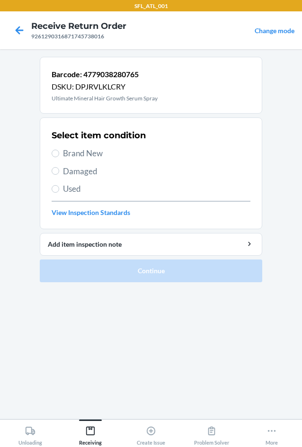
click at [91, 156] on span "Brand New" at bounding box center [156, 153] width 187 height 12
click at [59, 156] on input "Brand New" at bounding box center [56, 153] width 8 height 8
radio input "true"
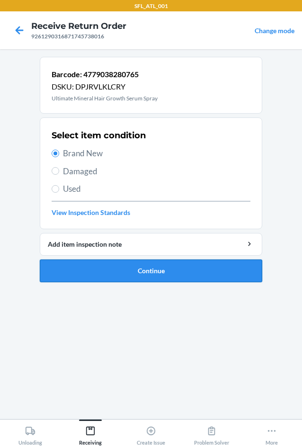
click at [118, 270] on button "Continue" at bounding box center [151, 270] width 222 height 23
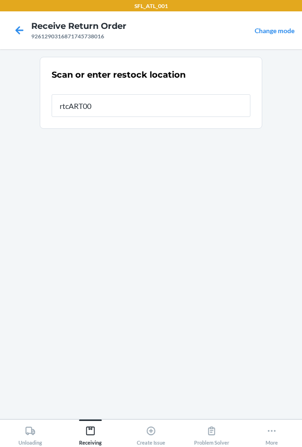
type input "rtcART007"
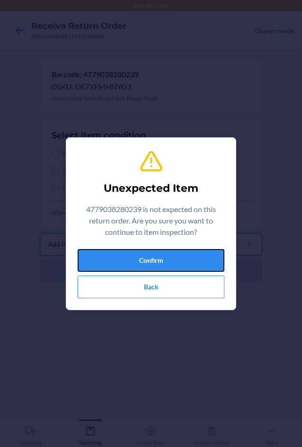
drag, startPoint x: 168, startPoint y: 263, endPoint x: 122, endPoint y: 239, distance: 52.0
click at [168, 263] on button "Confirm" at bounding box center [151, 260] width 147 height 23
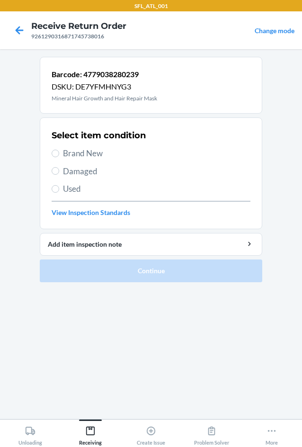
click at [88, 157] on span "Brand New" at bounding box center [156, 153] width 187 height 12
click at [59, 157] on input "Brand New" at bounding box center [56, 153] width 8 height 8
radio input "true"
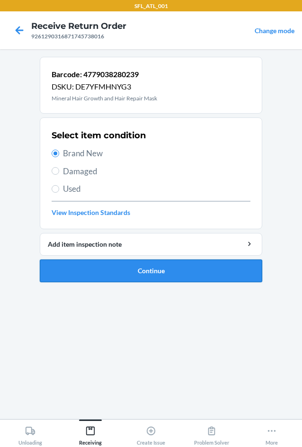
click at [119, 270] on button "Continue" at bounding box center [151, 270] width 222 height 23
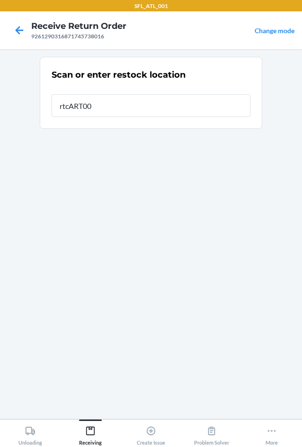
type input "rtcART007"
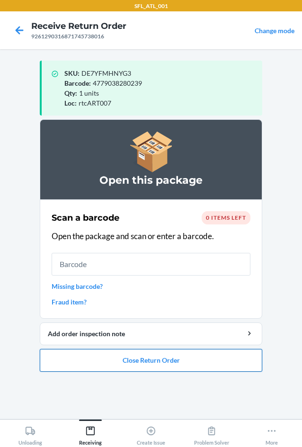
click at [156, 359] on button "Close Return Order" at bounding box center [151, 360] width 222 height 23
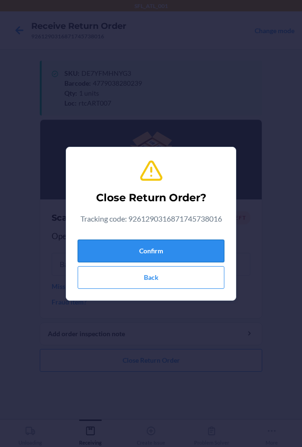
click at [155, 249] on button "Confirm" at bounding box center [151, 250] width 147 height 23
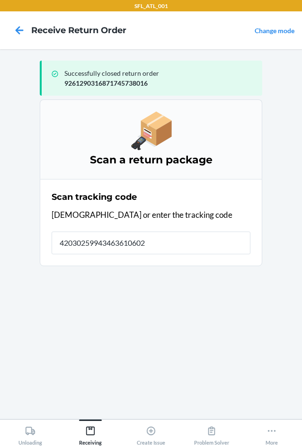
type input "420302599434636106023"
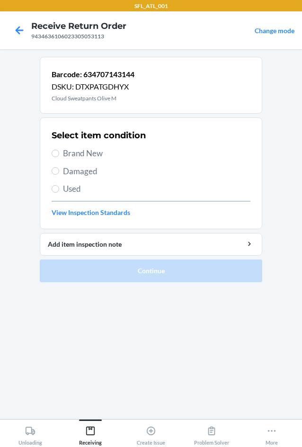
drag, startPoint x: 83, startPoint y: 154, endPoint x: 94, endPoint y: 199, distance: 46.2
click at [82, 164] on div "Select item condition Brand New Damaged Used View Inspection Standards" at bounding box center [151, 173] width 199 height 94
click at [59, 152] on input "Brand New" at bounding box center [56, 153] width 8 height 8
radio input "true"
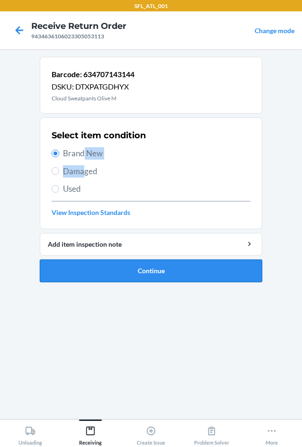
click at [112, 275] on button "Continue" at bounding box center [151, 270] width 222 height 23
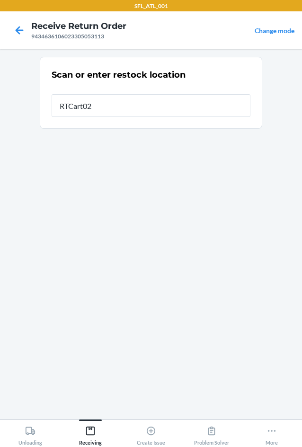
type input "RTCart020"
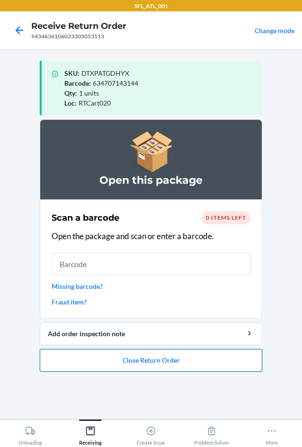
click at [138, 364] on button "Close Return Order" at bounding box center [151, 360] width 222 height 23
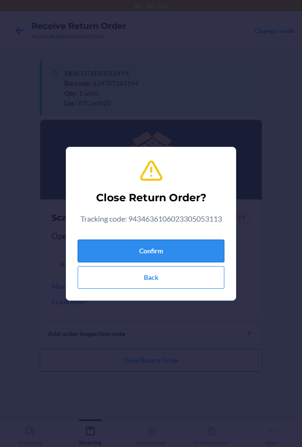
click at [114, 246] on button "Confirm" at bounding box center [151, 250] width 147 height 23
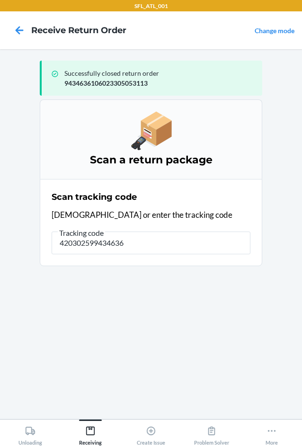
type input "4203025994346361"
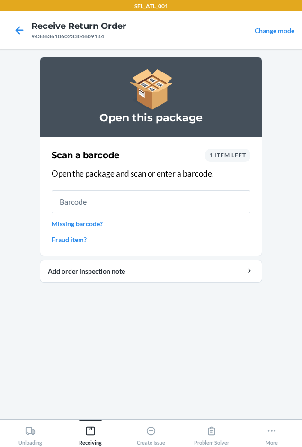
click at [238, 154] on span "1 item left" at bounding box center [227, 154] width 37 height 7
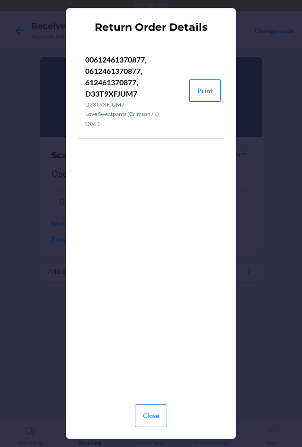
drag, startPoint x: 209, startPoint y: 81, endPoint x: 205, endPoint y: 102, distance: 20.8
click at [209, 85] on button "Print" at bounding box center [204, 90] width 31 height 23
drag, startPoint x: 150, startPoint y: 420, endPoint x: 134, endPoint y: 392, distance: 32.2
click at [150, 418] on button "Close" at bounding box center [151, 415] width 32 height 23
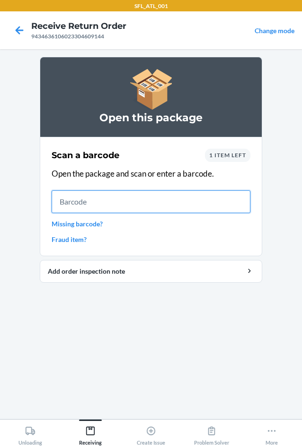
click at [67, 195] on input "text" at bounding box center [151, 201] width 199 height 23
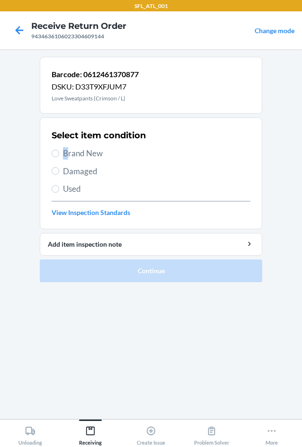
drag, startPoint x: 66, startPoint y: 146, endPoint x: 65, endPoint y: 150, distance: 4.8
click at [65, 150] on div "Select item condition Brand New Damaged Used View Inspection Standards" at bounding box center [151, 173] width 199 height 94
click at [66, 153] on span "Brand New" at bounding box center [156, 153] width 187 height 12
click at [59, 153] on input "Brand New" at bounding box center [56, 153] width 8 height 8
radio input "true"
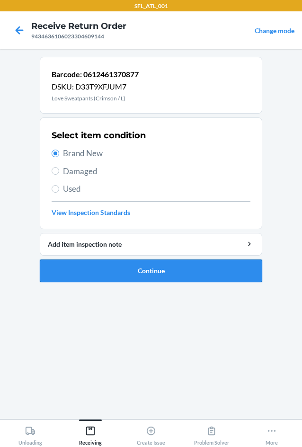
click at [108, 274] on button "Continue" at bounding box center [151, 270] width 222 height 23
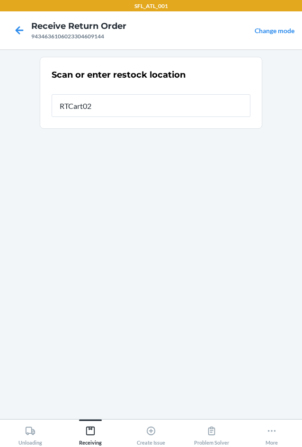
type input "RTCart020"
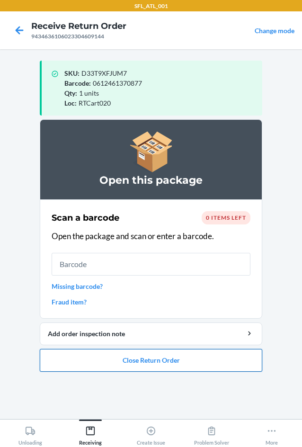
click at [168, 368] on button "Close Return Order" at bounding box center [151, 360] width 222 height 23
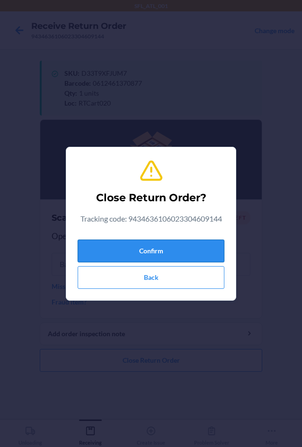
click at [159, 251] on button "Confirm" at bounding box center [151, 250] width 147 height 23
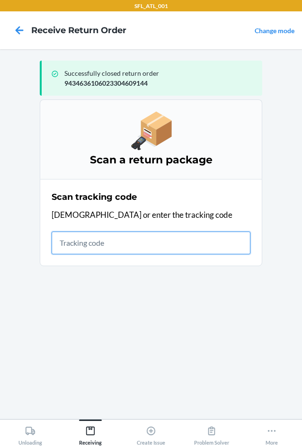
click at [80, 249] on input "text" at bounding box center [151, 242] width 199 height 23
type input "4203025994346361060233"
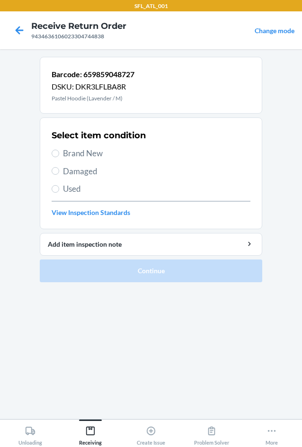
click at [103, 156] on span "Brand New" at bounding box center [156, 153] width 187 height 12
click at [59, 156] on input "Brand New" at bounding box center [56, 153] width 8 height 8
radio input "true"
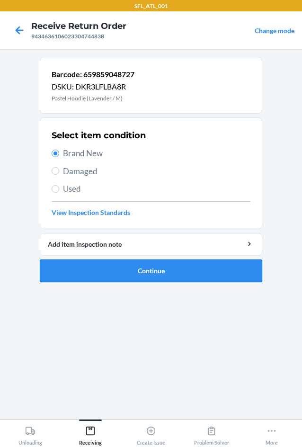
click at [122, 276] on button "Continue" at bounding box center [151, 270] width 222 height 23
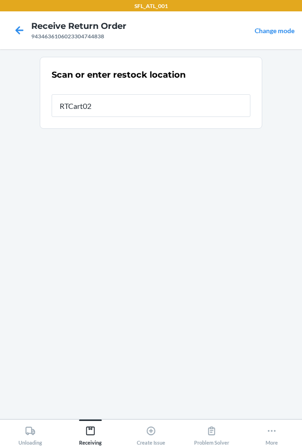
type input "RTCart020"
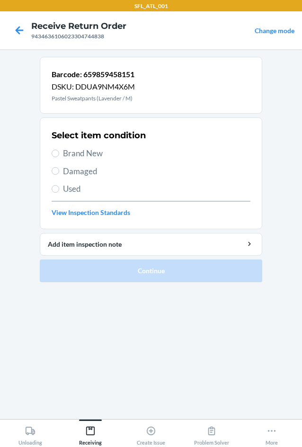
click at [78, 150] on span "Brand New" at bounding box center [156, 153] width 187 height 12
click at [59, 150] on input "Brand New" at bounding box center [56, 153] width 8 height 8
radio input "true"
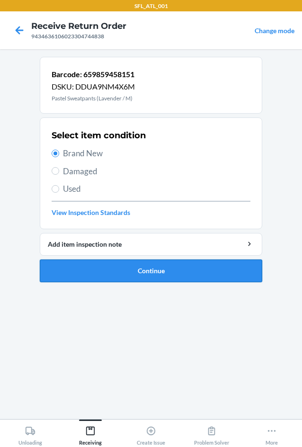
click at [123, 272] on button "Continue" at bounding box center [151, 270] width 222 height 23
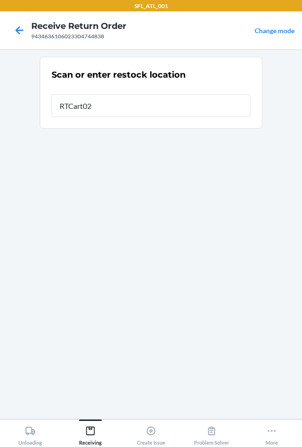
type input "RTCart020"
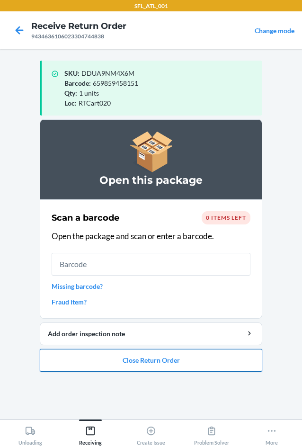
click at [157, 359] on button "Close Return Order" at bounding box center [151, 360] width 222 height 23
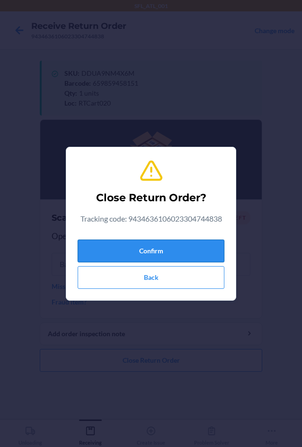
click at [129, 246] on button "Confirm" at bounding box center [151, 250] width 147 height 23
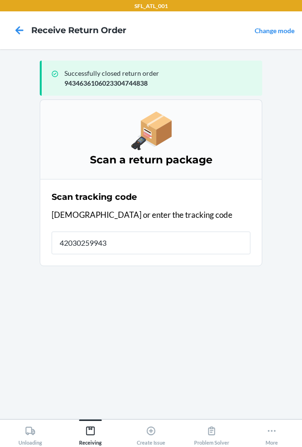
type input "420302599434"
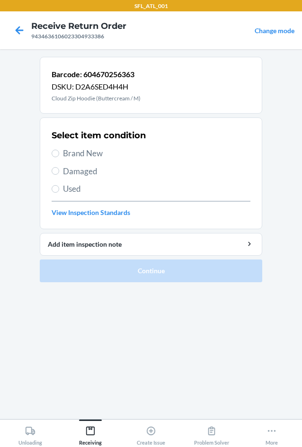
click at [66, 148] on span "Brand New" at bounding box center [156, 153] width 187 height 12
click at [59, 149] on input "Brand New" at bounding box center [56, 153] width 8 height 8
radio input "true"
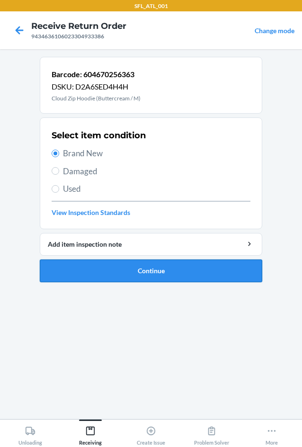
click at [88, 278] on button "Continue" at bounding box center [151, 270] width 222 height 23
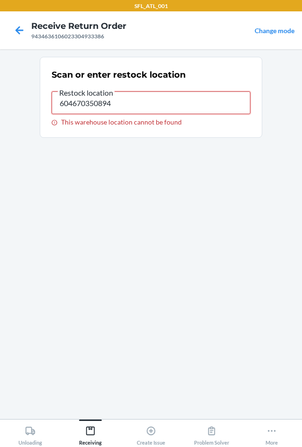
click at [118, 102] on input "604670350894" at bounding box center [151, 102] width 199 height 23
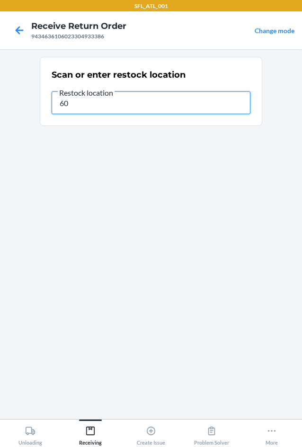
type input "6"
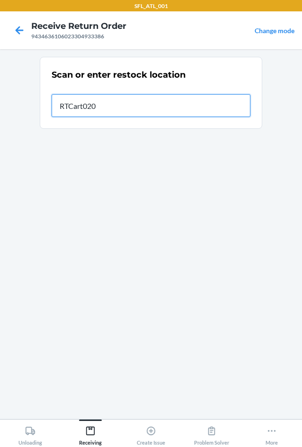
type input "RTCart020"
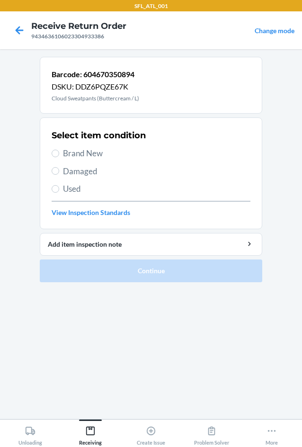
click at [59, 154] on label "Brand New" at bounding box center [151, 153] width 199 height 12
click at [59, 154] on input "Brand New" at bounding box center [56, 153] width 8 height 8
radio input "true"
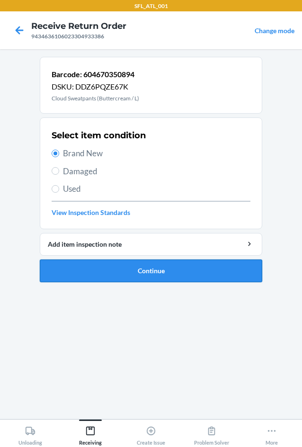
click at [124, 273] on button "Continue" at bounding box center [151, 270] width 222 height 23
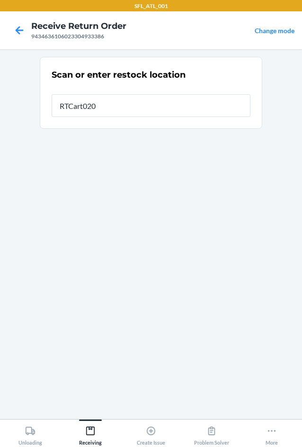
type input "RTCart020"
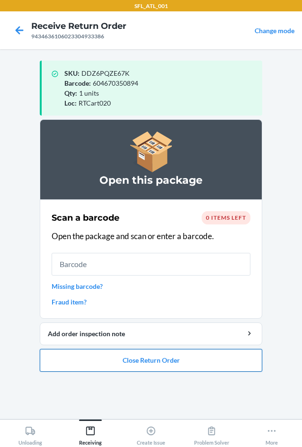
click at [142, 361] on button "Close Return Order" at bounding box center [151, 360] width 222 height 23
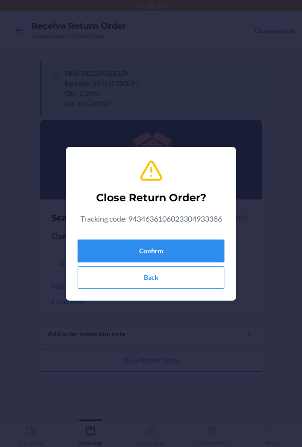
click at [105, 247] on button "Confirm" at bounding box center [151, 250] width 147 height 23
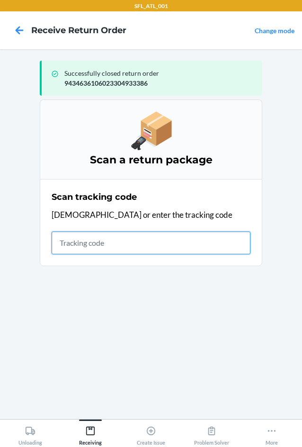
click at [114, 245] on input "text" at bounding box center [151, 242] width 199 height 23
type input "420302599434"
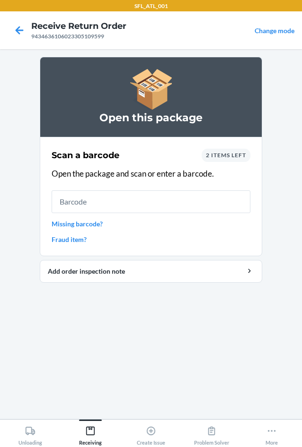
click at [217, 155] on span "2 items left" at bounding box center [226, 154] width 40 height 7
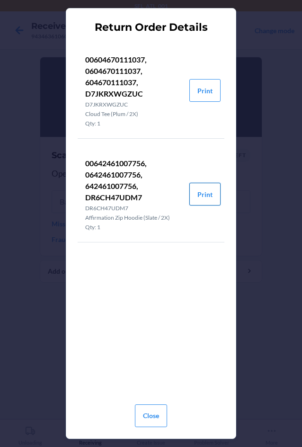
click at [206, 190] on button "Print" at bounding box center [204, 194] width 31 height 23
click at [162, 414] on button "Close" at bounding box center [151, 415] width 32 height 23
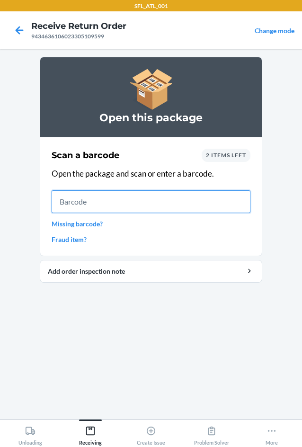
click at [84, 198] on input "text" at bounding box center [151, 201] width 199 height 23
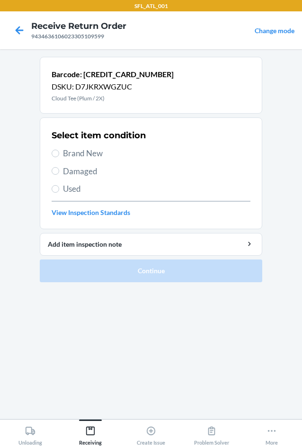
click at [80, 189] on span "Used" at bounding box center [156, 189] width 187 height 12
click at [59, 189] on input "Used" at bounding box center [56, 189] width 8 height 8
radio input "true"
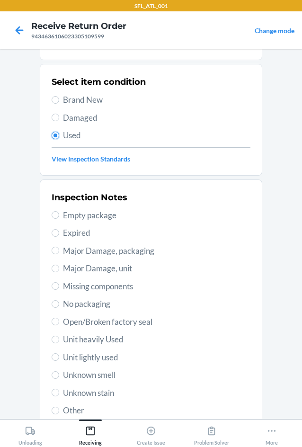
scroll to position [123, 0]
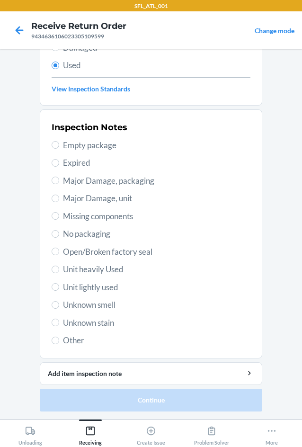
click at [108, 287] on span "Unit lightly used" at bounding box center [156, 287] width 187 height 12
click at [59, 287] on input "Unit lightly used" at bounding box center [56, 287] width 8 height 8
radio input "true"
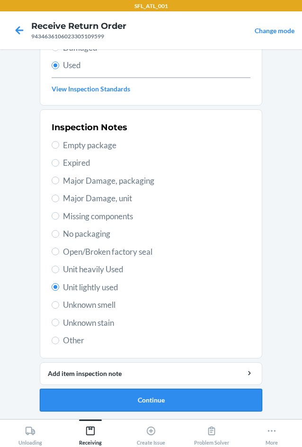
click at [147, 396] on button "Continue" at bounding box center [151, 399] width 222 height 23
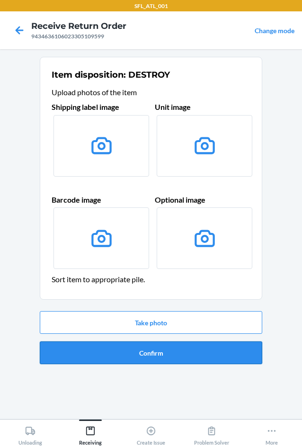
click at [128, 358] on button "Confirm" at bounding box center [151, 352] width 222 height 23
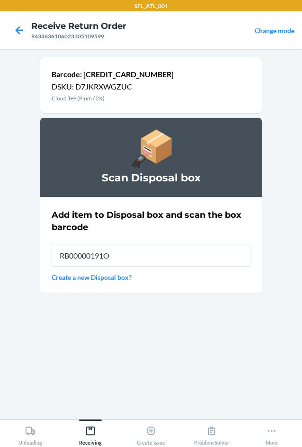
type input "RB00000191O"
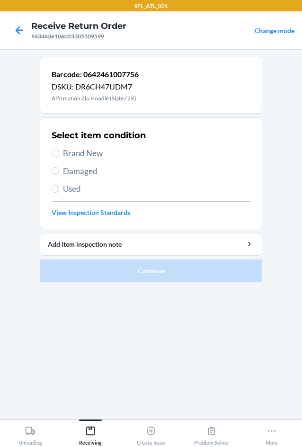
click at [79, 157] on span "Brand New" at bounding box center [156, 153] width 187 height 12
click at [59, 157] on input "Brand New" at bounding box center [56, 153] width 8 height 8
radio input "true"
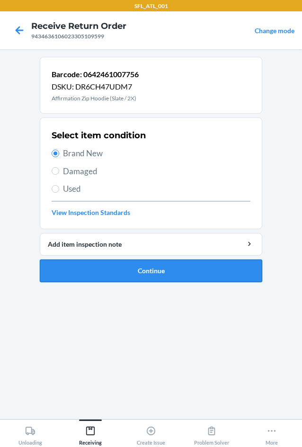
click at [113, 271] on button "Continue" at bounding box center [151, 270] width 222 height 23
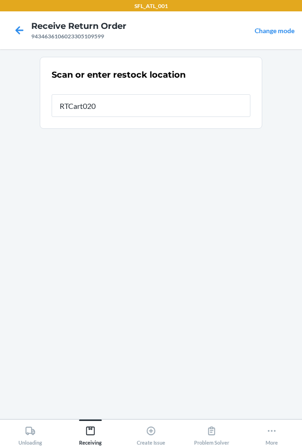
type input "RTCart020"
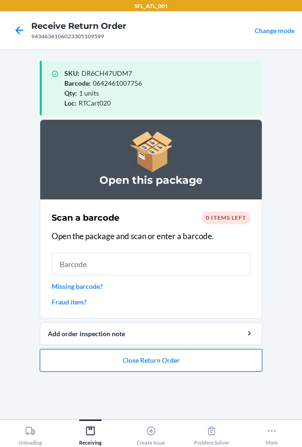
click at [124, 368] on button "Close Return Order" at bounding box center [151, 360] width 222 height 23
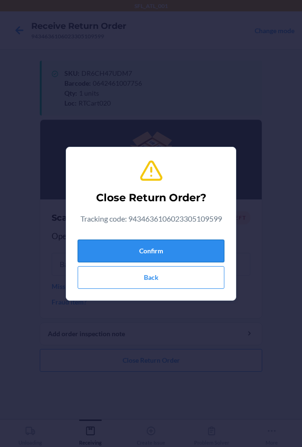
click at [163, 247] on button "Confirm" at bounding box center [151, 250] width 147 height 23
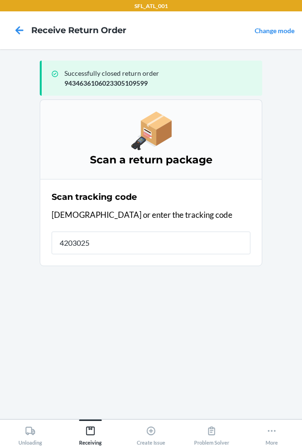
type input "42030259"
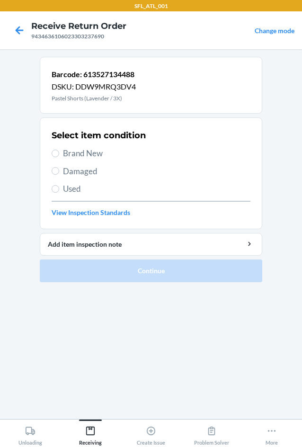
click at [59, 157] on label "Brand New" at bounding box center [151, 153] width 199 height 12
click at [59, 157] on input "Brand New" at bounding box center [56, 153] width 8 height 8
radio input "true"
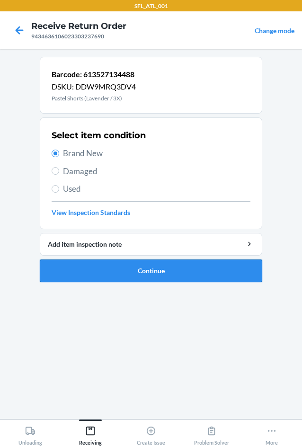
click at [96, 259] on button "Continue" at bounding box center [151, 270] width 222 height 23
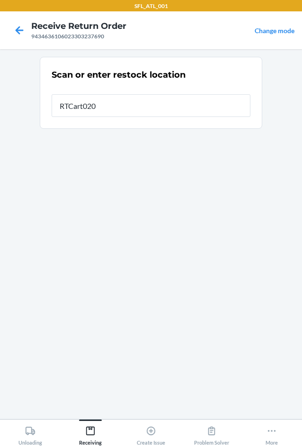
type input "RTCart020"
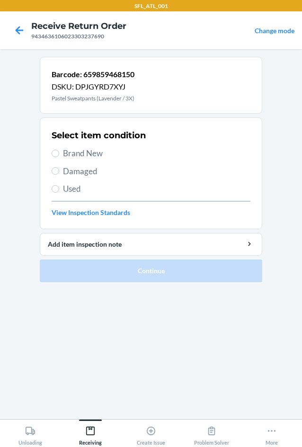
click at [59, 152] on label "Brand New" at bounding box center [151, 153] width 199 height 12
click at [59, 152] on input "Brand New" at bounding box center [56, 153] width 8 height 8
radio input "true"
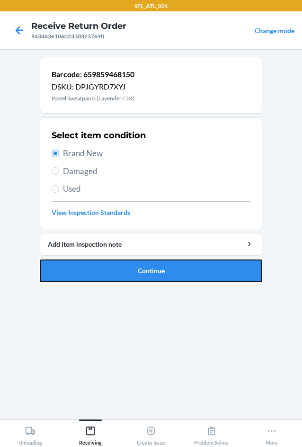
click at [113, 276] on button "Continue" at bounding box center [151, 270] width 222 height 23
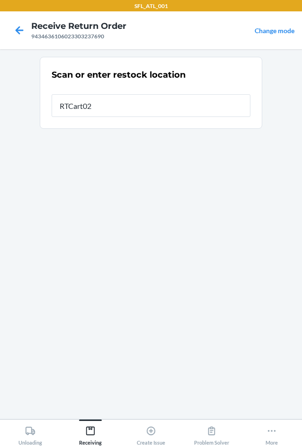
type input "RTCart020"
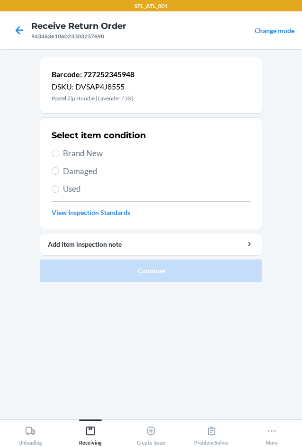
click at [67, 157] on span "Brand New" at bounding box center [156, 153] width 187 height 12
click at [59, 157] on input "Brand New" at bounding box center [56, 153] width 8 height 8
radio input "true"
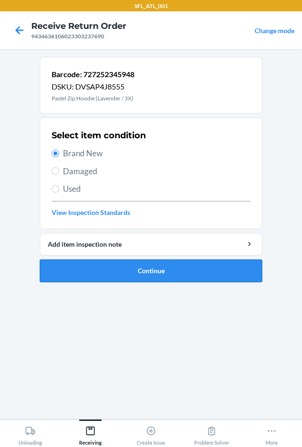
click at [106, 273] on button "Continue" at bounding box center [151, 270] width 222 height 23
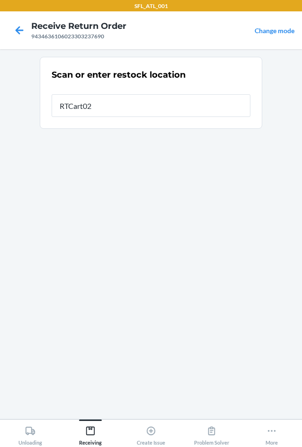
type input "RTCart020"
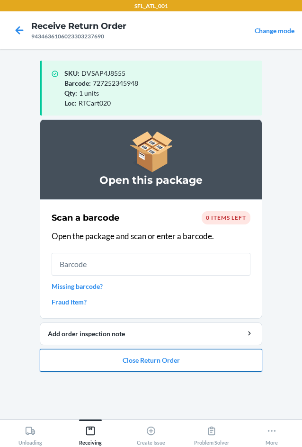
click at [117, 360] on button "Close Return Order" at bounding box center [151, 360] width 222 height 23
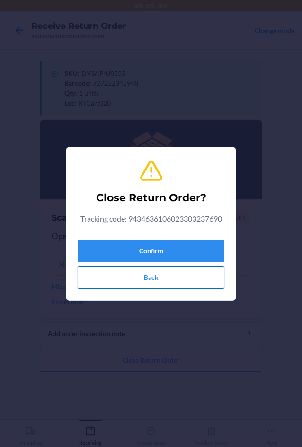
click at [132, 280] on button "Back" at bounding box center [151, 277] width 147 height 23
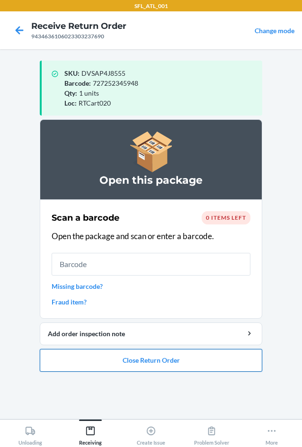
click at [139, 360] on button "Close Return Order" at bounding box center [151, 360] width 222 height 23
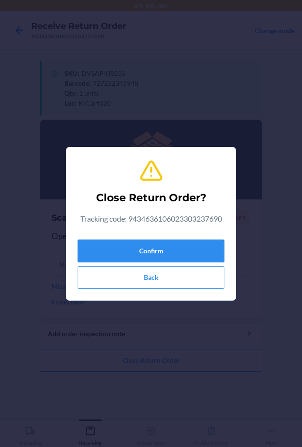
click at [128, 250] on button "Confirm" at bounding box center [151, 250] width 147 height 23
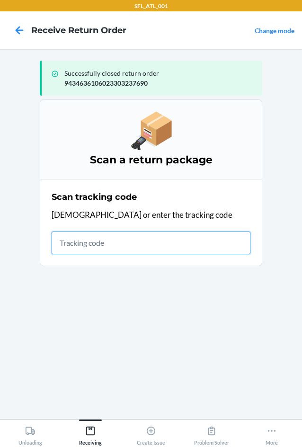
click at [80, 247] on input "text" at bounding box center [151, 242] width 199 height 23
type input "42030259943463610602"
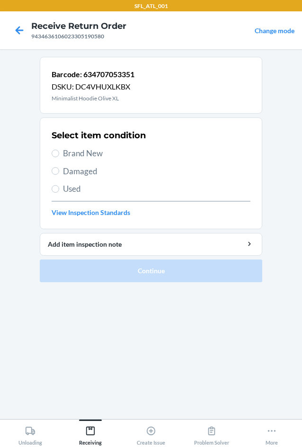
click at [81, 152] on span "Brand New" at bounding box center [156, 153] width 187 height 12
click at [59, 152] on input "Brand New" at bounding box center [56, 153] width 8 height 8
radio input "true"
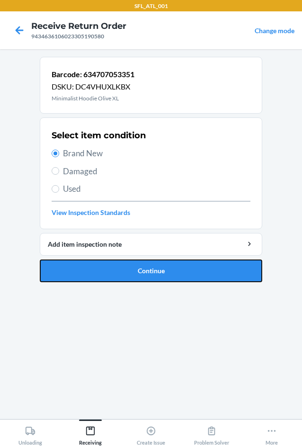
drag, startPoint x: 127, startPoint y: 262, endPoint x: 134, endPoint y: 264, distance: 7.6
click at [129, 263] on button "Continue" at bounding box center [151, 270] width 222 height 23
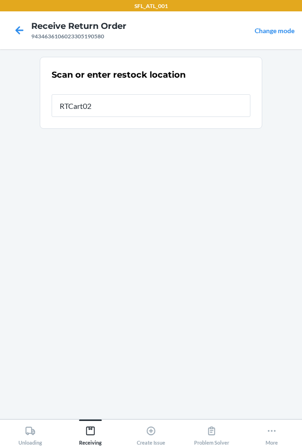
type input "RTCart020"
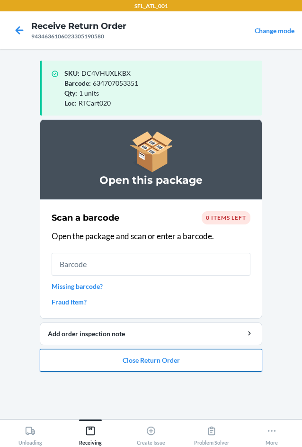
click at [114, 359] on button "Close Return Order" at bounding box center [151, 360] width 222 height 23
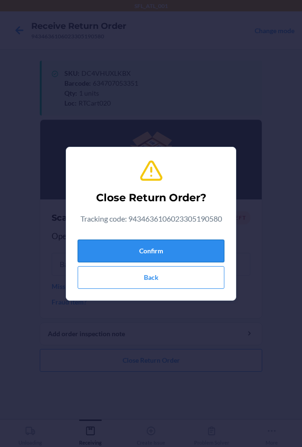
click at [112, 248] on button "Confirm" at bounding box center [151, 250] width 147 height 23
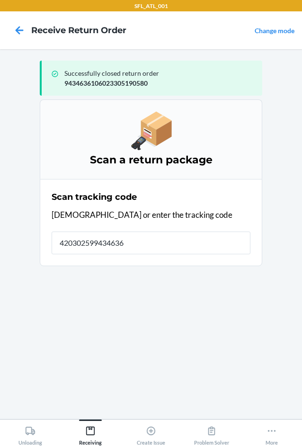
type input "4203025994346361"
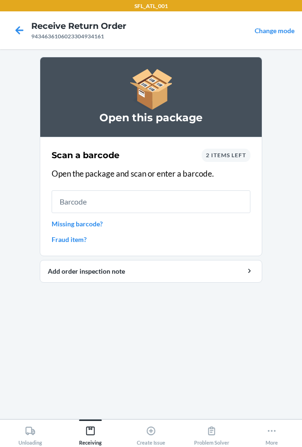
click at [231, 158] on div "2 items left" at bounding box center [225, 155] width 49 height 13
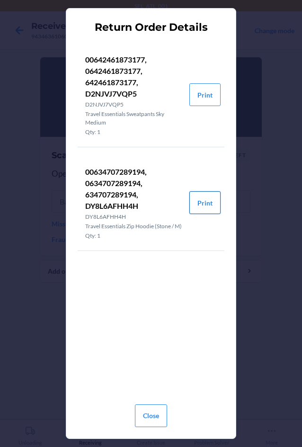
click at [206, 204] on button "Print" at bounding box center [204, 202] width 31 height 23
click at [151, 415] on button "Close" at bounding box center [151, 415] width 32 height 23
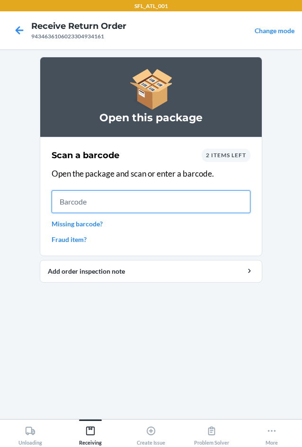
click at [131, 205] on input "text" at bounding box center [151, 201] width 199 height 23
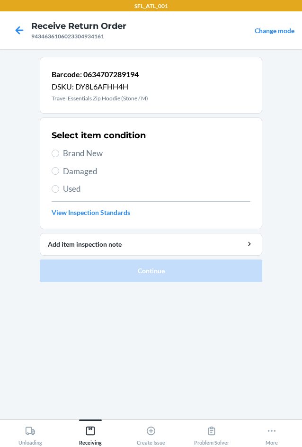
click at [96, 152] on span "Brand New" at bounding box center [156, 153] width 187 height 12
click at [59, 152] on input "Brand New" at bounding box center [56, 153] width 8 height 8
radio input "true"
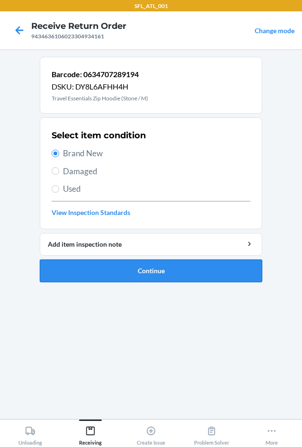
drag, startPoint x: 130, startPoint y: 271, endPoint x: 139, endPoint y: 271, distance: 8.5
click at [136, 270] on button "Continue" at bounding box center [151, 270] width 222 height 23
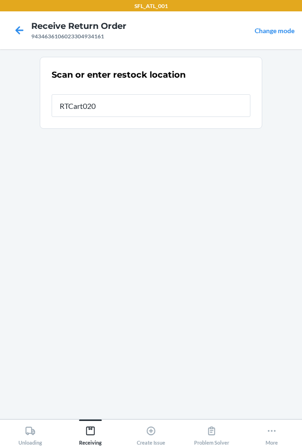
type input "RTCart020"
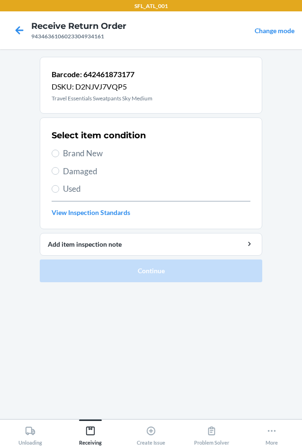
drag, startPoint x: 94, startPoint y: 149, endPoint x: 100, endPoint y: 158, distance: 10.8
click at [95, 151] on span "Brand New" at bounding box center [156, 153] width 187 height 12
click at [72, 155] on span "Brand New" at bounding box center [156, 153] width 187 height 12
click at [59, 155] on input "Brand New" at bounding box center [56, 153] width 8 height 8
radio input "true"
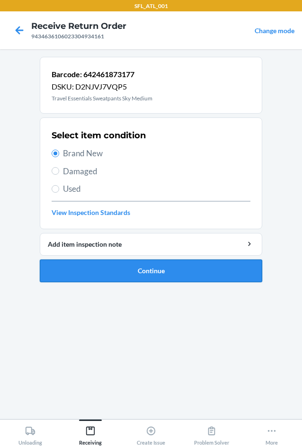
click at [105, 273] on button "Continue" at bounding box center [151, 270] width 222 height 23
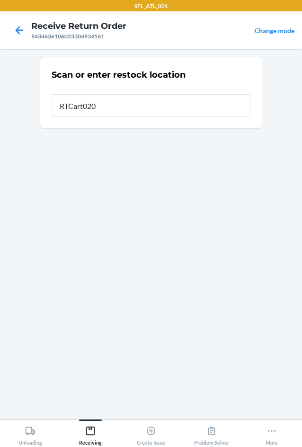
type input "RTCart020"
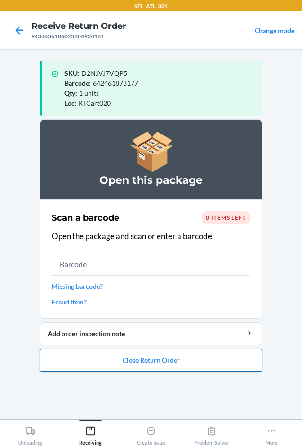
click at [175, 364] on button "Close Return Order" at bounding box center [151, 360] width 222 height 23
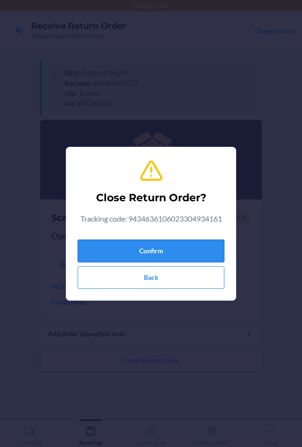
click at [147, 257] on button "Confirm" at bounding box center [151, 250] width 147 height 23
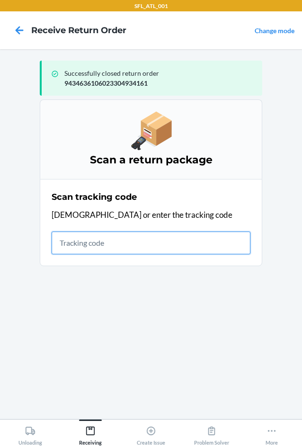
click at [88, 237] on input "text" at bounding box center [151, 242] width 199 height 23
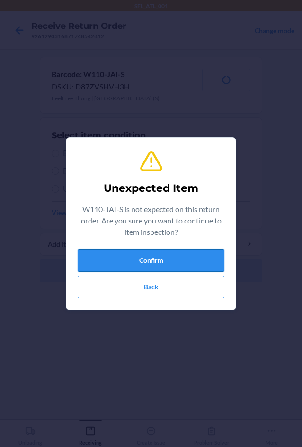
click at [131, 257] on button "Confirm" at bounding box center [151, 260] width 147 height 23
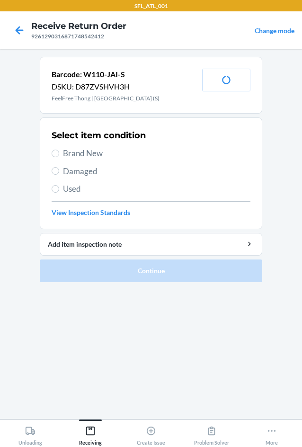
click at [72, 159] on div "Select item condition Brand New Damaged Used View Inspection Standards" at bounding box center [151, 173] width 199 height 94
drag, startPoint x: 57, startPoint y: 151, endPoint x: 96, endPoint y: 204, distance: 65.9
click at [58, 152] on input "Brand New" at bounding box center [56, 153] width 8 height 8
radio input "true"
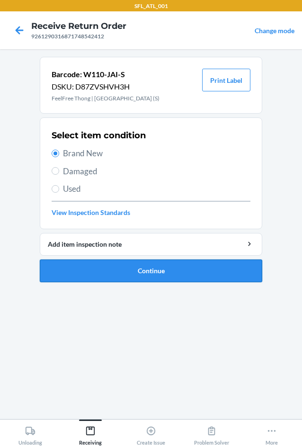
click at [126, 263] on button "Continue" at bounding box center [151, 270] width 222 height 23
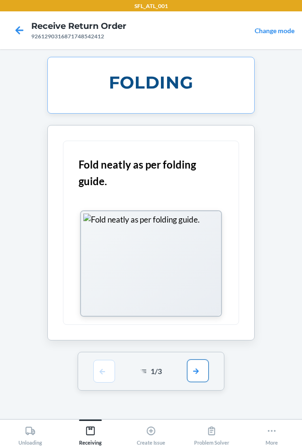
click at [196, 375] on button "button" at bounding box center [198, 370] width 22 height 23
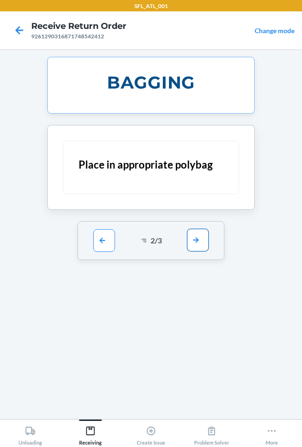
click at [197, 242] on button "button" at bounding box center [198, 239] width 22 height 23
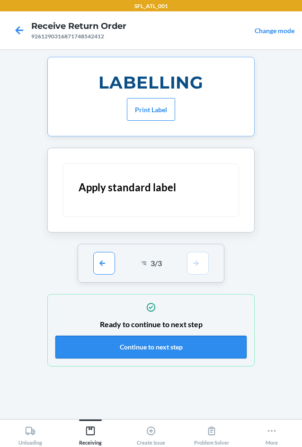
click at [192, 342] on button "Continue to next step" at bounding box center [150, 346] width 191 height 23
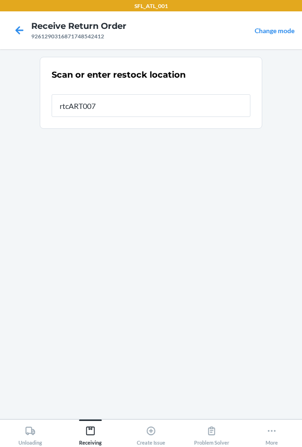
type input "rtcART007"
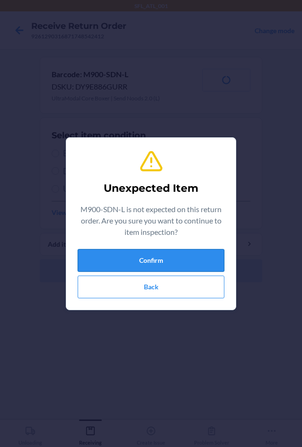
click at [117, 259] on button "Confirm" at bounding box center [151, 260] width 147 height 23
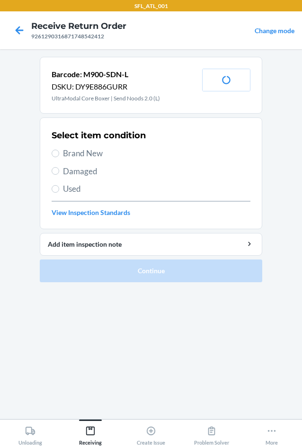
click at [70, 153] on span "Brand New" at bounding box center [156, 153] width 187 height 12
click at [59, 153] on input "Brand New" at bounding box center [56, 153] width 8 height 8
radio input "true"
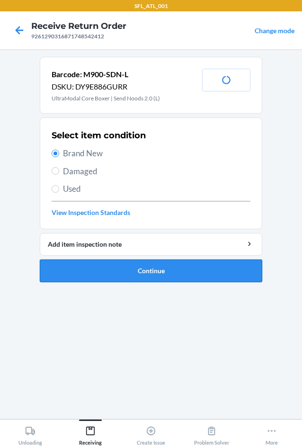
click at [110, 260] on button "Continue" at bounding box center [151, 270] width 222 height 23
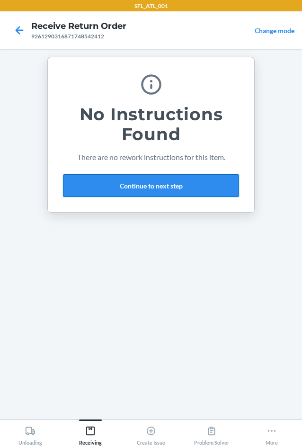
click at [133, 189] on button "Continue to next step" at bounding box center [151, 185] width 176 height 23
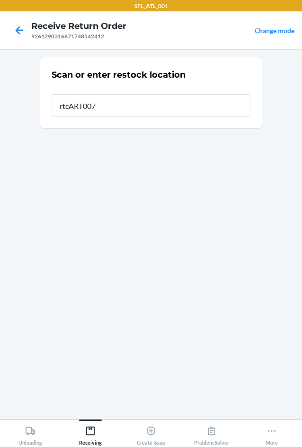
type input "rtcART007"
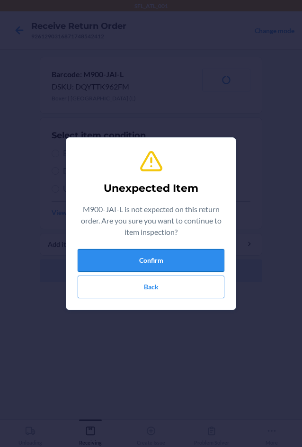
click at [144, 259] on button "Confirm" at bounding box center [151, 260] width 147 height 23
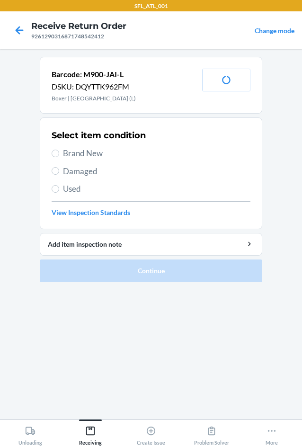
click at [72, 153] on span "Brand New" at bounding box center [156, 153] width 187 height 12
click at [59, 153] on input "Brand New" at bounding box center [56, 153] width 8 height 8
radio input "true"
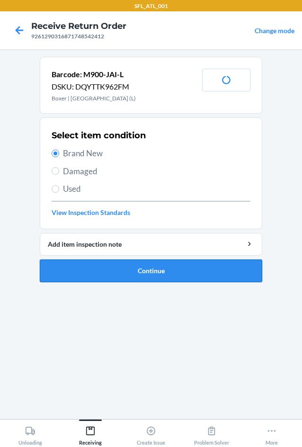
click at [131, 271] on button "Continue" at bounding box center [151, 270] width 222 height 23
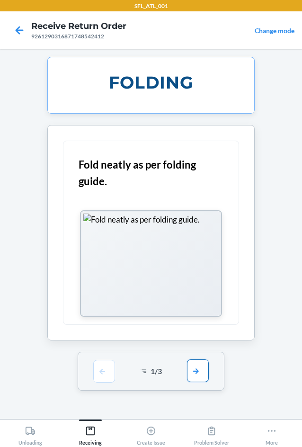
click at [202, 366] on button "button" at bounding box center [198, 370] width 22 height 23
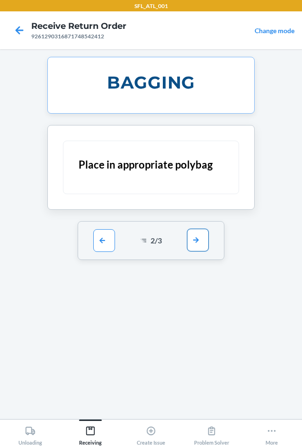
drag, startPoint x: 194, startPoint y: 250, endPoint x: 193, endPoint y: 264, distance: 13.8
click at [194, 251] on button "button" at bounding box center [198, 240] width 22 height 23
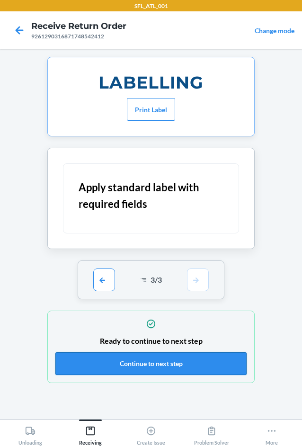
click at [203, 363] on button "Continue to next step" at bounding box center [150, 363] width 191 height 23
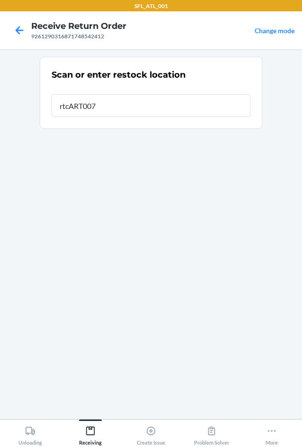
type input "rtcART007"
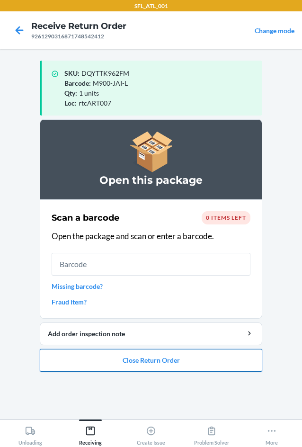
click at [187, 368] on button "Close Return Order" at bounding box center [151, 360] width 222 height 23
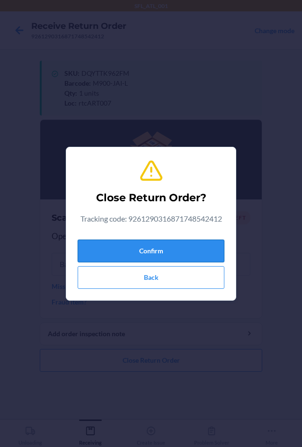
click at [141, 257] on button "Confirm" at bounding box center [151, 250] width 147 height 23
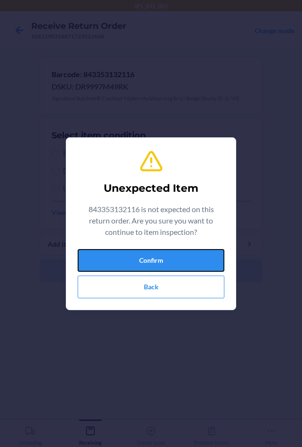
click at [141, 257] on button "Confirm" at bounding box center [151, 260] width 147 height 23
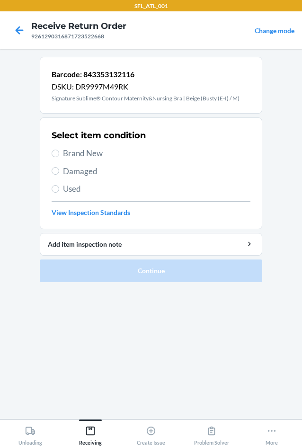
click at [76, 156] on span "Brand New" at bounding box center [156, 153] width 187 height 12
click at [59, 156] on input "Brand New" at bounding box center [56, 153] width 8 height 8
radio input "true"
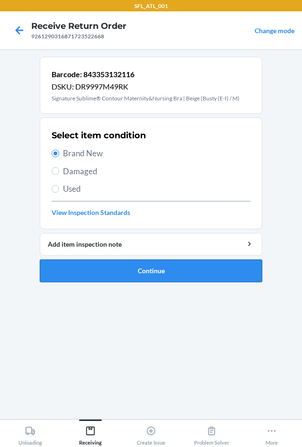
click at [119, 274] on button "Continue" at bounding box center [151, 270] width 222 height 23
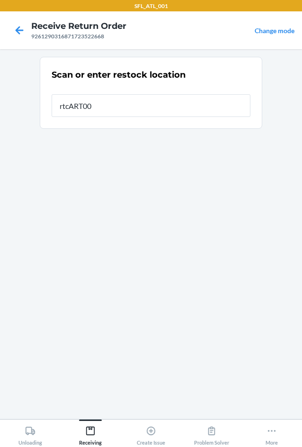
type input "rtcART007"
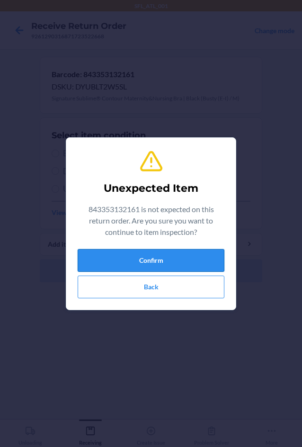
click at [133, 261] on button "Confirm" at bounding box center [151, 260] width 147 height 23
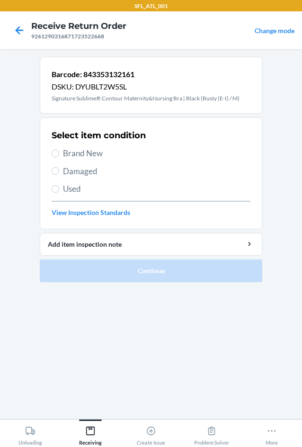
drag, startPoint x: 83, startPoint y: 152, endPoint x: 86, endPoint y: 161, distance: 9.6
click at [83, 152] on span "Brand New" at bounding box center [156, 153] width 187 height 12
click at [59, 152] on input "Brand New" at bounding box center [56, 153] width 8 height 8
radio input "true"
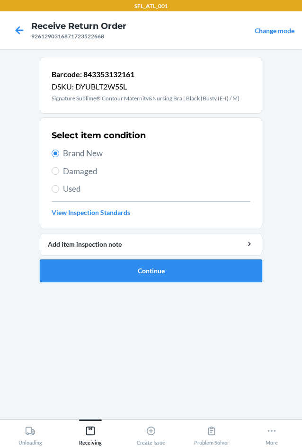
click at [88, 272] on button "Continue" at bounding box center [151, 270] width 222 height 23
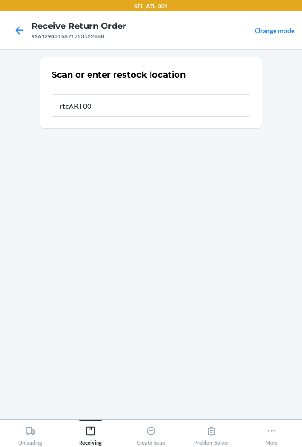
type input "rtcART007"
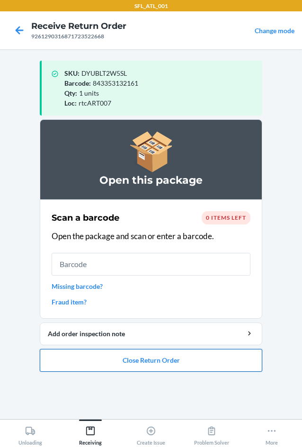
click at [145, 367] on button "Close Return Order" at bounding box center [151, 360] width 222 height 23
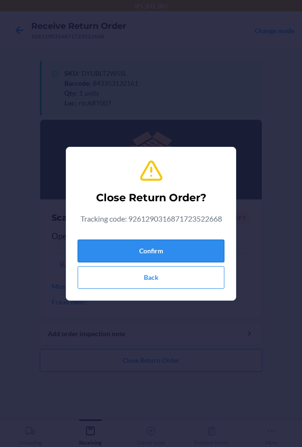
click at [135, 250] on button "Confirm" at bounding box center [151, 250] width 147 height 23
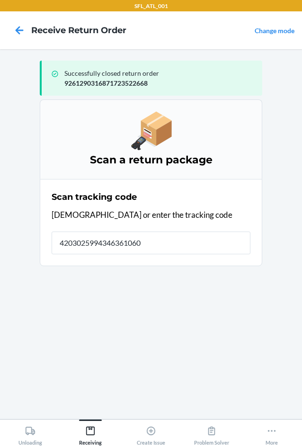
type input "42030259943463610602"
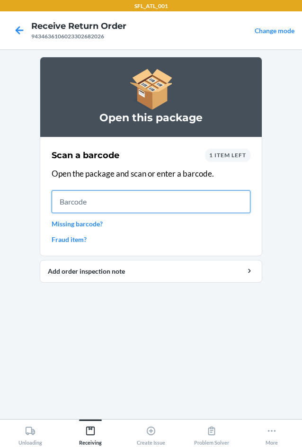
click at [139, 194] on input "text" at bounding box center [151, 201] width 199 height 23
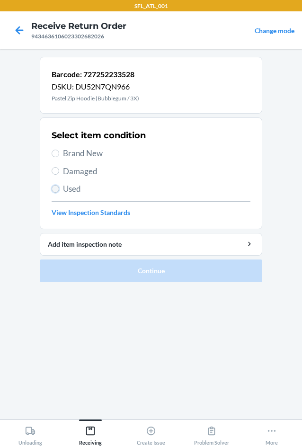
click at [57, 188] on input "Used" at bounding box center [56, 189] width 8 height 8
radio input "true"
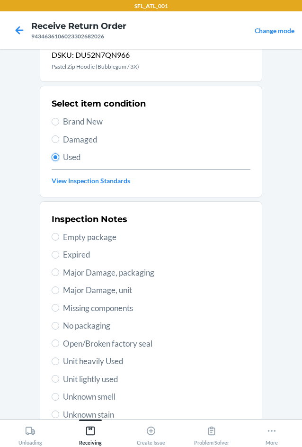
scroll to position [123, 0]
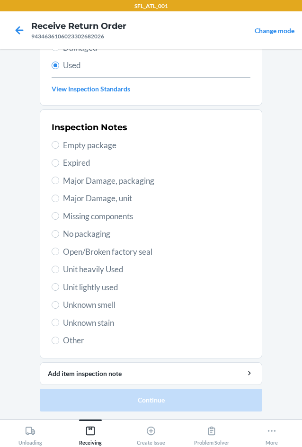
click at [91, 271] on span "Unit heavily Used" at bounding box center [156, 269] width 187 height 12
click at [59, 271] on input "Unit heavily Used" at bounding box center [56, 269] width 8 height 8
radio input "true"
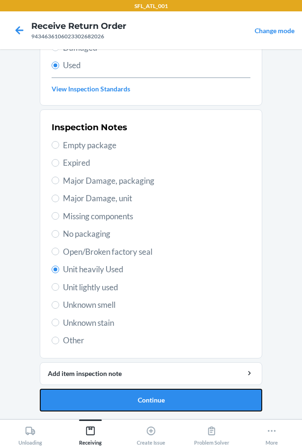
drag, startPoint x: 168, startPoint y: 393, endPoint x: 165, endPoint y: 388, distance: 5.5
click at [168, 393] on button "Continue" at bounding box center [151, 399] width 222 height 23
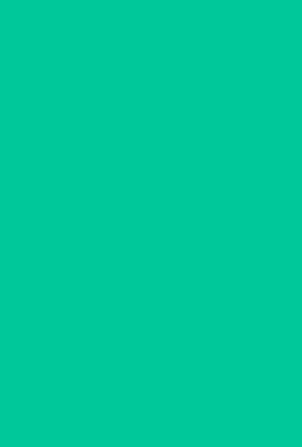
scroll to position [0, 0]
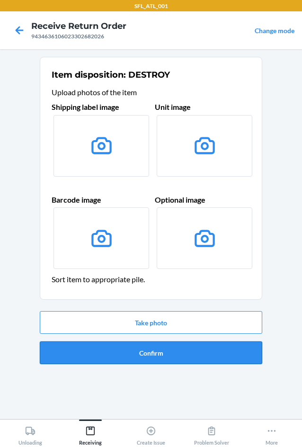
click at [156, 358] on button "Confirm" at bounding box center [151, 352] width 222 height 23
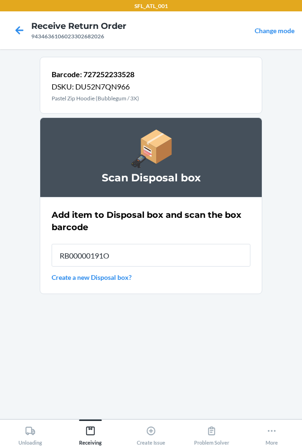
type input "RB00000191O"
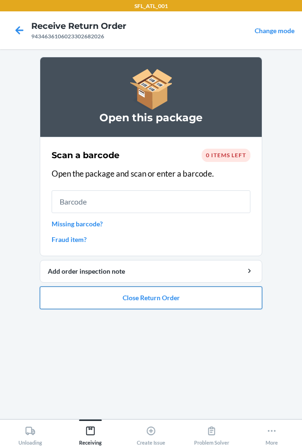
click at [123, 295] on button "Close Return Order" at bounding box center [151, 297] width 222 height 23
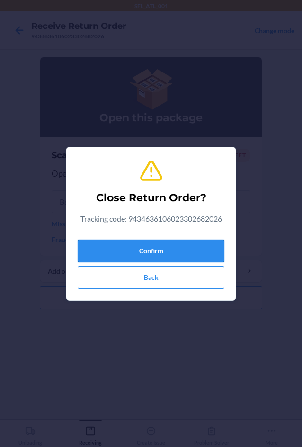
click at [121, 250] on button "Confirm" at bounding box center [151, 250] width 147 height 23
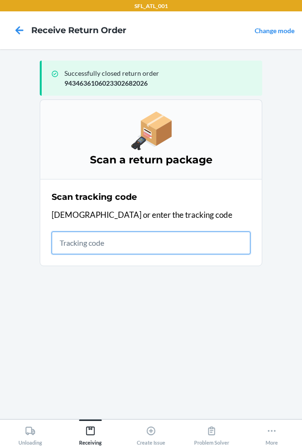
click at [95, 247] on input "text" at bounding box center [151, 242] width 199 height 23
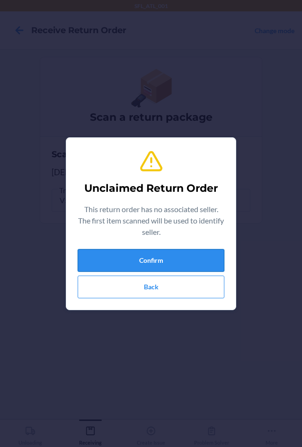
click at [109, 265] on button "Confirm" at bounding box center [151, 260] width 147 height 23
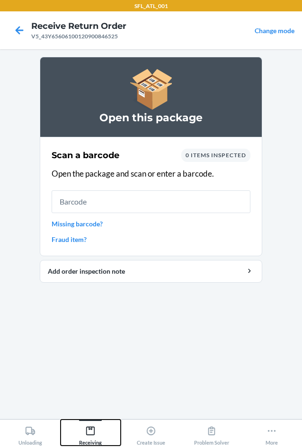
click at [92, 435] on icon at bounding box center [90, 430] width 10 height 10
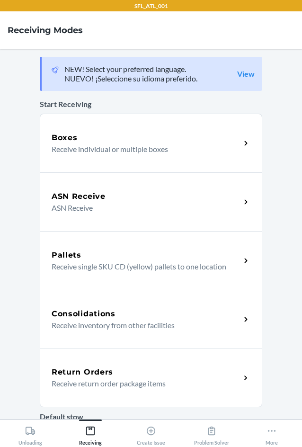
click at [105, 377] on h5 "Return Orders" at bounding box center [82, 371] width 61 height 11
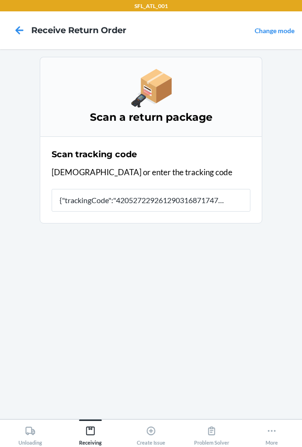
type input "{"trackingCode":"420527229261290316871747895885","sortCode":"
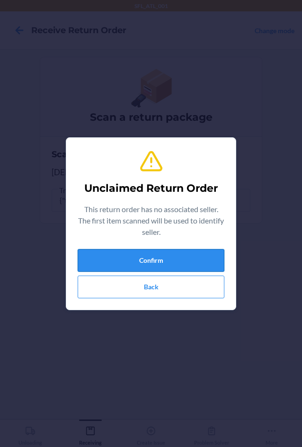
click at [139, 255] on button "Confirm" at bounding box center [151, 260] width 147 height 23
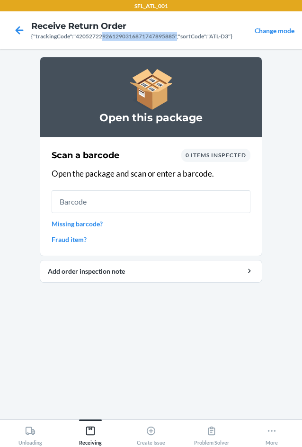
drag, startPoint x: 103, startPoint y: 34, endPoint x: 175, endPoint y: 36, distance: 72.9
click at [175, 36] on div "{"trackingCode":"420527229261290316871747895885","sortCode":"ATL-D3"}" at bounding box center [131, 36] width 201 height 9
click at [173, 35] on div "{"trackingCode":"420527229261290316871747895885","sortCode":"ATL-D3"}" at bounding box center [131, 36] width 201 height 9
drag, startPoint x: 102, startPoint y: 35, endPoint x: 174, endPoint y: 38, distance: 71.5
click at [174, 38] on div "{"trackingCode":"420527229261290316871747895885","sortCode":"ATL-D3"}" at bounding box center [131, 36] width 201 height 9
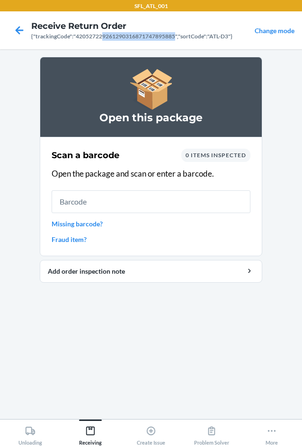
copy div "9261290316871747895885"
click at [91, 435] on icon at bounding box center [90, 430] width 10 height 10
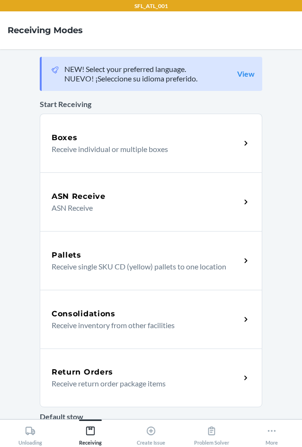
click at [100, 383] on p "Receive return order package items" at bounding box center [142, 382] width 181 height 11
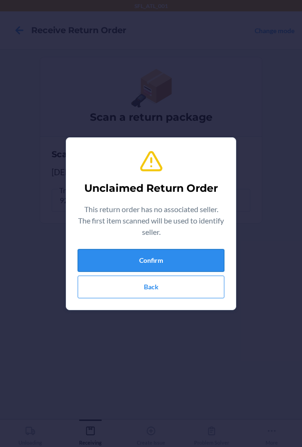
click at [138, 261] on button "Confirm" at bounding box center [151, 260] width 147 height 23
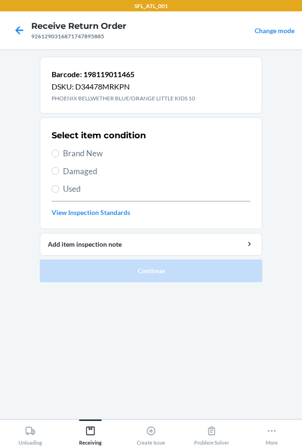
click at [77, 153] on span "Brand New" at bounding box center [156, 153] width 187 height 12
click at [59, 153] on input "Brand New" at bounding box center [56, 153] width 8 height 8
radio input "true"
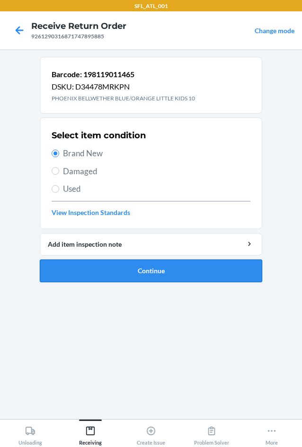
click at [111, 277] on button "Continue" at bounding box center [151, 270] width 222 height 23
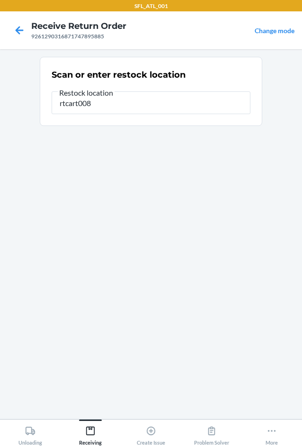
type input "rtcart008"
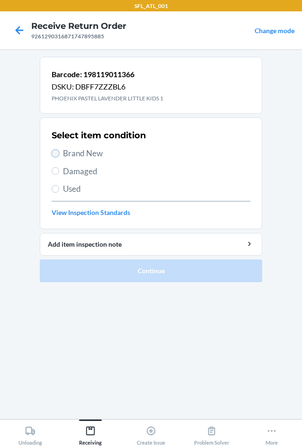
click at [58, 154] on input "Brand New" at bounding box center [56, 153] width 8 height 8
radio input "true"
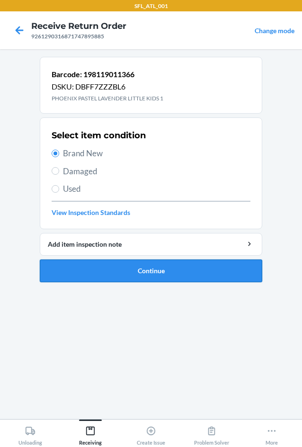
click at [96, 270] on button "Continue" at bounding box center [151, 270] width 222 height 23
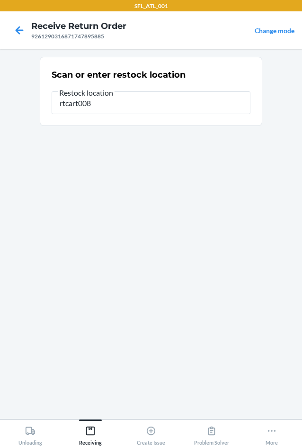
type input "rtcart008"
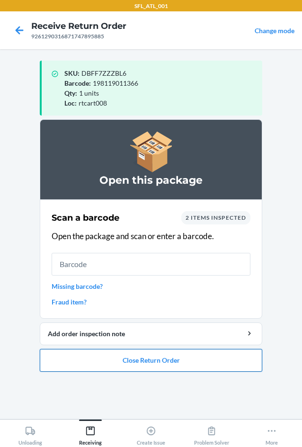
click at [160, 360] on button "Close Return Order" at bounding box center [151, 360] width 222 height 23
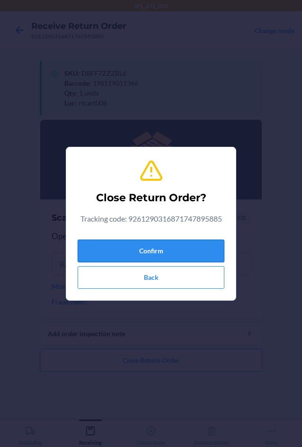
click at [122, 246] on button "Confirm" at bounding box center [151, 250] width 147 height 23
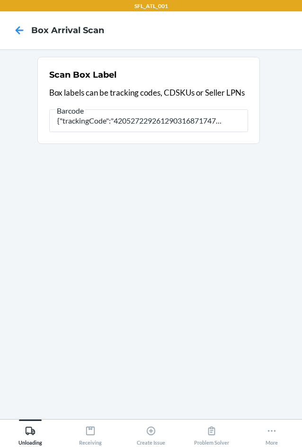
type input "{"trackingCode":"420527229261290316871747895885","sortCode":"ATL-D3"}"
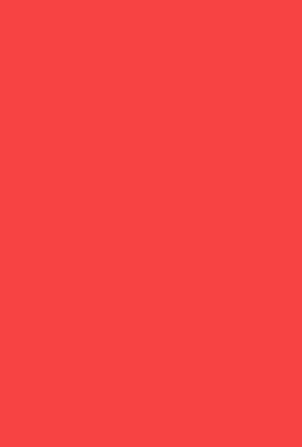
scroll to position [0, 96]
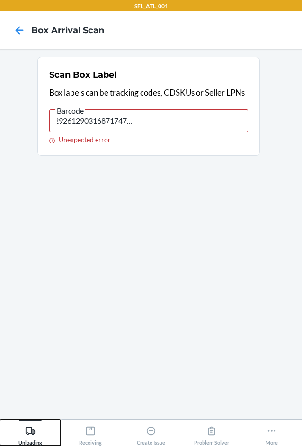
click at [29, 421] on div "Unloading" at bounding box center [30, 433] width 24 height 24
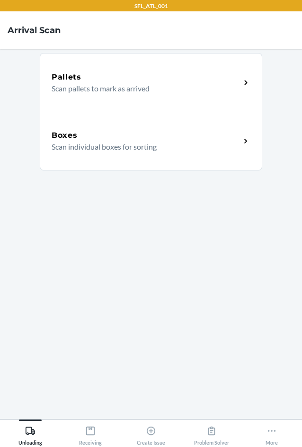
click at [122, 154] on div "Boxes Scan individual boxes for sorting" at bounding box center [151, 141] width 222 height 59
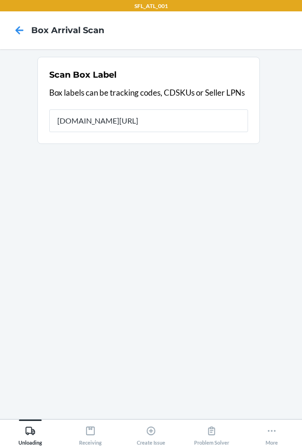
type input "[DOMAIN_NAME][URL]"
type input "k"
type input "V5_43Y65606100120900846525"
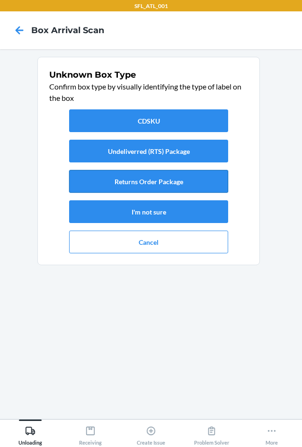
click at [144, 187] on button "Returns Order Package" at bounding box center [148, 181] width 159 height 23
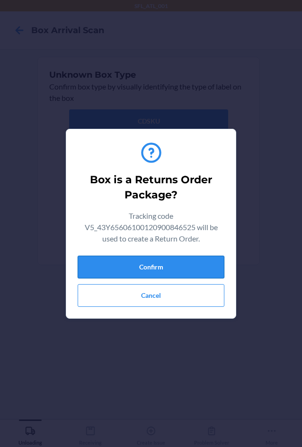
click at [157, 266] on button "Confirm" at bounding box center [151, 266] width 147 height 23
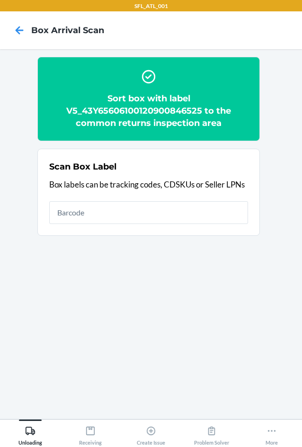
click at [116, 113] on h2 "Sort box with label V5_43Y65606100120900846525 to the common returns inspection…" at bounding box center [148, 110] width 199 height 37
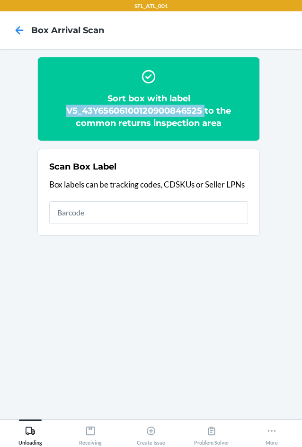
click at [116, 113] on h2 "Sort box with label V5_43Y65606100120900846525 to the common returns inspection…" at bounding box center [148, 110] width 199 height 37
copy h2 "V5_43Y65606100120900846525"
